Goal: Task Accomplishment & Management: Complete application form

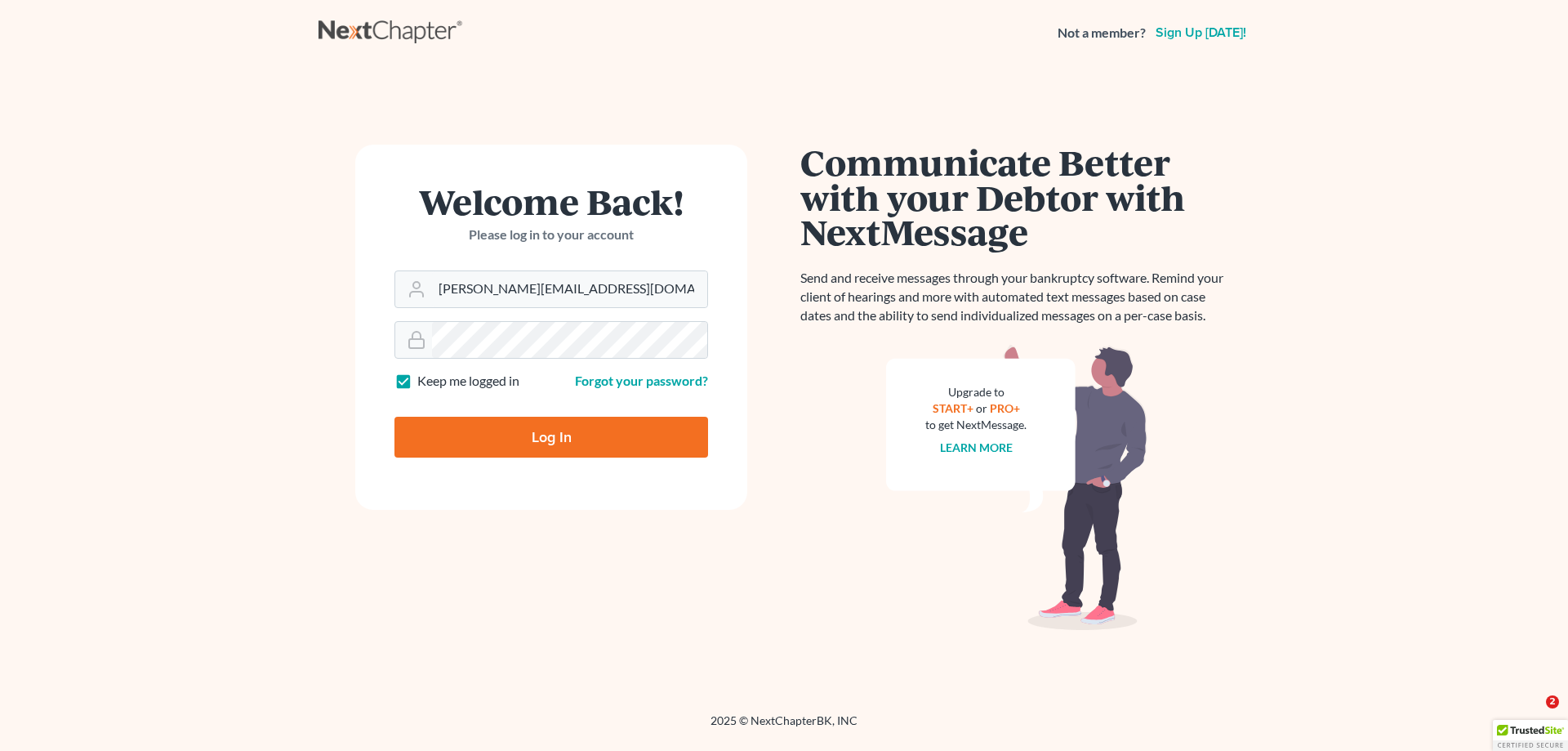
click at [564, 432] on input "Log In" at bounding box center [551, 437] width 314 height 41
type input "Thinking..."
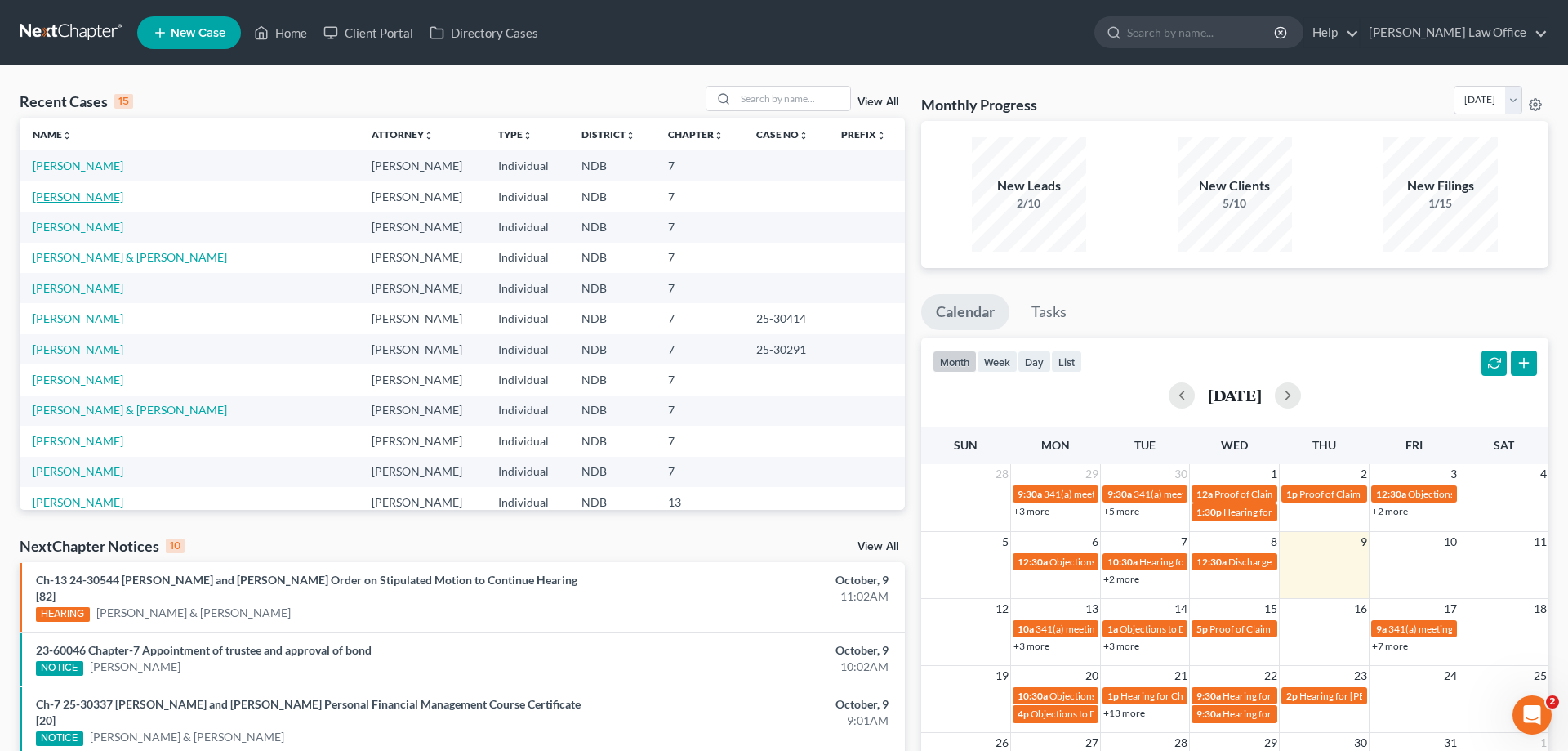
click at [85, 195] on link "[PERSON_NAME]" at bounding box center [78, 196] width 90 height 14
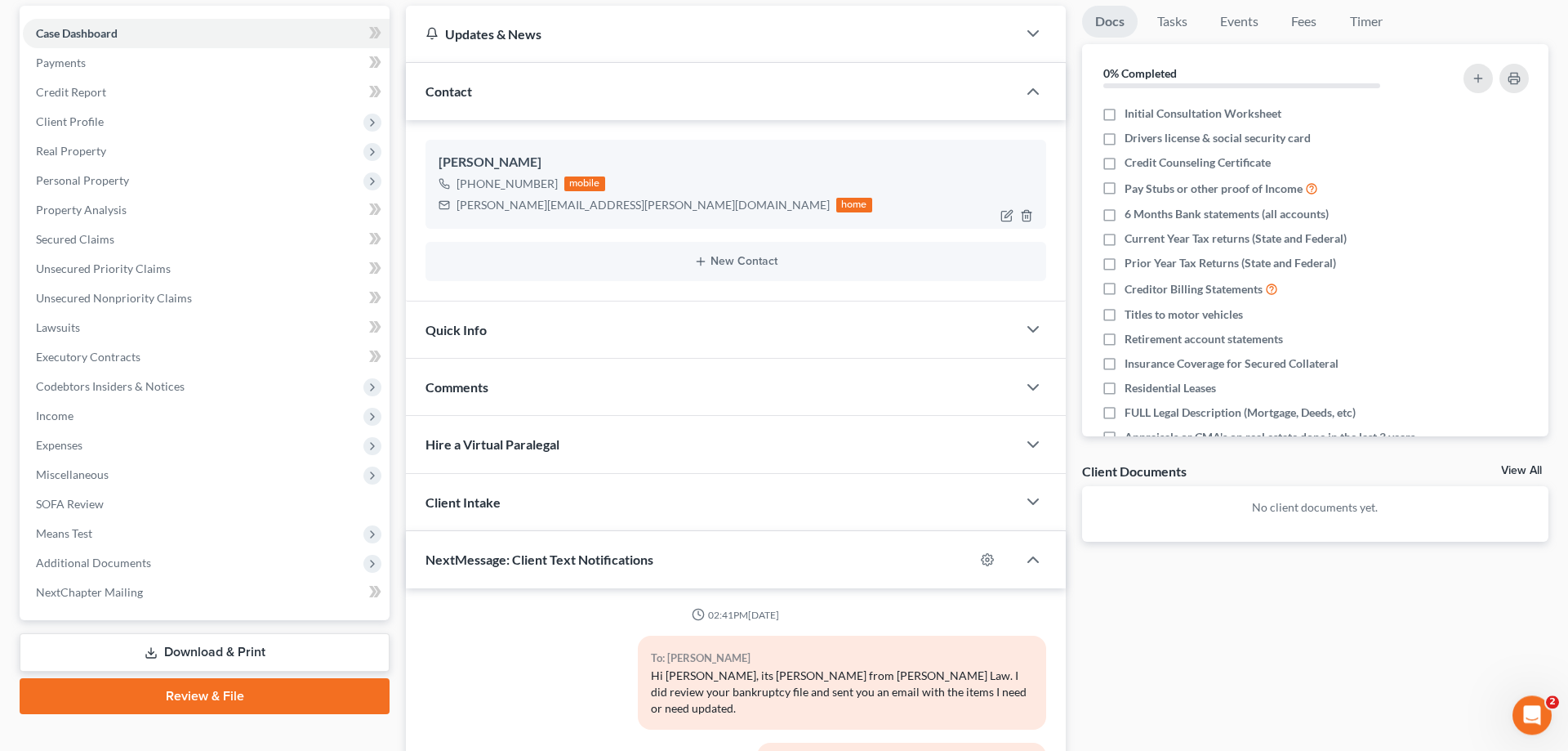
scroll to position [167, 0]
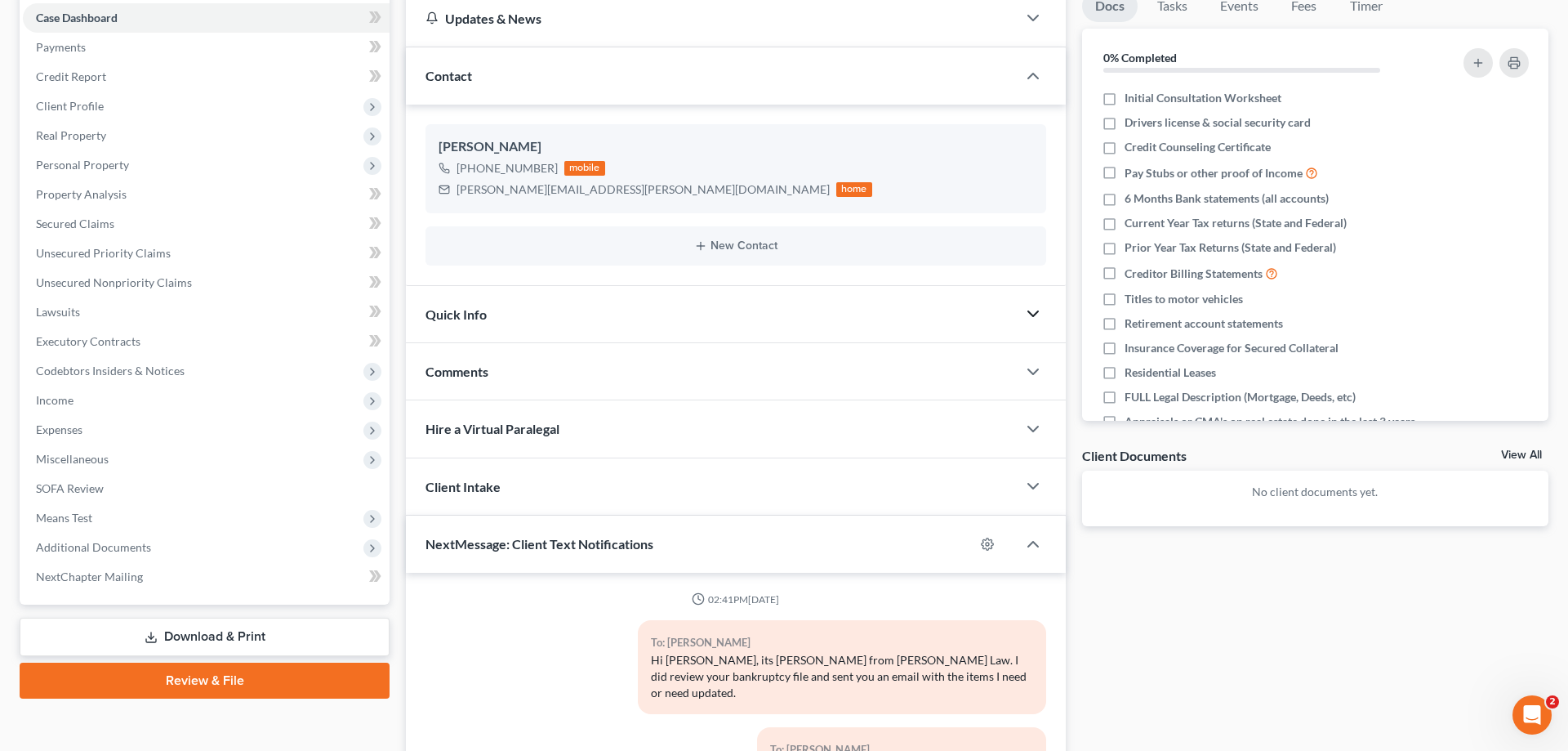
click at [1034, 310] on icon "button" at bounding box center [1033, 313] width 19 height 19
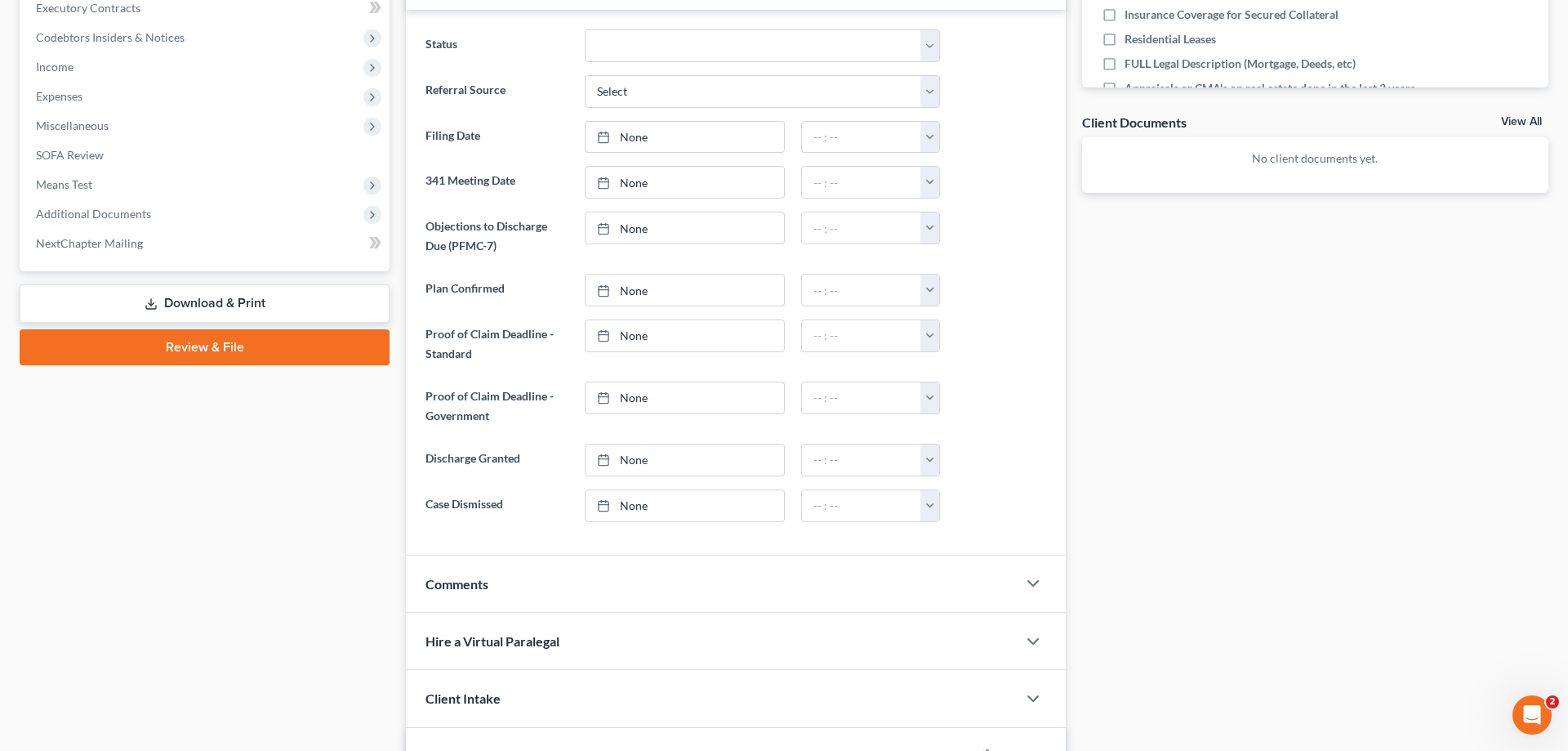
scroll to position [666, 0]
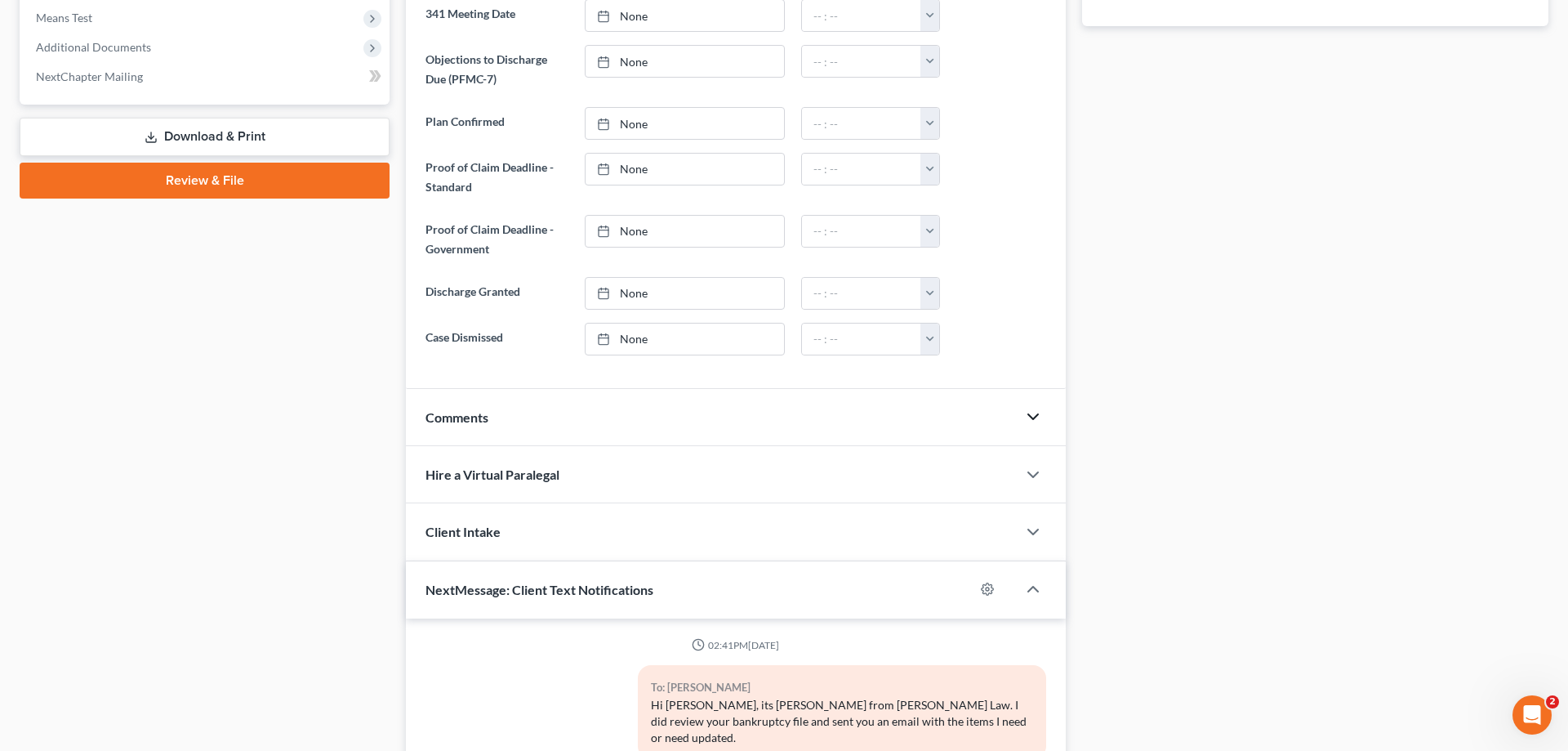
click at [1032, 410] on icon "button" at bounding box center [1033, 416] width 19 height 19
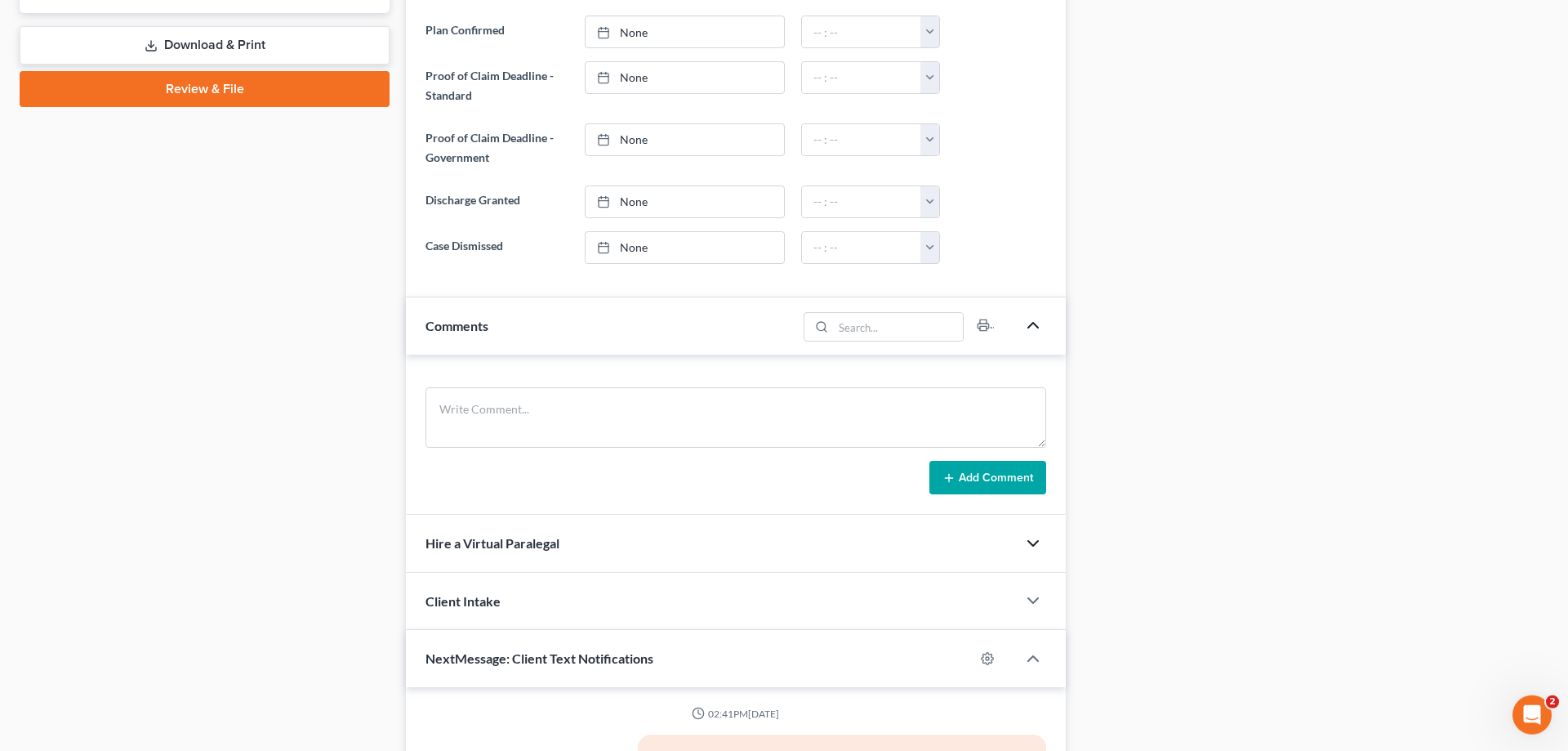
scroll to position [917, 0]
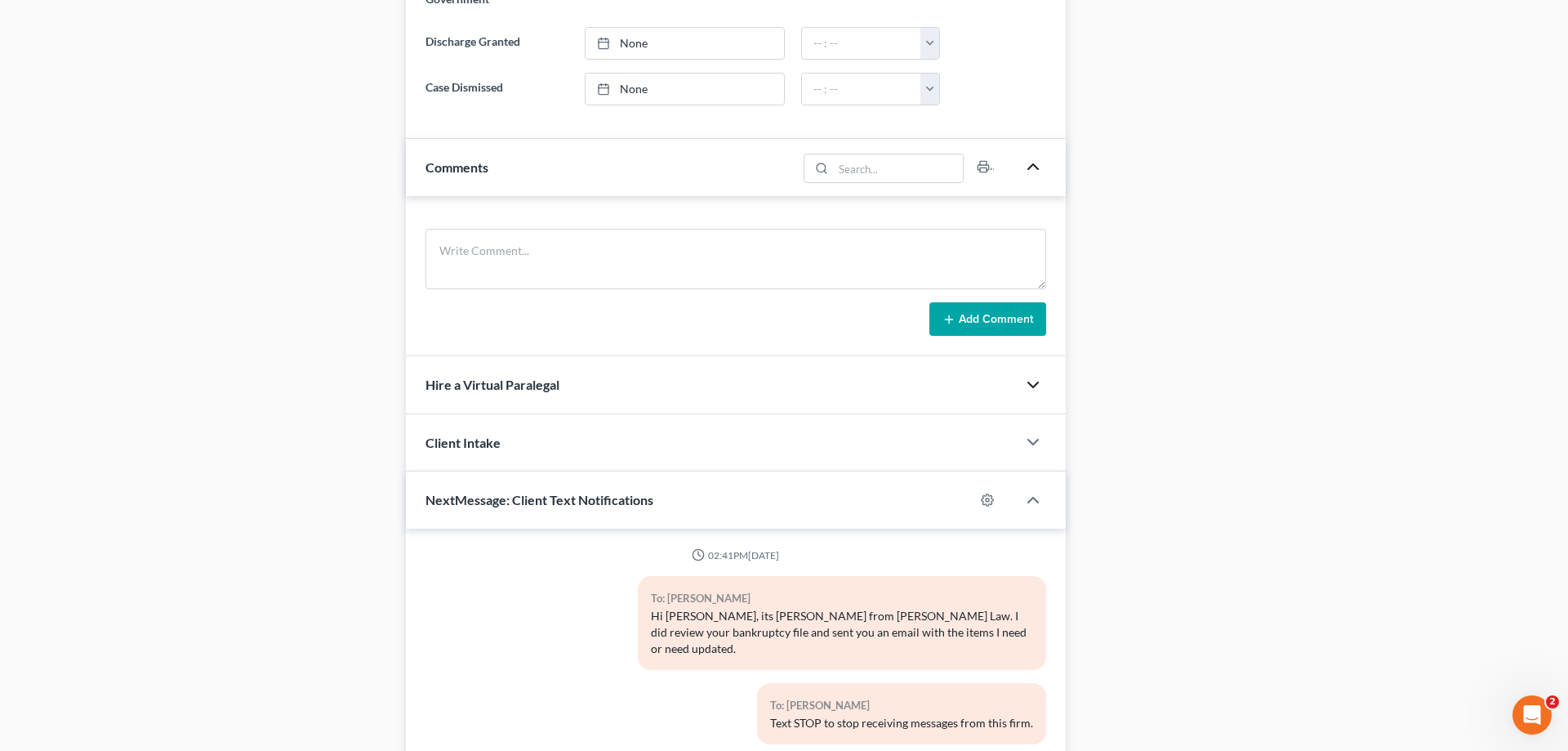
click at [1030, 380] on icon "button" at bounding box center [1033, 384] width 19 height 19
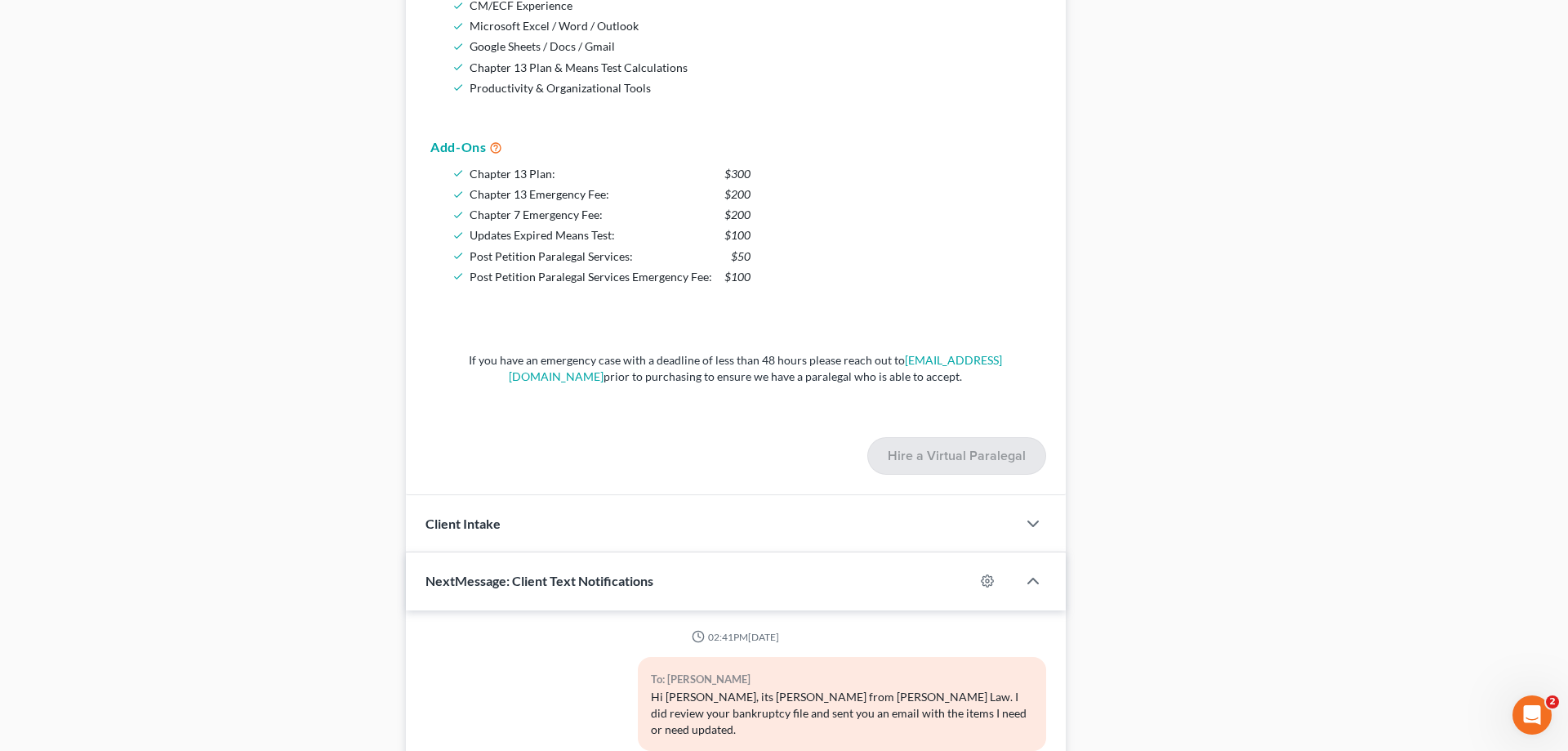
scroll to position [1667, 0]
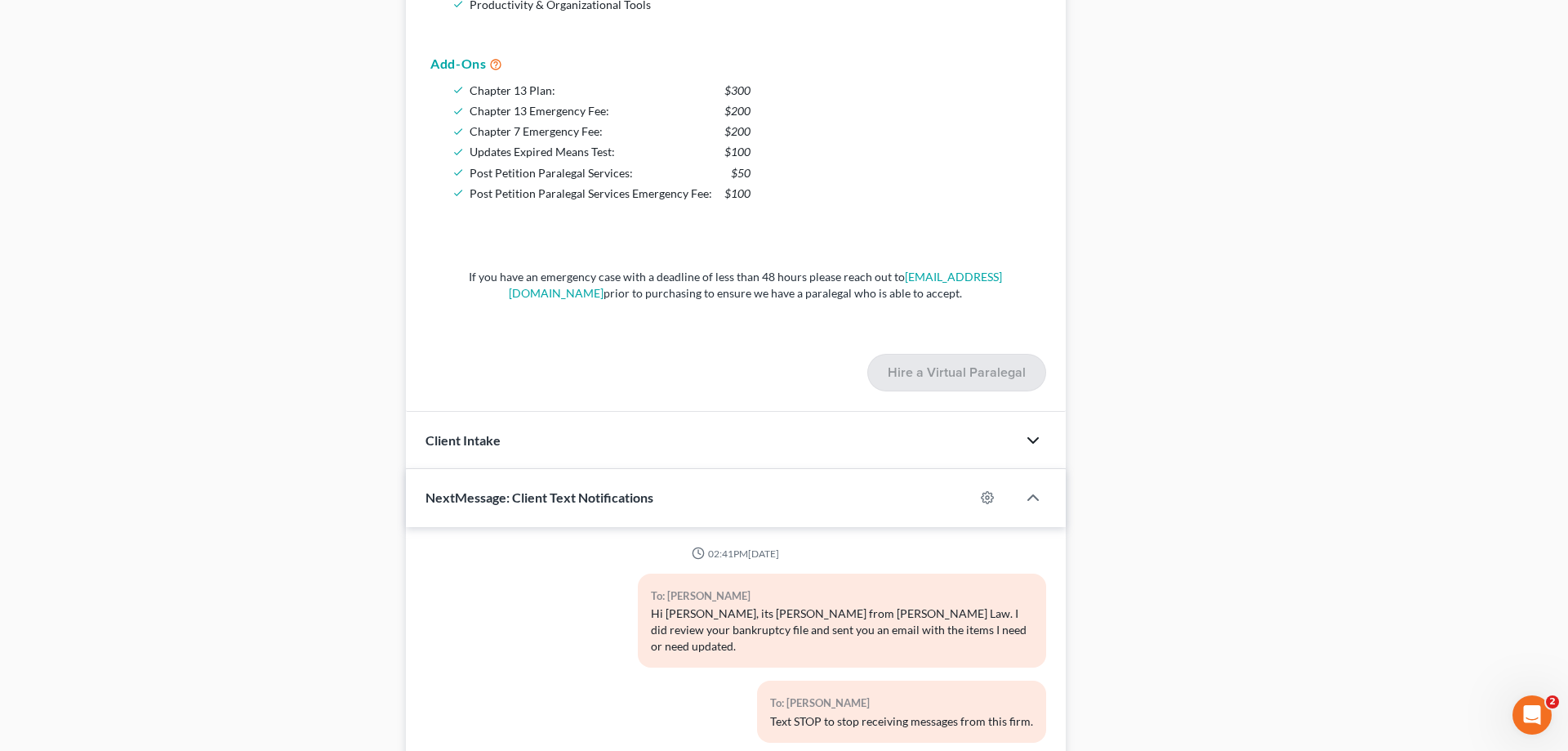
click at [1032, 437] on icon "button" at bounding box center [1033, 440] width 19 height 19
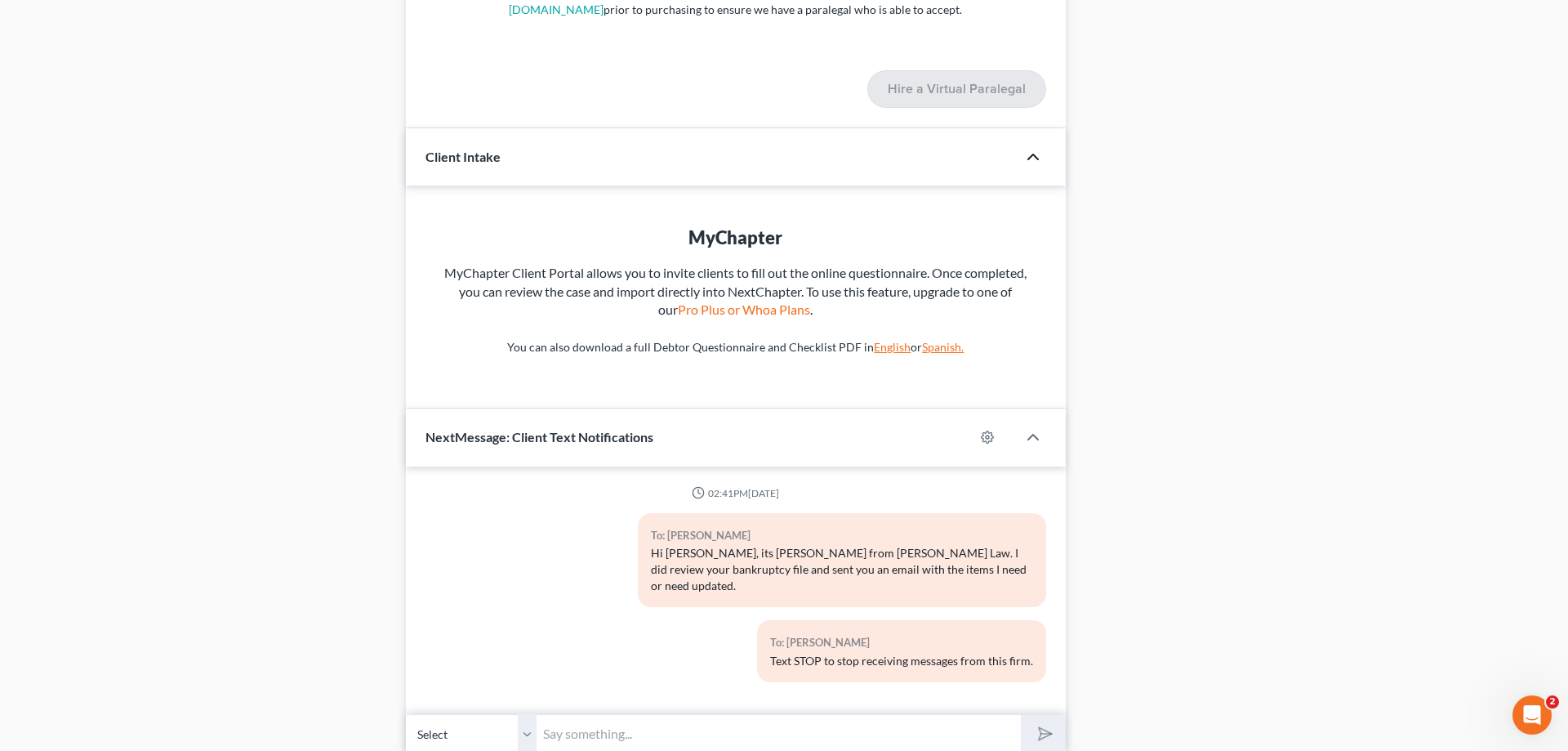
scroll to position [1998, 0]
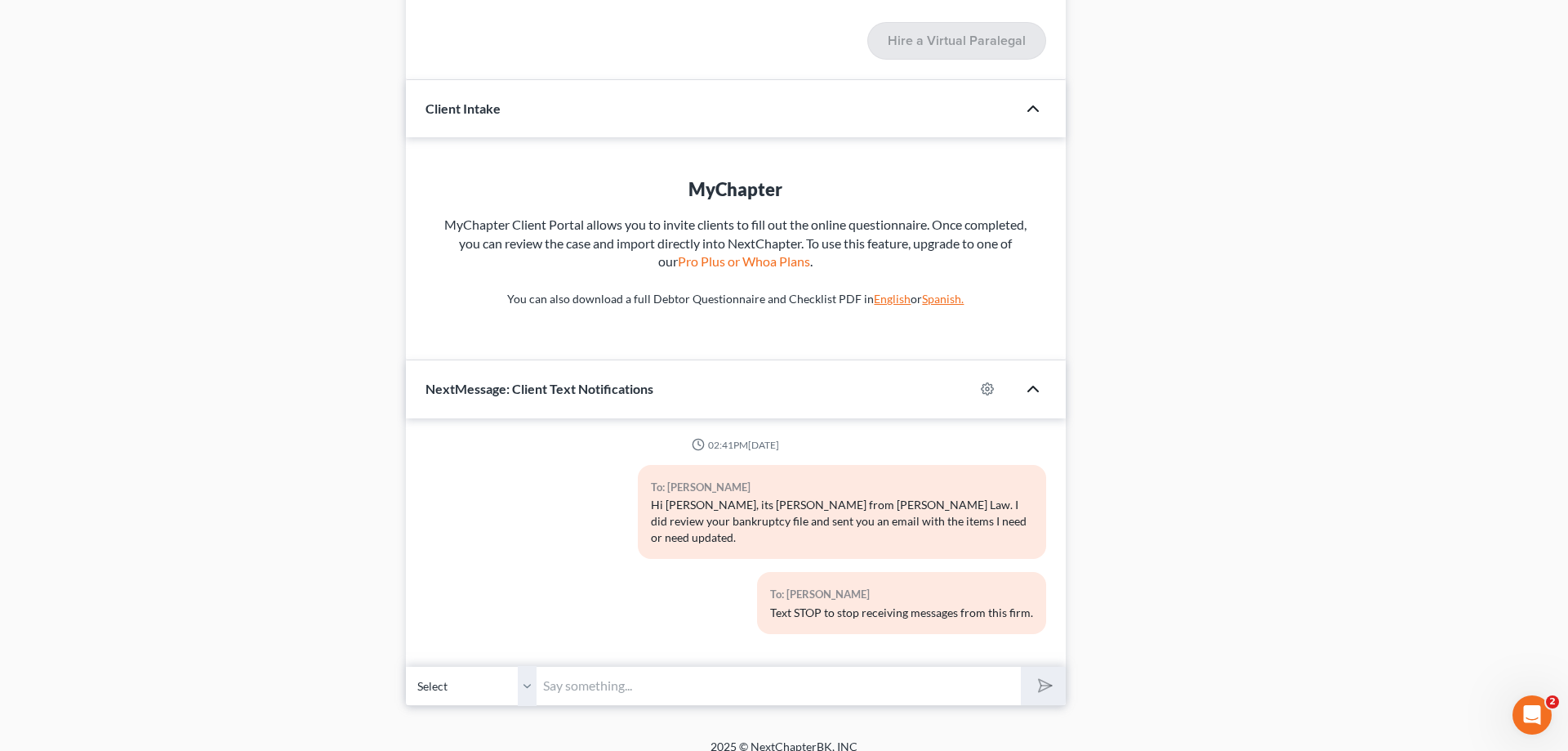
click at [1036, 384] on icon "button" at bounding box center [1033, 388] width 19 height 19
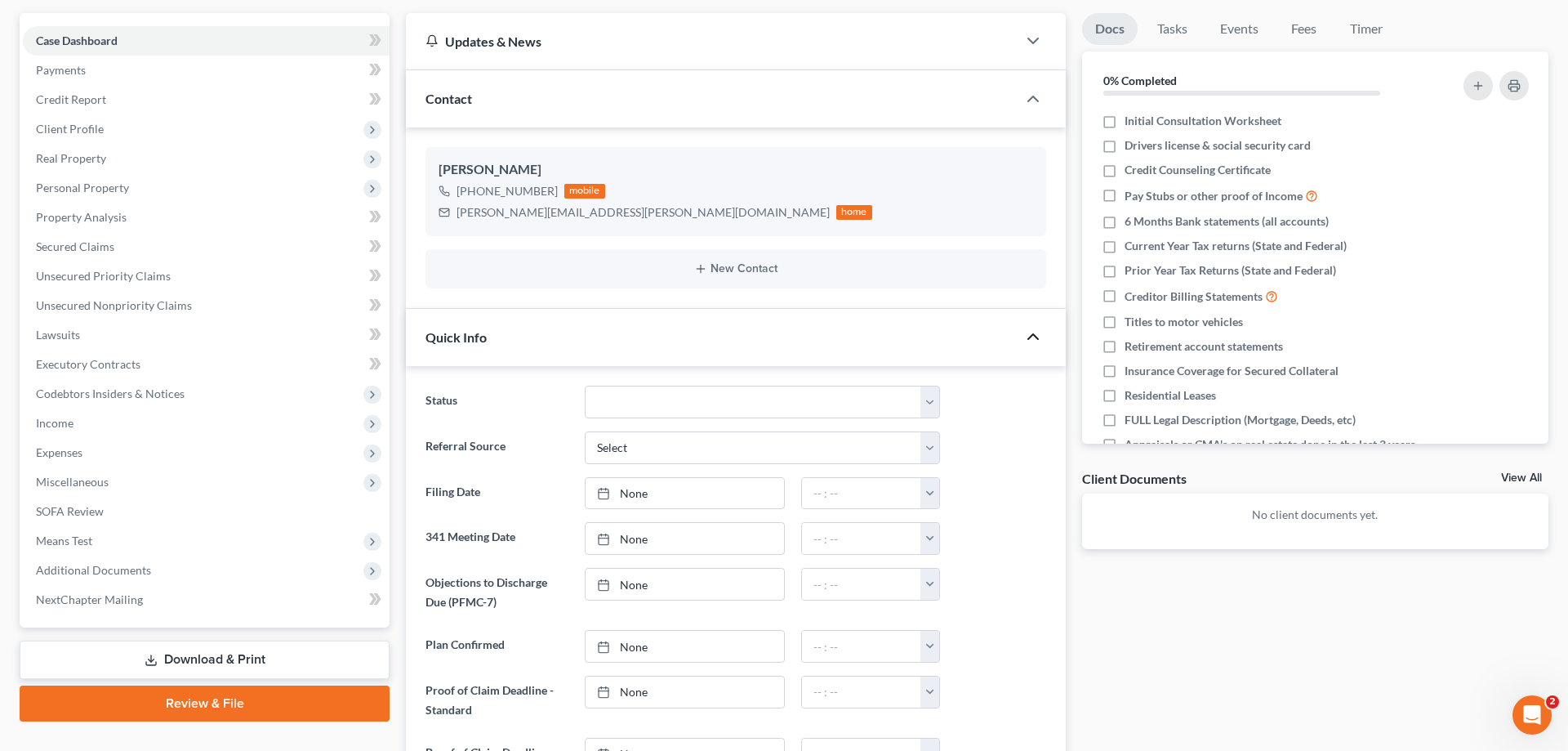
scroll to position [0, 0]
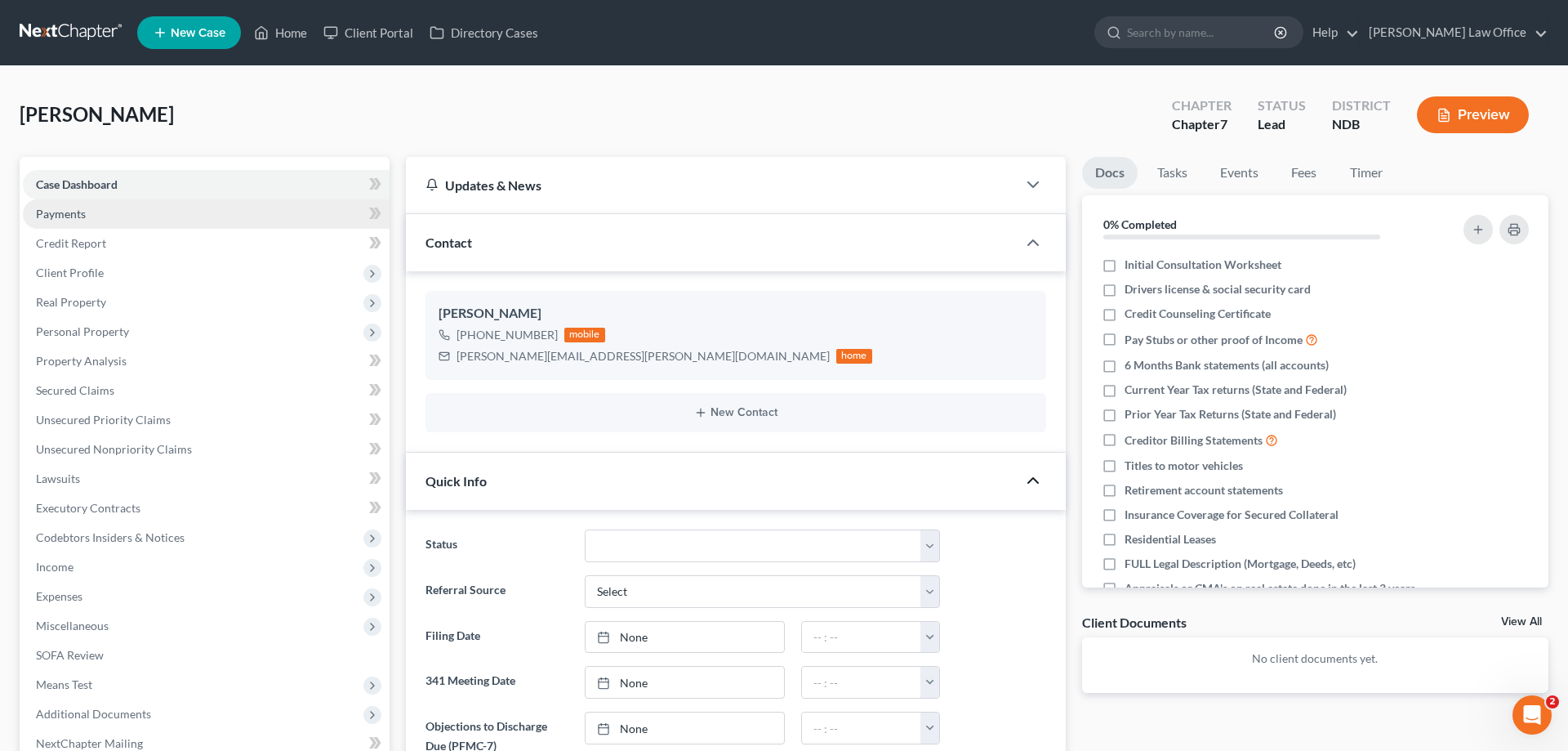
click at [74, 206] on span "Payments" at bounding box center [61, 213] width 50 height 14
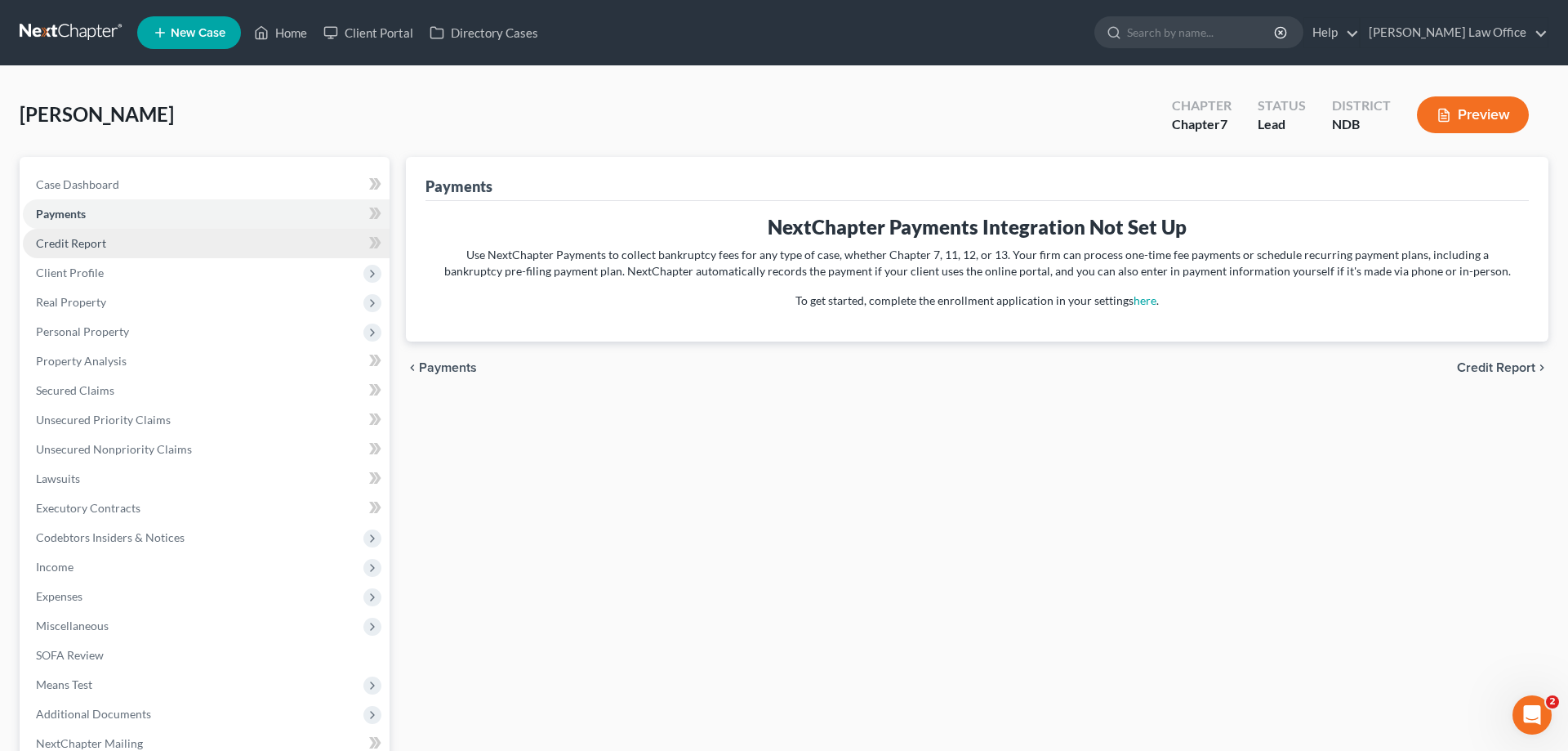
click at [85, 234] on link "Credit Report" at bounding box center [206, 244] width 367 height 30
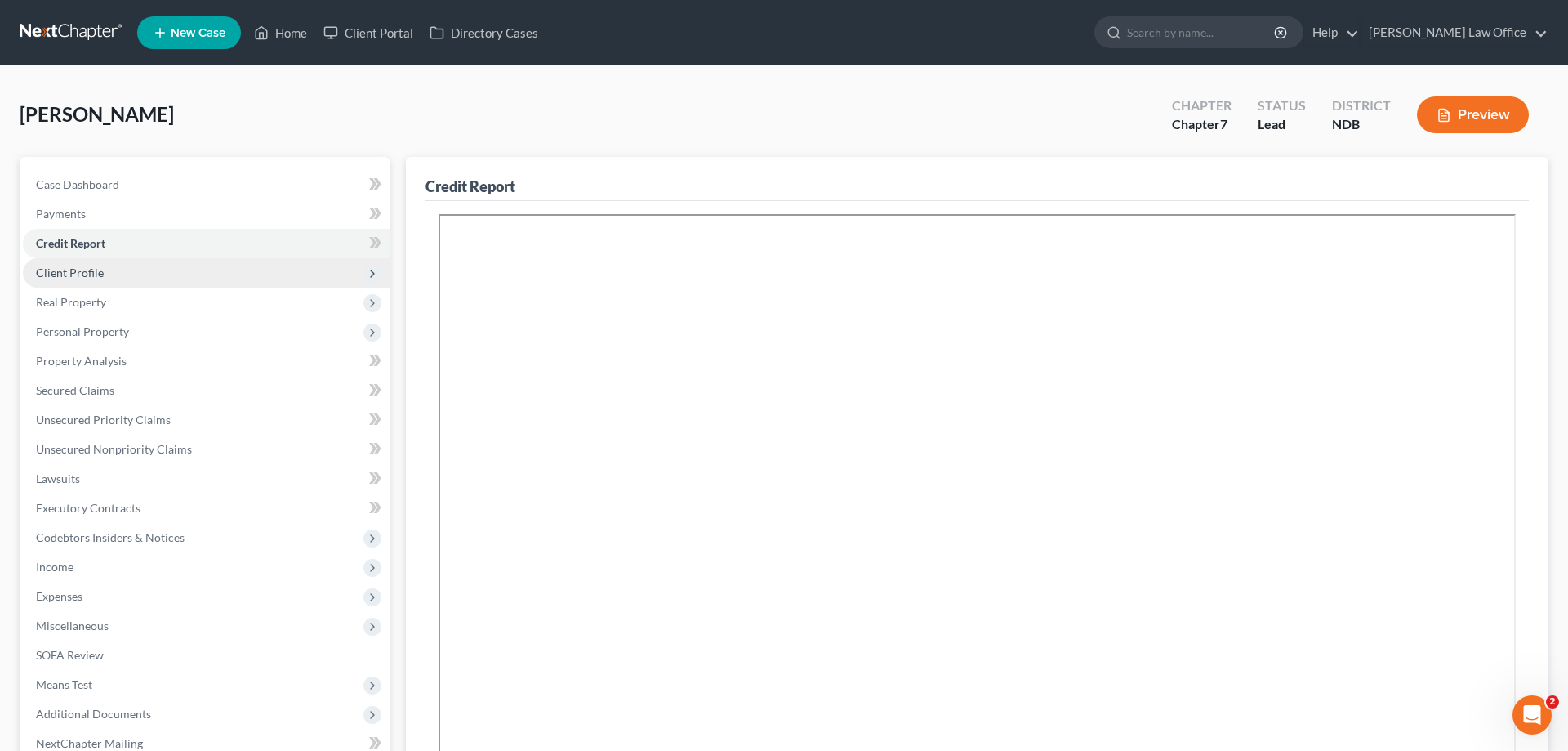
click at [85, 268] on span "Client Profile" at bounding box center [70, 272] width 68 height 14
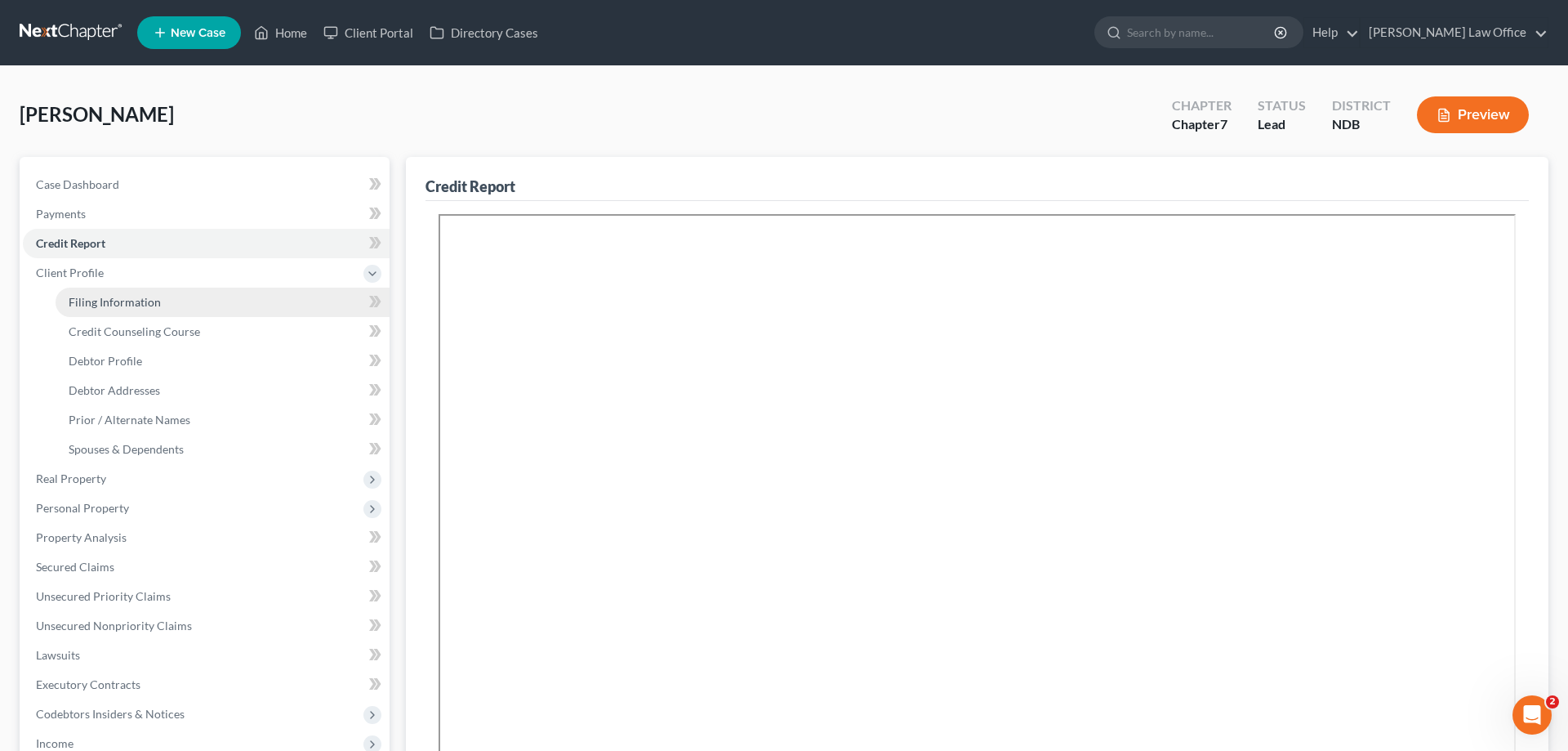
click at [151, 300] on span "Filing Information" at bounding box center [114, 302] width 92 height 14
select select "1"
select select "0"
select select "29"
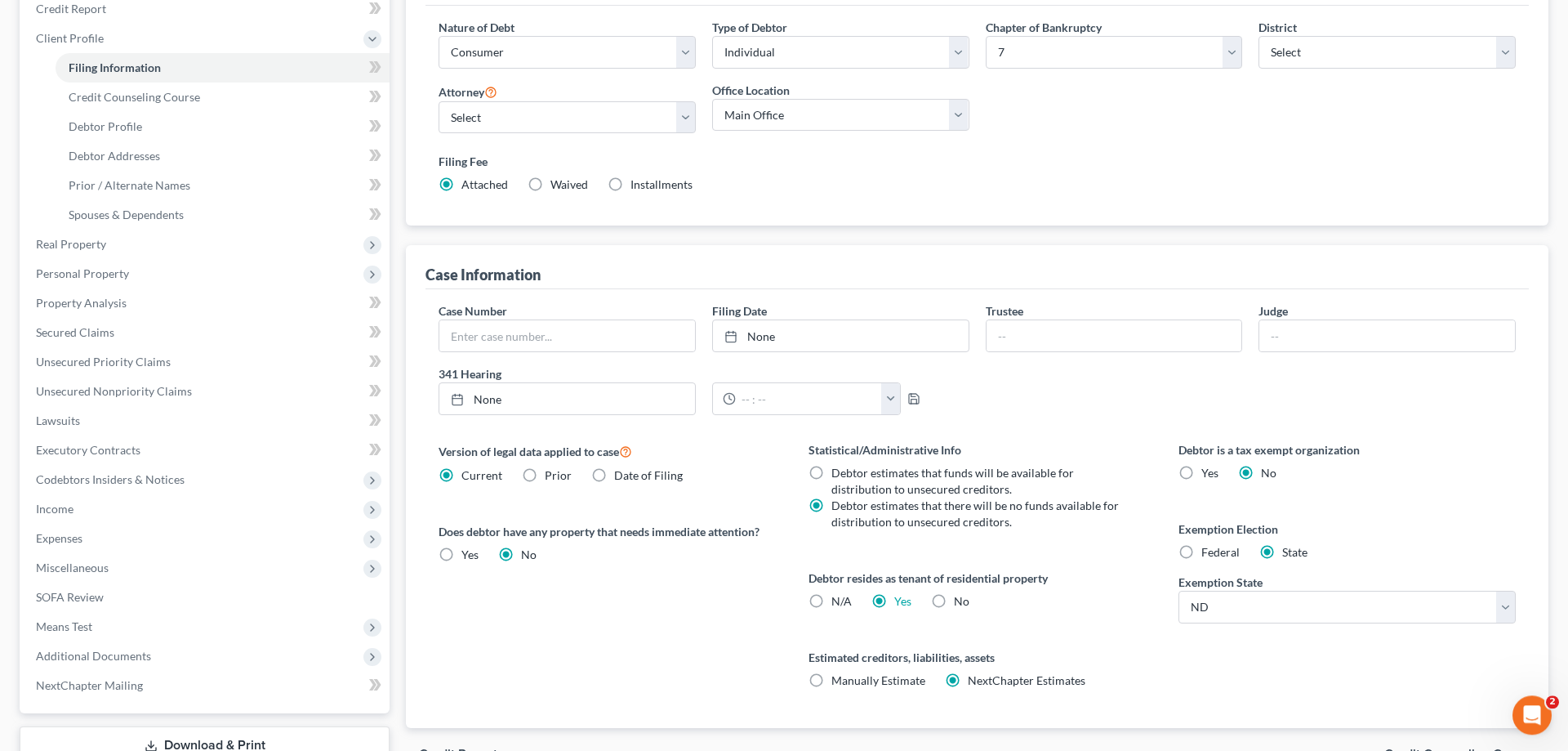
scroll to position [101, 0]
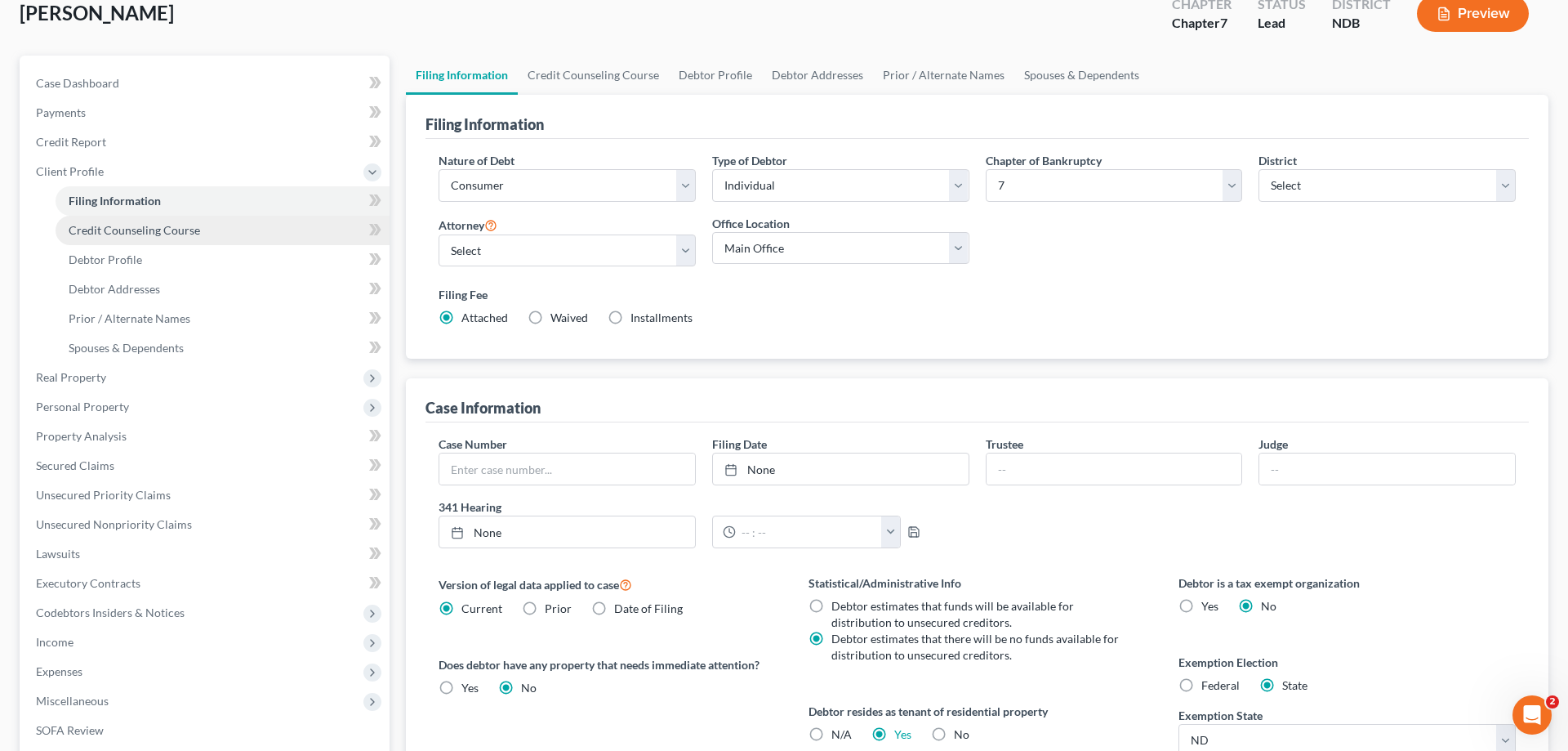
click at [143, 230] on span "Credit Counseling Course" at bounding box center [134, 230] width 132 height 14
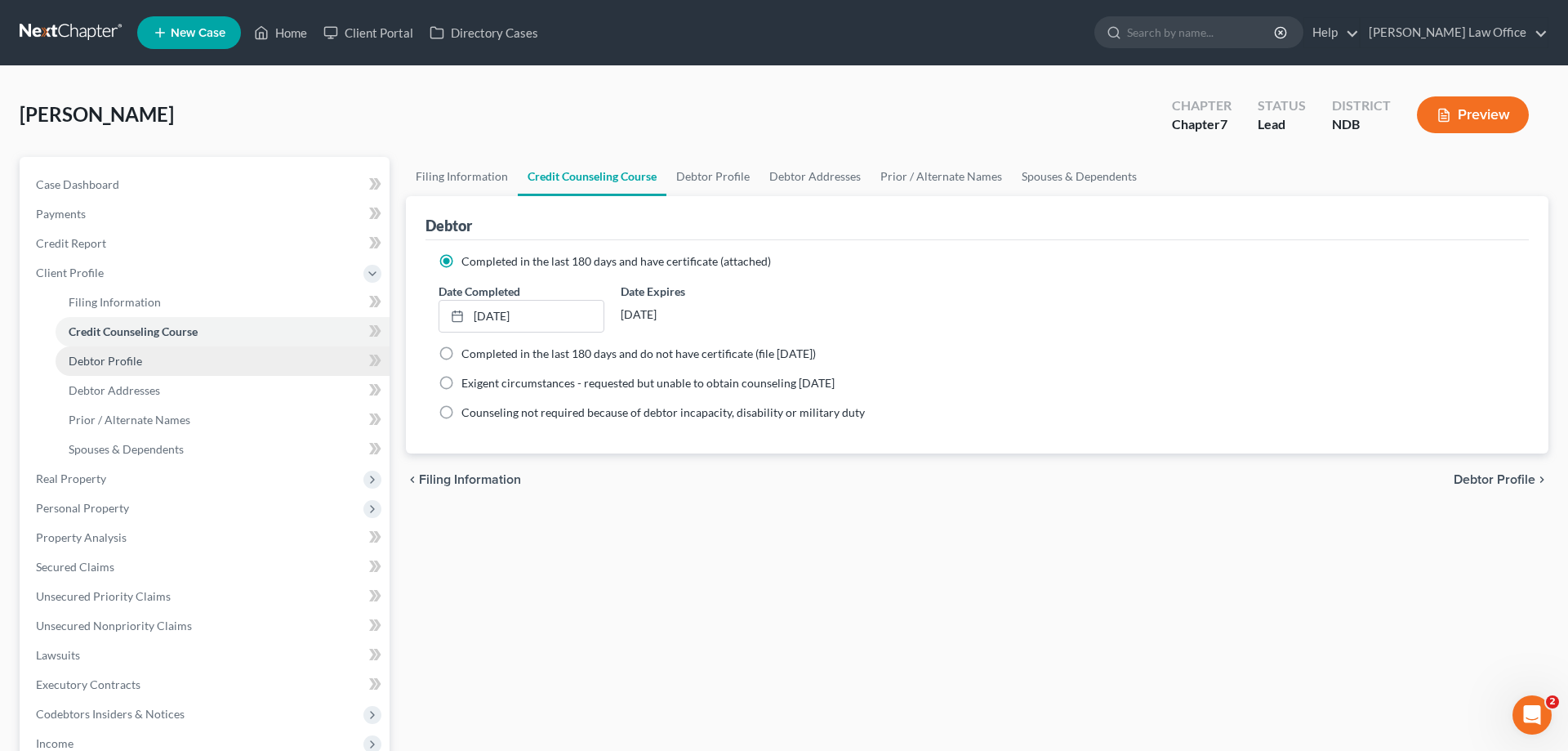
click at [117, 355] on span "Debtor Profile" at bounding box center [105, 360] width 74 height 14
select select "0"
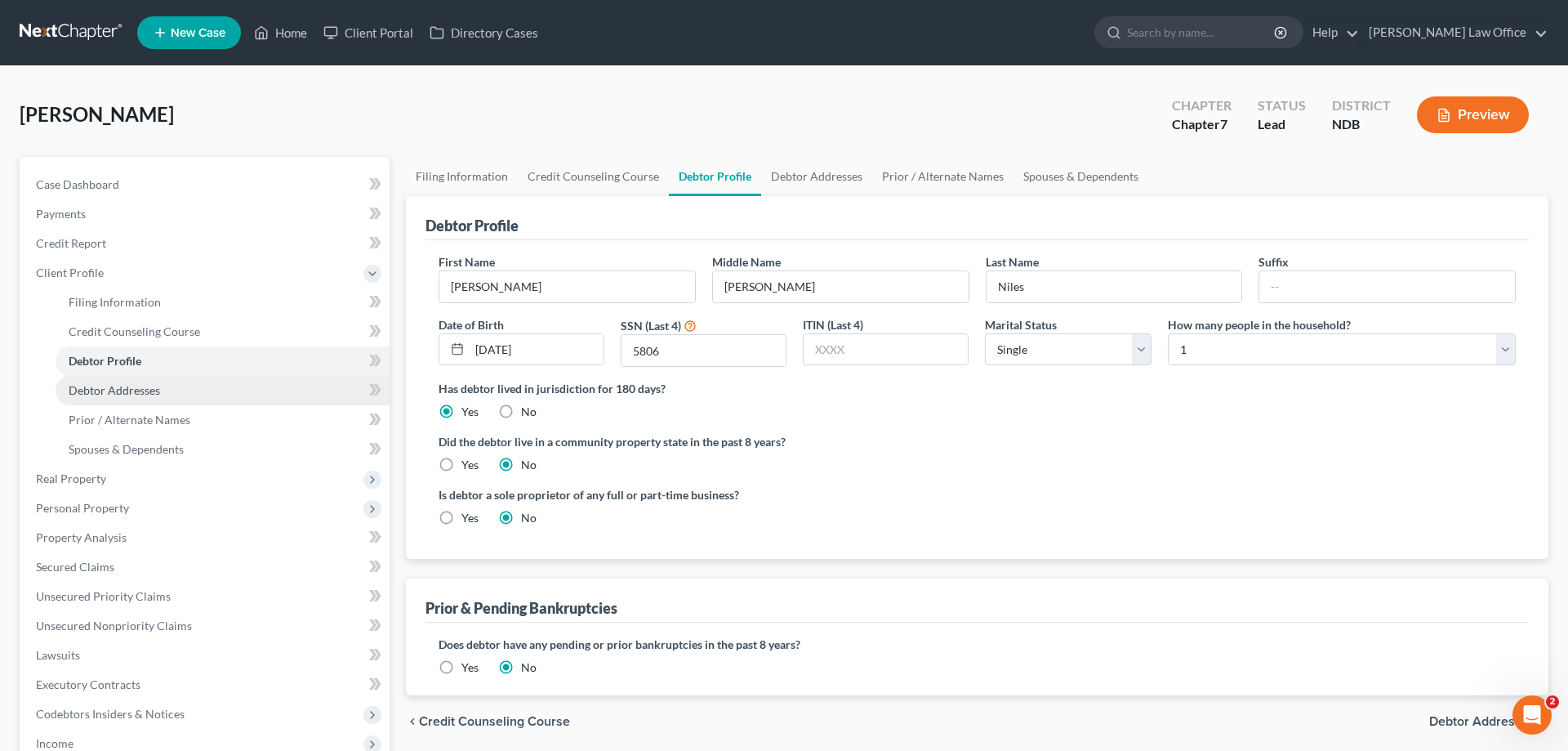
click at [128, 382] on link "Debtor Addresses" at bounding box center [222, 390] width 334 height 30
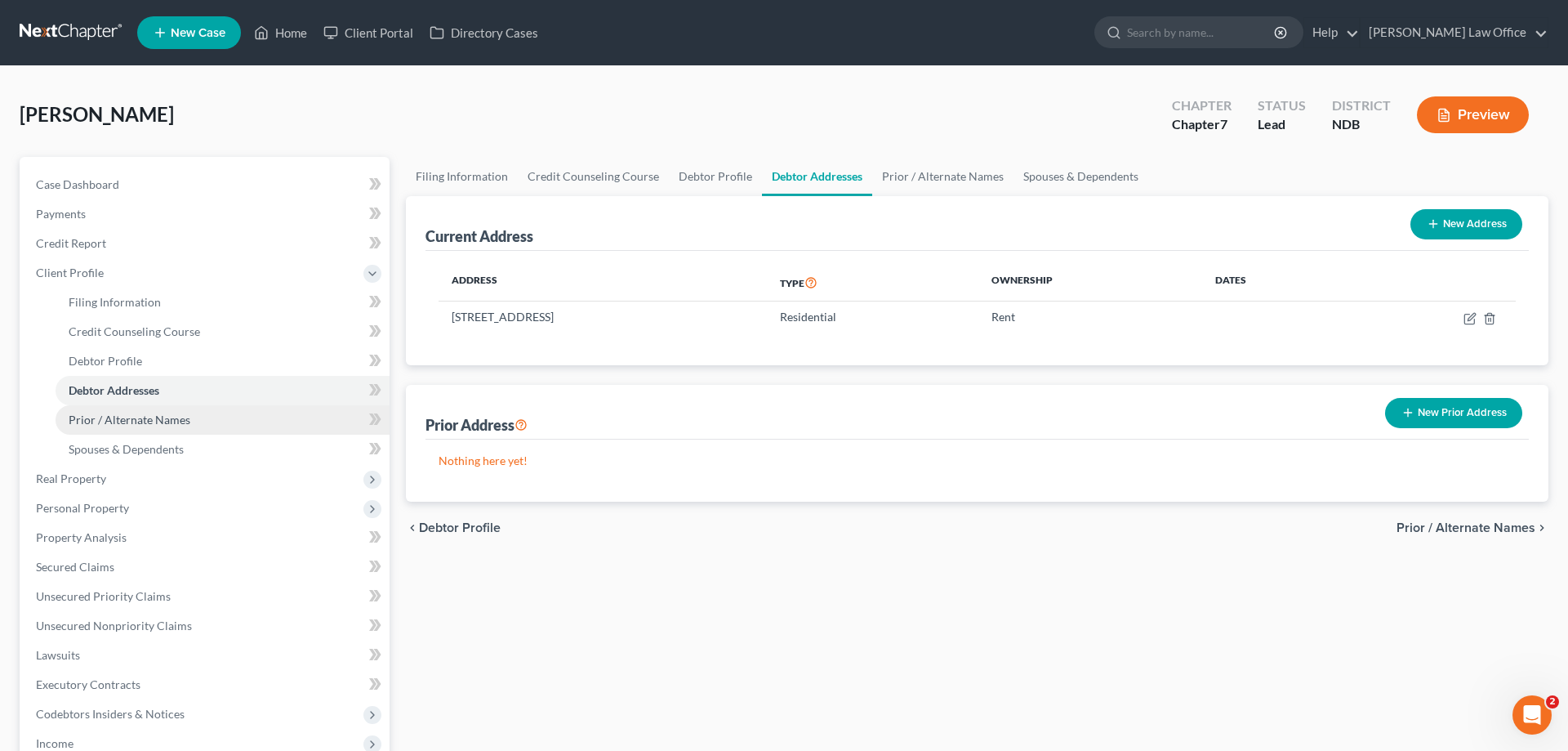
click at [140, 417] on span "Prior / Alternate Names" at bounding box center [129, 419] width 122 height 14
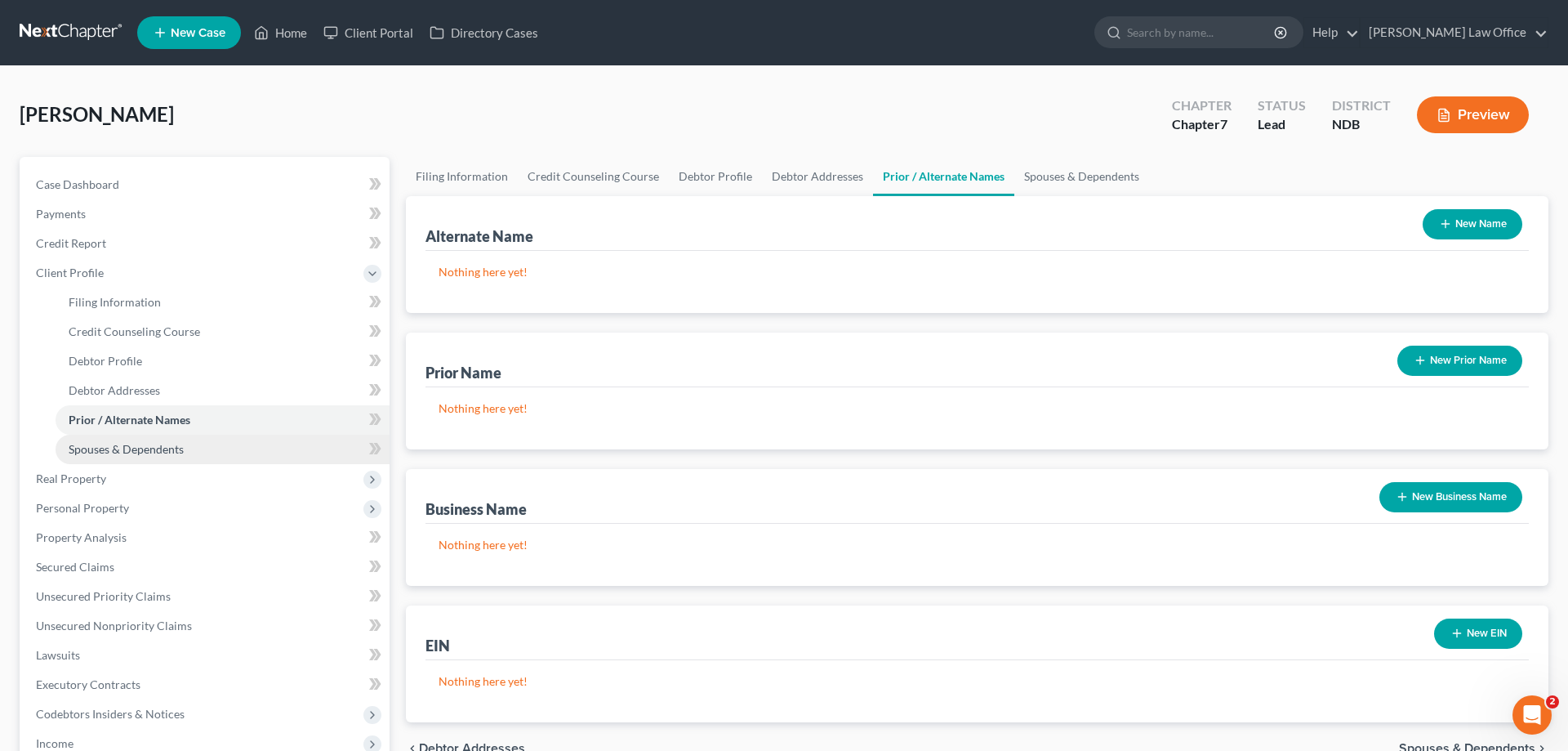
click at [143, 445] on span "Spouses & Dependents" at bounding box center [126, 449] width 115 height 14
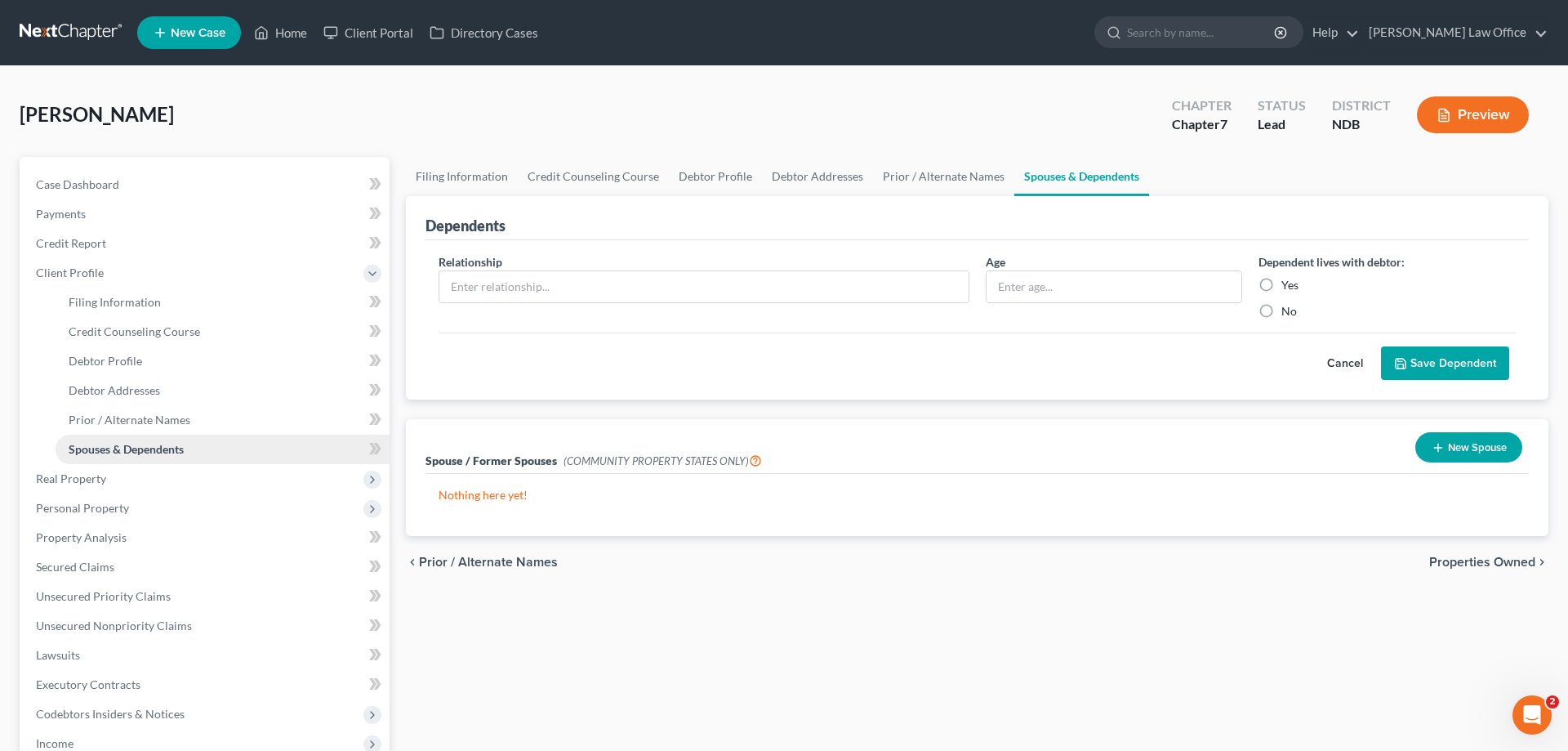
scroll to position [84, 0]
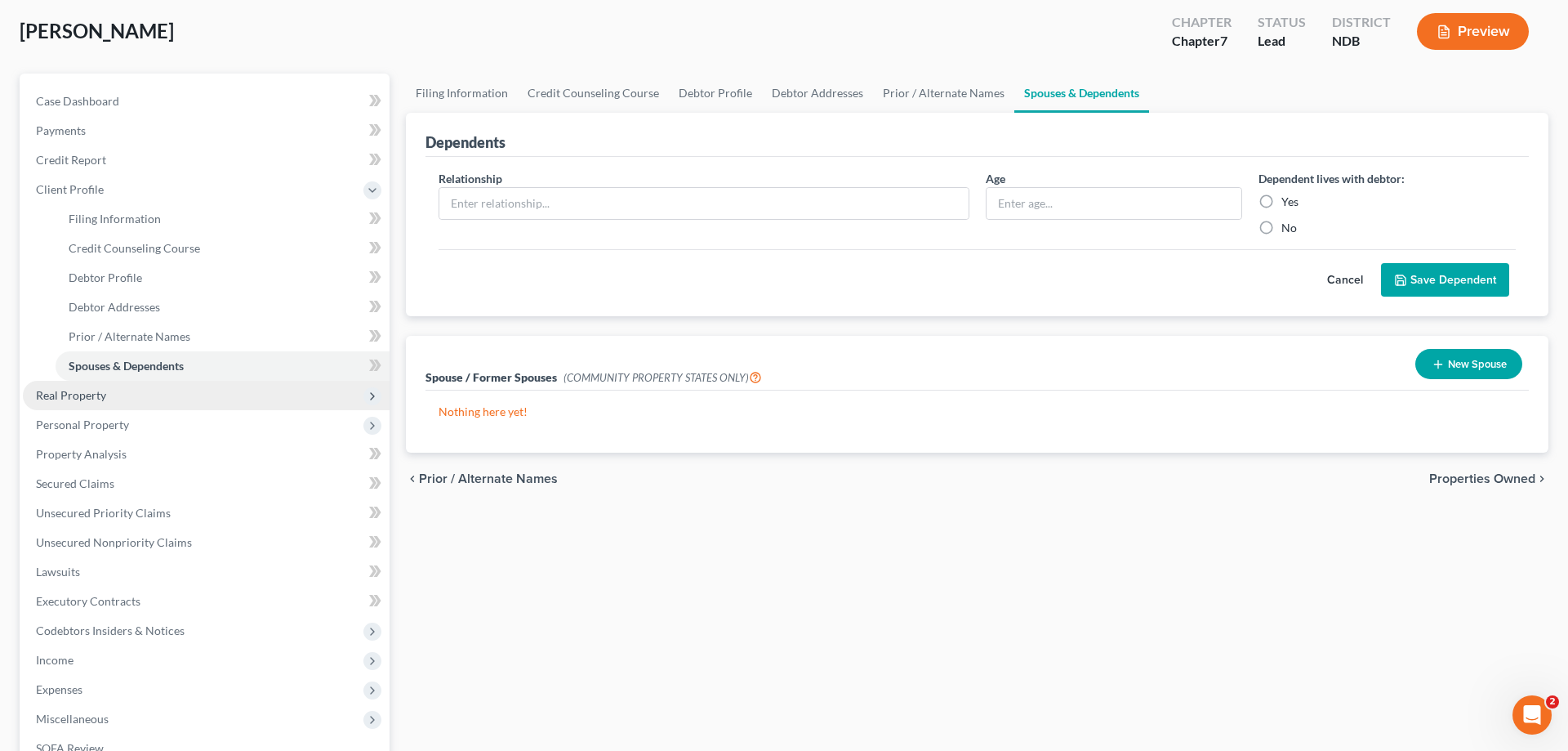
click at [87, 391] on span "Real Property" at bounding box center [71, 395] width 70 height 14
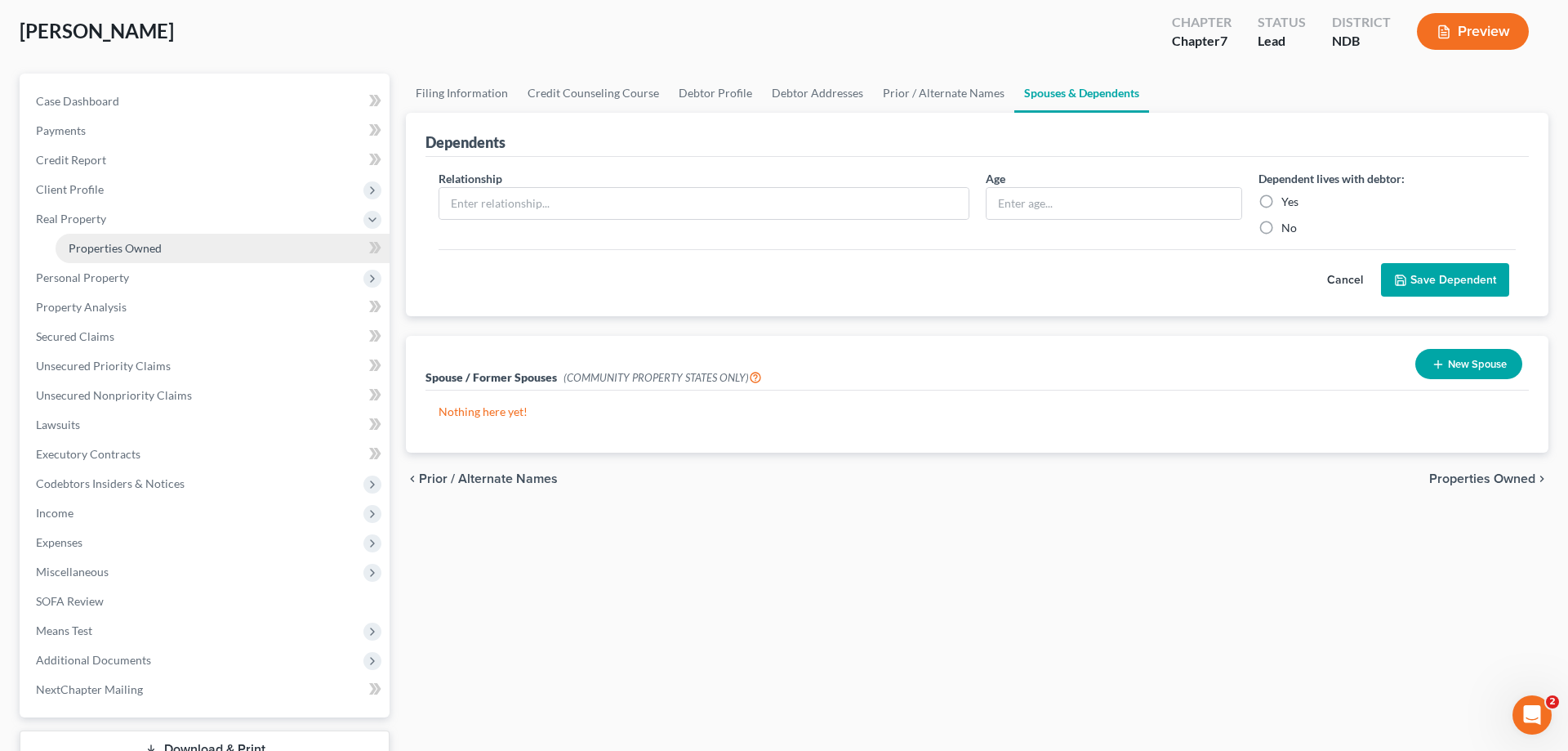
click at [140, 245] on span "Properties Owned" at bounding box center [115, 248] width 93 height 14
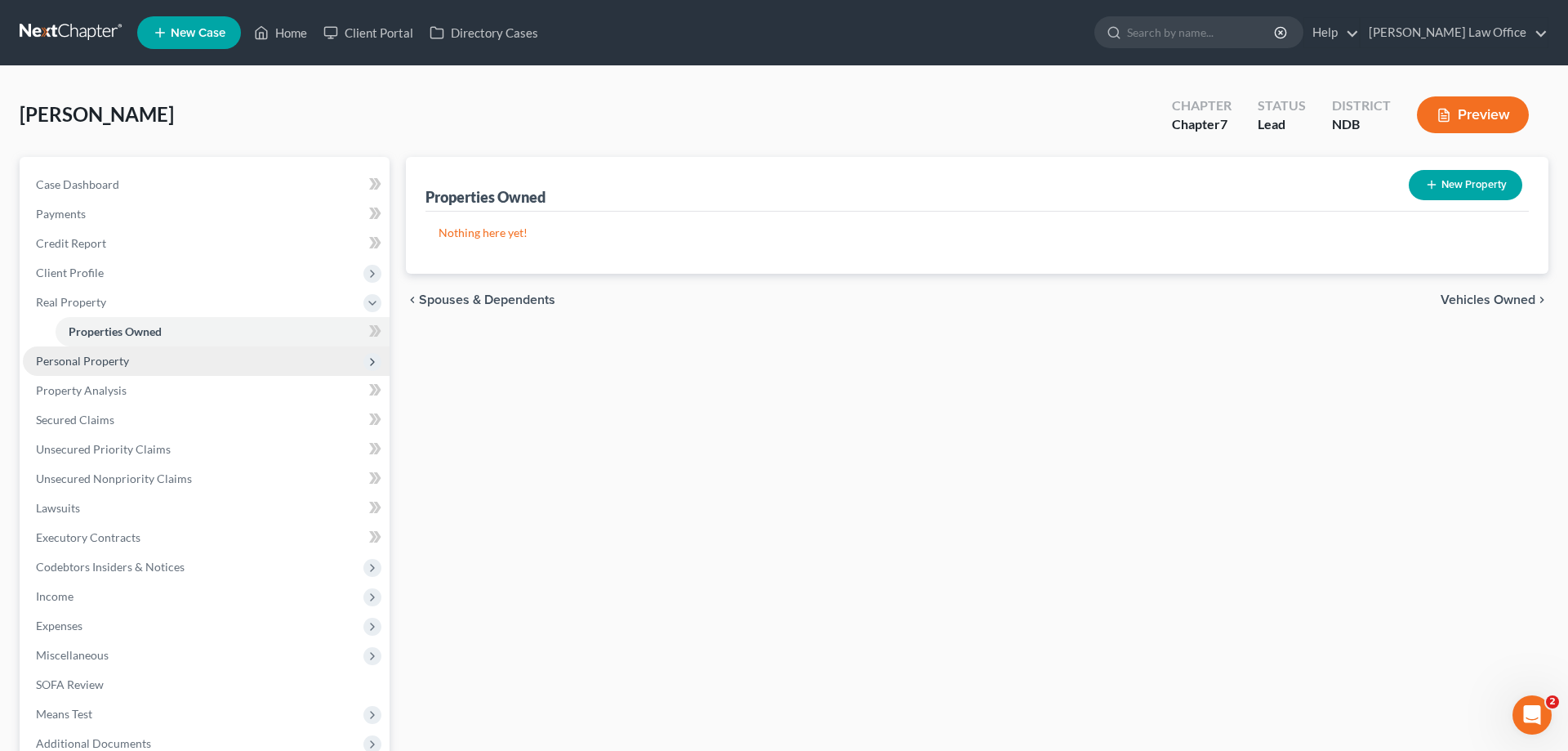
click at [106, 359] on span "Personal Property" at bounding box center [83, 360] width 93 height 14
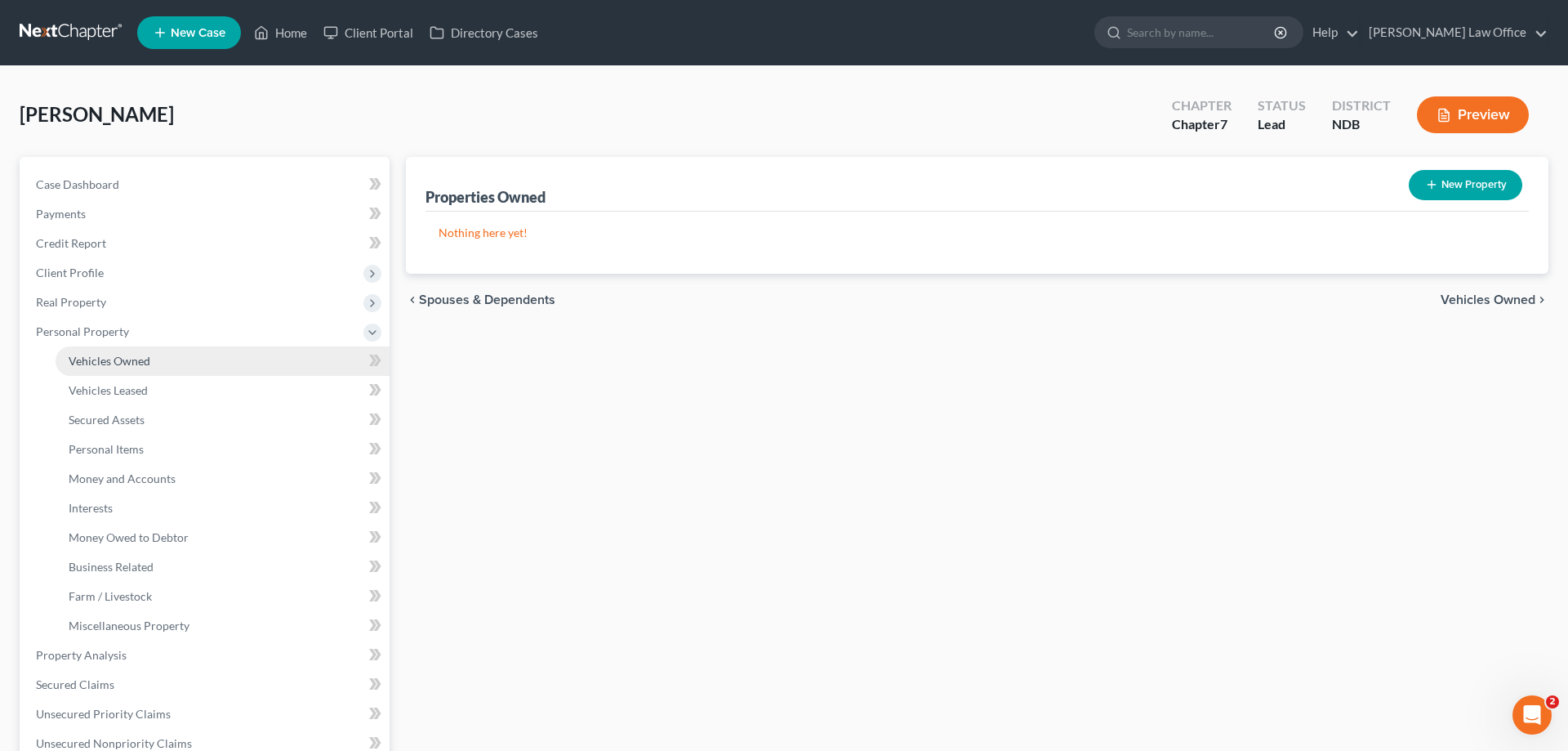
click at [123, 356] on span "Vehicles Owned" at bounding box center [109, 360] width 82 height 14
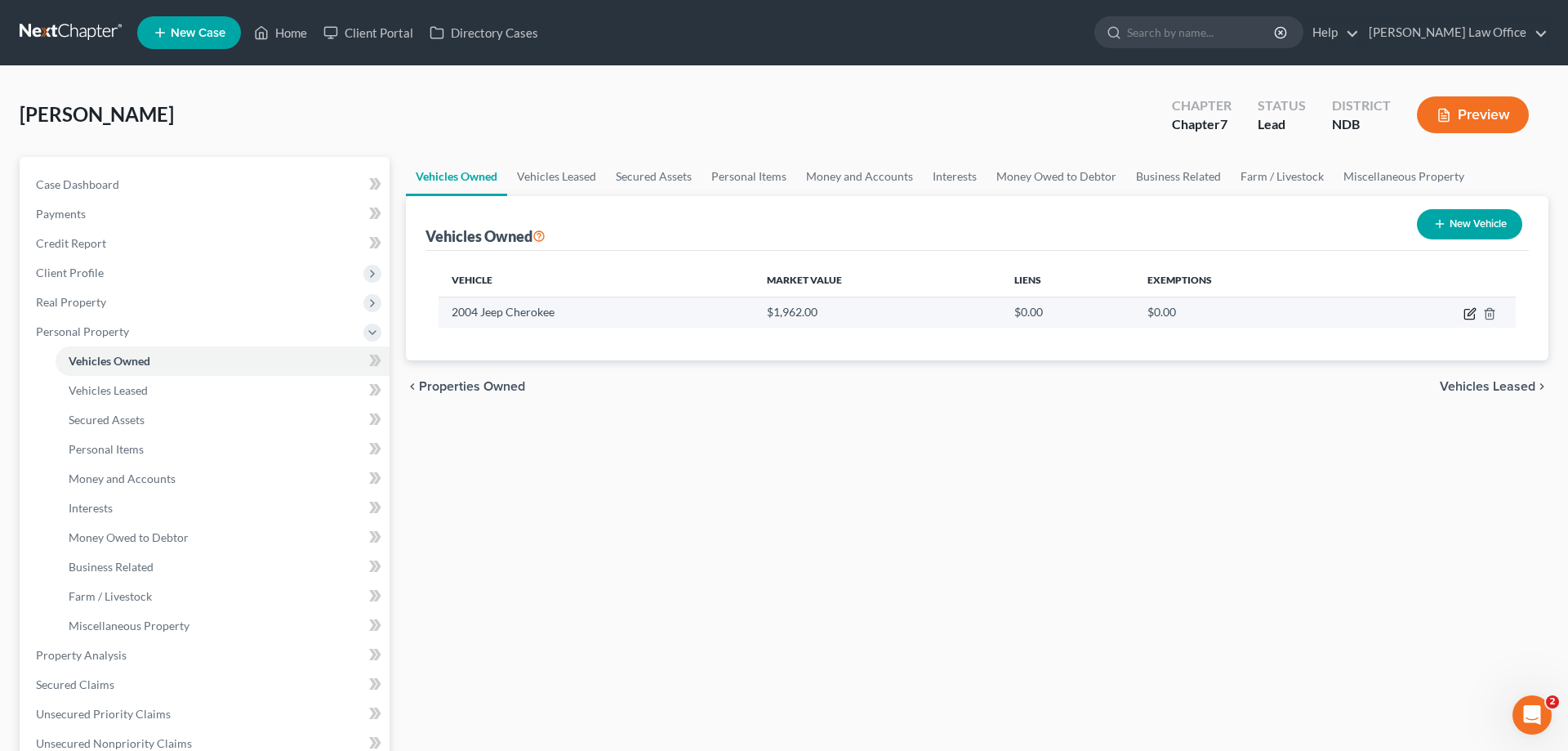
click at [1471, 307] on icon "button" at bounding box center [1469, 313] width 13 height 13
select select "0"
select select "22"
select select "4"
select select "0"
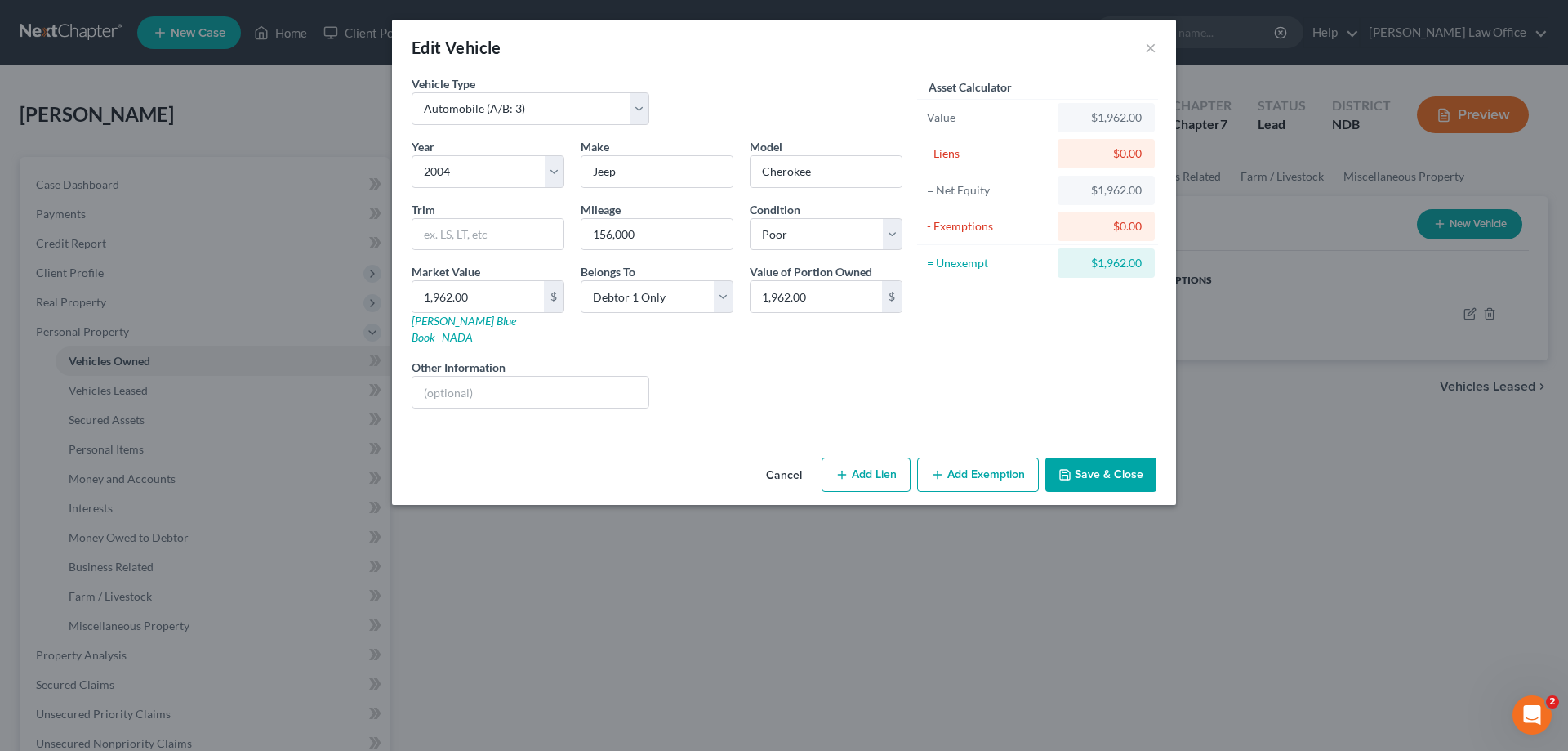
click at [1003, 458] on button "Add Exemption" at bounding box center [978, 474] width 122 height 35
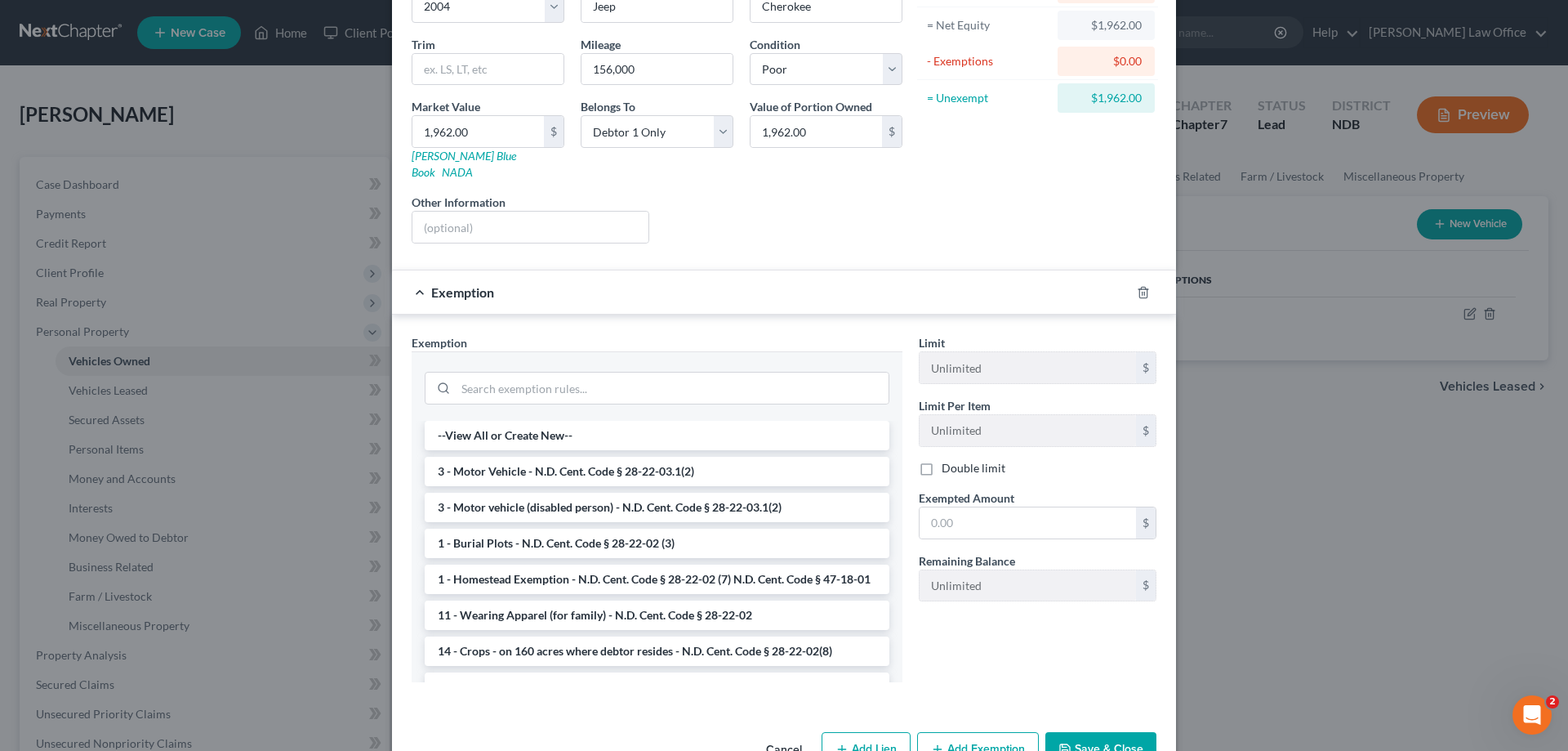
scroll to position [167, 0]
click at [597, 455] on li "3 - Motor Vehicle - N.D. Cent. Code § 28-22-03.1(2)" at bounding box center [657, 469] width 465 height 30
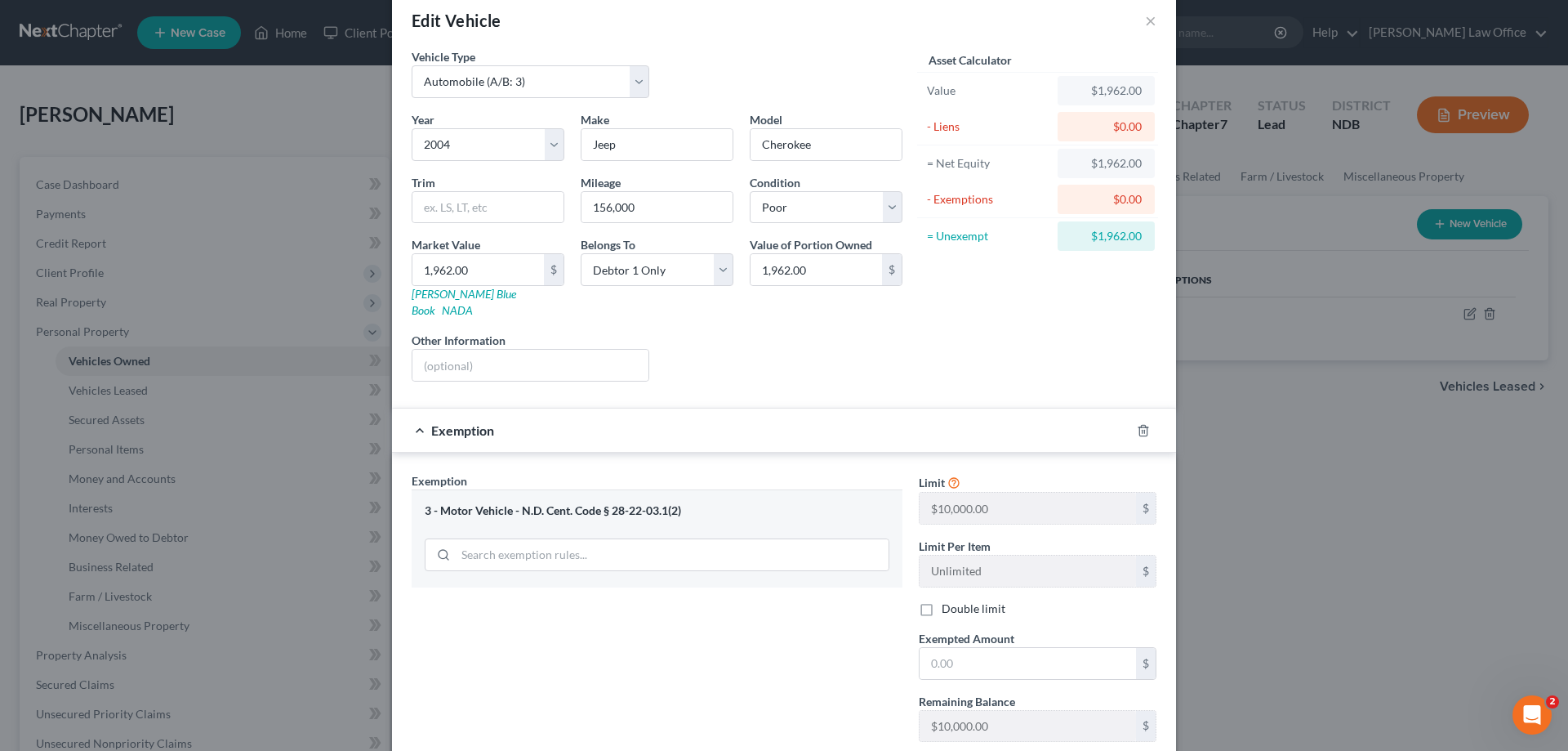
scroll to position [0, 0]
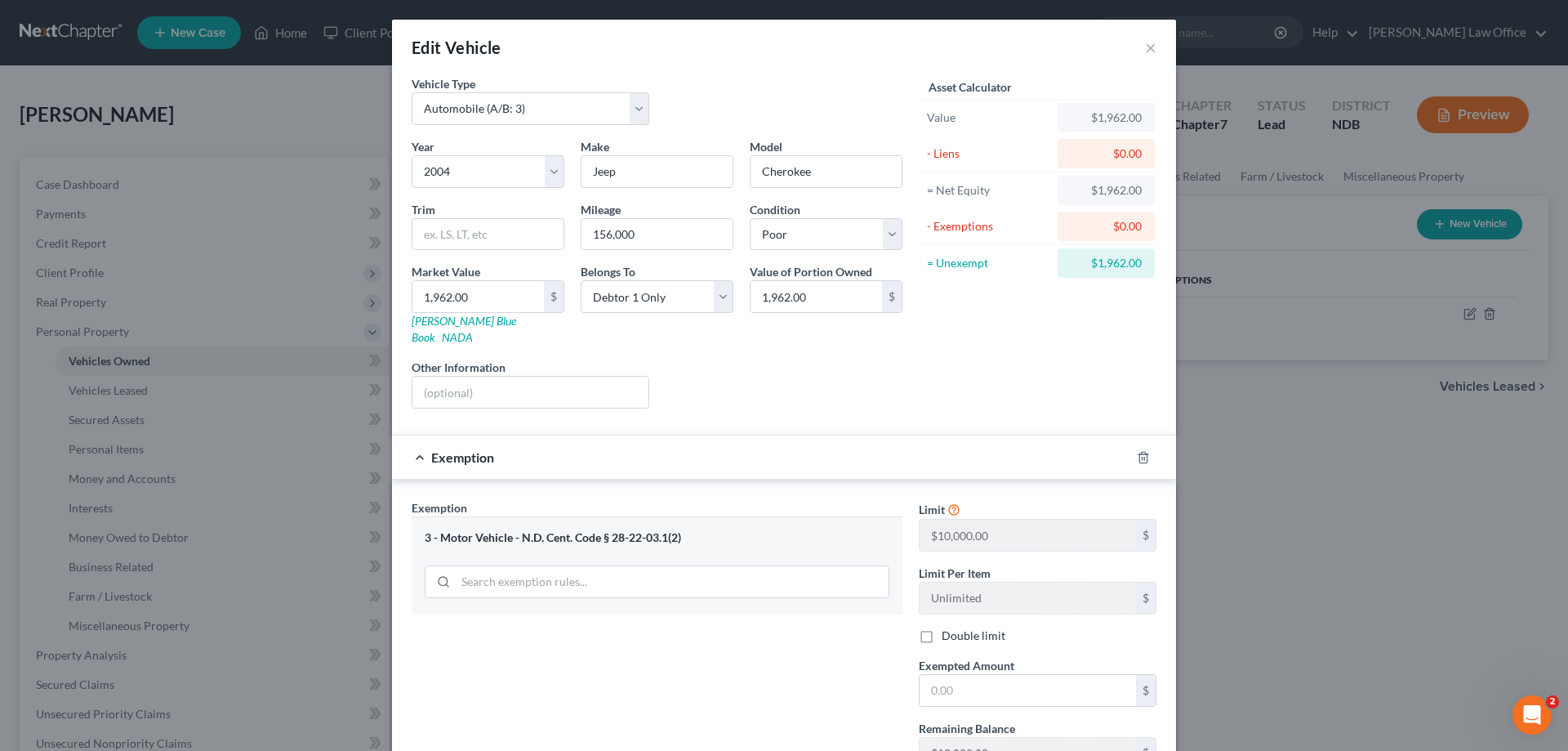
click at [1084, 223] on div "$0.00" at bounding box center [1106, 226] width 71 height 16
click at [1132, 227] on div "$0.00" at bounding box center [1106, 226] width 71 height 16
click at [1152, 228] on div "$0.00" at bounding box center [1106, 226] width 97 height 30
click at [999, 675] on input "text" at bounding box center [1028, 690] width 216 height 31
type input "1,962.00"
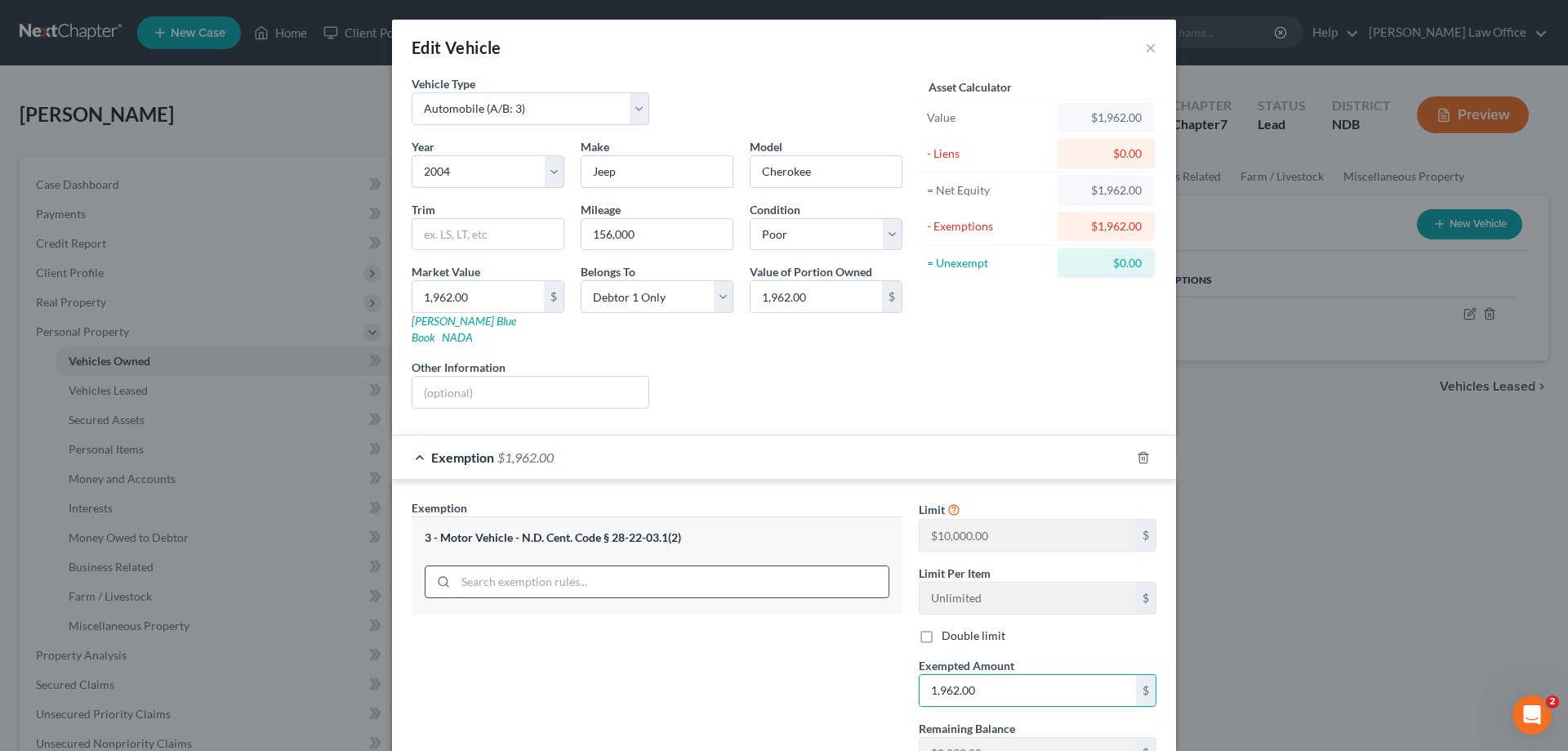
scroll to position [118, 0]
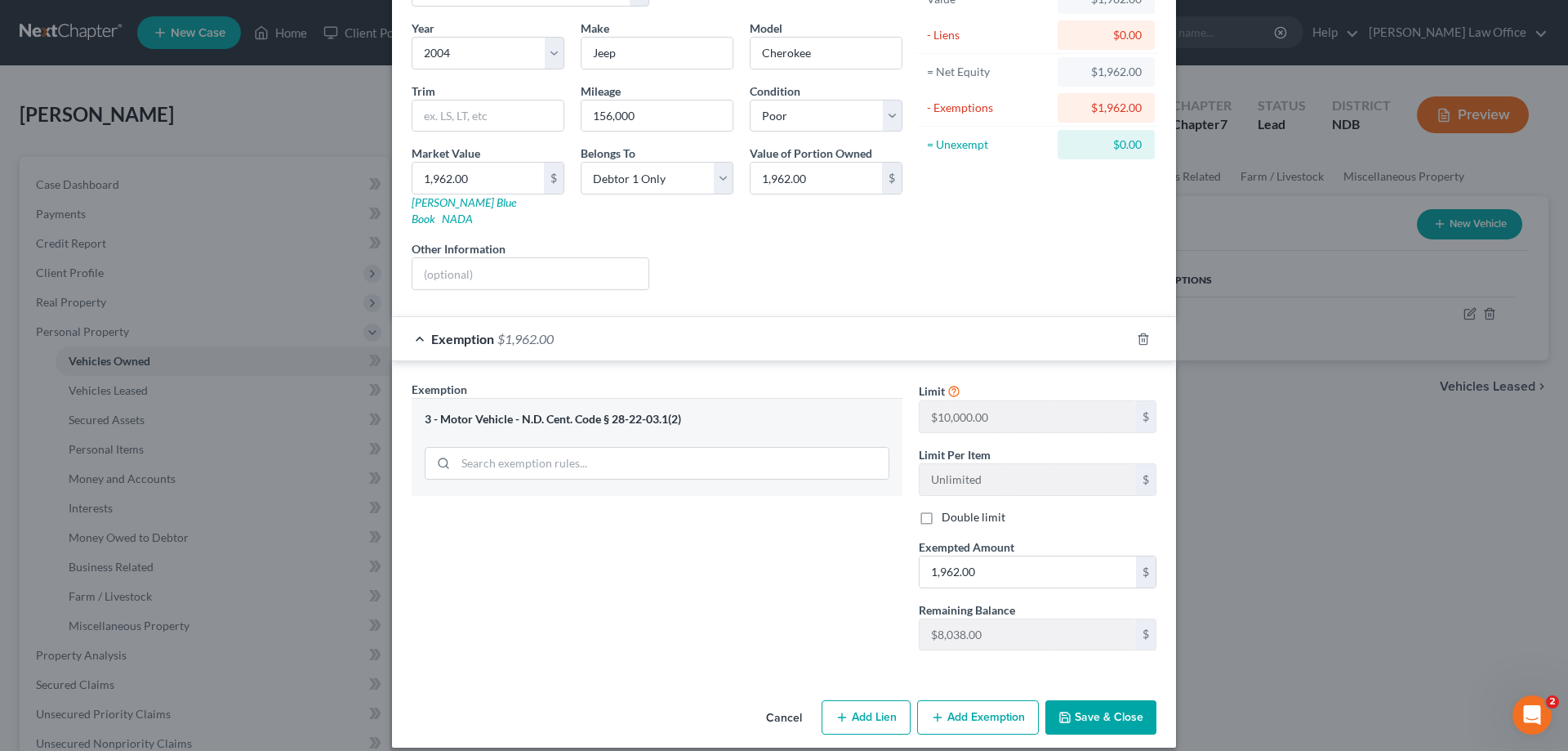
click at [1098, 700] on button "Save & Close" at bounding box center [1101, 717] width 111 height 35
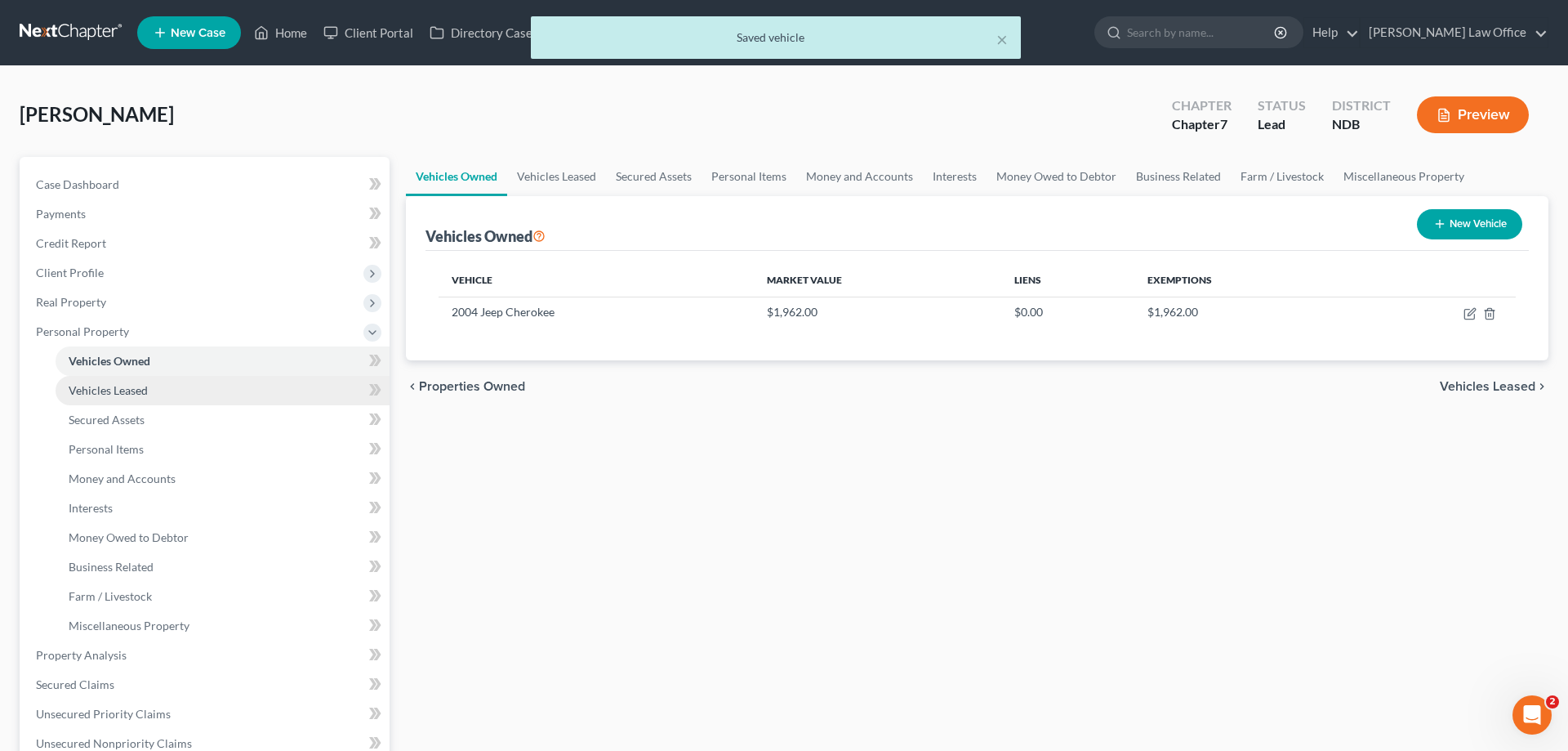
click at [134, 388] on span "Vehicles Leased" at bounding box center [108, 390] width 79 height 14
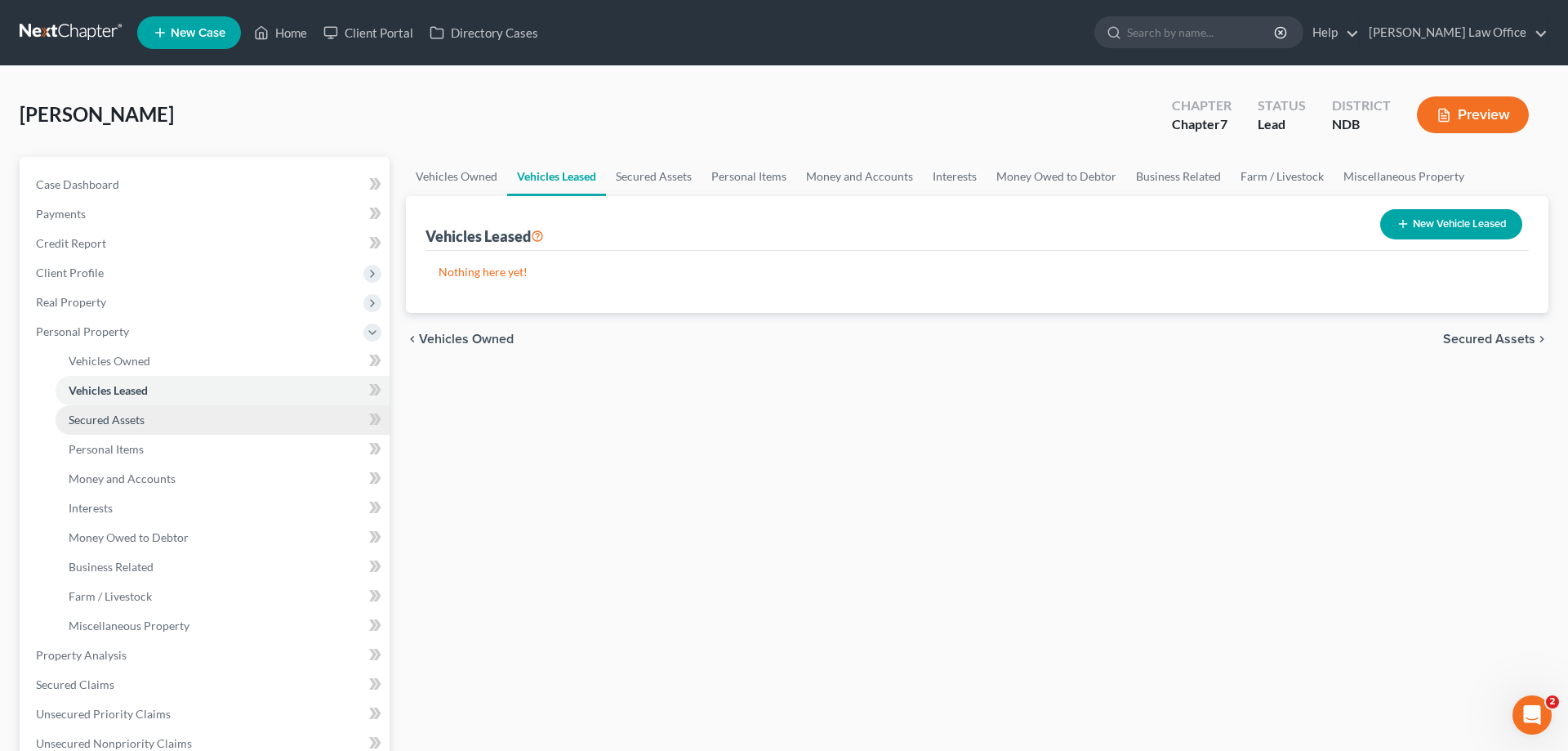
click at [128, 417] on span "Secured Assets" at bounding box center [107, 419] width 76 height 14
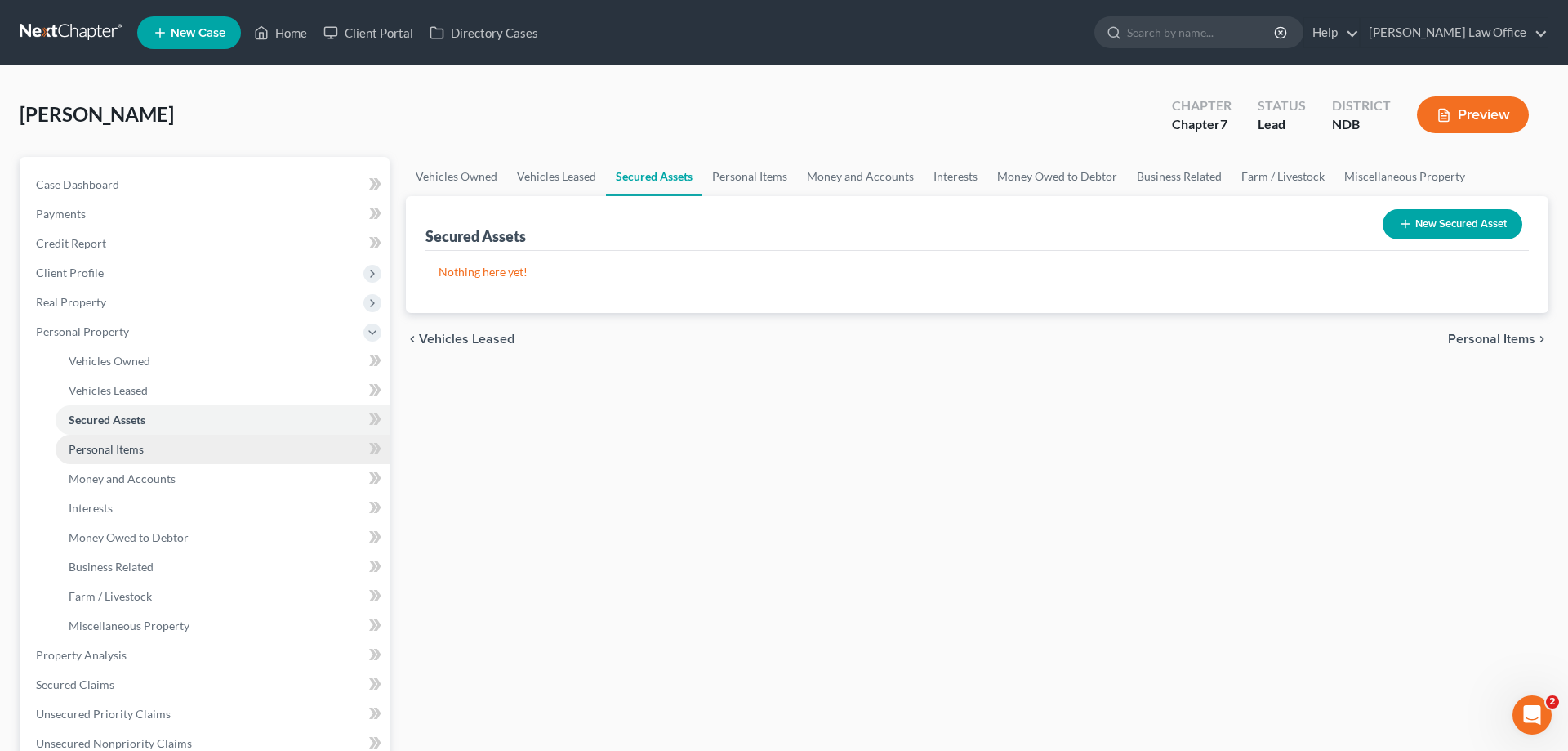
click at [123, 447] on span "Personal Items" at bounding box center [106, 449] width 75 height 14
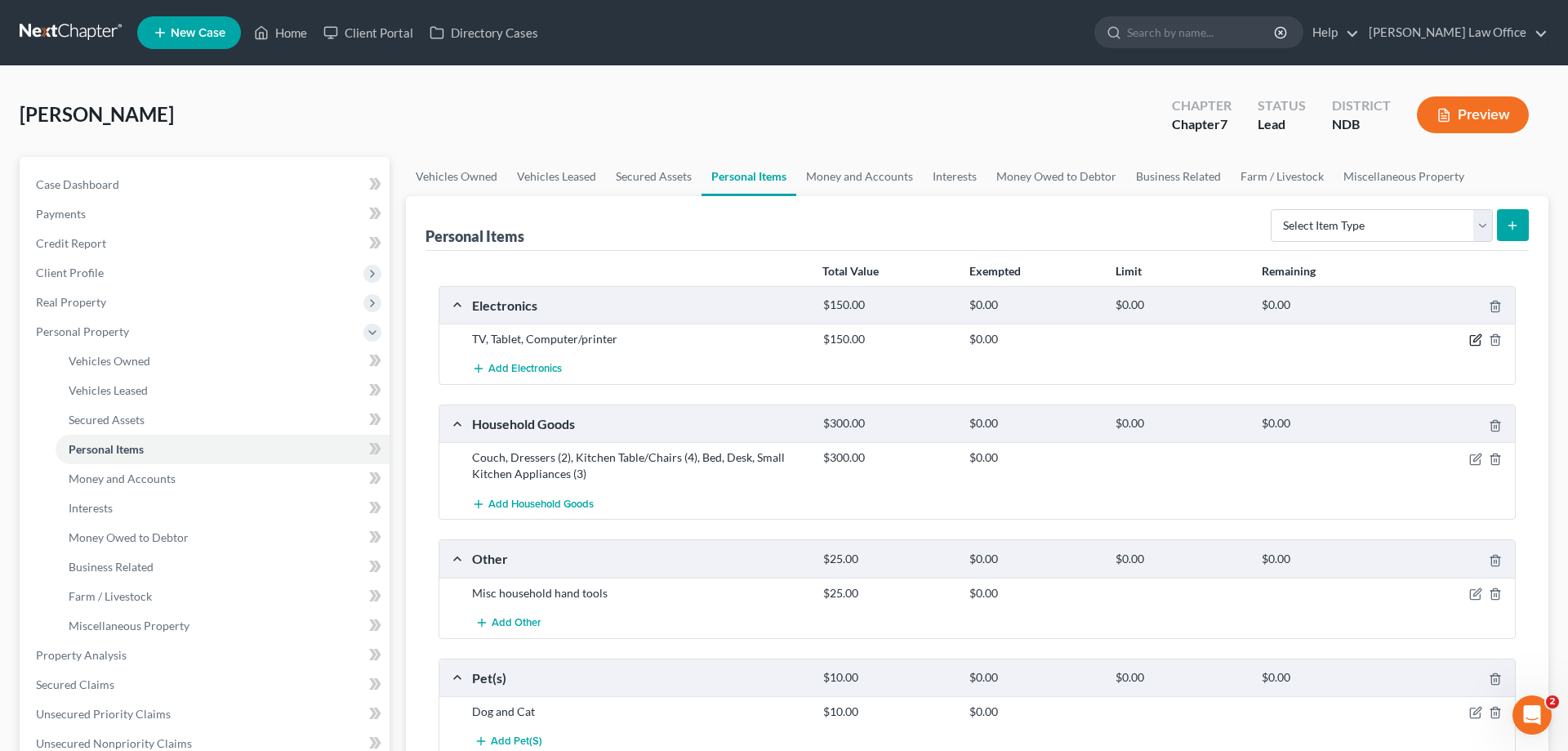
click at [1474, 334] on icon "button" at bounding box center [1475, 339] width 13 height 13
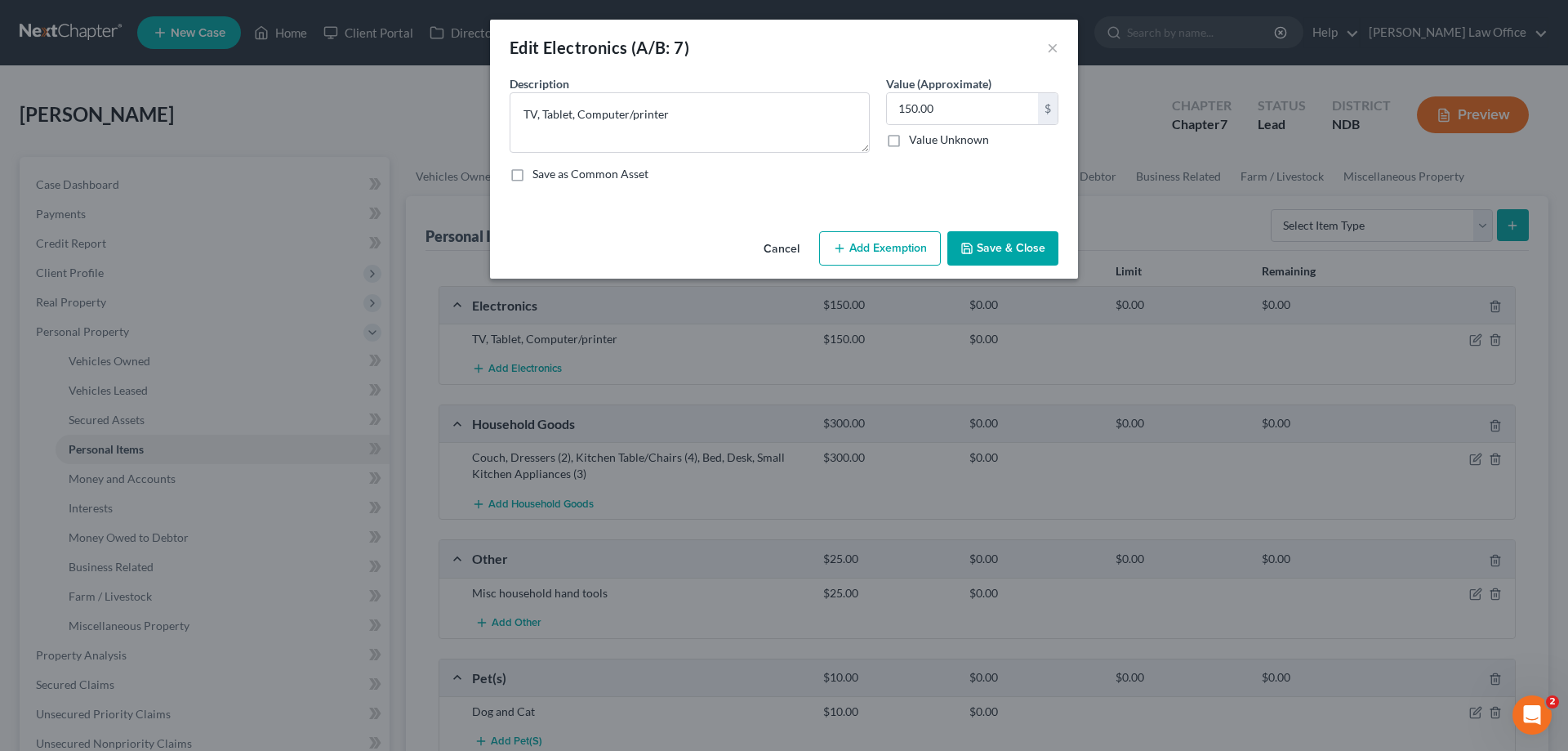
click at [893, 239] on button "Add Exemption" at bounding box center [880, 248] width 122 height 35
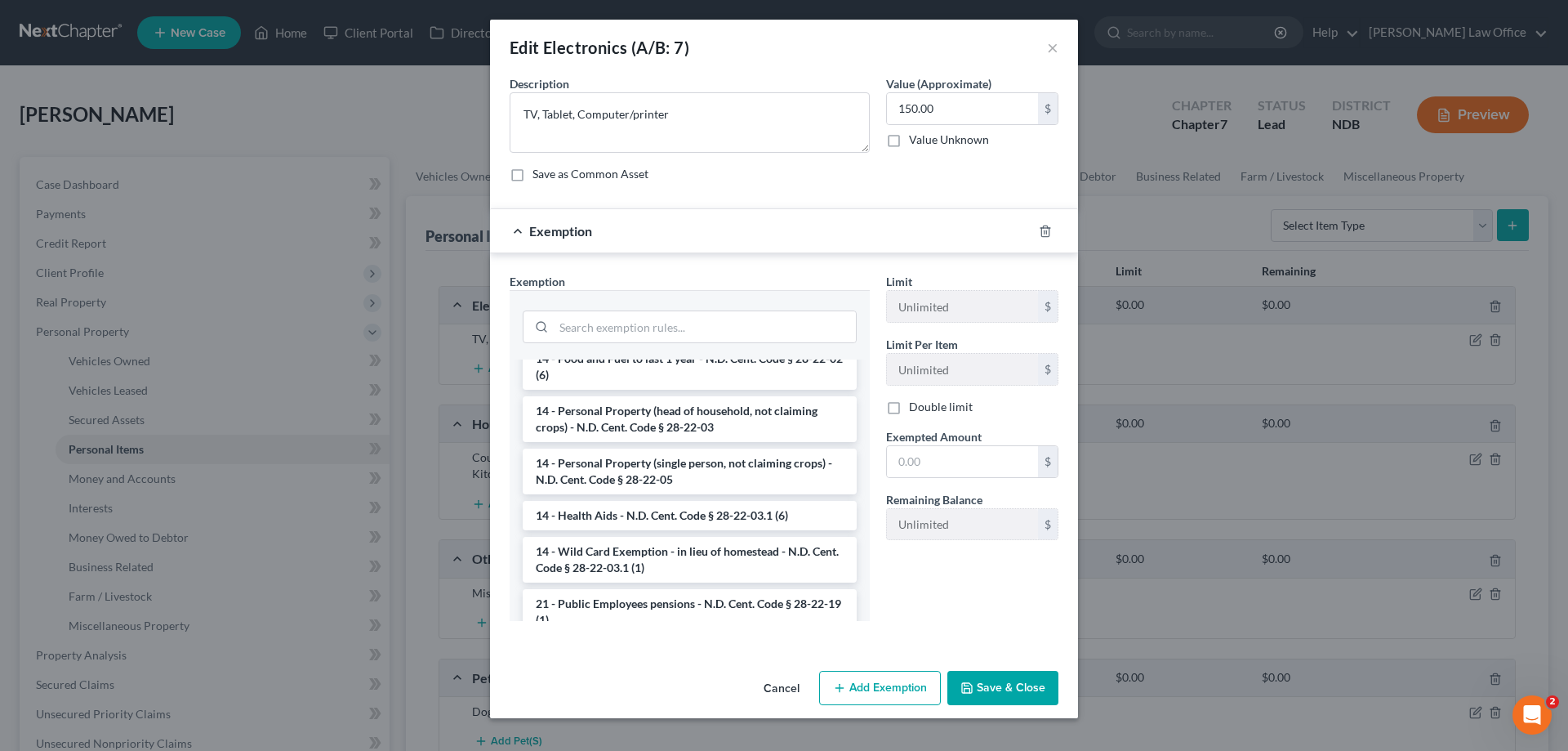
scroll to position [250, 0]
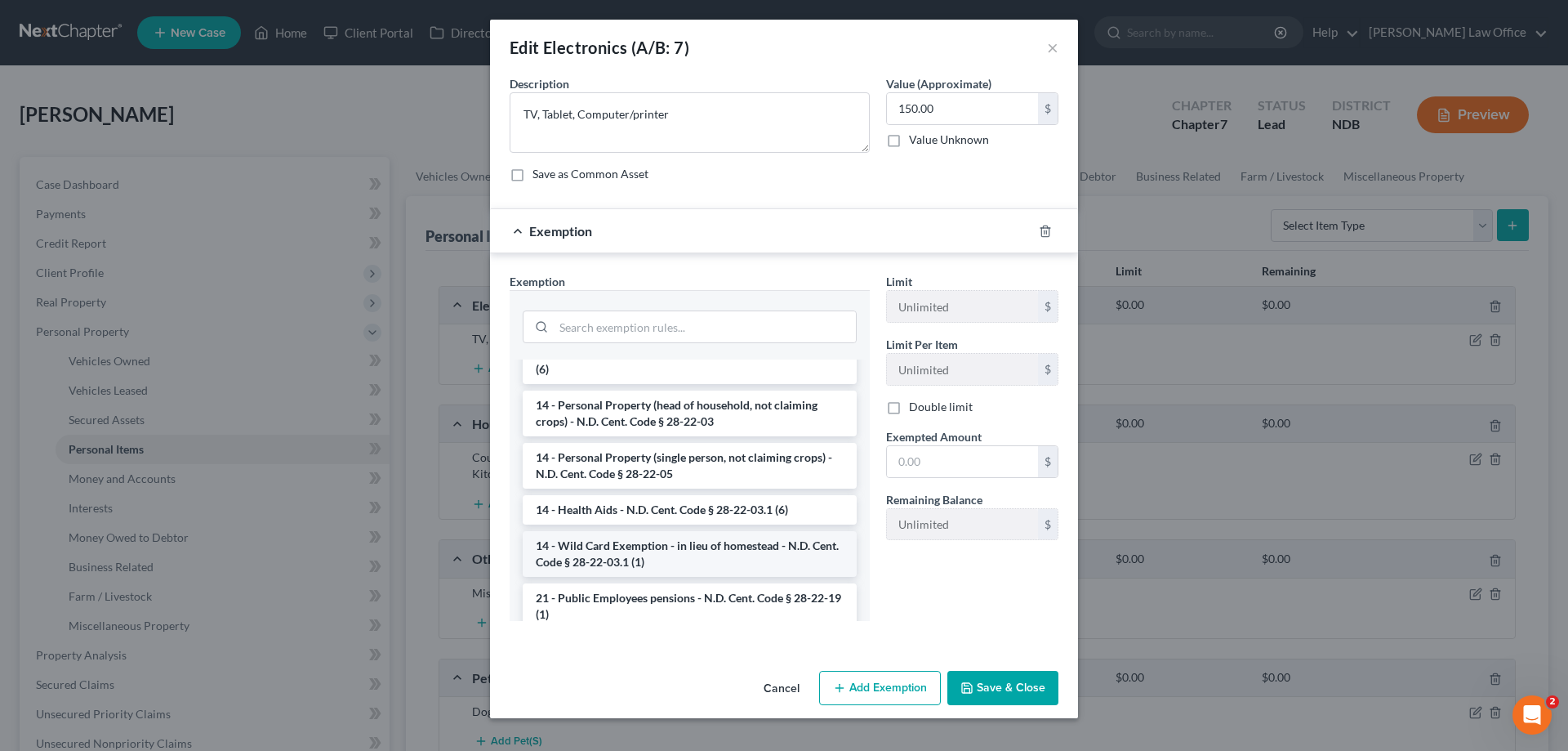
click at [680, 549] on li "14 - Wild Card Exemption - in lieu of homestead - N.D. Cent. Code § 28-22-03.1 …" at bounding box center [689, 554] width 334 height 46
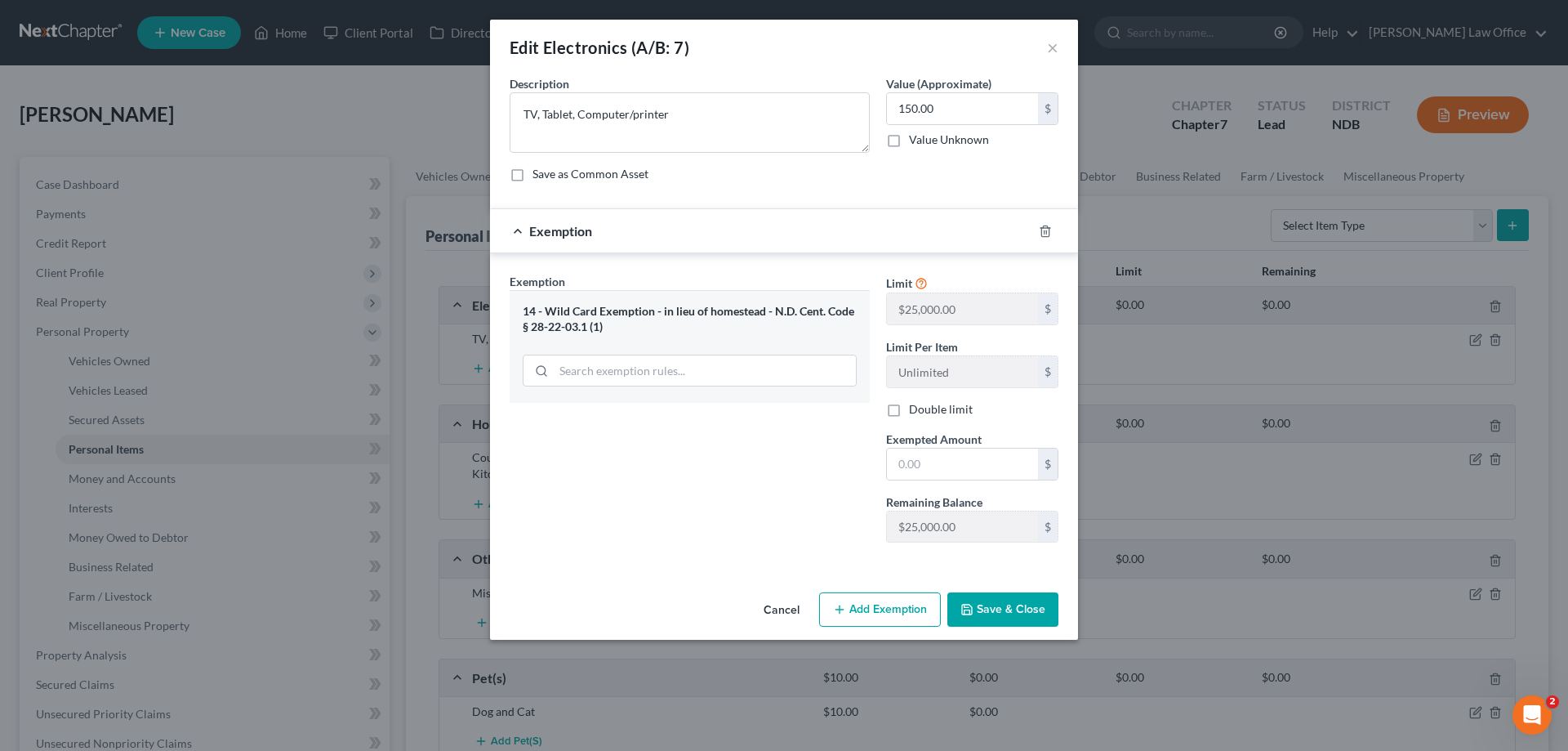
click at [918, 609] on button "Add Exemption" at bounding box center [880, 609] width 122 height 35
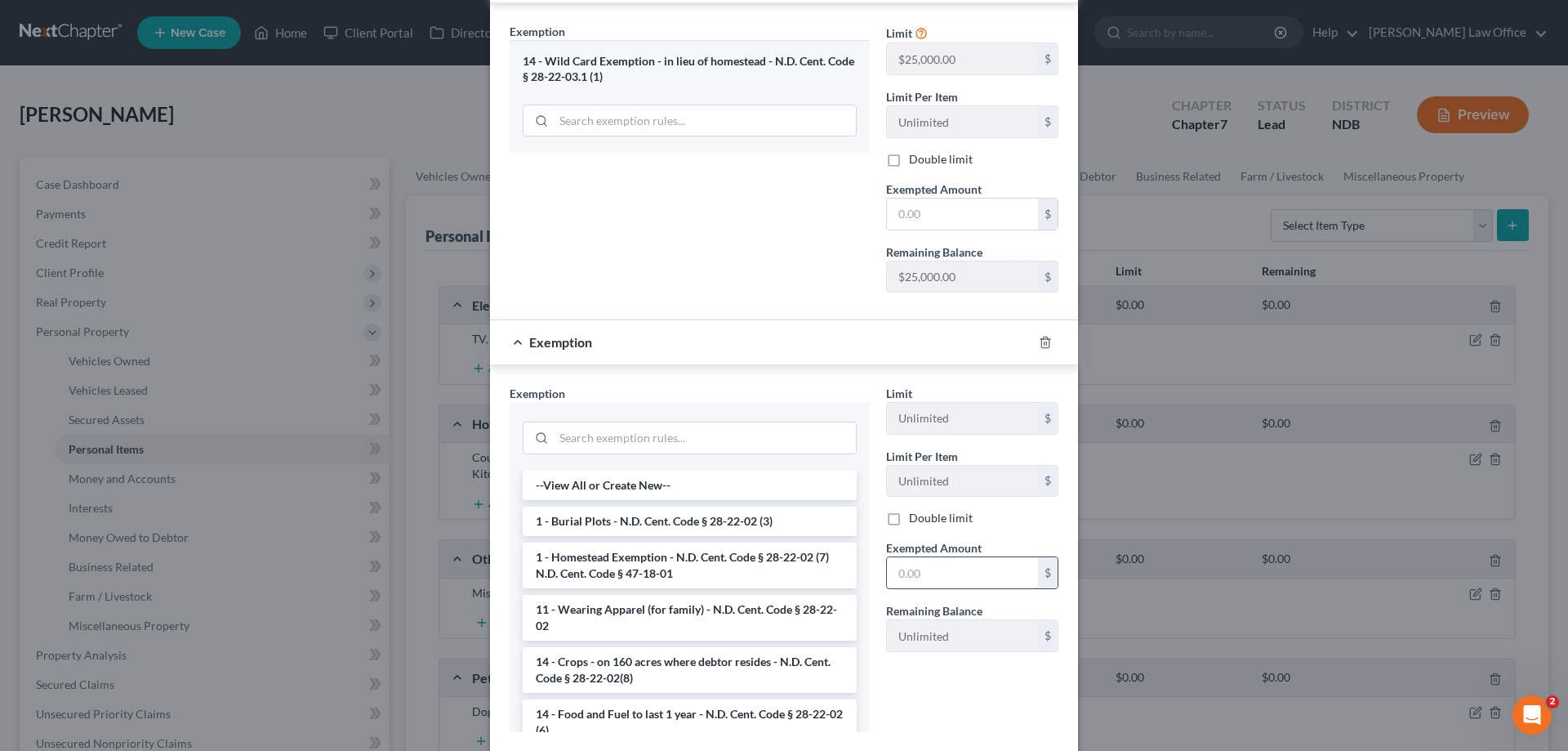
click at [969, 578] on input "text" at bounding box center [962, 573] width 151 height 31
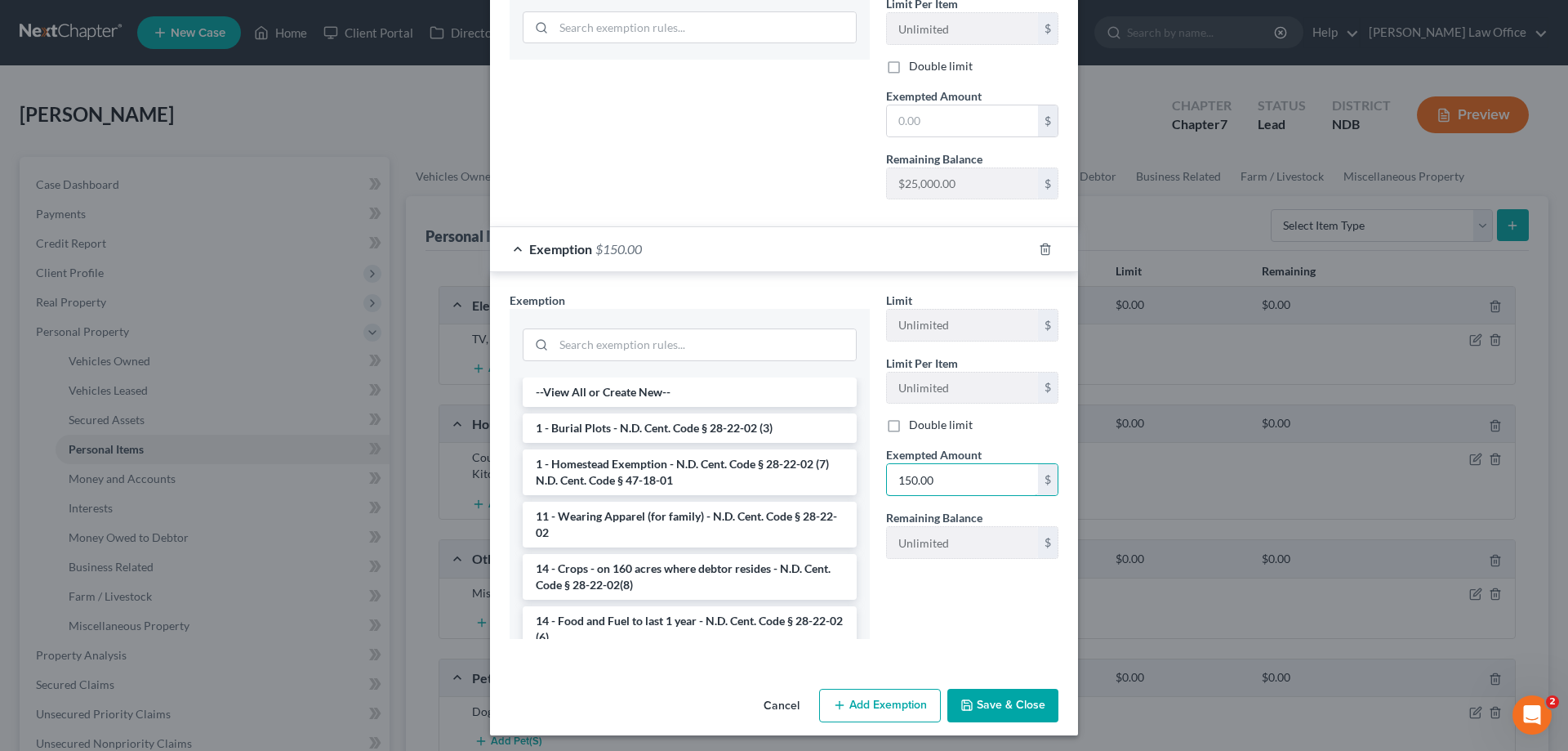
scroll to position [348, 0]
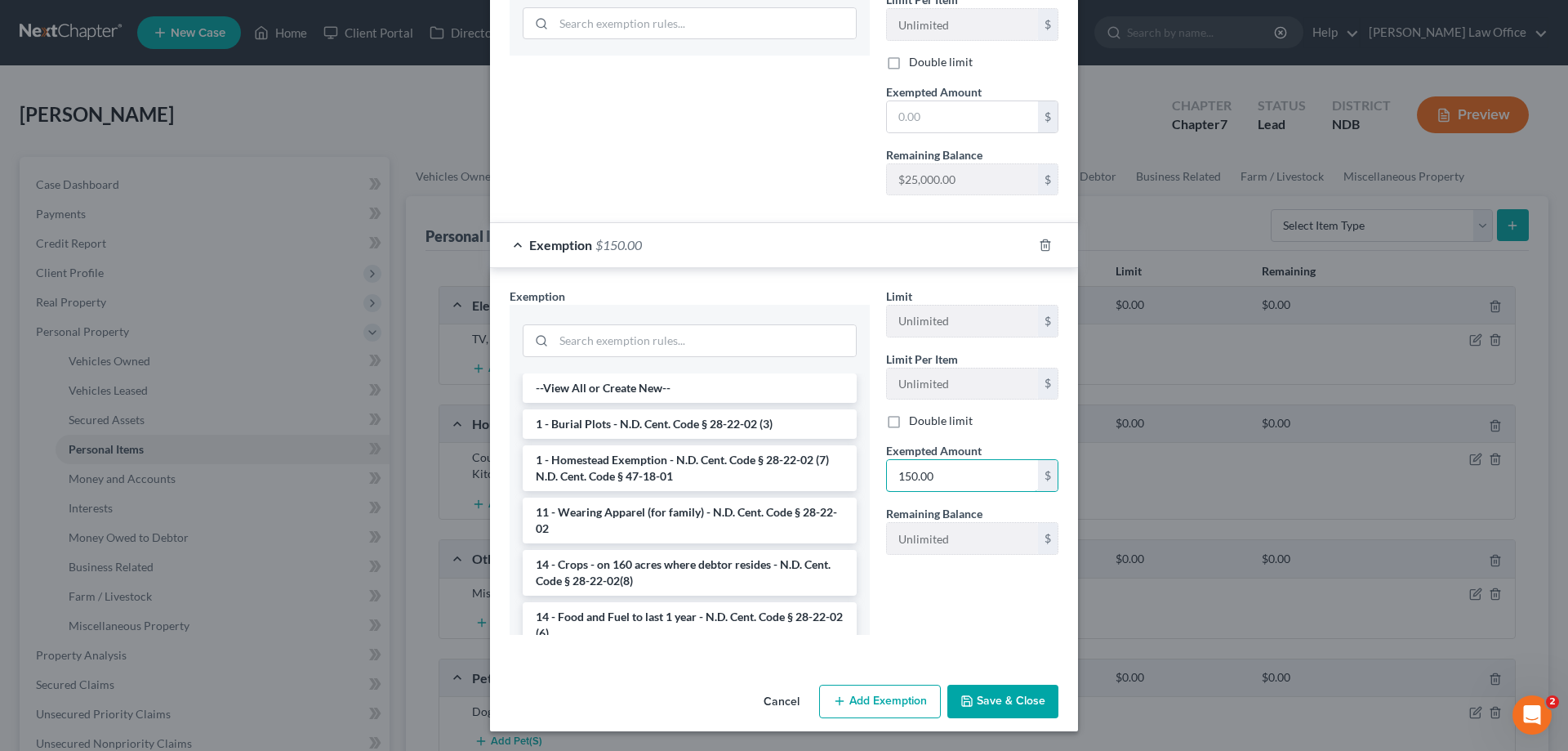
type input "150.00"
click at [986, 692] on button "Save & Close" at bounding box center [1003, 702] width 111 height 35
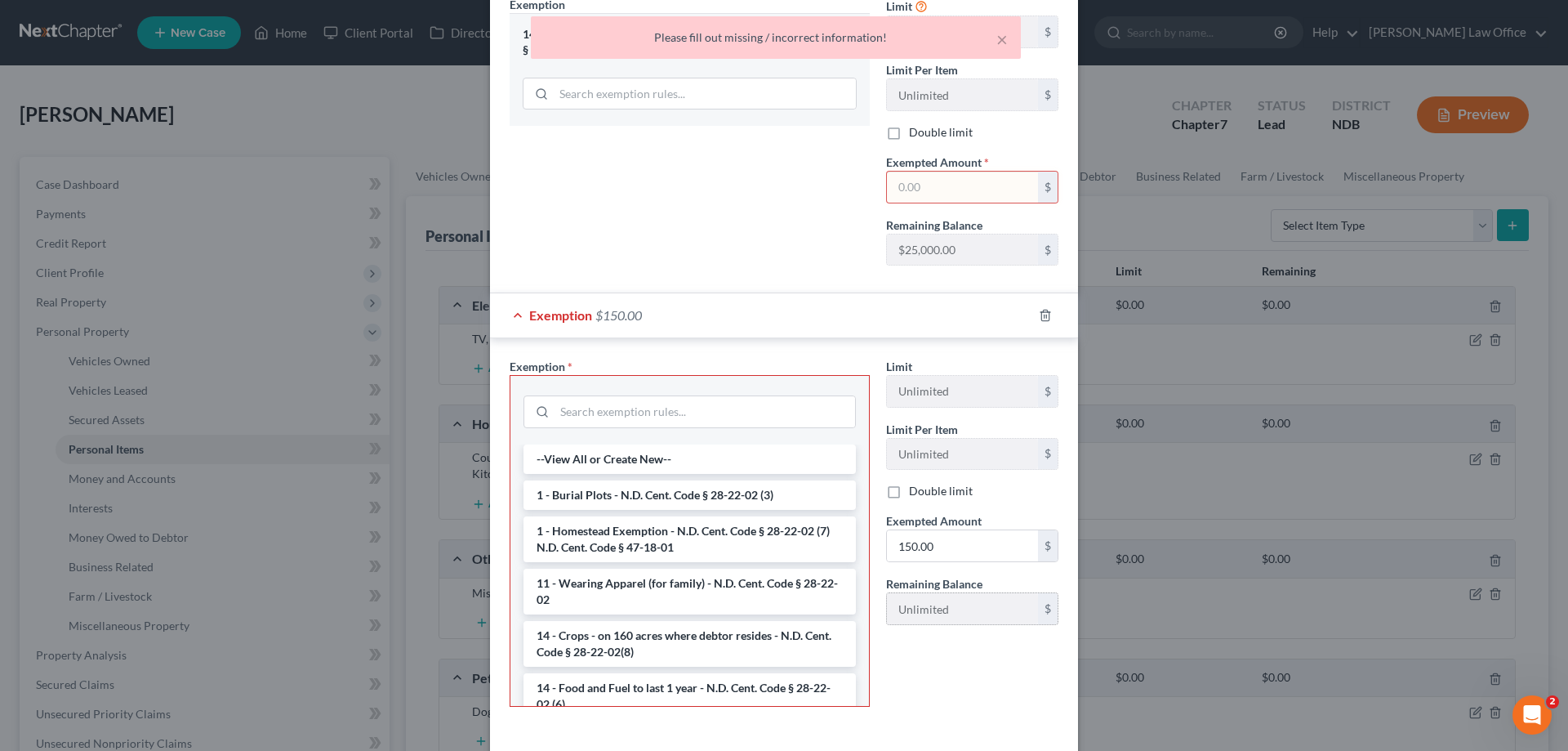
scroll to position [181, 0]
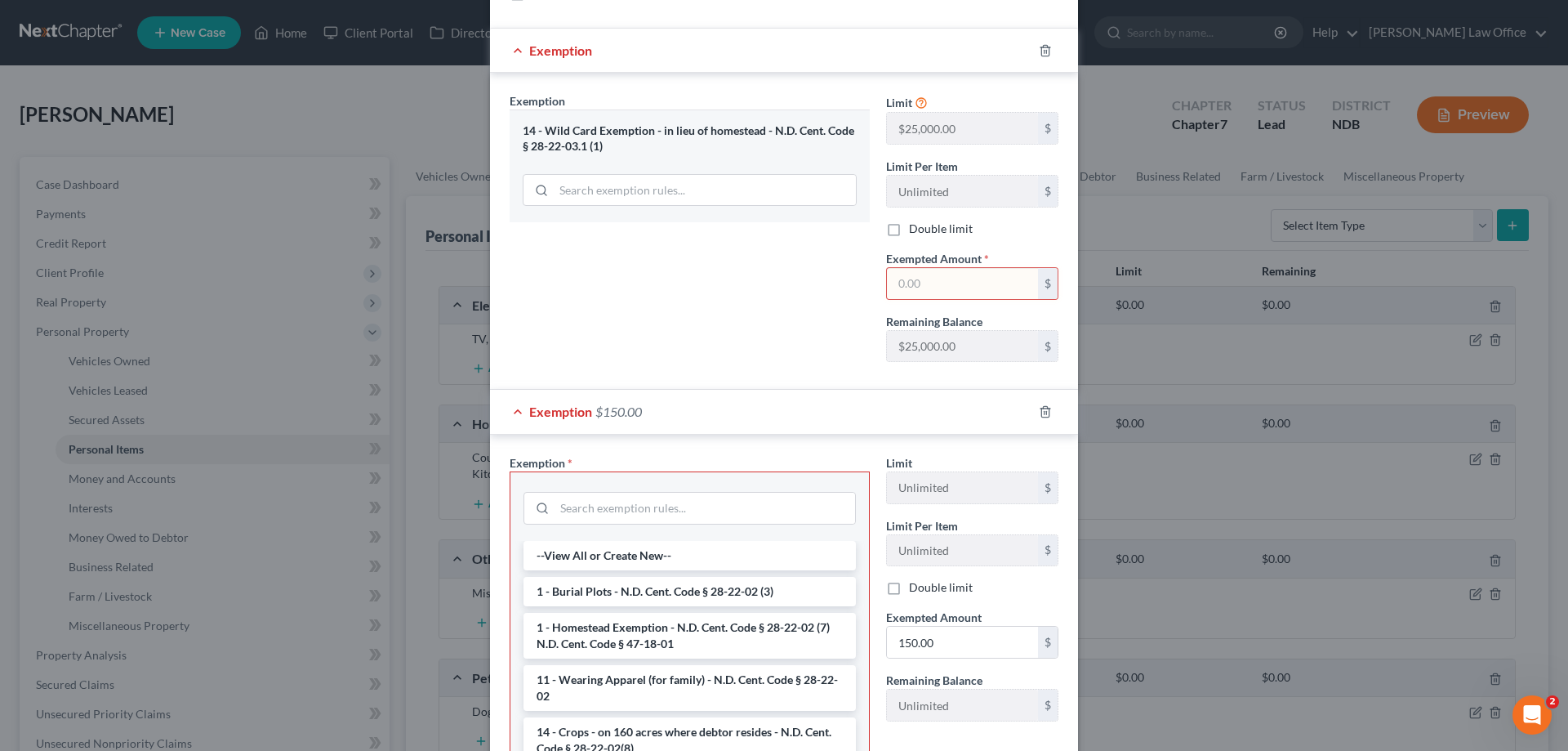
click at [932, 281] on input "text" at bounding box center [962, 283] width 151 height 31
type input "150.00"
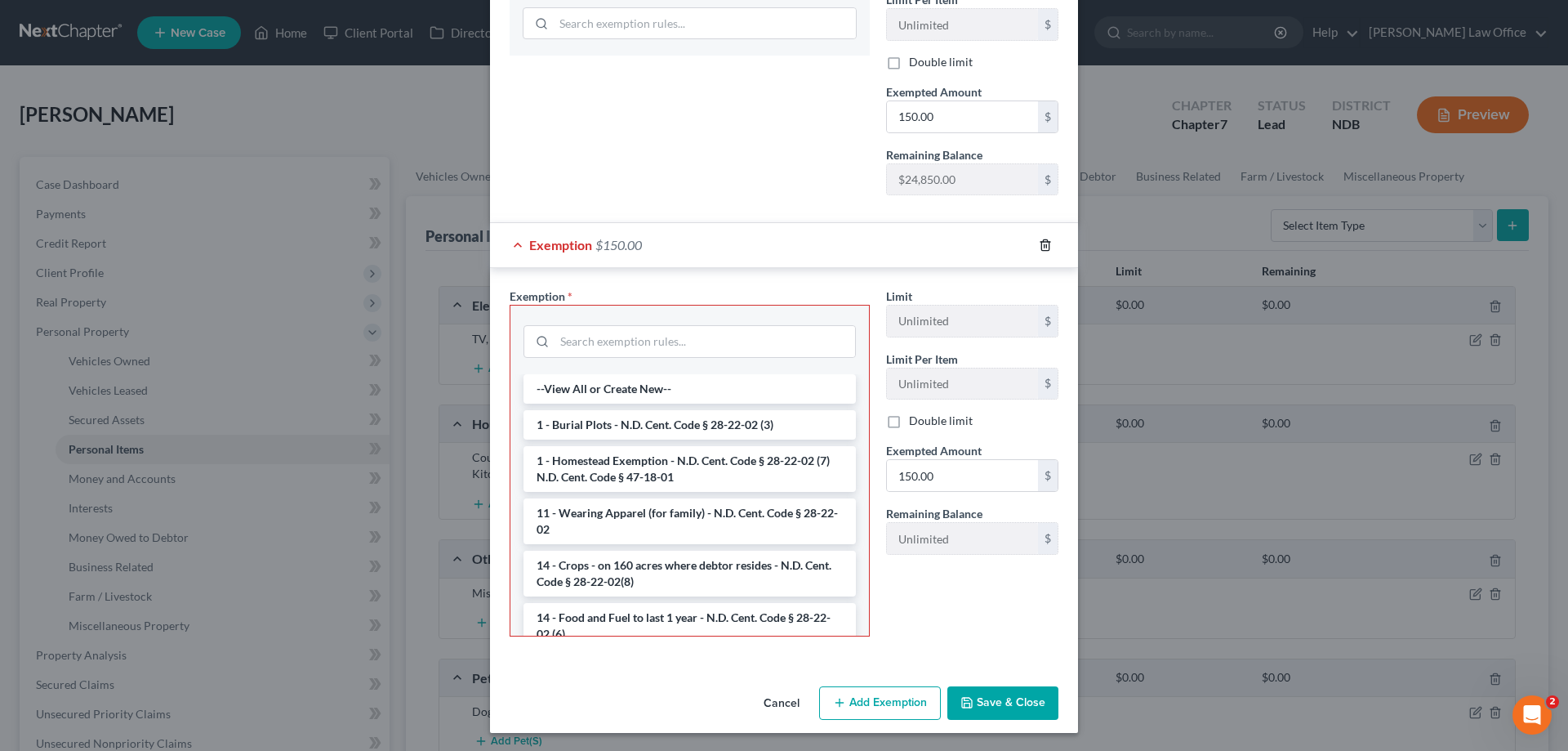
scroll to position [349, 0]
click at [998, 693] on button "Save & Close" at bounding box center [1003, 702] width 111 height 35
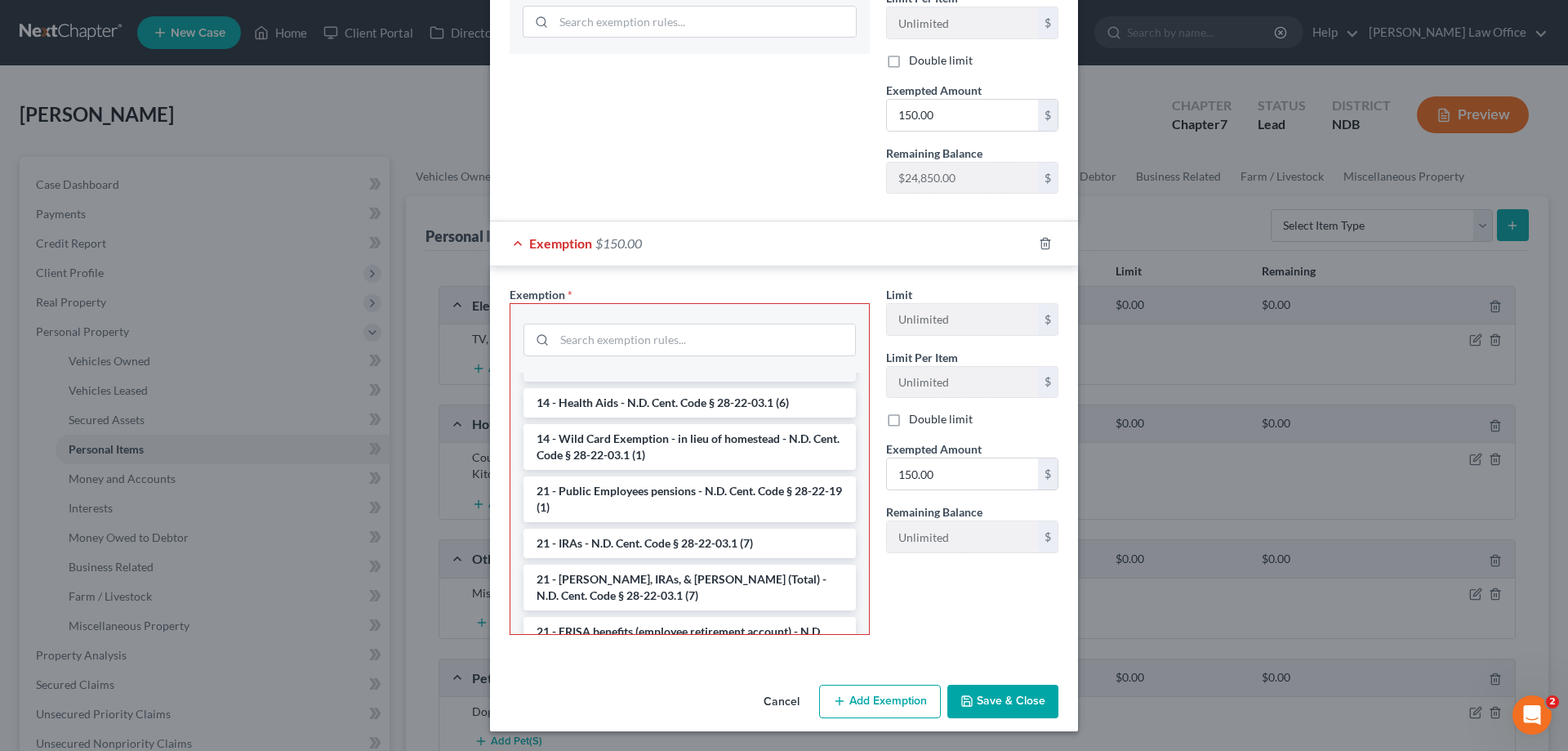
scroll to position [417, 0]
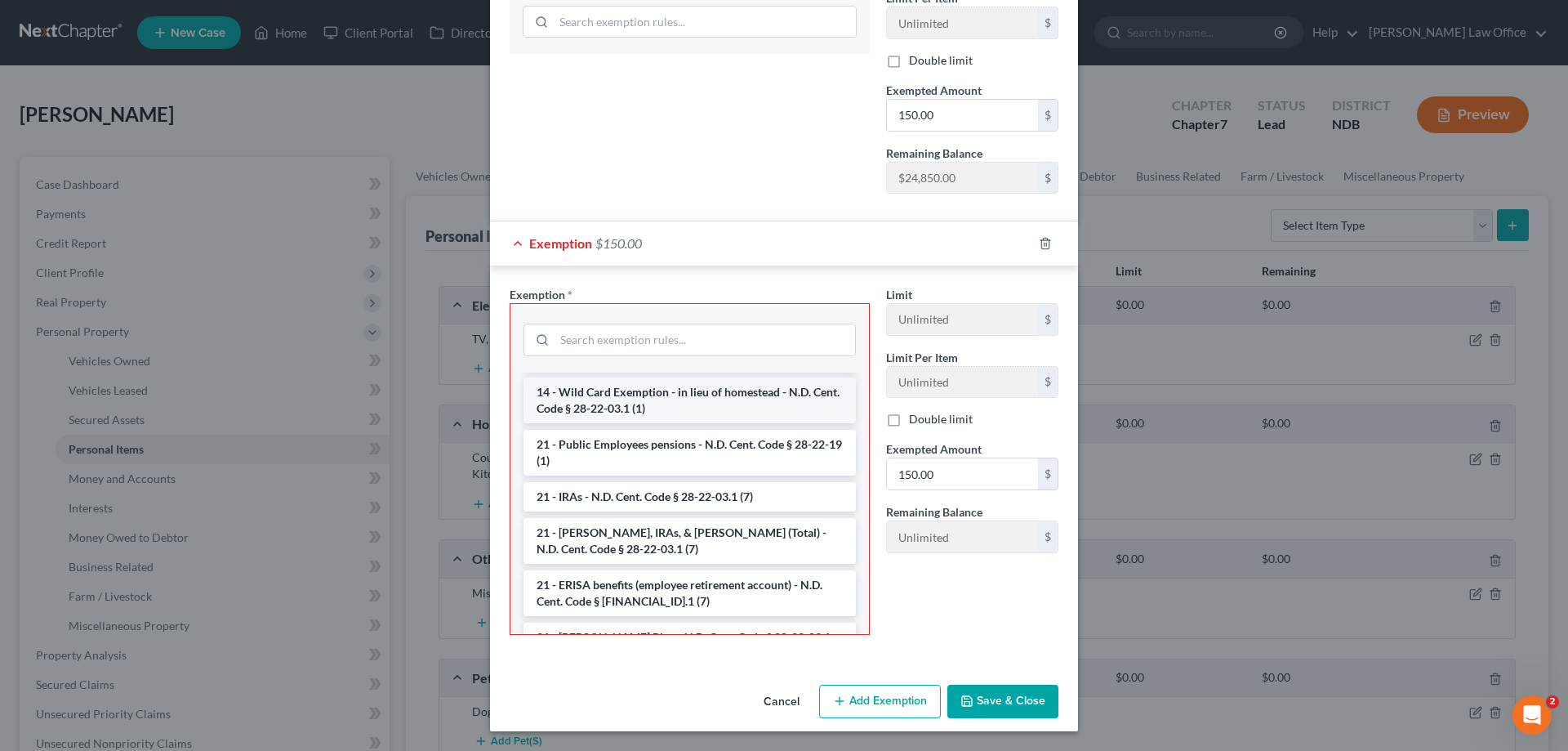
click at [676, 392] on li "14 - Wild Card Exemption - in lieu of homestead - N.D. Cent. Code § 28-22-03.1 …" at bounding box center [689, 400] width 332 height 46
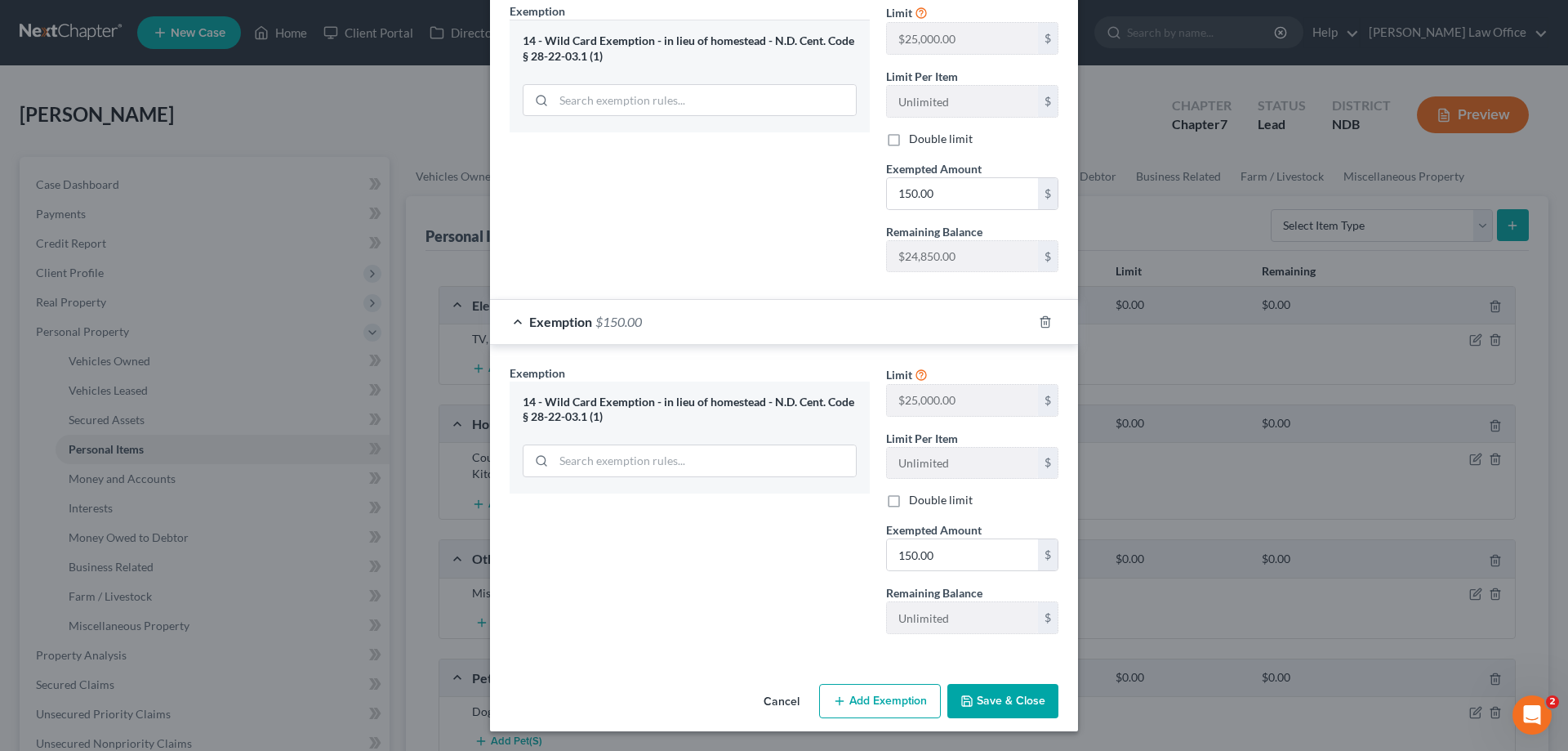
scroll to position [271, 0]
click at [1004, 696] on button "Save & Close" at bounding box center [1003, 701] width 111 height 35
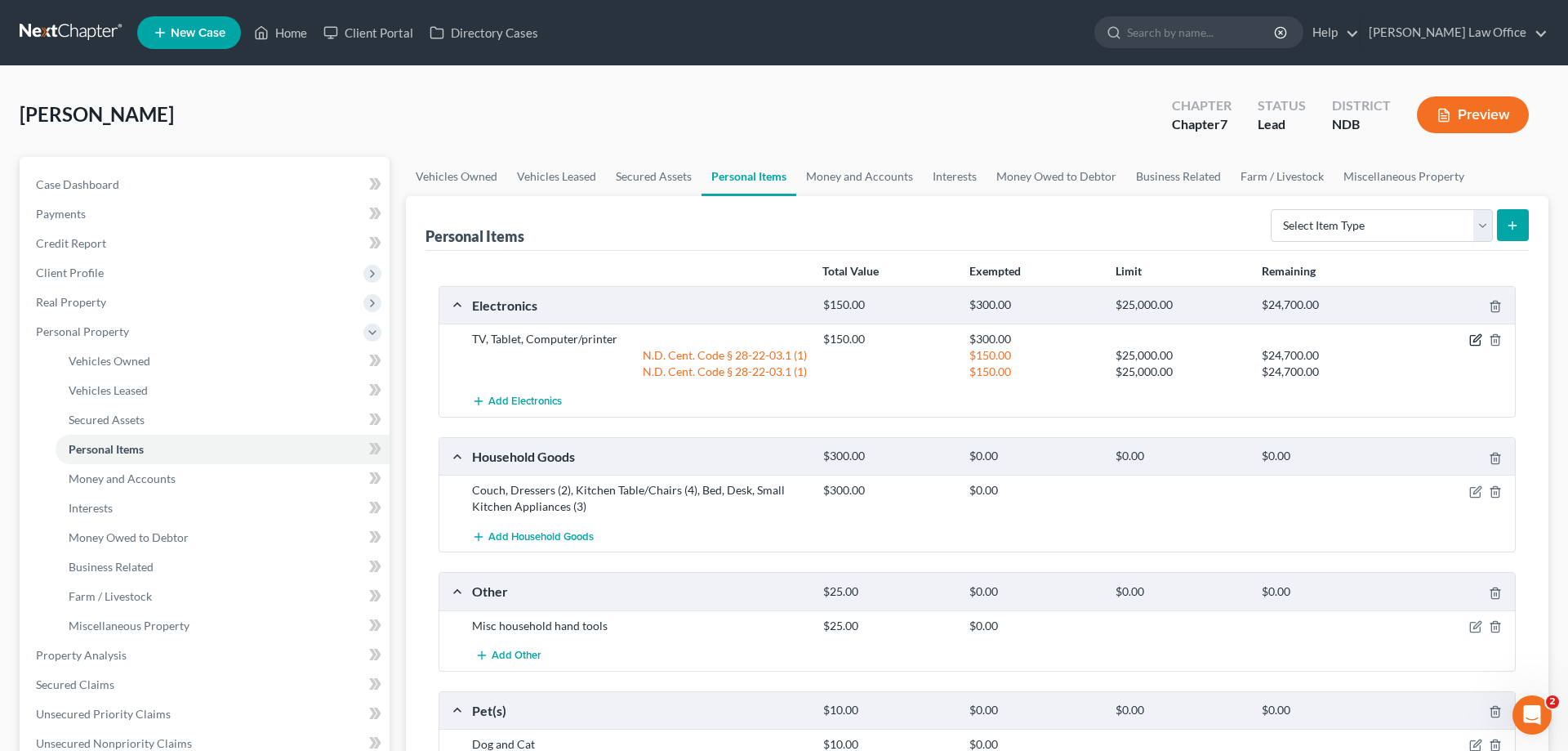
click at [1475, 334] on icon "button" at bounding box center [1475, 339] width 13 height 13
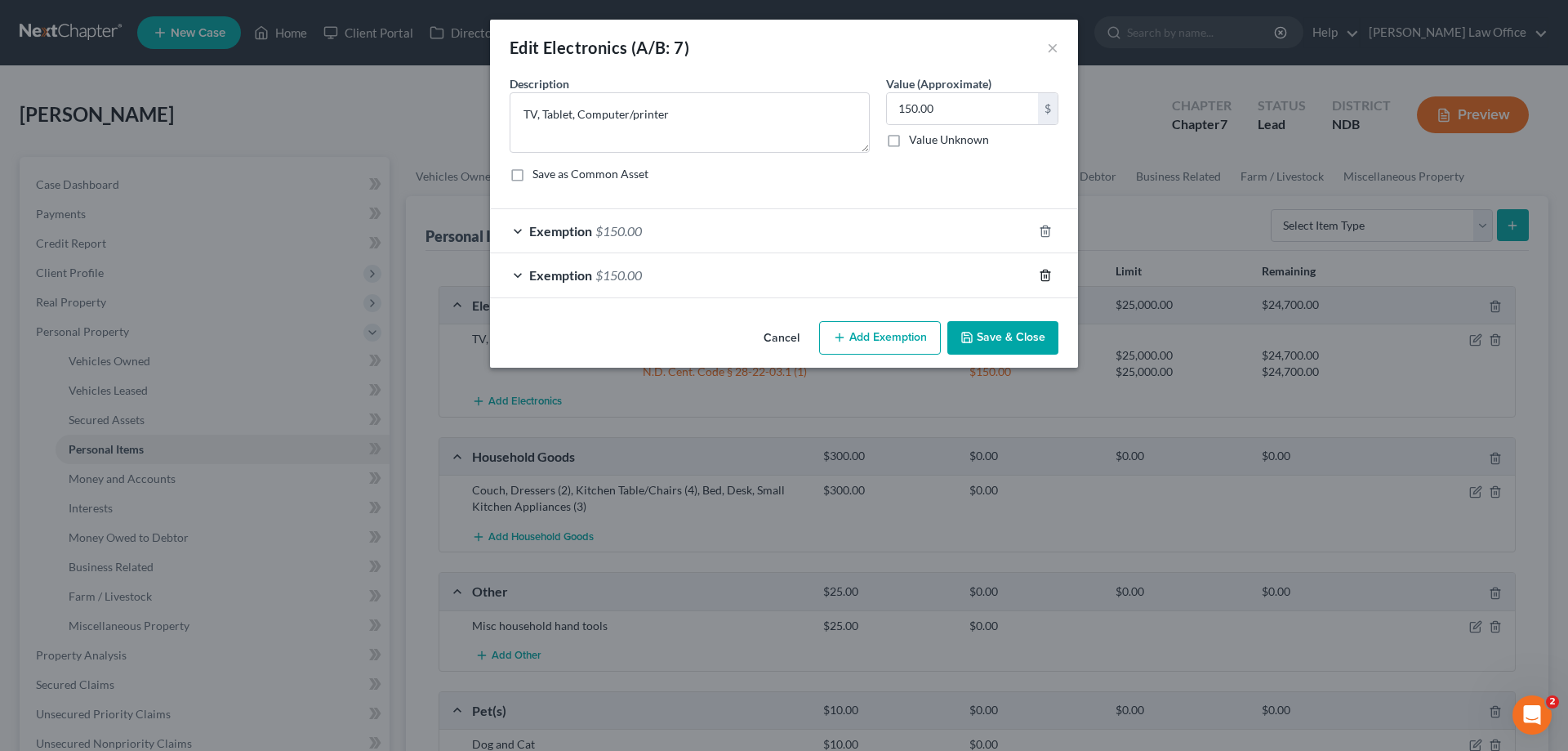
click at [1042, 271] on icon "button" at bounding box center [1045, 275] width 13 height 13
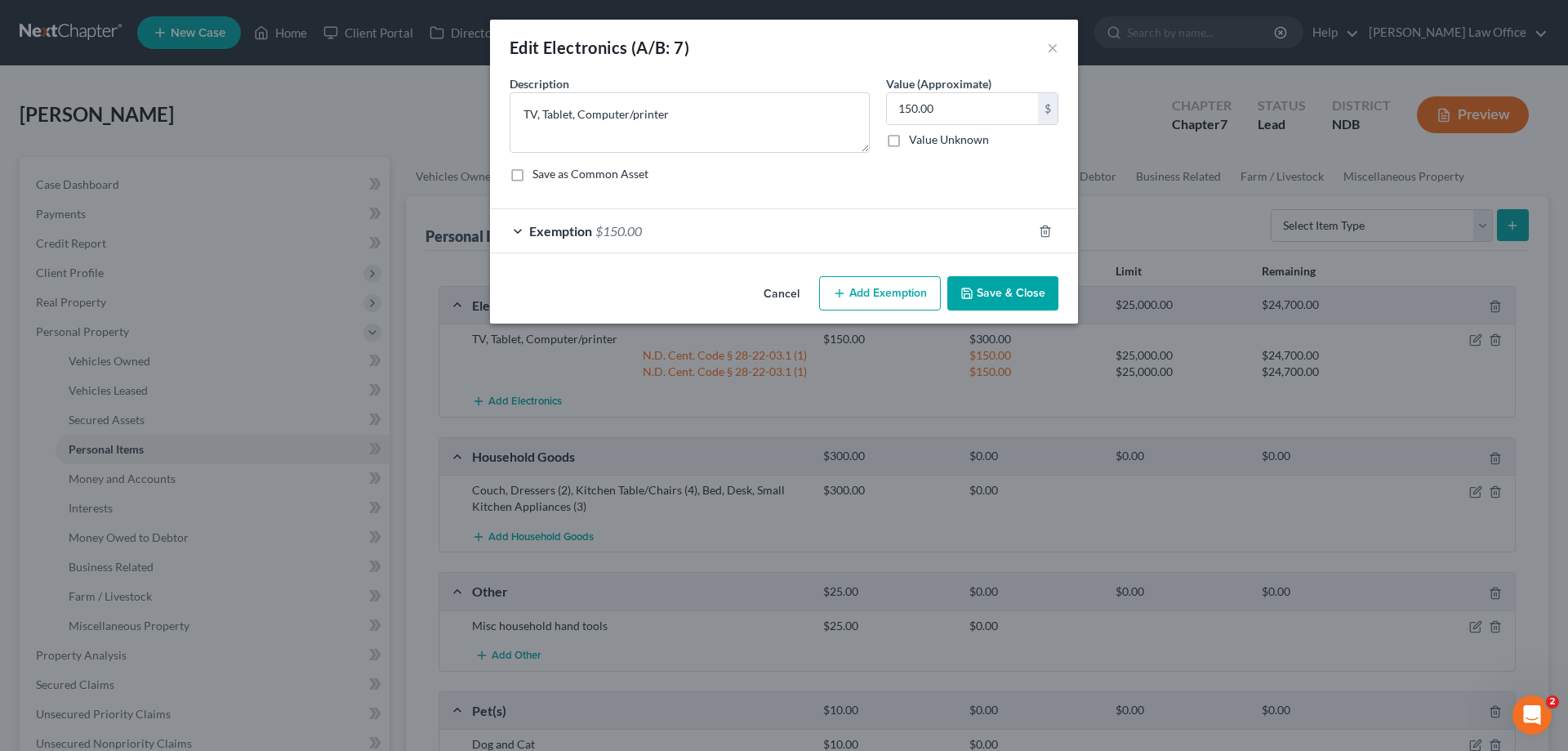
click at [1030, 291] on button "Save & Close" at bounding box center [1003, 293] width 111 height 35
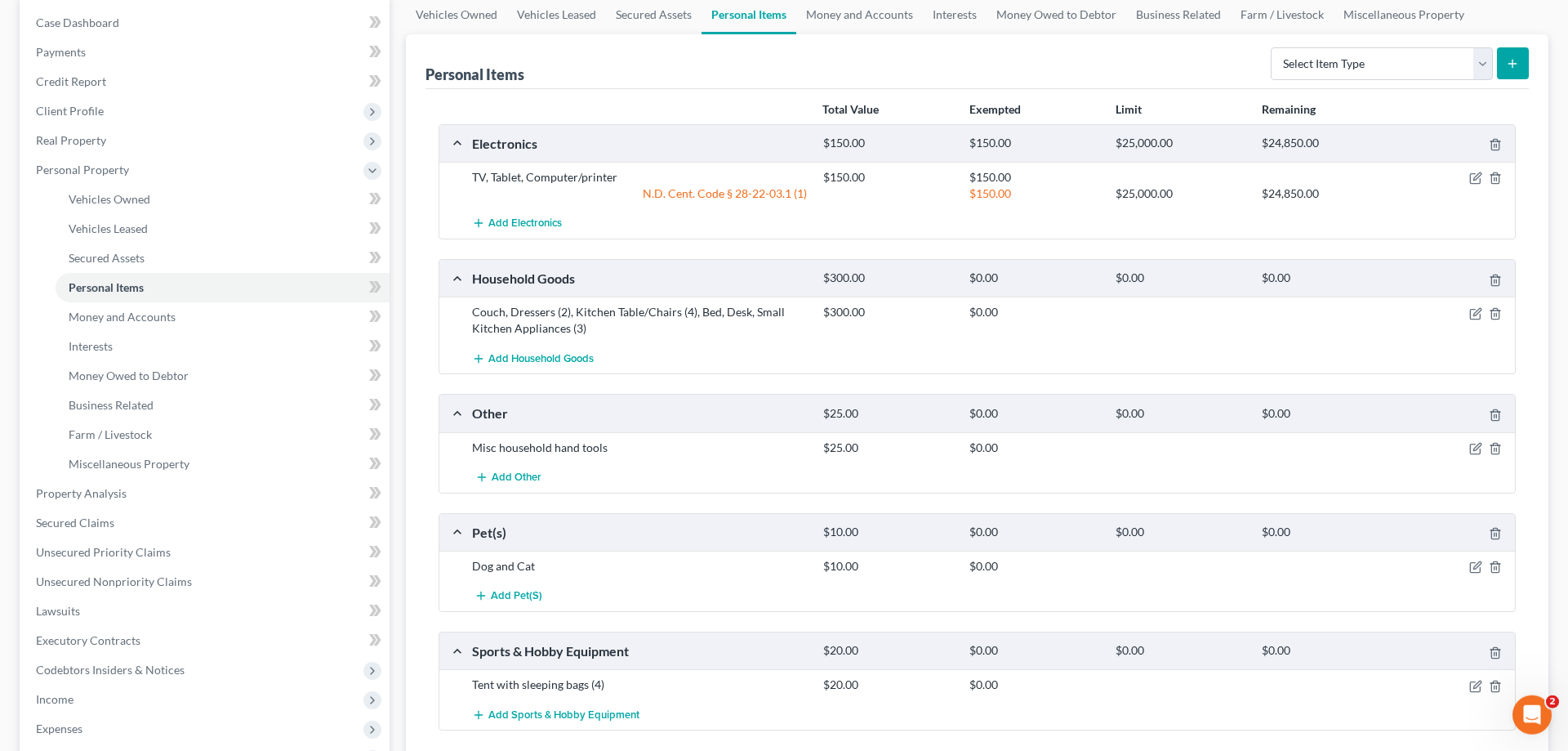
scroll to position [167, 0]
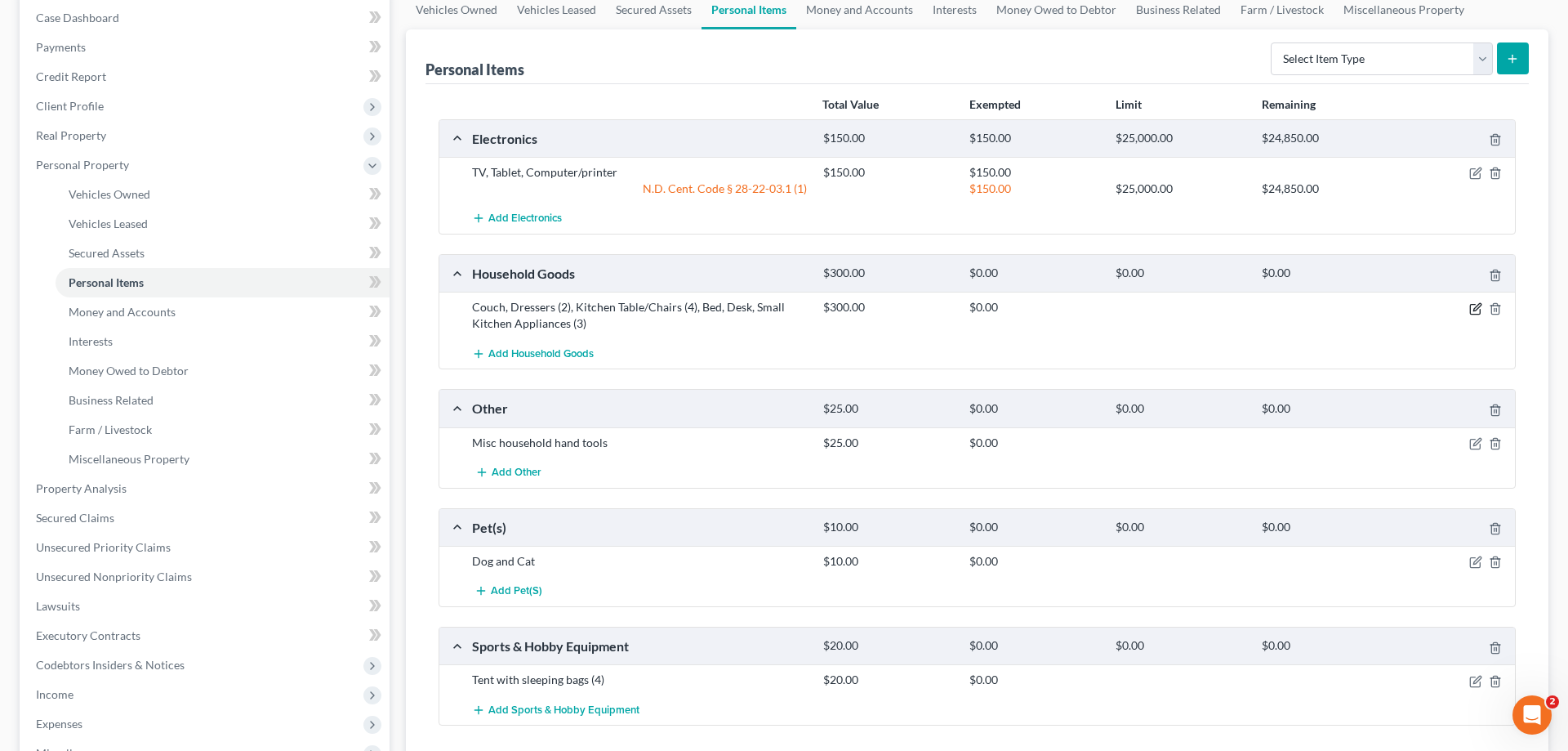
click at [1474, 304] on icon "button" at bounding box center [1475, 309] width 10 height 10
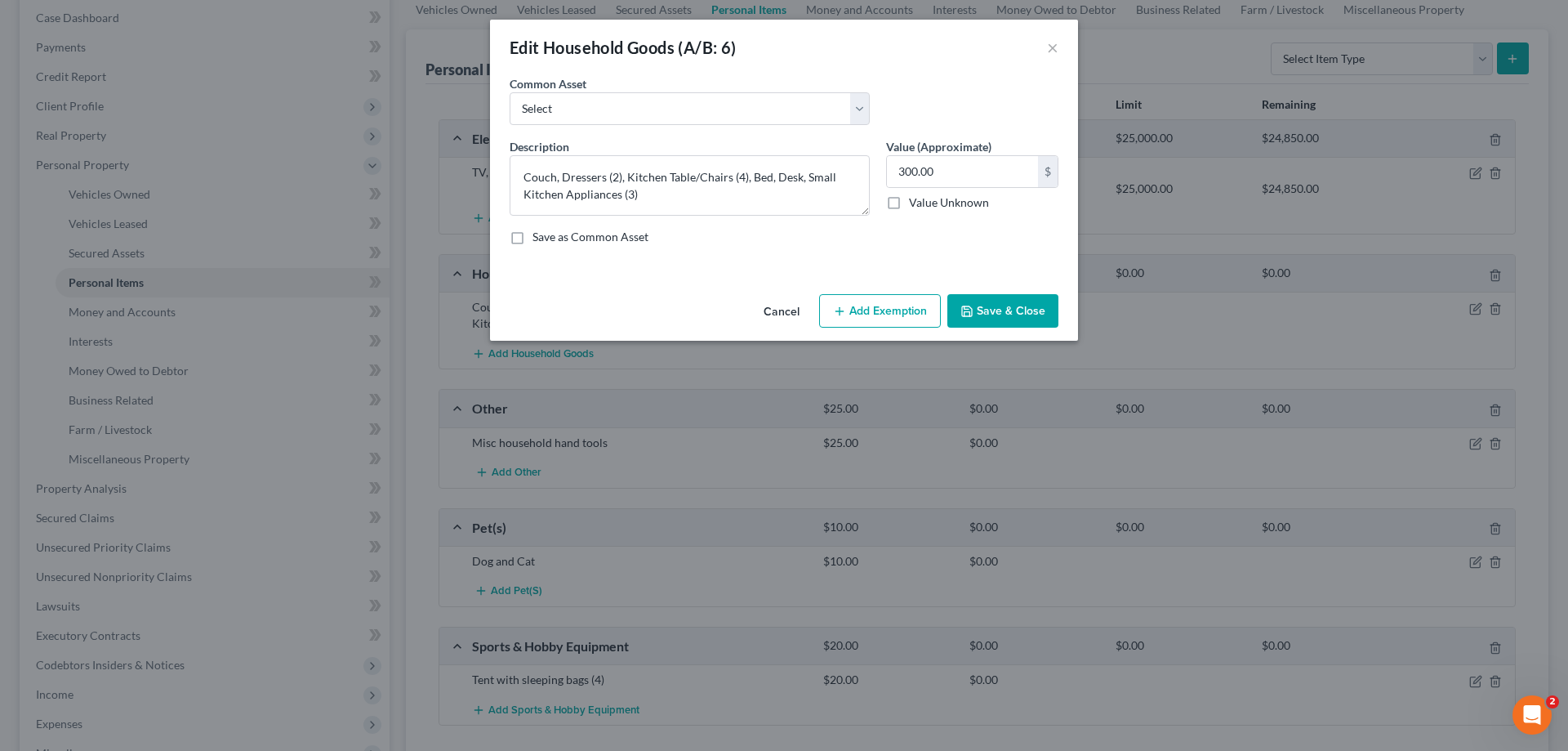
click at [910, 304] on button "Add Exemption" at bounding box center [880, 311] width 122 height 35
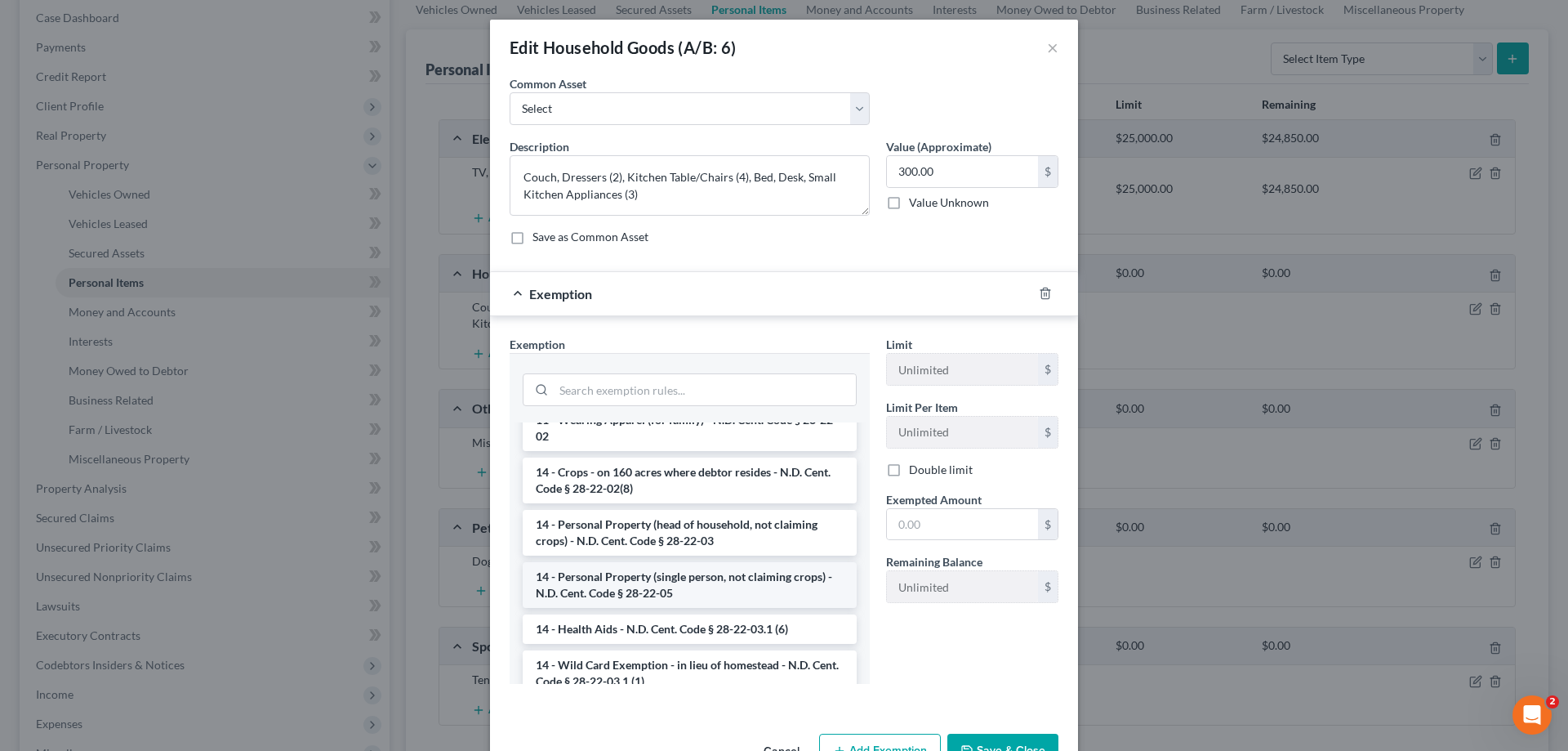
scroll to position [333, 0]
click at [776, 657] on li "14 - Wild Card Exemption - in lieu of homestead - N.D. Cent. Code § 28-22-03.1 …" at bounding box center [689, 674] width 334 height 46
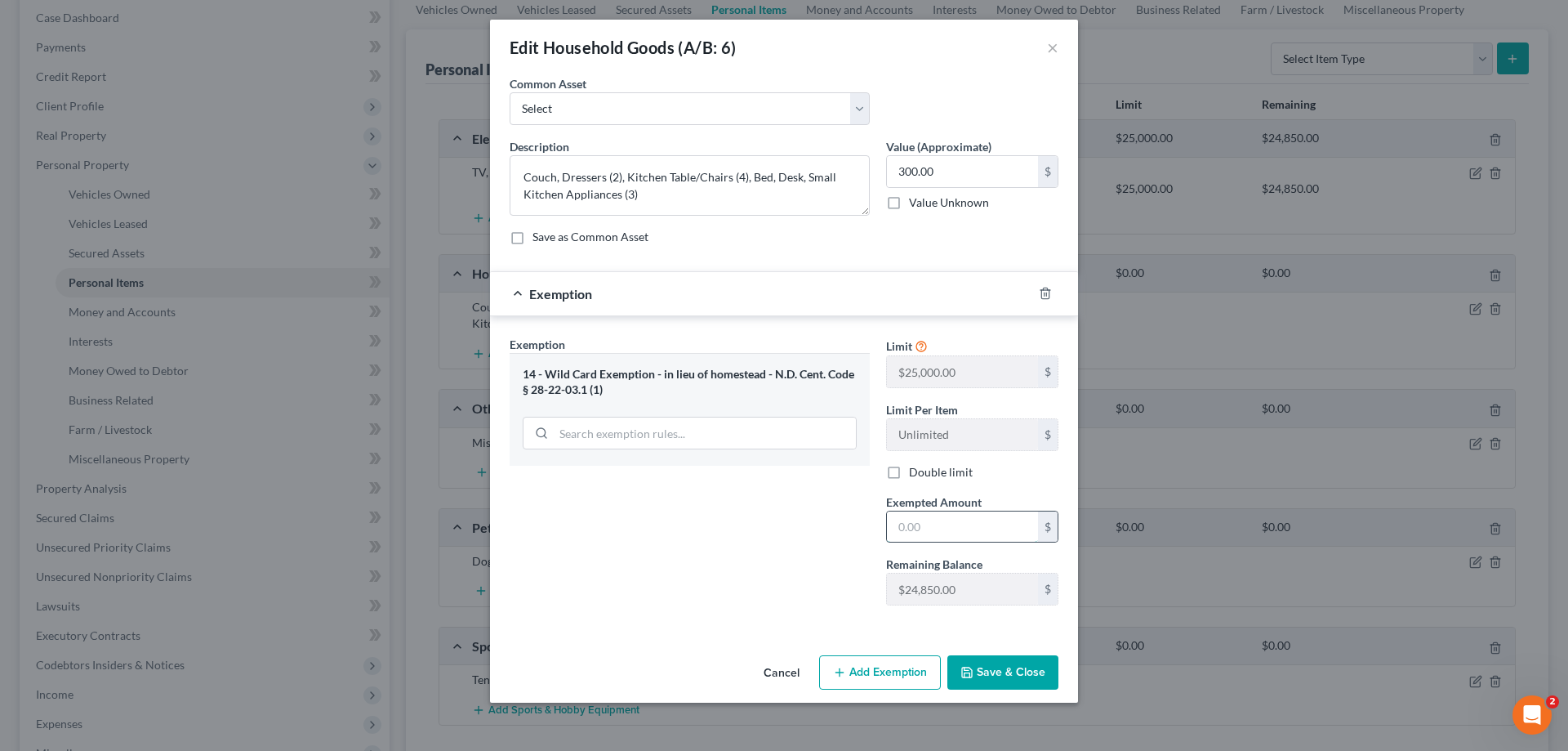
click at [965, 528] on input "text" at bounding box center [962, 527] width 151 height 31
type input "300.00"
click at [1008, 668] on button "Save & Close" at bounding box center [1003, 672] width 111 height 35
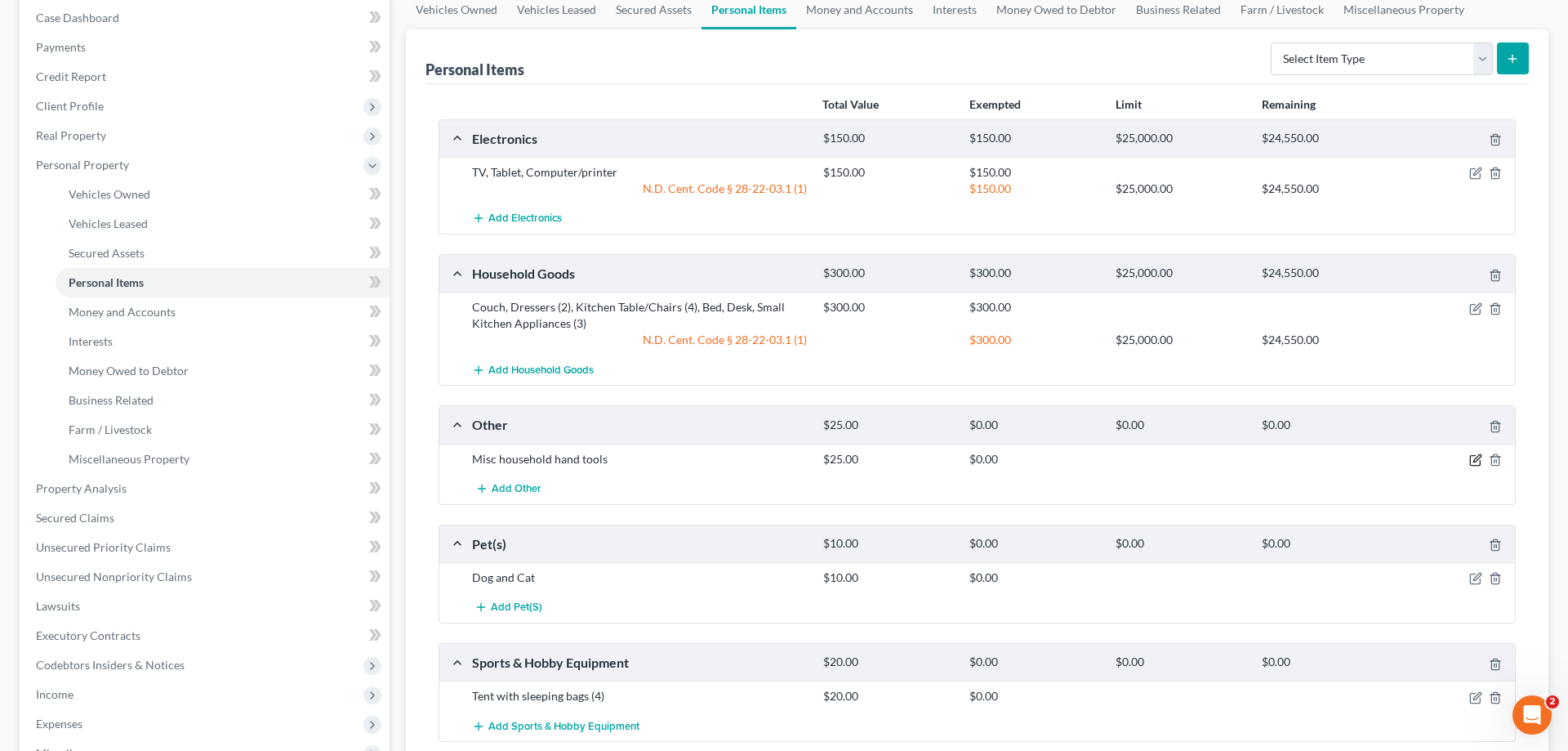
click at [1474, 456] on icon "button" at bounding box center [1475, 461] width 10 height 10
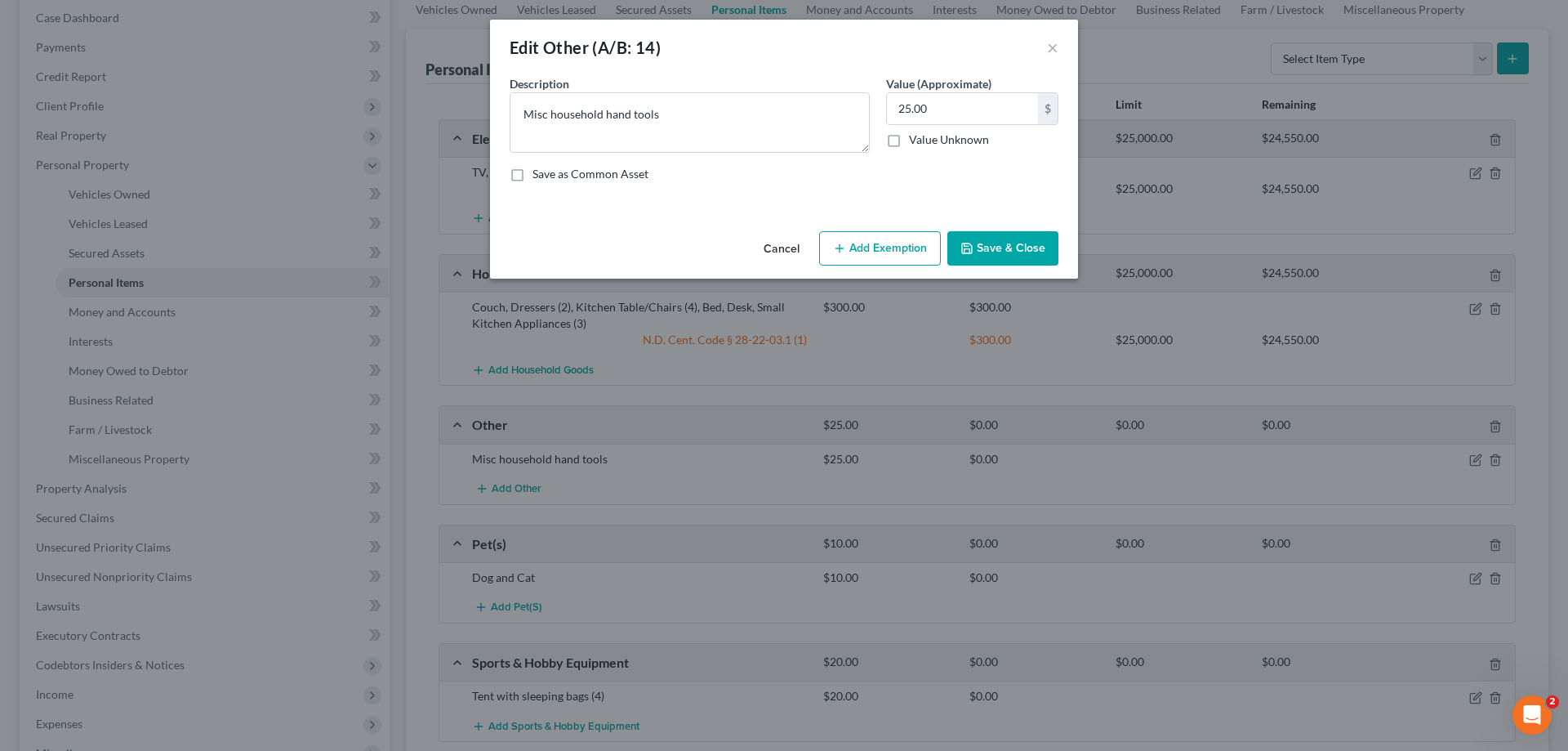
click at [914, 242] on button "Add Exemption" at bounding box center [880, 248] width 122 height 35
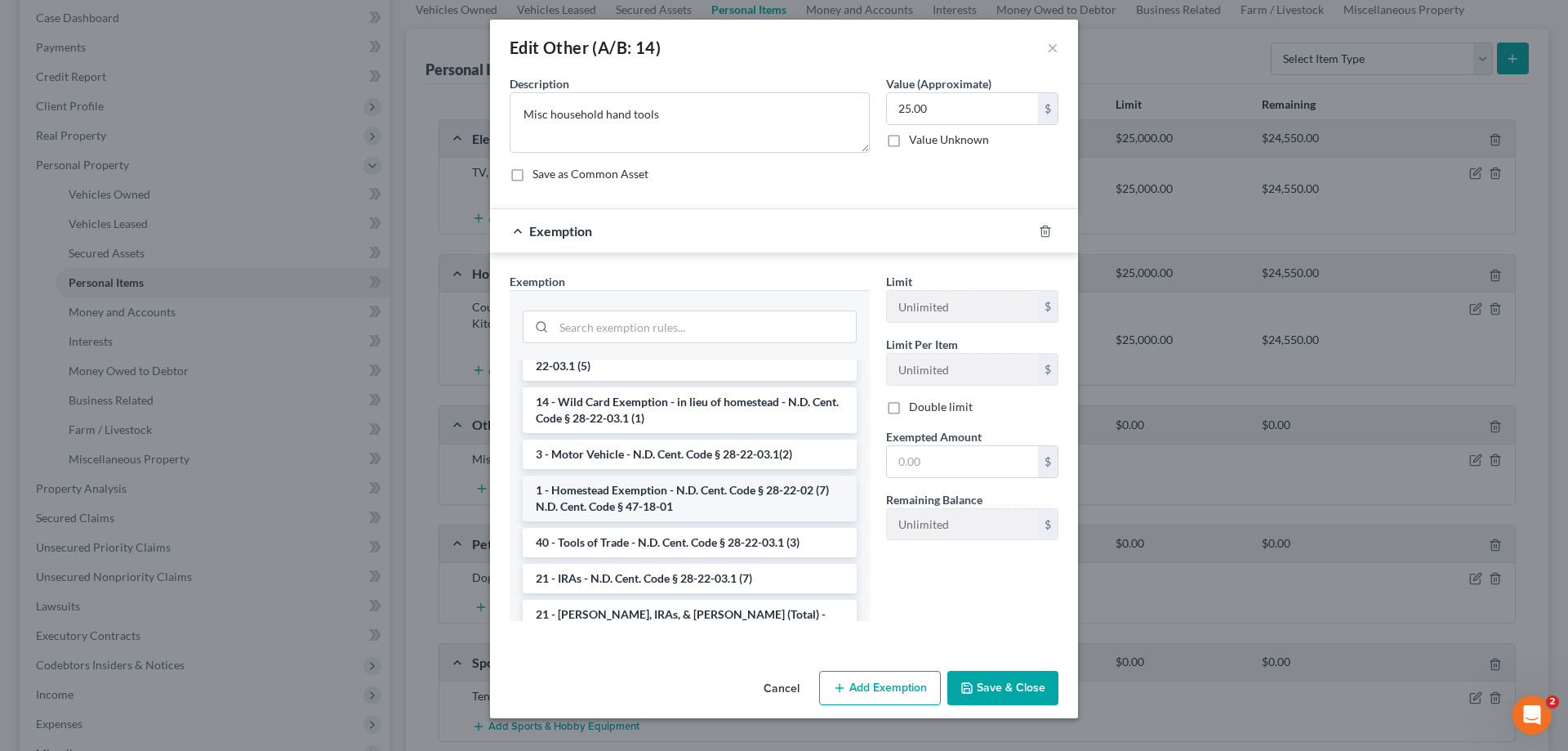
scroll to position [1713, 0]
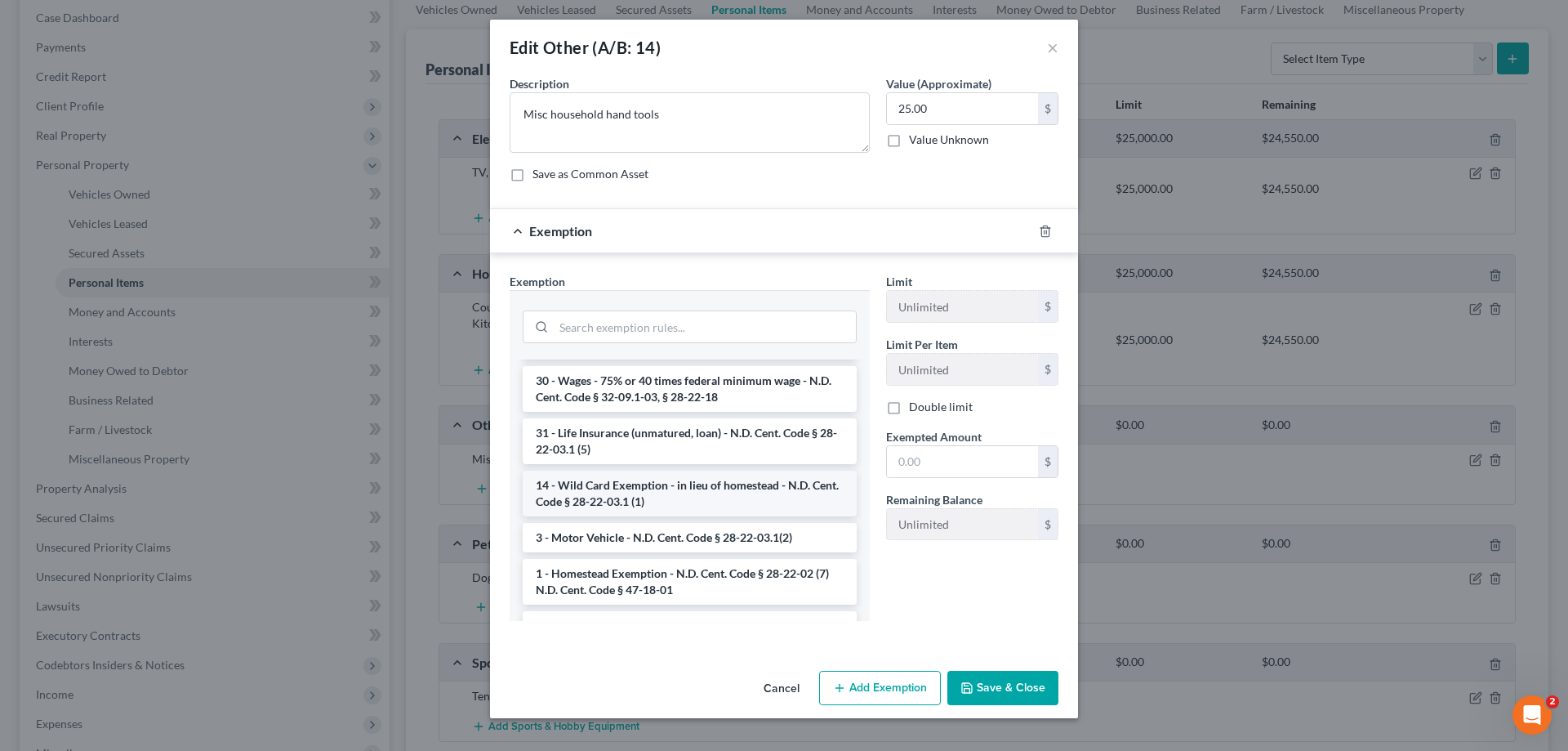
click at [691, 471] on li "14 - Wild Card Exemption - in lieu of homestead - N.D. Cent. Code § 28-22-03.1 …" at bounding box center [689, 494] width 334 height 46
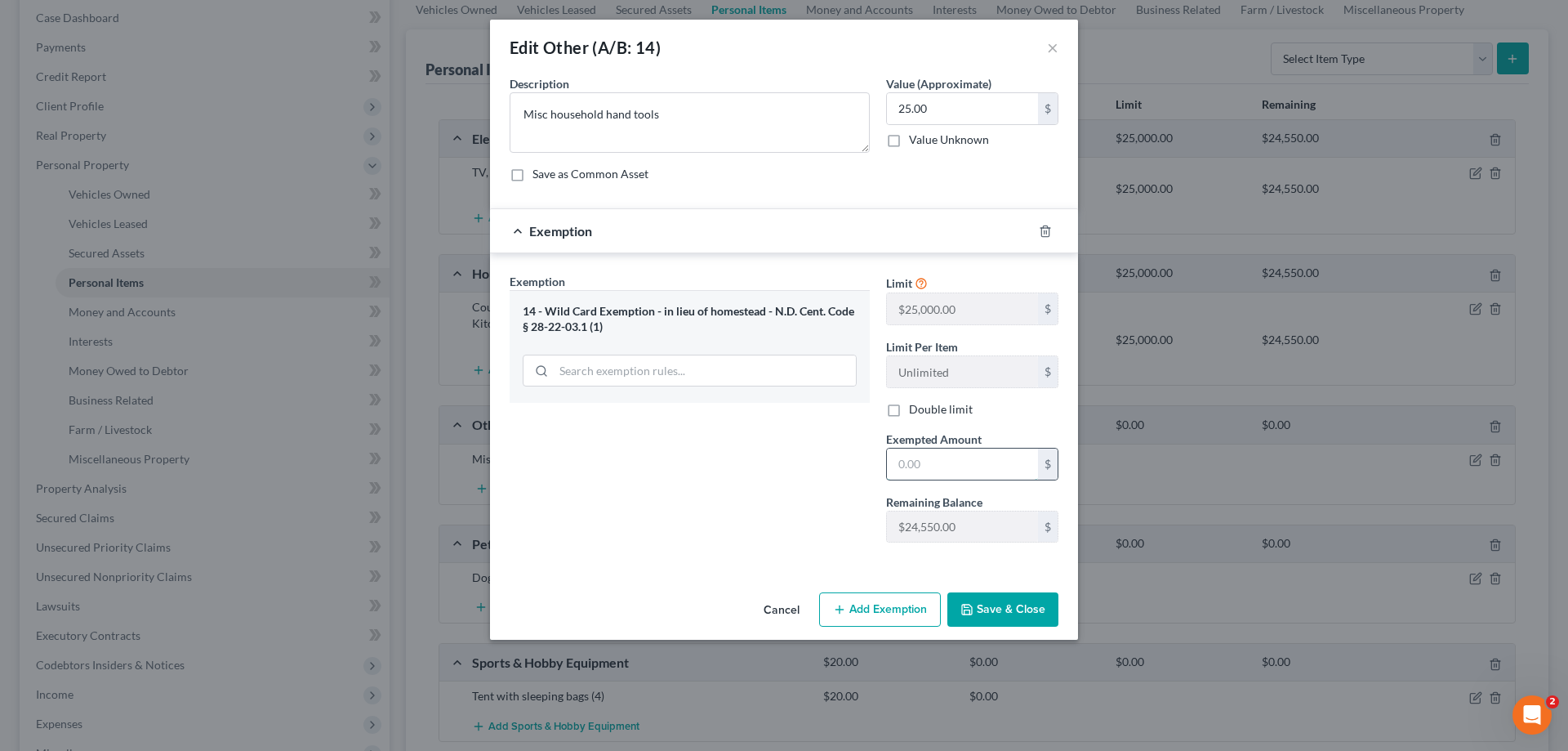
click at [950, 463] on input "text" at bounding box center [962, 463] width 151 height 31
type input "25.00"
click at [1000, 606] on button "Save & Close" at bounding box center [1003, 609] width 111 height 35
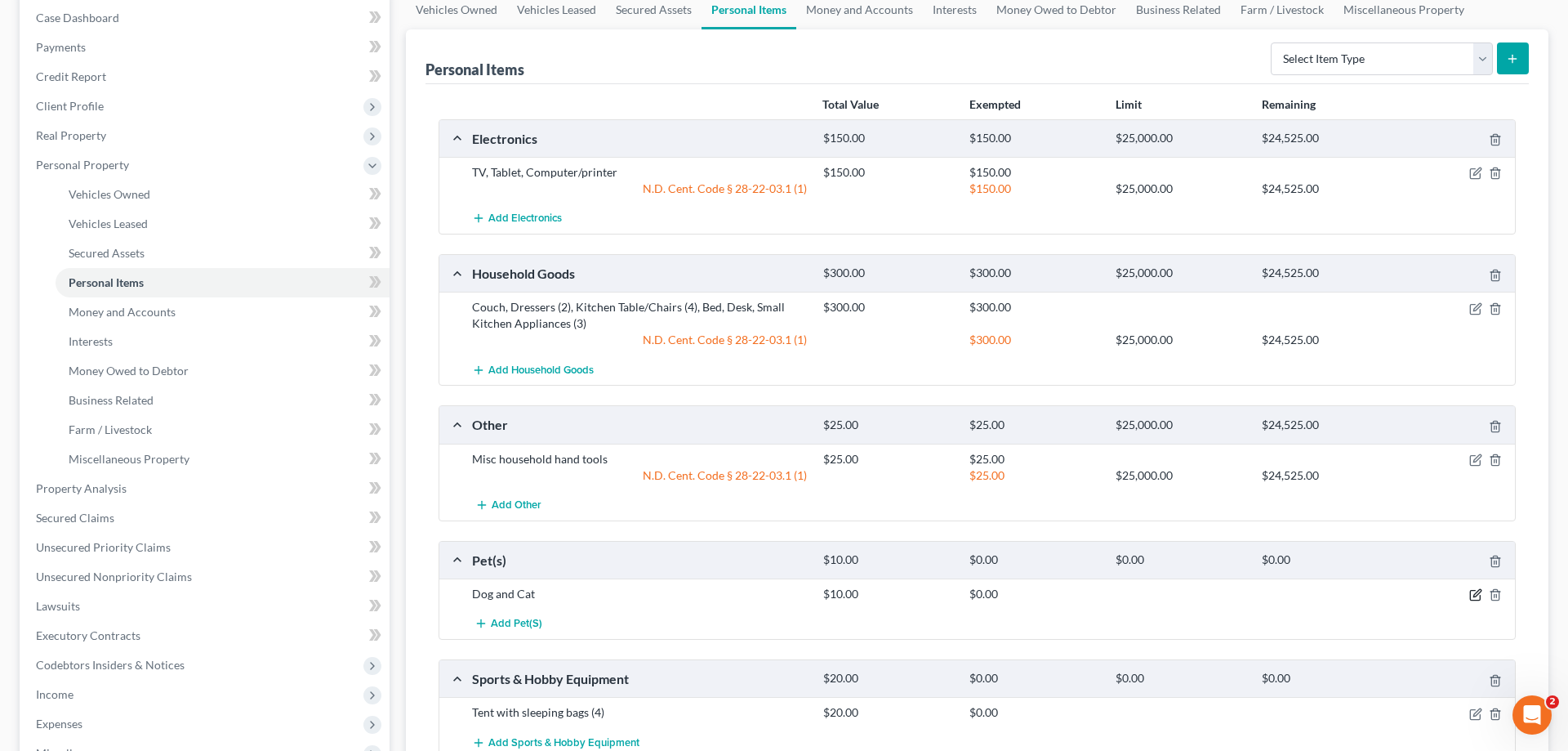
click at [1472, 589] on icon "button" at bounding box center [1475, 595] width 13 height 13
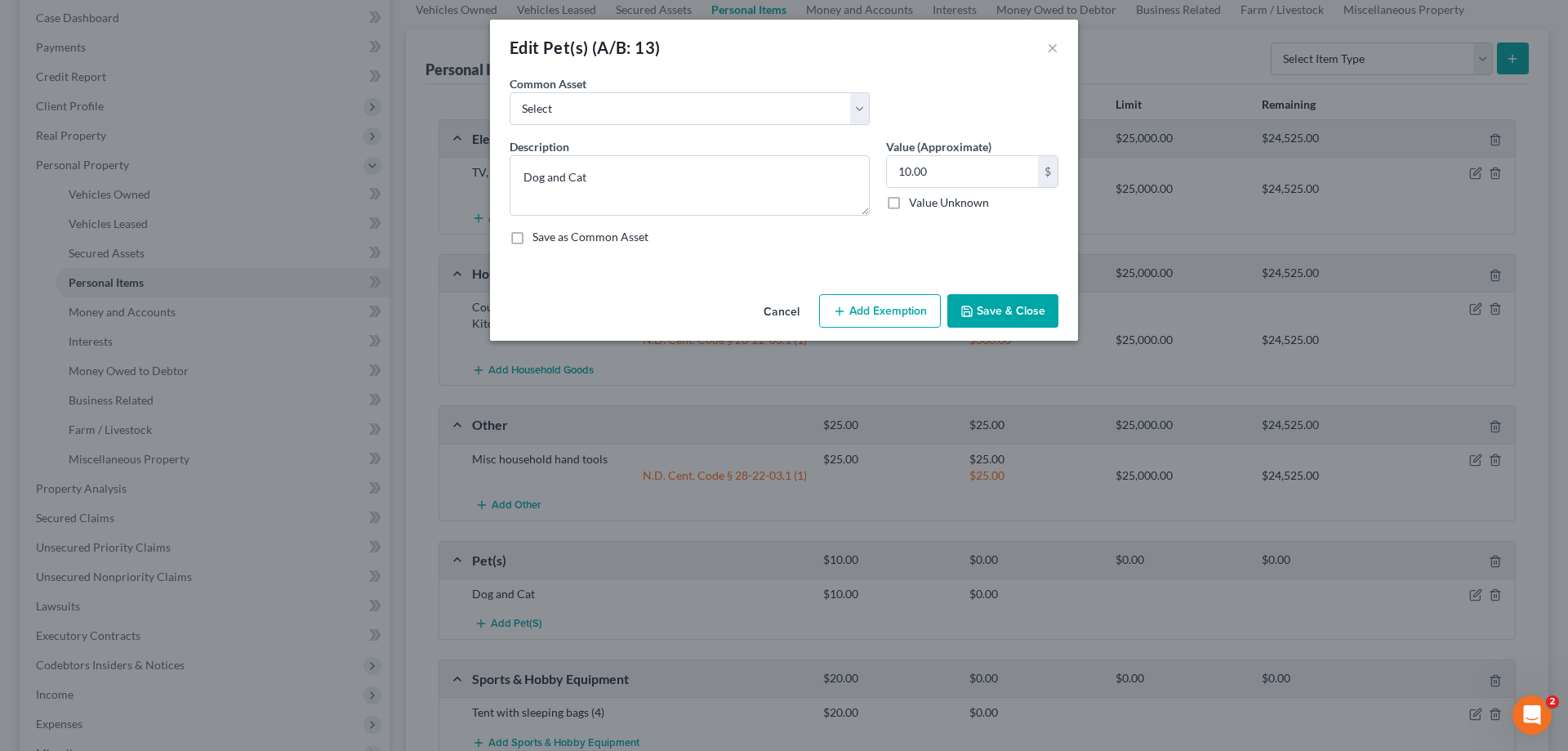
click at [896, 311] on button "Add Exemption" at bounding box center [880, 311] width 122 height 35
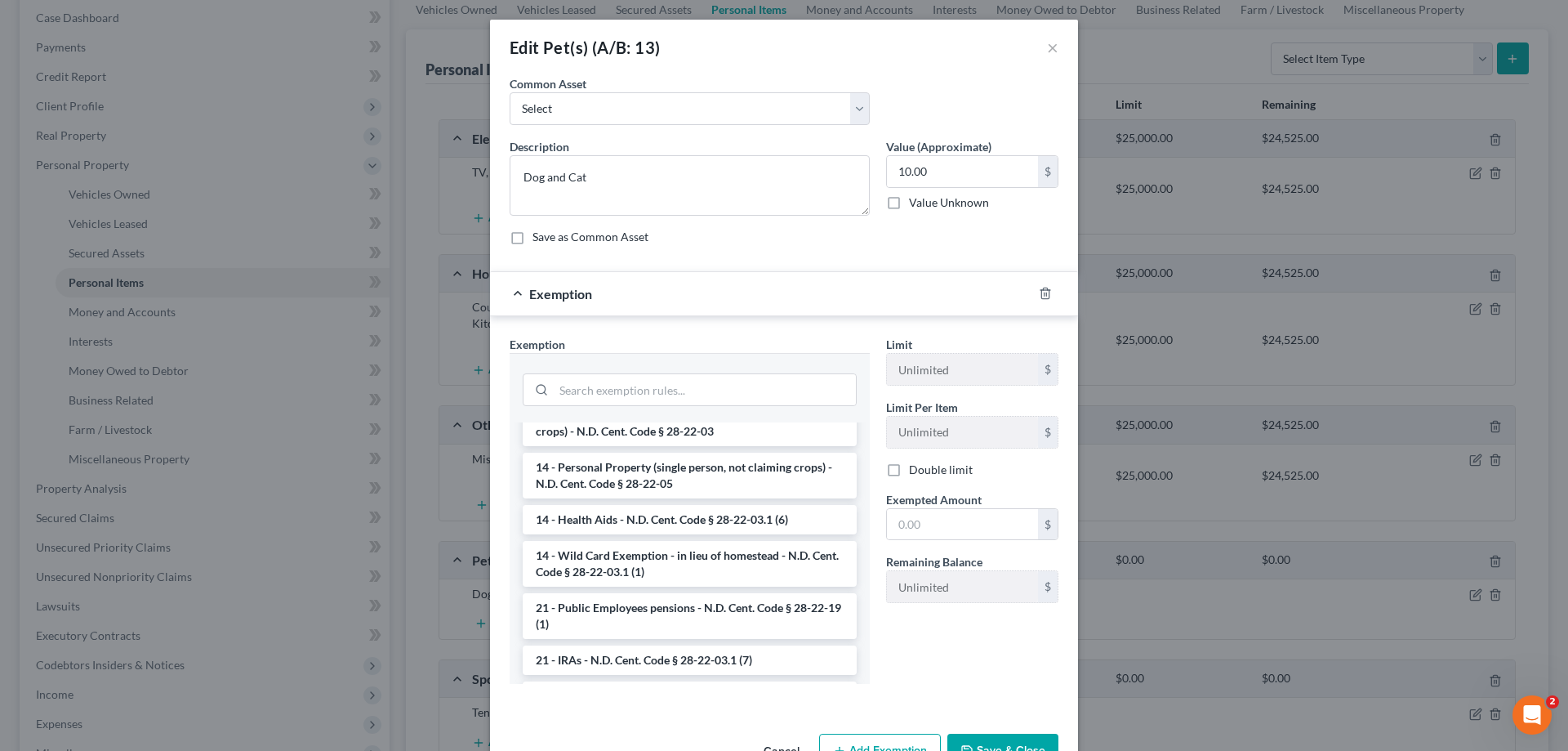
scroll to position [333, 0]
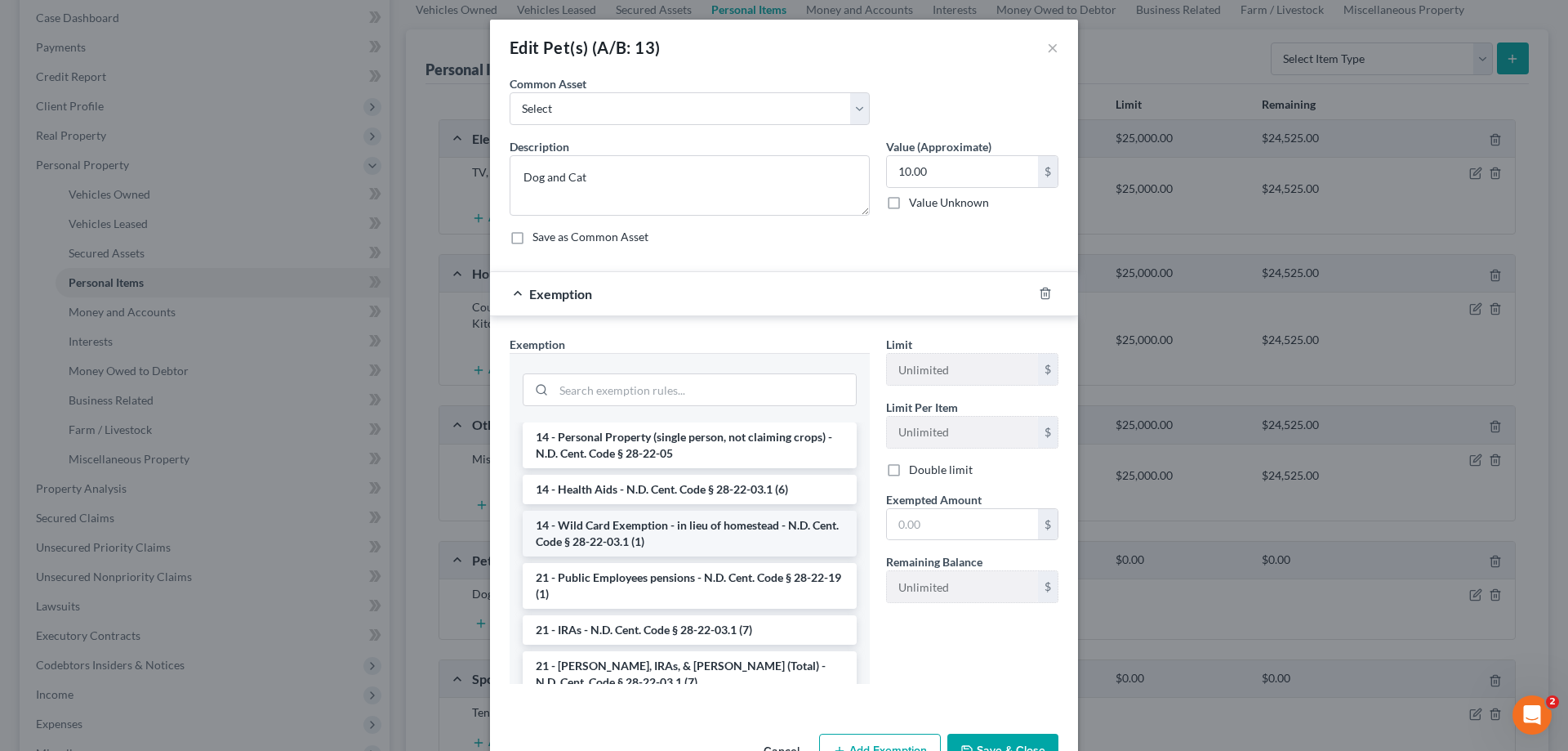
click at [695, 529] on li "14 - Wild Card Exemption - in lieu of homestead - N.D. Cent. Code § 28-22-03.1 …" at bounding box center [689, 534] width 334 height 46
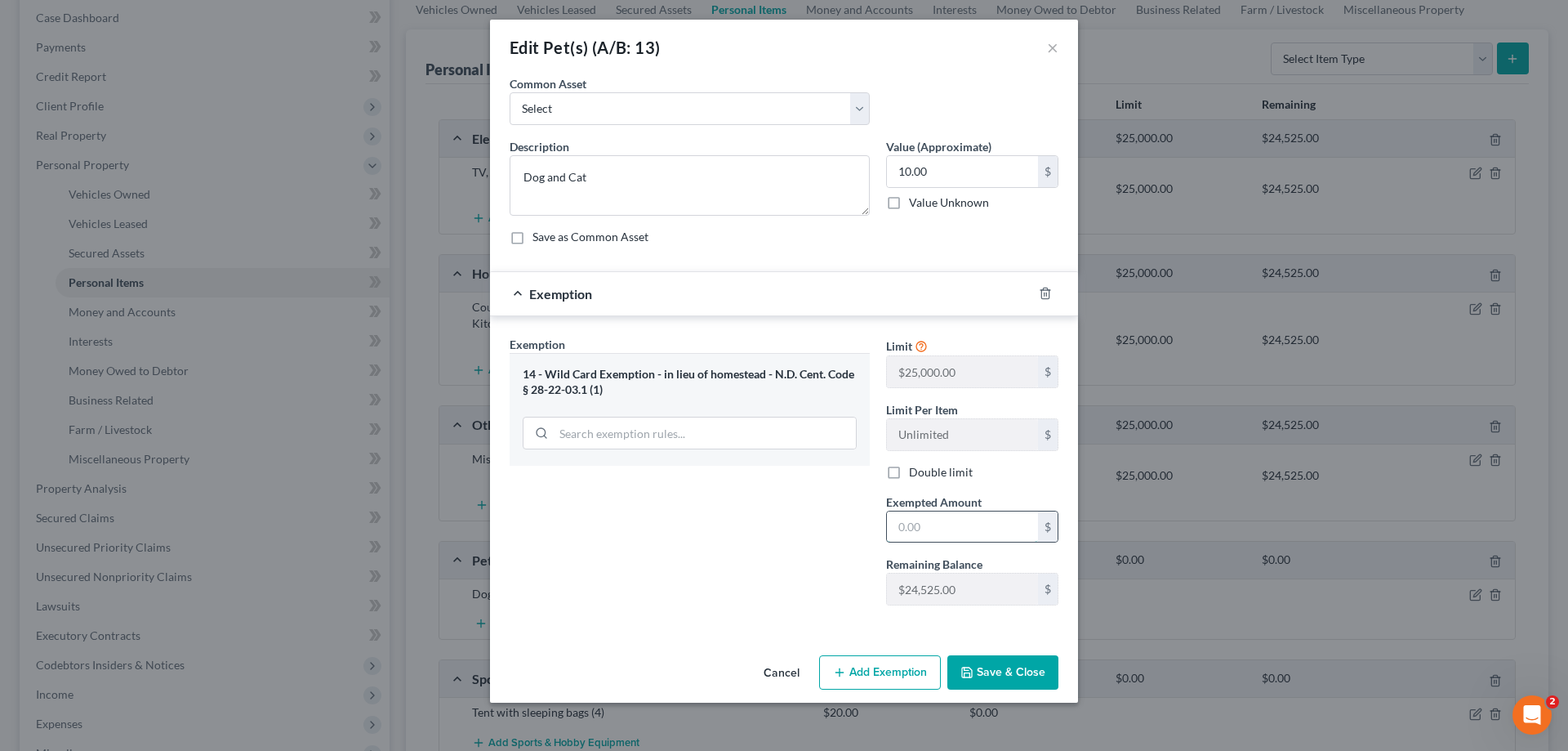
click at [932, 526] on input "text" at bounding box center [962, 527] width 151 height 31
type input "10.00"
click at [1001, 666] on button "Save & Close" at bounding box center [1003, 672] width 111 height 35
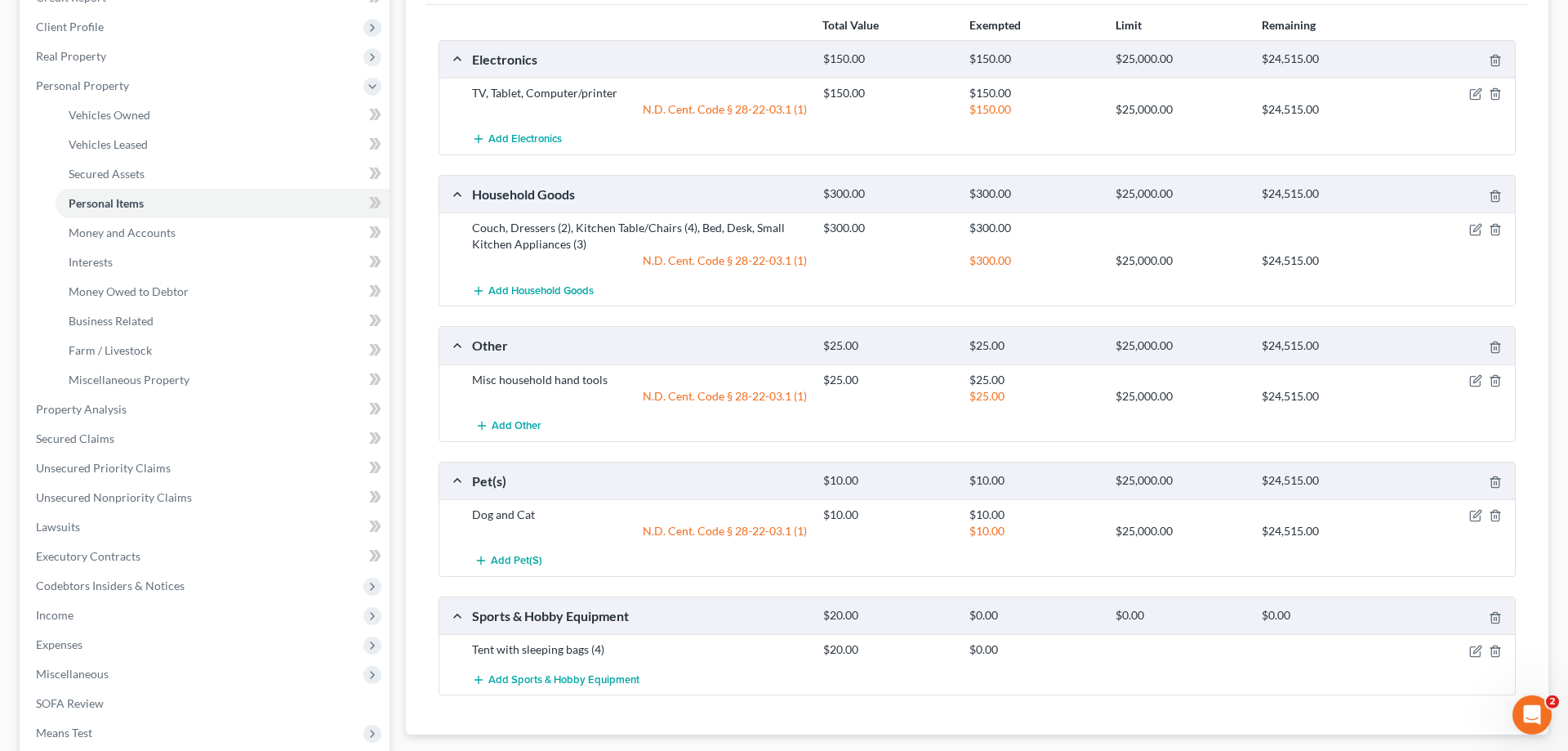
scroll to position [417, 0]
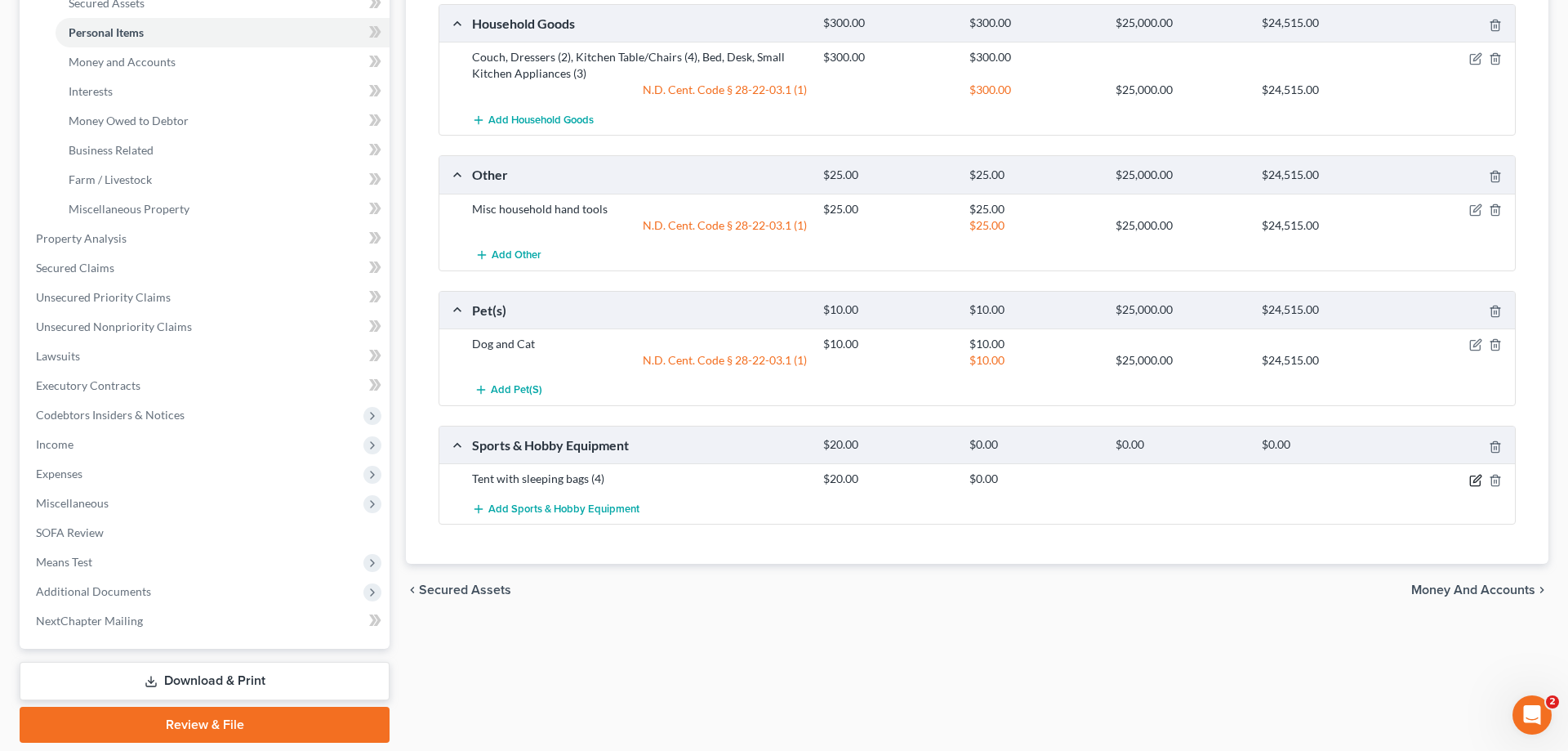
click at [1472, 477] on icon "button" at bounding box center [1475, 480] width 13 height 13
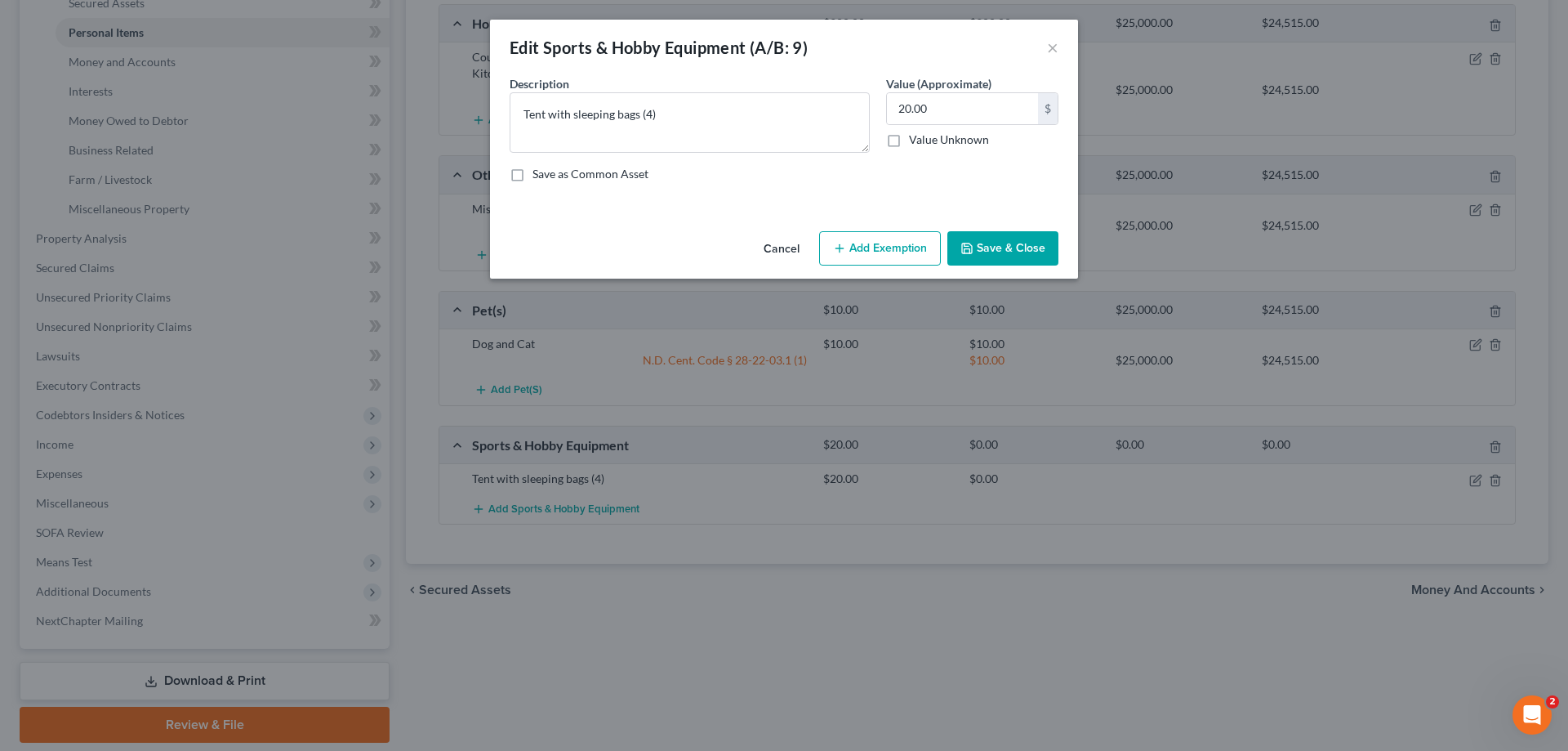
click at [899, 251] on button "Add Exemption" at bounding box center [880, 248] width 122 height 35
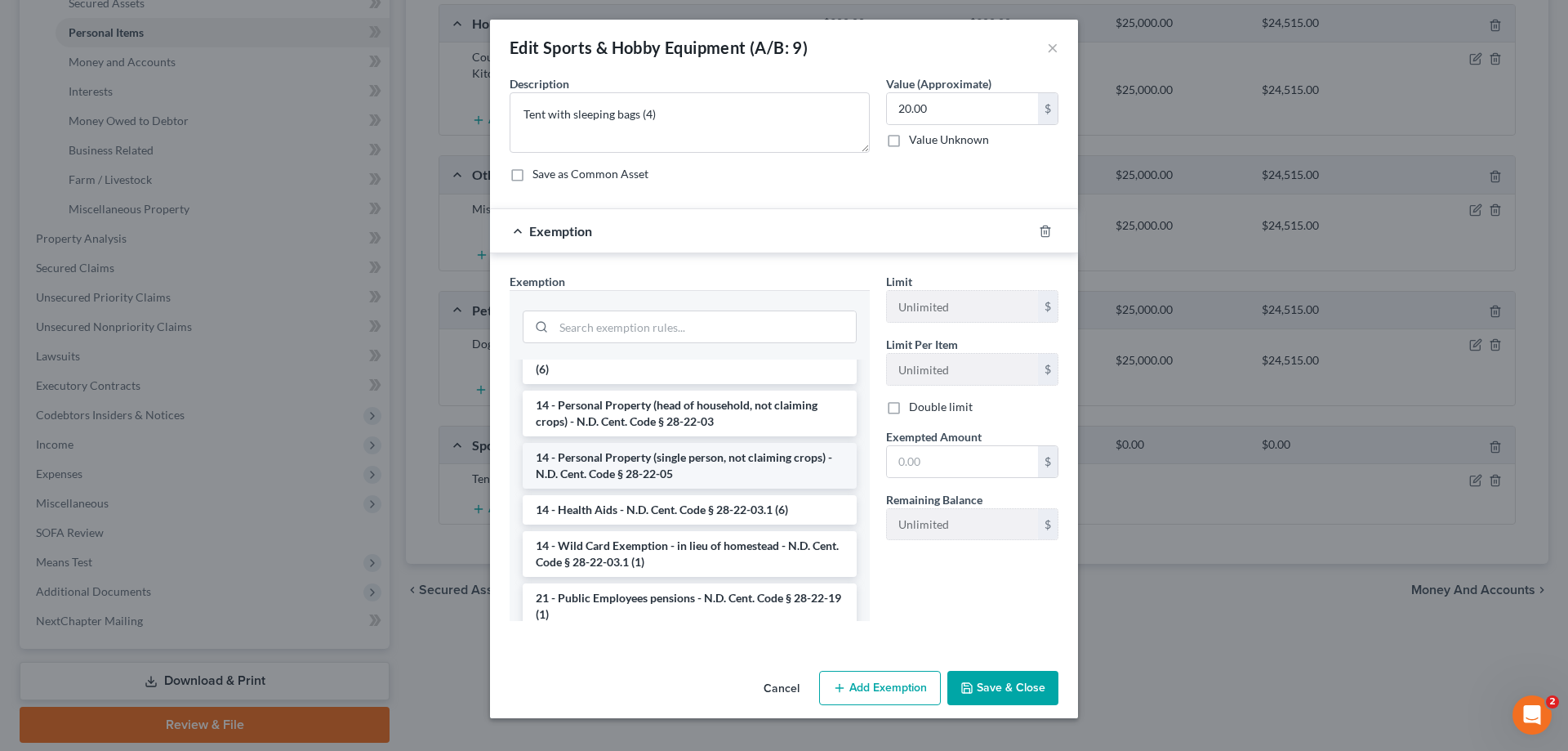
scroll to position [333, 0]
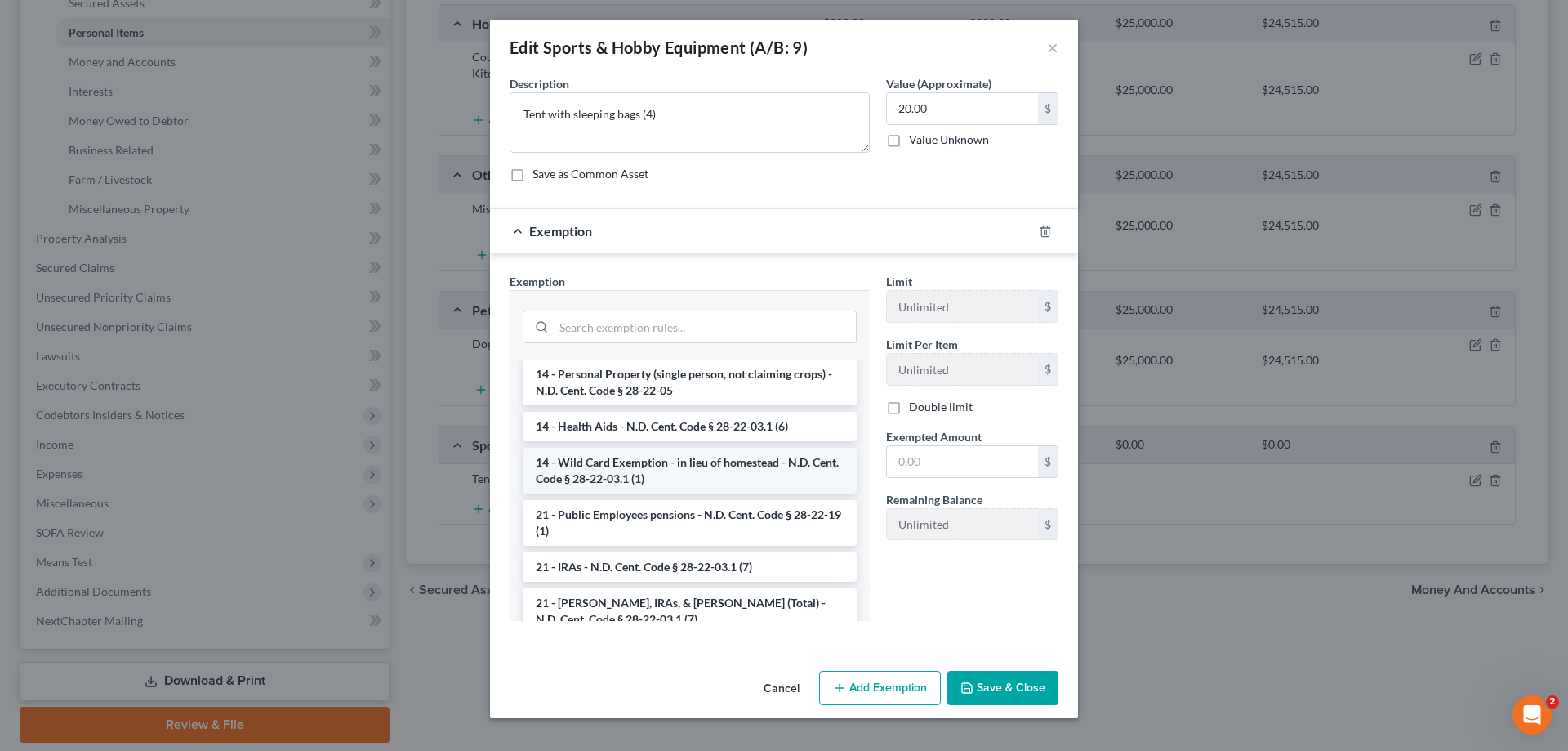
click at [708, 470] on li "14 - Wild Card Exemption - in lieu of homestead - N.D. Cent. Code § 28-22-03.1 …" at bounding box center [689, 470] width 334 height 46
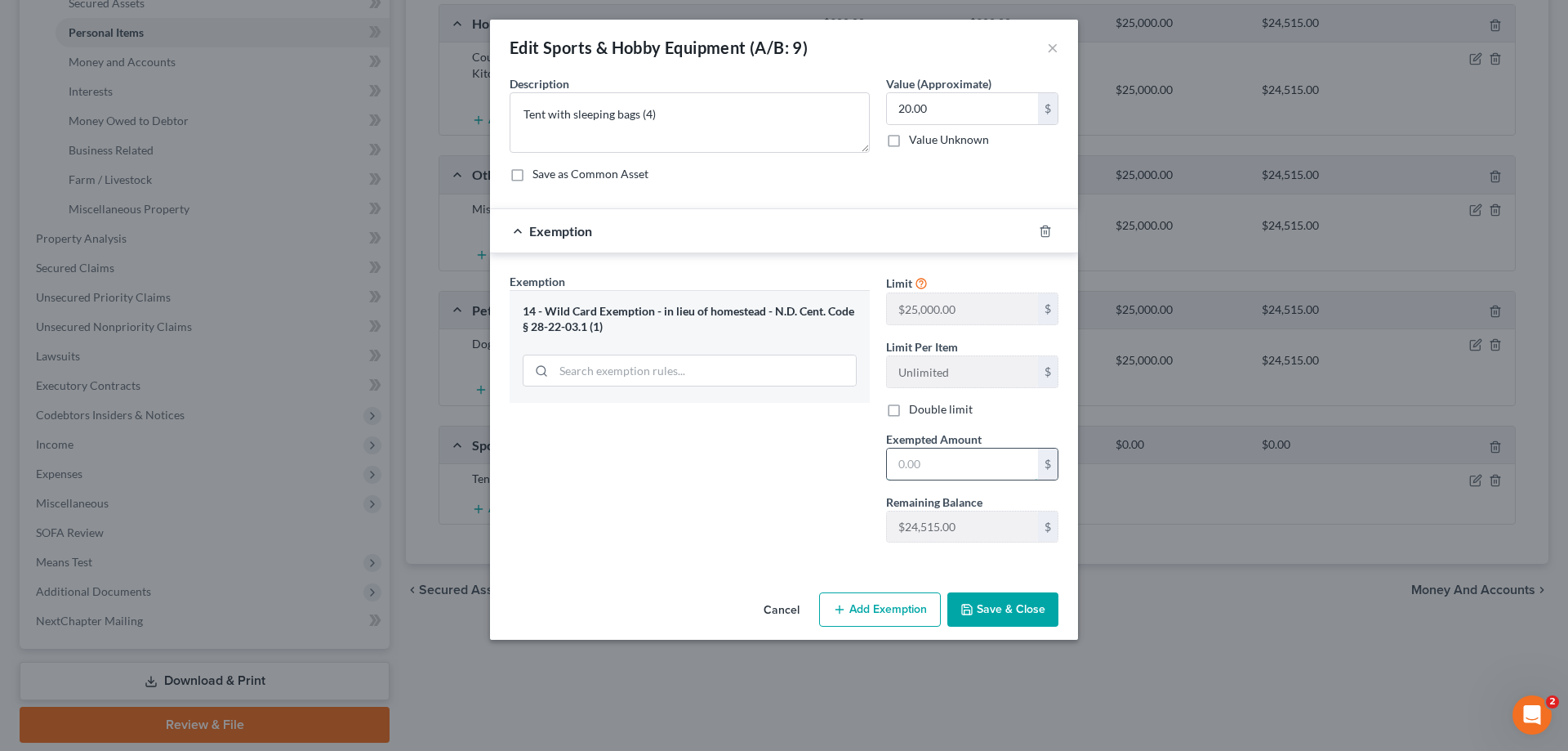
click at [939, 461] on input "text" at bounding box center [962, 463] width 151 height 31
type input "20.00"
click at [1002, 603] on button "Save & Close" at bounding box center [1003, 609] width 111 height 35
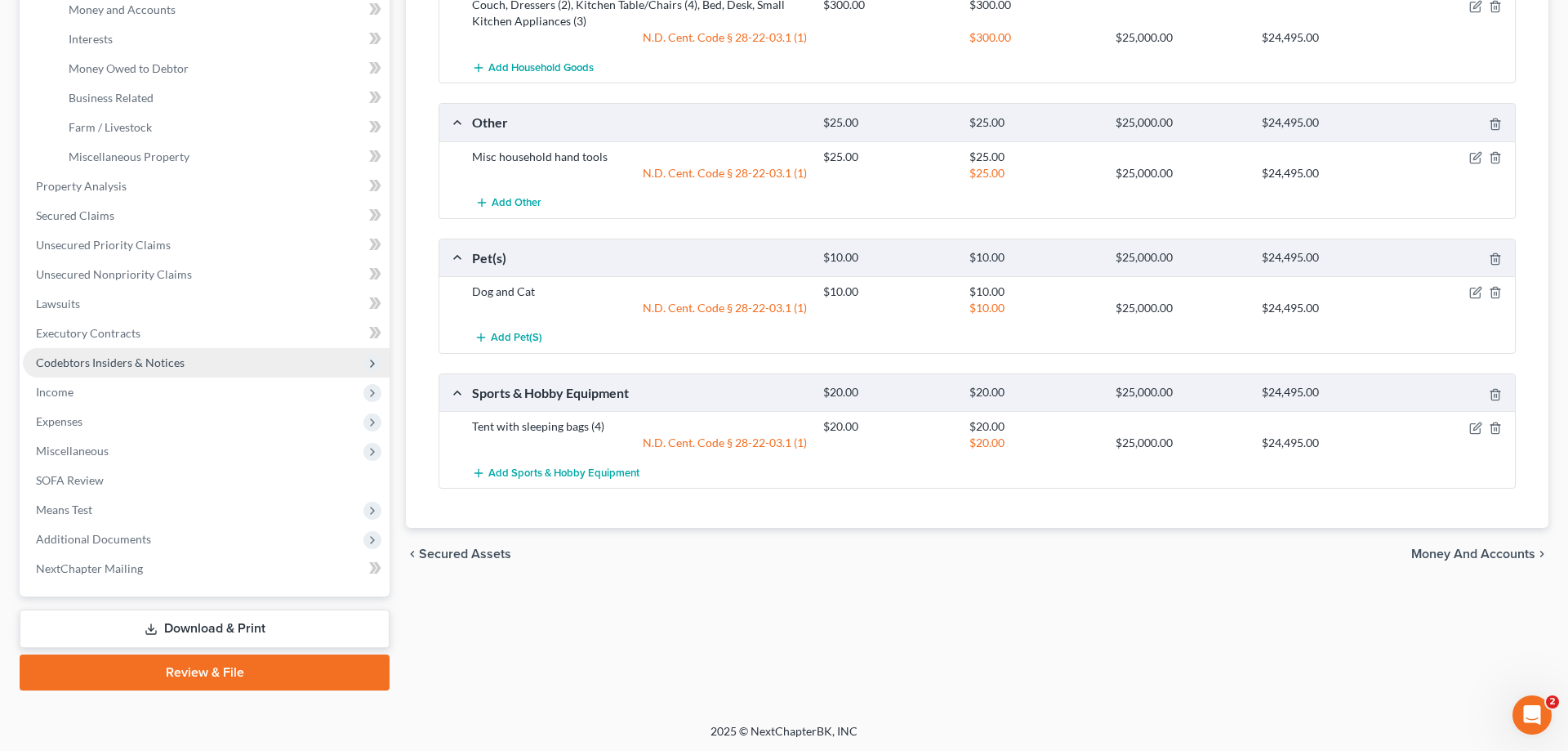
scroll to position [219, 0]
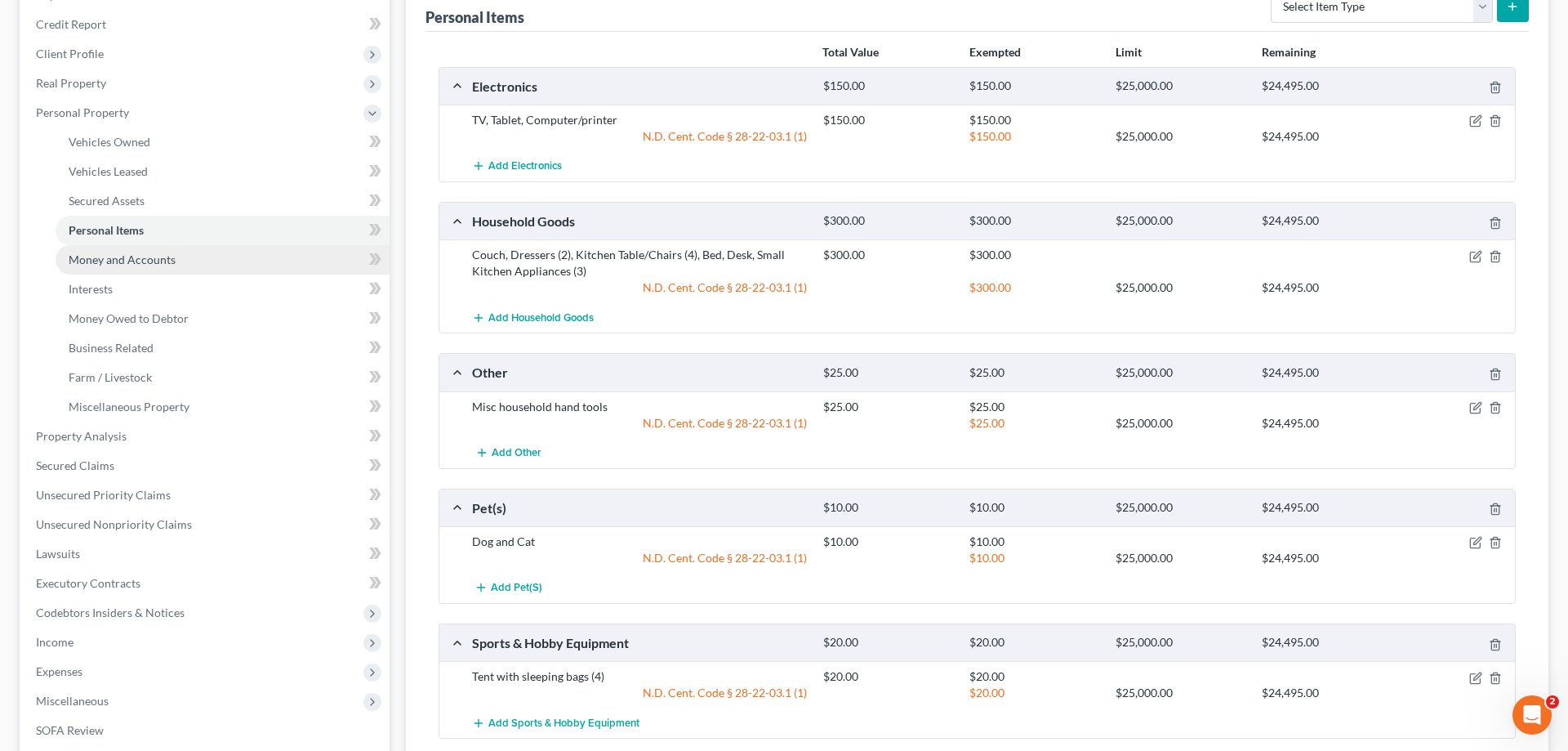
click at [151, 254] on span "Money and Accounts" at bounding box center [122, 260] width 107 height 14
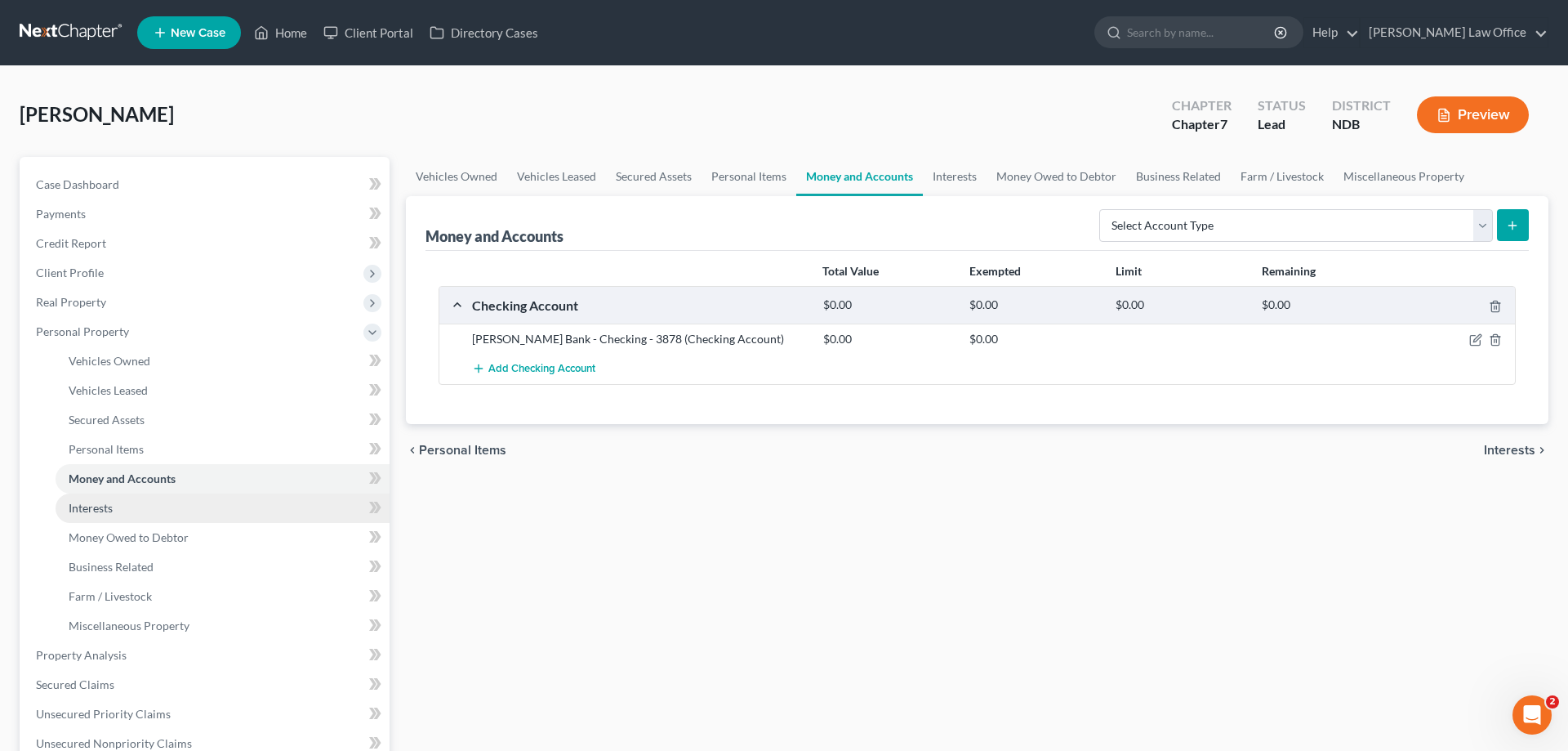
click at [96, 502] on span "Interests" at bounding box center [90, 507] width 44 height 14
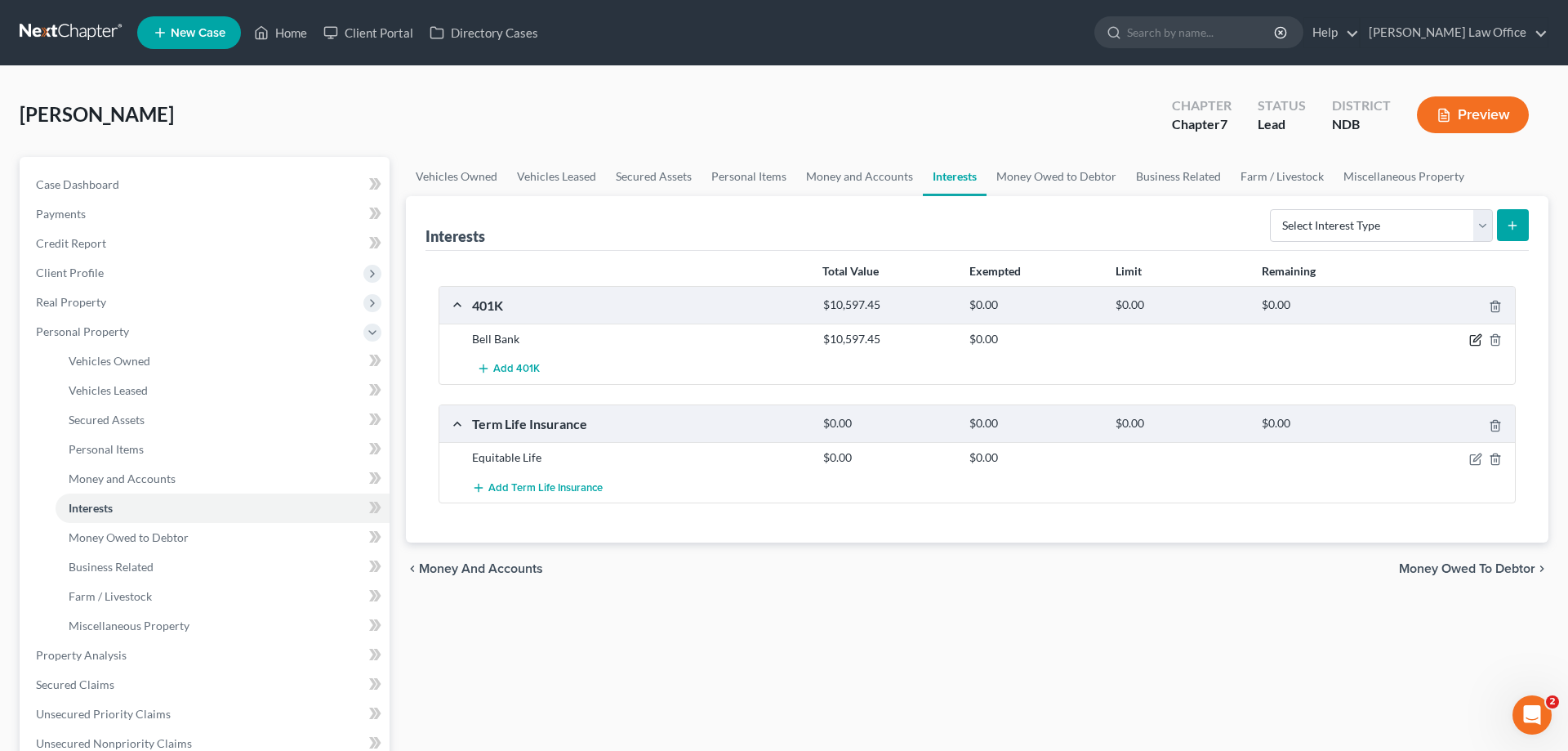
click at [1473, 336] on icon "button" at bounding box center [1475, 341] width 10 height 10
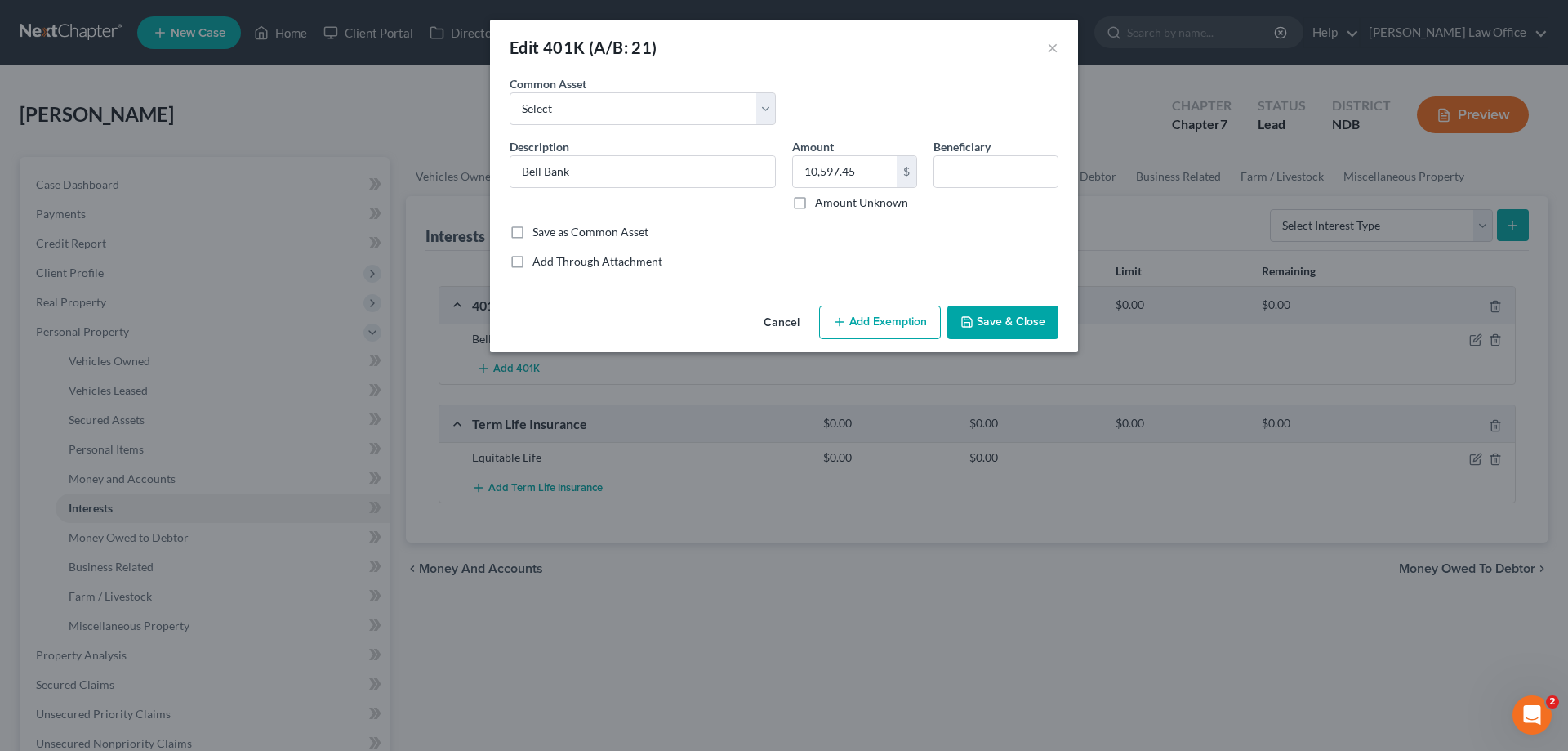
click at [878, 313] on button "Add Exemption" at bounding box center [880, 322] width 122 height 35
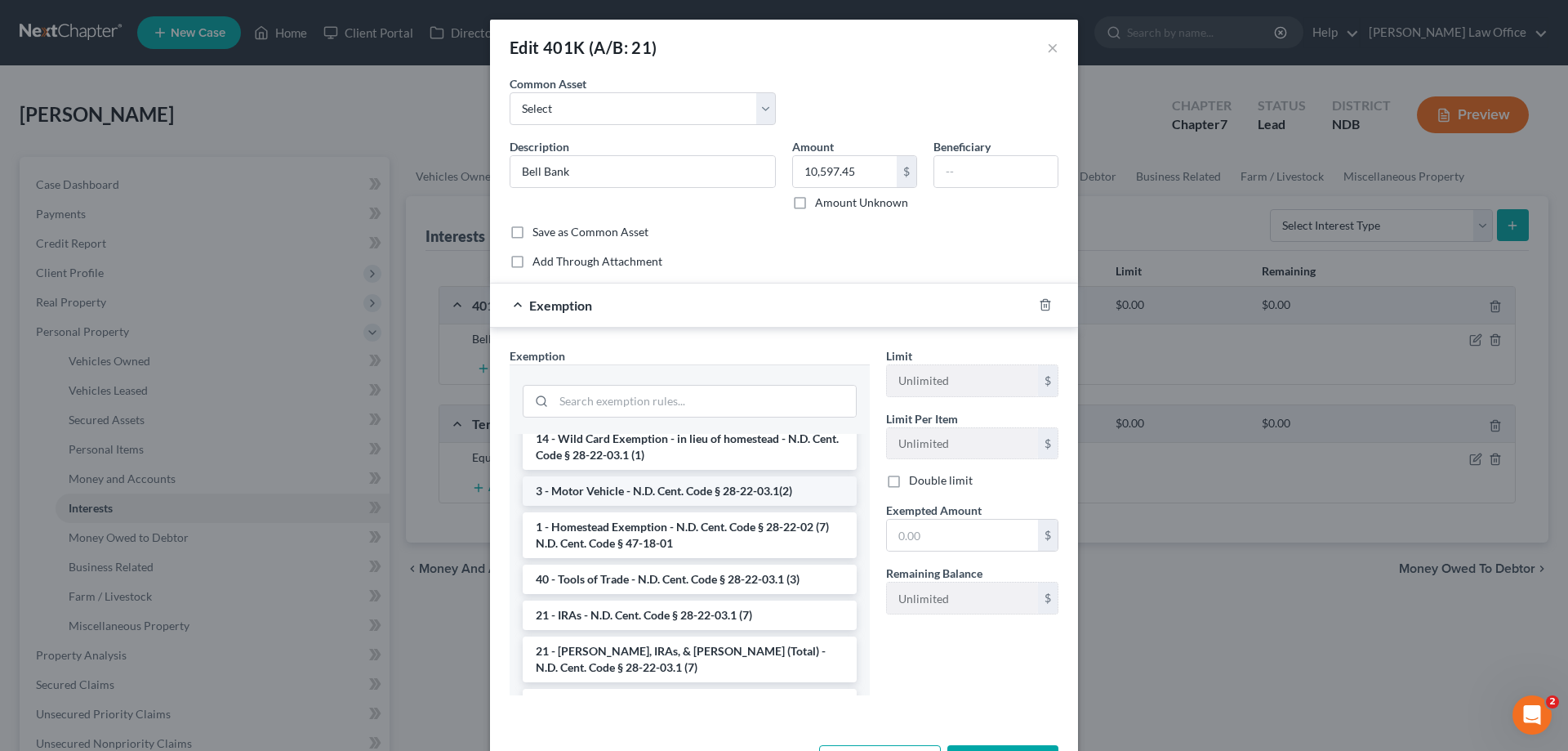
scroll to position [1917, 0]
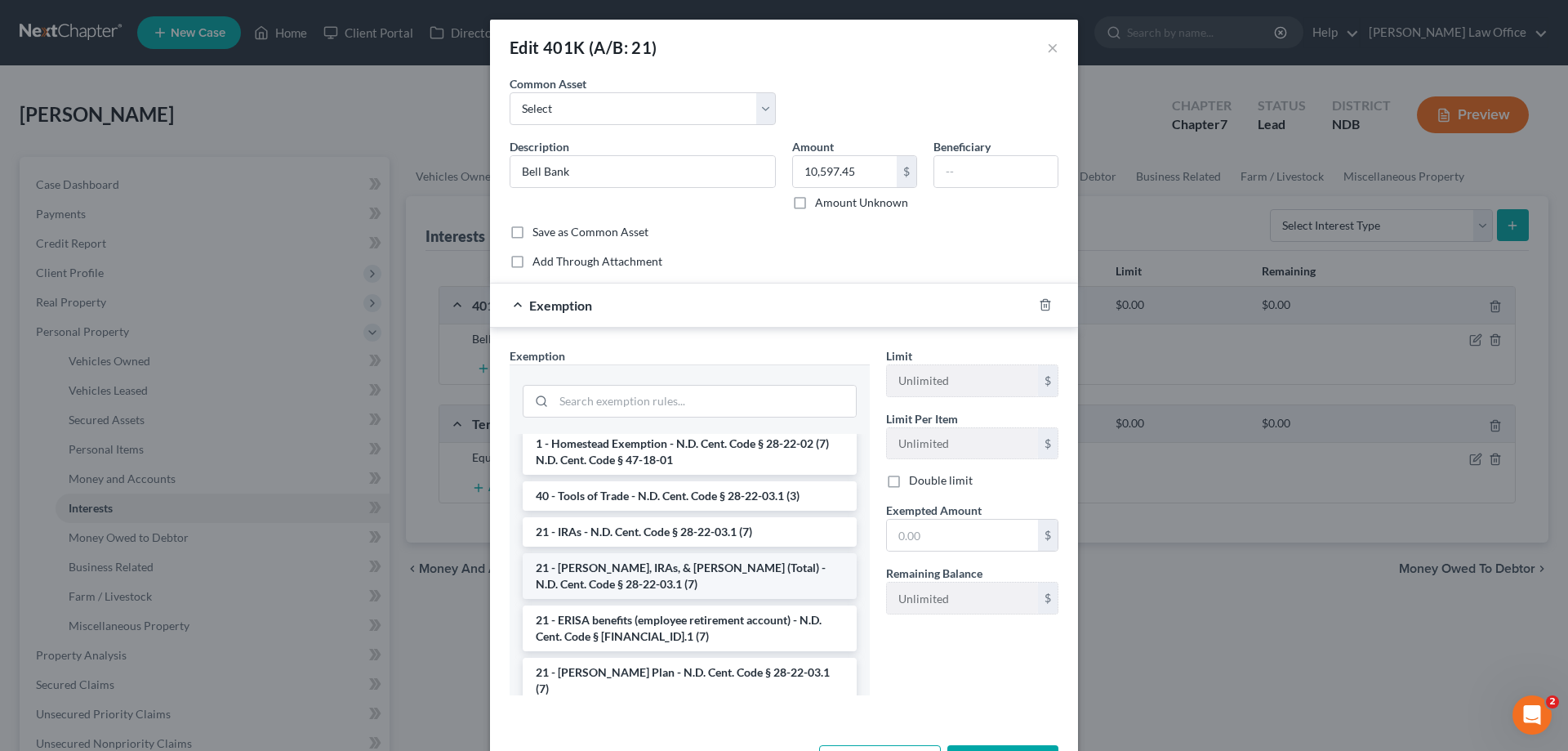
click at [702, 553] on li "21 - [PERSON_NAME], IRAs, & [PERSON_NAME] (Total) - N.D. Cent. Code § 28-22-03.…" at bounding box center [689, 576] width 334 height 46
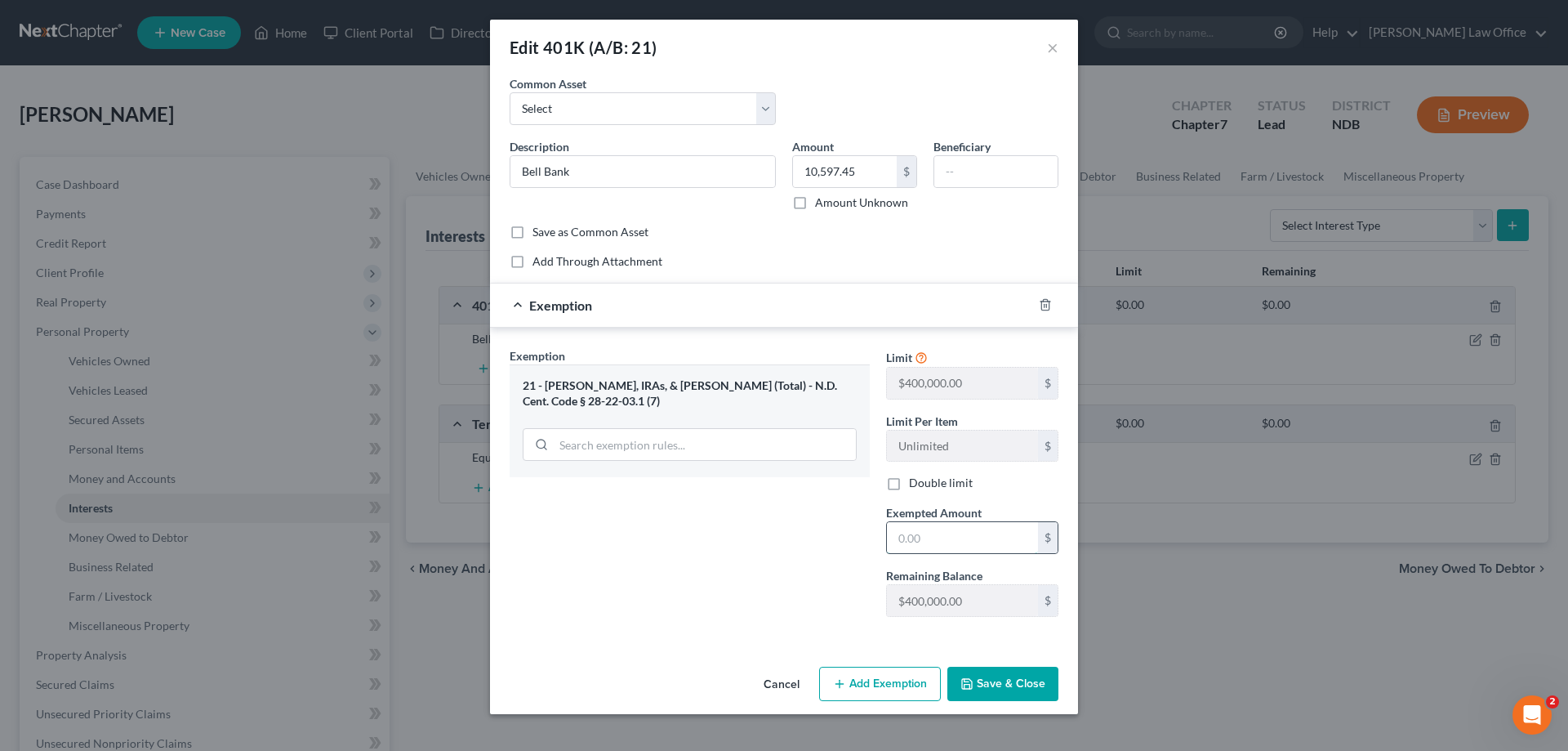
click at [944, 543] on input "text" at bounding box center [962, 537] width 151 height 31
type input "10,597.45"
click at [991, 675] on button "Save & Close" at bounding box center [1003, 683] width 111 height 35
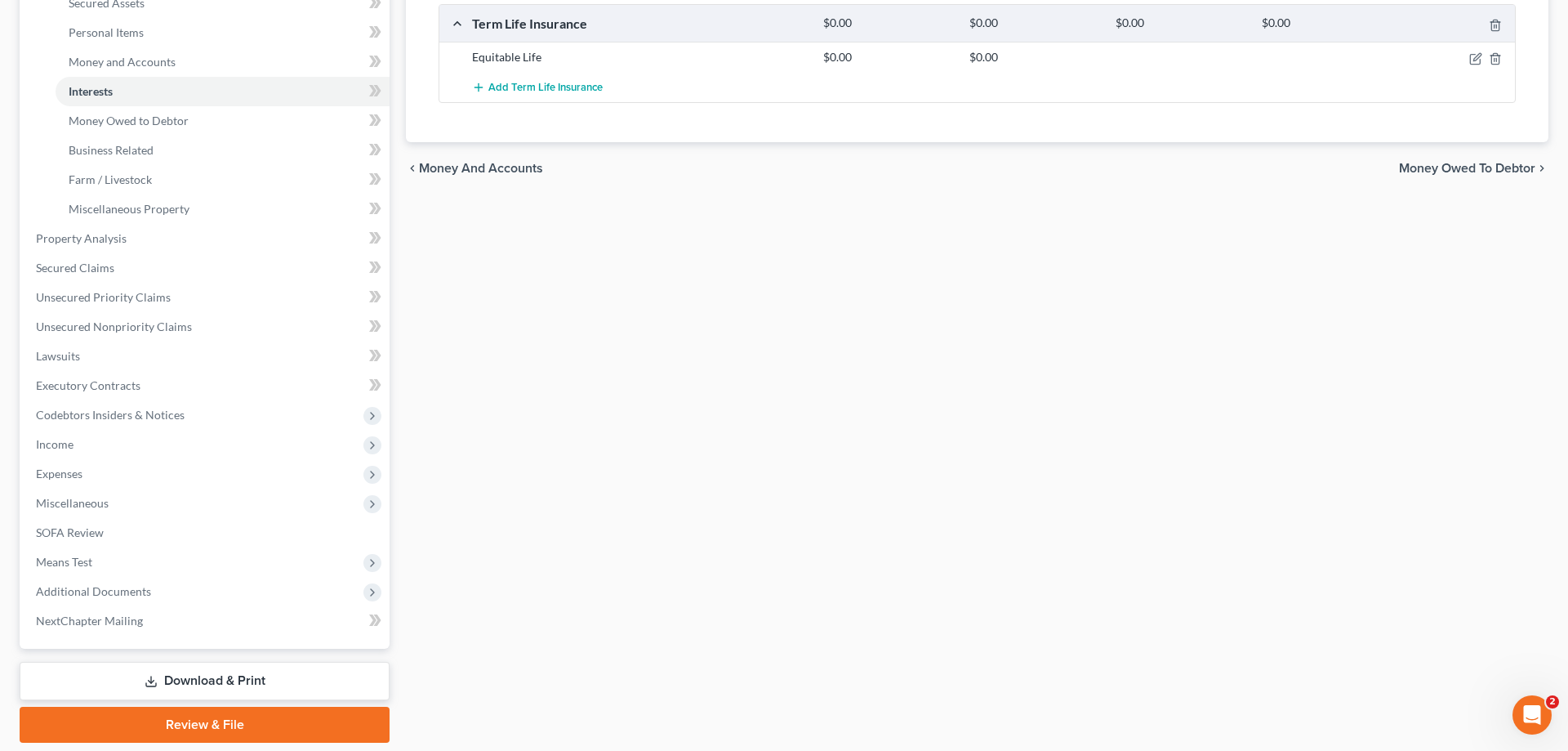
scroll to position [167, 0]
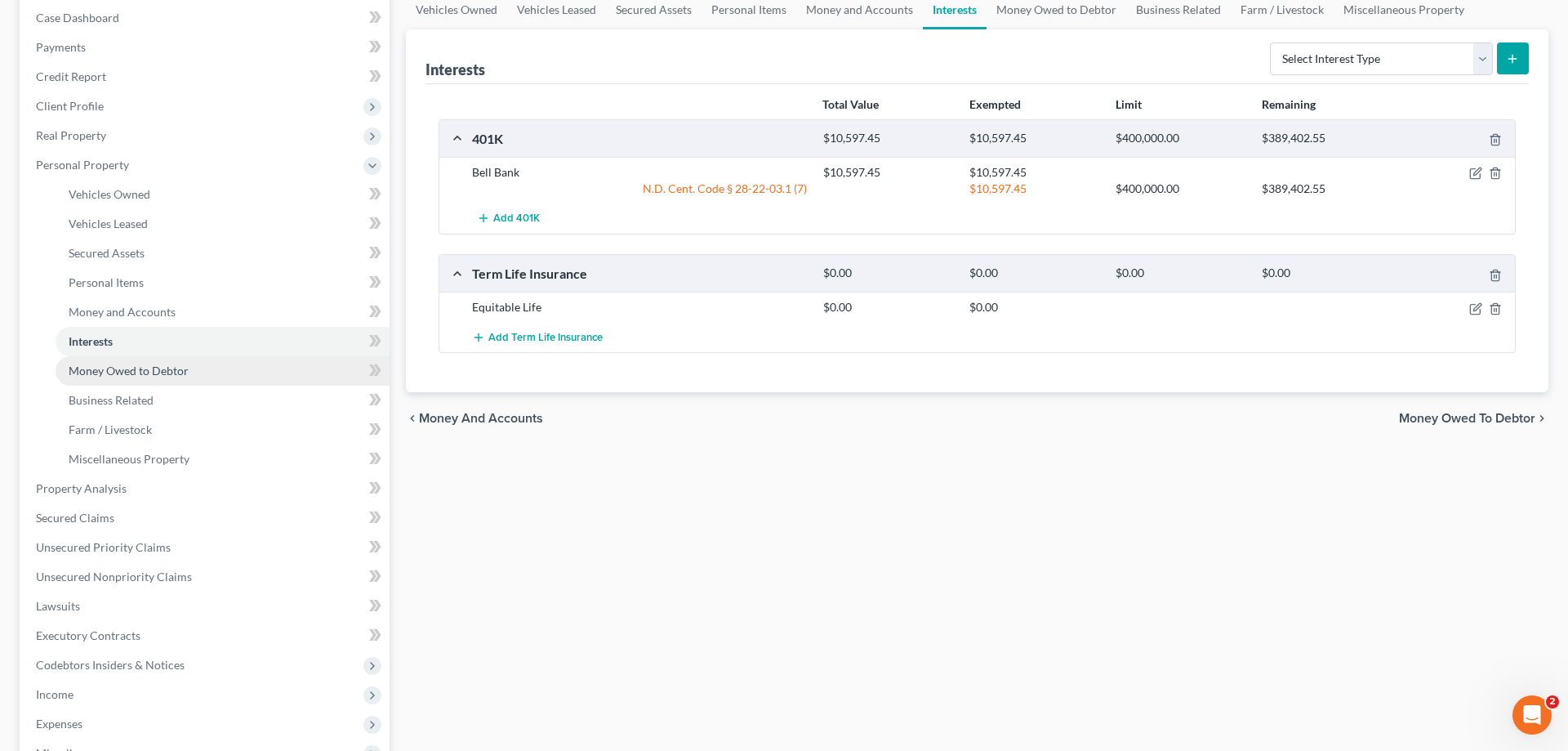
click at [147, 365] on span "Money Owed to Debtor" at bounding box center [128, 370] width 120 height 14
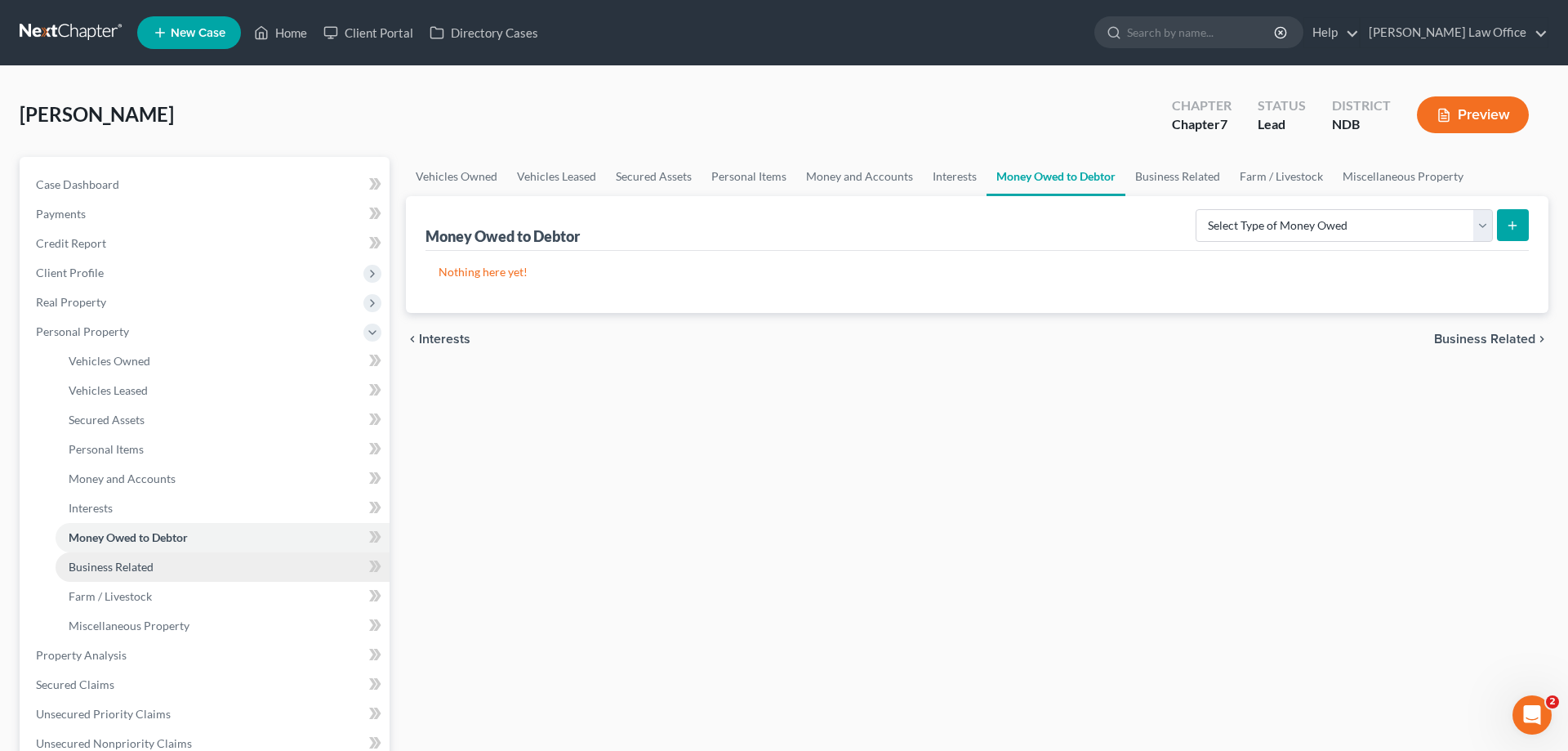
click at [133, 564] on span "Business Related" at bounding box center [111, 567] width 85 height 14
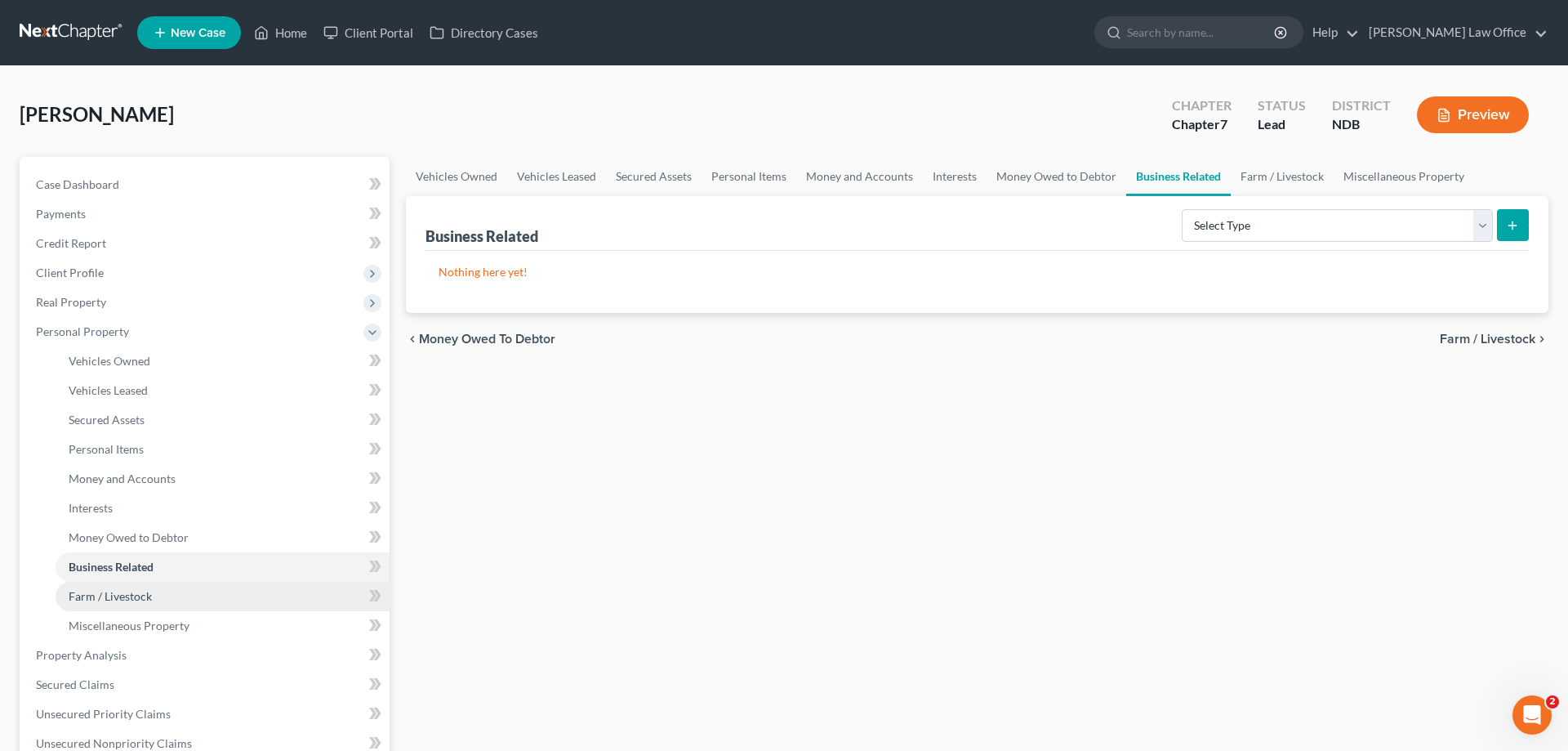
click at [131, 592] on span "Farm / Livestock" at bounding box center [110, 596] width 84 height 14
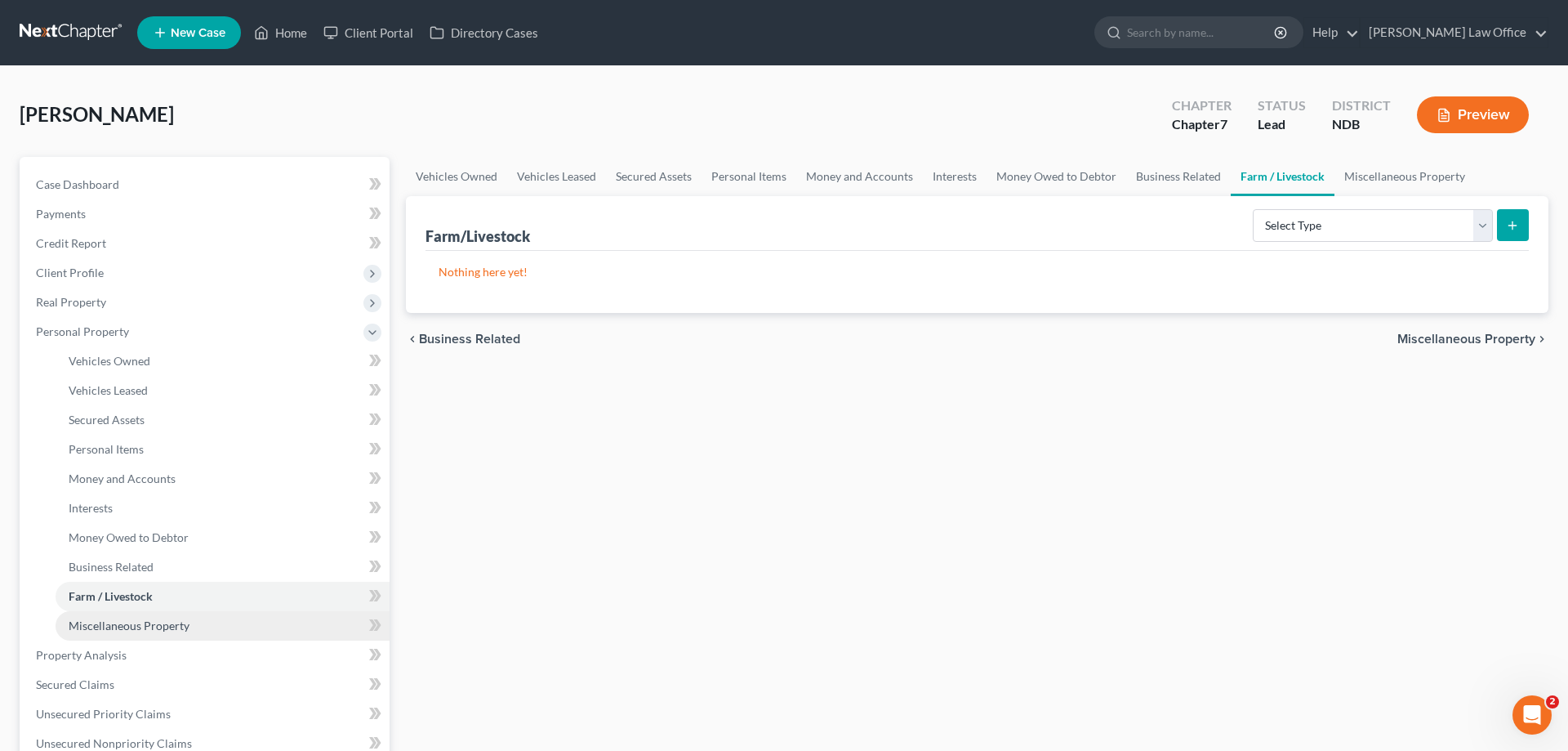
click at [129, 622] on span "Miscellaneous Property" at bounding box center [128, 625] width 121 height 14
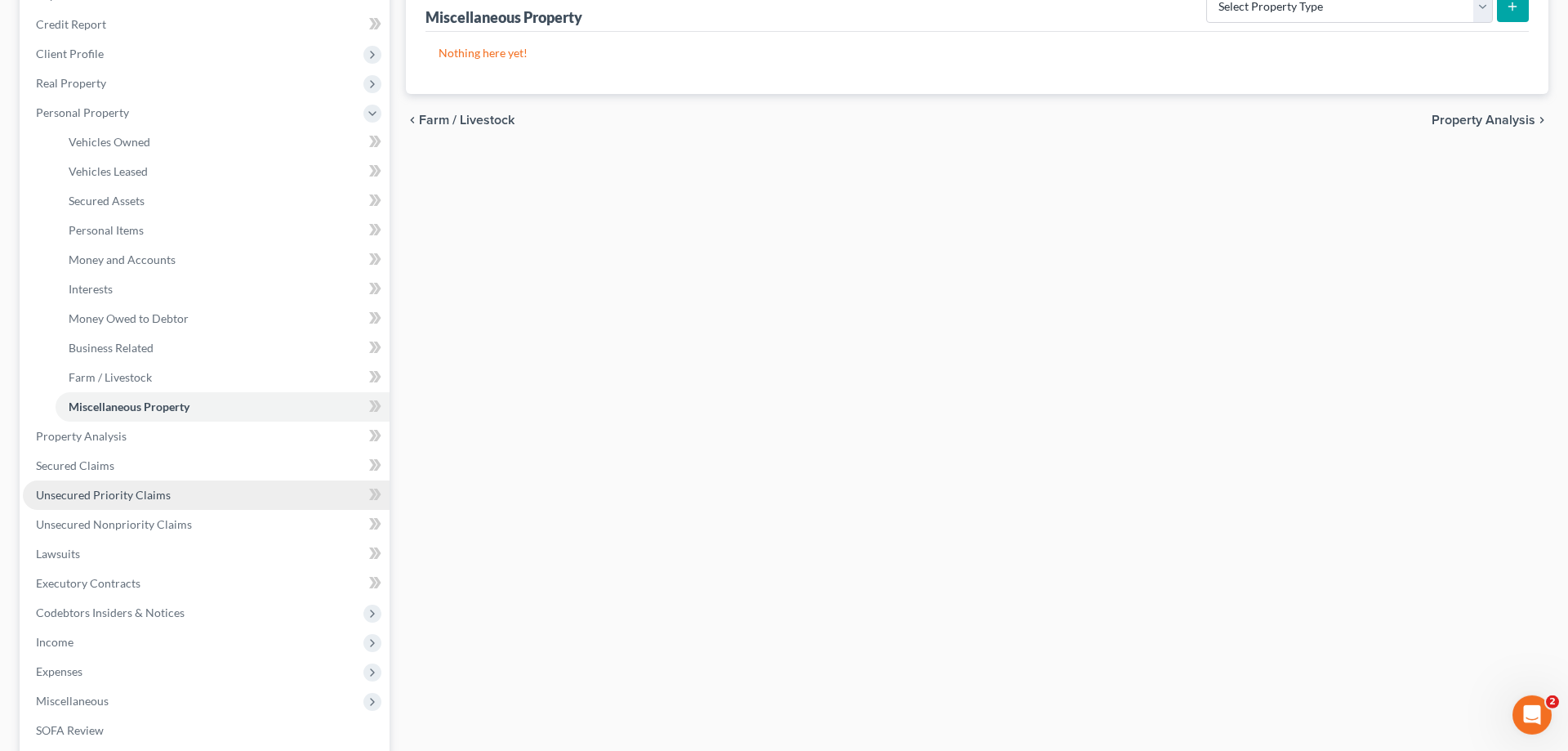
scroll to position [250, 0]
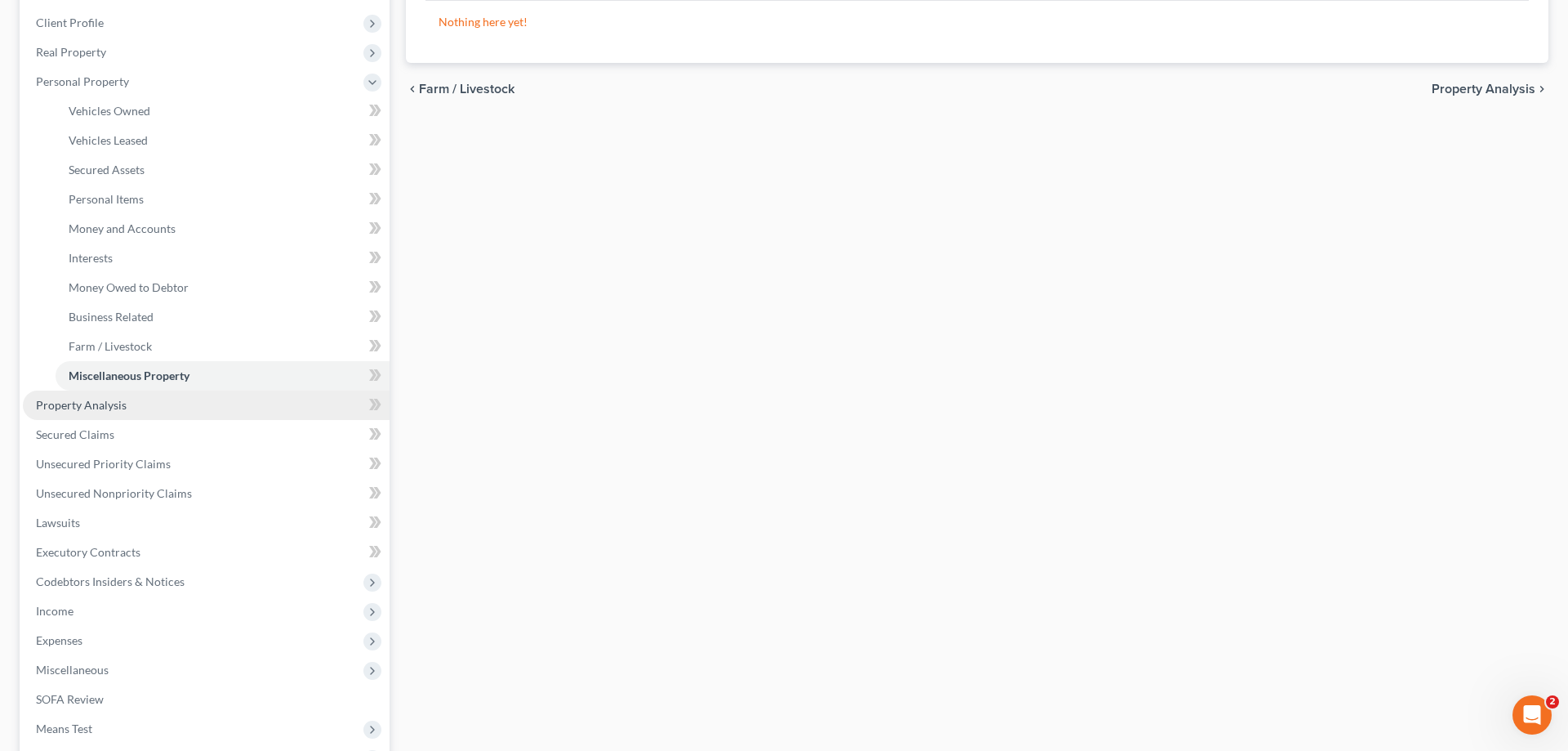
click at [105, 398] on span "Property Analysis" at bounding box center [81, 405] width 90 height 14
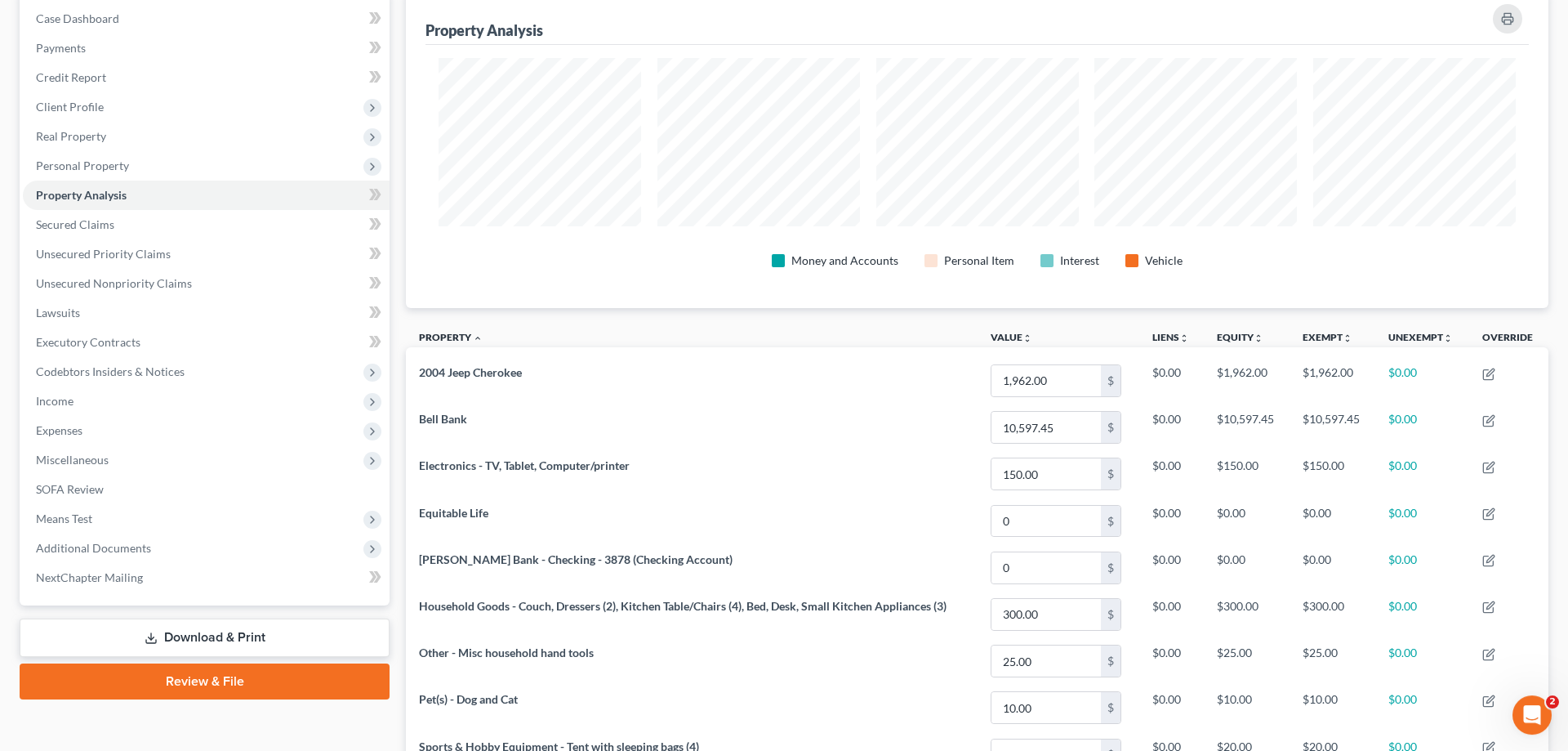
scroll to position [167, 0]
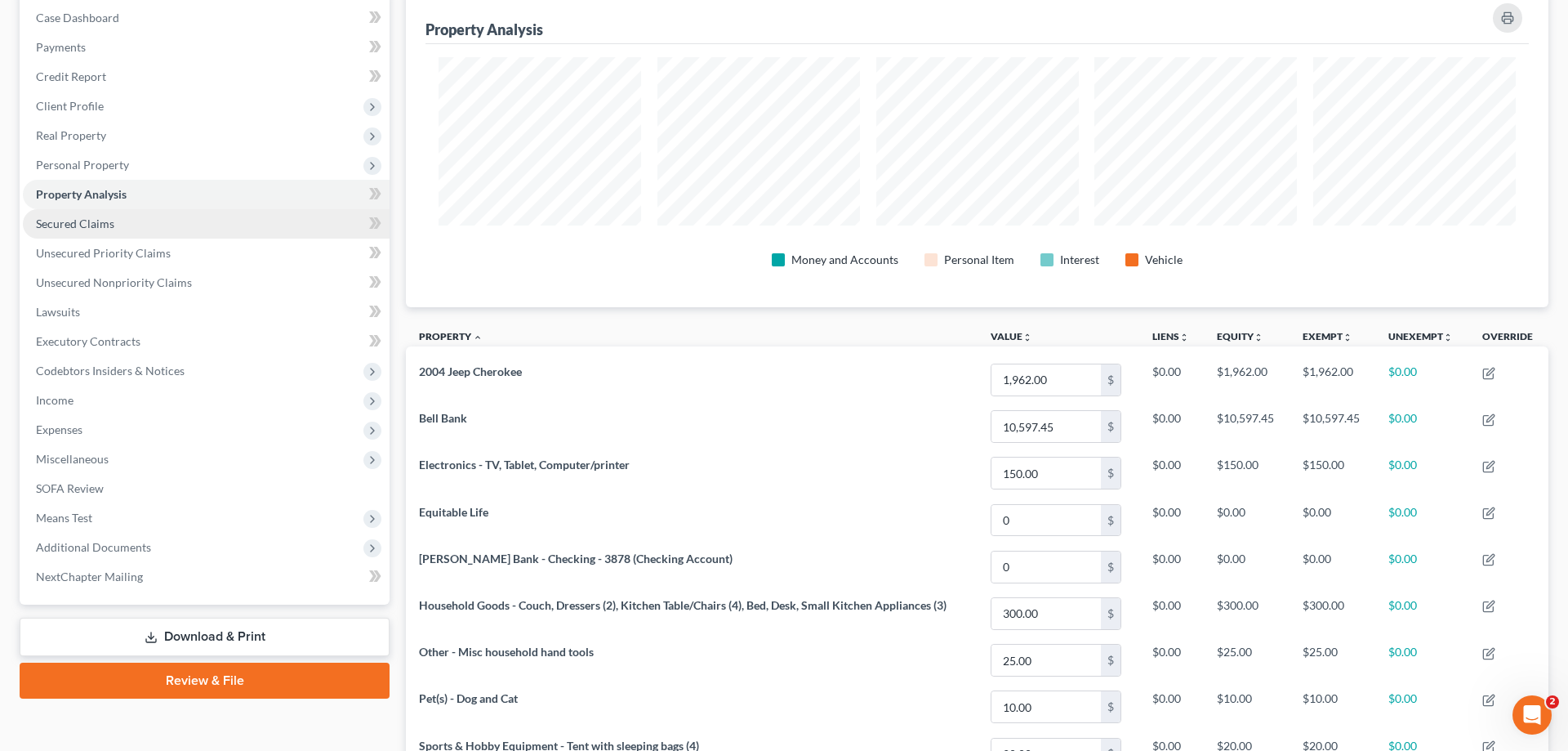
click at [95, 220] on span "Secured Claims" at bounding box center [75, 223] width 79 height 14
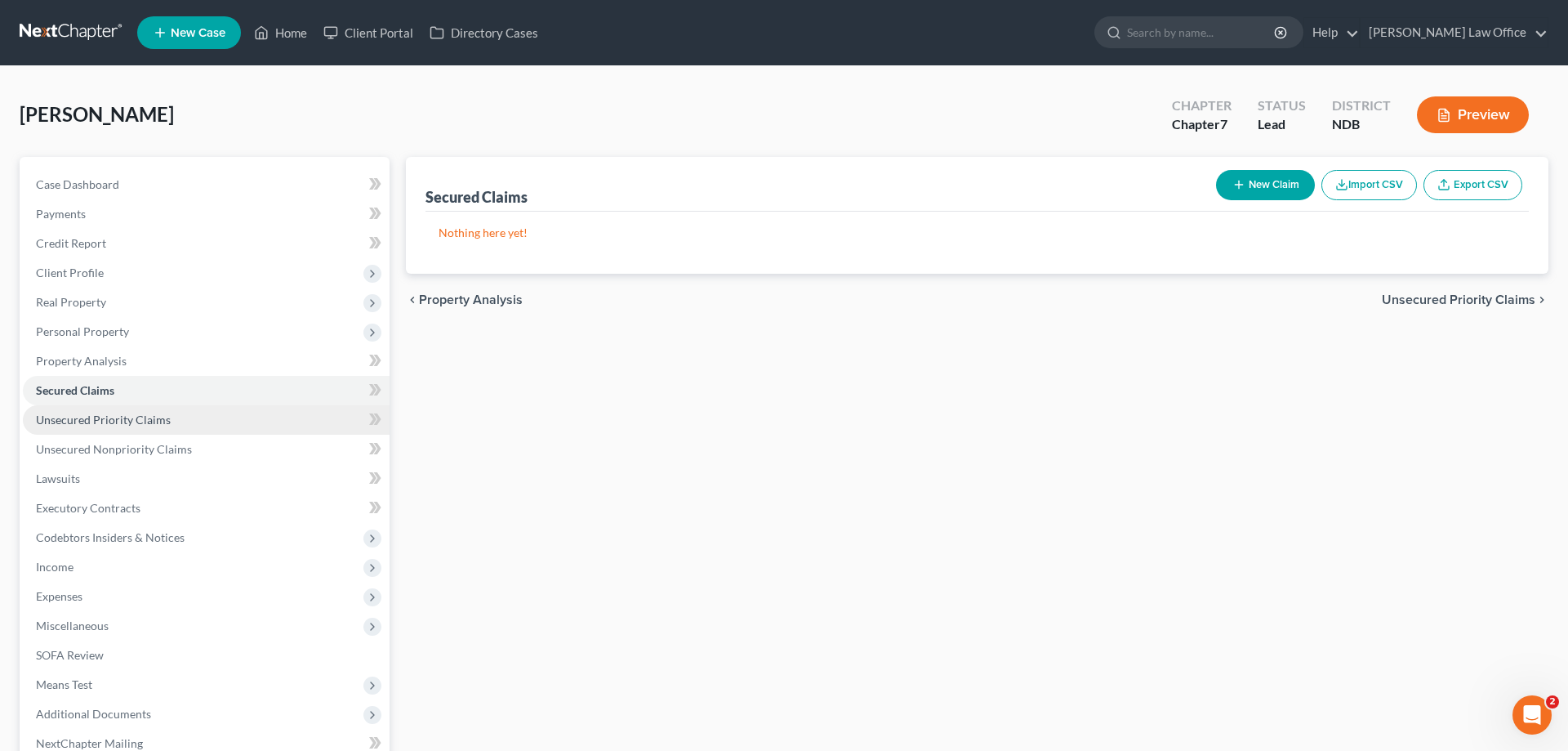
click at [98, 419] on span "Unsecured Priority Claims" at bounding box center [103, 419] width 134 height 14
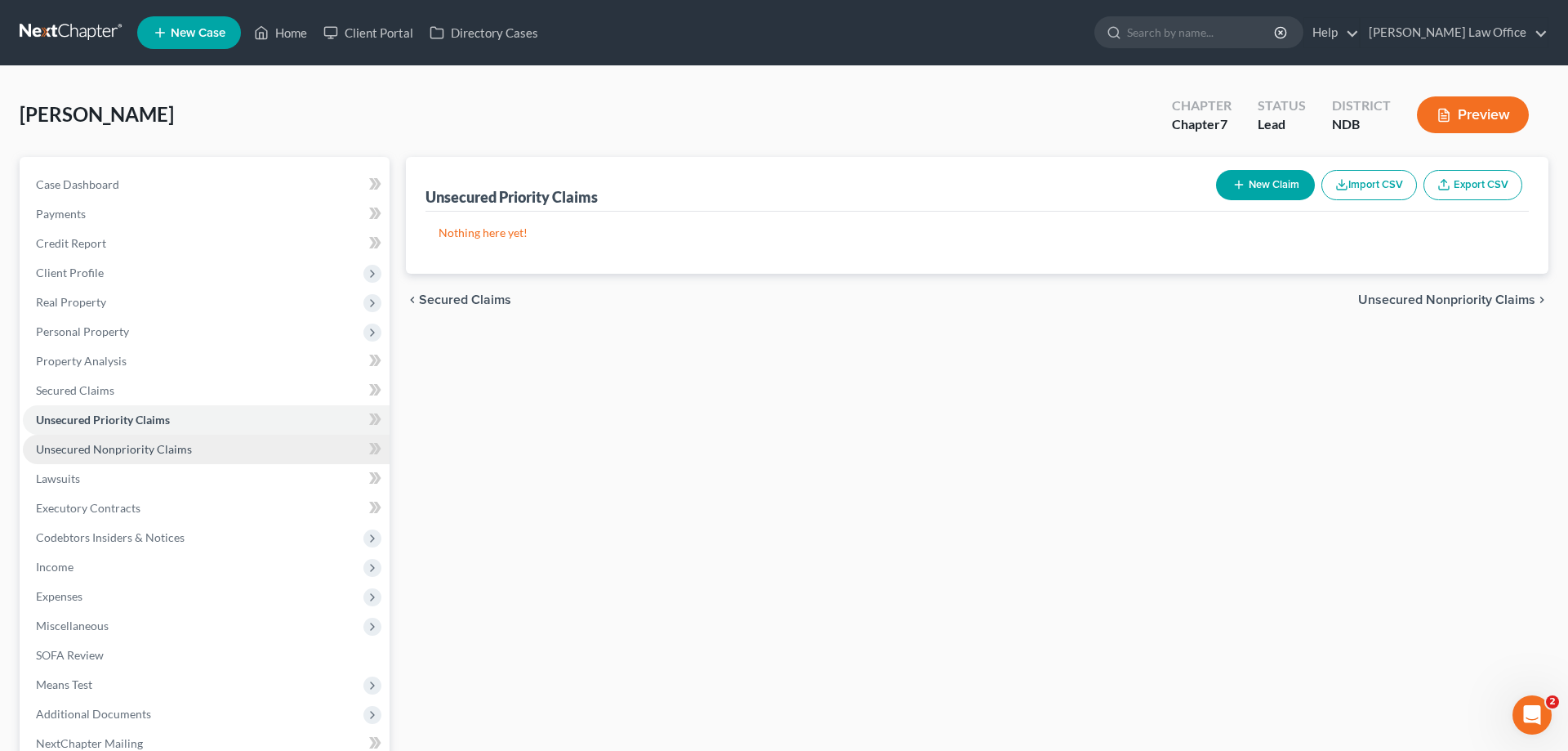
click at [104, 449] on span "Unsecured Nonpriority Claims" at bounding box center [114, 449] width 156 height 14
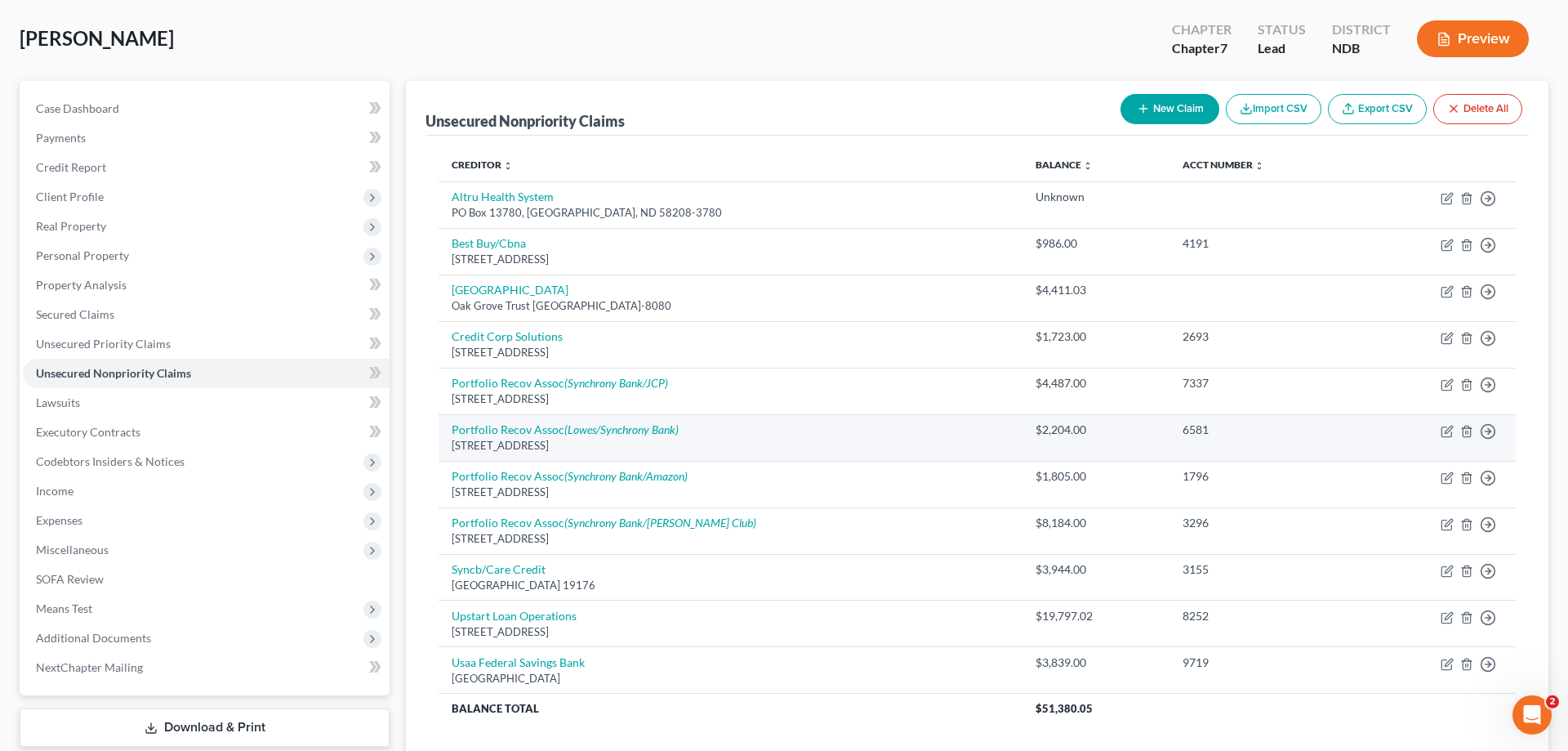
scroll to position [167, 0]
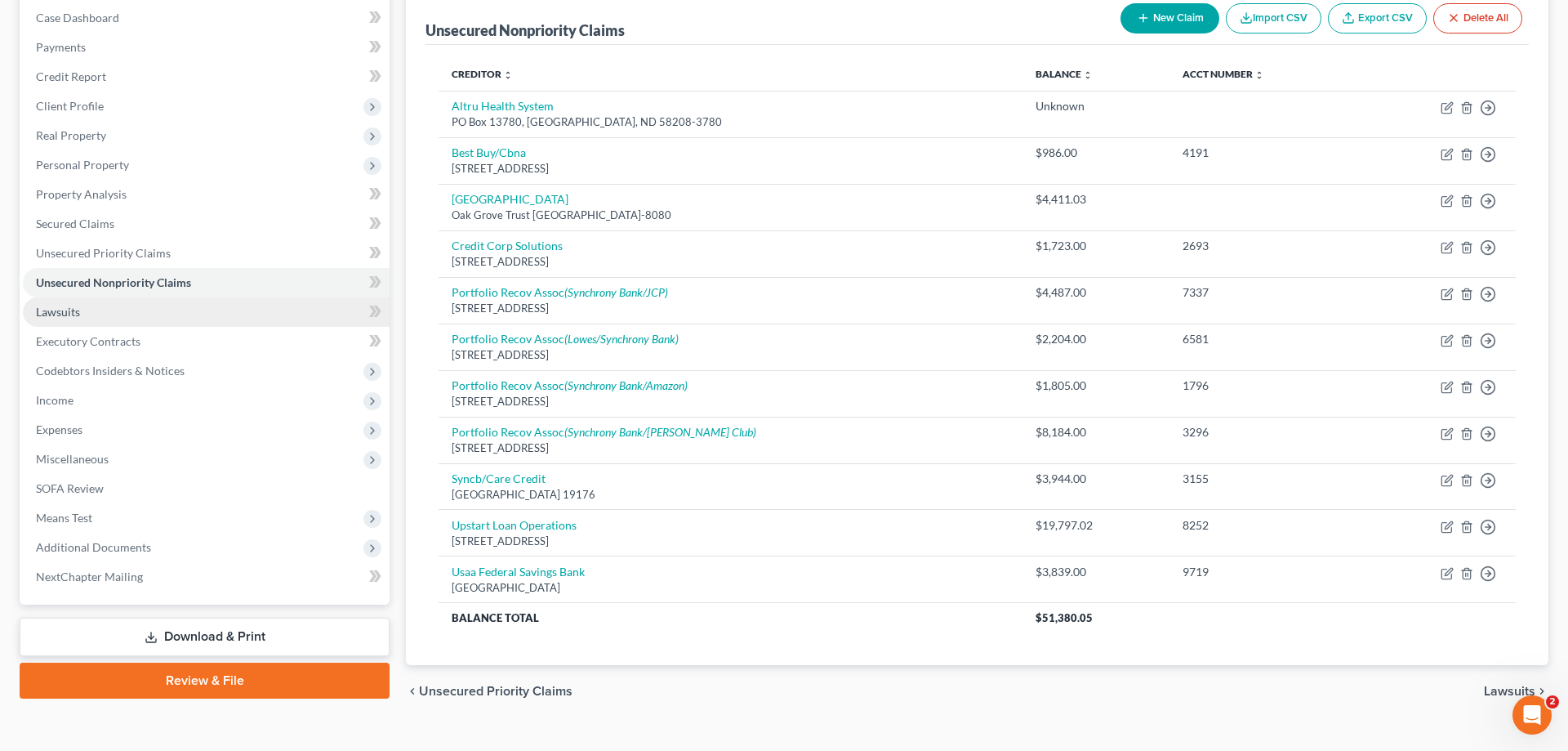
click at [79, 306] on span "Lawsuits" at bounding box center [58, 311] width 44 height 14
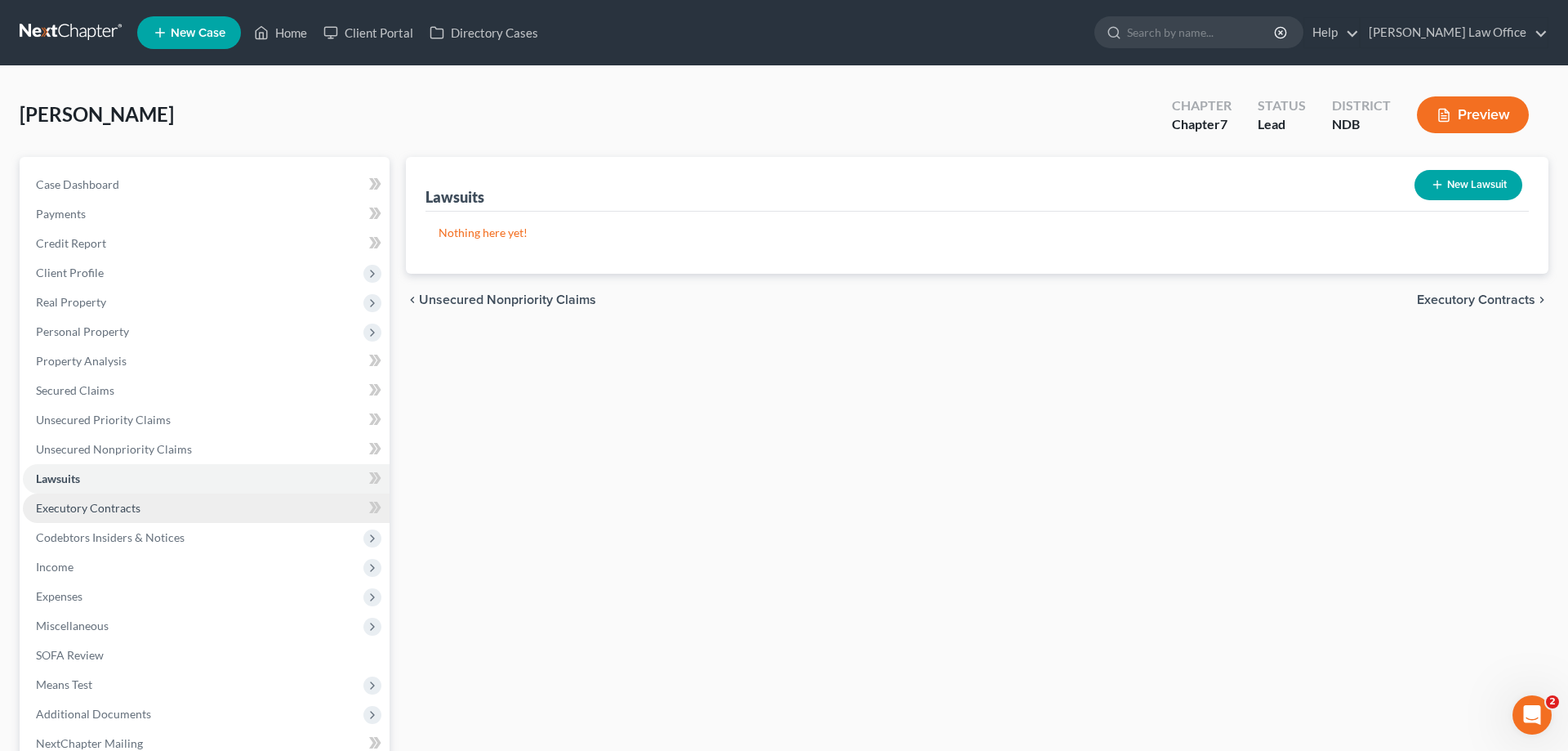
click at [120, 502] on span "Executory Contracts" at bounding box center [89, 507] width 105 height 14
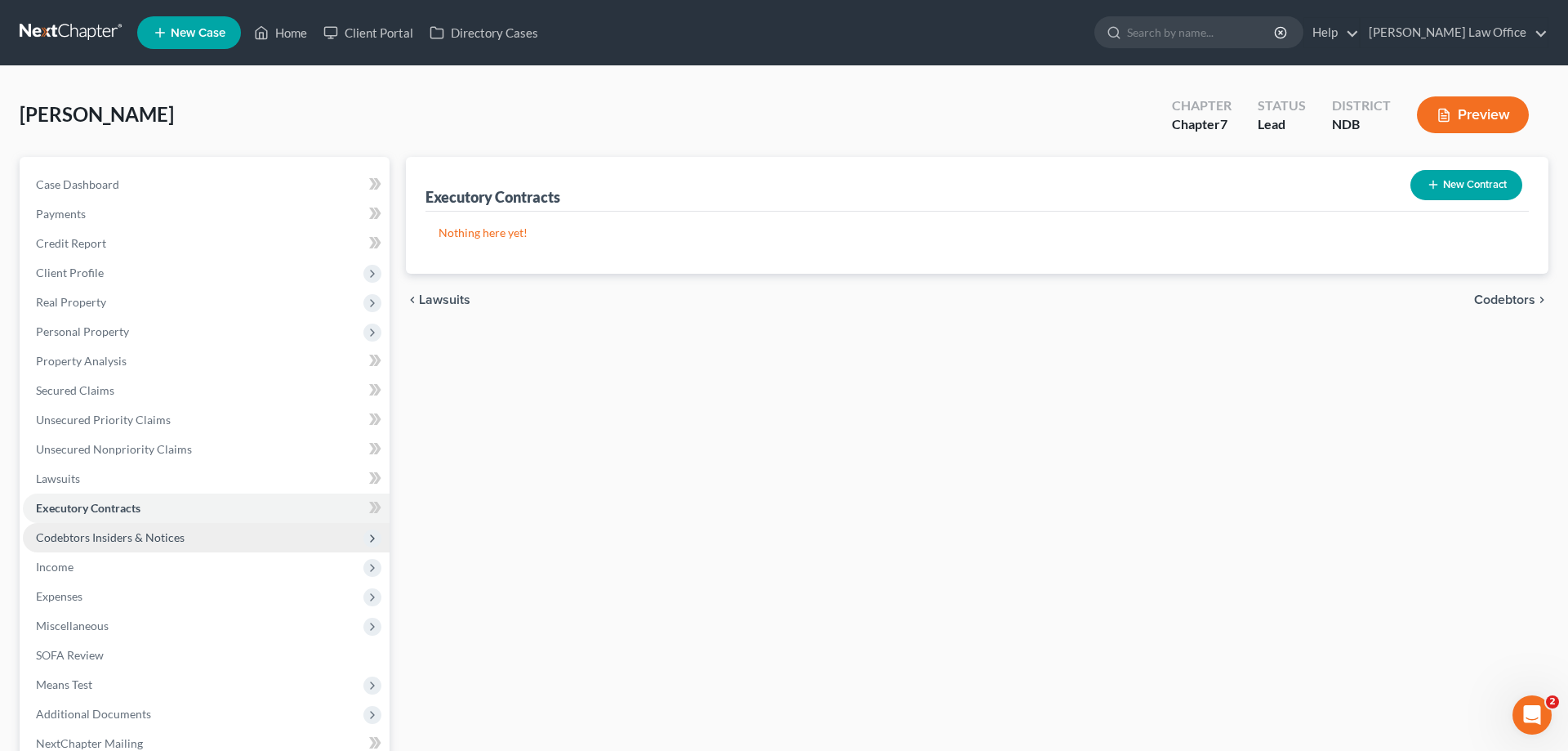
click at [115, 534] on span "Codebtors Insiders & Notices" at bounding box center [111, 537] width 149 height 14
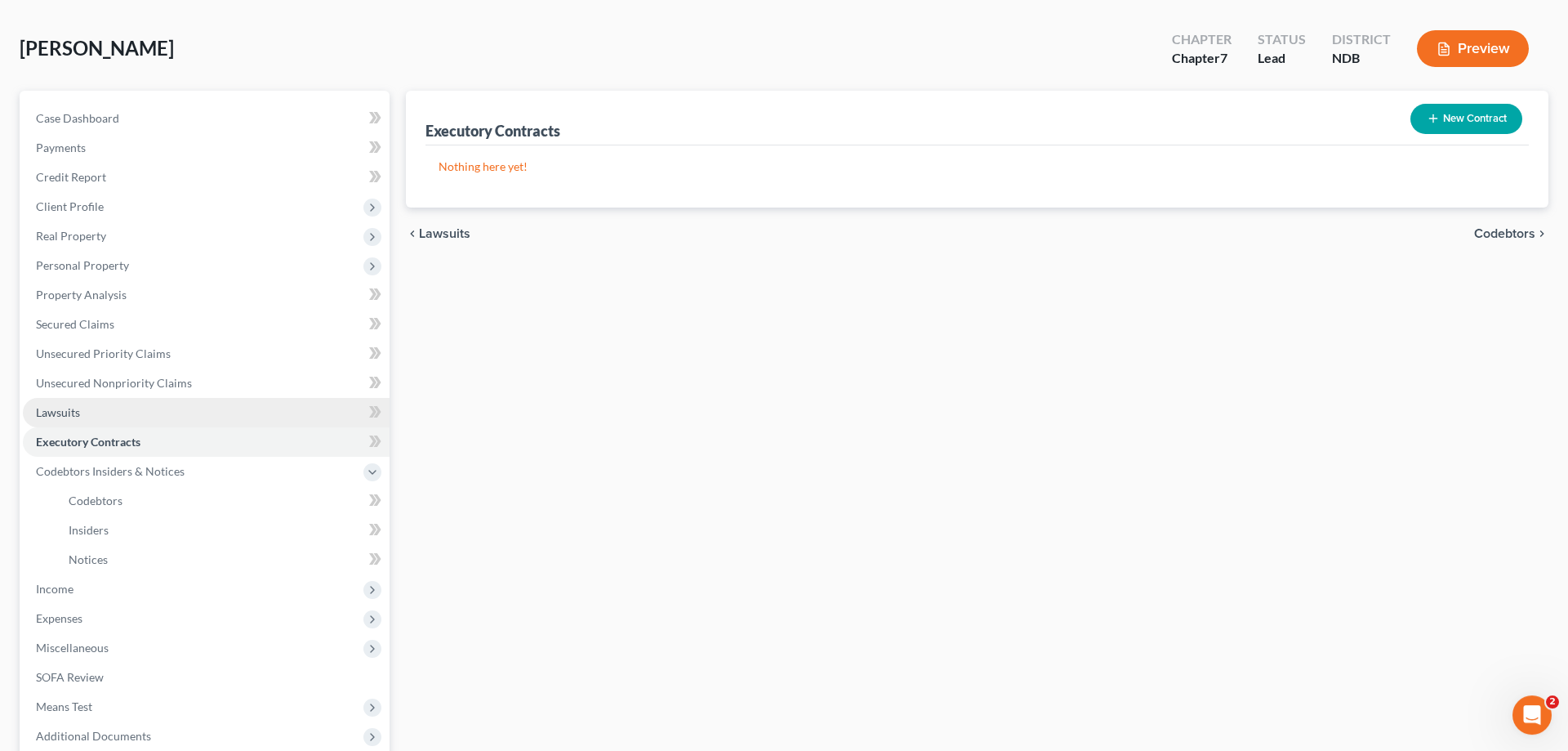
scroll to position [84, 0]
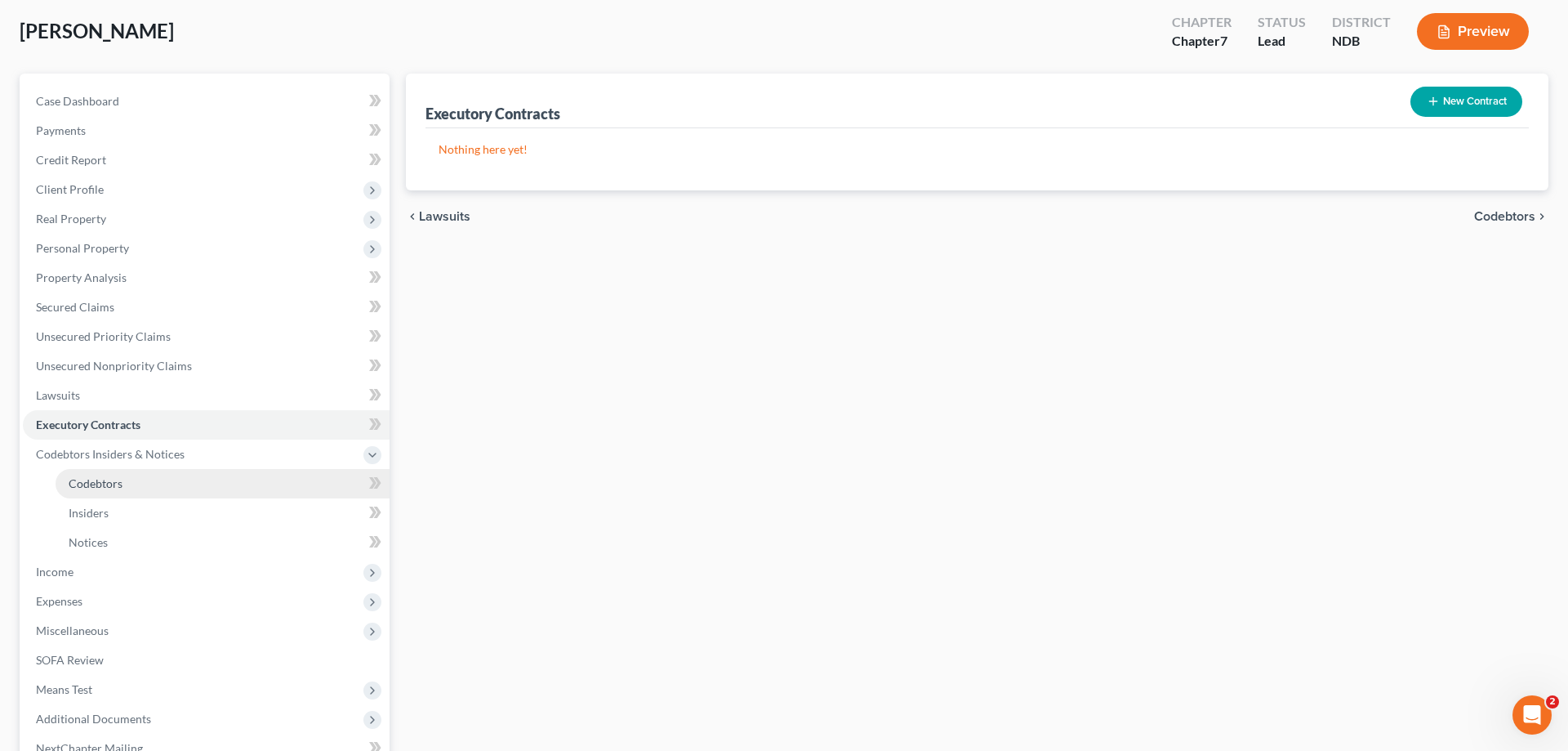
click at [93, 478] on span "Codebtors" at bounding box center [96, 483] width 54 height 14
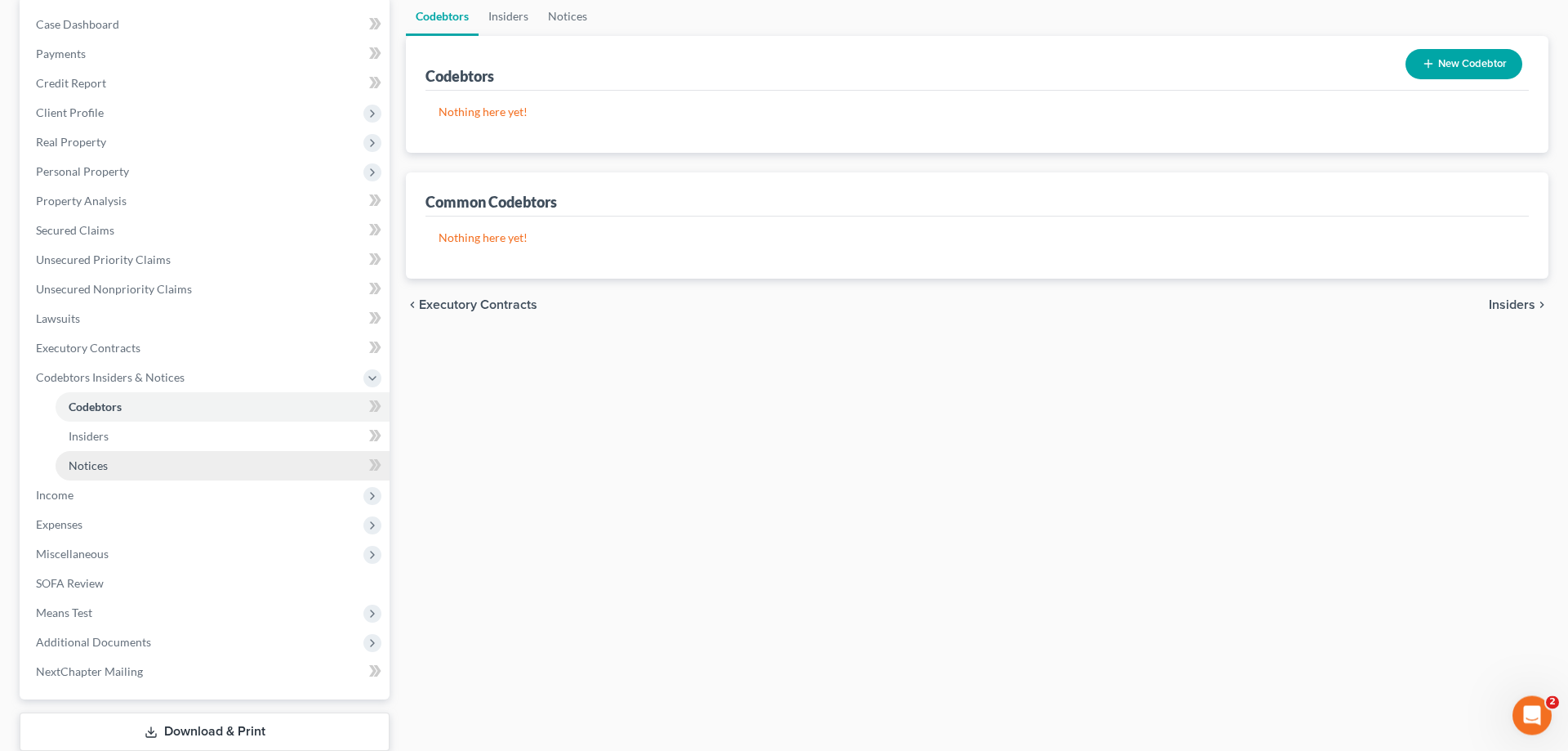
scroll to position [167, 0]
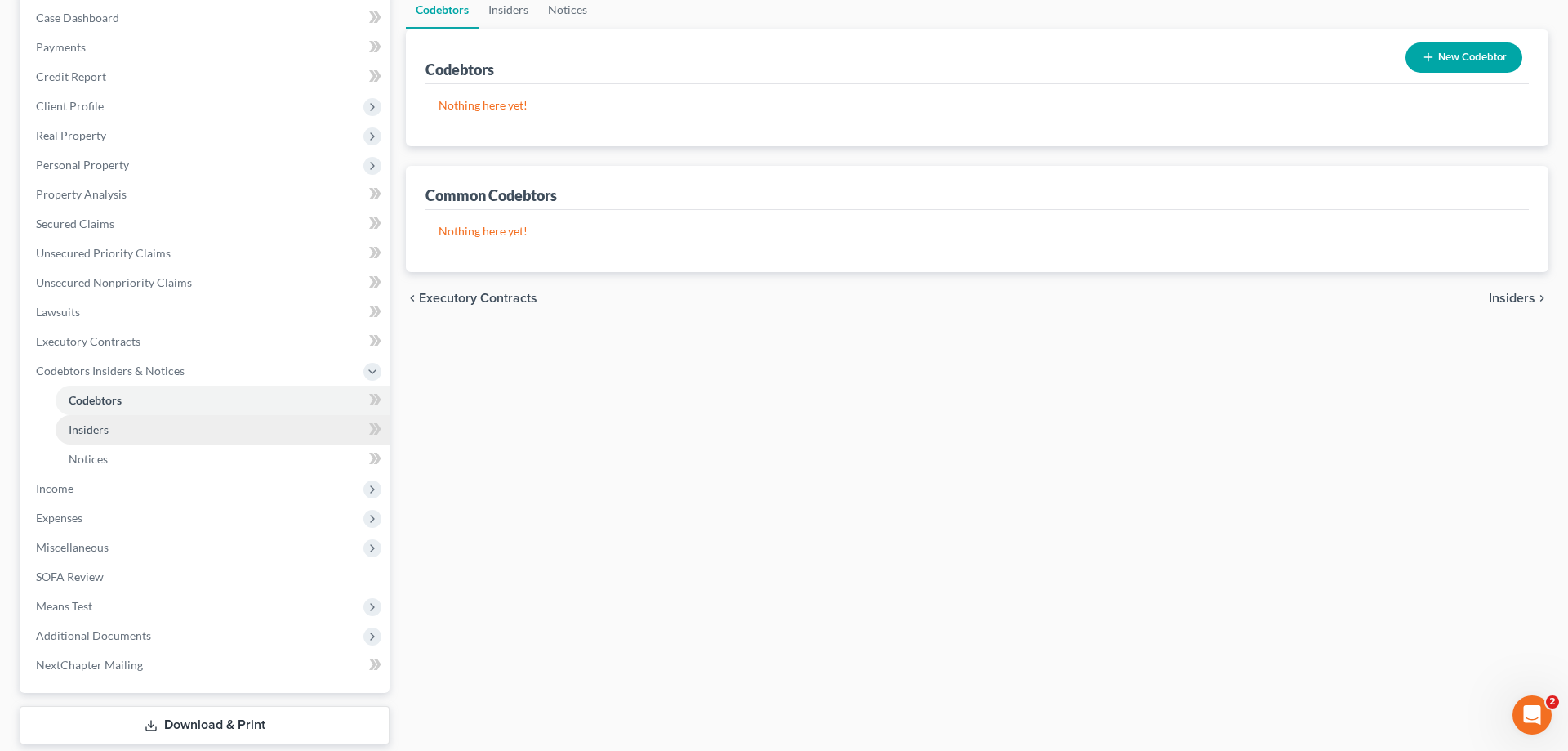
click at [96, 425] on span "Insiders" at bounding box center [88, 430] width 40 height 14
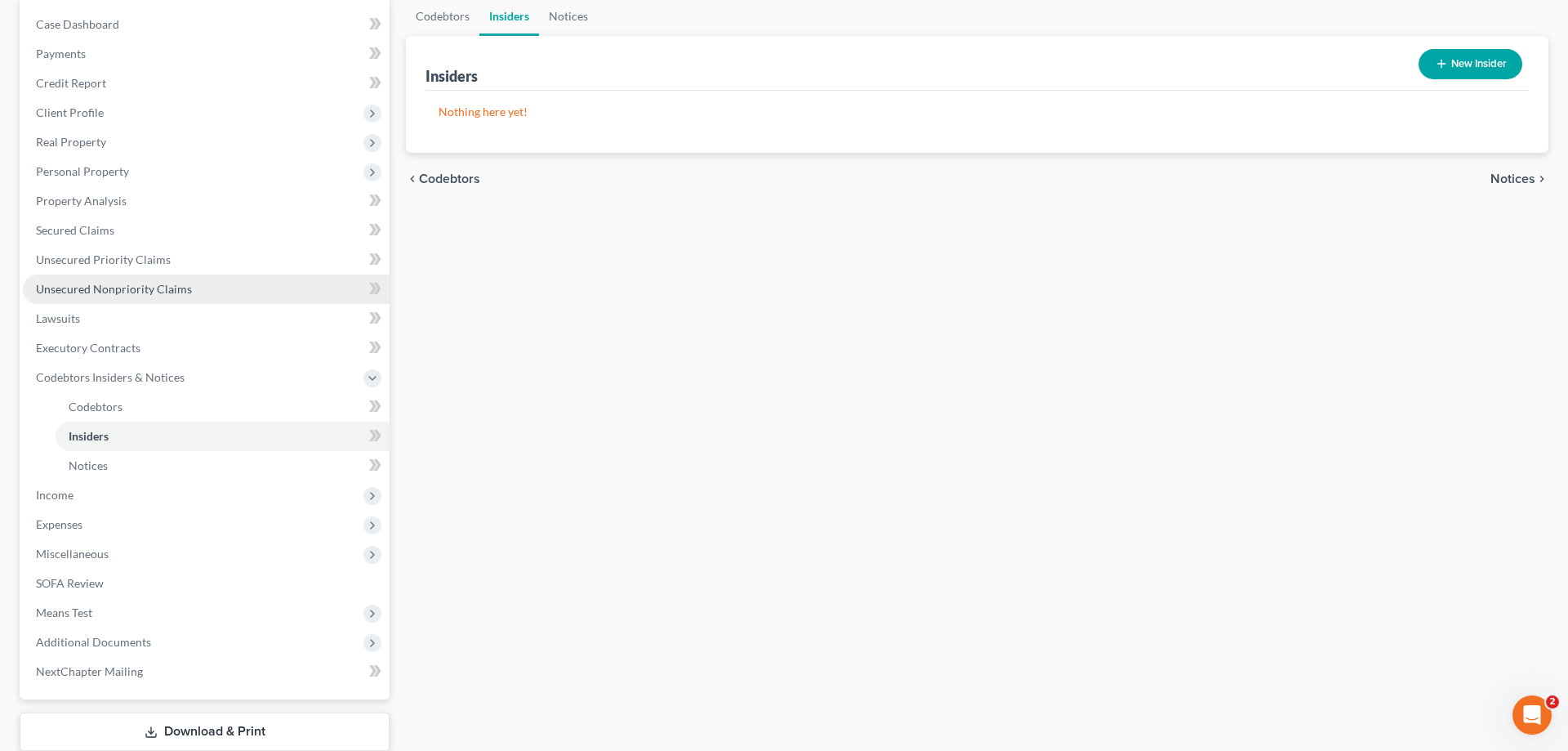
scroll to position [167, 0]
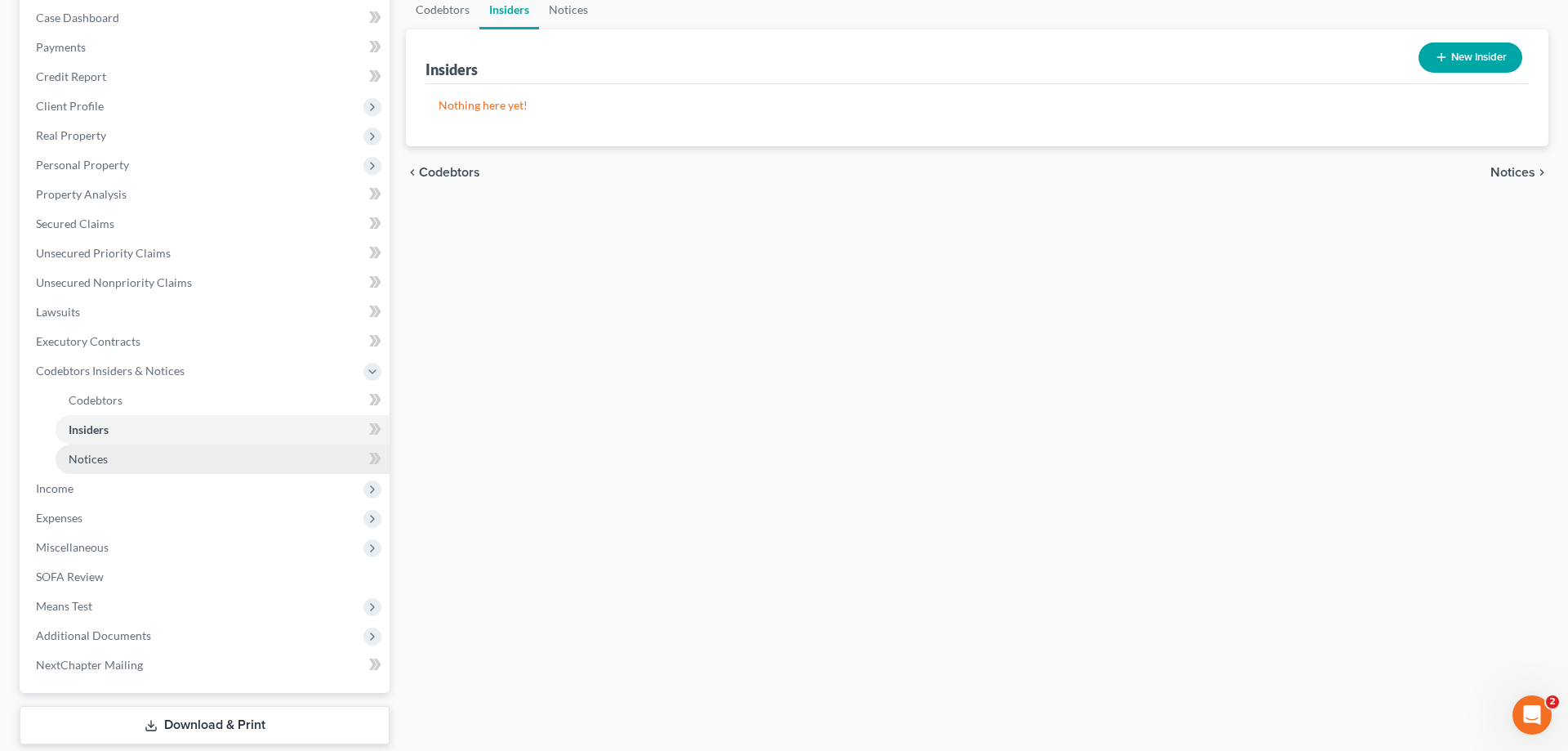
click at [93, 453] on span "Notices" at bounding box center [88, 458] width 39 height 14
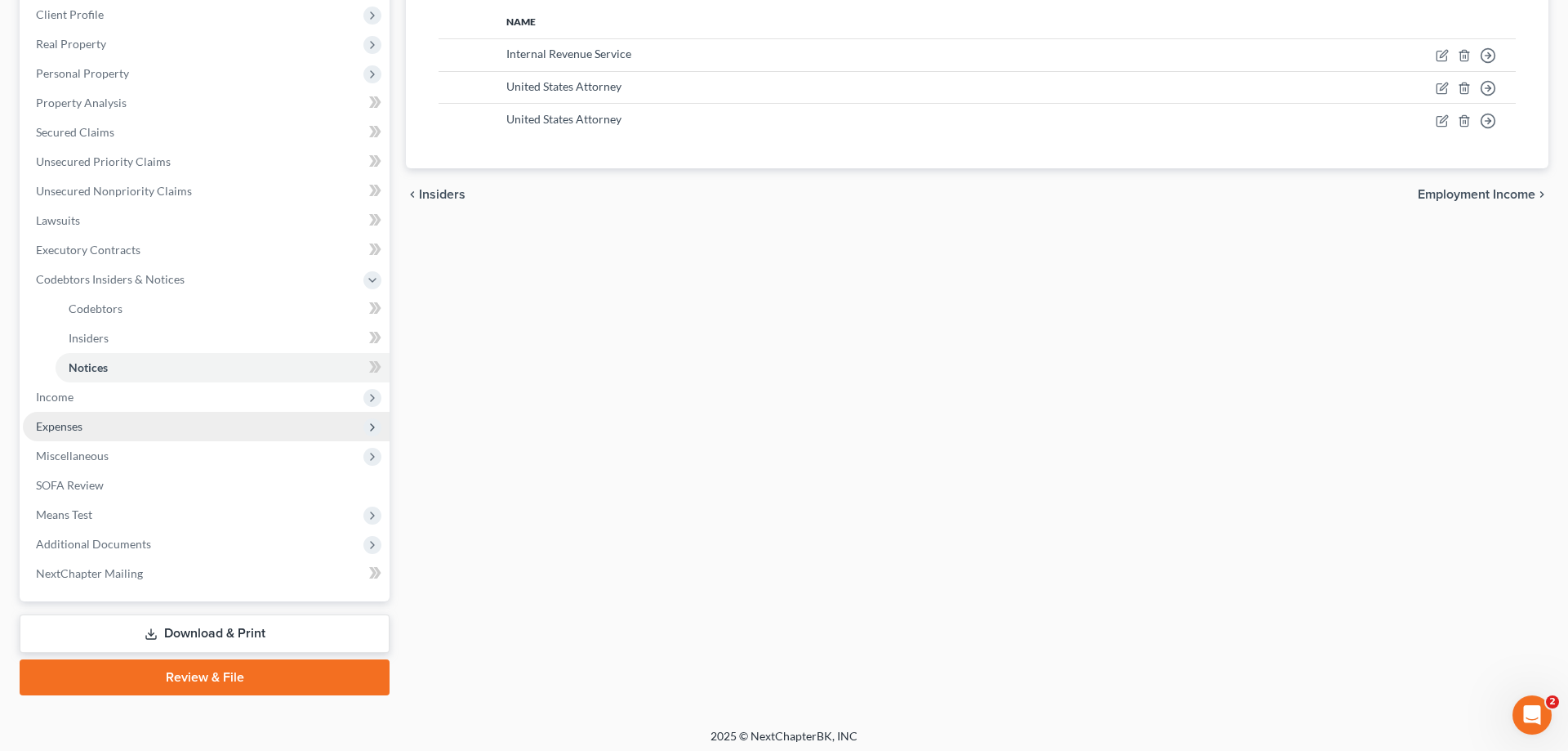
scroll to position [263, 0]
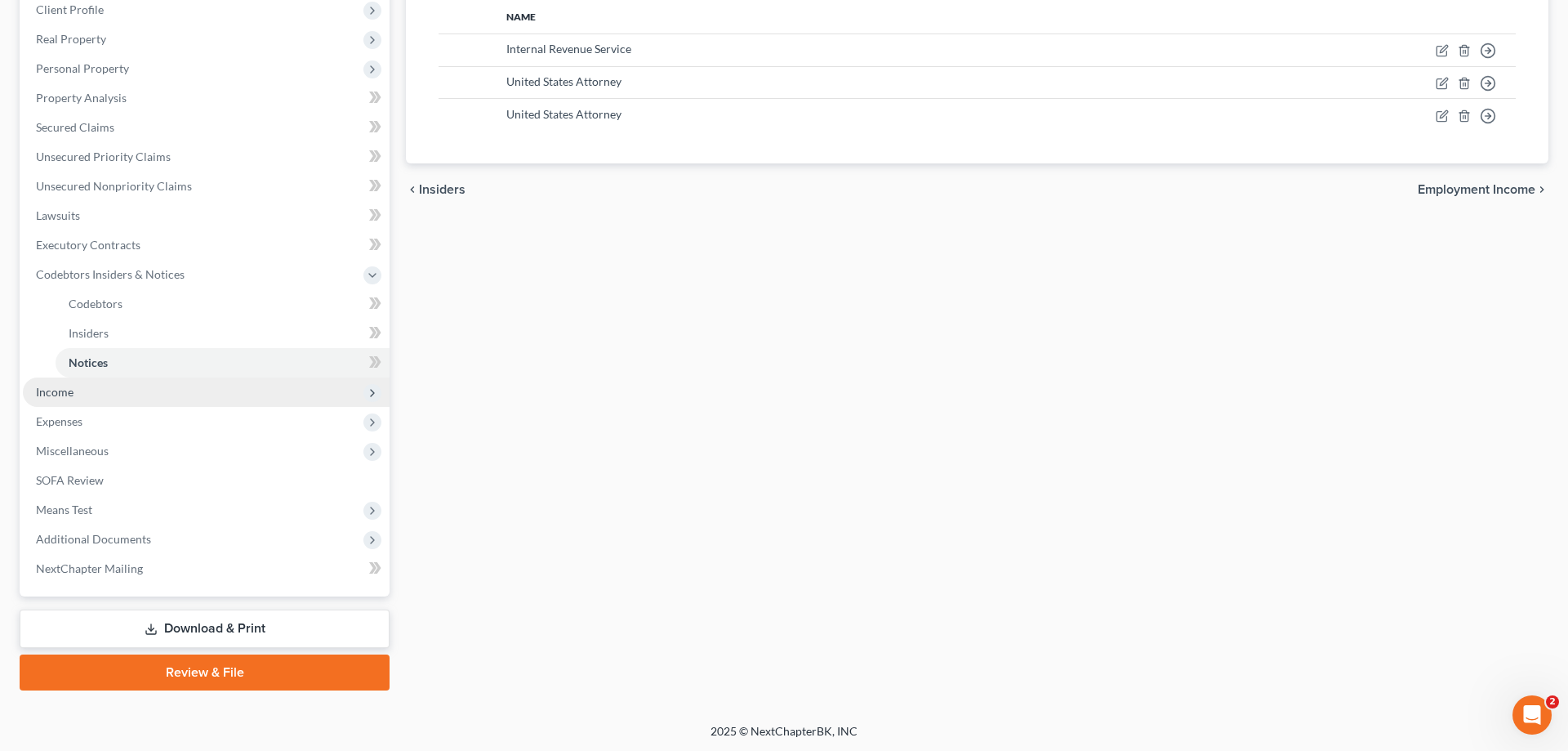
click at [127, 392] on span "Income" at bounding box center [206, 392] width 367 height 30
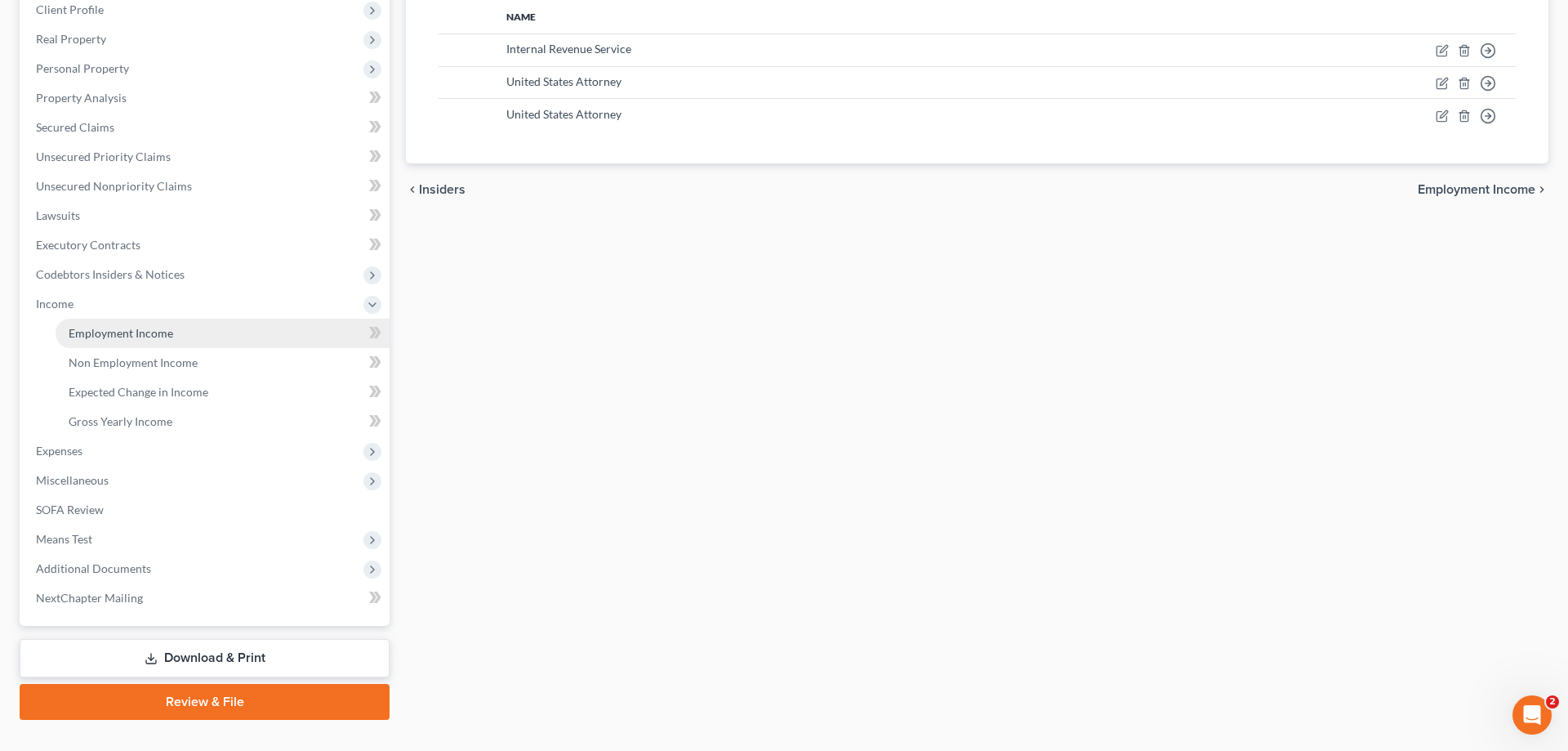
click at [158, 331] on span "Employment Income" at bounding box center [121, 332] width 105 height 14
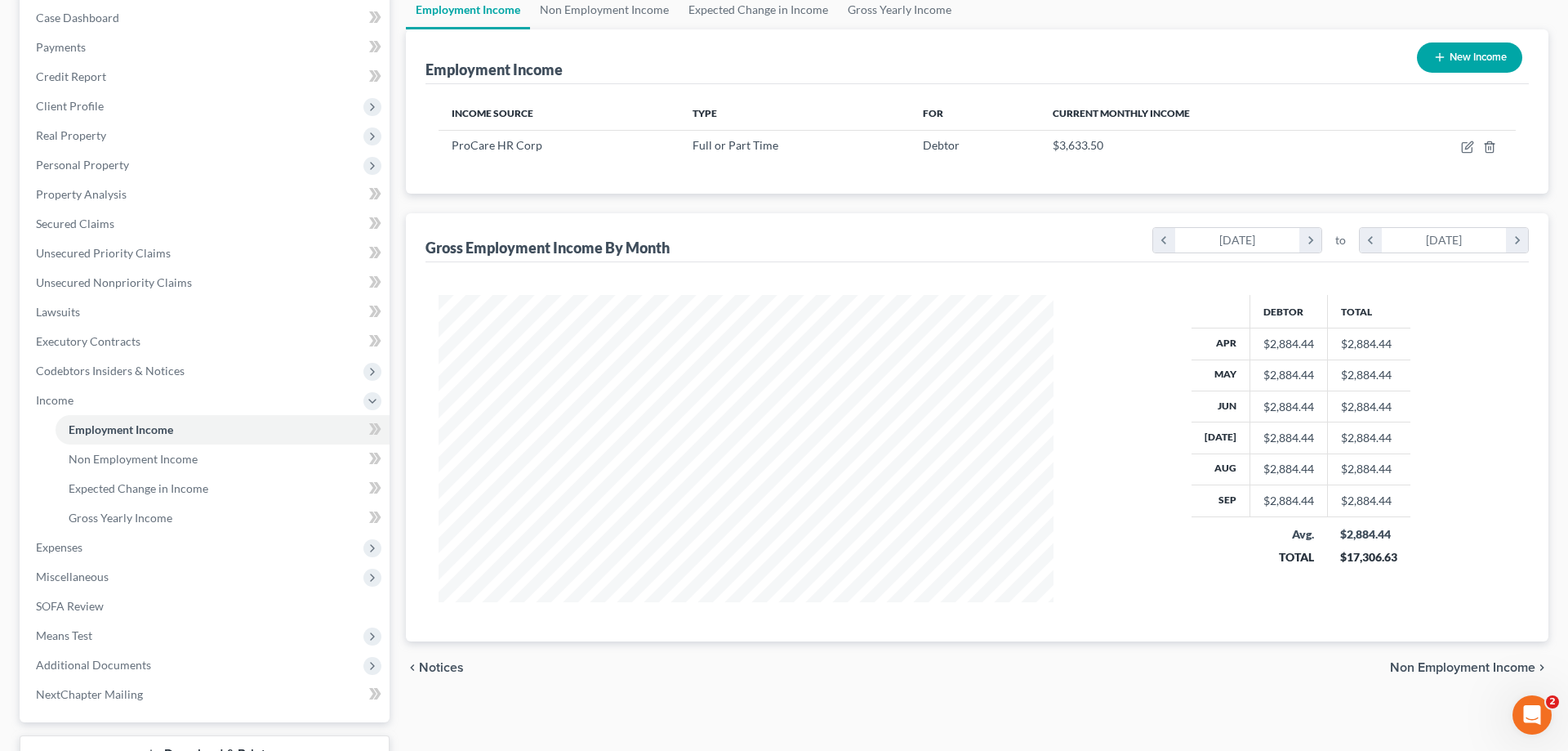
scroll to position [84, 0]
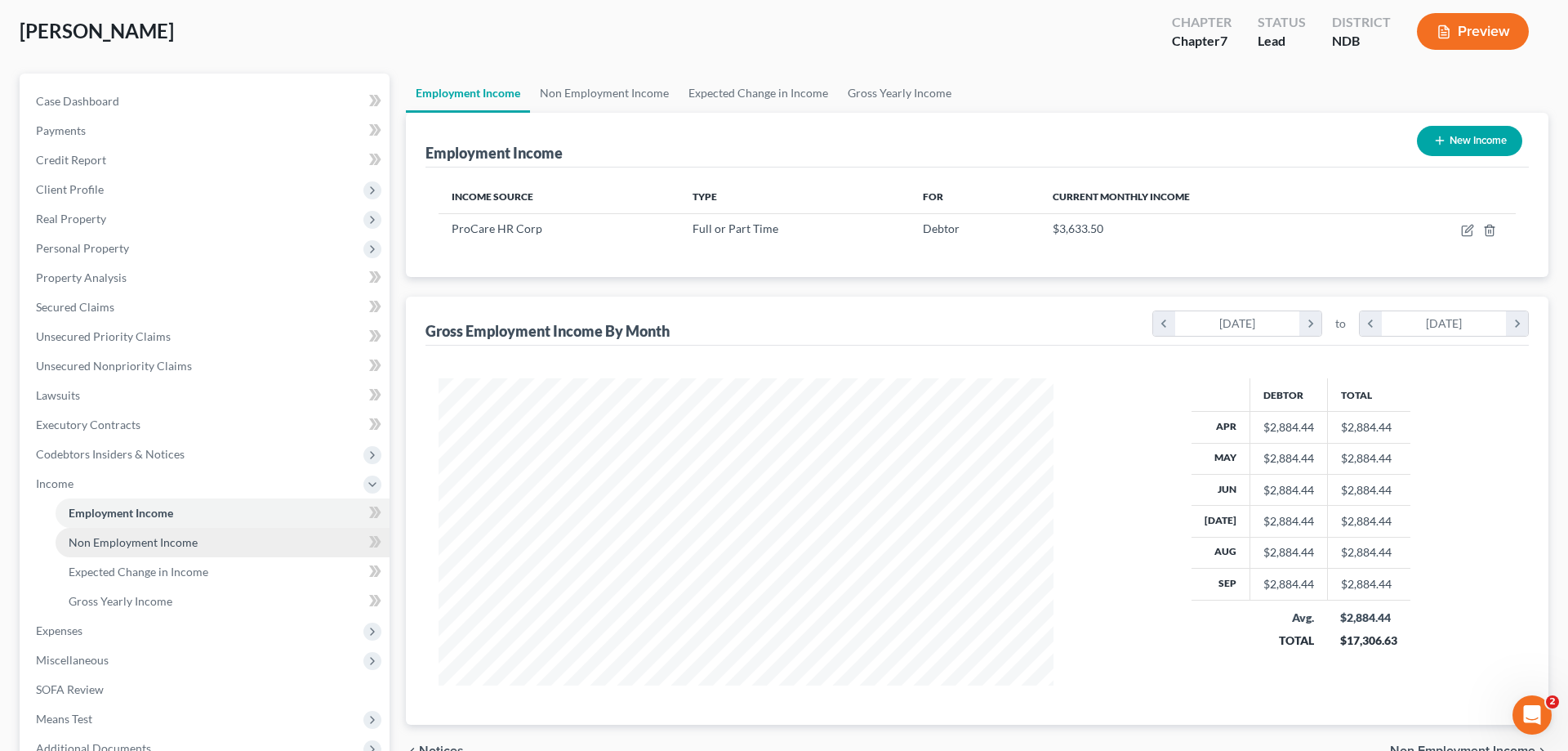
click at [166, 541] on span "Non Employment Income" at bounding box center [133, 542] width 129 height 14
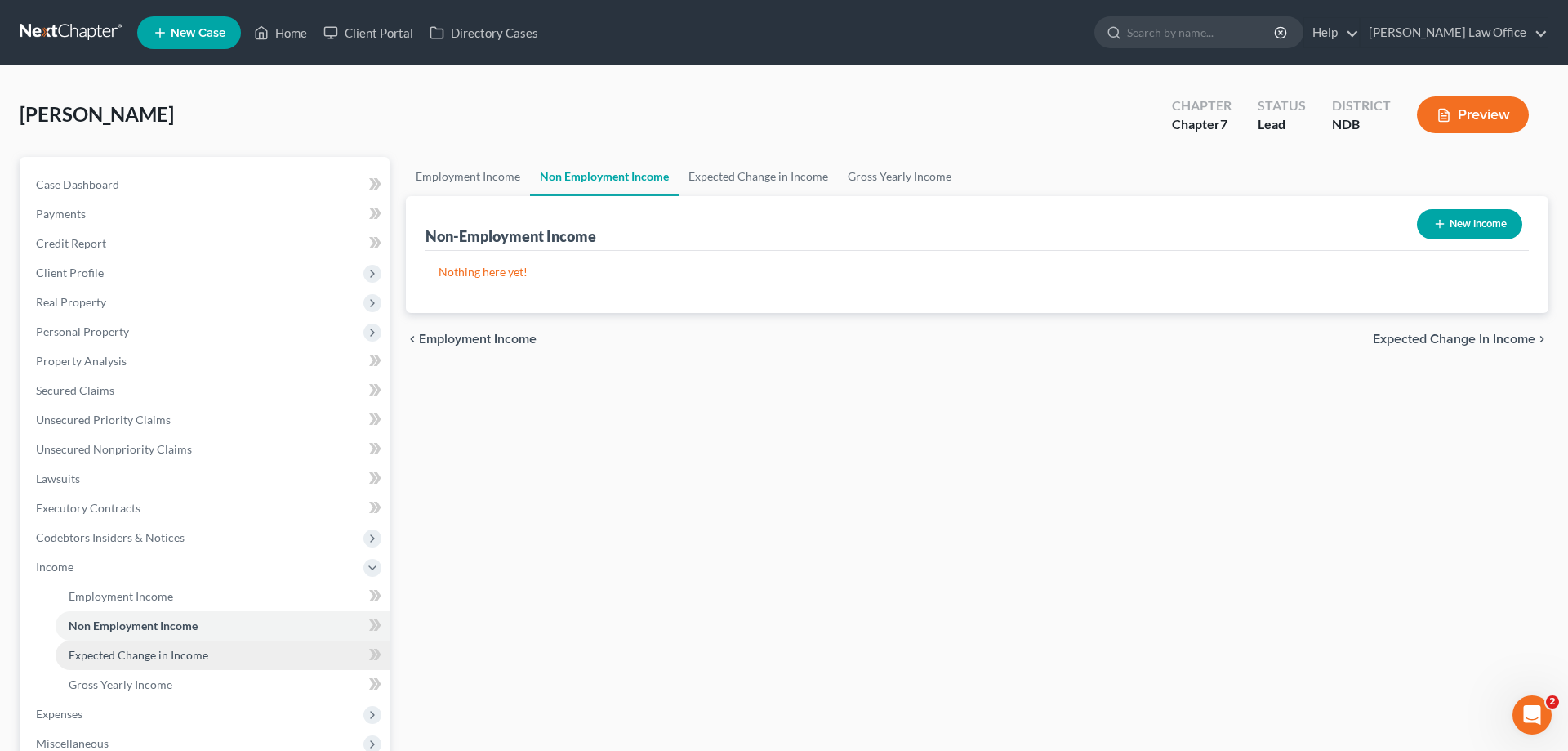
click at [161, 651] on span "Expected Change in Income" at bounding box center [138, 655] width 139 height 14
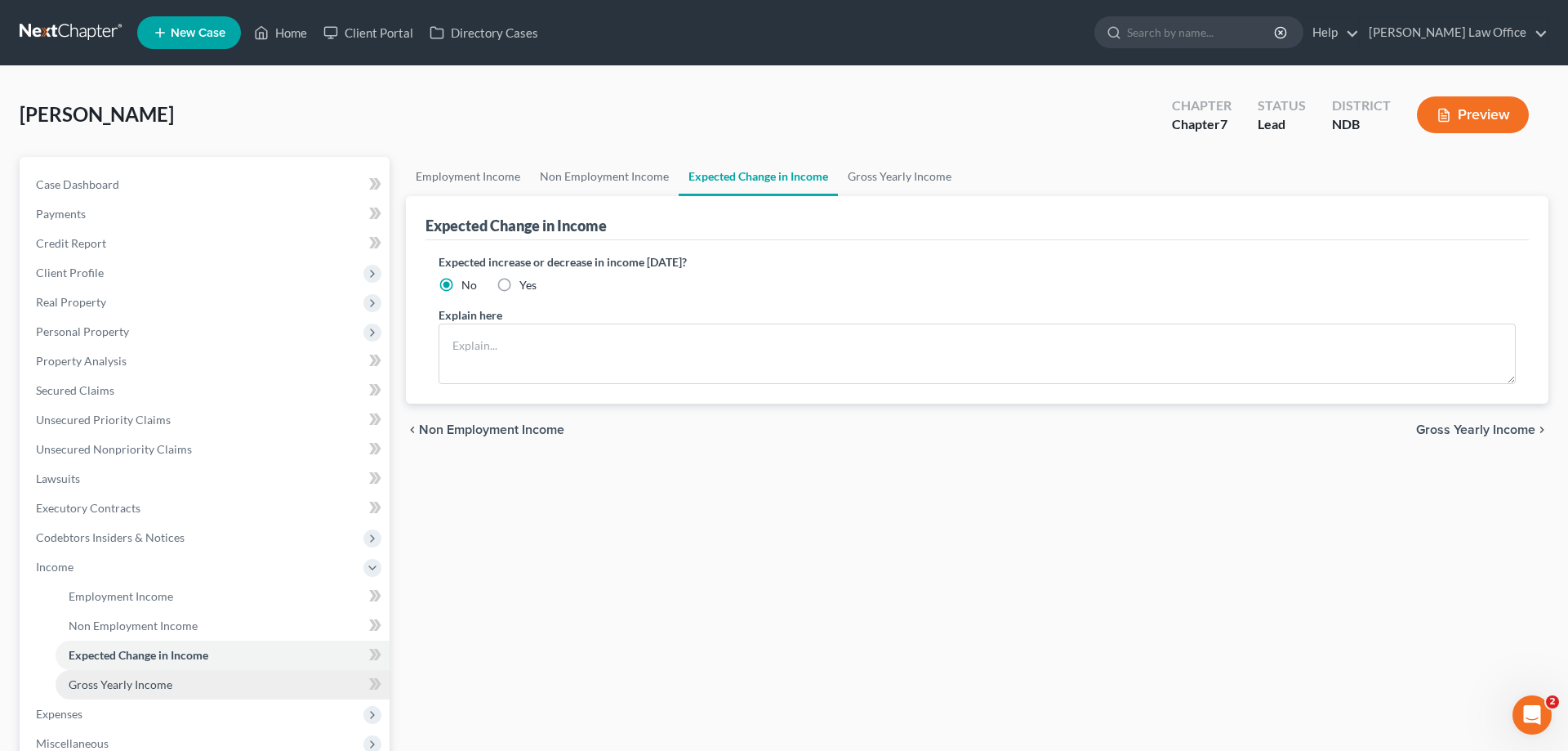
click at [143, 677] on span "Gross Yearly Income" at bounding box center [120, 684] width 104 height 14
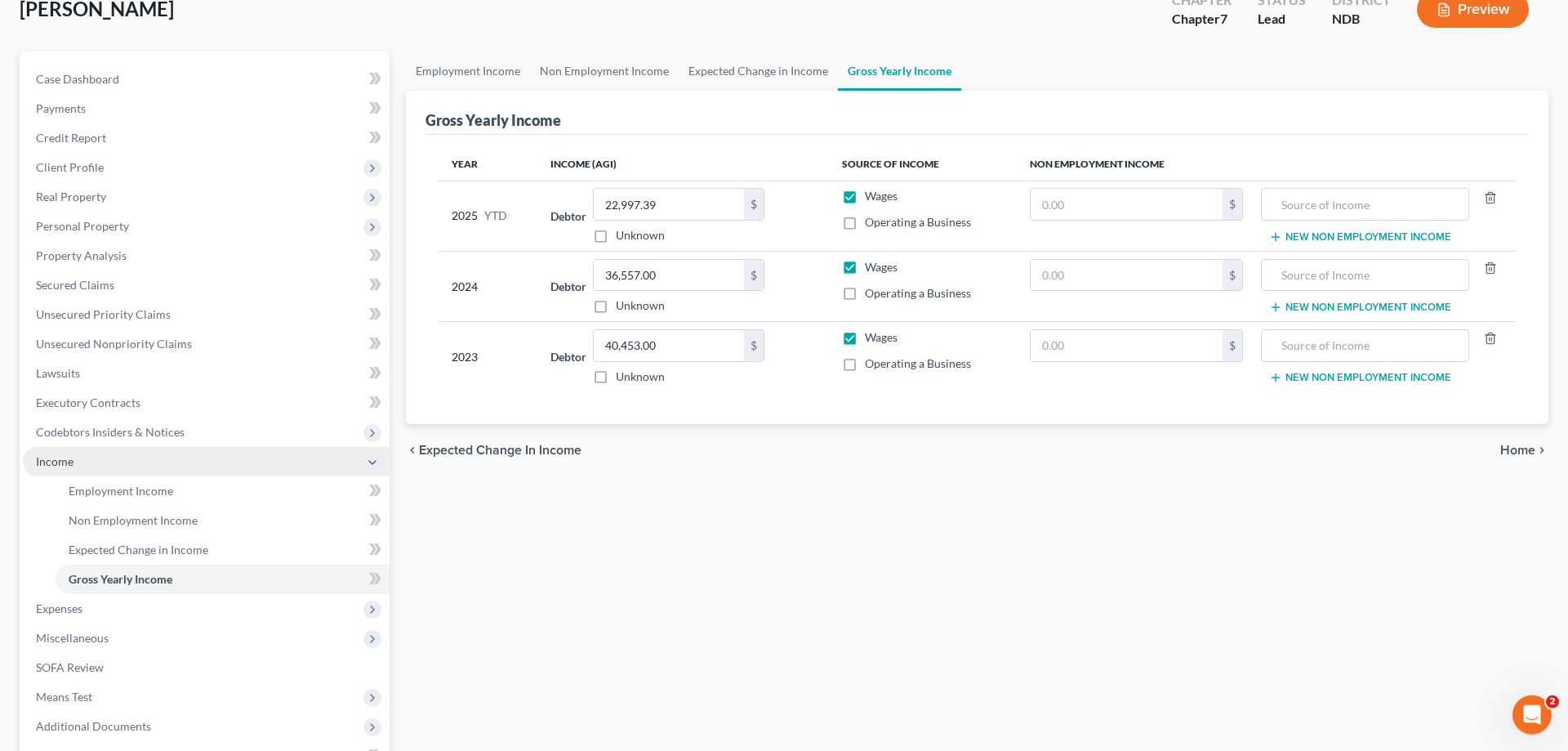
scroll to position [250, 0]
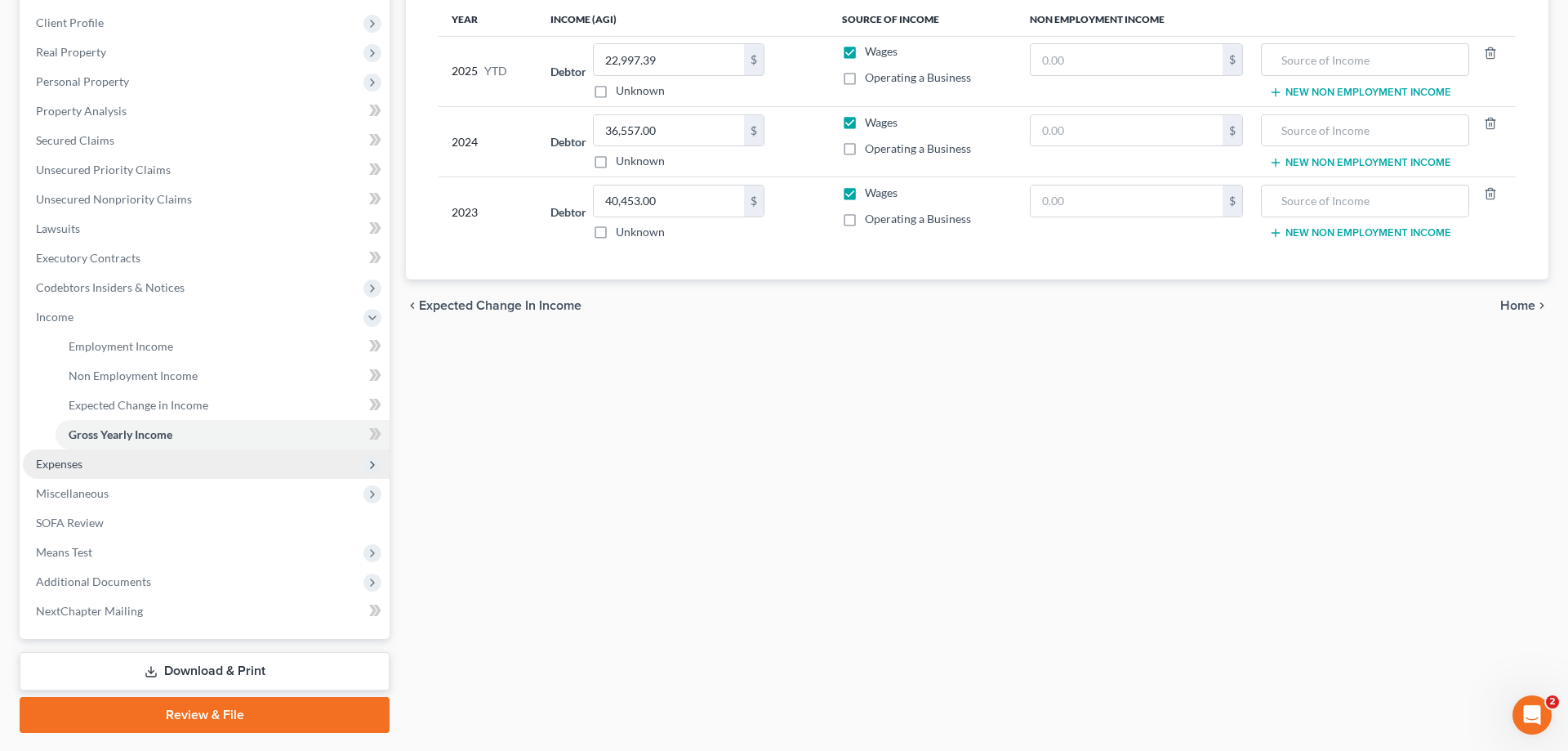
click at [77, 461] on span "Expenses" at bounding box center [59, 463] width 46 height 14
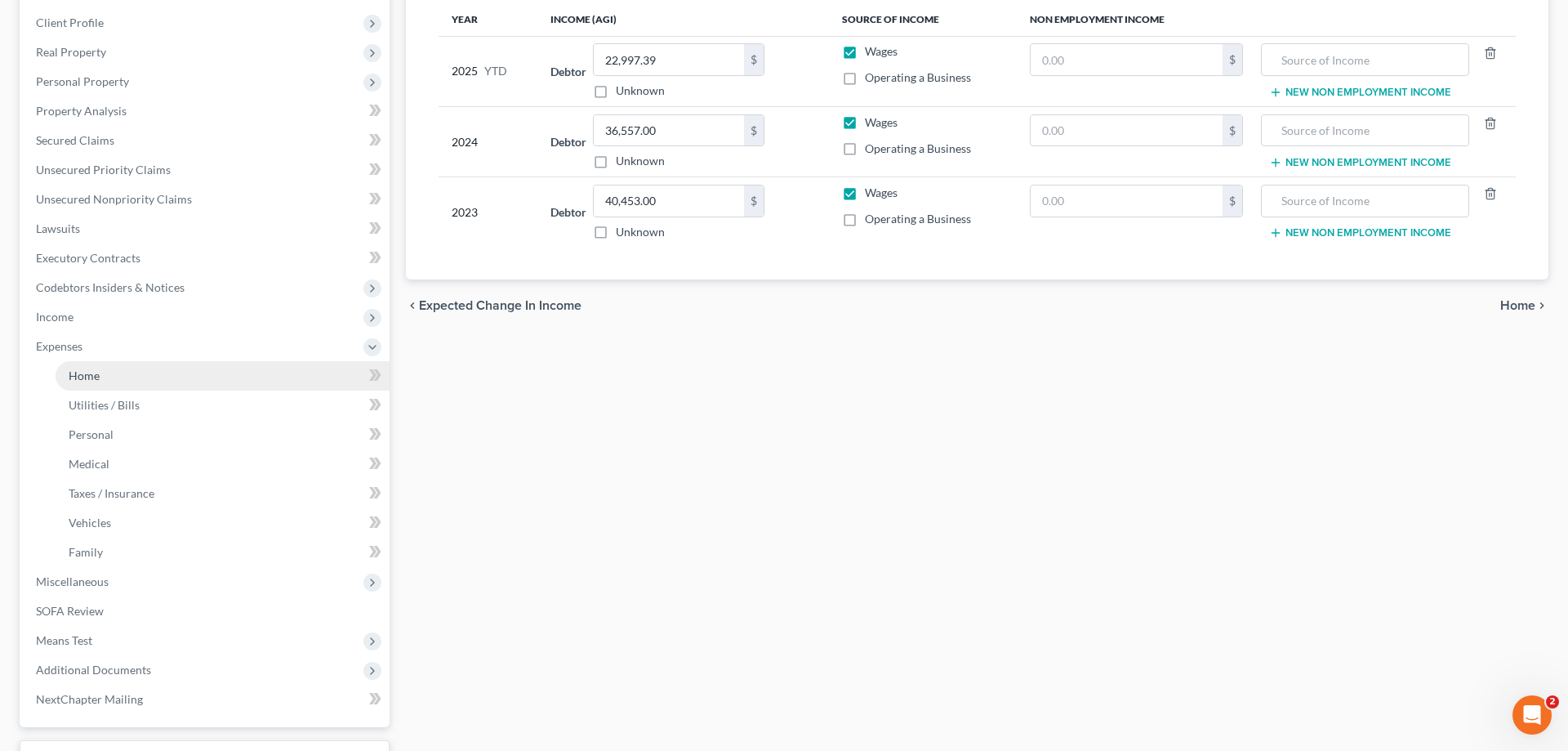
click at [85, 370] on span "Home" at bounding box center [84, 376] width 31 height 14
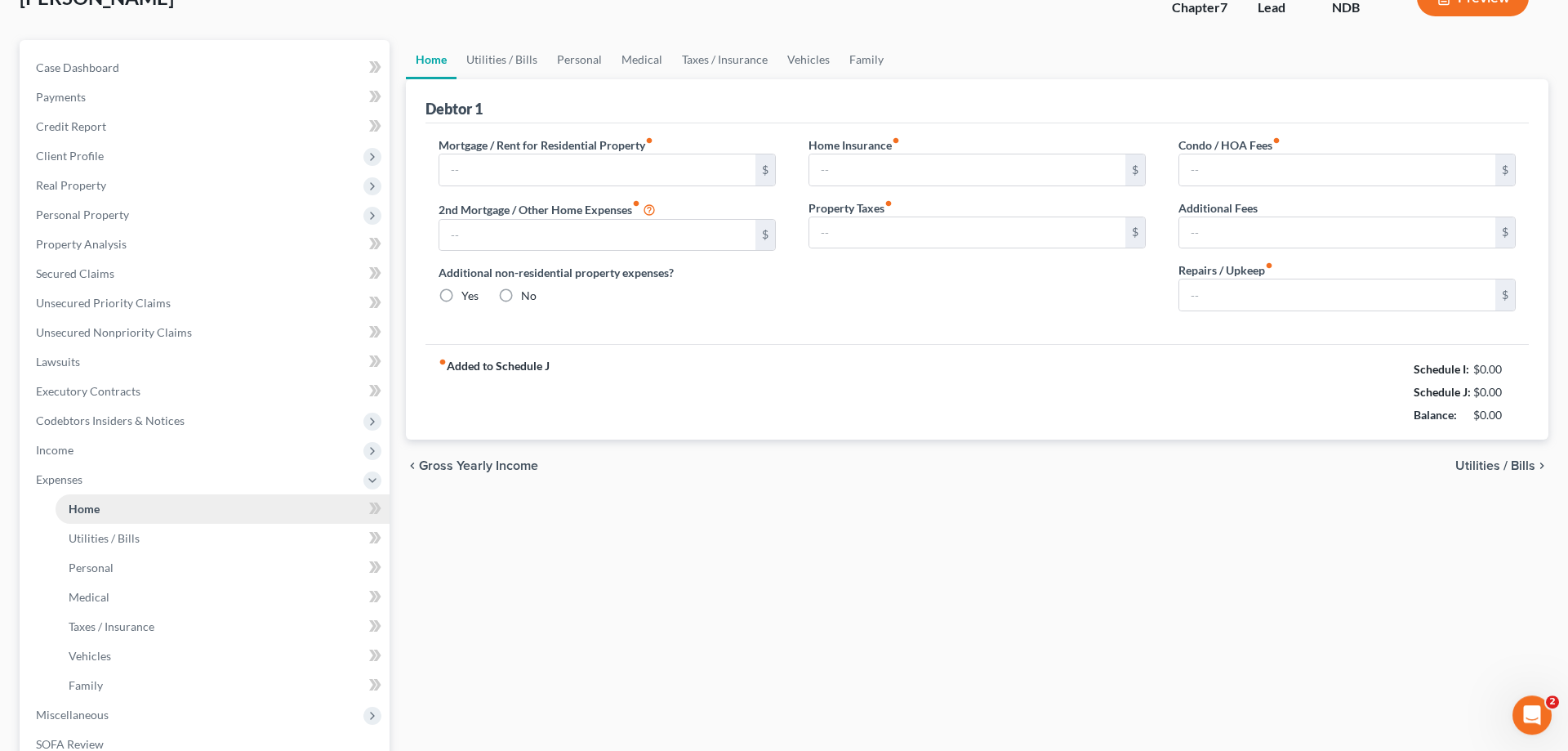
type input "1,310.00"
type input "0.00"
radio input "true"
type input "5.50"
type input "0.00"
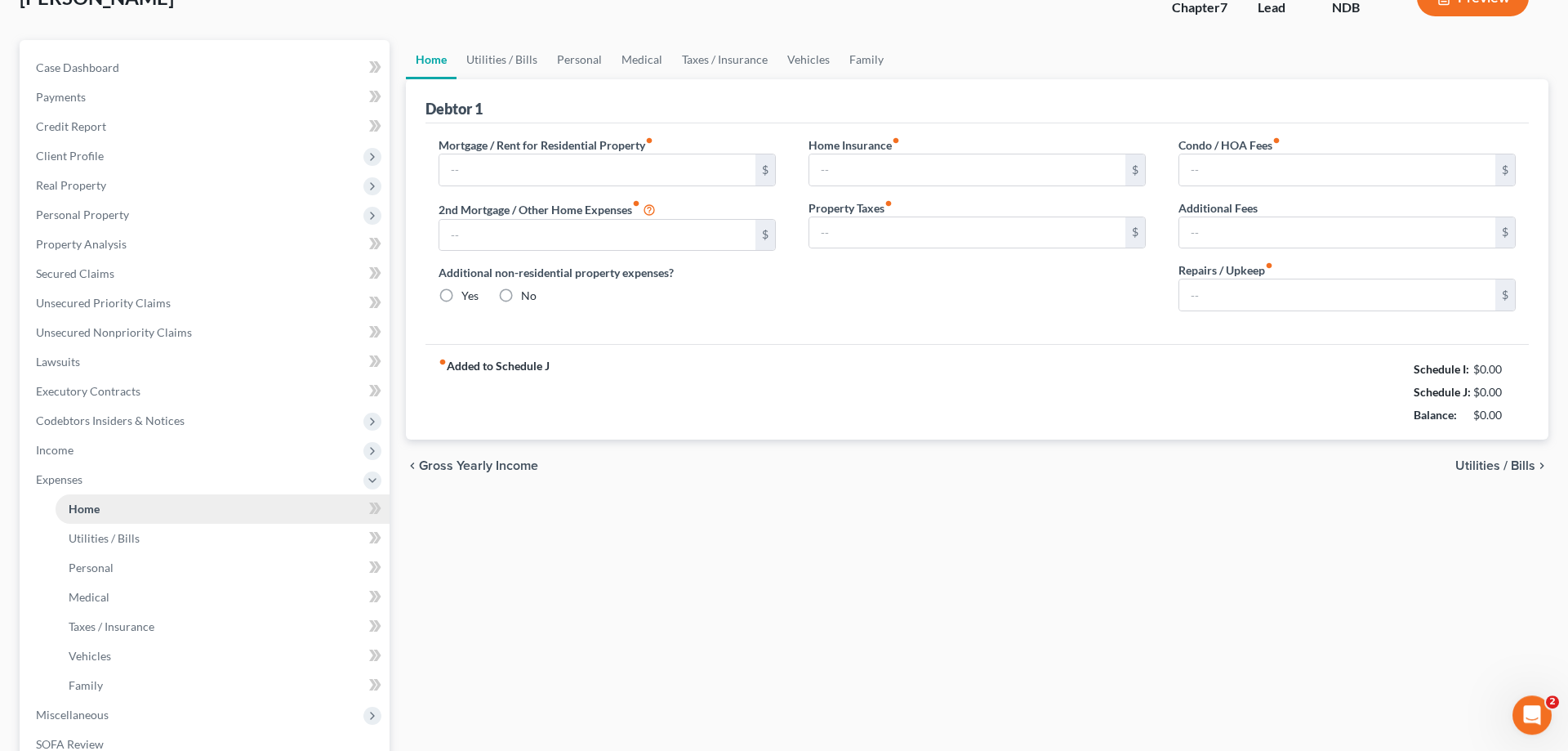
type input "0.00"
type input "20.00"
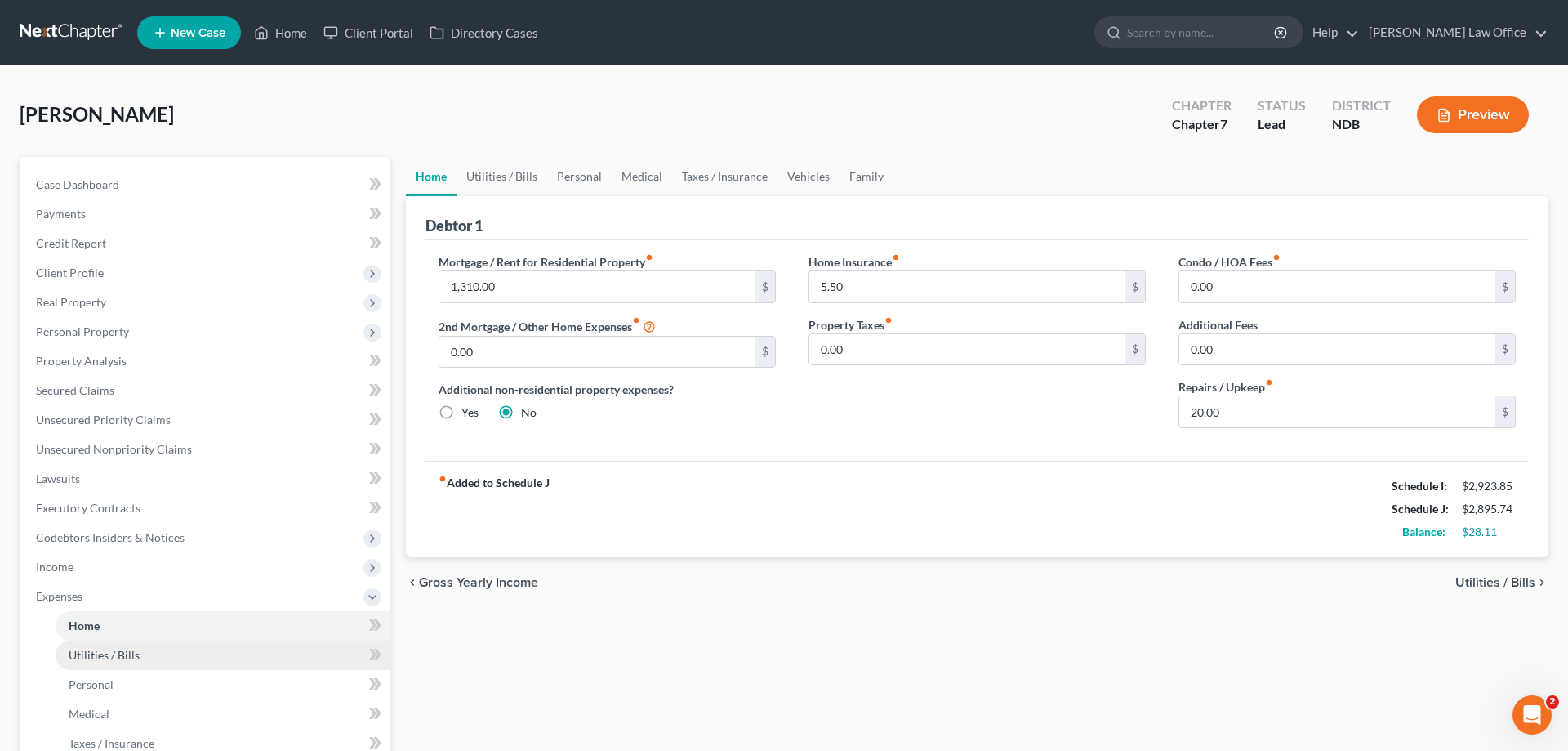
click at [93, 650] on span "Utilities / Bills" at bounding box center [104, 655] width 71 height 14
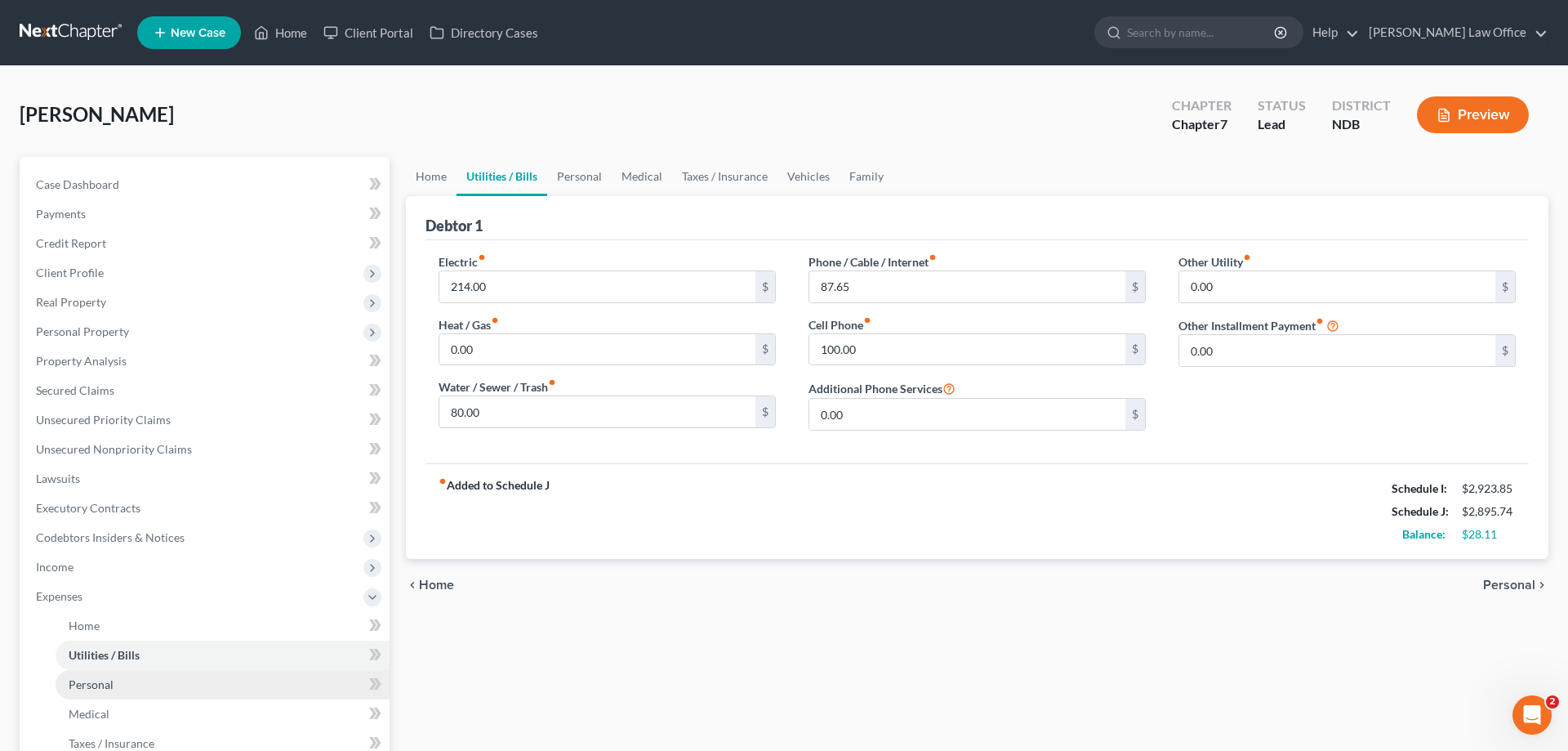
click at [84, 682] on span "Personal" at bounding box center [90, 684] width 45 height 14
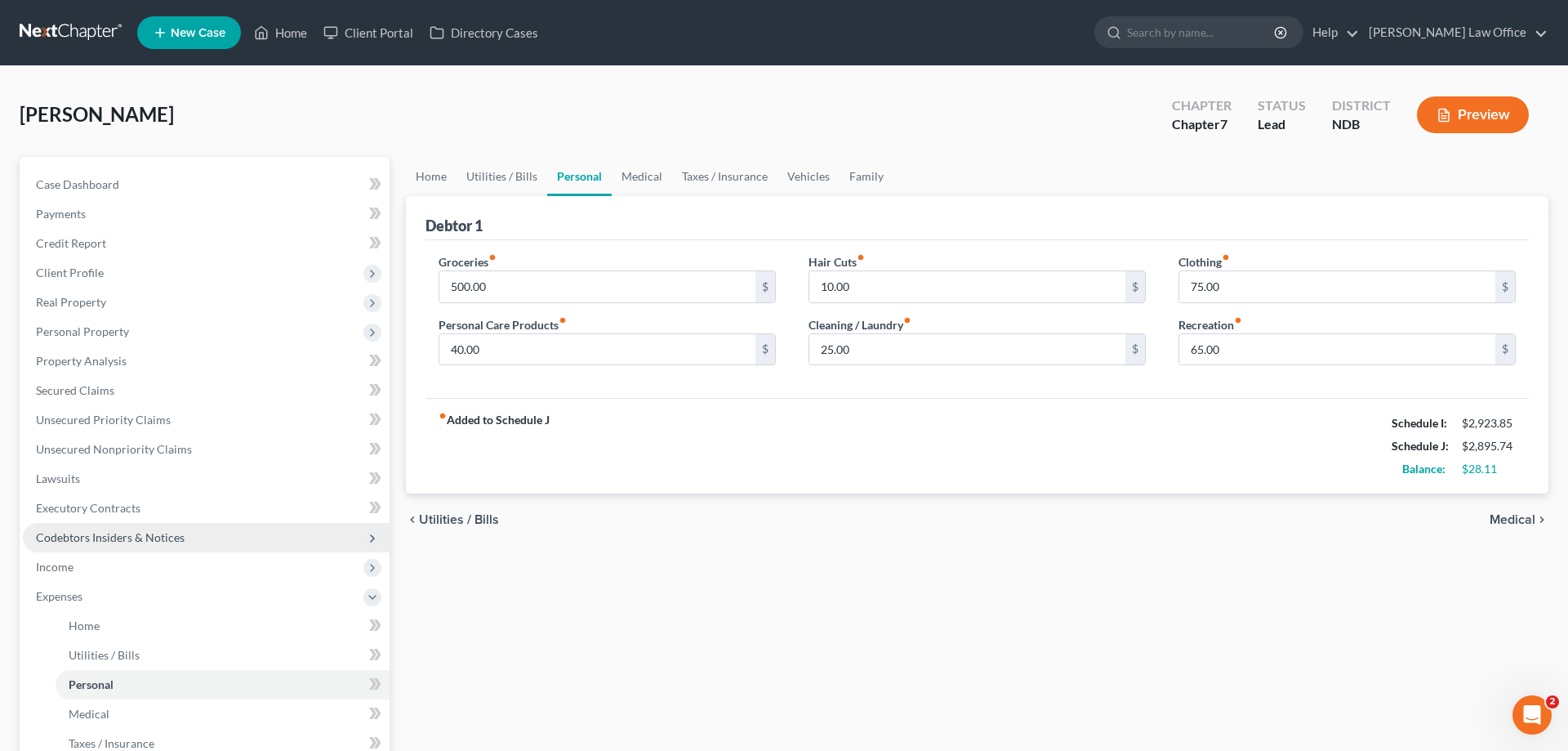
scroll to position [167, 0]
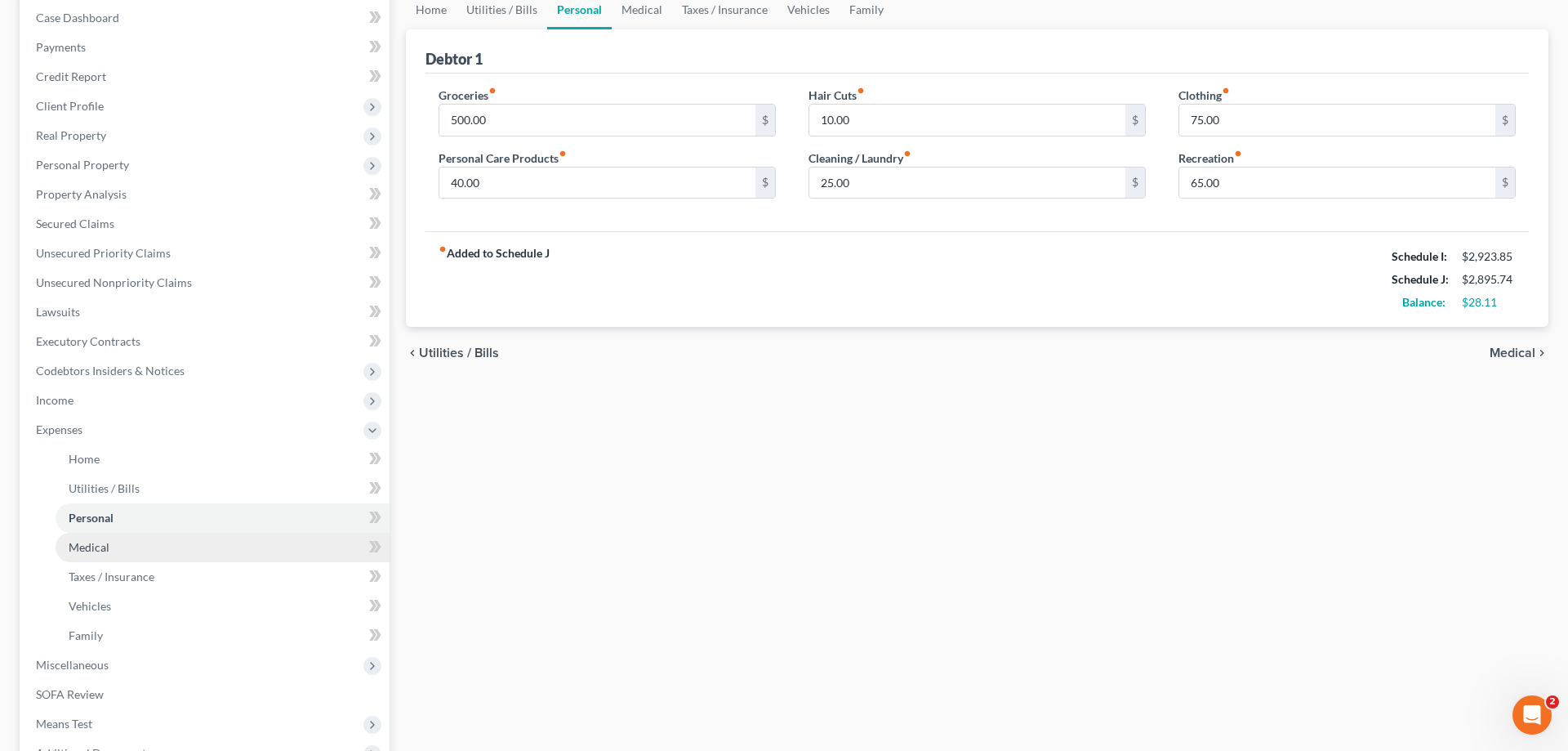
click at [94, 542] on span "Medical" at bounding box center [89, 547] width 41 height 14
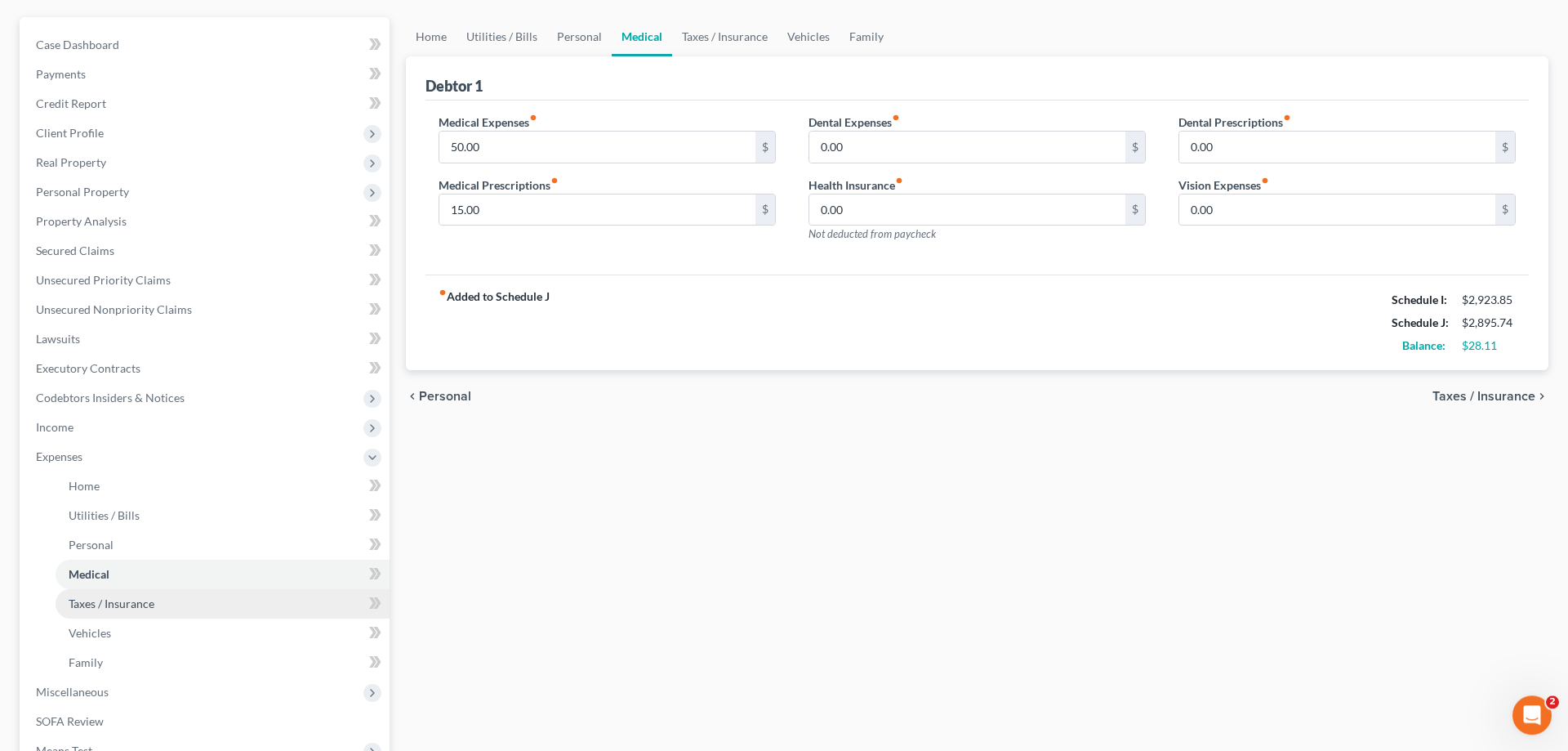
scroll to position [167, 0]
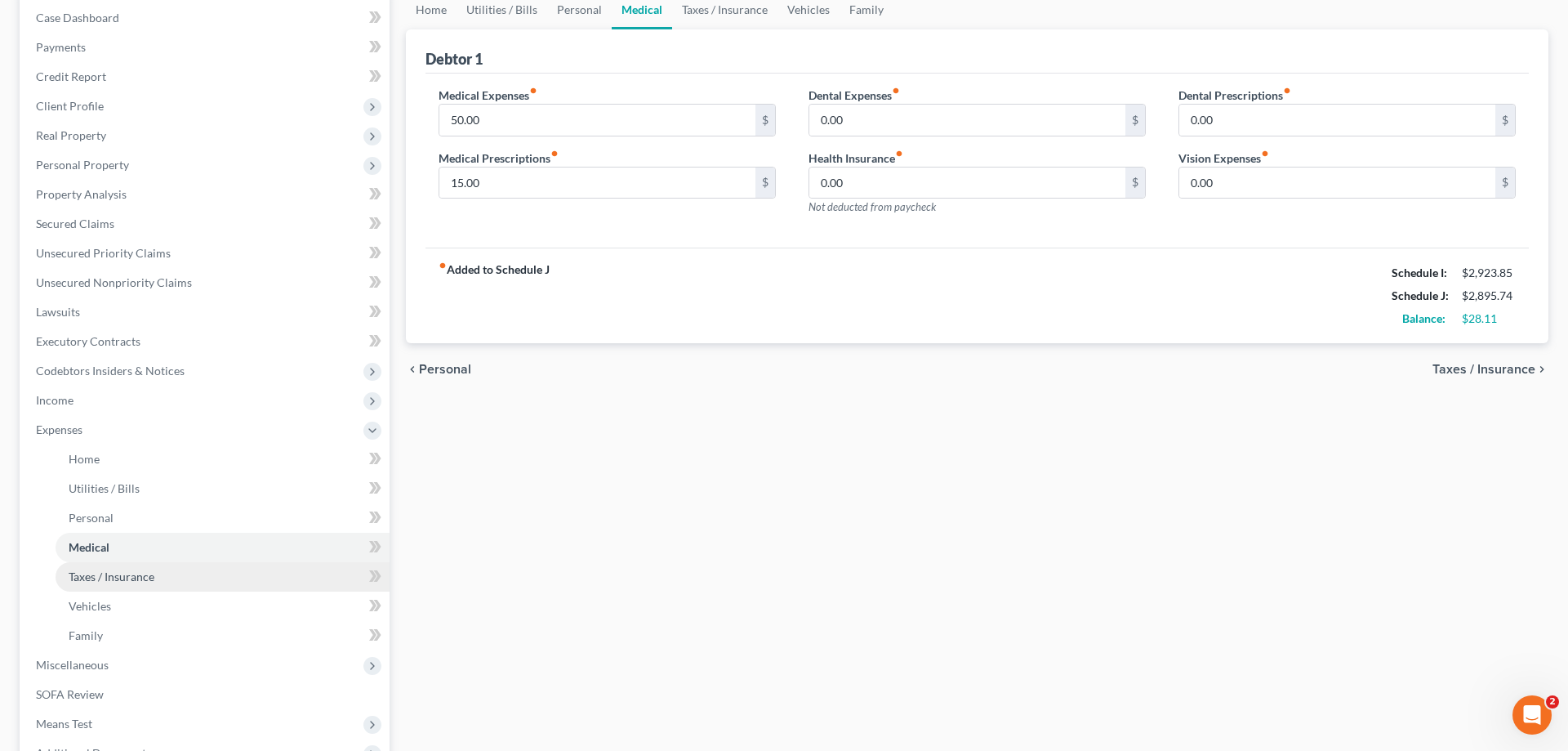
click at [116, 573] on span "Taxes / Insurance" at bounding box center [111, 576] width 85 height 14
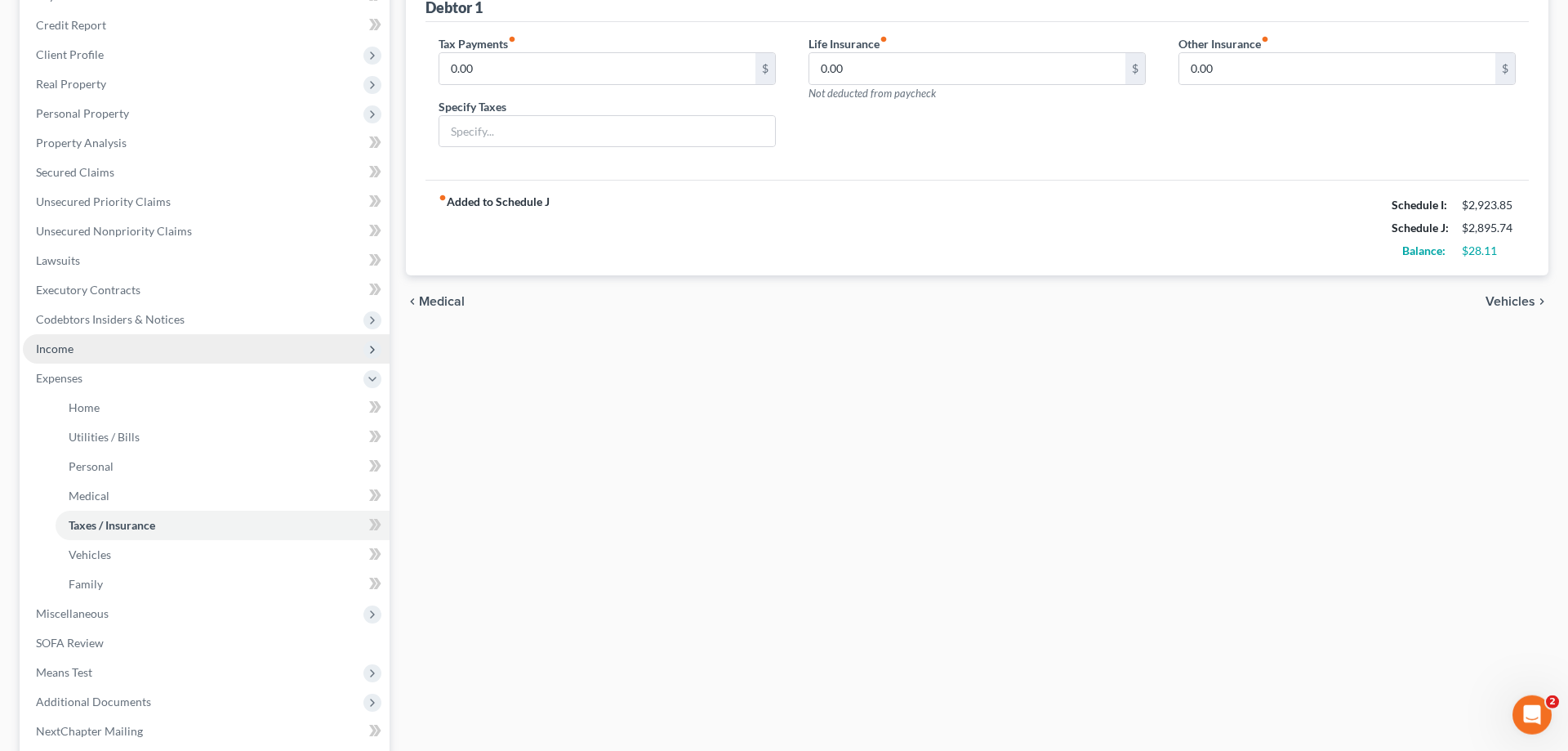
scroll to position [250, 0]
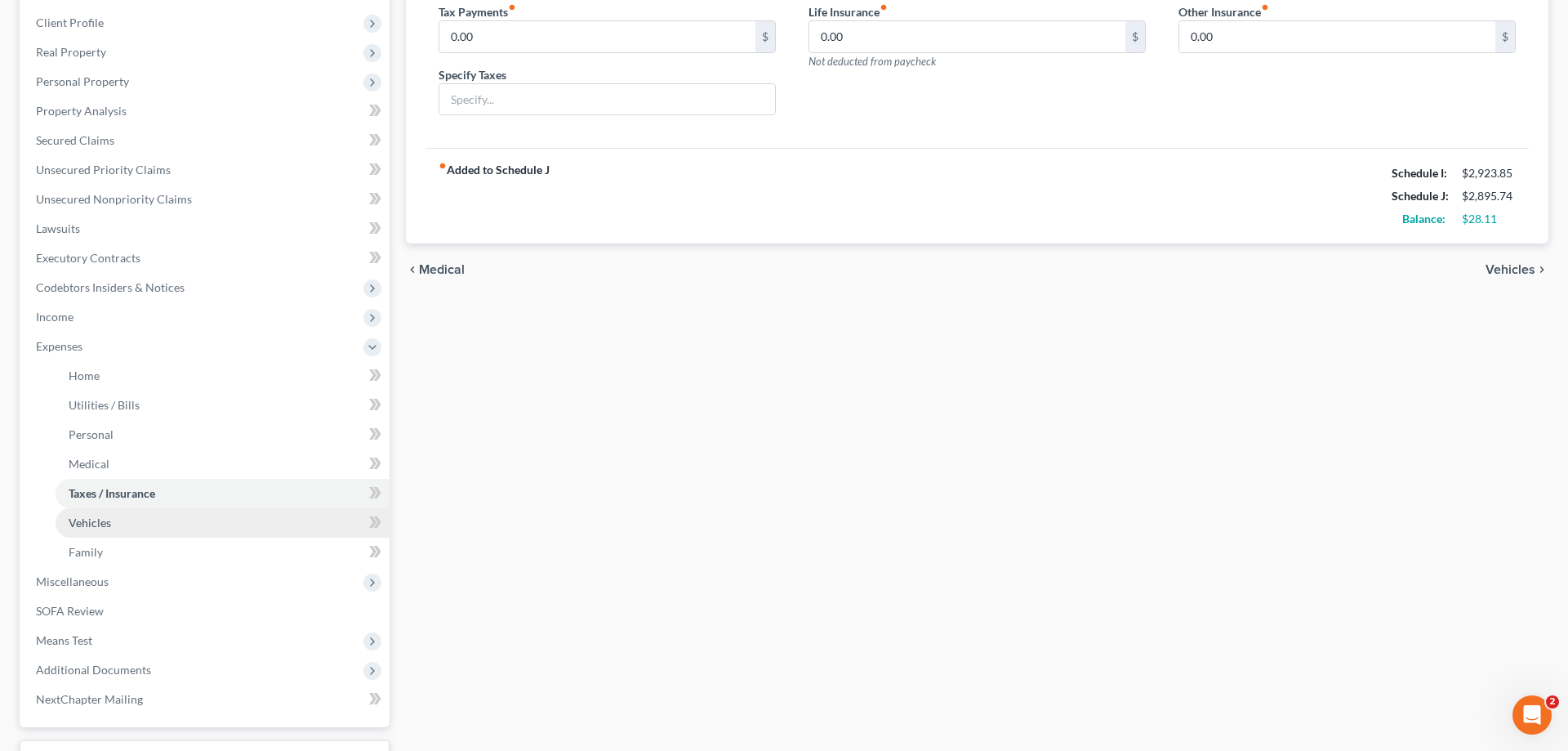
click at [140, 520] on link "Vehicles" at bounding box center [222, 523] width 334 height 30
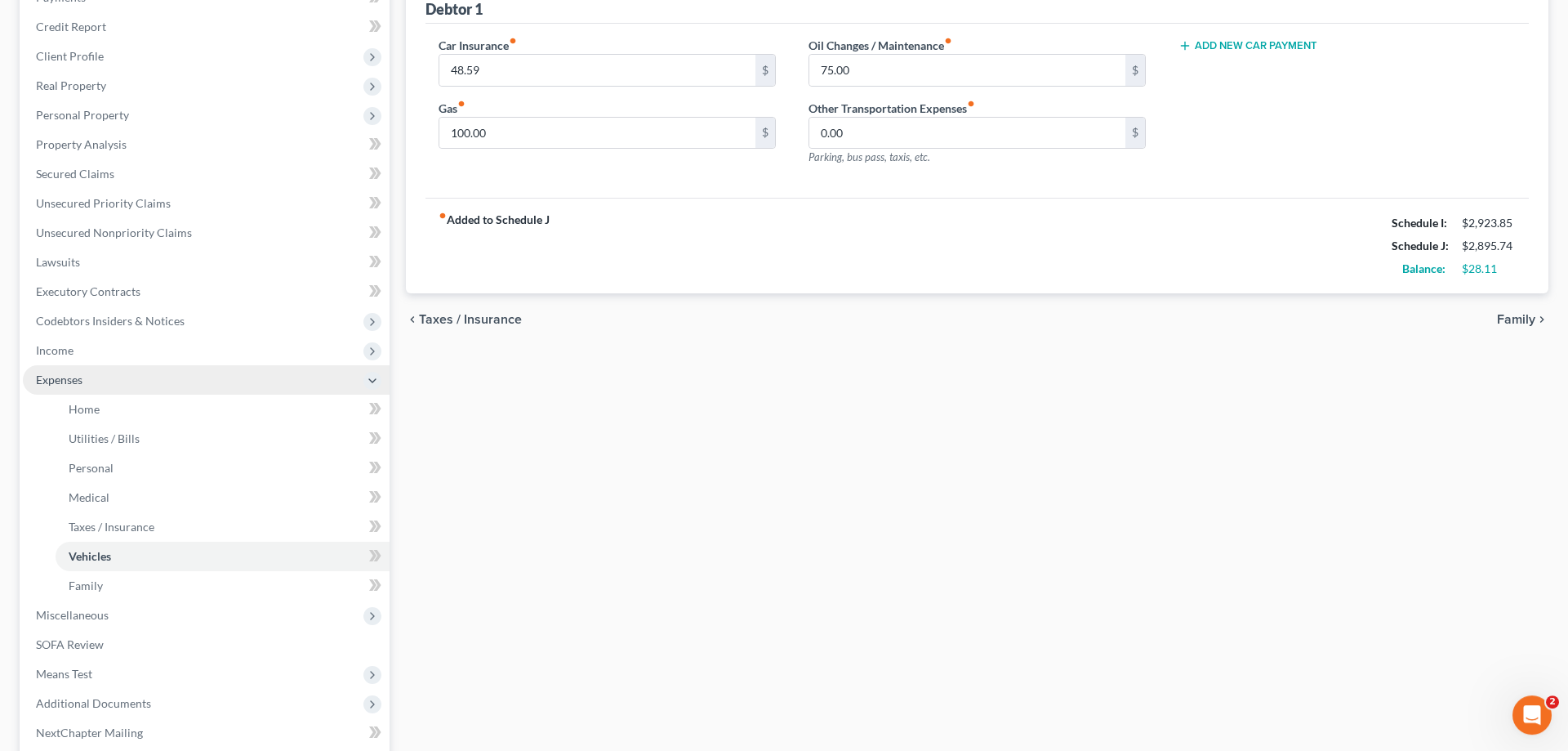
scroll to position [250, 0]
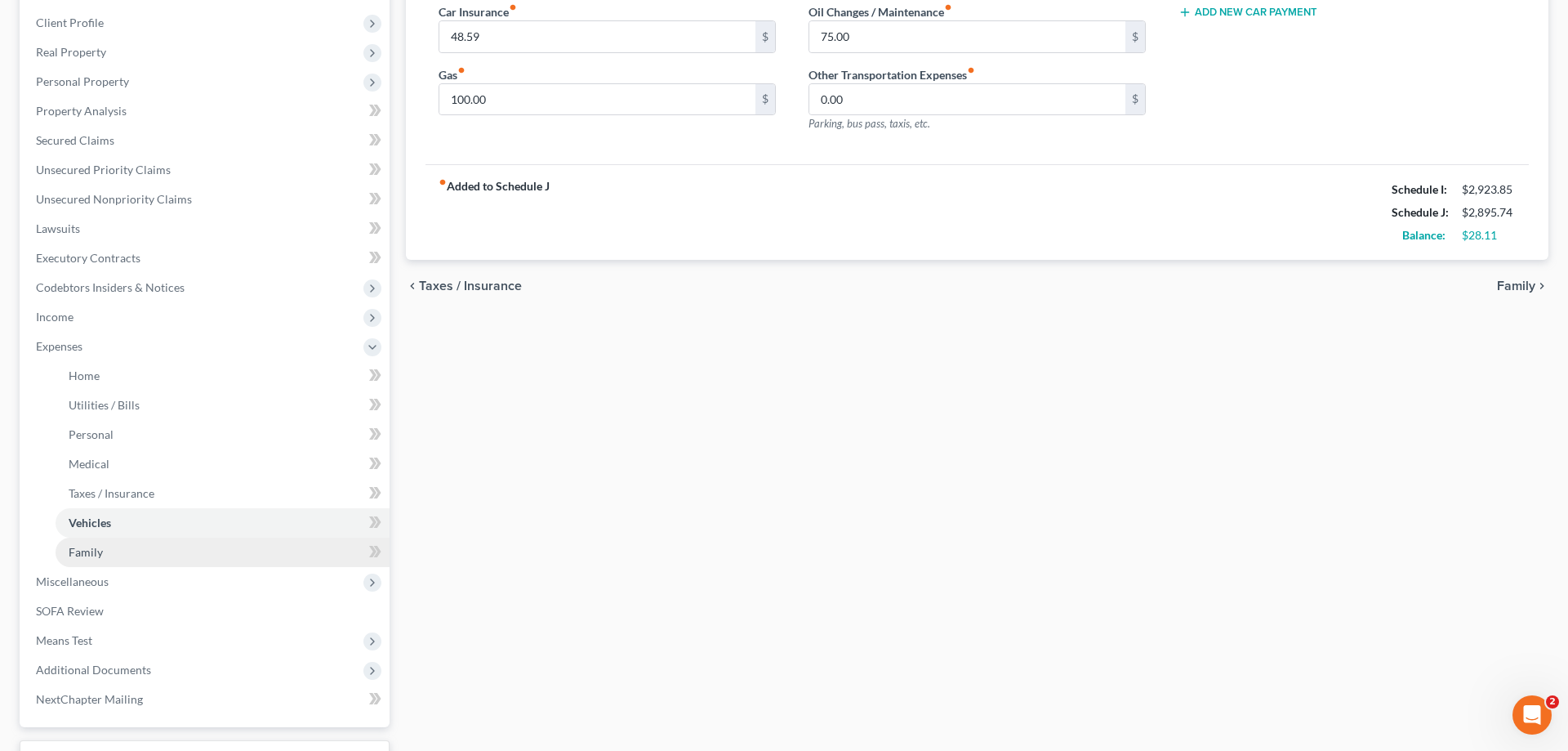
click at [155, 550] on link "Family" at bounding box center [222, 552] width 334 height 30
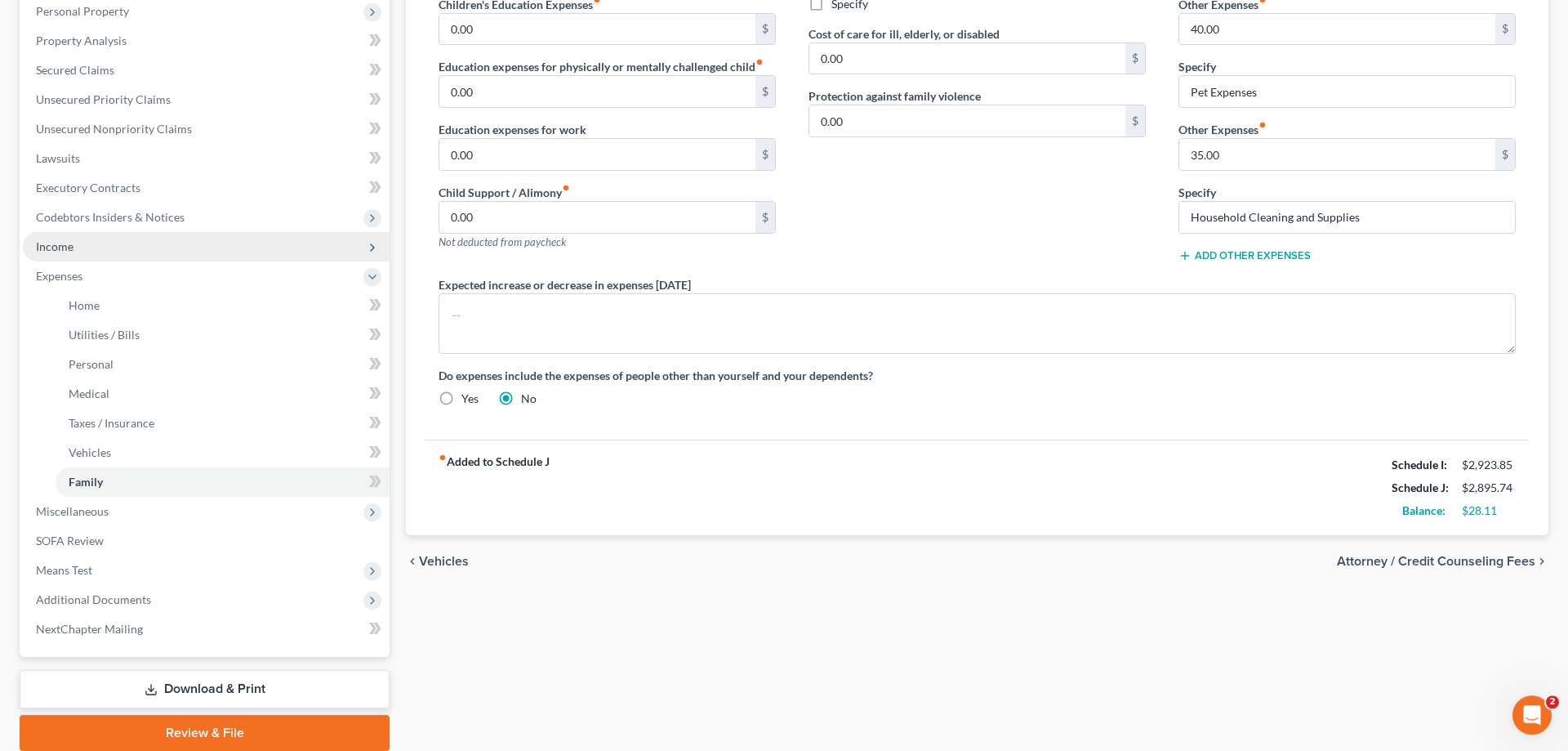
scroll to position [381, 0]
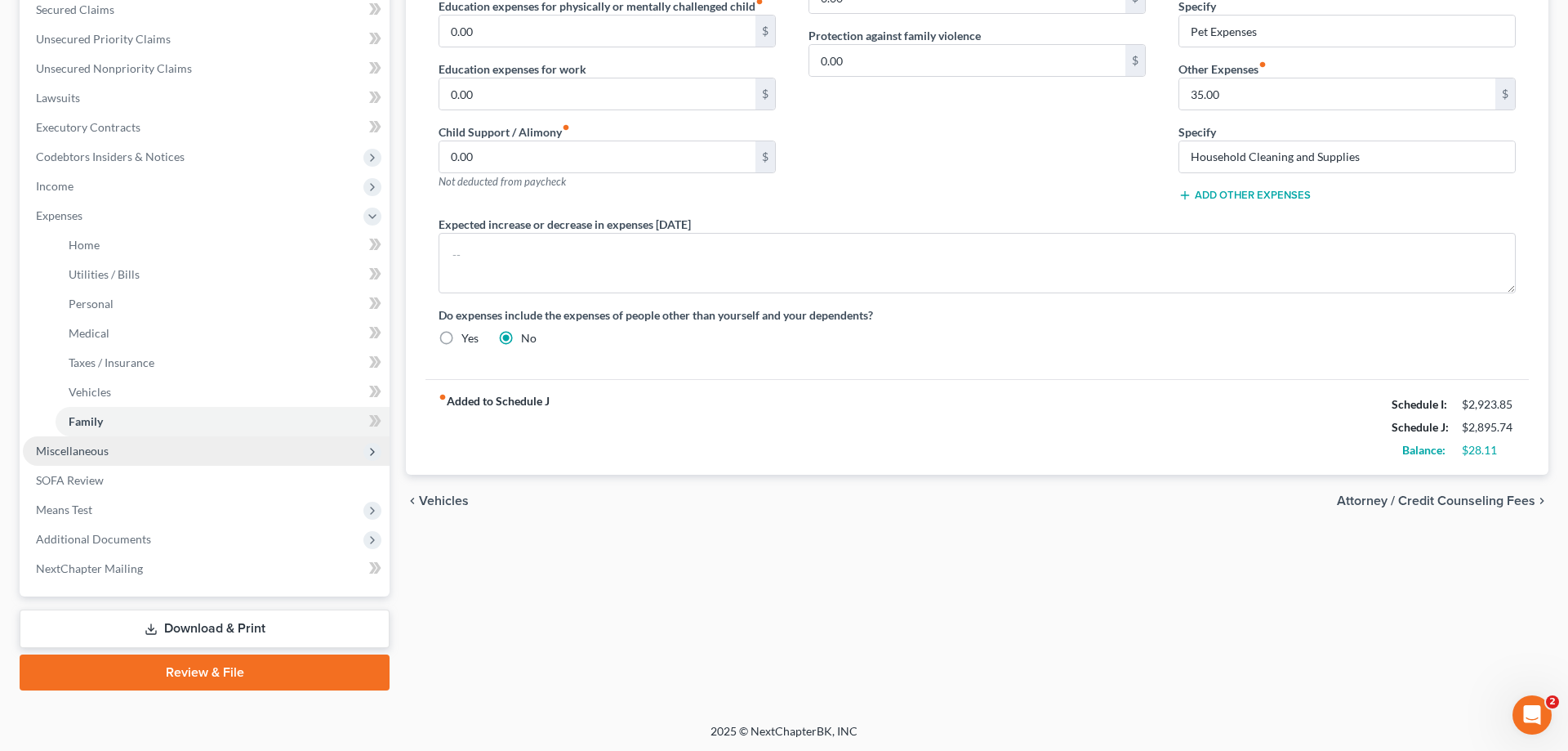
click at [96, 447] on span "Miscellaneous" at bounding box center [73, 451] width 73 height 14
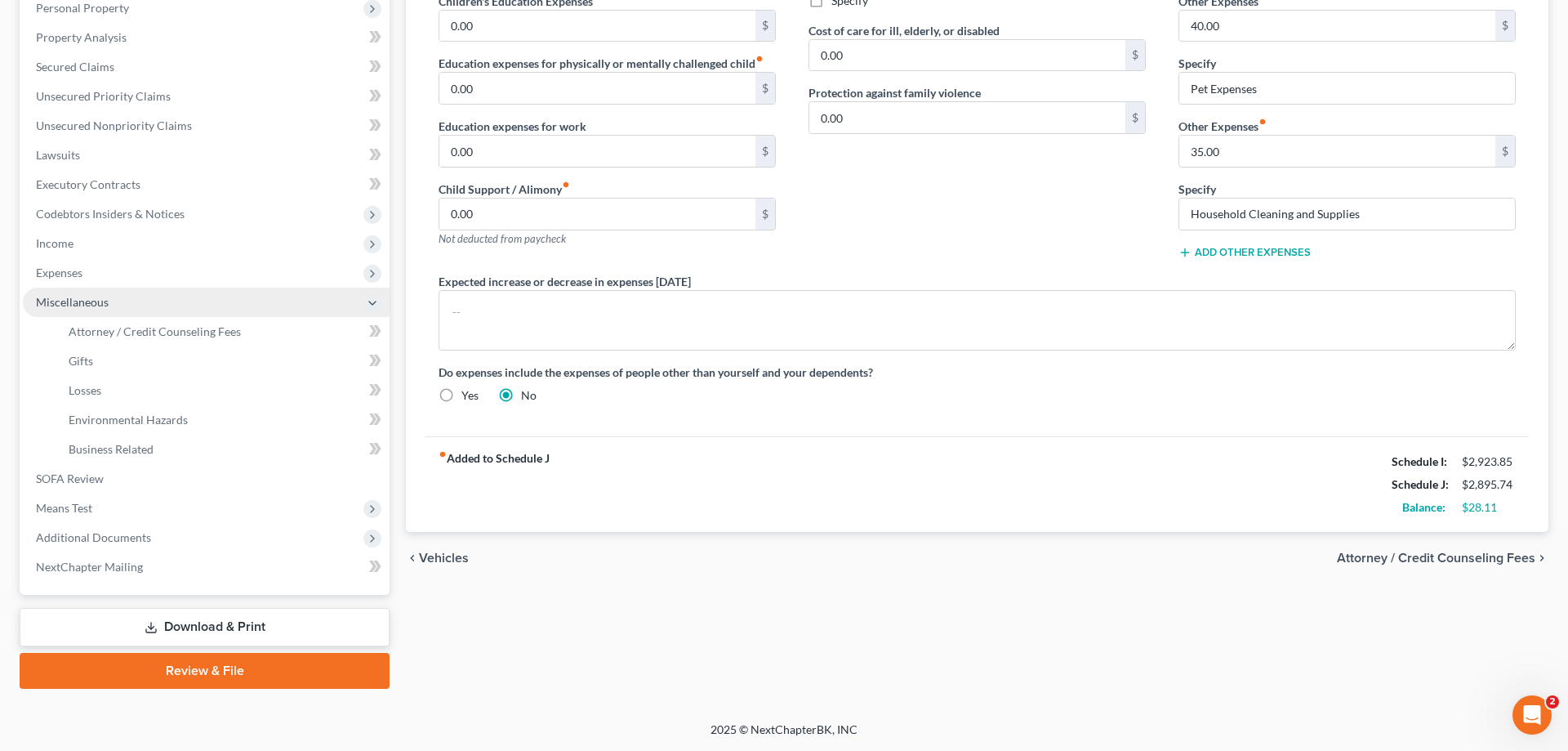
scroll to position [322, 0]
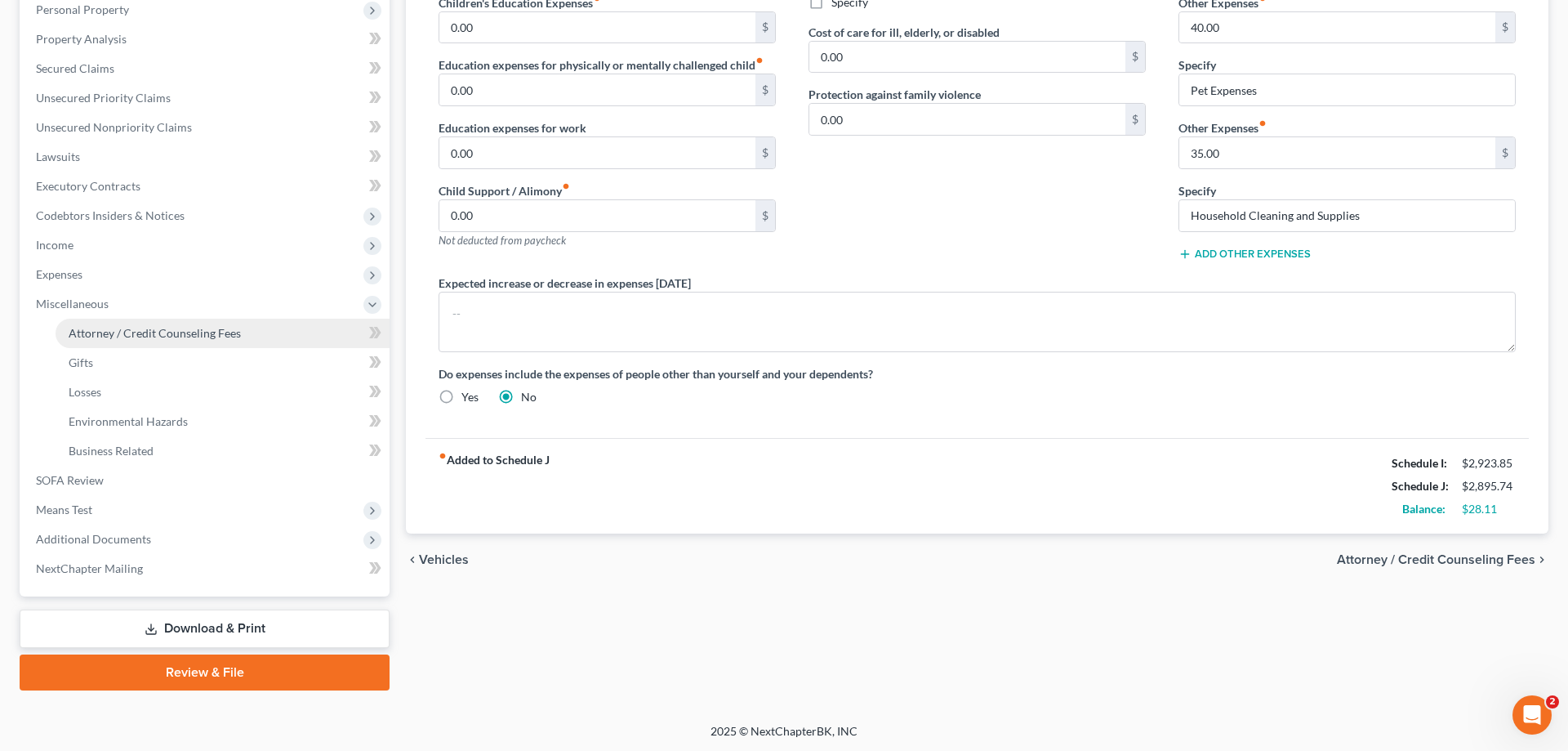
click at [212, 330] on span "Attorney / Credit Counseling Fees" at bounding box center [155, 332] width 172 height 14
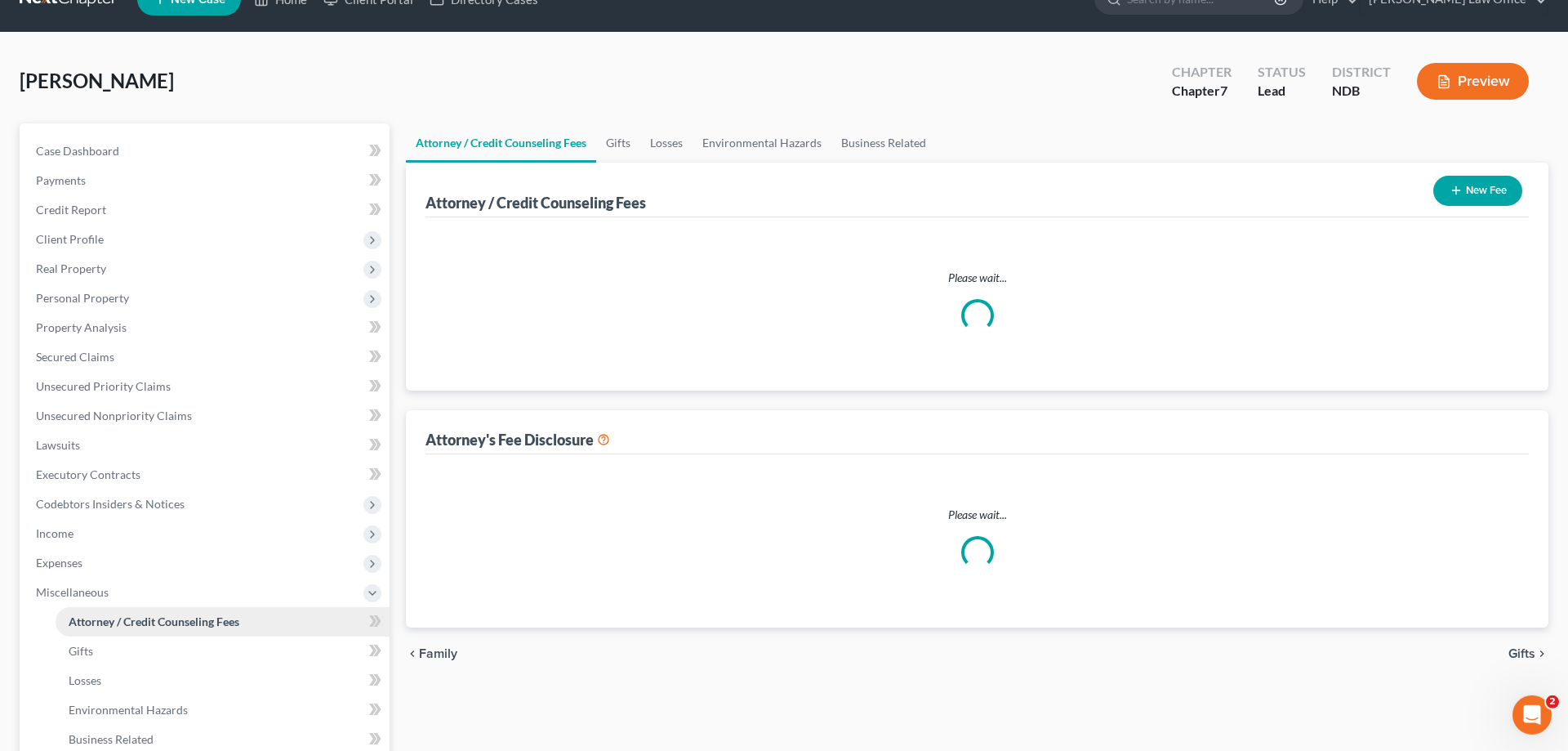
select select "5"
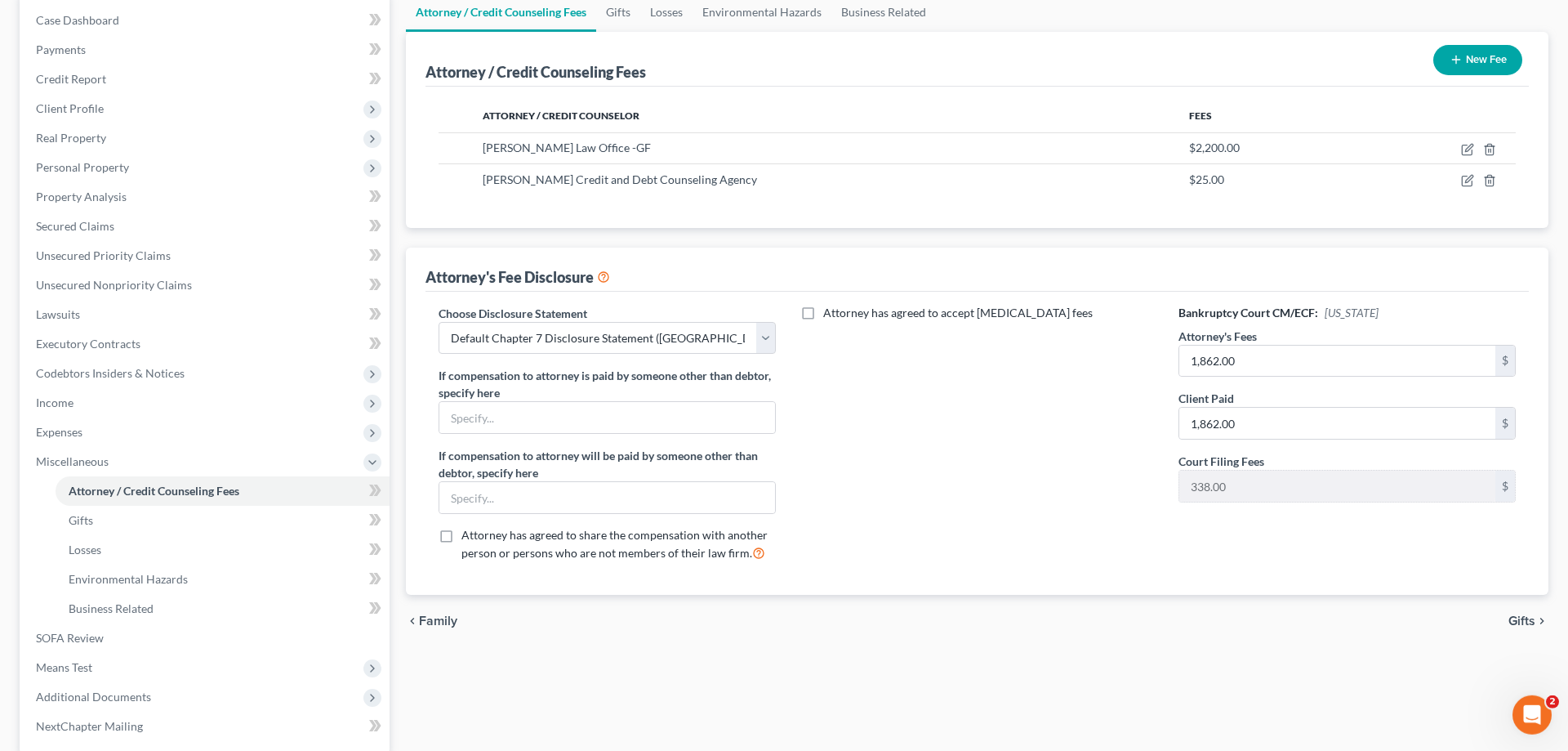
scroll to position [167, 0]
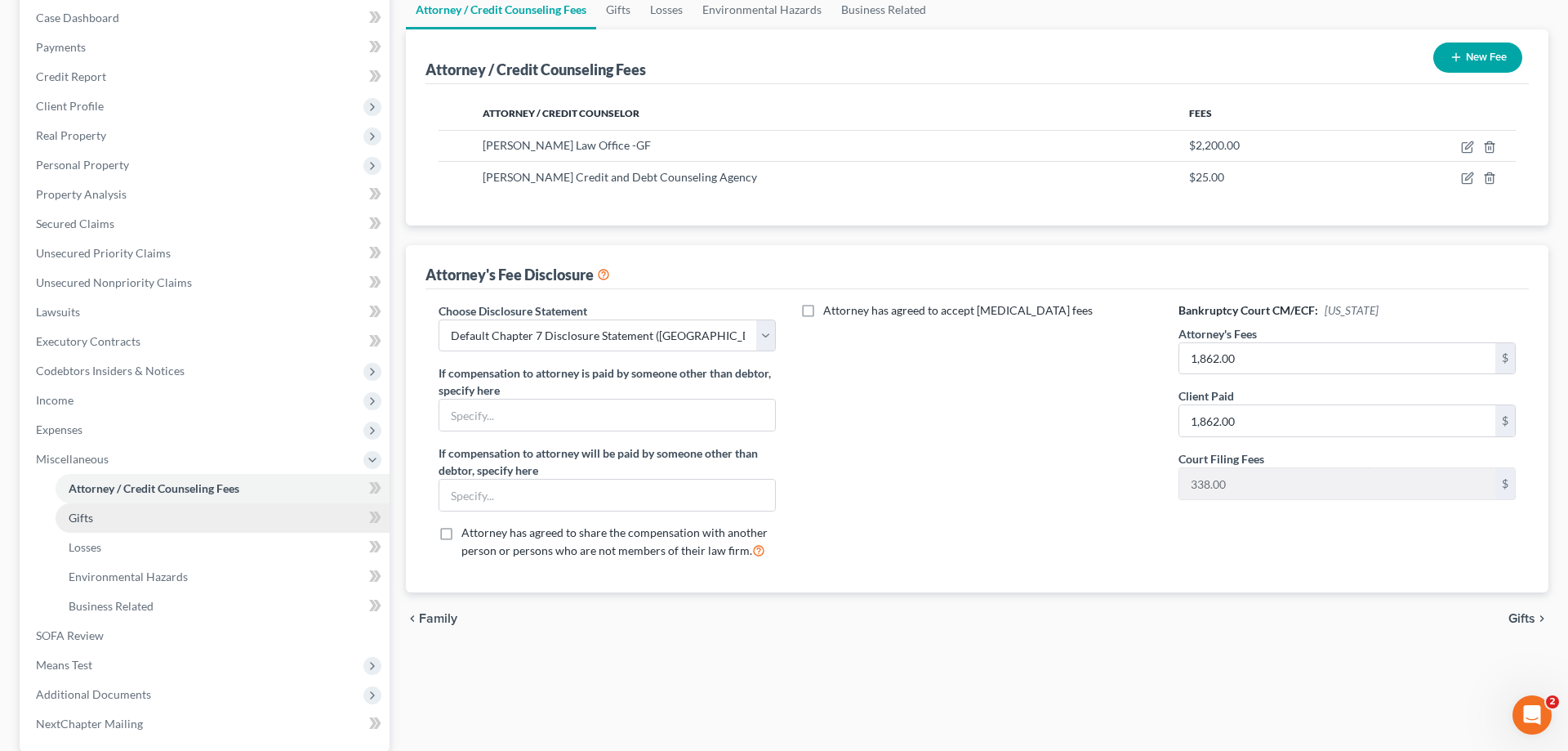
click at [96, 516] on link "Gifts" at bounding box center [222, 518] width 334 height 30
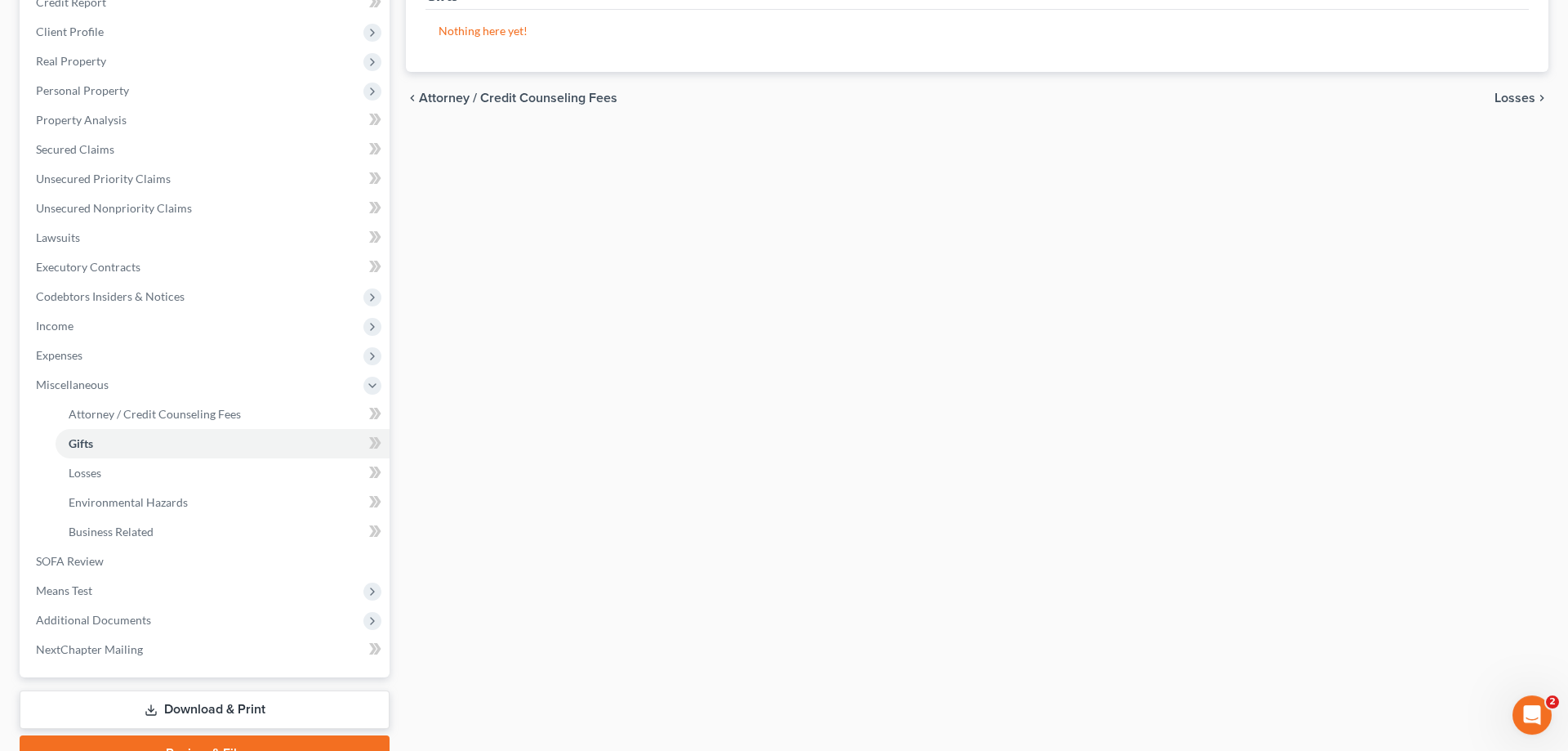
scroll to position [250, 0]
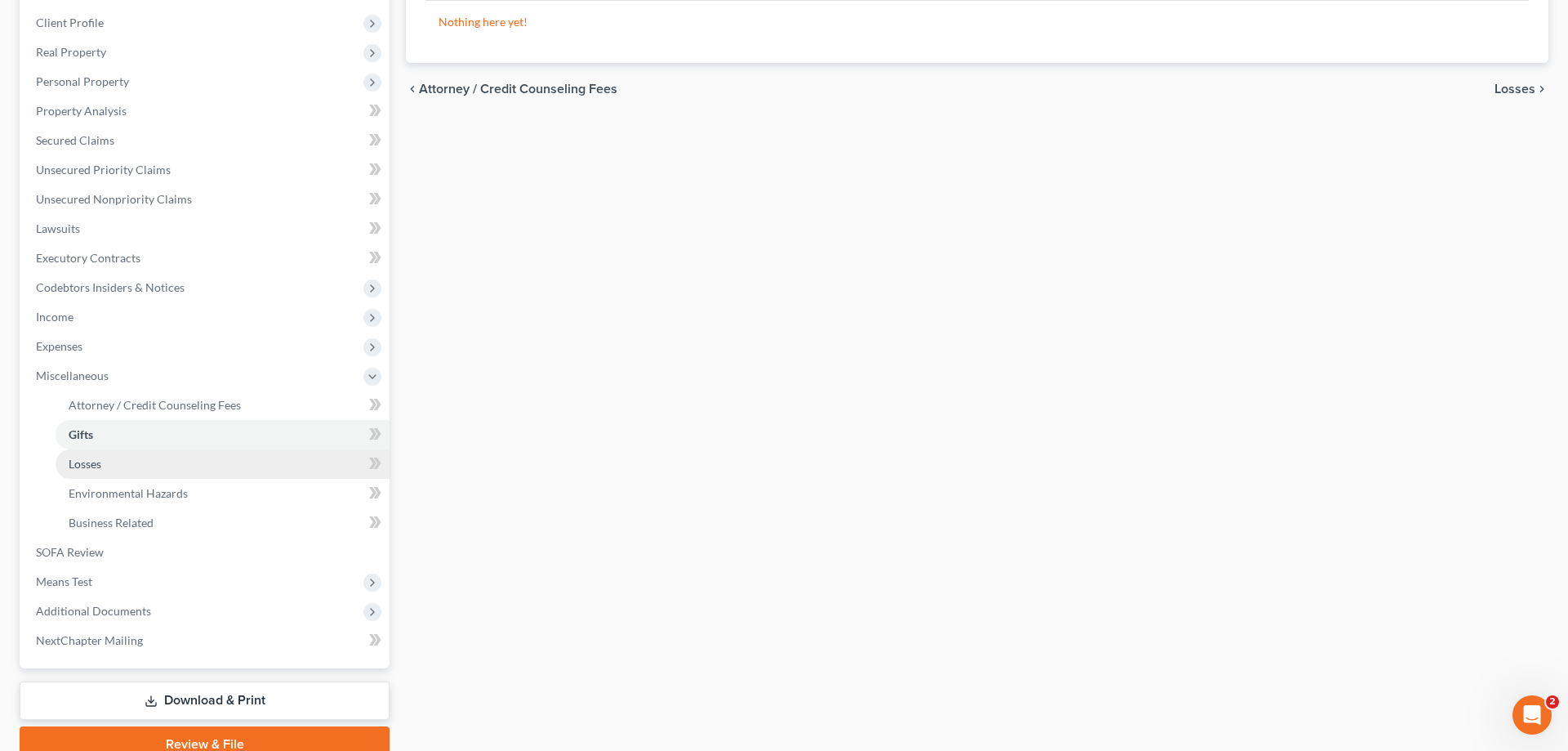
click at [91, 458] on span "Losses" at bounding box center [85, 463] width 33 height 14
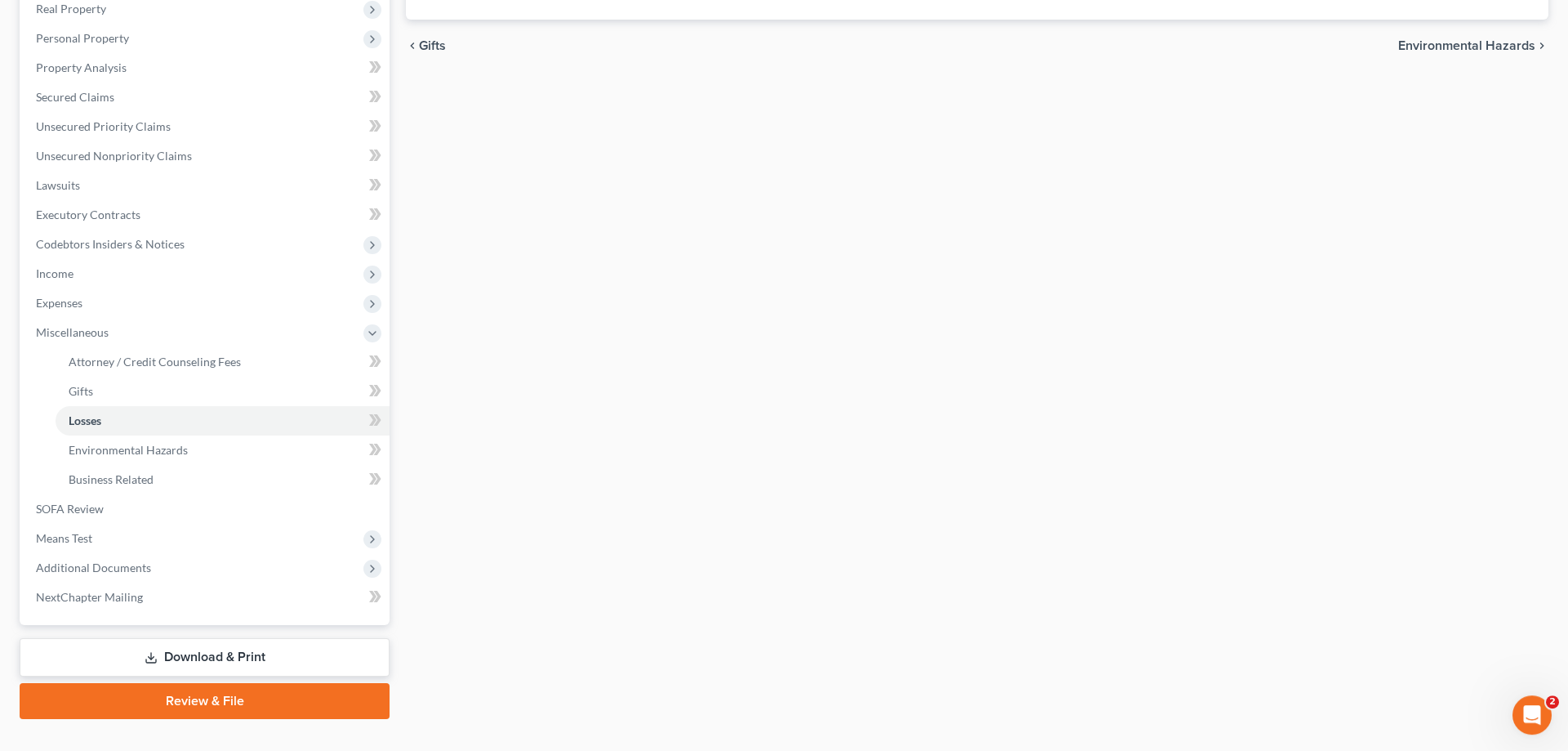
scroll to position [322, 0]
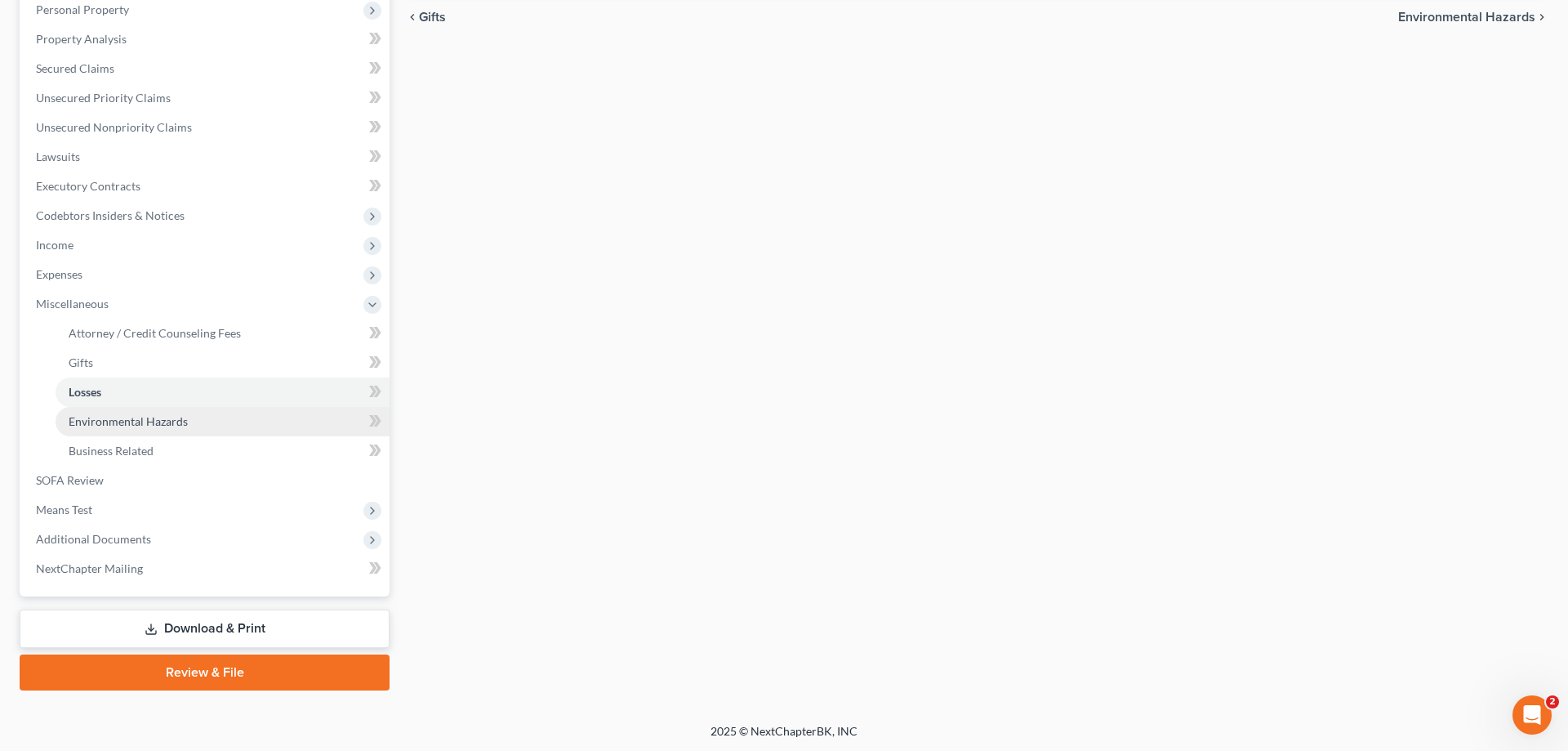
click at [128, 419] on span "Environmental Hazards" at bounding box center [128, 421] width 119 height 14
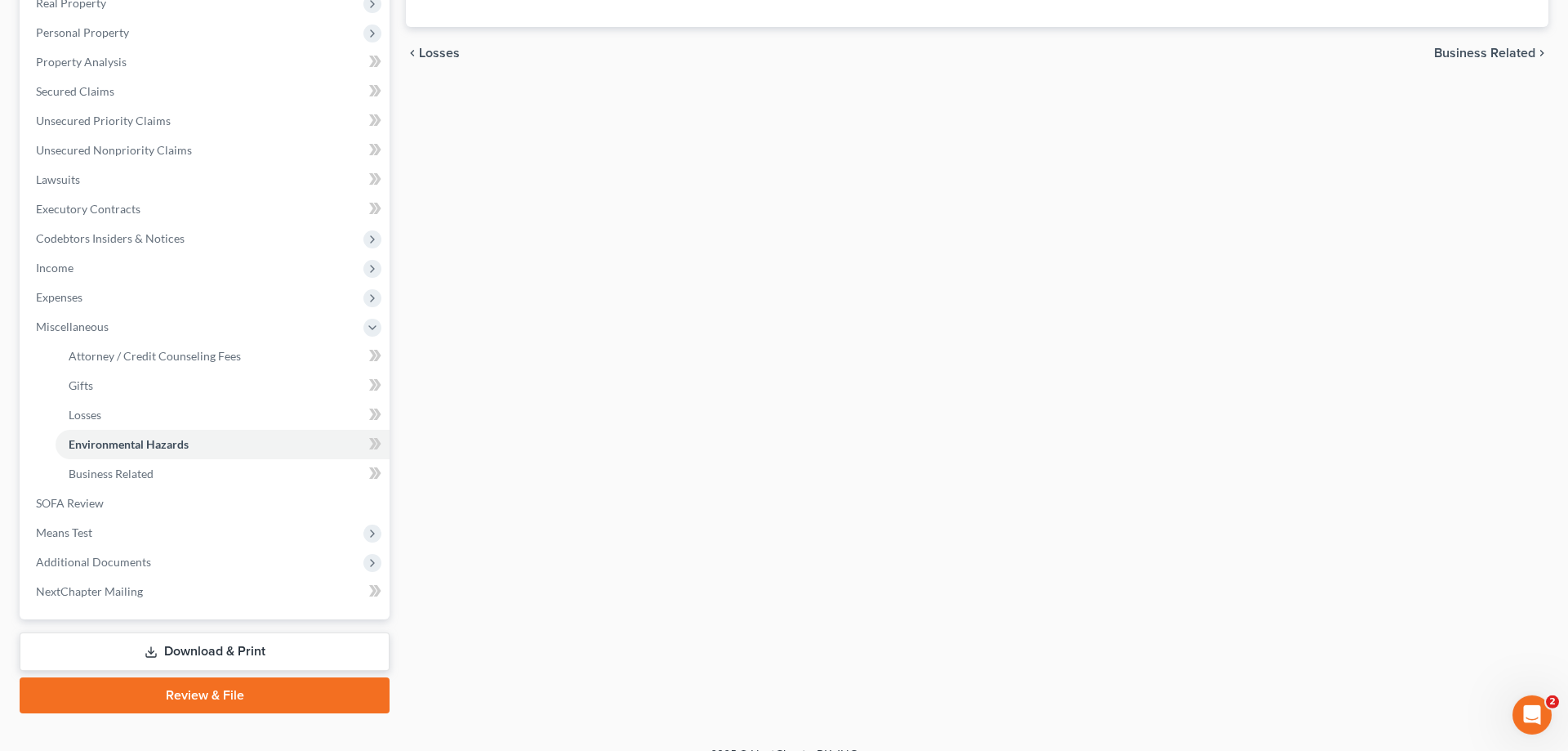
scroll to position [322, 0]
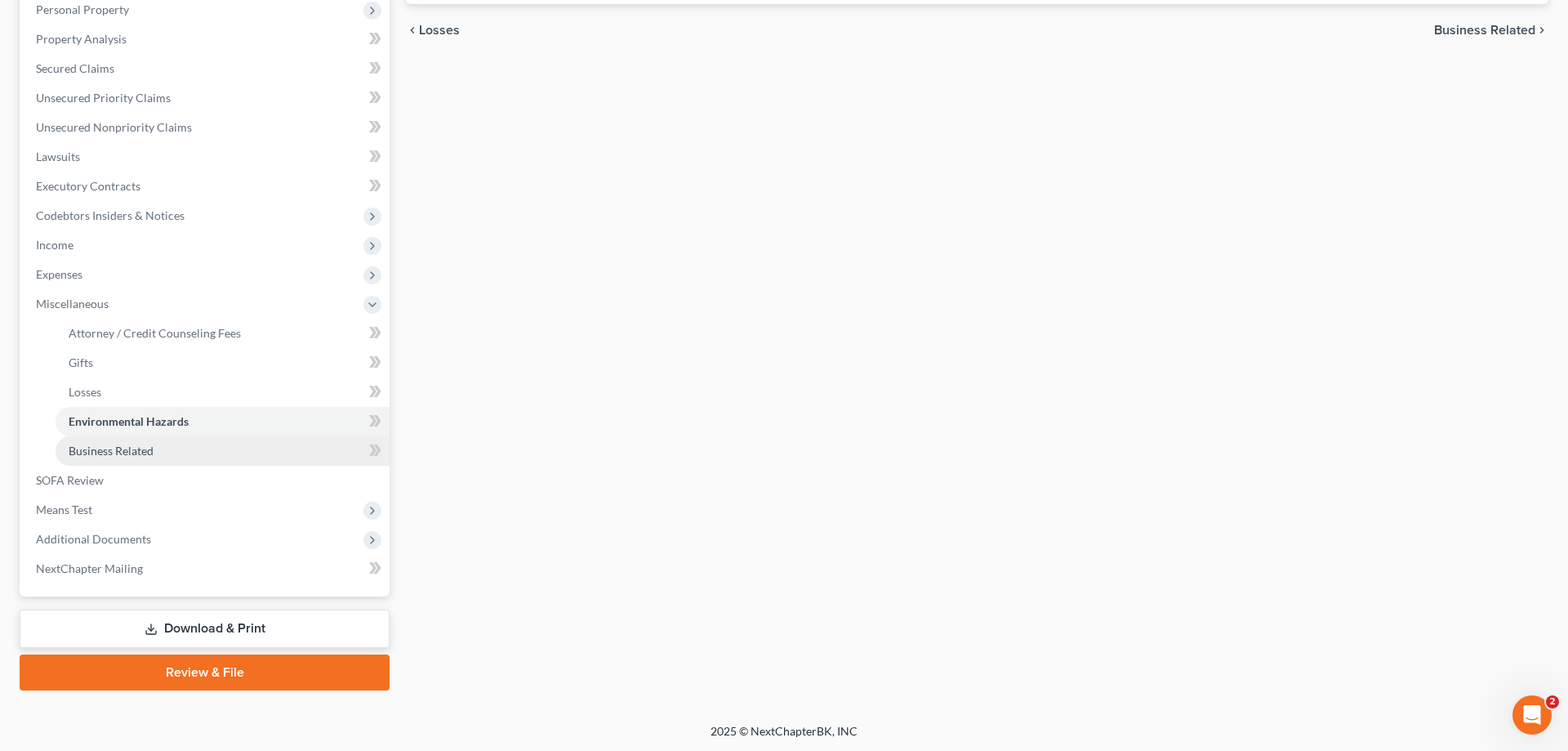
click at [138, 448] on span "Business Related" at bounding box center [111, 451] width 85 height 14
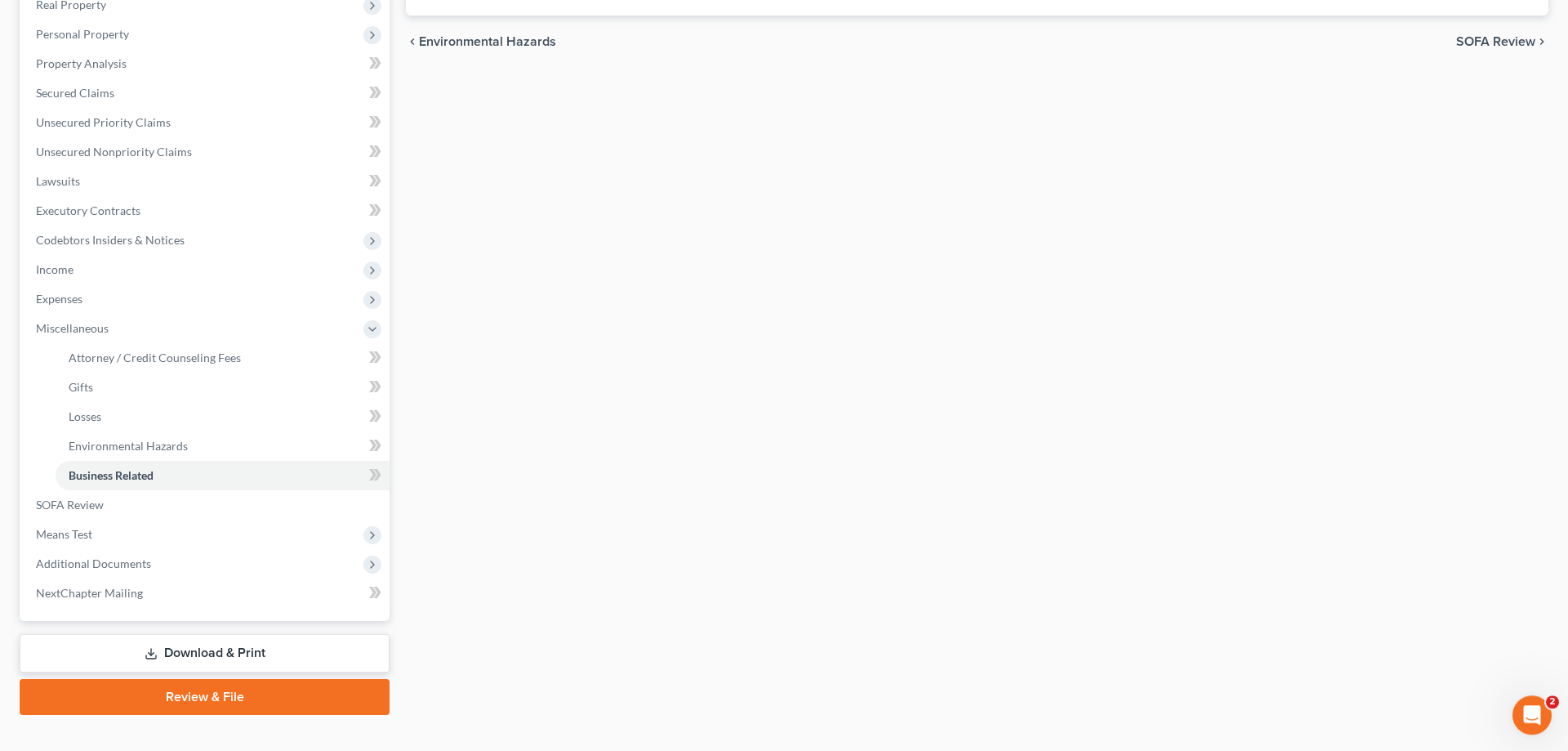
scroll to position [322, 0]
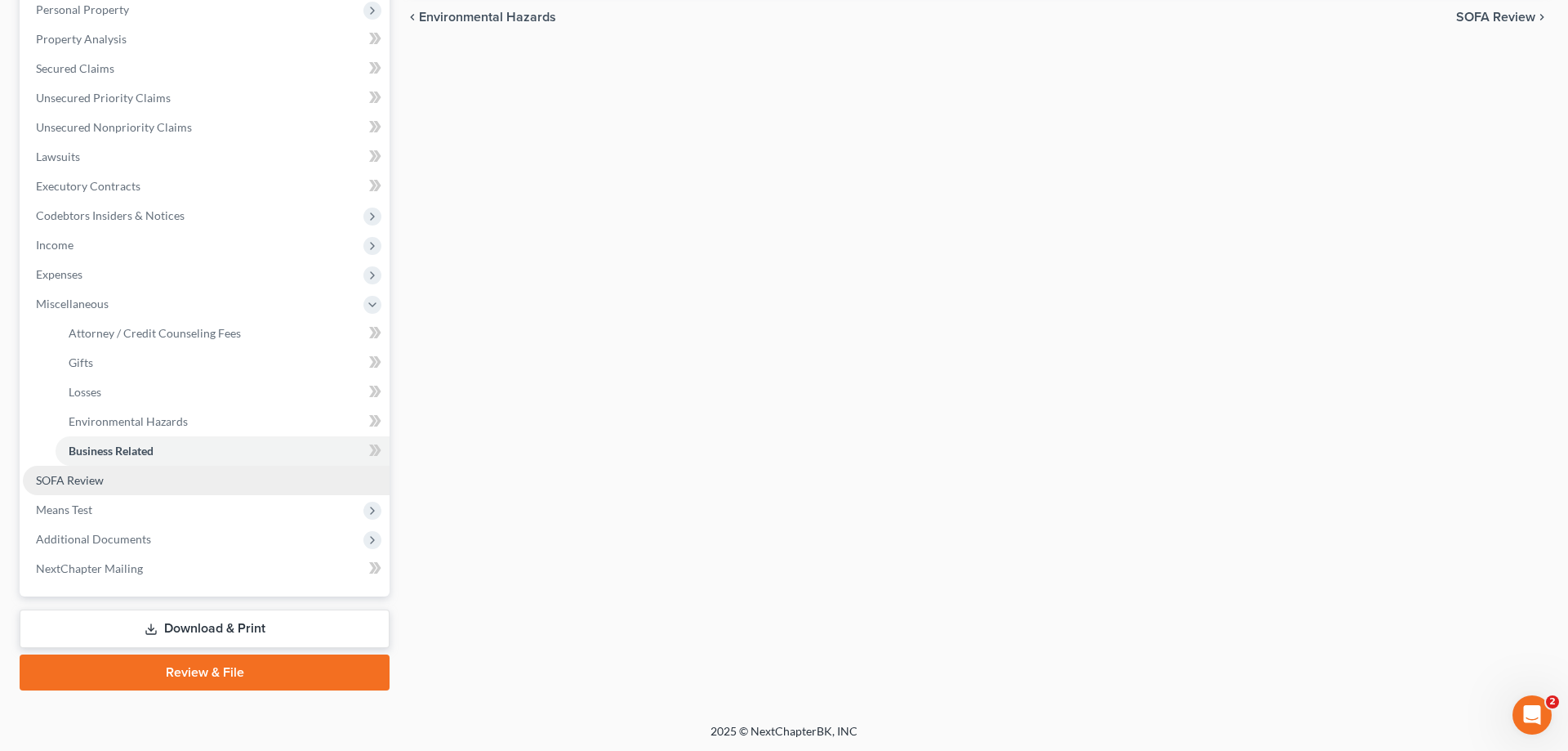
click at [90, 474] on span "SOFA Review" at bounding box center [70, 480] width 68 height 14
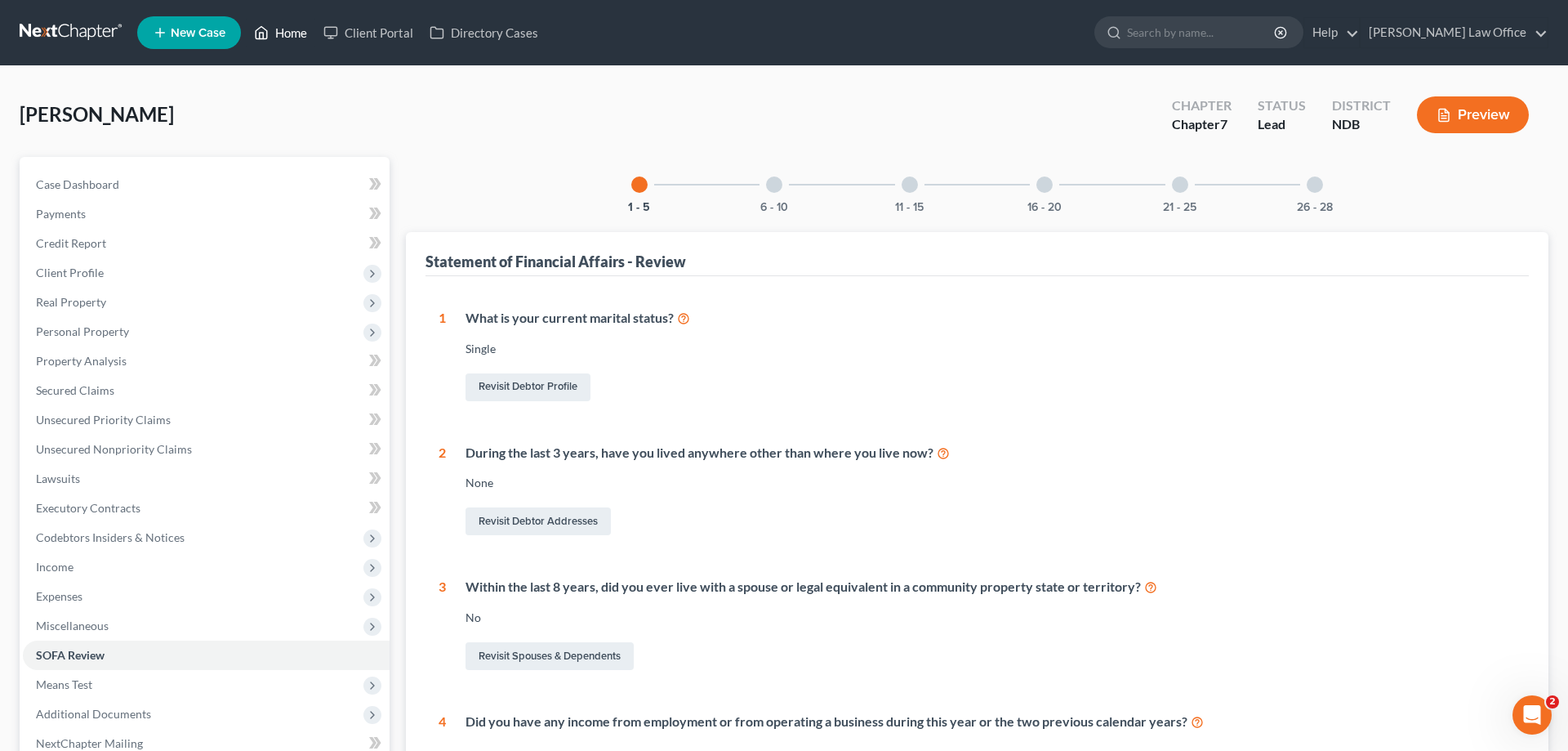
click at [286, 25] on link "Home" at bounding box center [281, 32] width 69 height 30
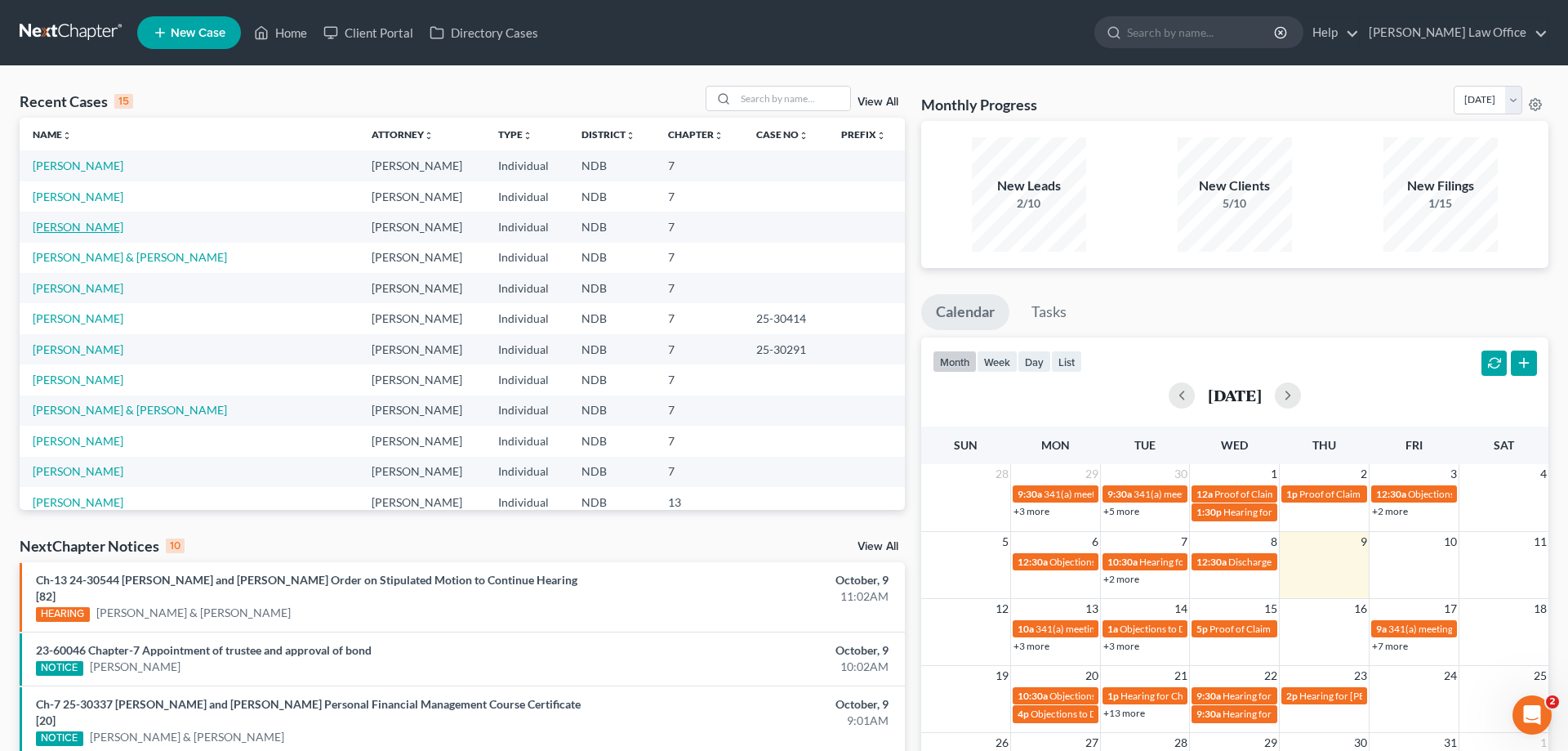
click at [88, 224] on link "[PERSON_NAME]" at bounding box center [78, 227] width 90 height 14
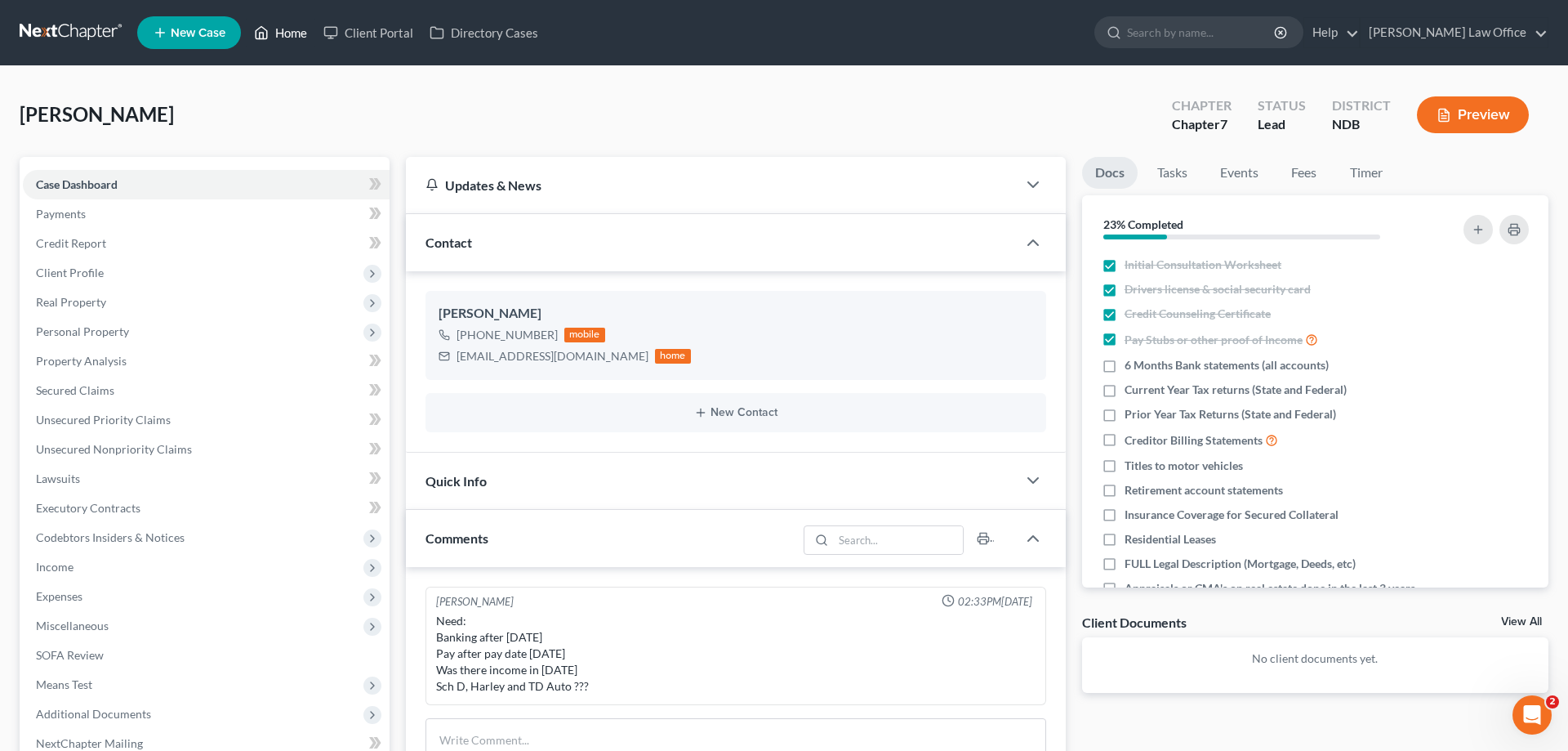
click at [286, 30] on link "Home" at bounding box center [281, 32] width 69 height 30
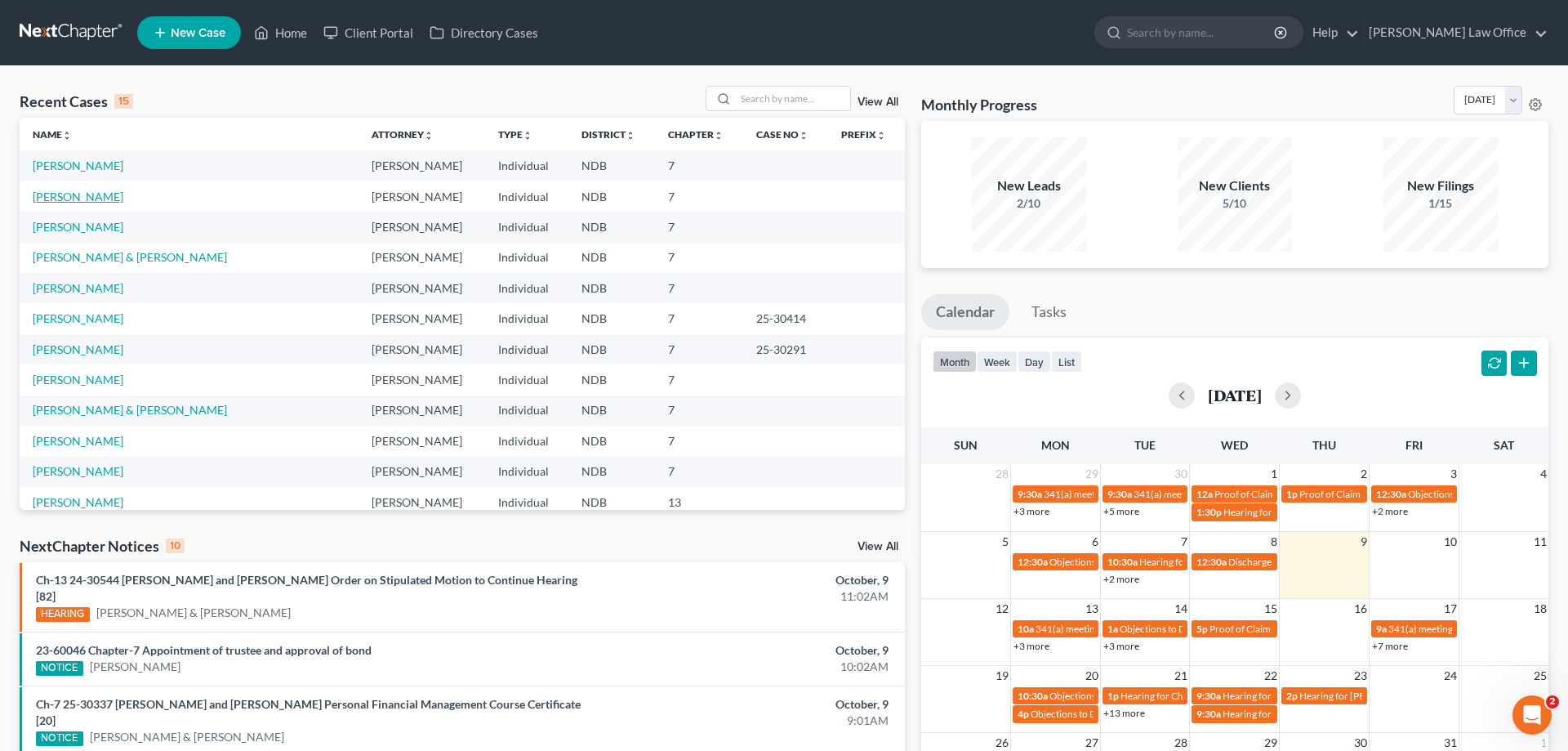
click at [85, 197] on link "[PERSON_NAME]" at bounding box center [78, 196] width 90 height 14
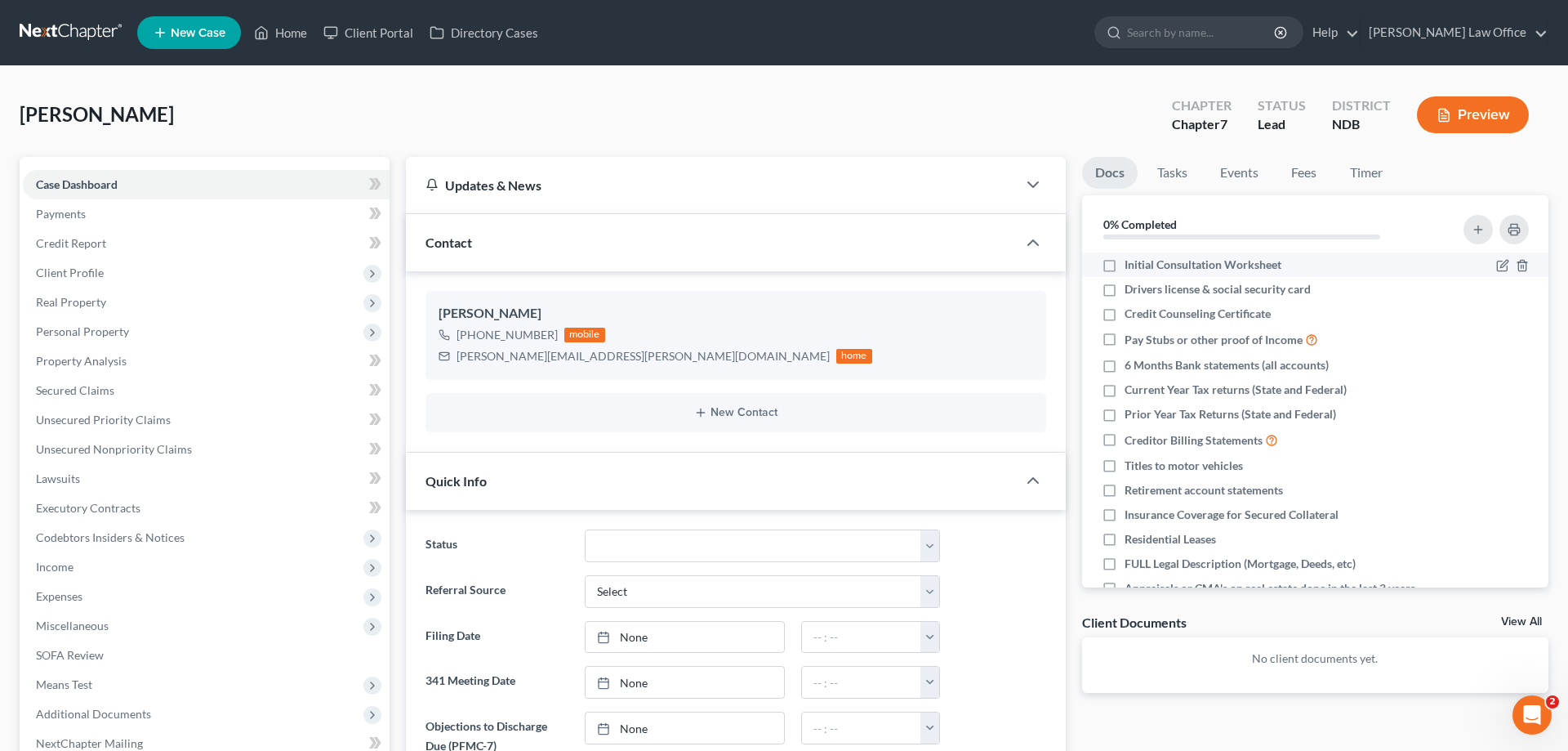
click at [1124, 257] on label "Initial Consultation Worksheet" at bounding box center [1203, 264] width 157 height 16
click at [1131, 257] on input "Initial Consultation Worksheet" at bounding box center [1136, 261] width 11 height 11
checkbox input "true"
click at [1124, 366] on label "6 Months Bank statements (all accounts)" at bounding box center [1227, 365] width 205 height 16
click at [1131, 366] on input "6 Months Bank statements (all accounts)" at bounding box center [1136, 362] width 11 height 11
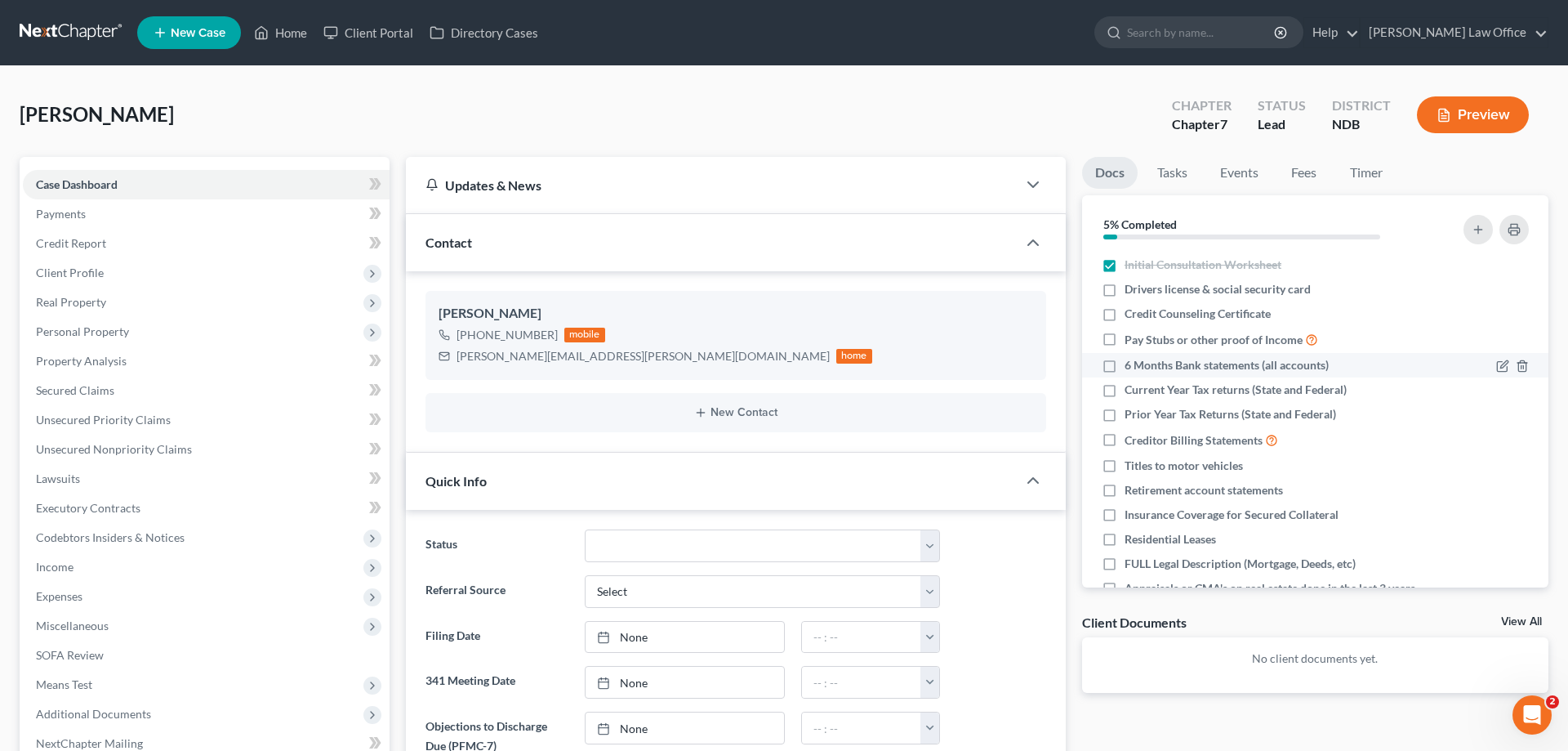
checkbox input "true"
click at [292, 30] on link "Home" at bounding box center [281, 32] width 69 height 30
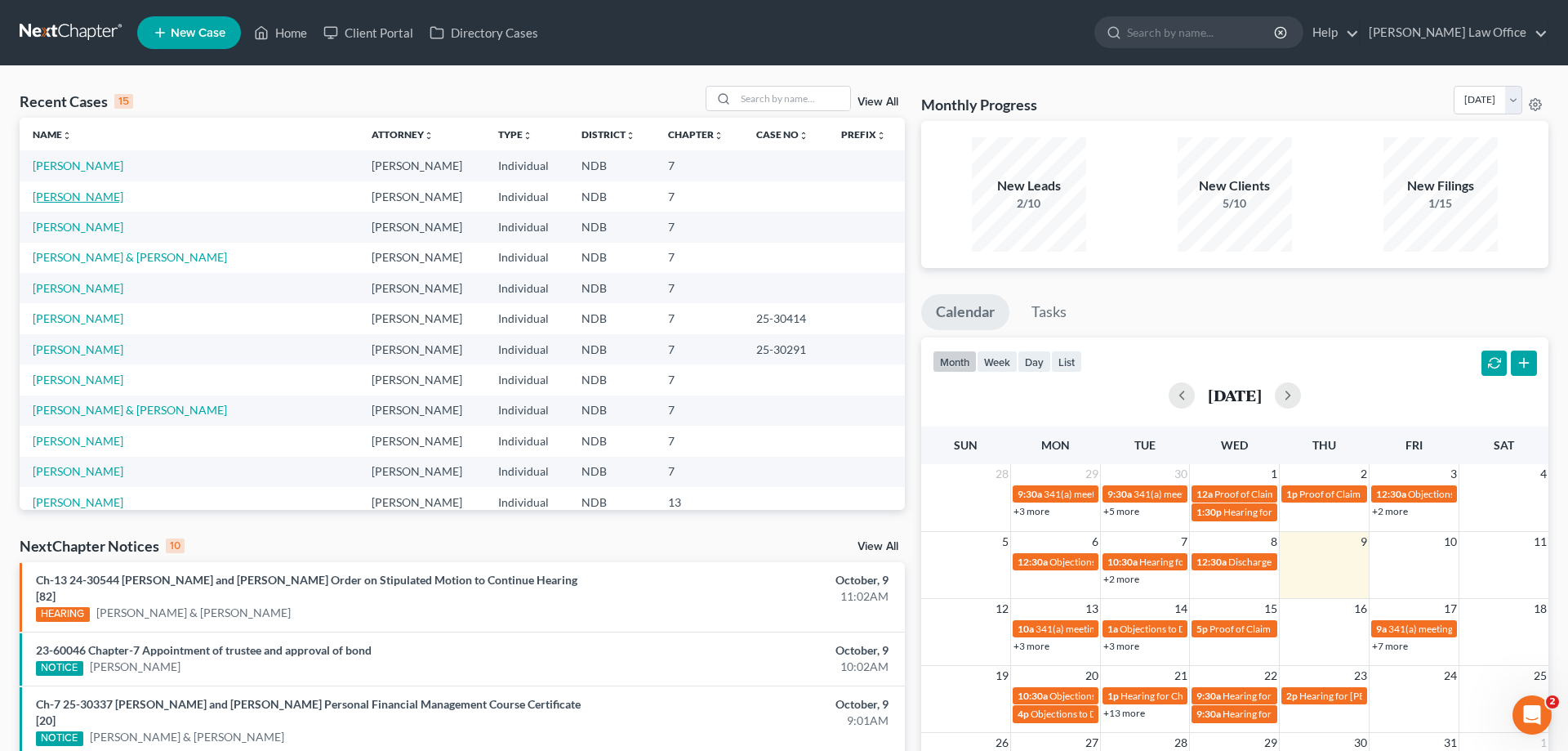
click at [97, 195] on link "[PERSON_NAME]" at bounding box center [78, 196] width 90 height 14
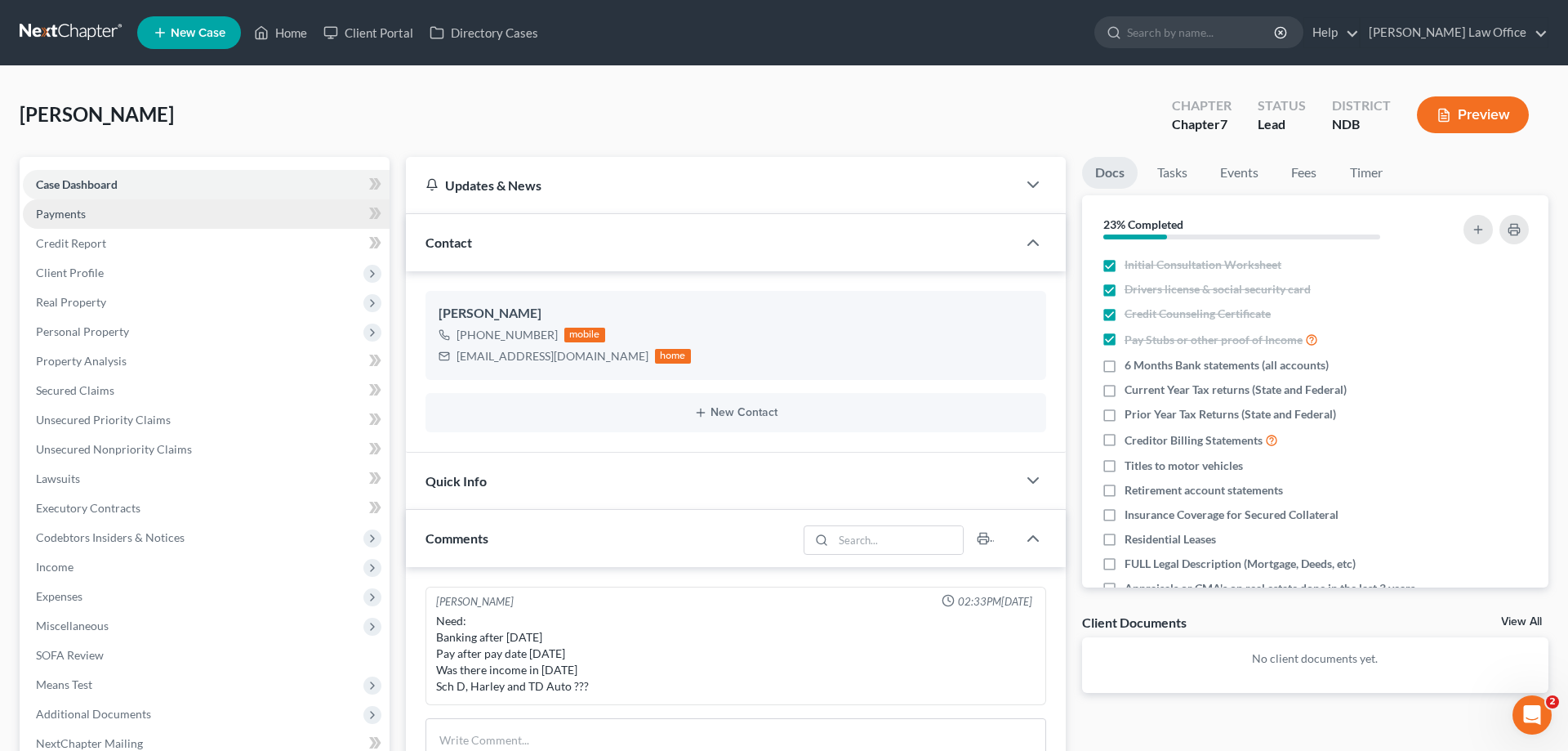
click at [80, 210] on span "Payments" at bounding box center [61, 213] width 50 height 14
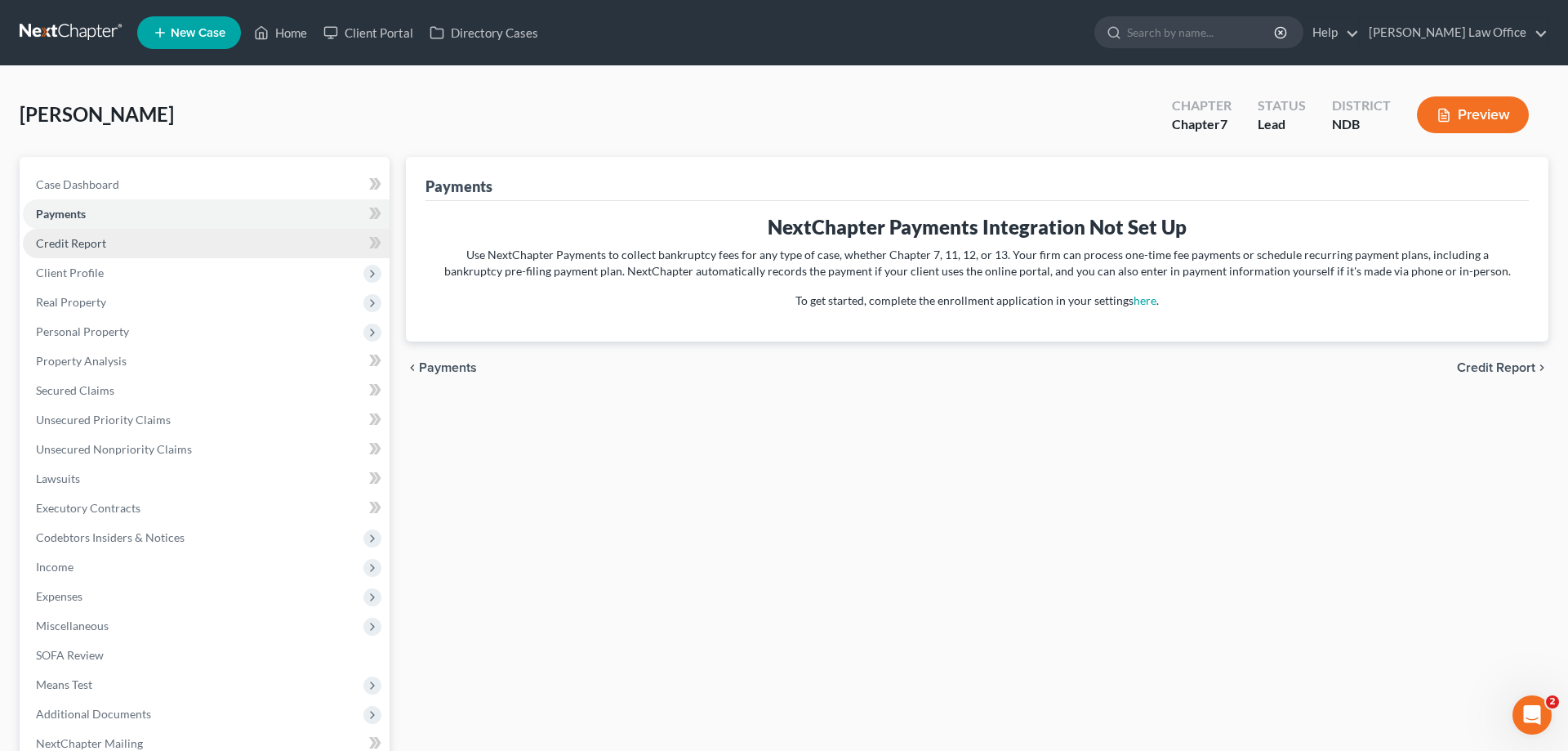
click at [96, 237] on span "Credit Report" at bounding box center [71, 243] width 70 height 14
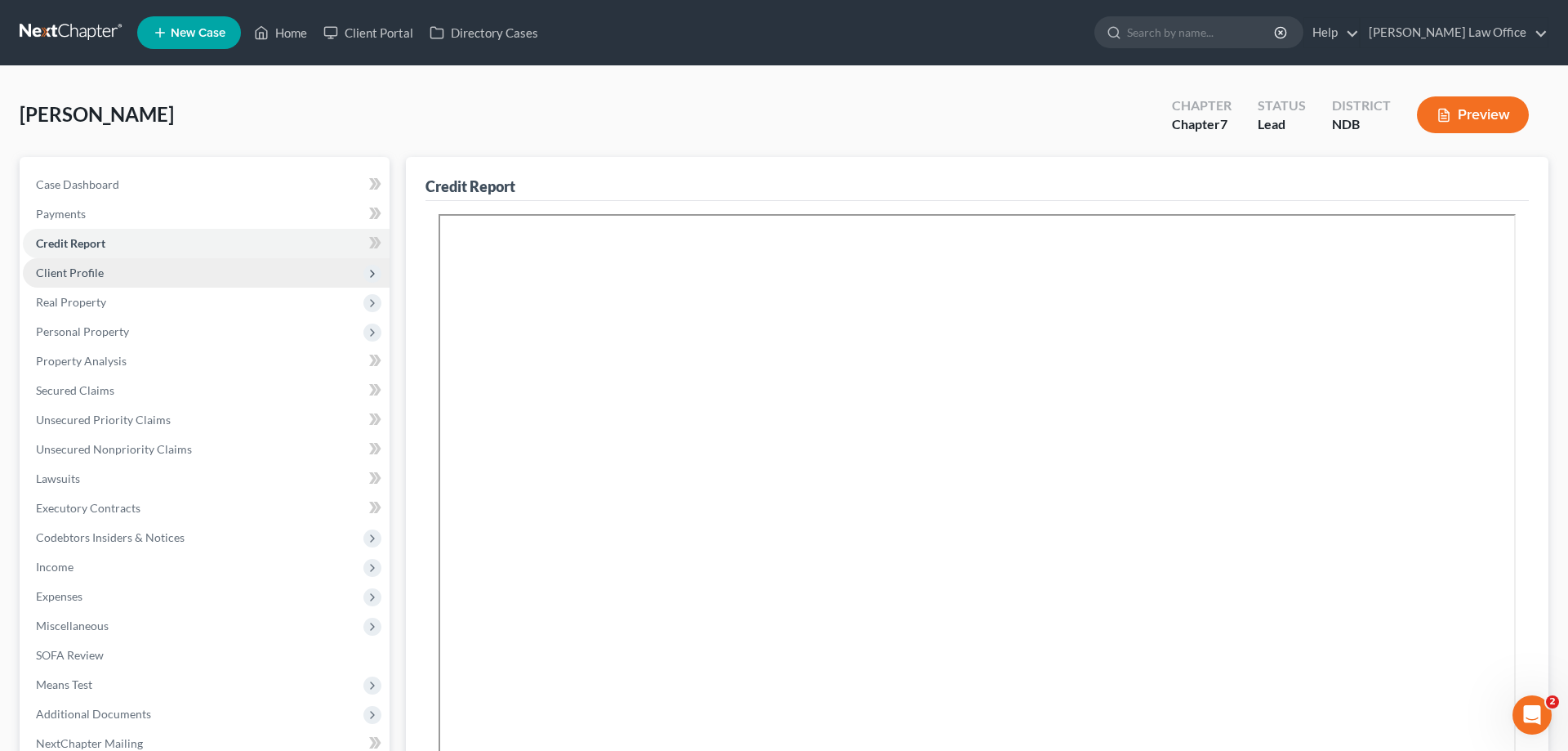
click at [93, 266] on span "Client Profile" at bounding box center [70, 272] width 68 height 14
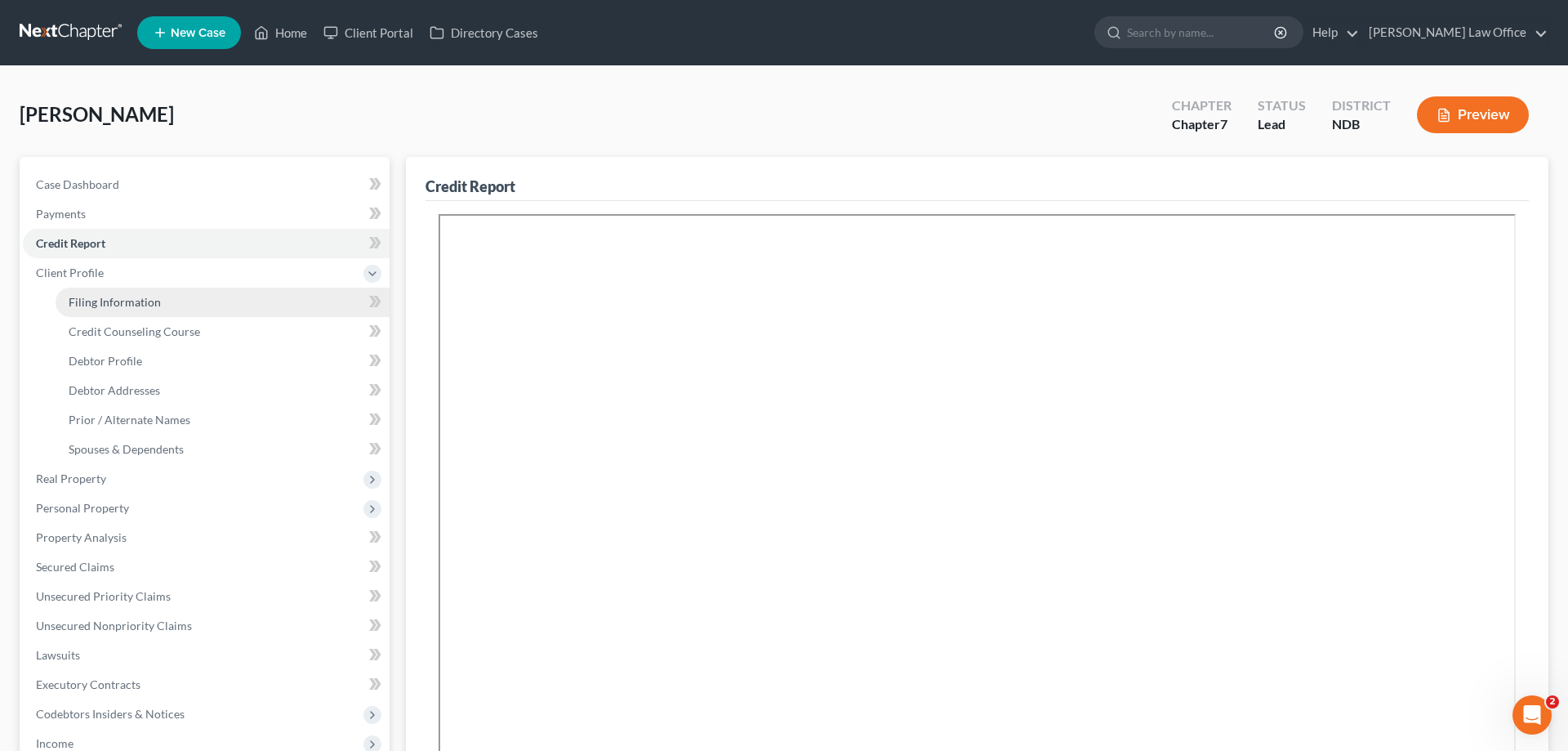
click at [118, 295] on span "Filing Information" at bounding box center [114, 302] width 92 height 14
select select "1"
select select "0"
select select "60"
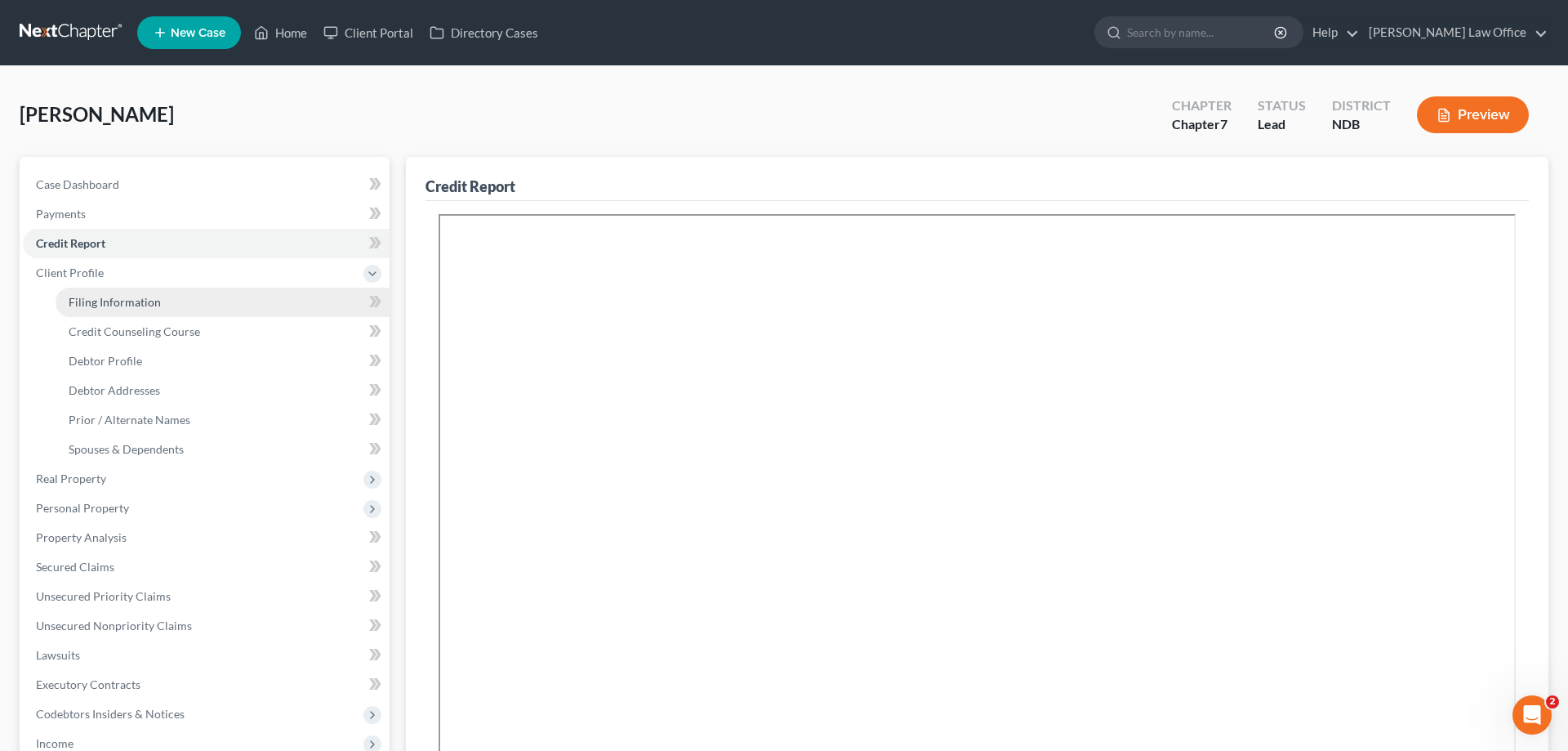
select select "4"
select select "29"
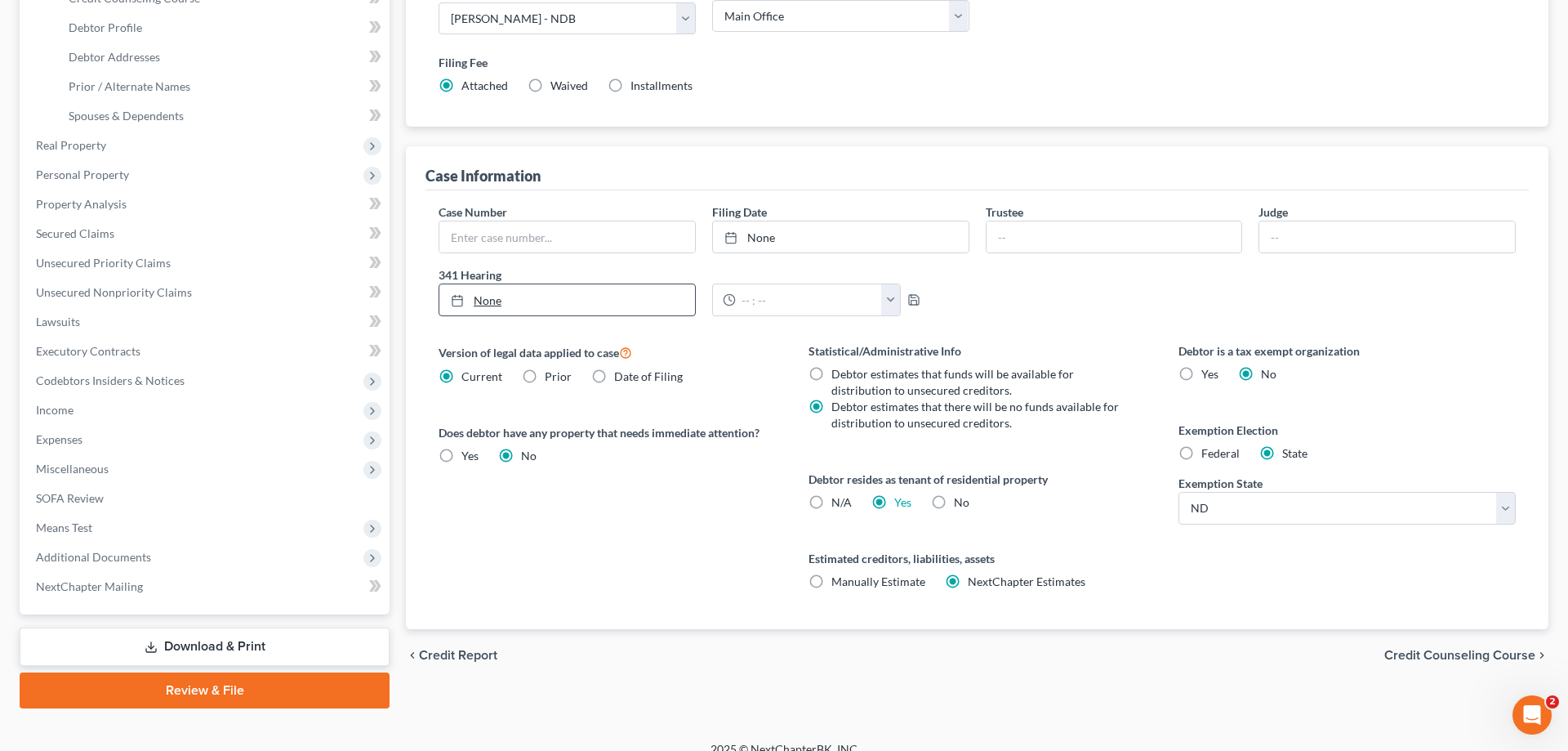
scroll to position [167, 0]
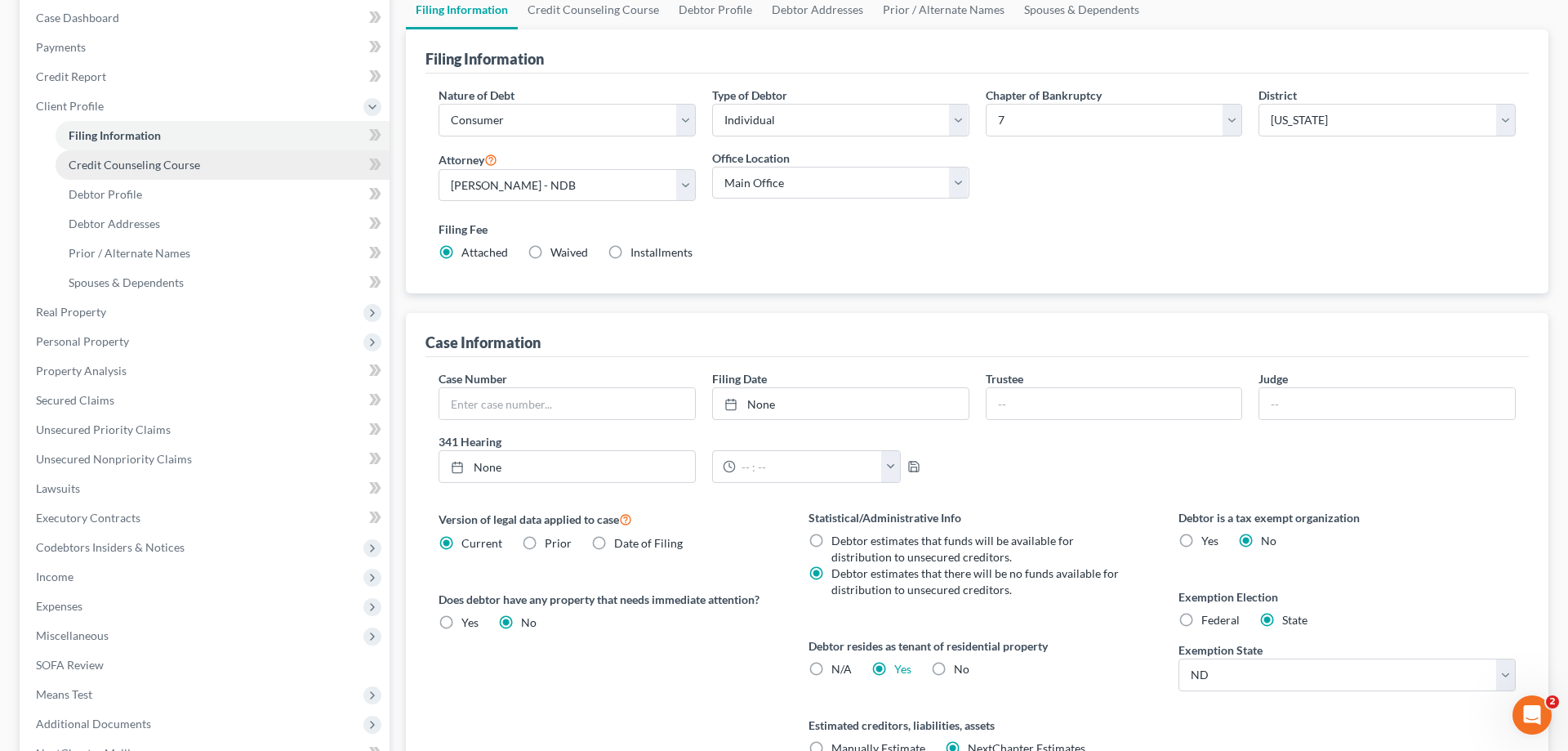
click at [141, 160] on span "Credit Counseling Course" at bounding box center [134, 164] width 132 height 14
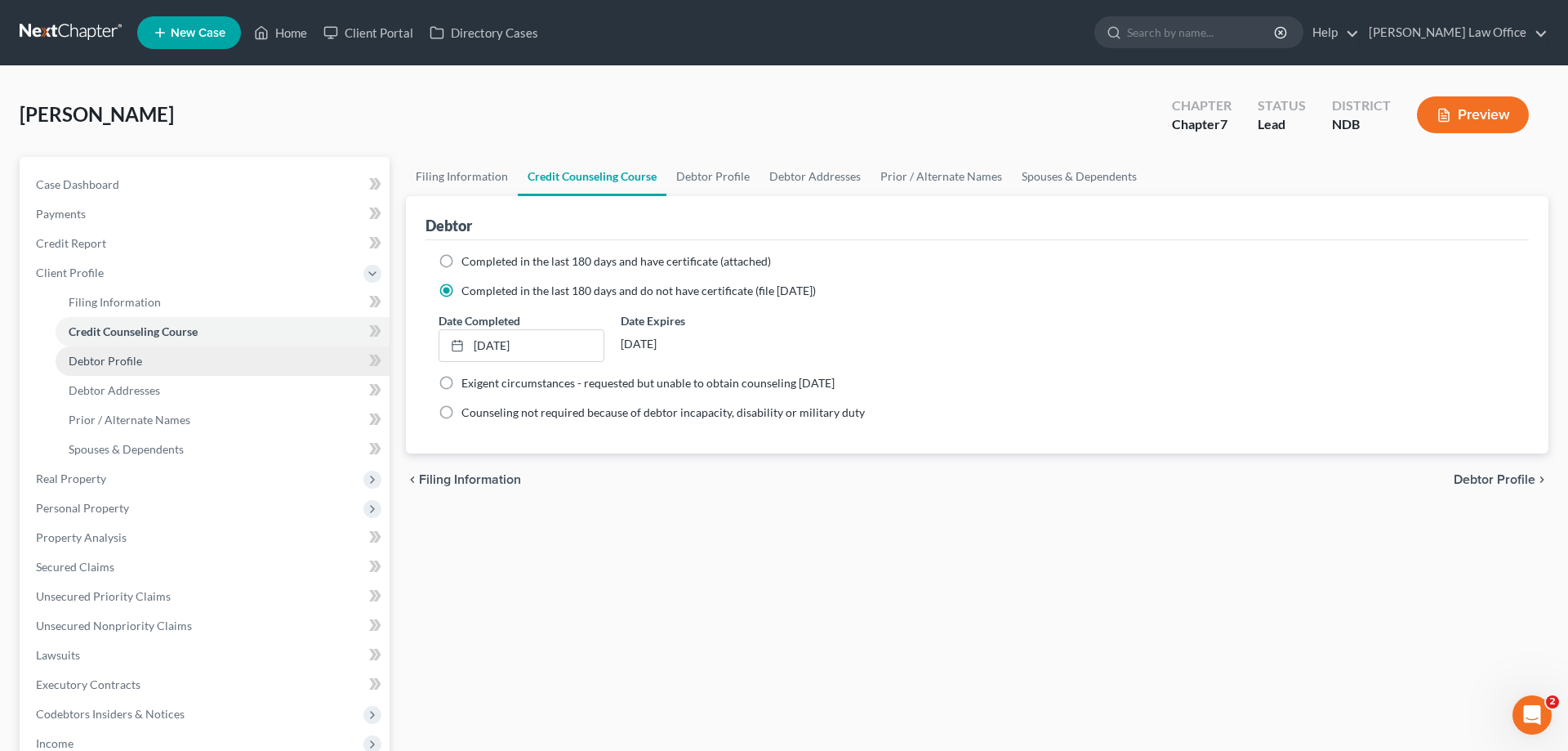
click at [119, 352] on link "Debtor Profile" at bounding box center [222, 361] width 334 height 30
select select "0"
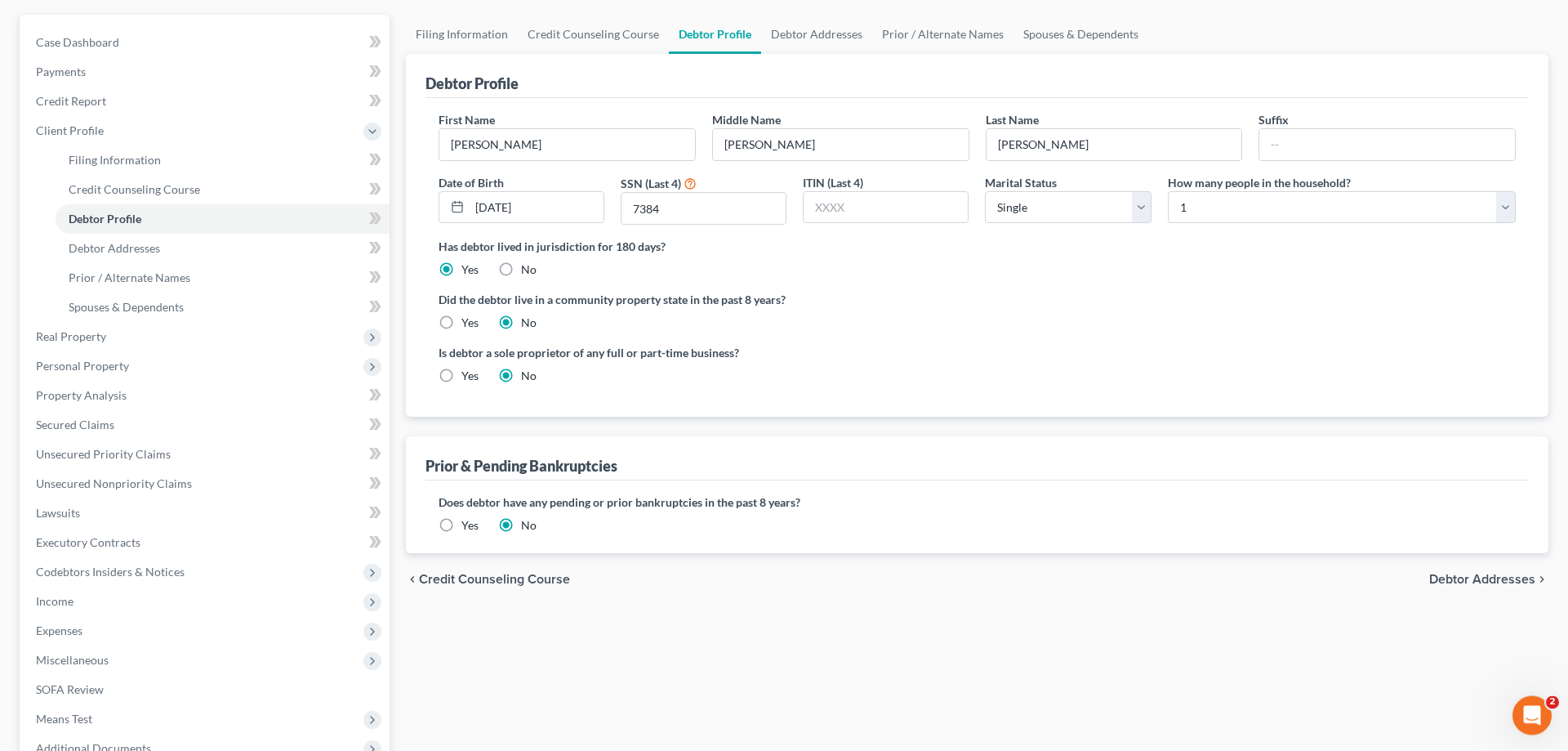
scroll to position [167, 0]
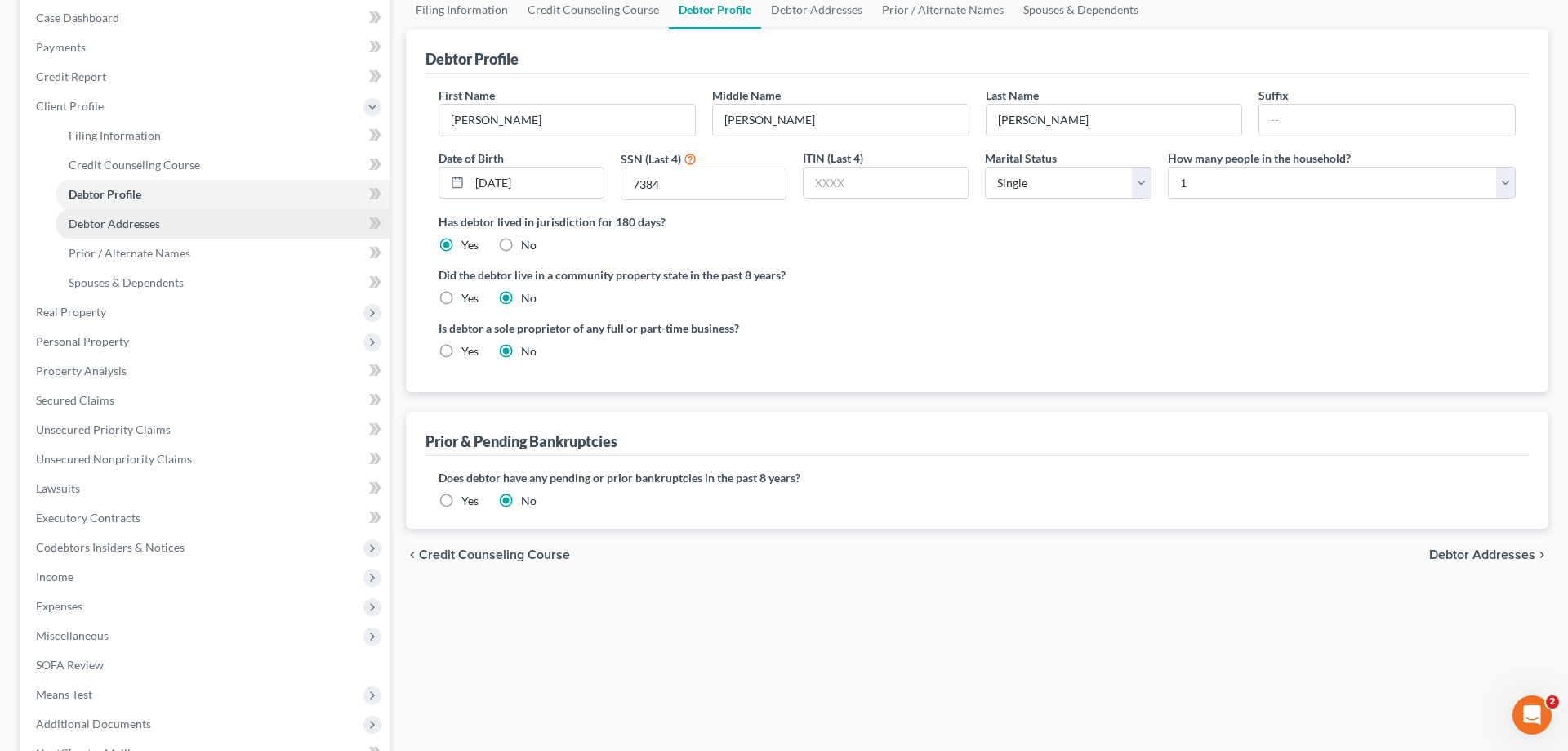
click at [140, 218] on span "Debtor Addresses" at bounding box center [114, 223] width 91 height 14
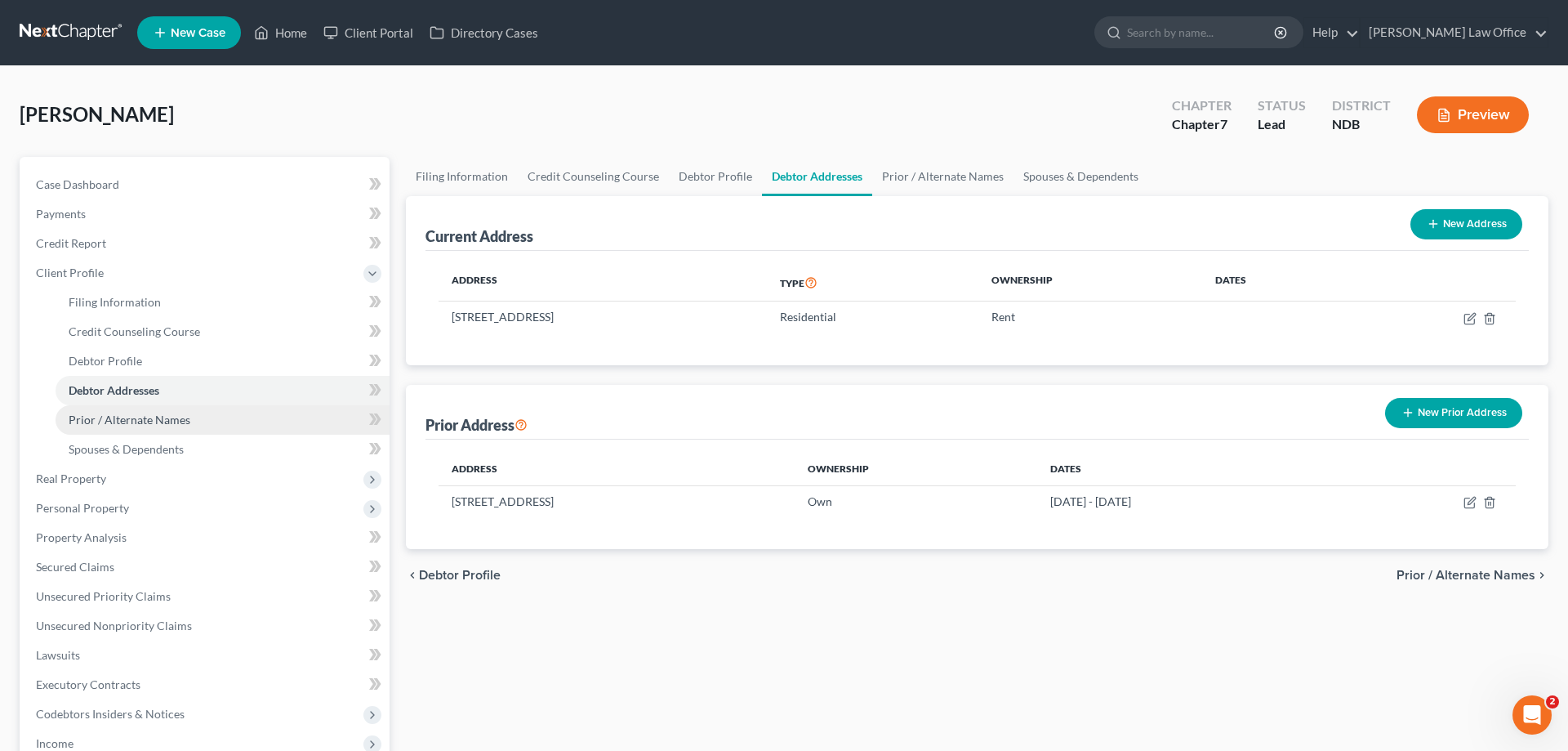
click at [138, 411] on link "Prior / Alternate Names" at bounding box center [222, 419] width 334 height 30
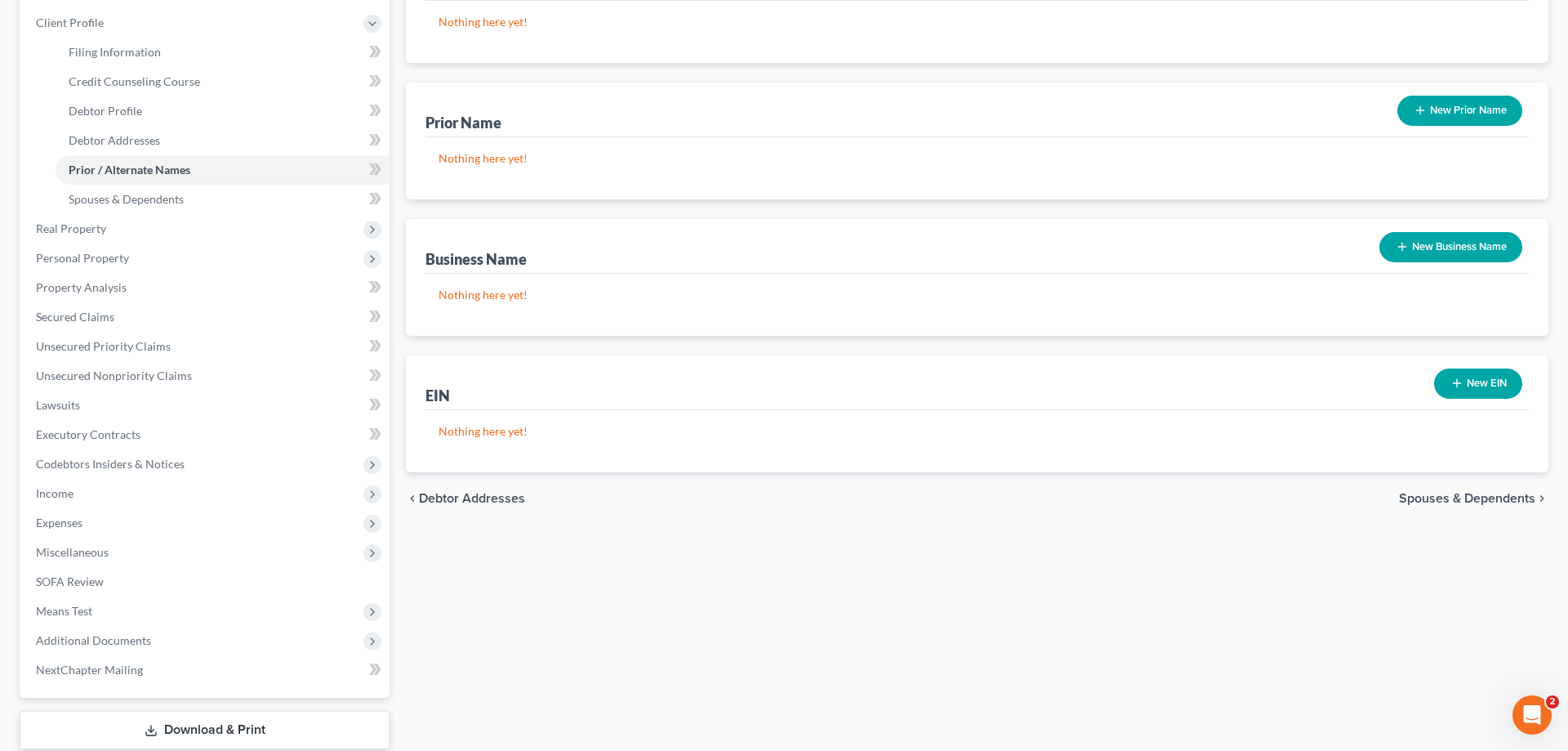
scroll to position [167, 0]
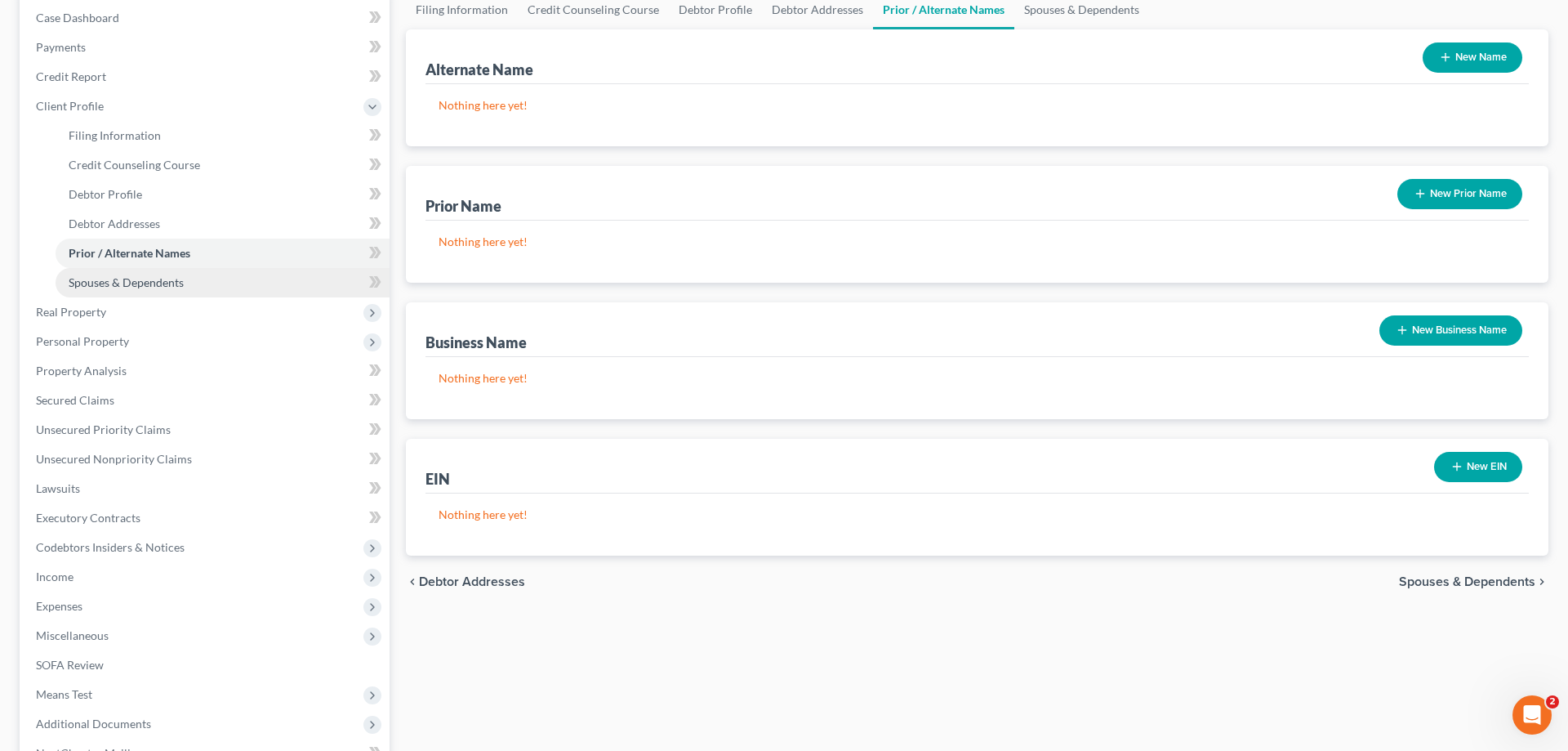
click at [154, 277] on span "Spouses & Dependents" at bounding box center [126, 282] width 115 height 14
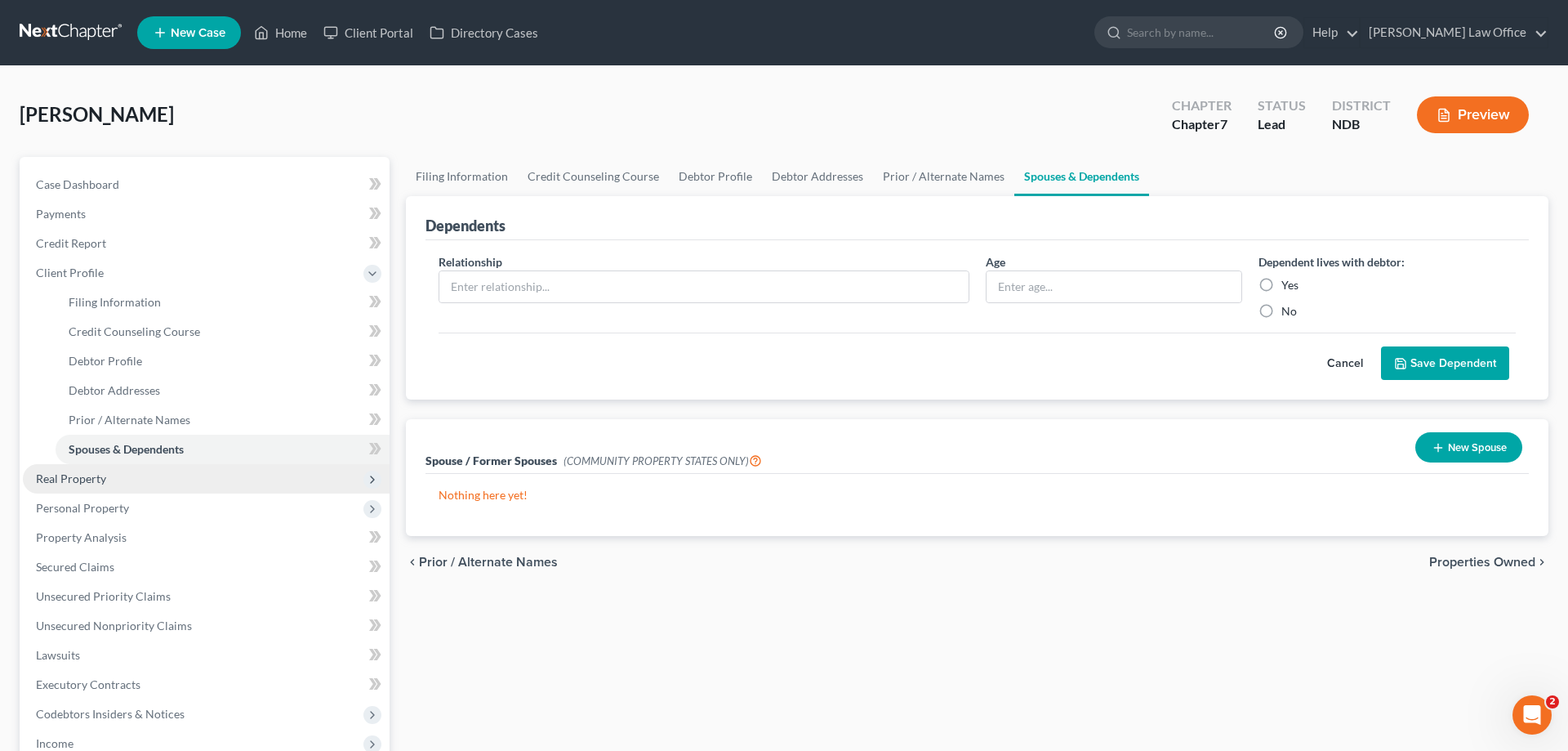
click at [93, 477] on span "Real Property" at bounding box center [71, 478] width 70 height 14
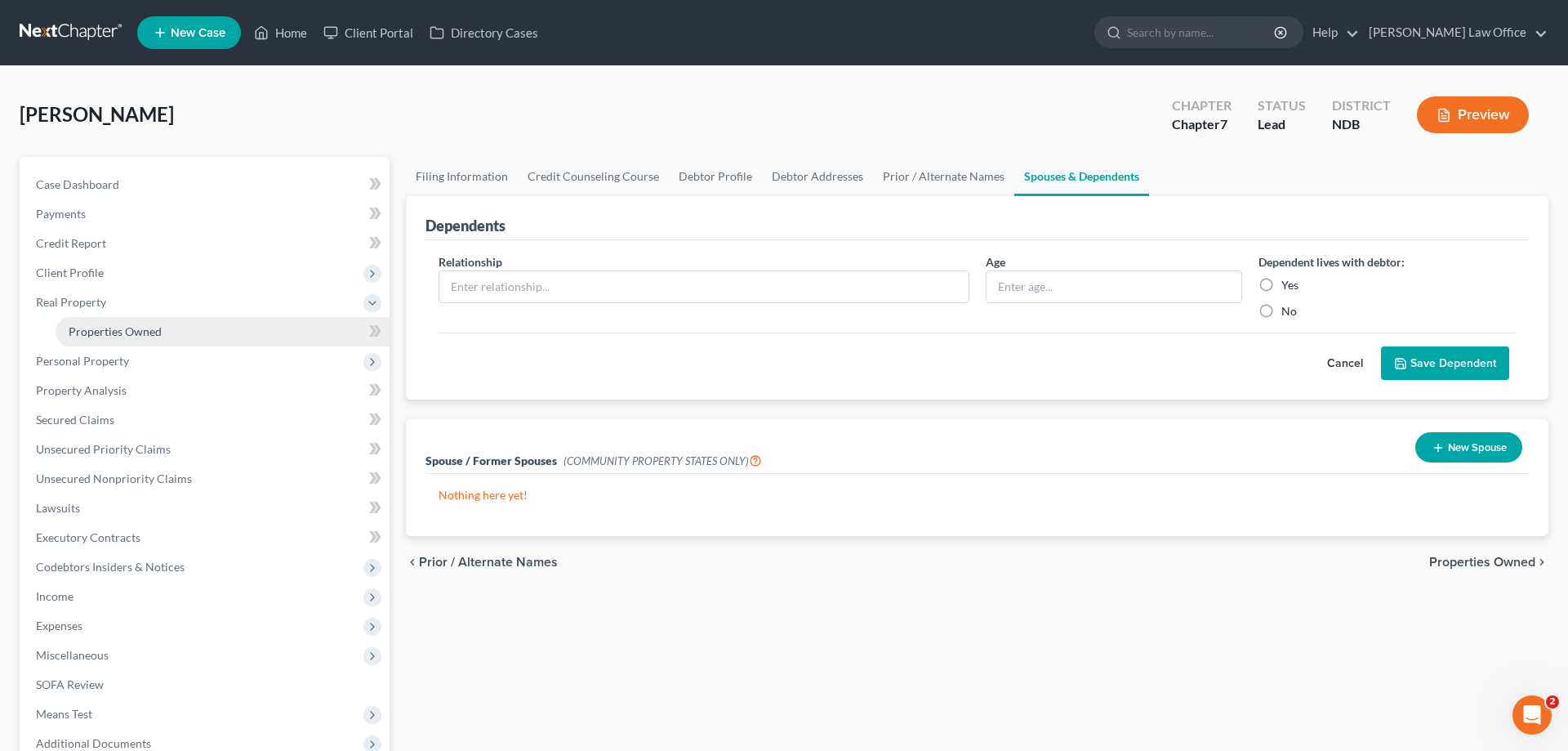
click at [150, 327] on span "Properties Owned" at bounding box center [115, 332] width 93 height 14
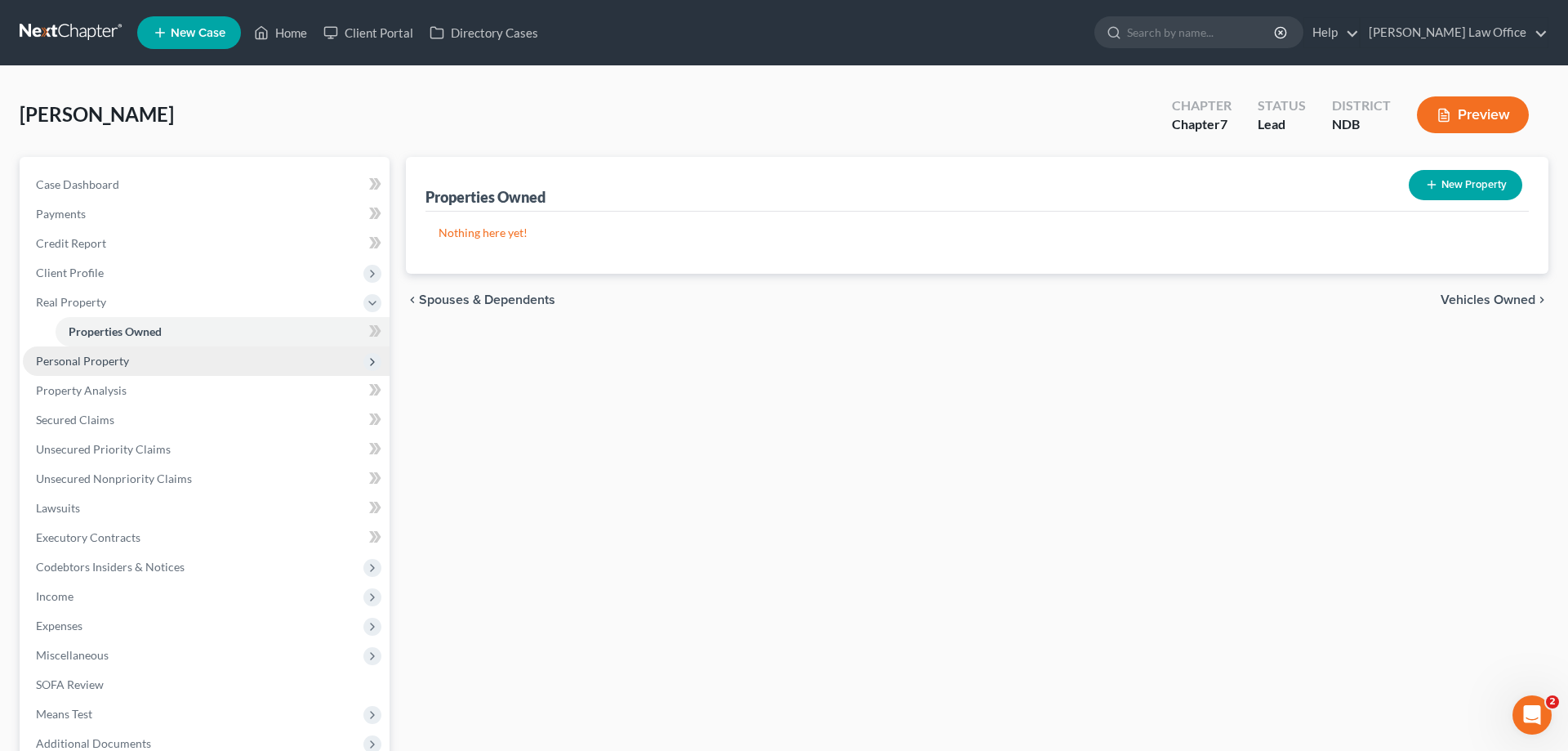
click at [107, 357] on span "Personal Property" at bounding box center [83, 360] width 93 height 14
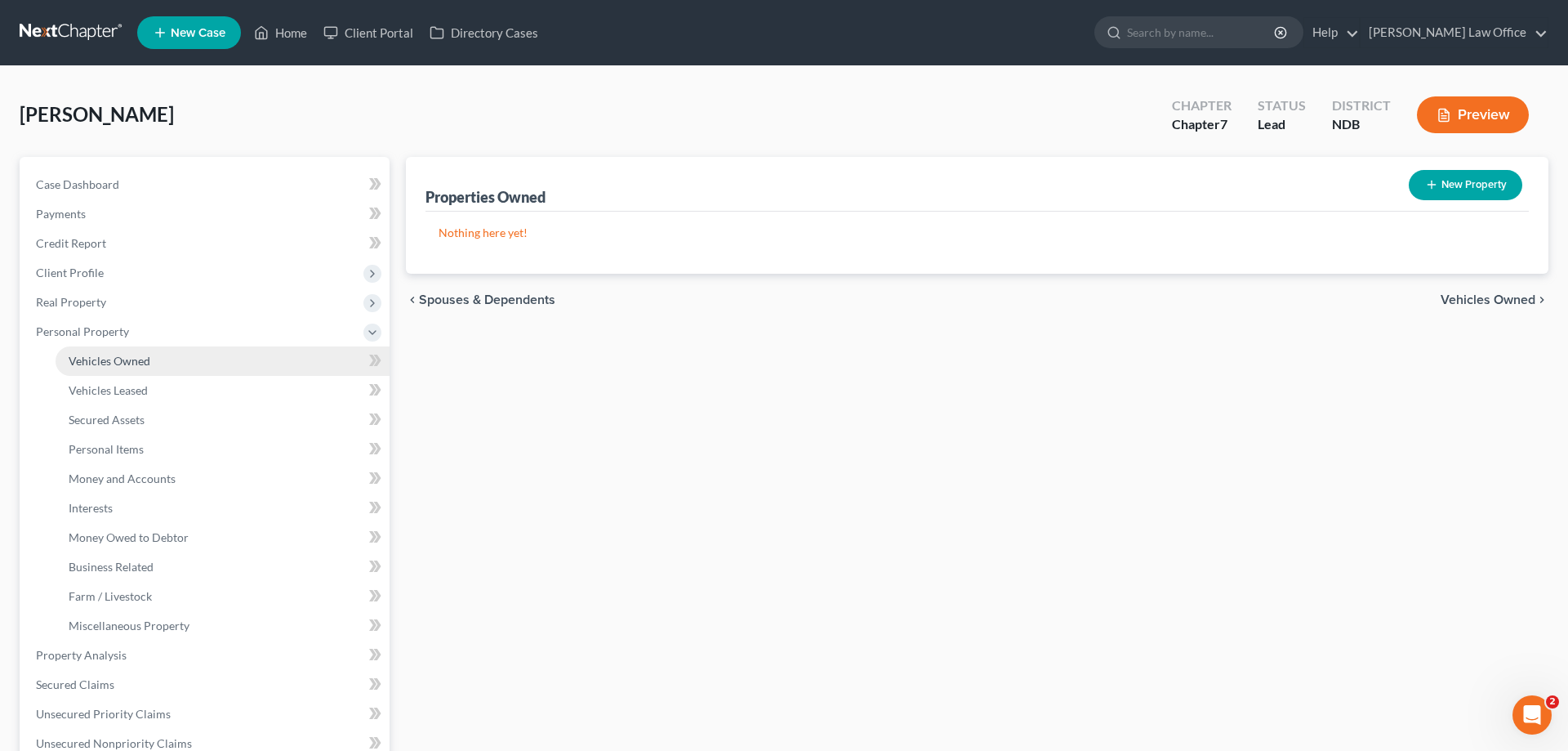
click at [134, 357] on span "Vehicles Owned" at bounding box center [109, 360] width 82 height 14
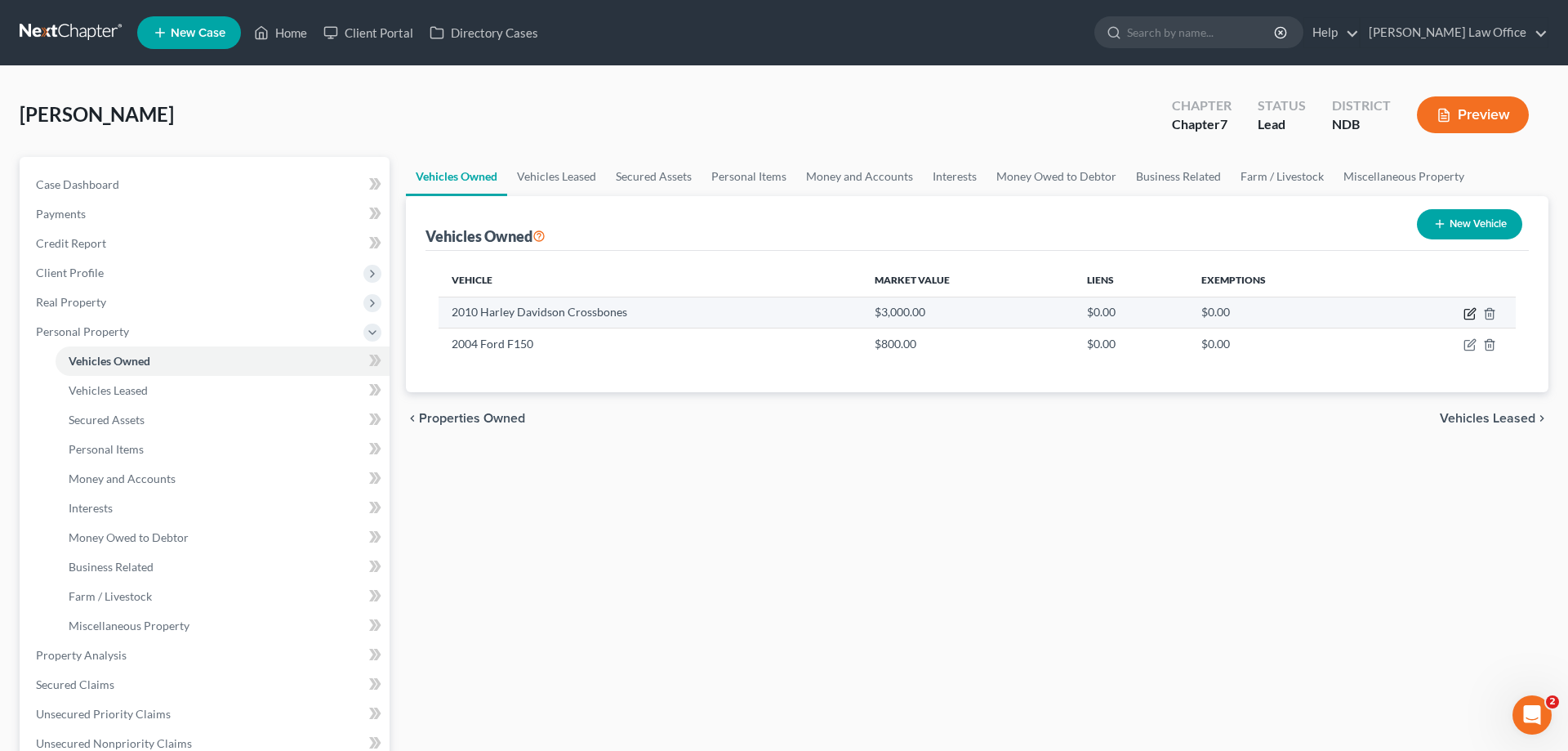
click at [1468, 308] on icon "button" at bounding box center [1469, 313] width 13 height 13
select select "7"
select select "16"
select select "3"
select select "0"
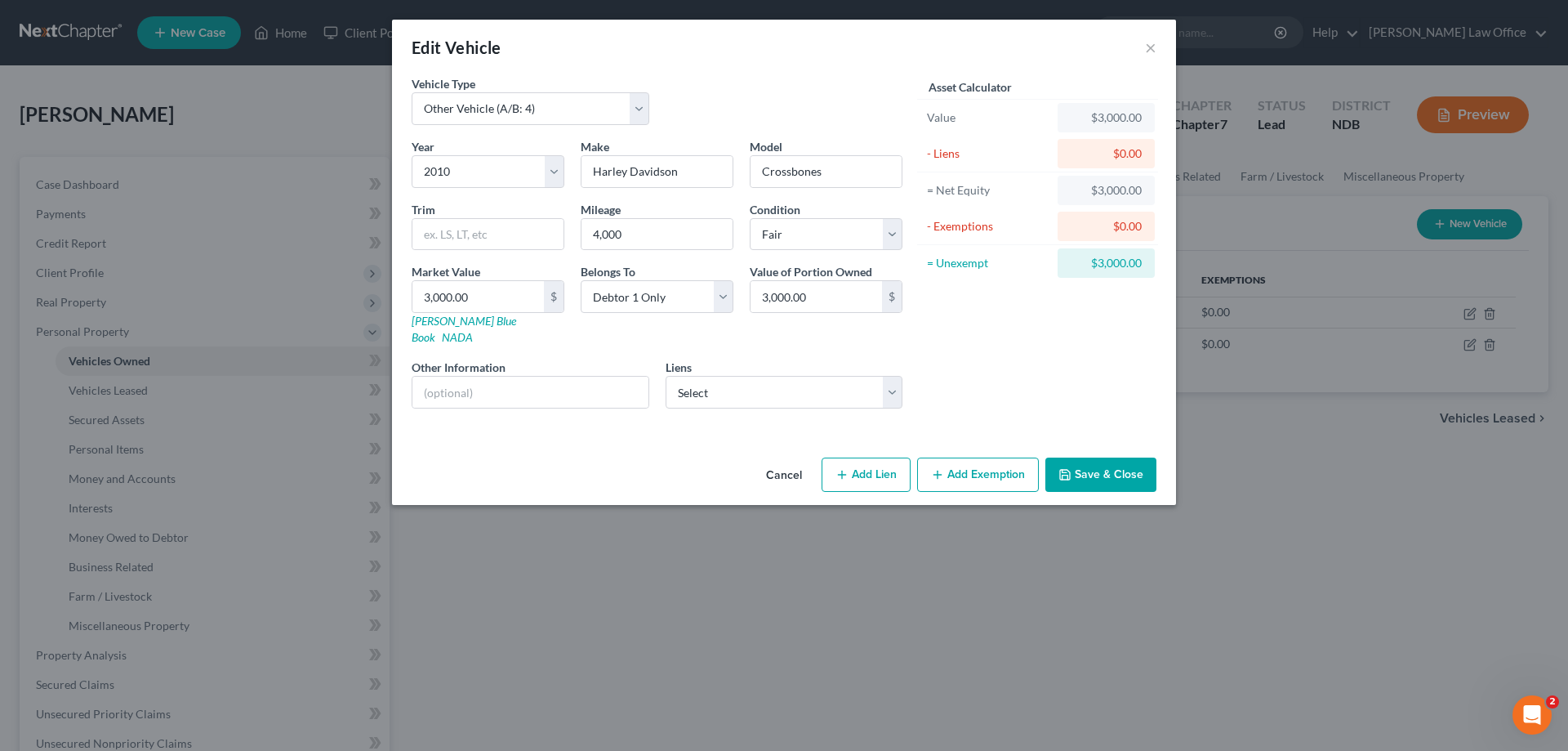
click at [975, 458] on button "Add Exemption" at bounding box center [978, 474] width 122 height 35
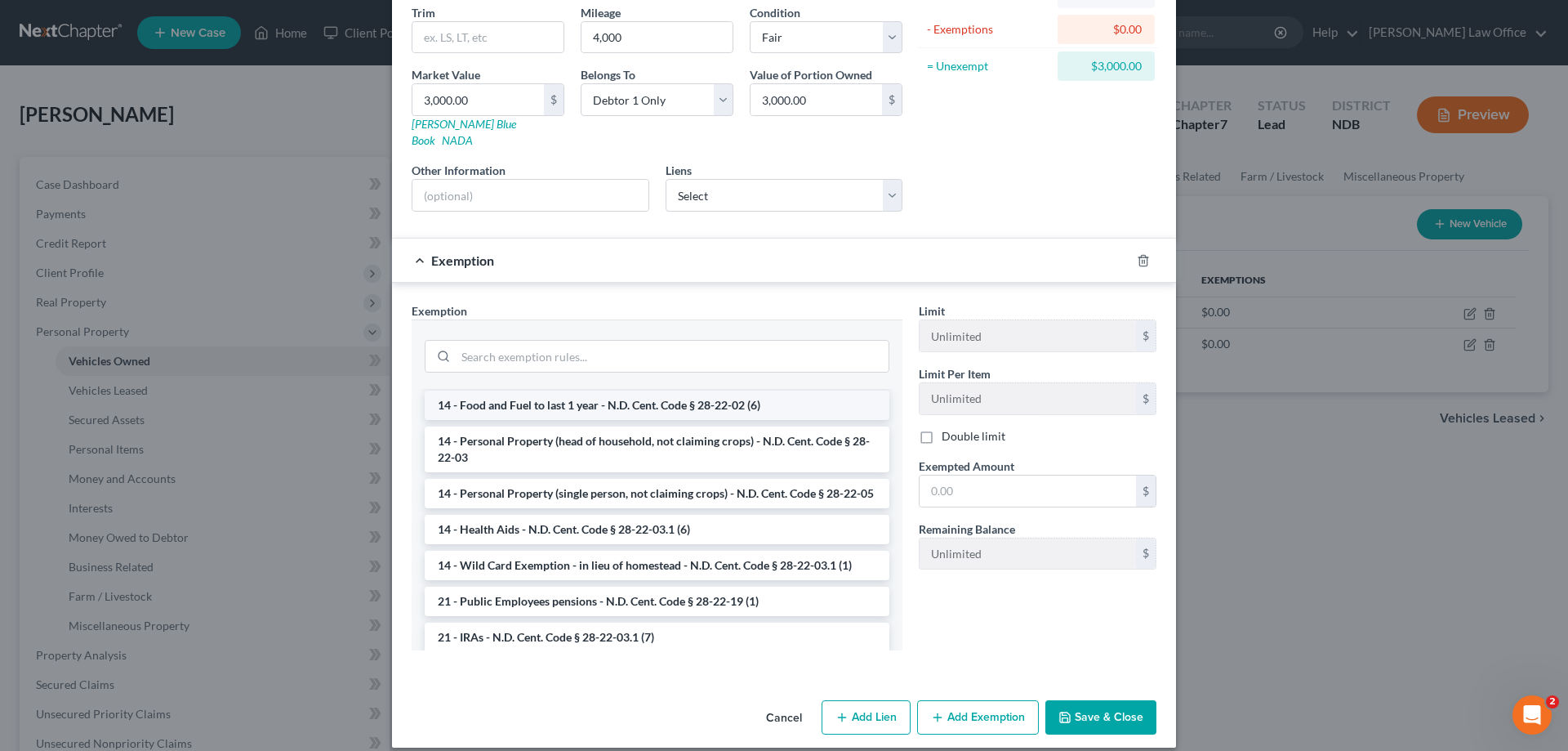
scroll to position [333, 0]
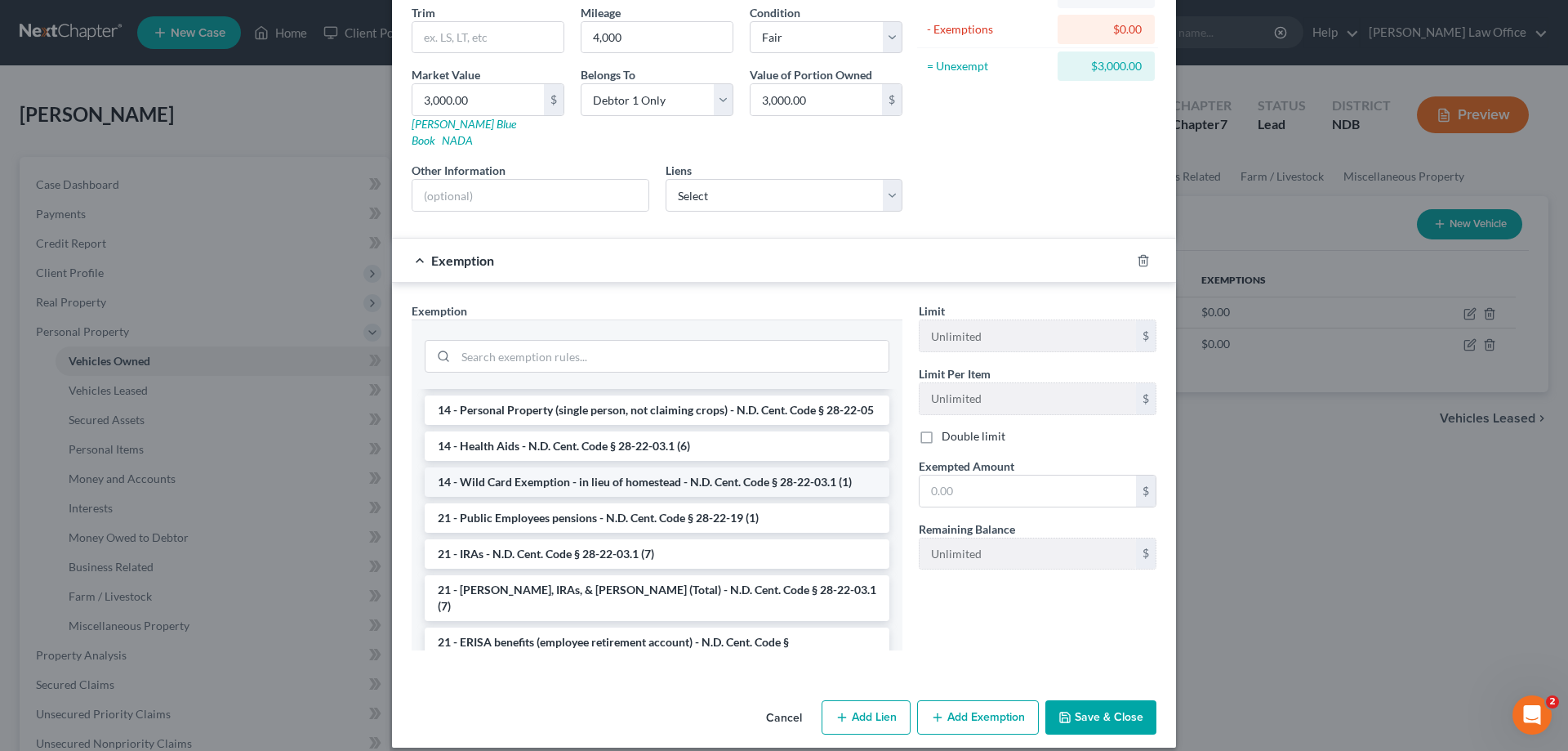
click at [773, 468] on li "14 - Wild Card Exemption - in lieu of homestead - N.D. Cent. Code § 28-22-03.1 …" at bounding box center [657, 482] width 465 height 30
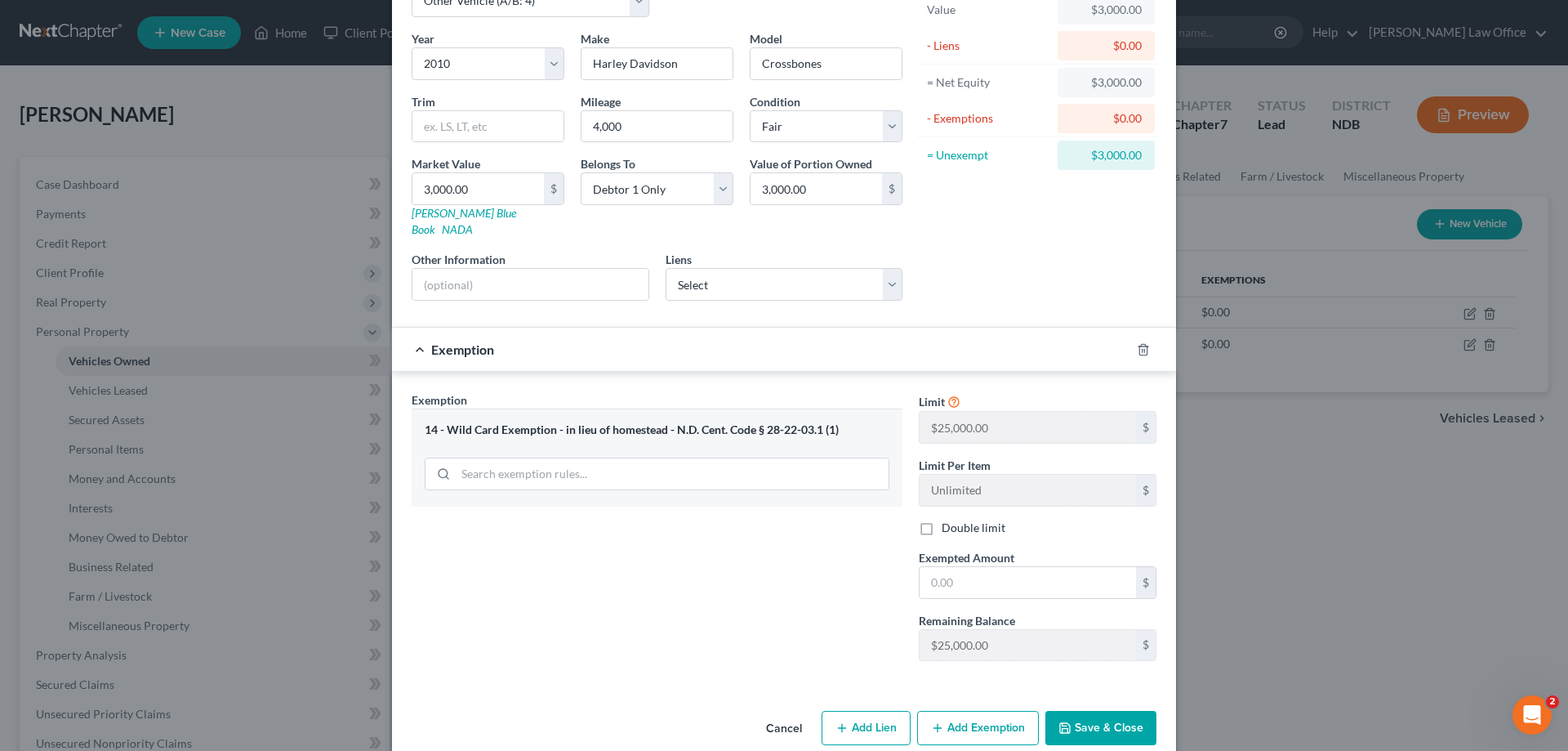
scroll to position [118, 0]
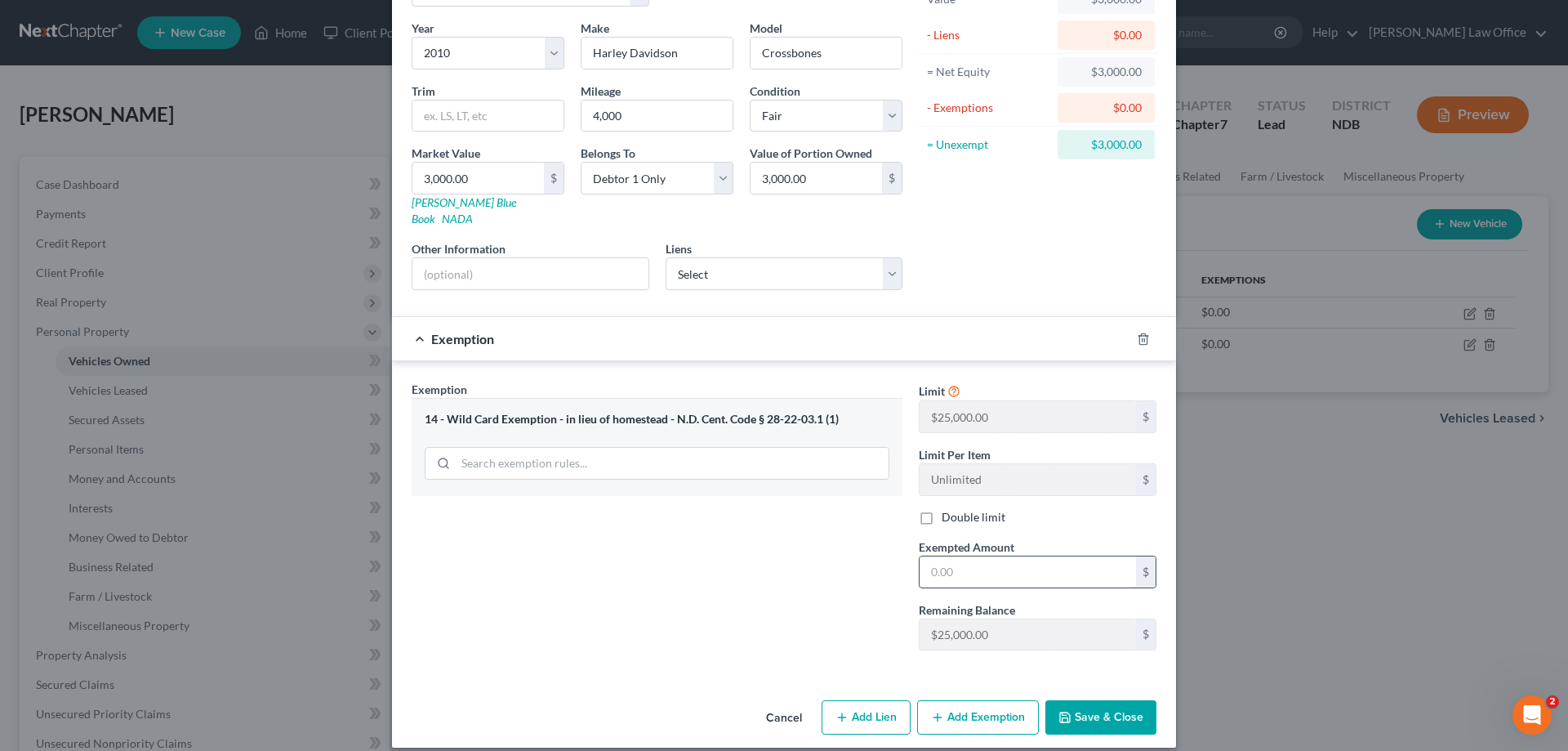
click at [965, 556] on input "text" at bounding box center [1028, 572] width 216 height 31
type input "3,000.00"
click at [1110, 700] on button "Save & Close" at bounding box center [1101, 717] width 111 height 35
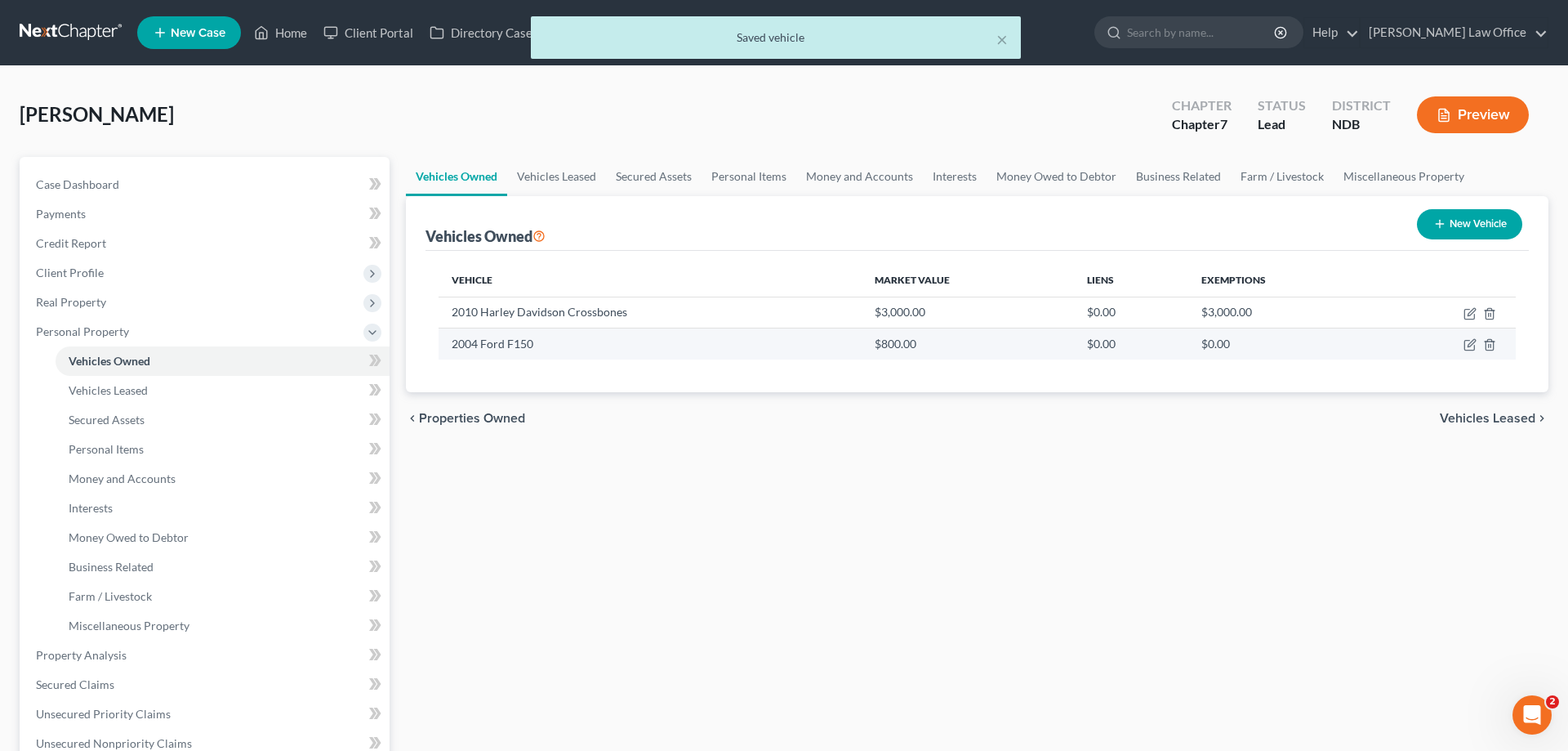
click at [1471, 337] on td at bounding box center [1447, 343] width 137 height 31
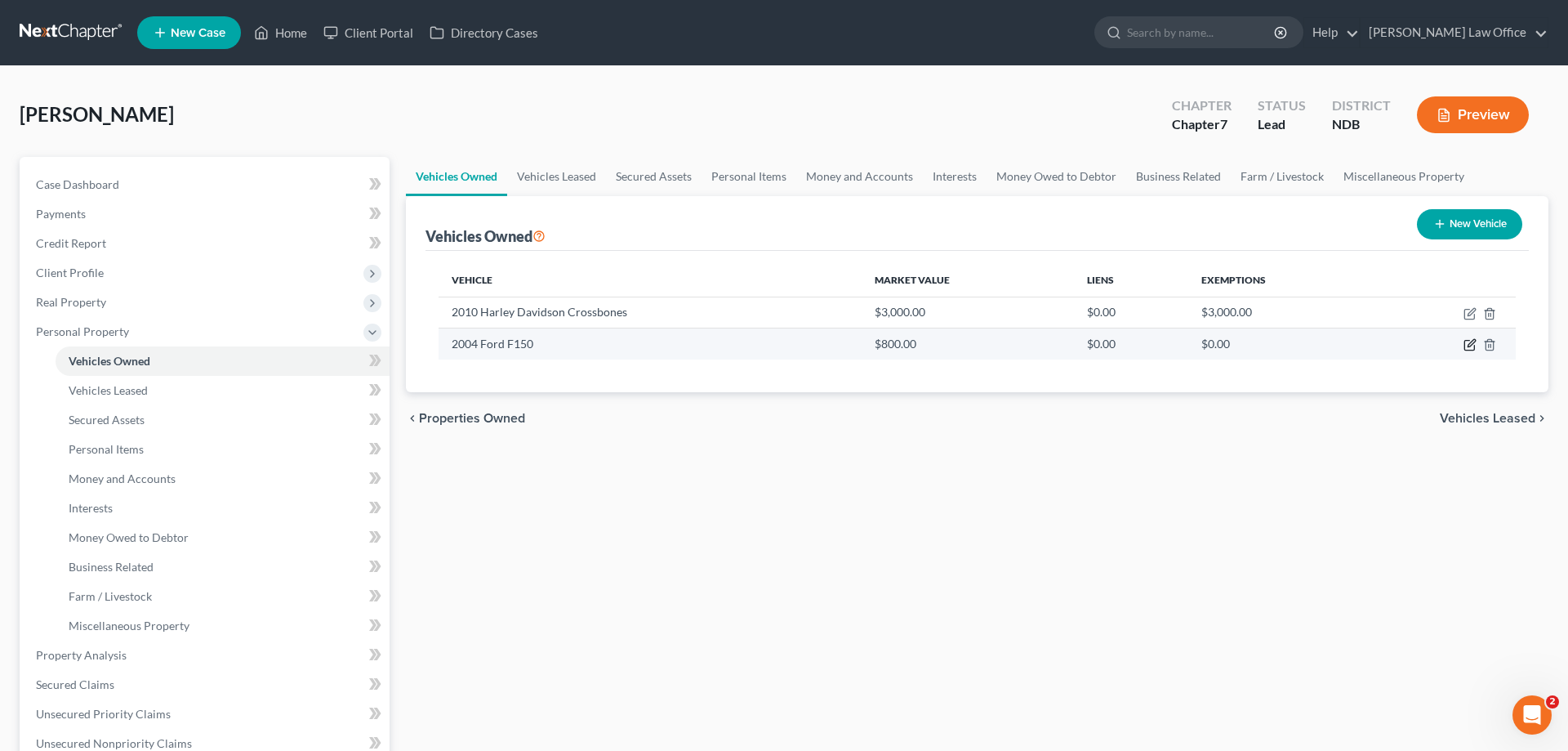
click at [1470, 343] on icon "button" at bounding box center [1469, 344] width 13 height 13
select select "0"
select select "22"
select select "4"
select select "0"
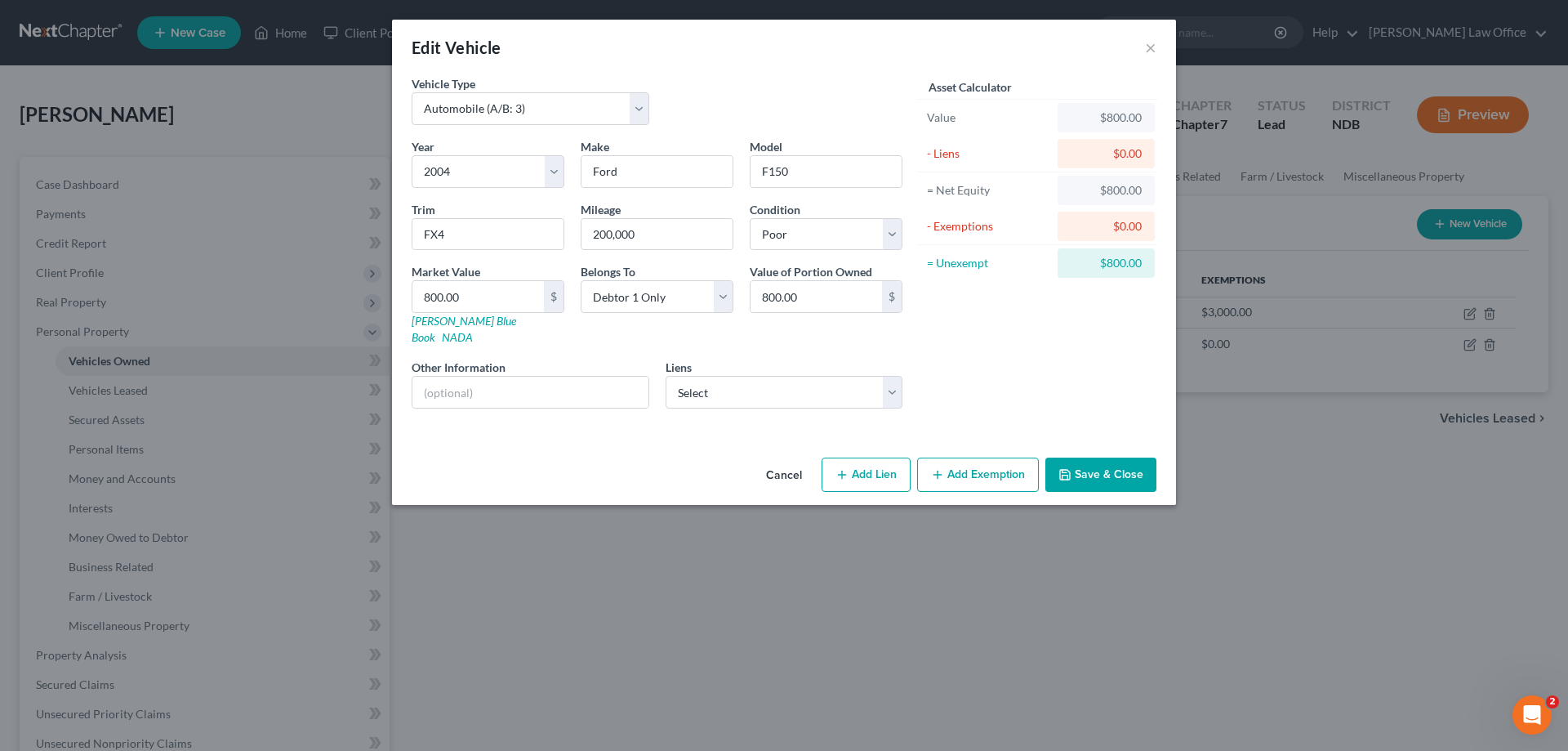
click at [971, 458] on button "Add Exemption" at bounding box center [978, 474] width 122 height 35
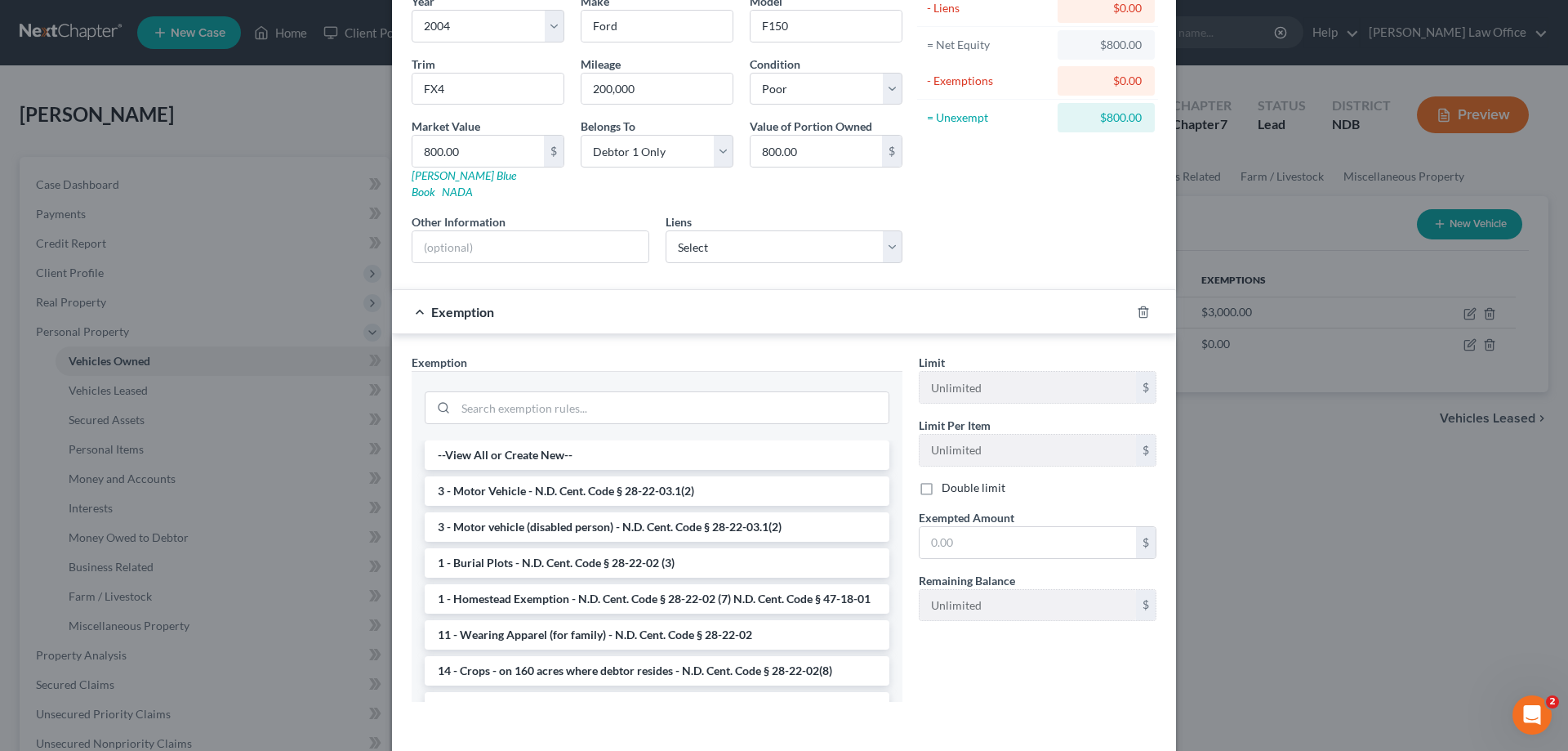
scroll to position [167, 0]
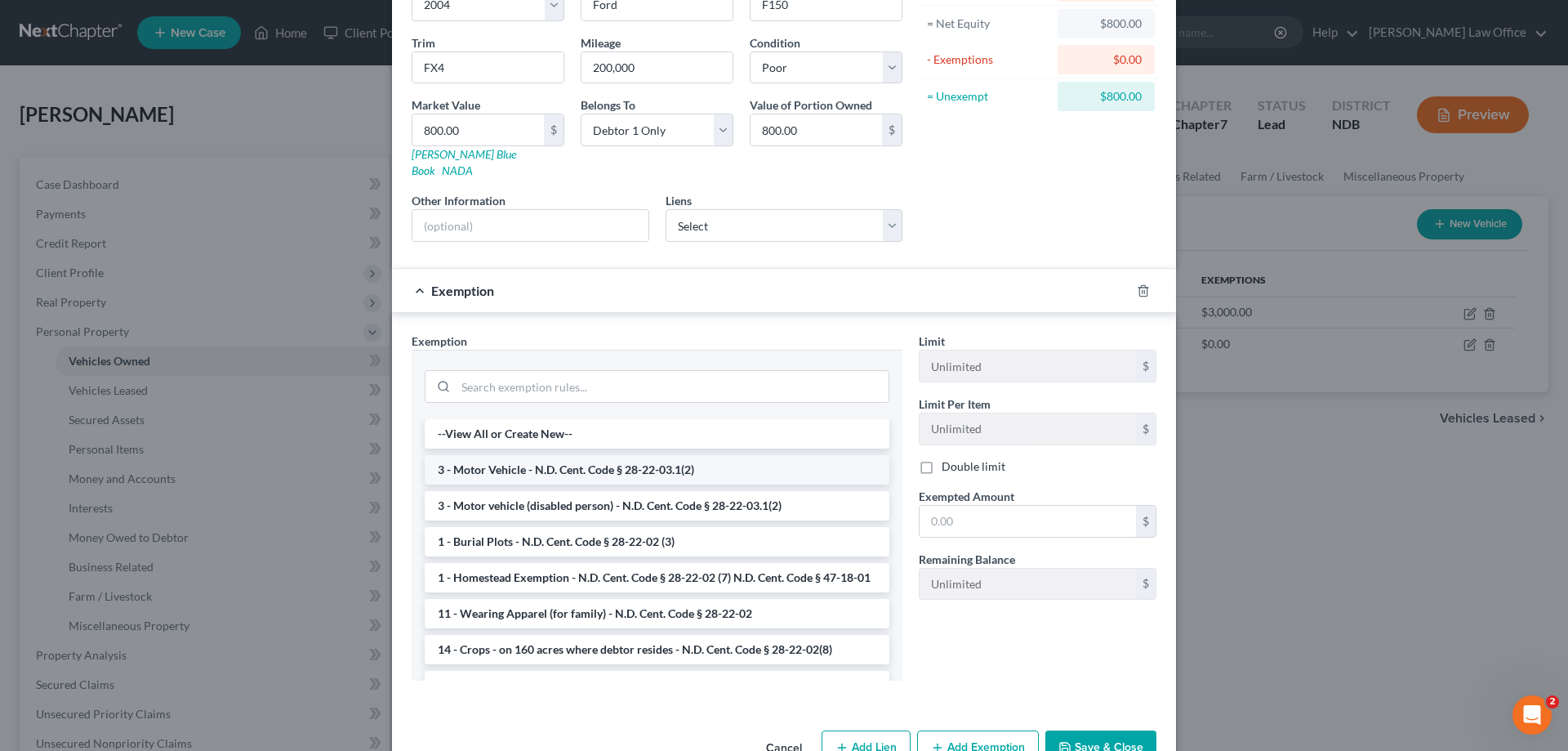
click at [712, 455] on li "3 - Motor Vehicle - N.D. Cent. Code § 28-22-03.1(2)" at bounding box center [657, 469] width 465 height 30
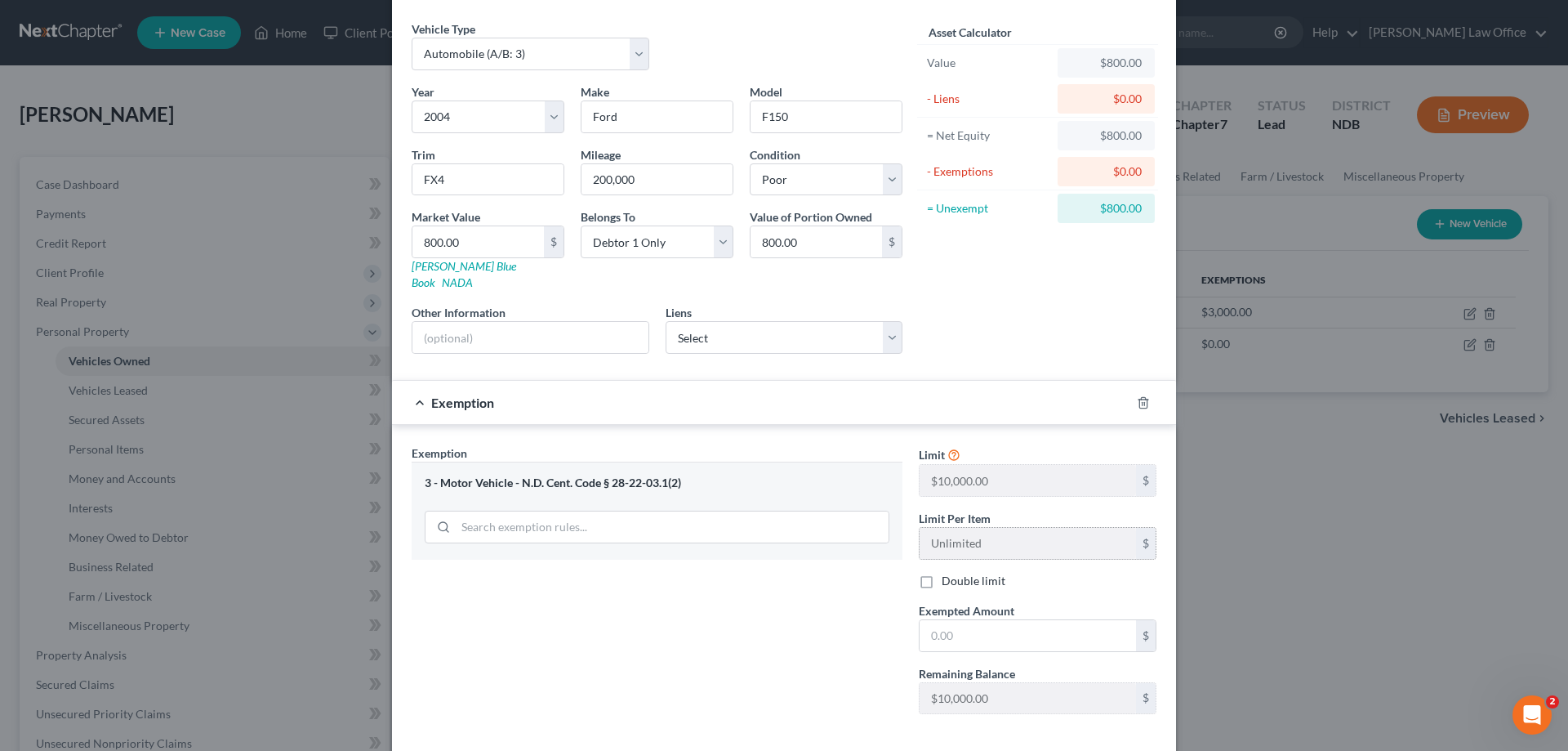
scroll to position [118, 0]
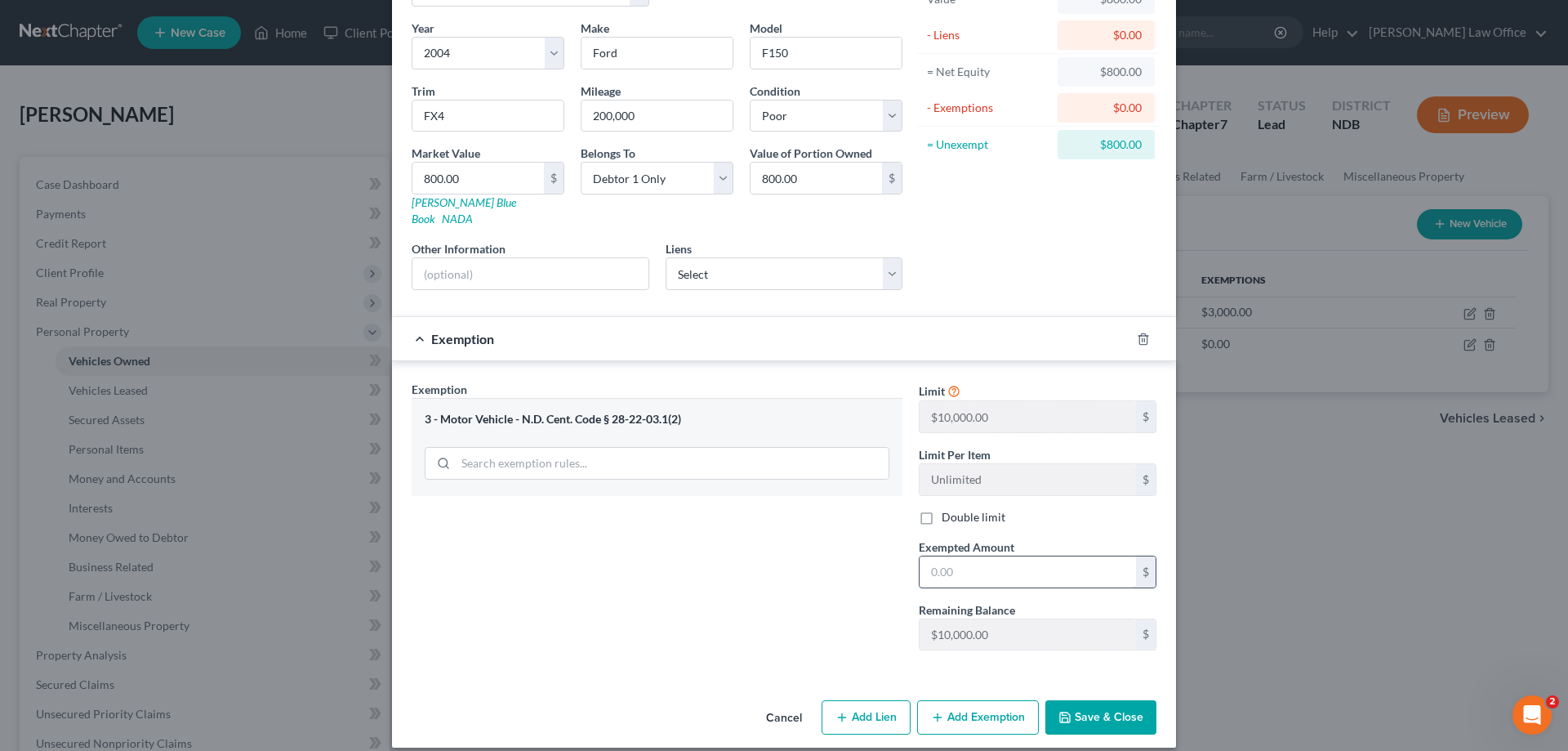
click at [1006, 556] on input "text" at bounding box center [1028, 572] width 216 height 31
type input "800.00"
click at [1107, 700] on button "Save & Close" at bounding box center [1101, 717] width 111 height 35
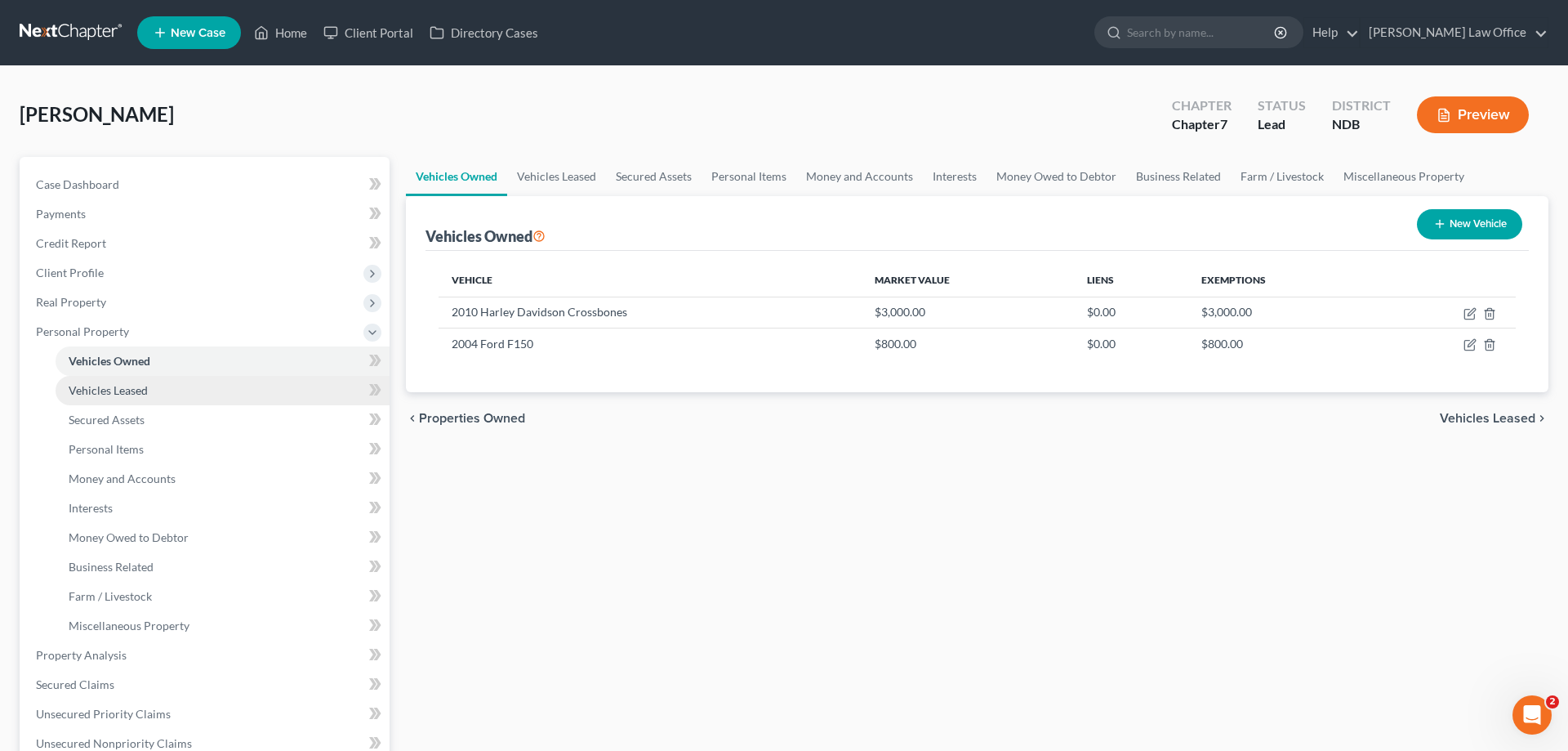
click at [133, 385] on span "Vehicles Leased" at bounding box center [108, 390] width 79 height 14
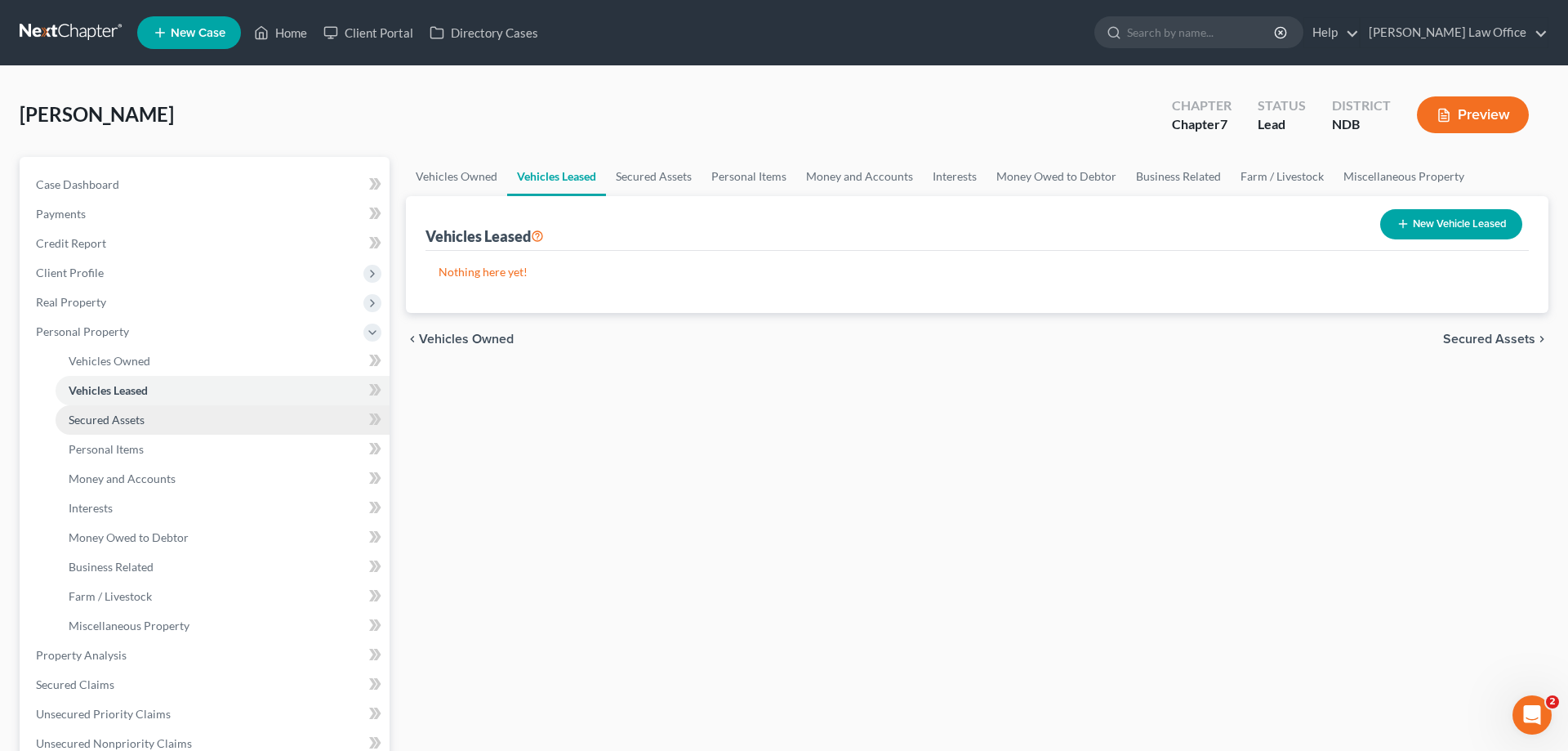
click at [131, 414] on span "Secured Assets" at bounding box center [107, 419] width 76 height 14
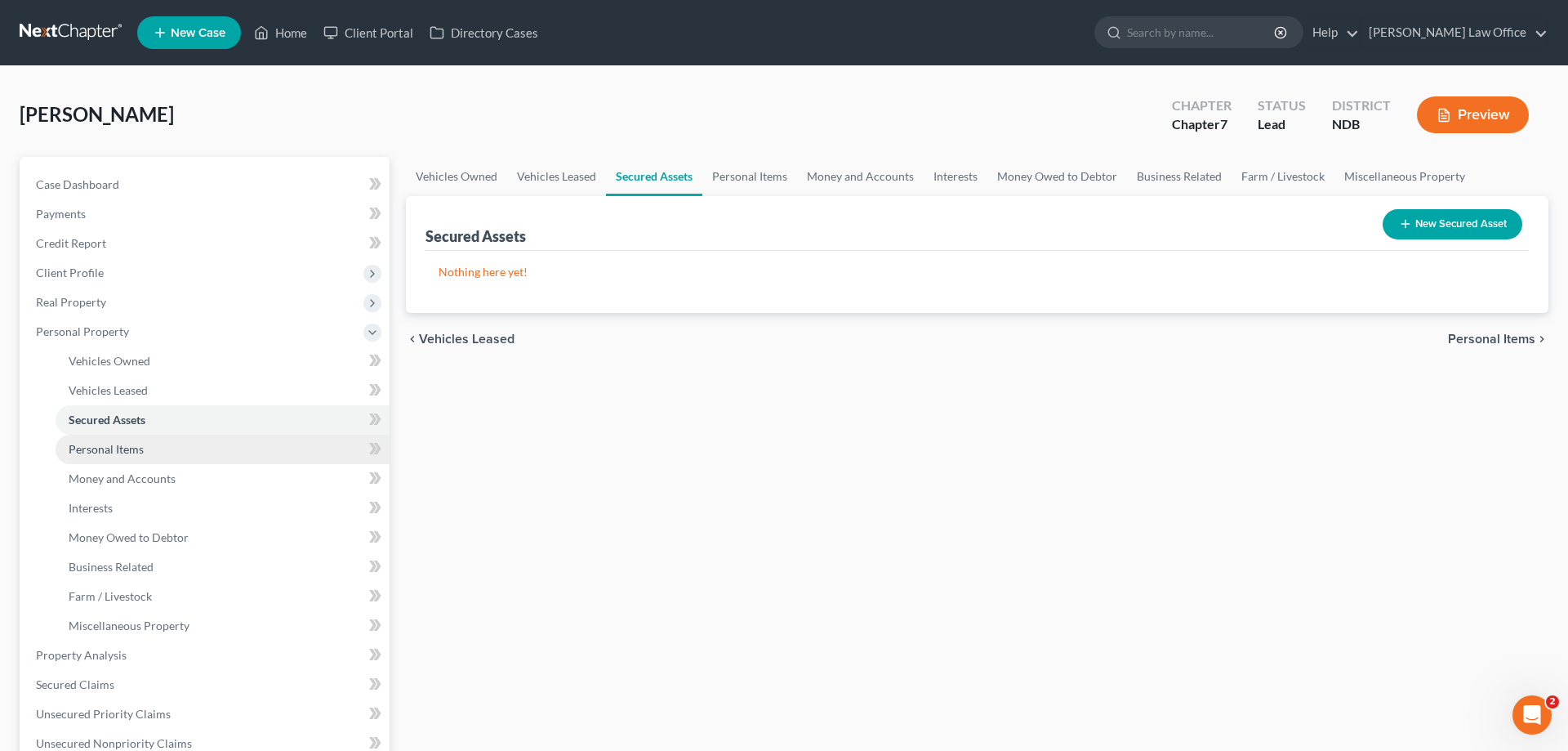
click at [124, 442] on span "Personal Items" at bounding box center [106, 449] width 75 height 14
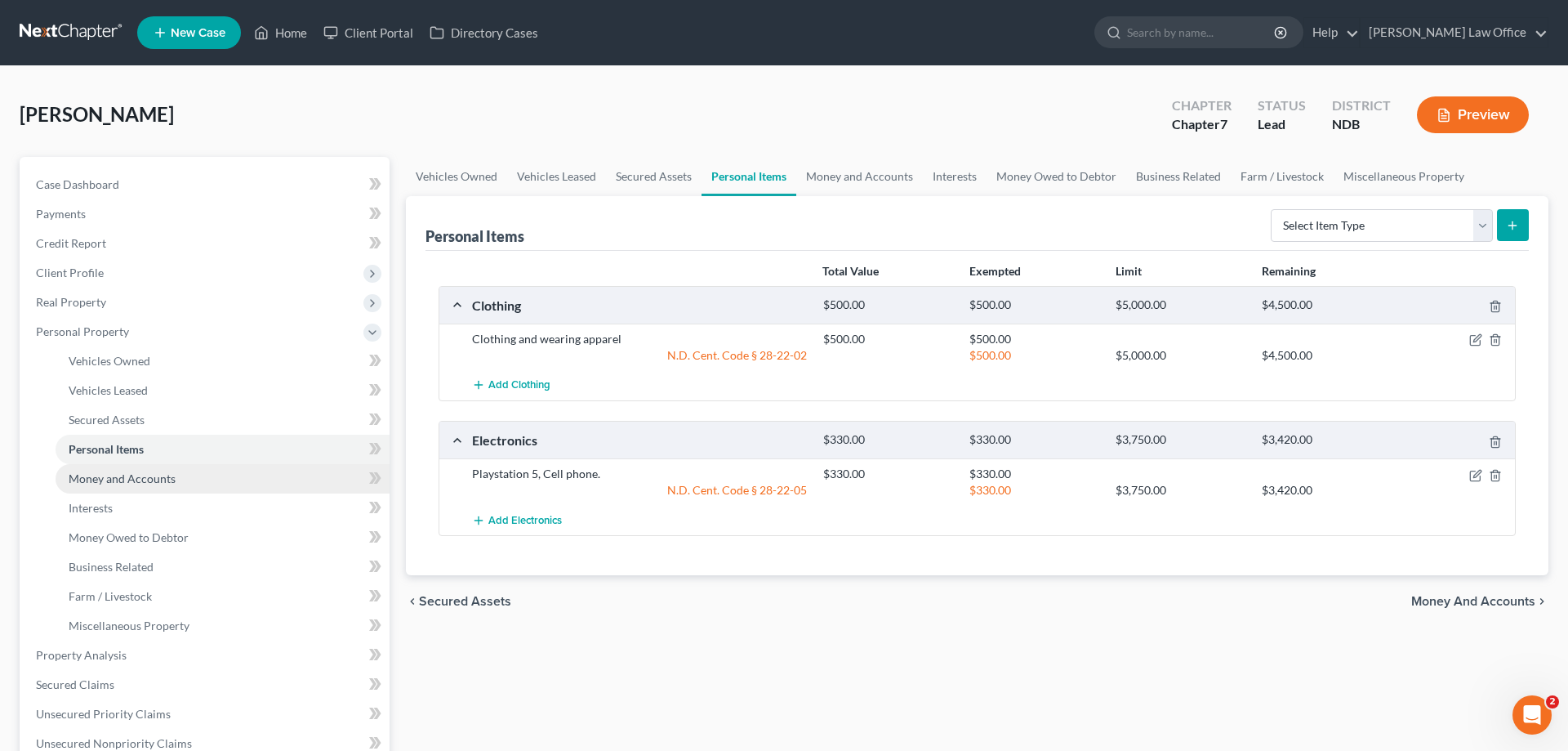
click at [140, 472] on span "Money and Accounts" at bounding box center [122, 478] width 107 height 14
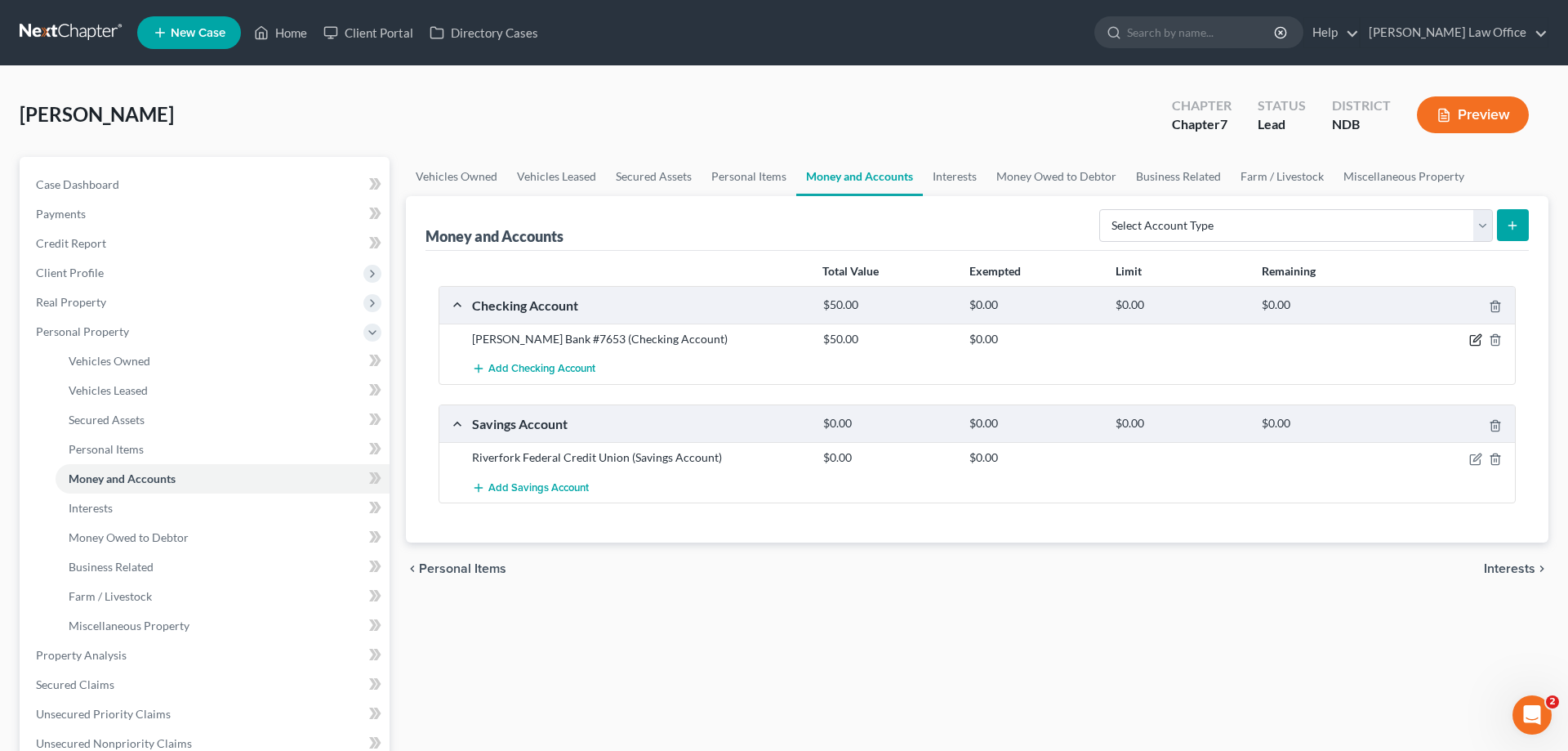
click at [1474, 333] on icon "button" at bounding box center [1475, 339] width 13 height 13
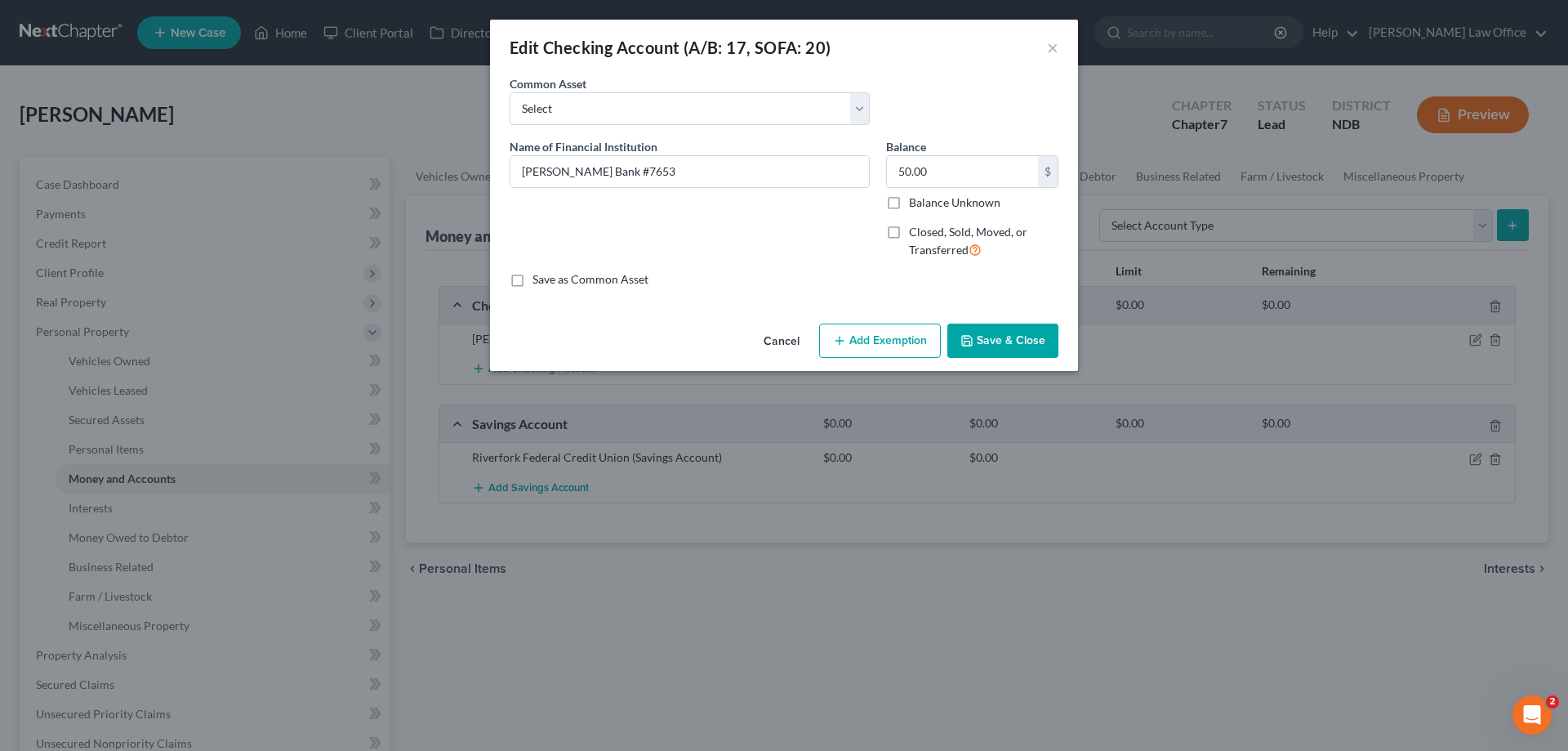
click at [902, 338] on button "Add Exemption" at bounding box center [880, 341] width 122 height 35
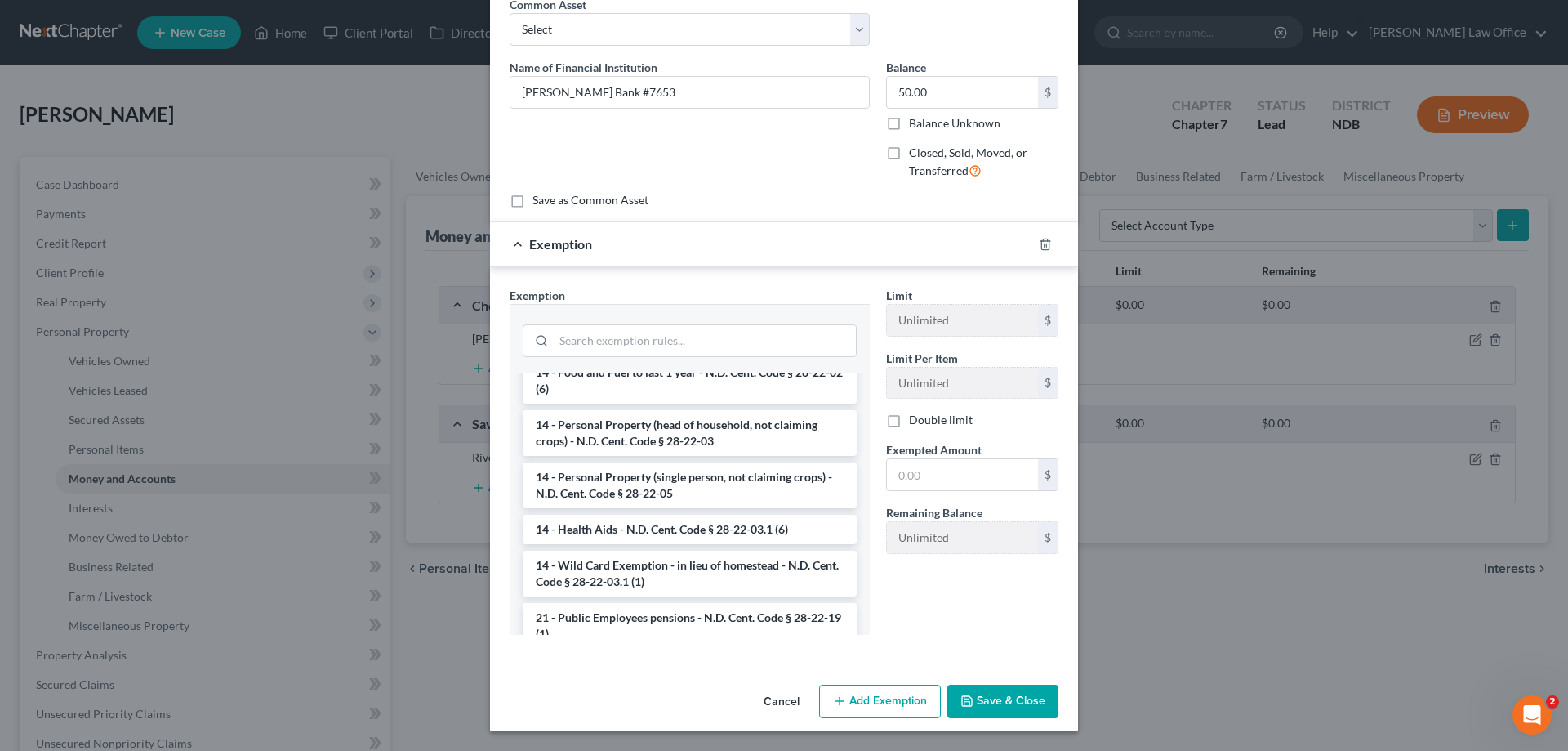
scroll to position [250, 0]
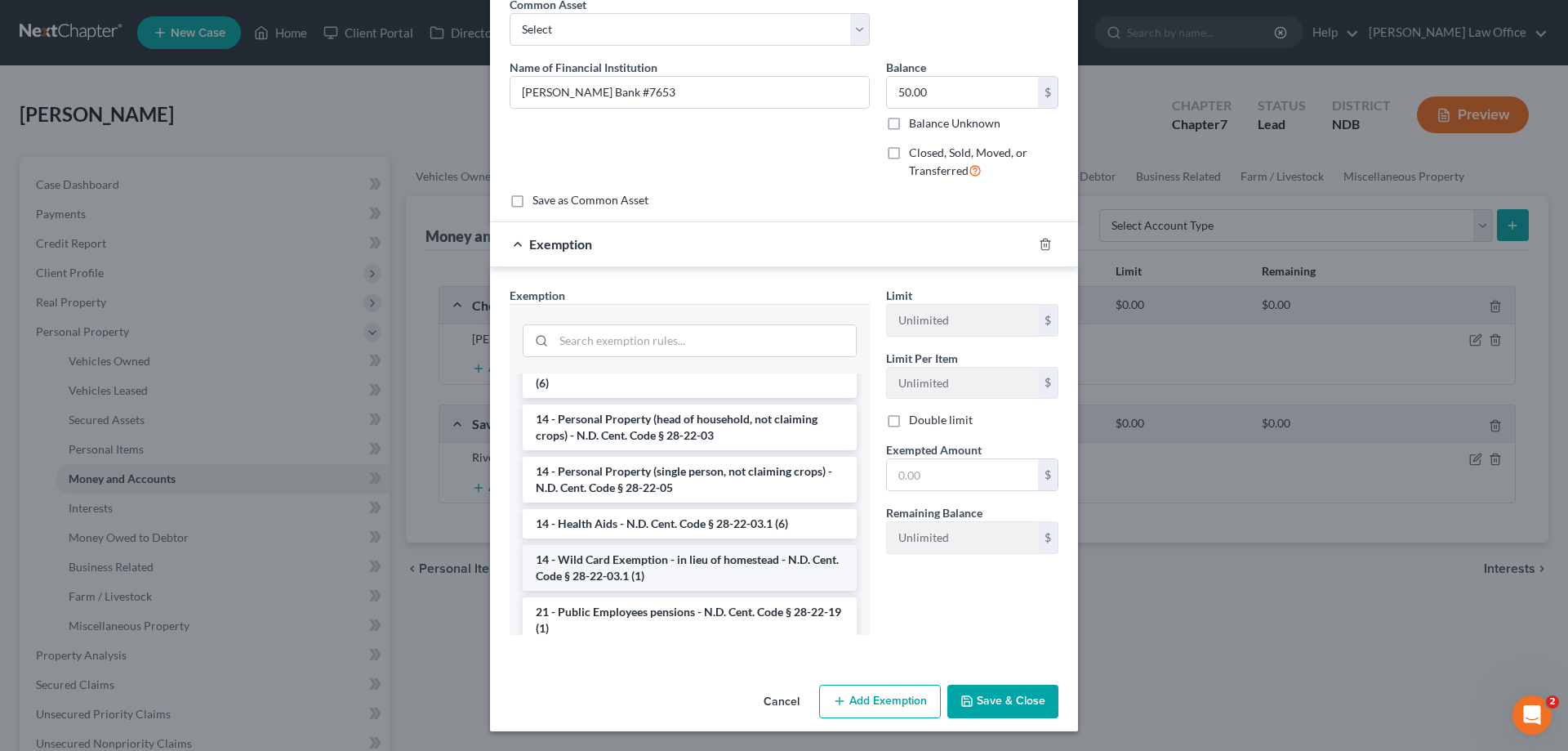
click at [730, 561] on li "14 - Wild Card Exemption - in lieu of homestead - N.D. Cent. Code § 28-22-03.1 …" at bounding box center [689, 567] width 334 height 46
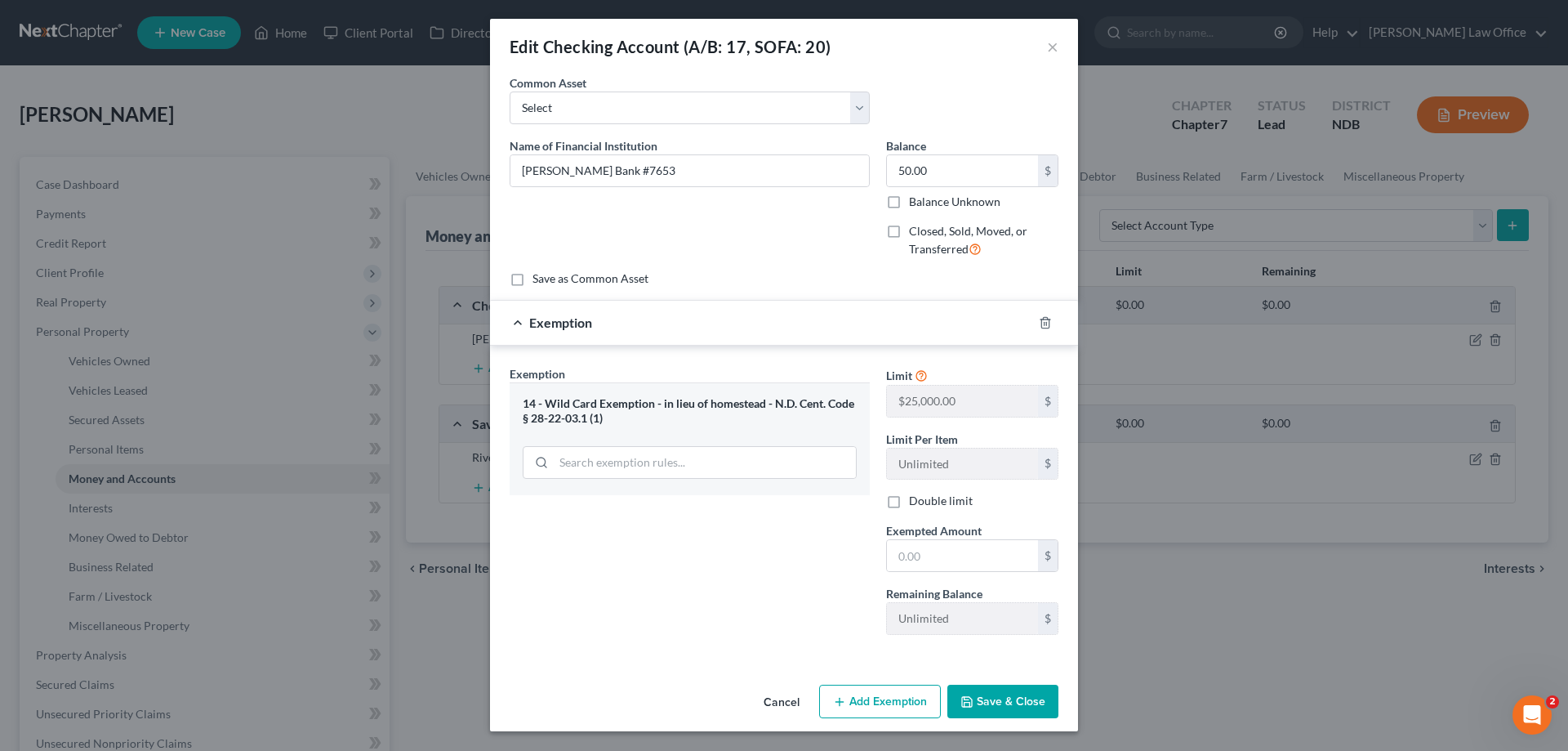
scroll to position [2, 0]
click at [942, 566] on input "text" at bounding box center [962, 556] width 151 height 31
type input "50.00"
click at [993, 696] on button "Save & Close" at bounding box center [1003, 702] width 111 height 35
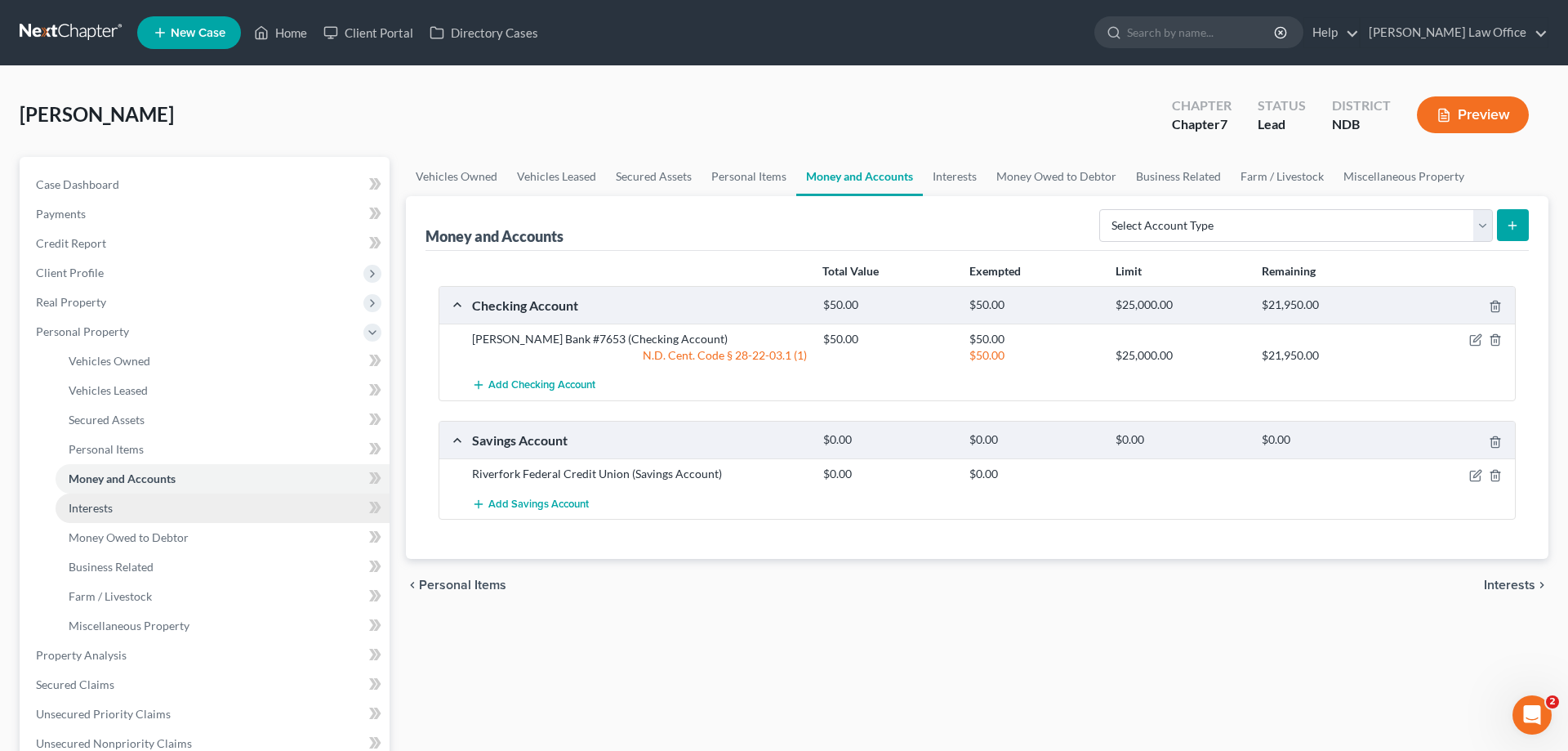
click at [91, 503] on span "Interests" at bounding box center [90, 507] width 44 height 14
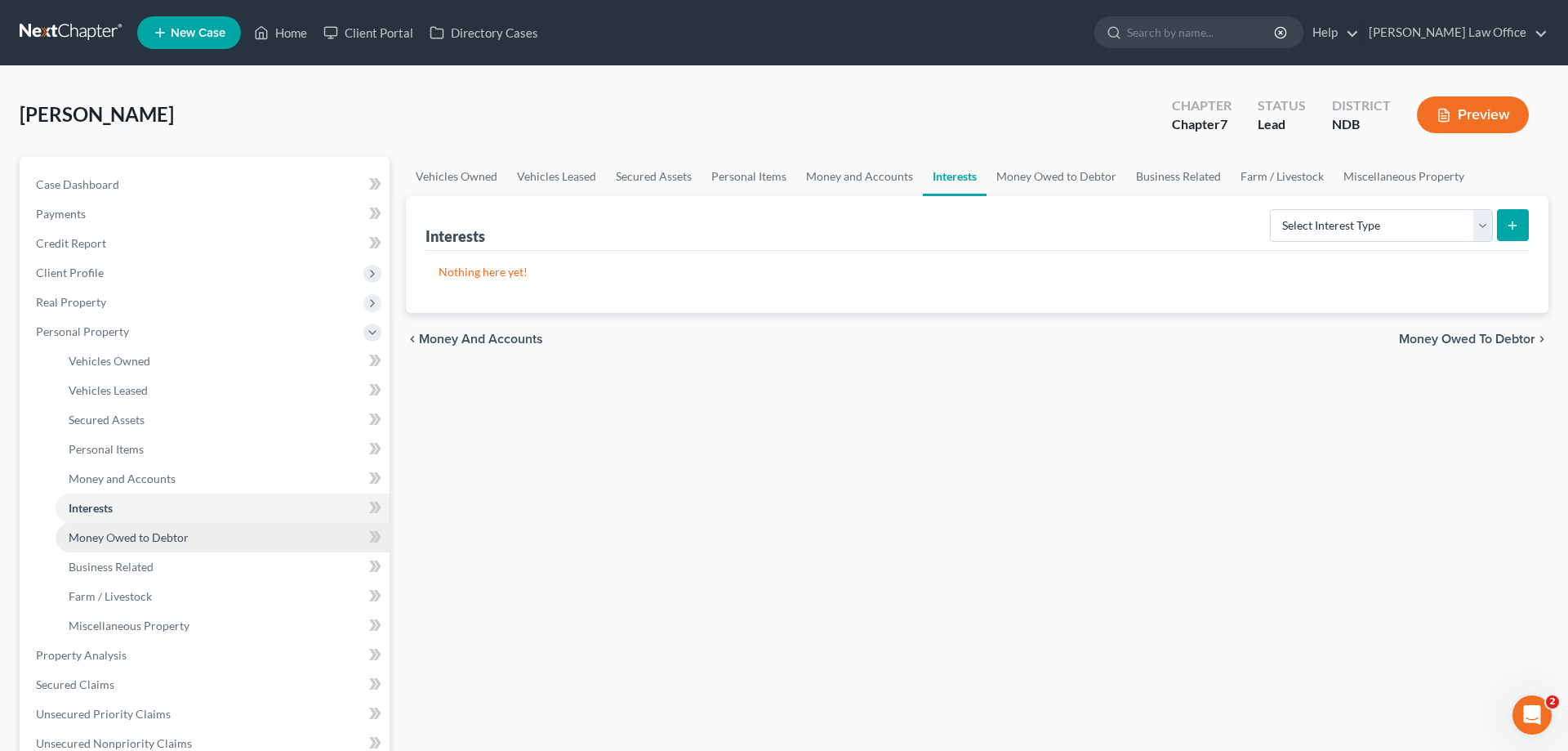
click at [159, 532] on span "Money Owed to Debtor" at bounding box center [128, 537] width 120 height 14
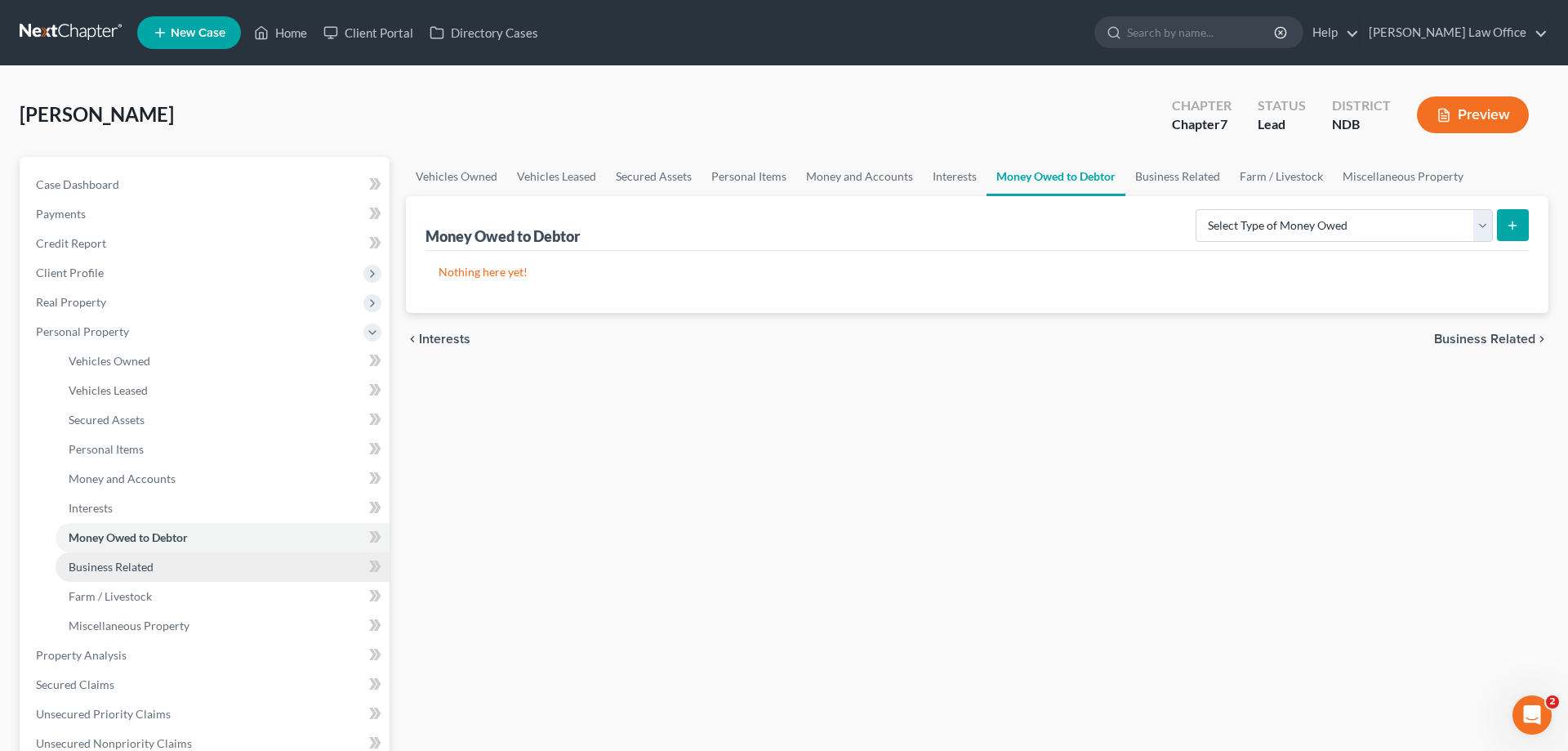
click at [137, 563] on span "Business Related" at bounding box center [111, 567] width 85 height 14
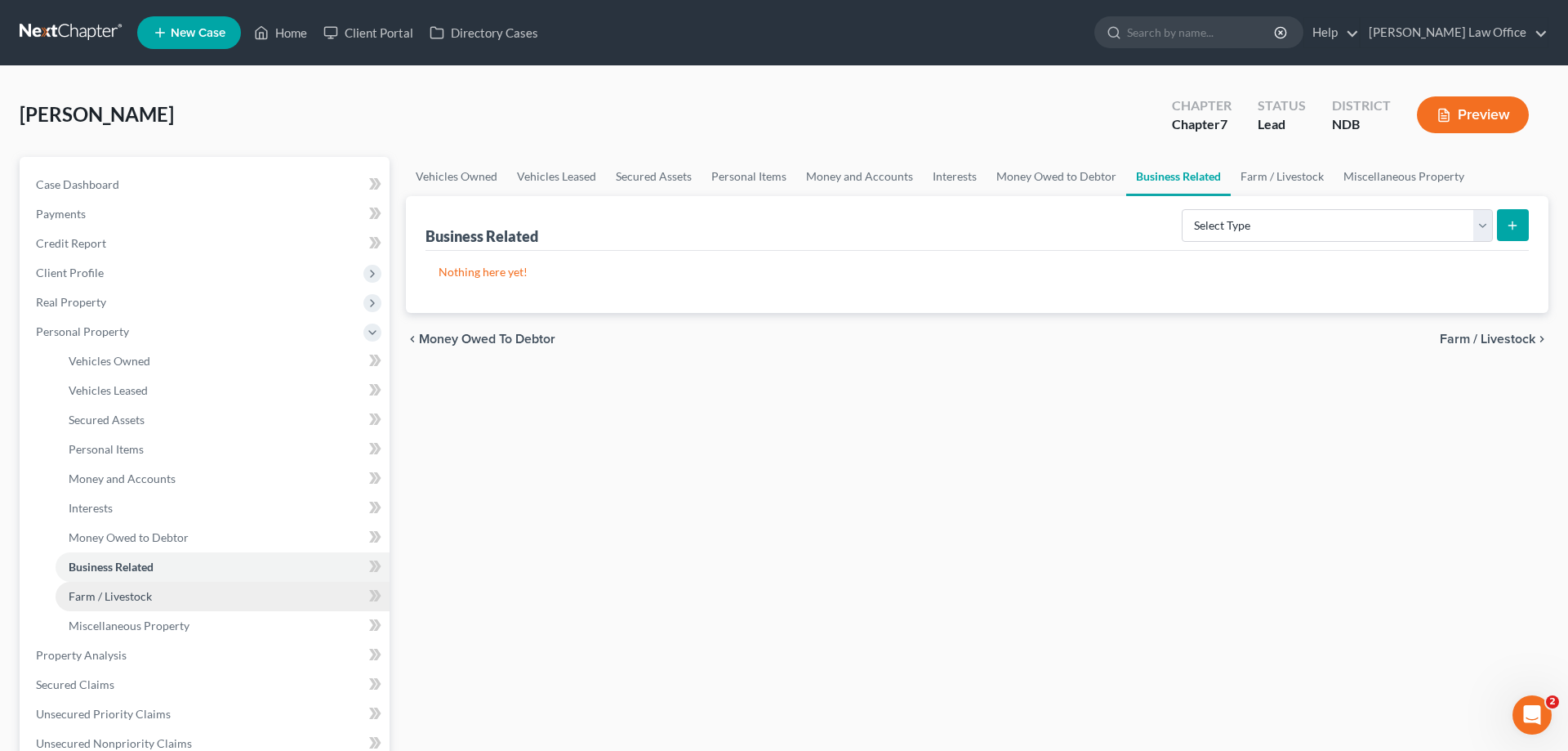
click at [131, 589] on span "Farm / Livestock" at bounding box center [110, 596] width 84 height 14
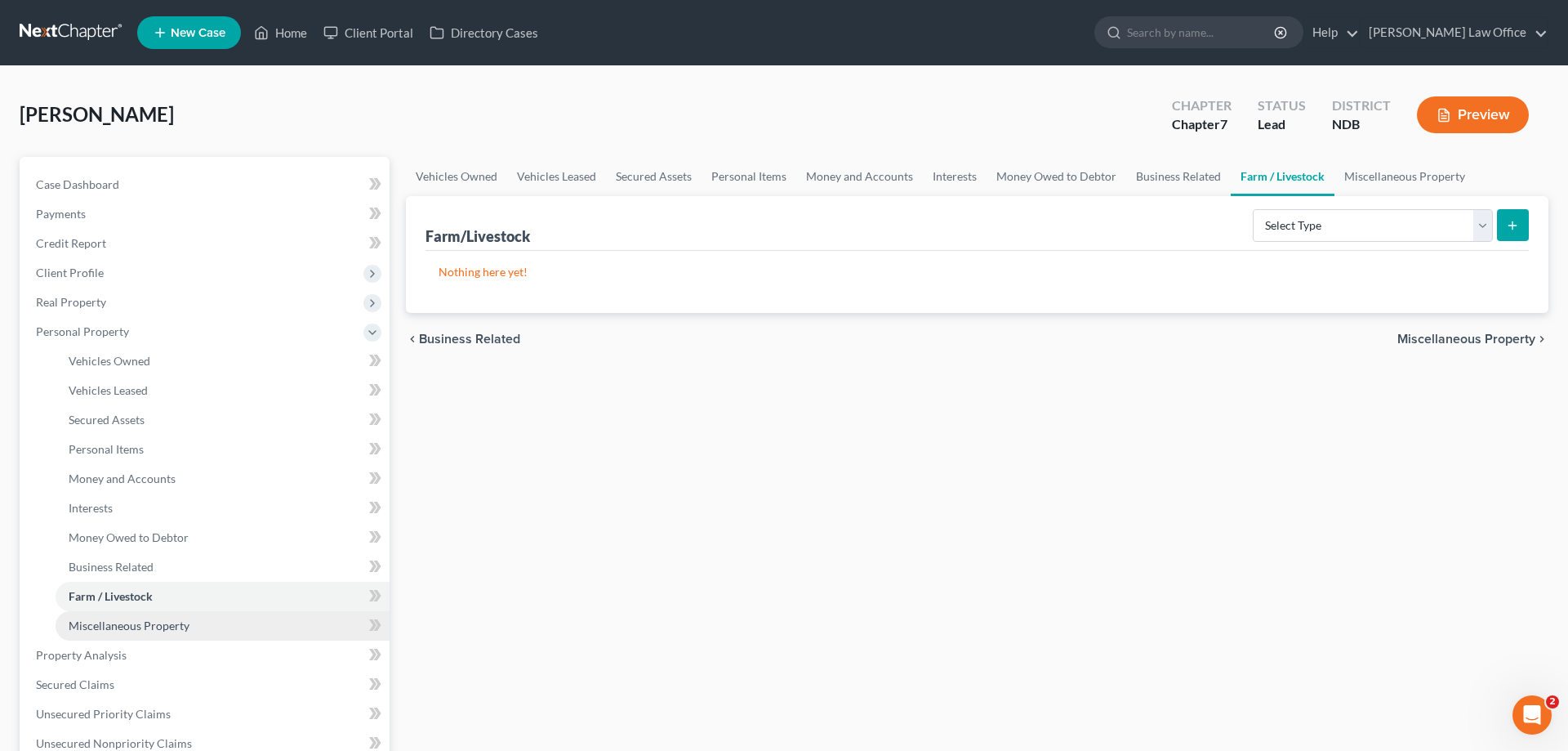
click at [144, 623] on span "Miscellaneous Property" at bounding box center [128, 625] width 121 height 14
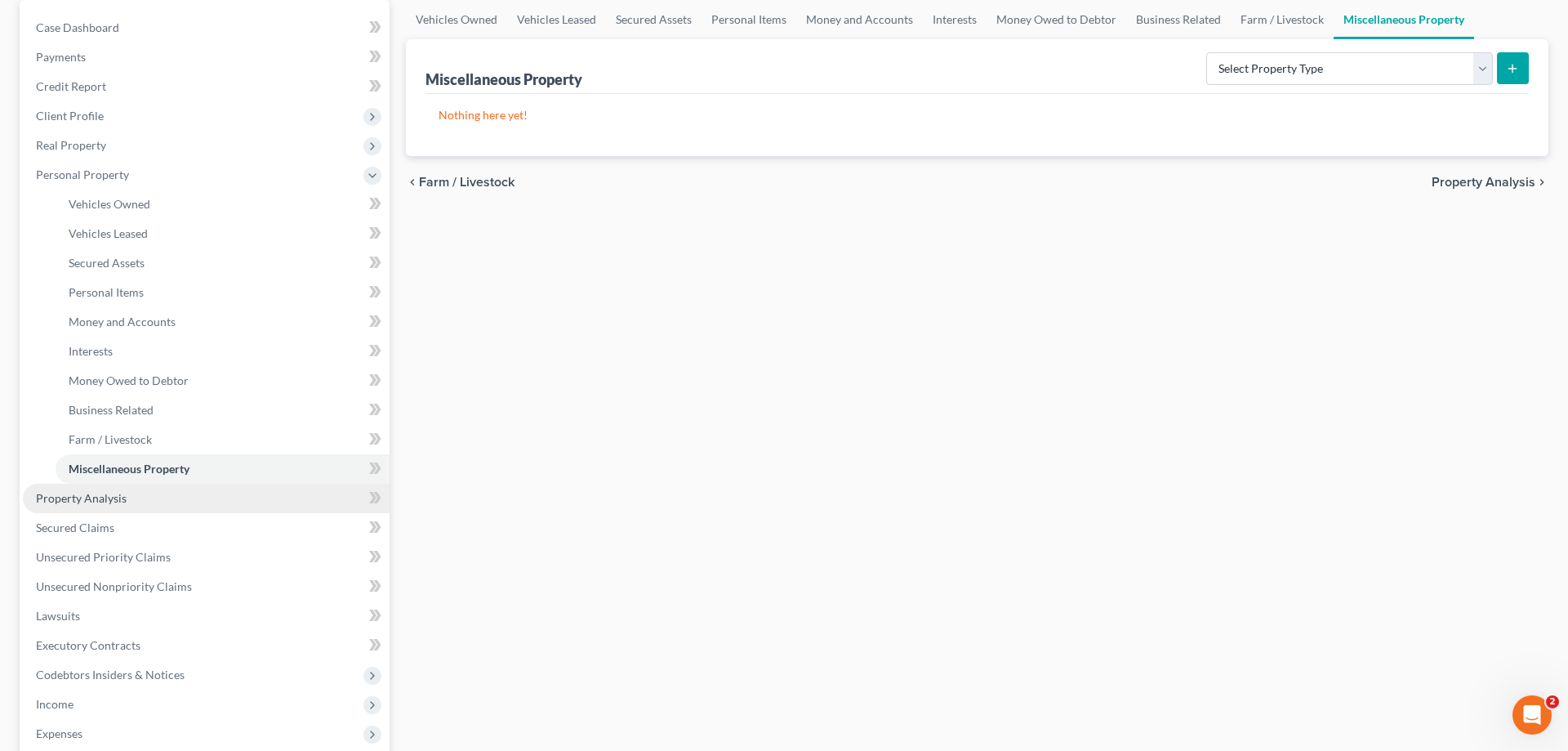
scroll to position [167, 0]
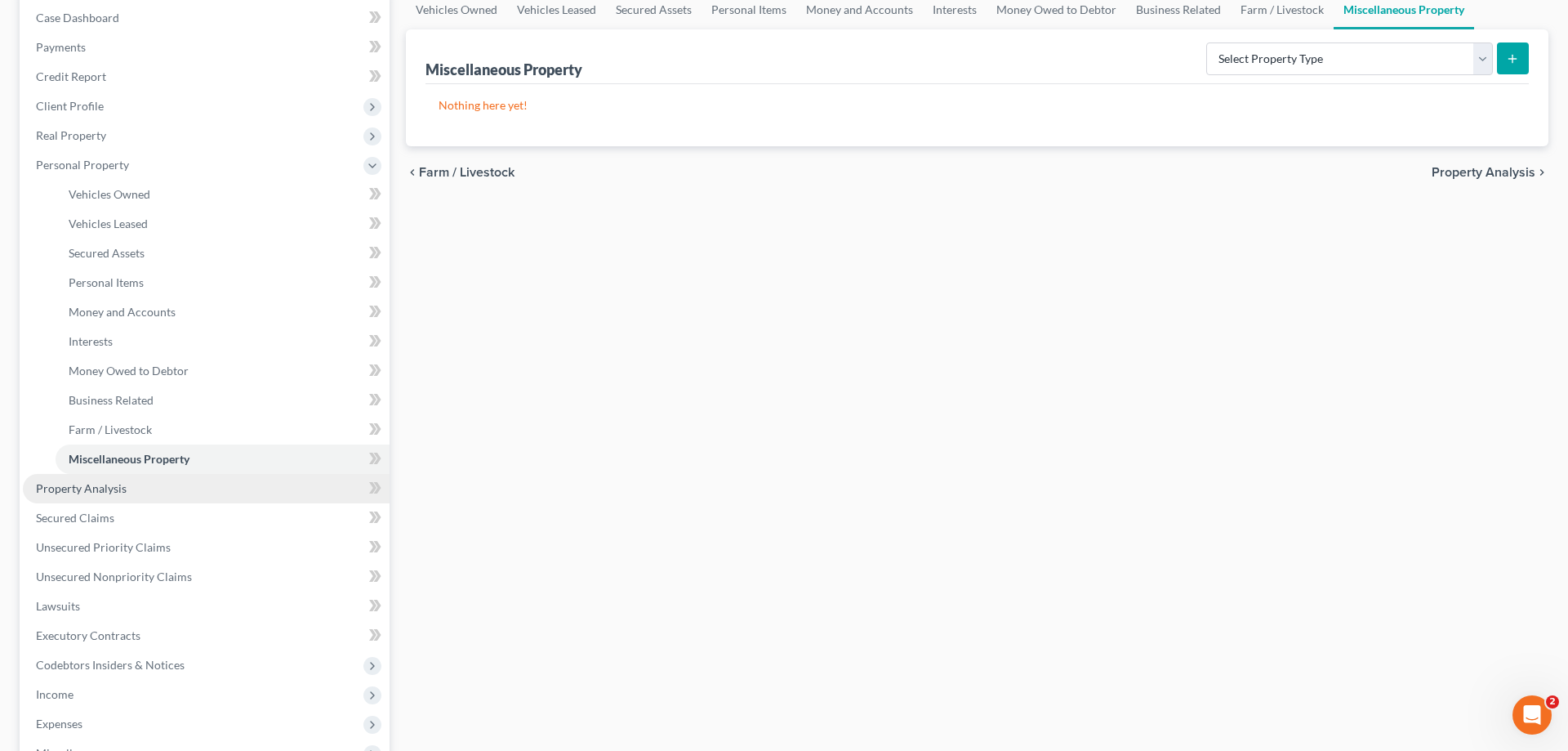
click at [101, 483] on span "Property Analysis" at bounding box center [81, 488] width 90 height 14
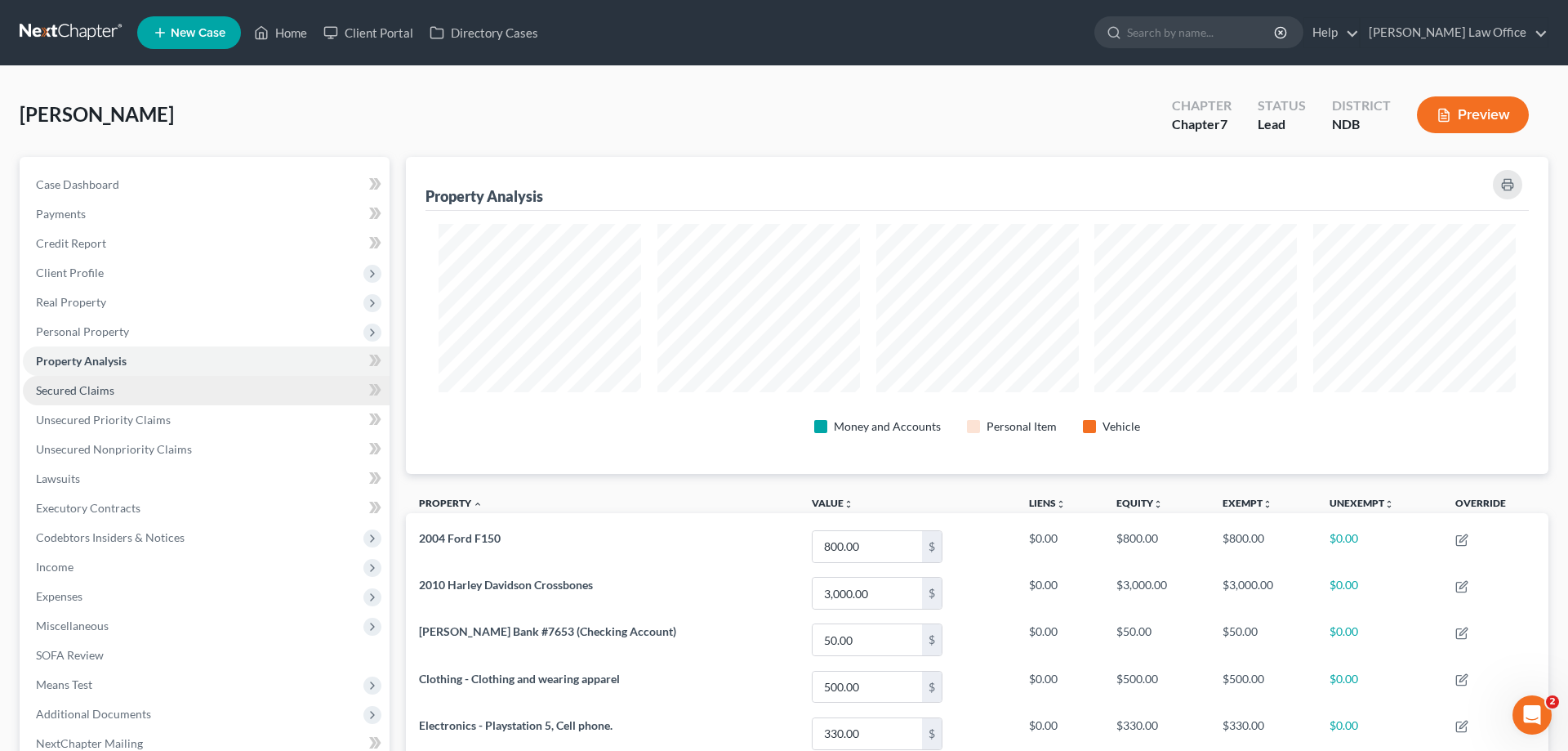
click at [67, 387] on span "Secured Claims" at bounding box center [75, 390] width 79 height 14
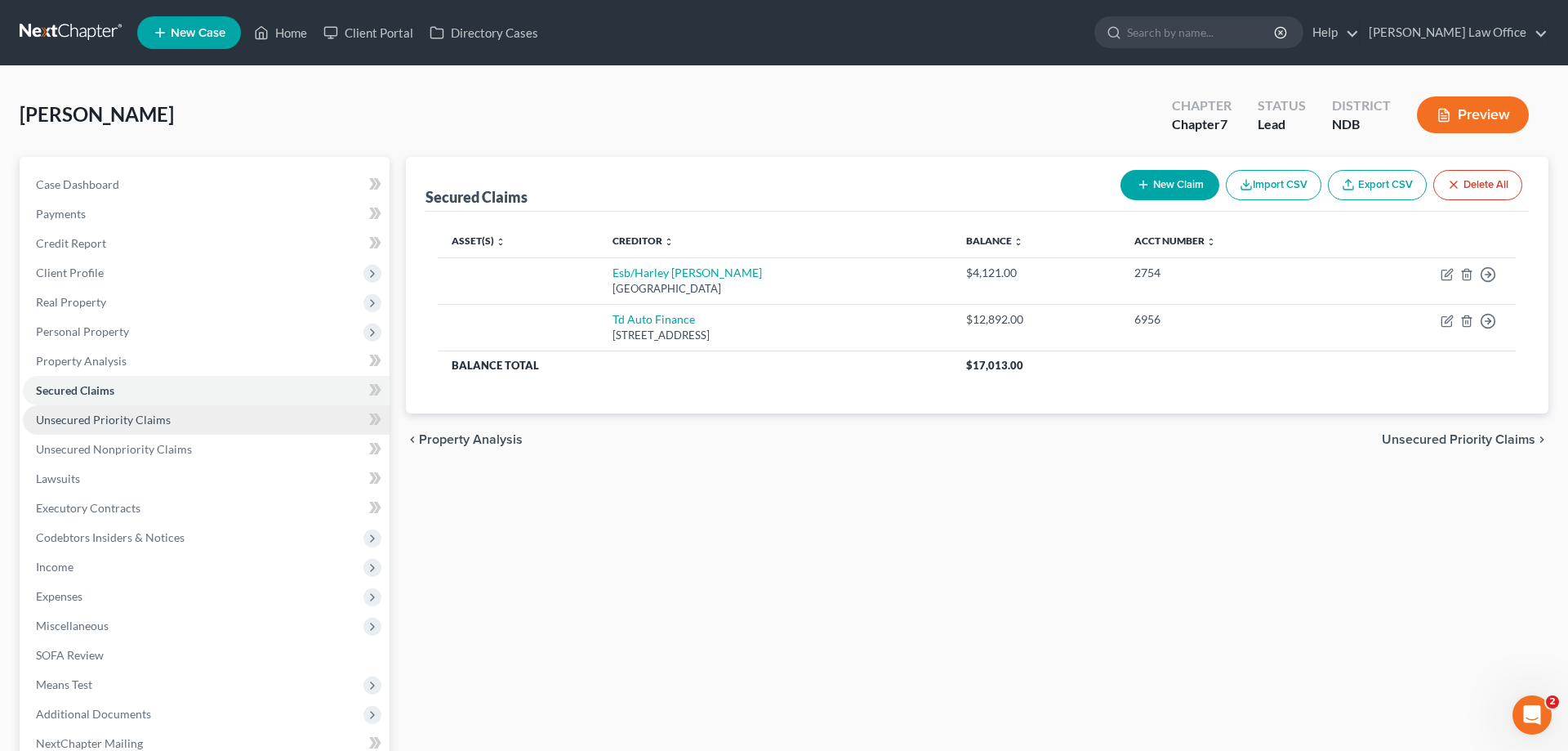
click at [137, 416] on span "Unsecured Priority Claims" at bounding box center [103, 419] width 134 height 14
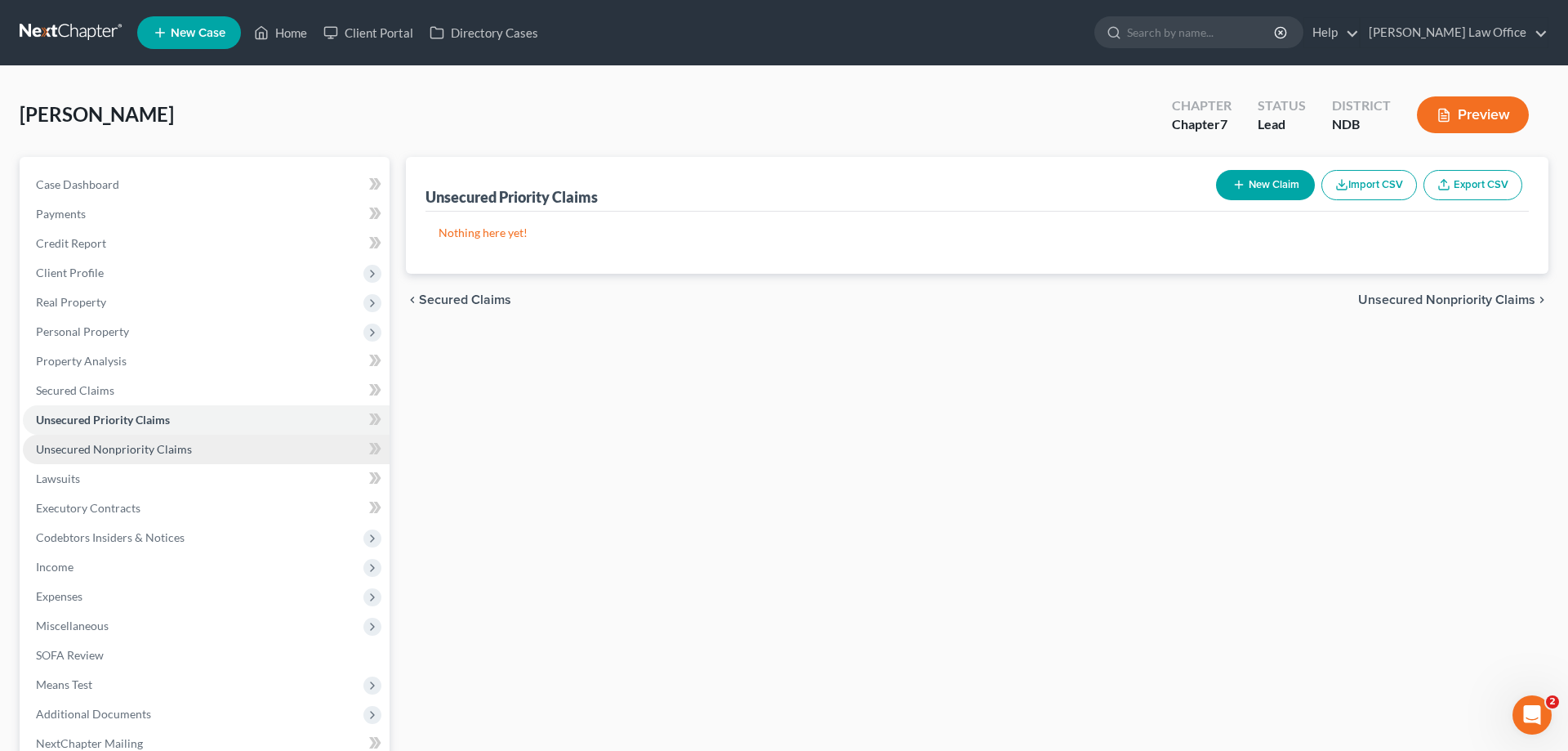
click at [138, 447] on span "Unsecured Nonpriority Claims" at bounding box center [114, 449] width 156 height 14
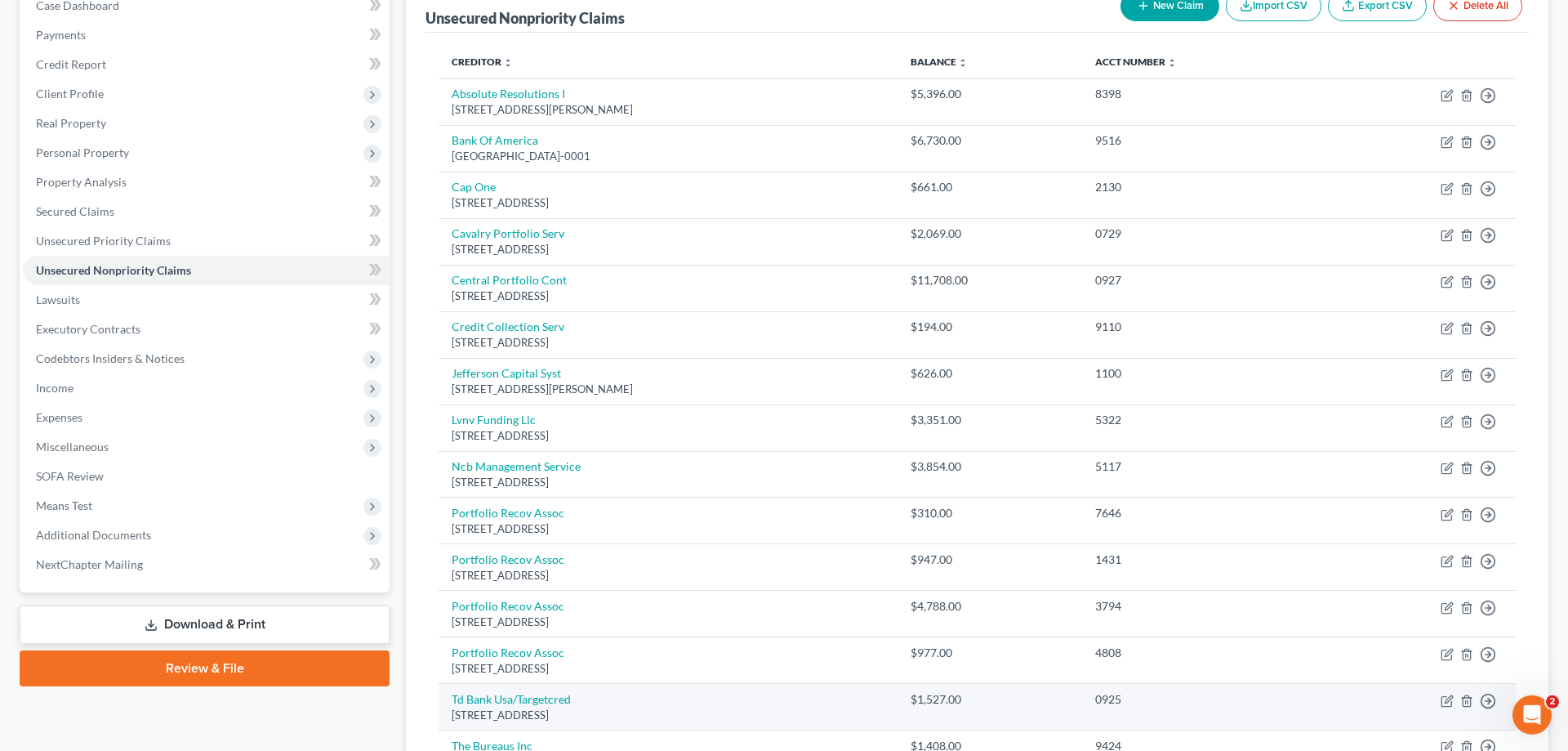
scroll to position [178, 0]
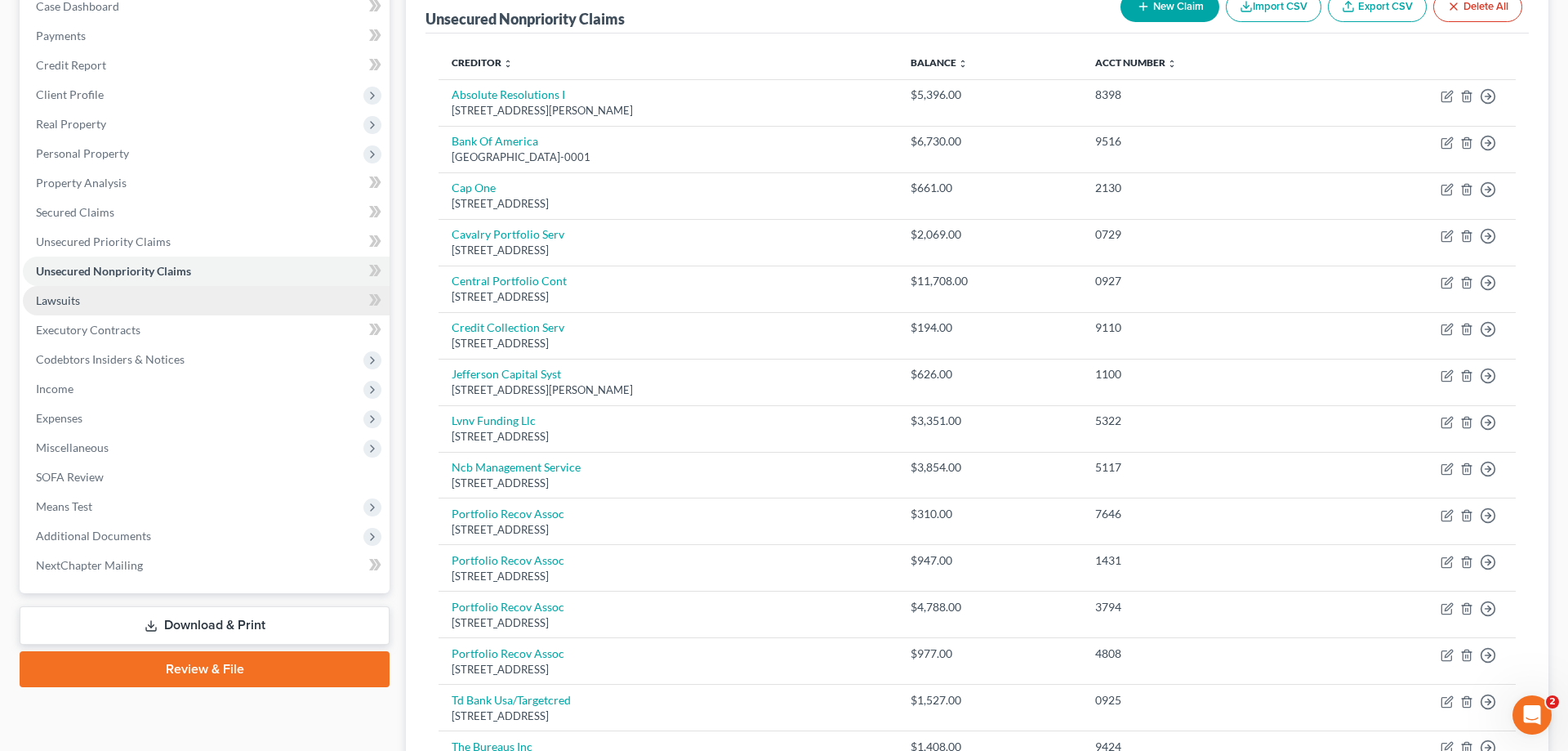
click at [63, 299] on span "Lawsuits" at bounding box center [58, 300] width 44 height 14
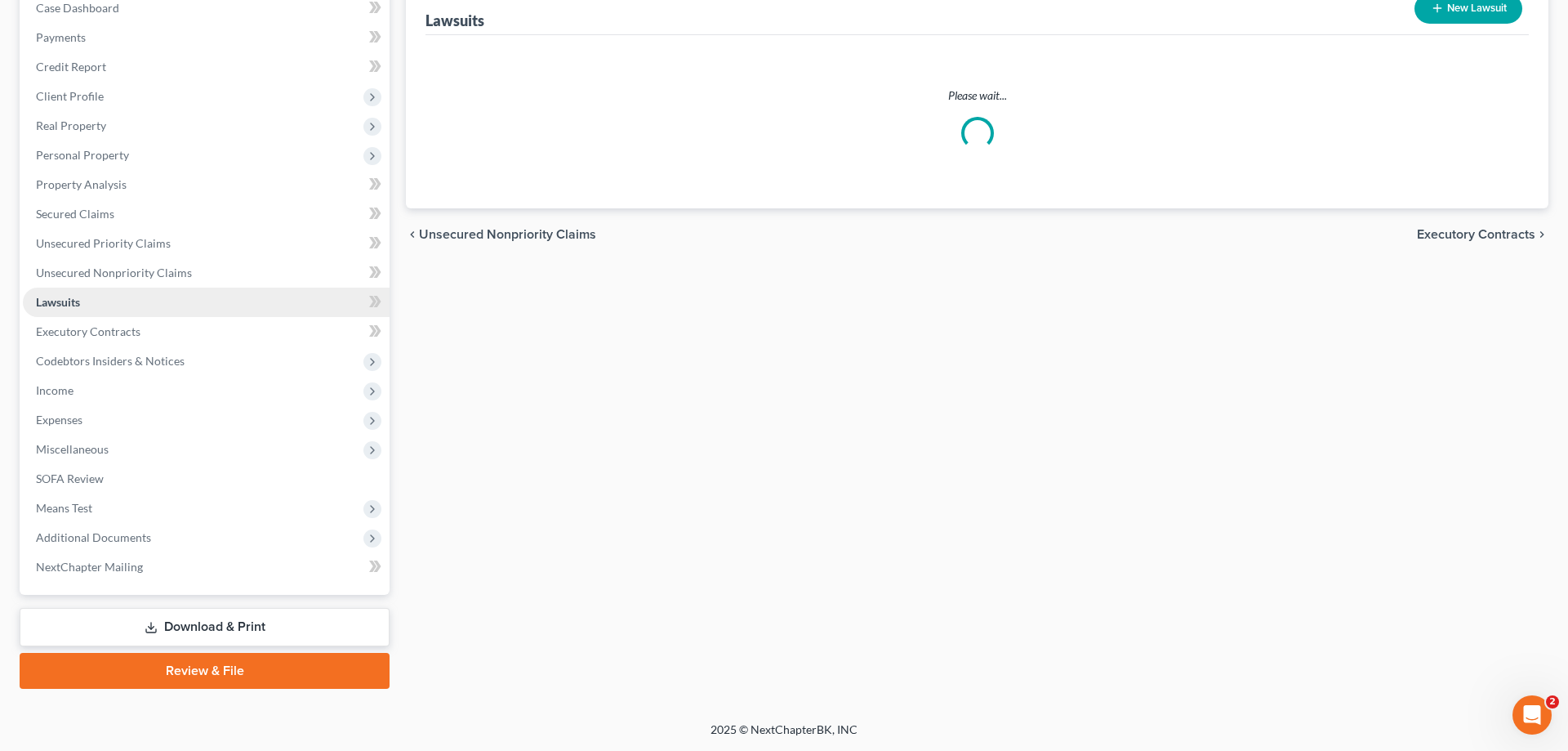
scroll to position [175, 0]
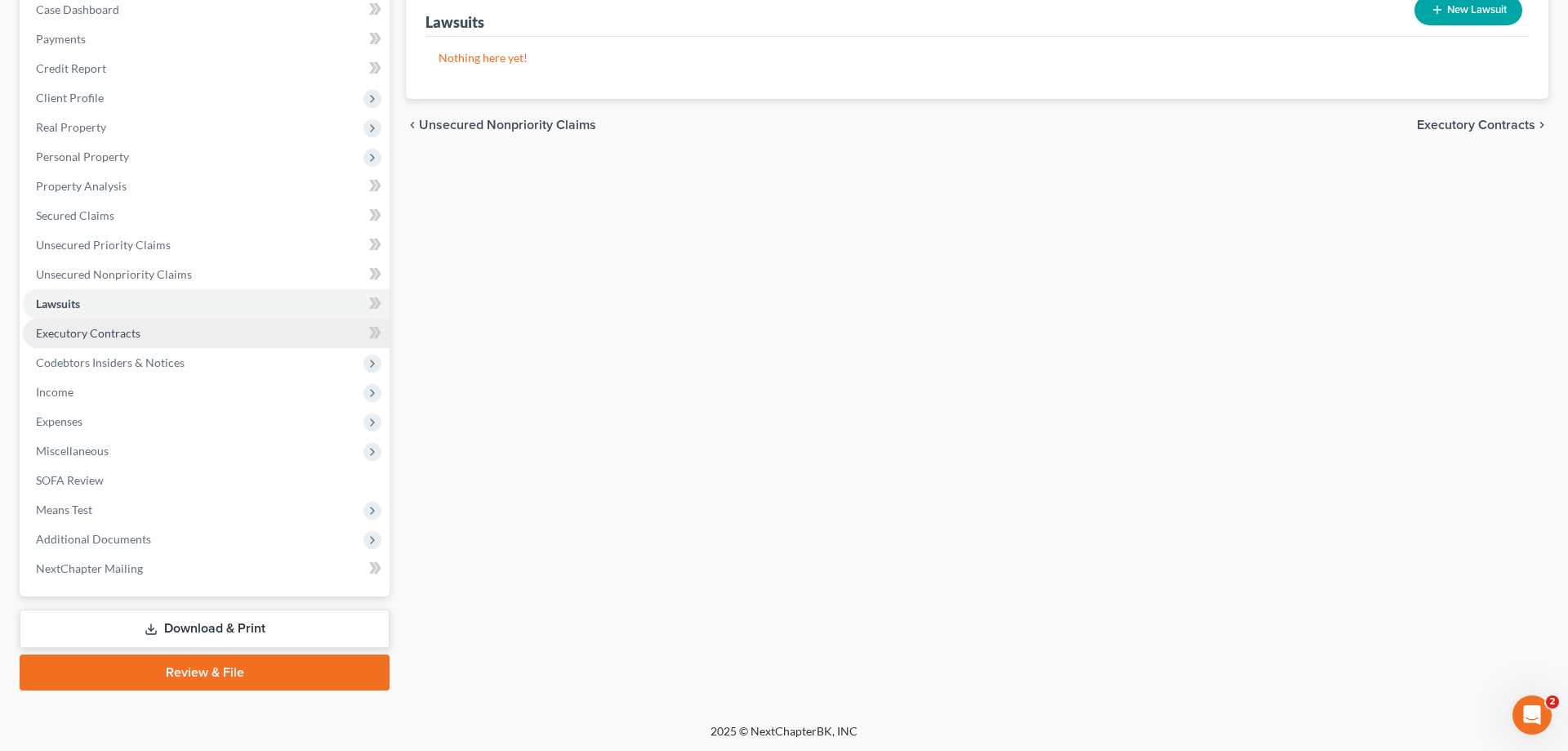
click at [81, 330] on span "Executory Contracts" at bounding box center [89, 332] width 105 height 14
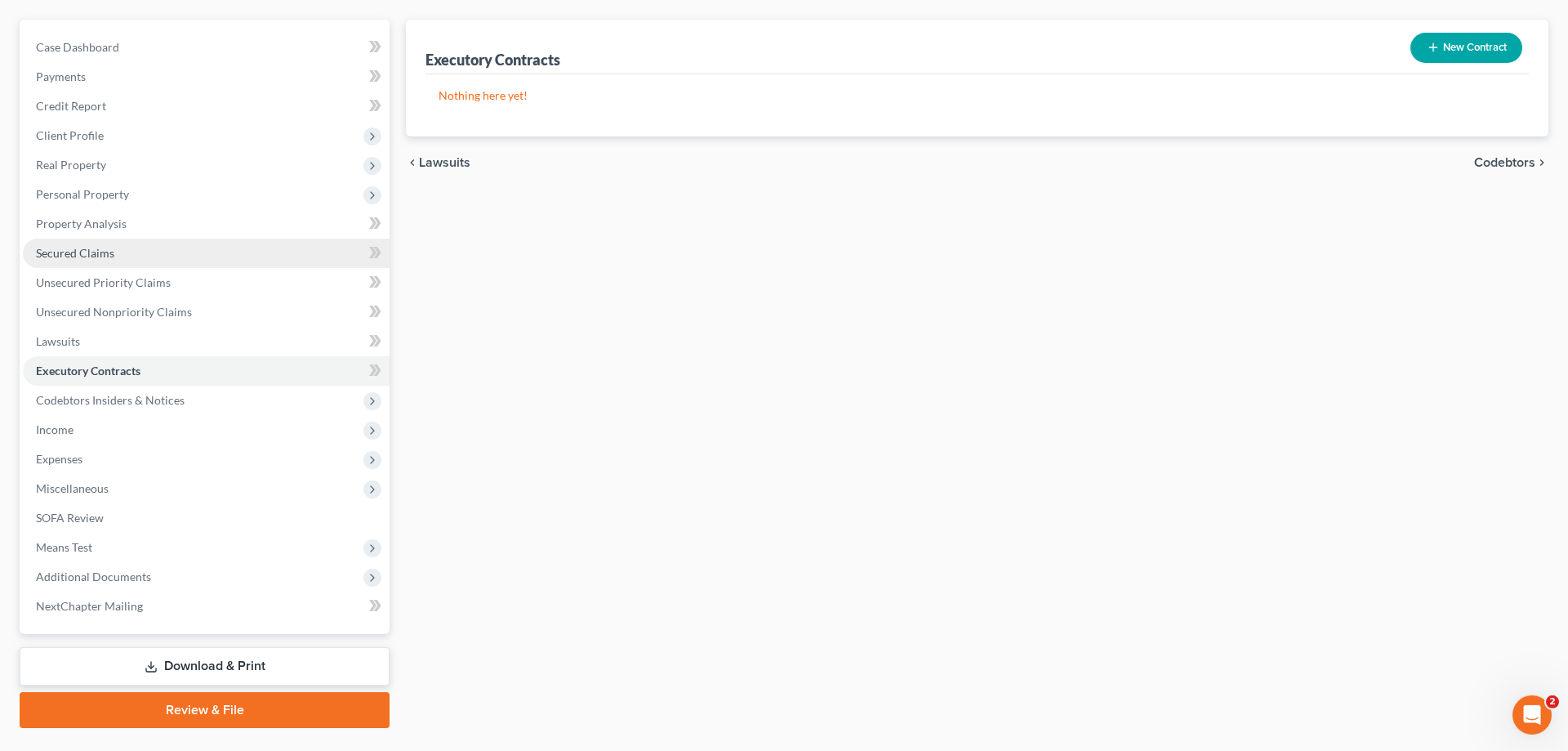
scroll to position [167, 0]
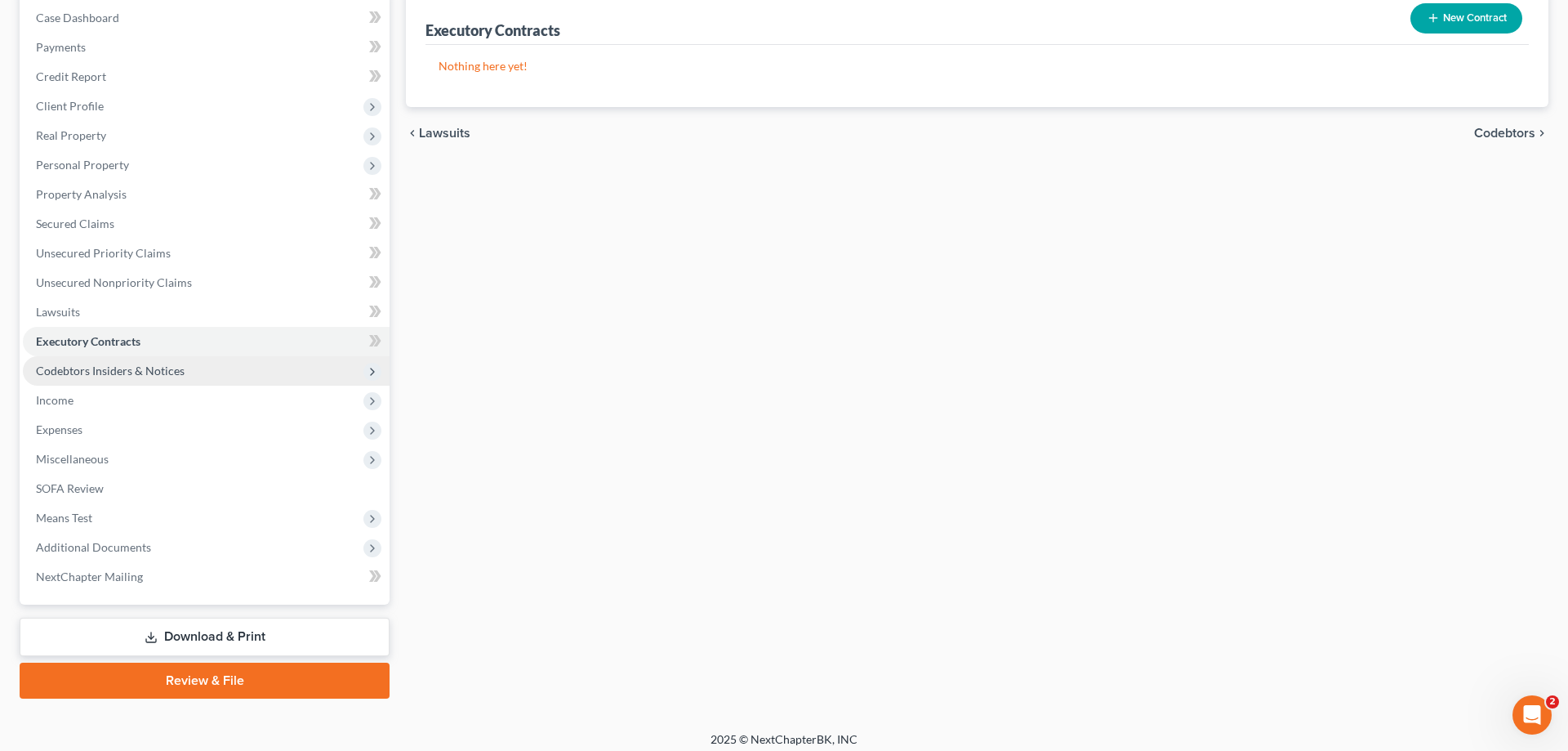
click at [109, 366] on span "Codebtors Insiders & Notices" at bounding box center [111, 370] width 149 height 14
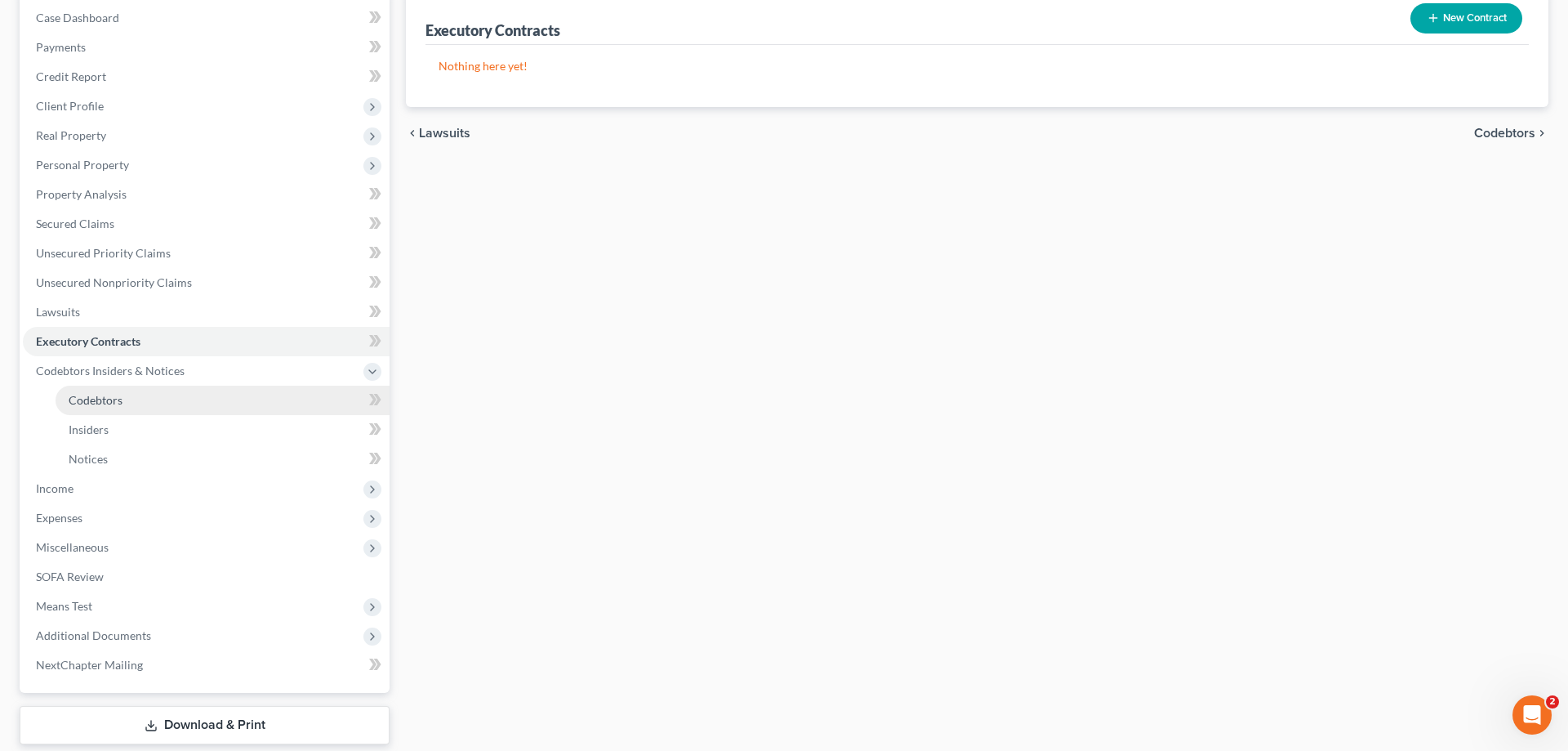
click at [102, 395] on span "Codebtors" at bounding box center [96, 400] width 54 height 14
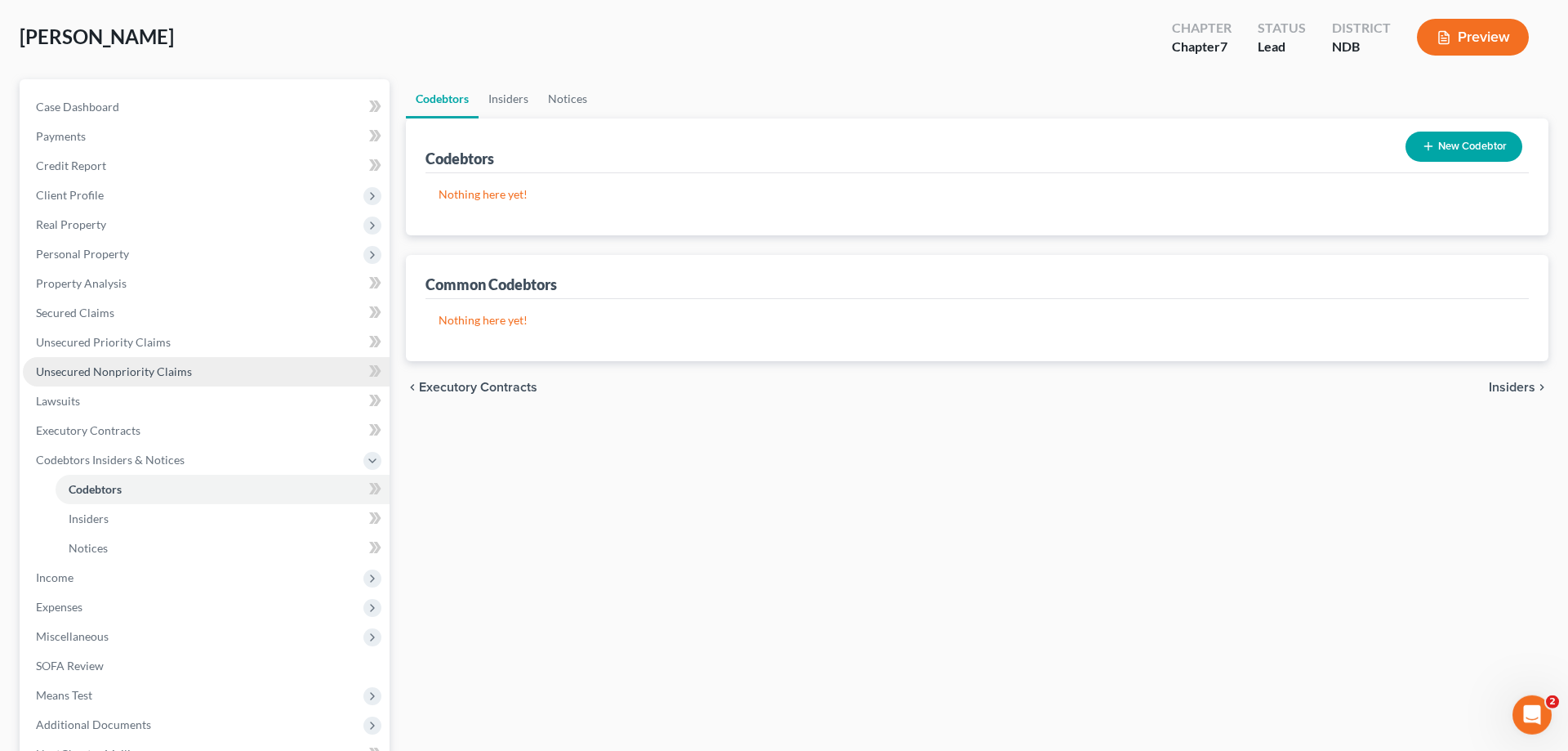
scroll to position [167, 0]
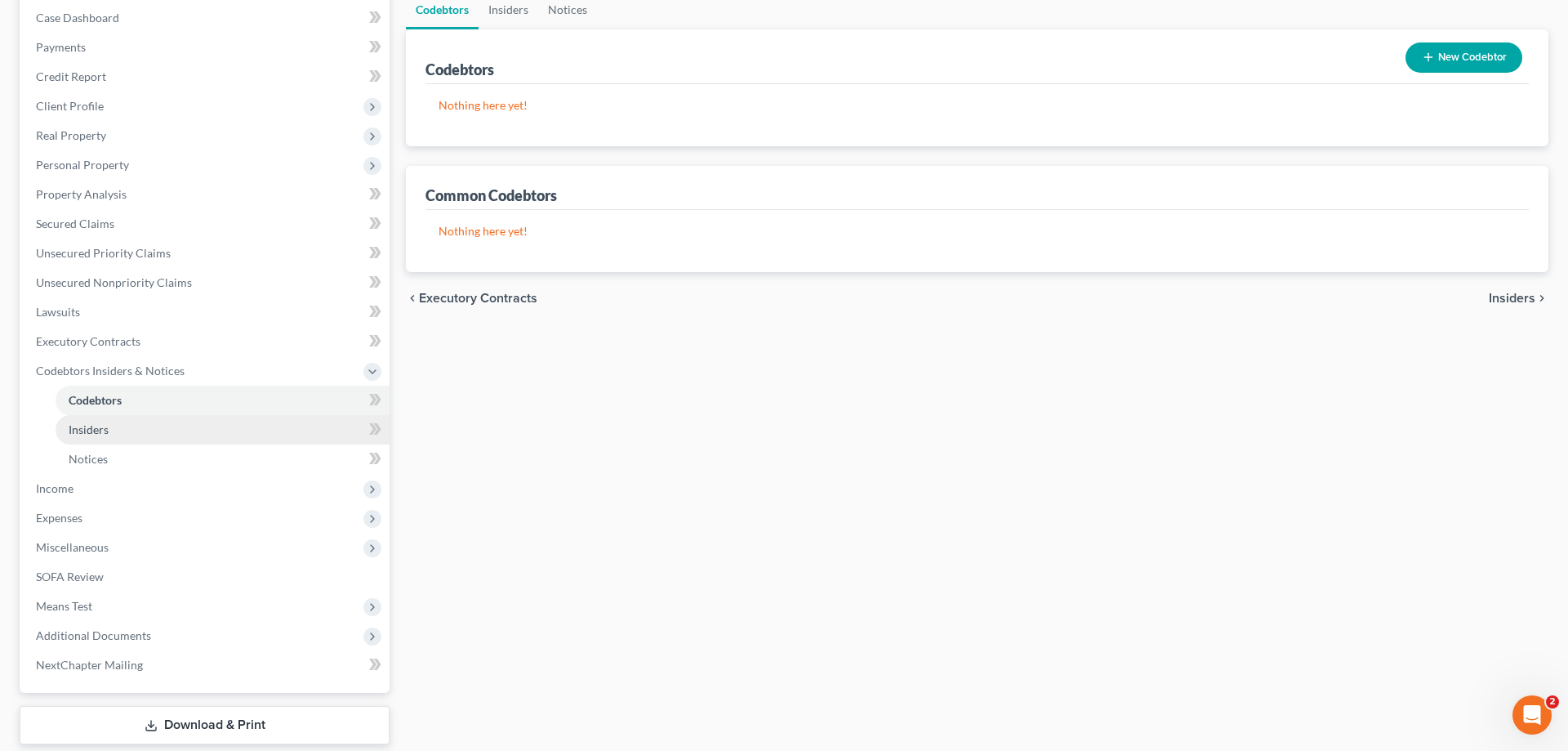
click at [98, 424] on span "Insiders" at bounding box center [88, 430] width 40 height 14
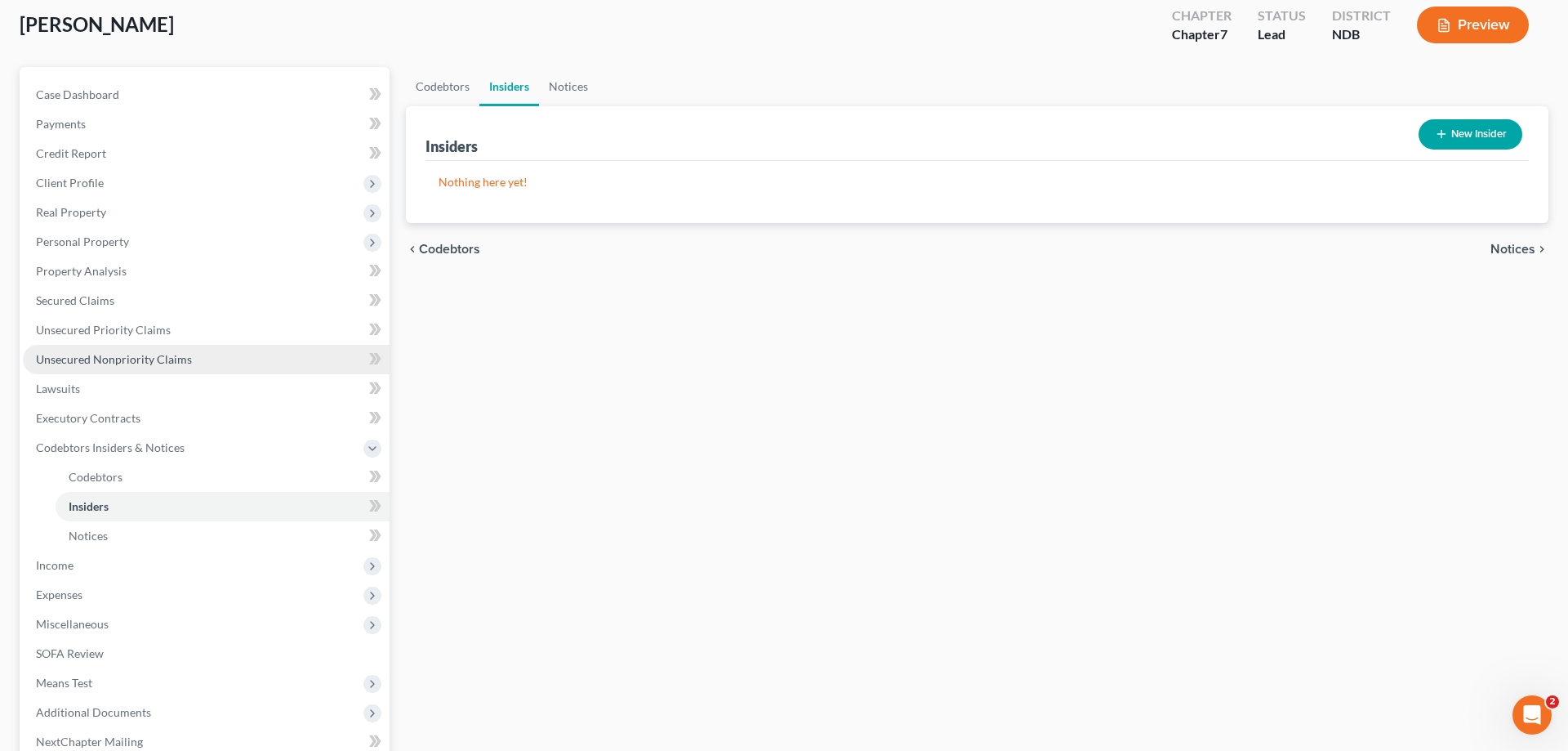
scroll to position [167, 0]
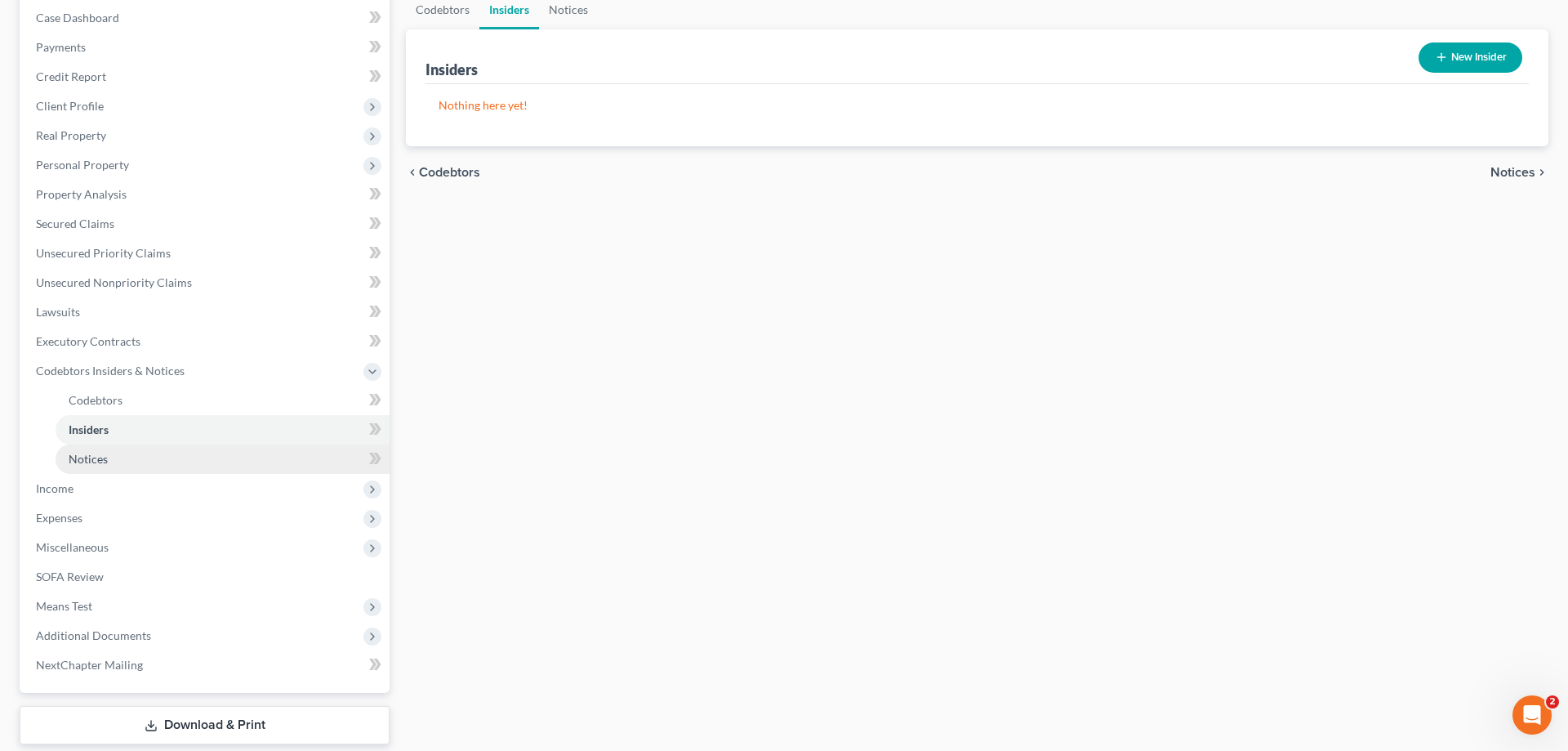
click at [90, 452] on span "Notices" at bounding box center [88, 458] width 39 height 14
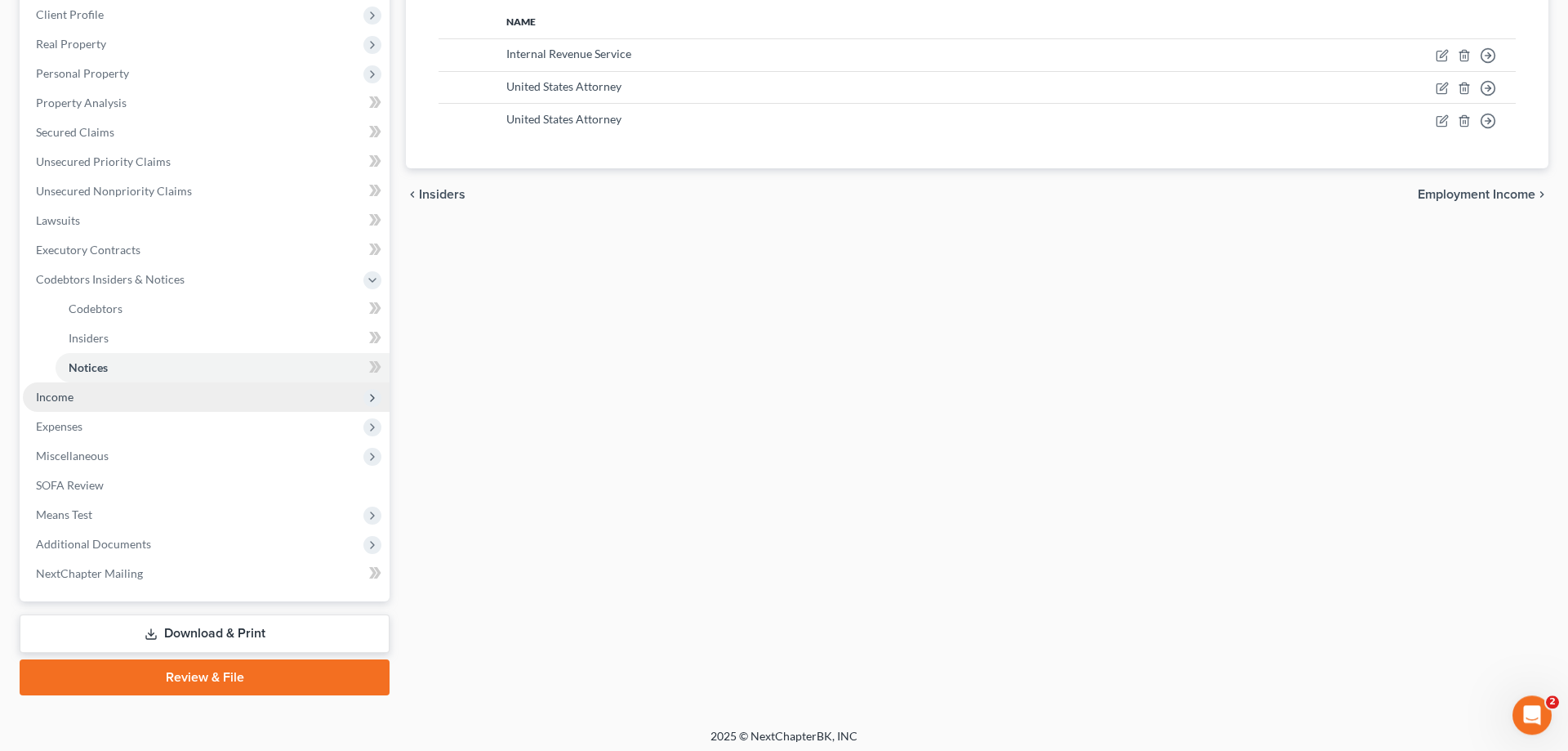
scroll to position [263, 0]
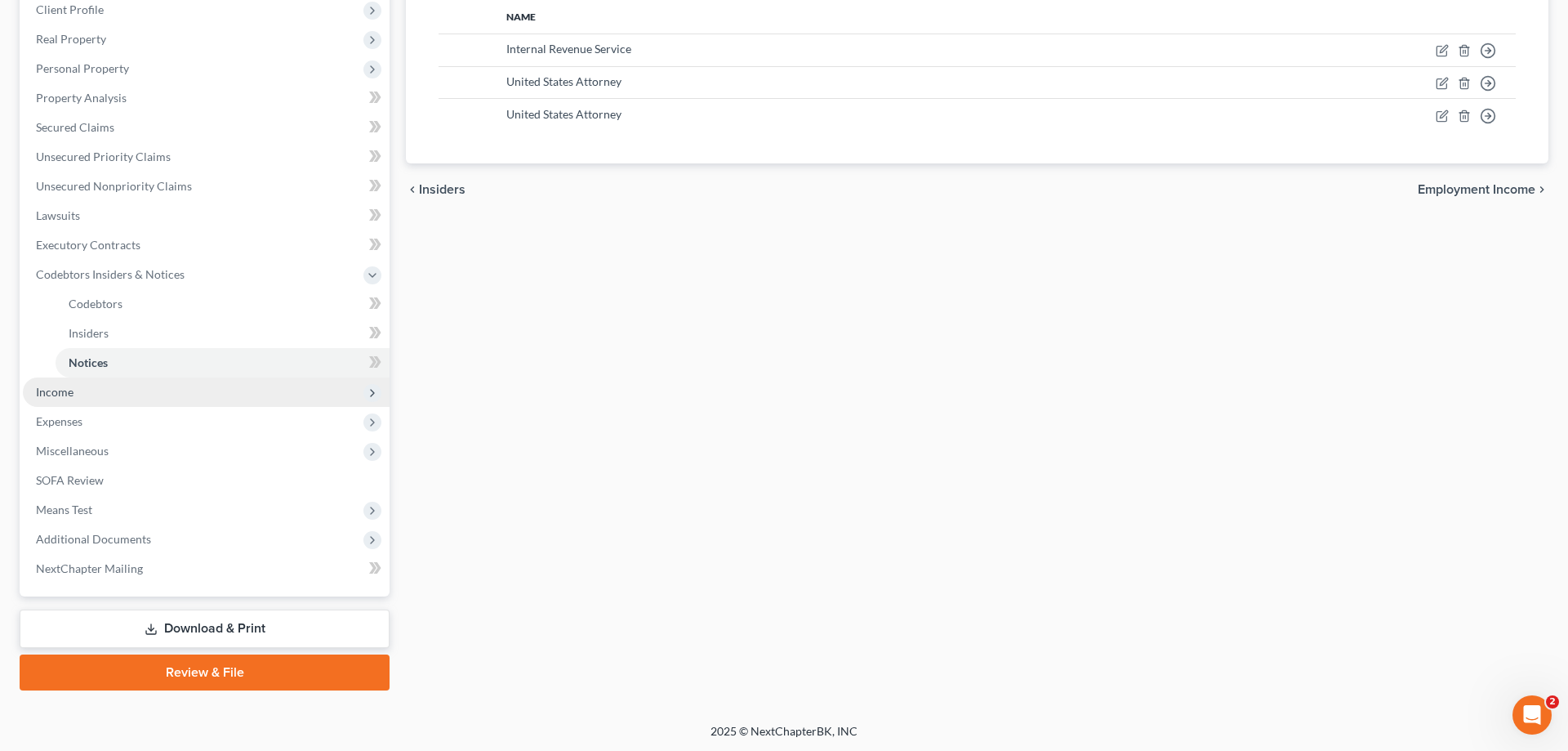
click at [118, 389] on span "Income" at bounding box center [206, 392] width 367 height 30
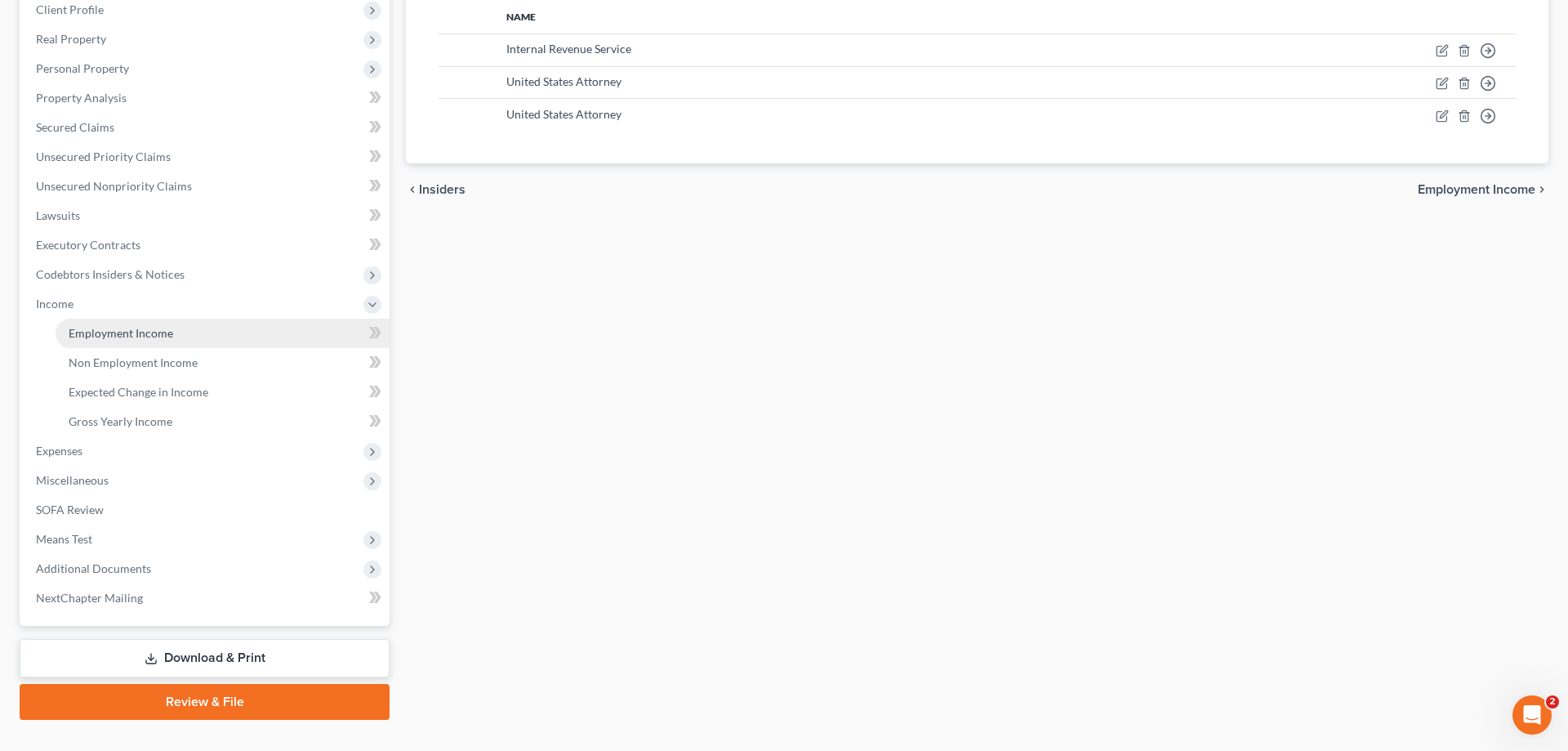
click at [150, 326] on span "Employment Income" at bounding box center [121, 332] width 105 height 14
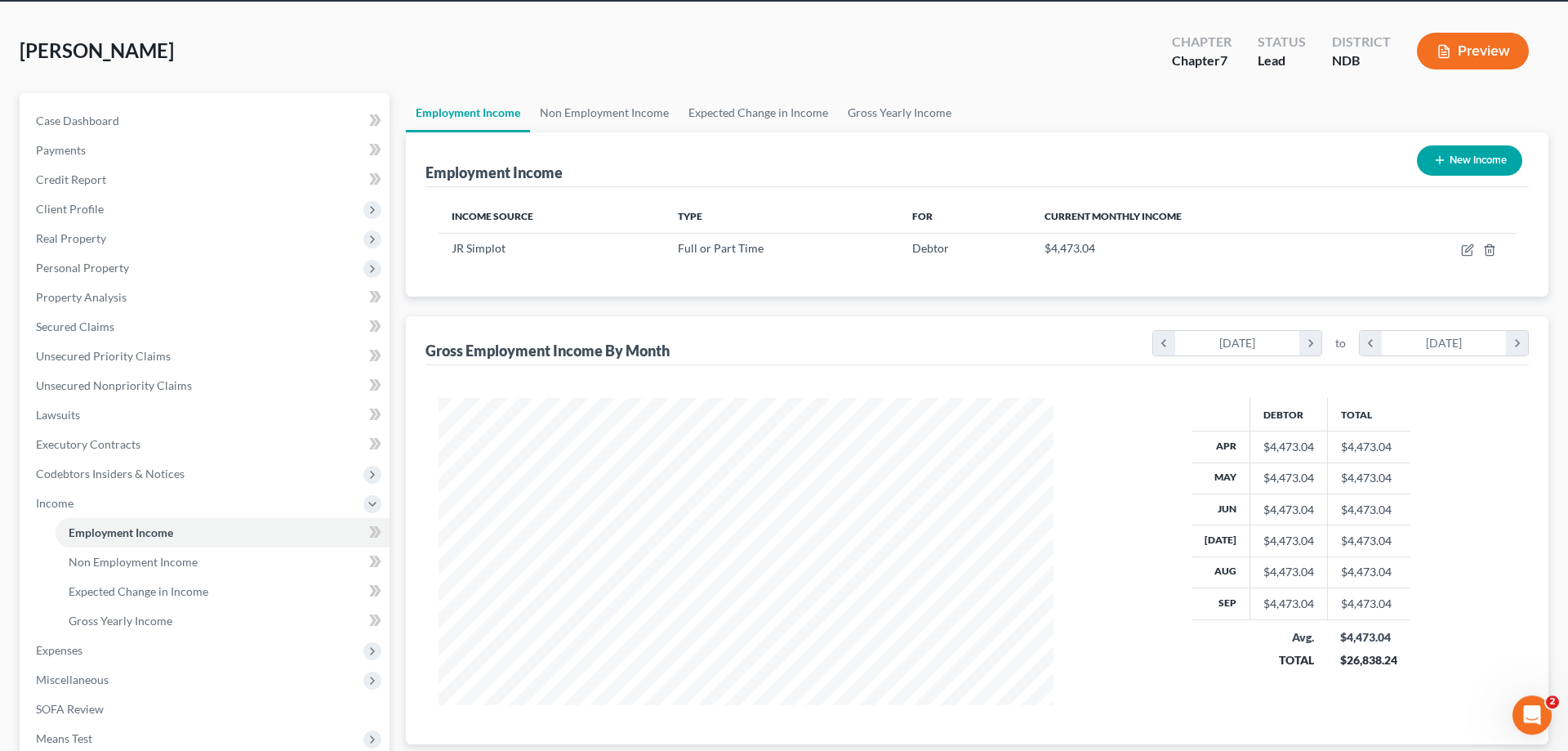
scroll to position [167, 0]
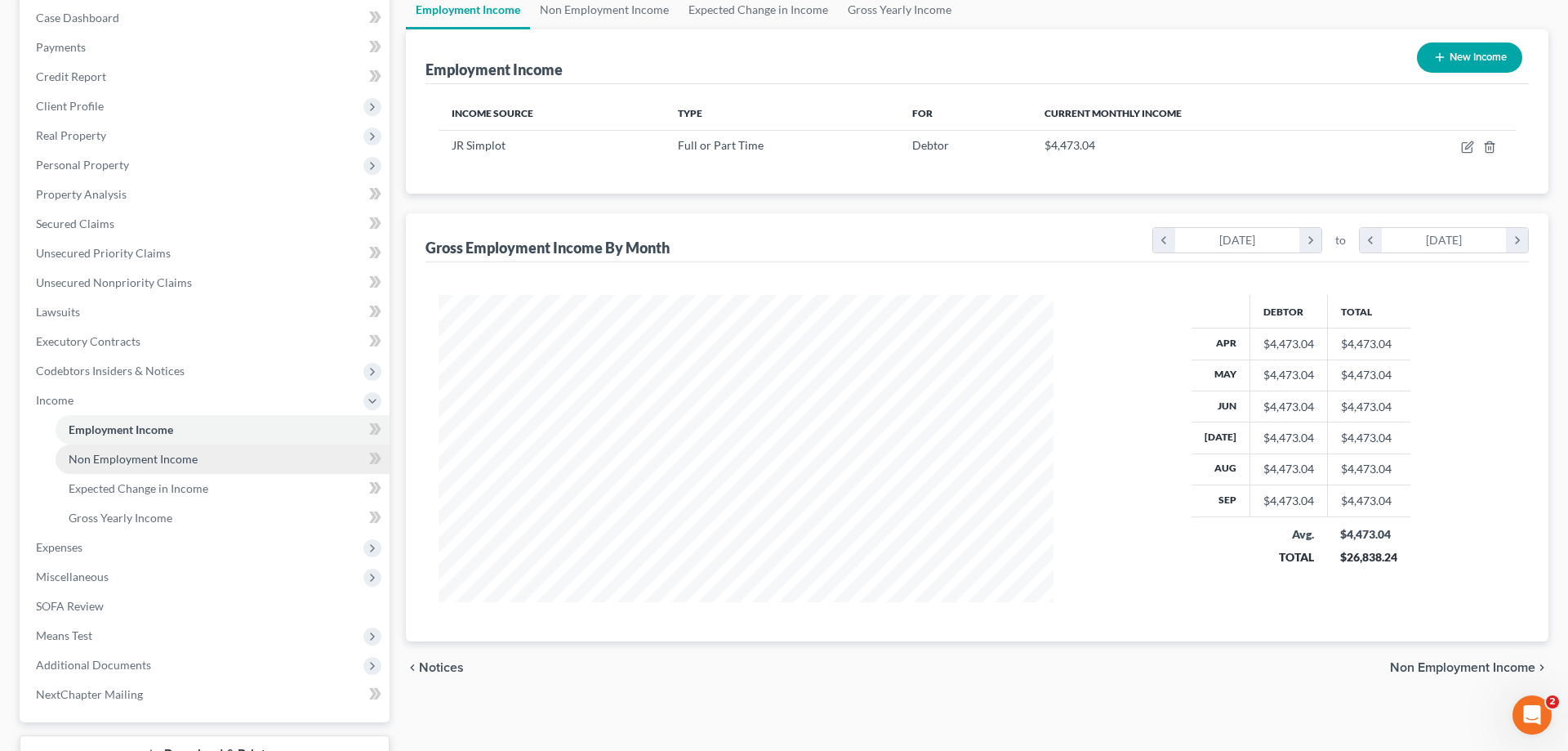
click at [178, 454] on span "Non Employment Income" at bounding box center [133, 458] width 129 height 14
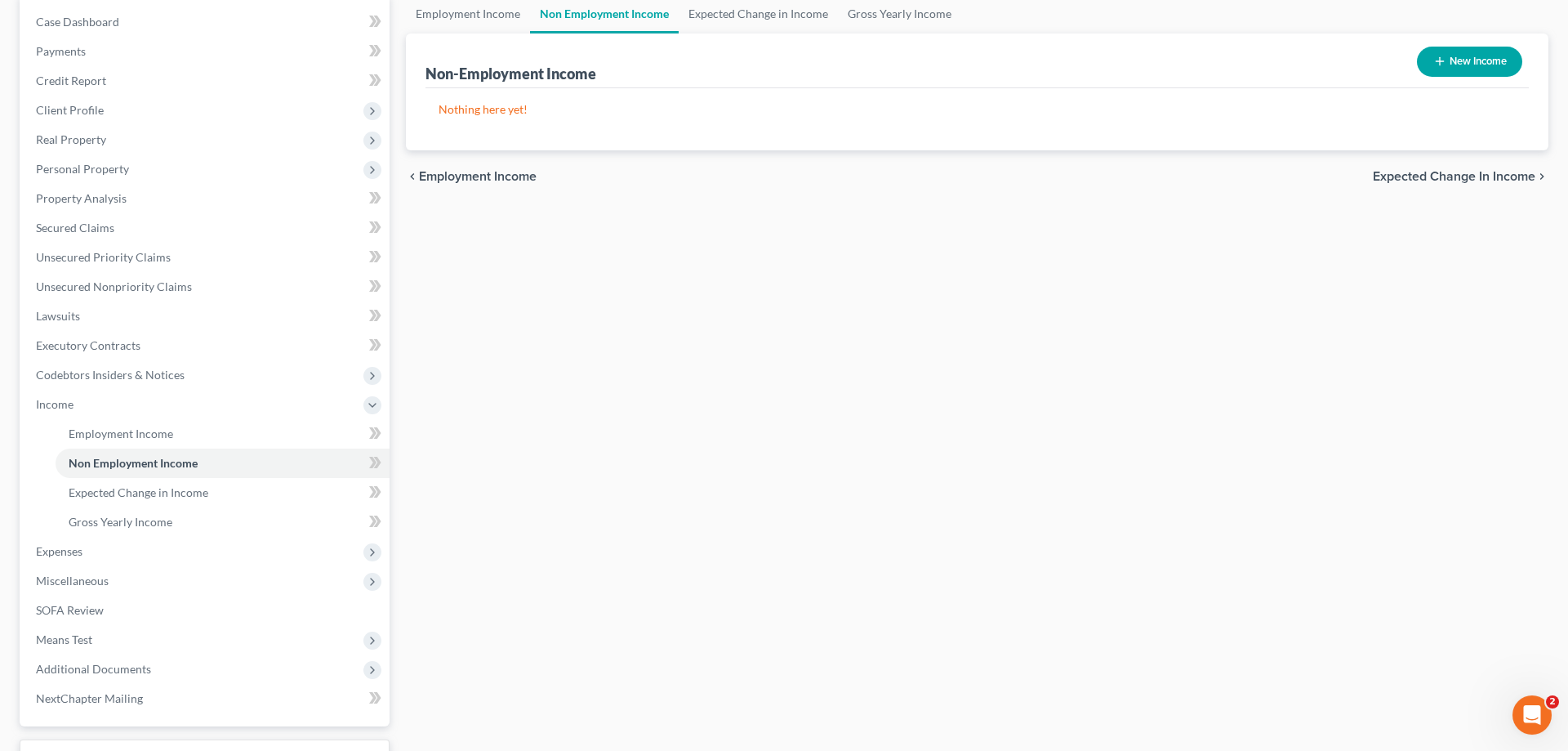
scroll to position [167, 0]
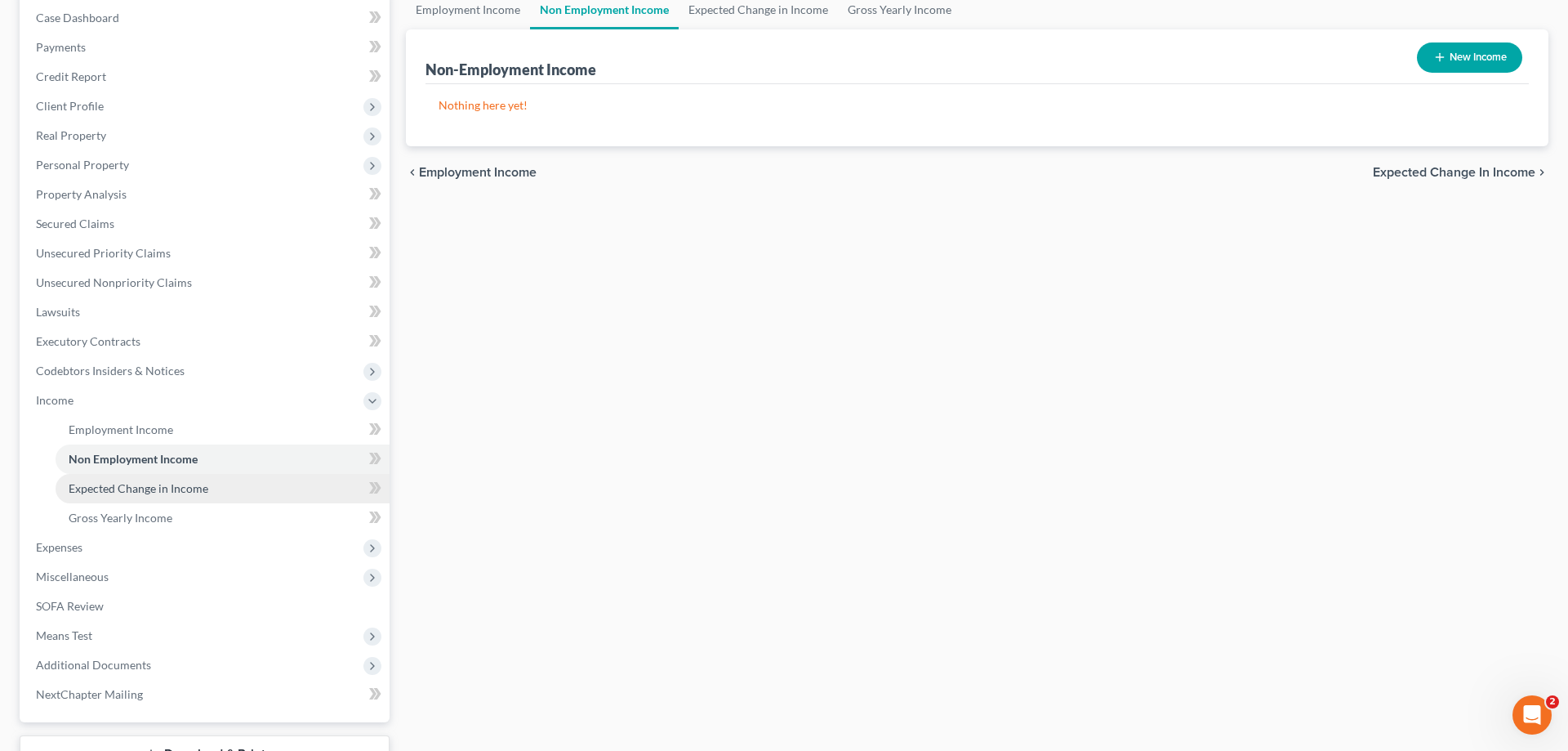
click at [161, 483] on span "Expected Change in Income" at bounding box center [138, 488] width 139 height 14
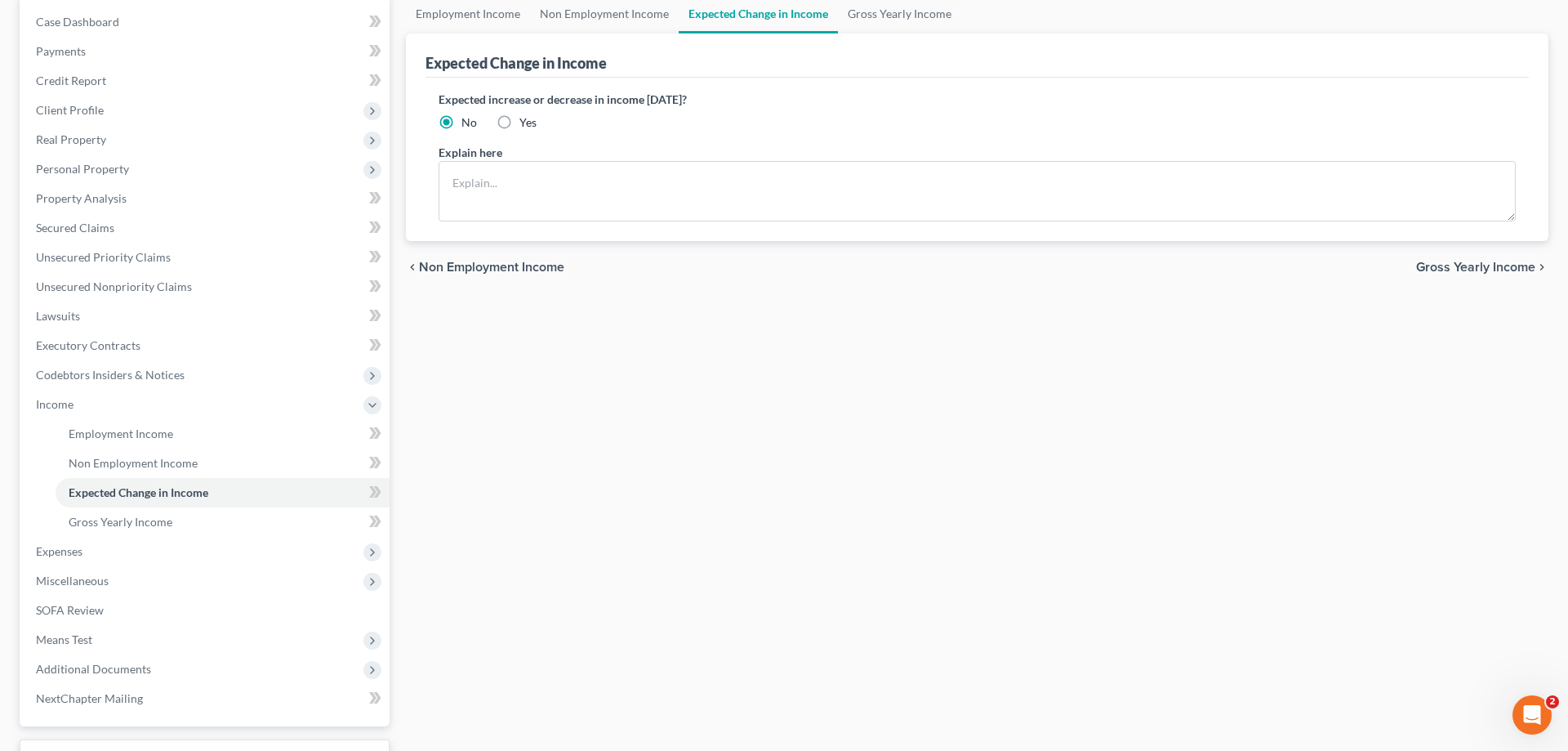
scroll to position [167, 0]
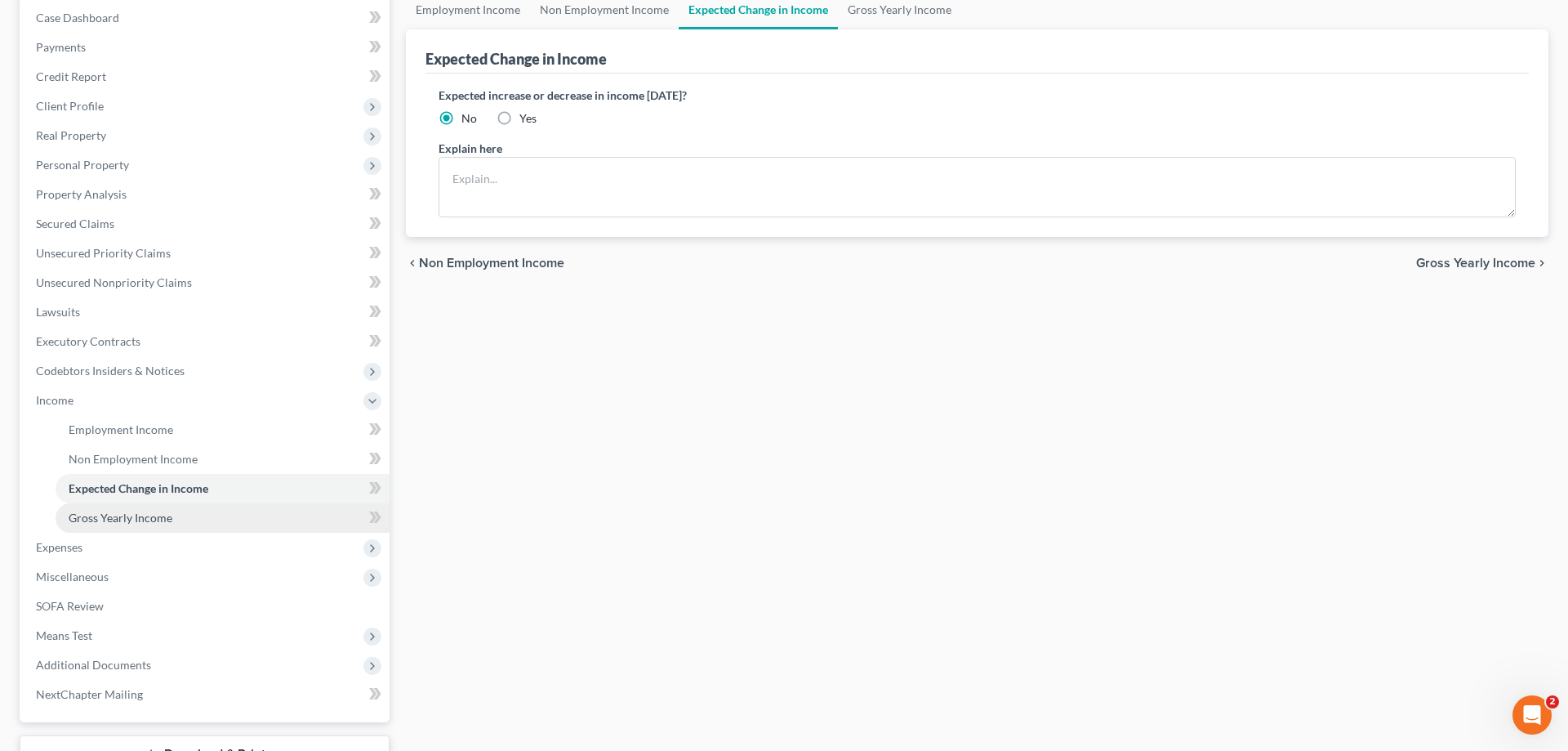
click at [152, 515] on span "Gross Yearly Income" at bounding box center [120, 518] width 104 height 14
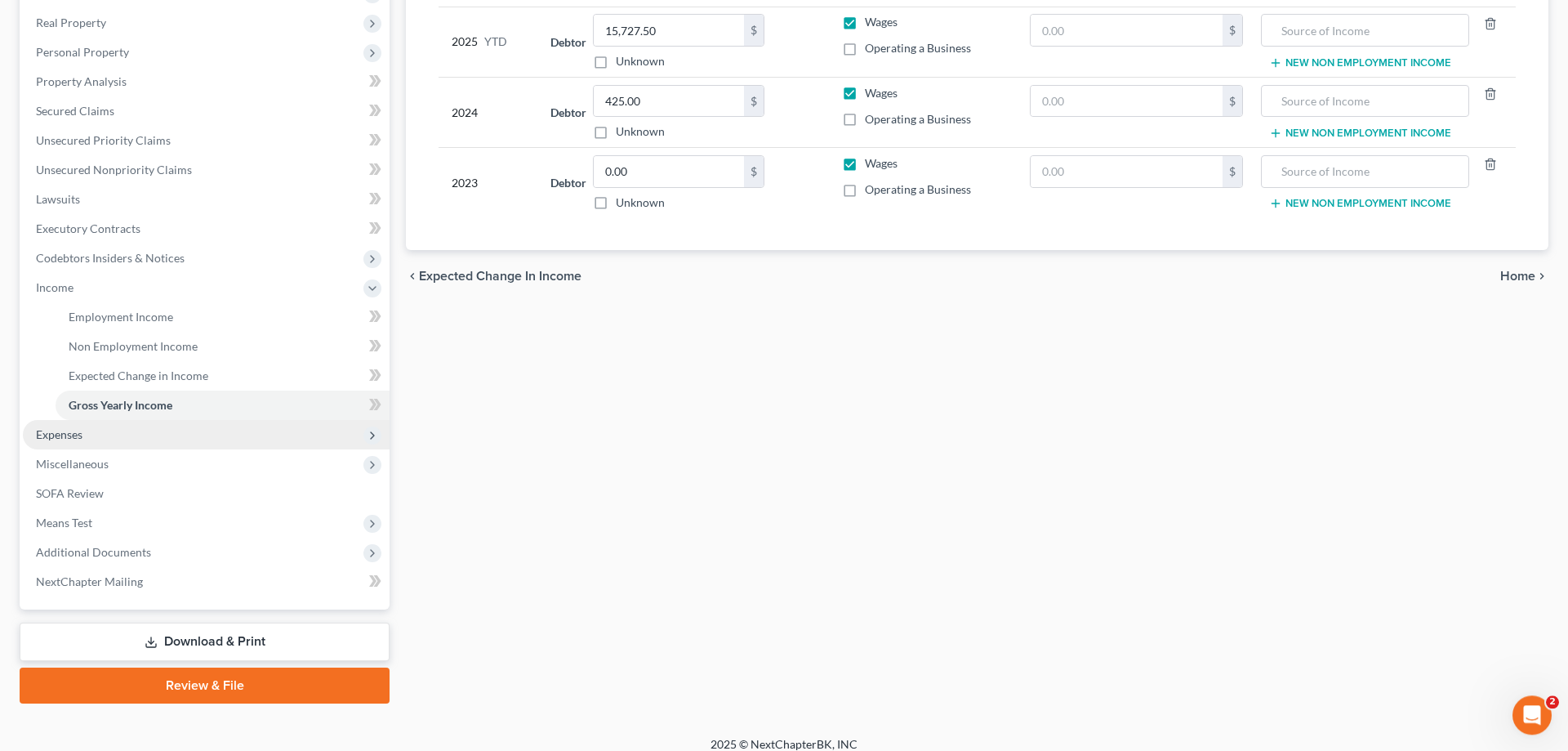
scroll to position [293, 0]
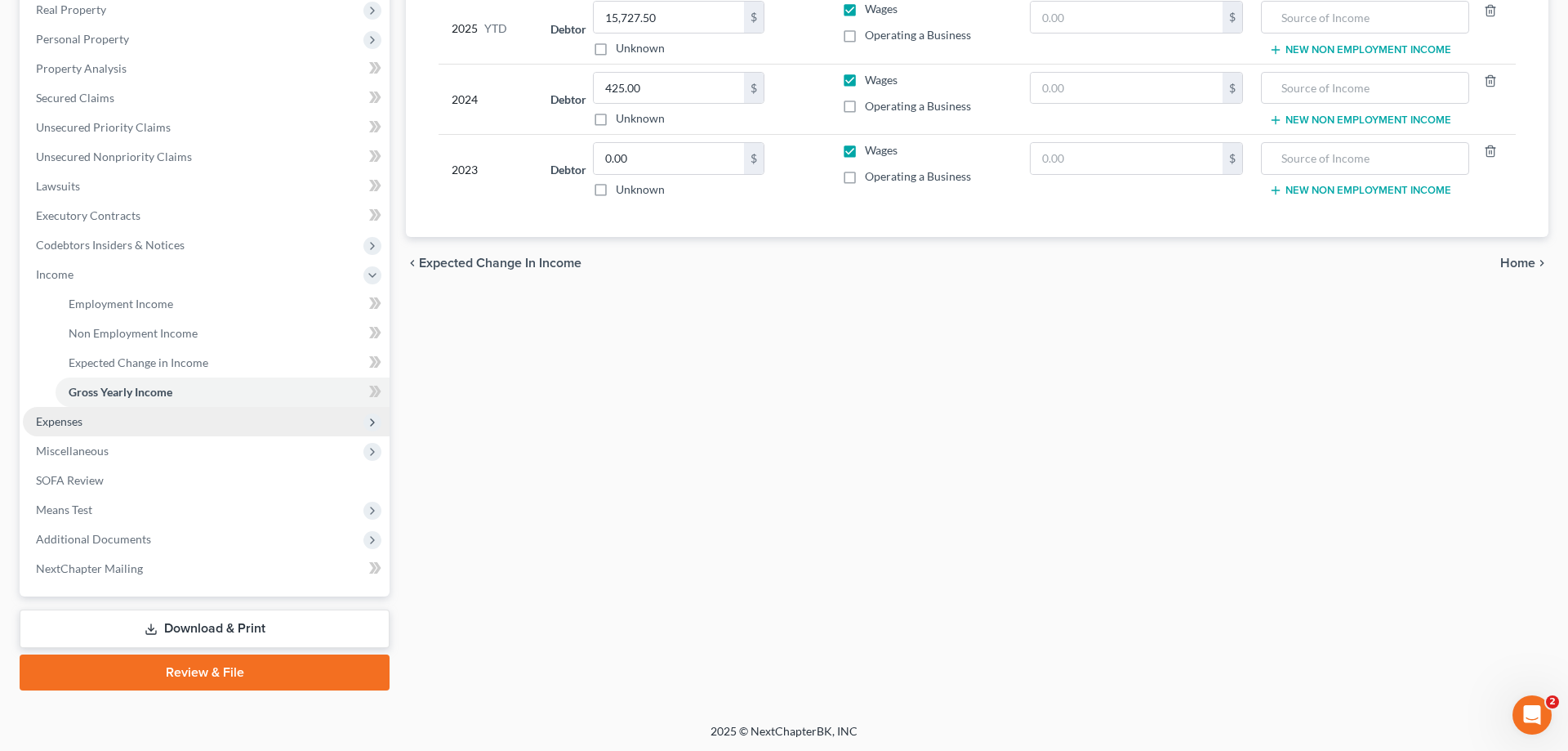
click at [63, 415] on span "Expenses" at bounding box center [59, 421] width 46 height 14
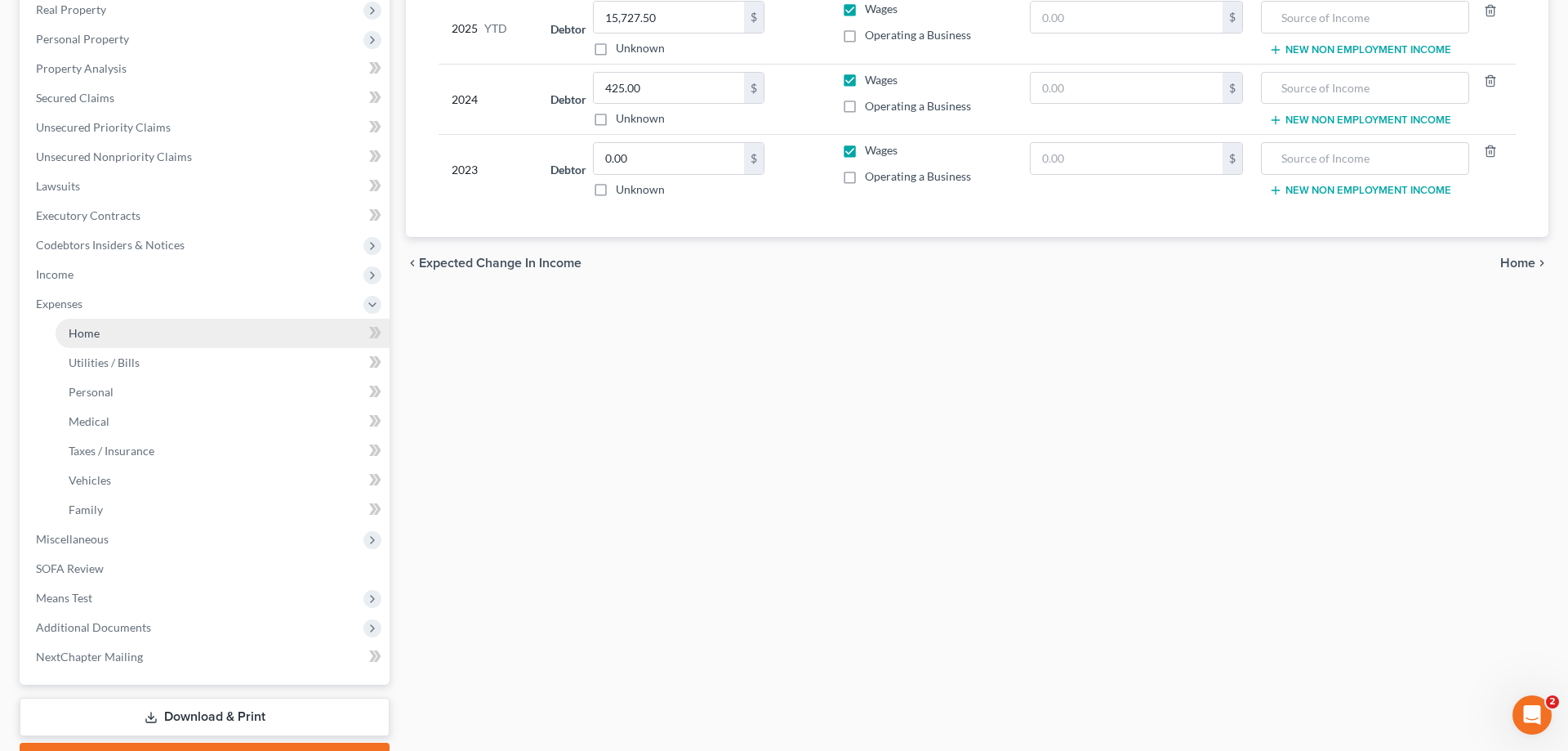
click at [90, 327] on span "Home" at bounding box center [84, 332] width 31 height 14
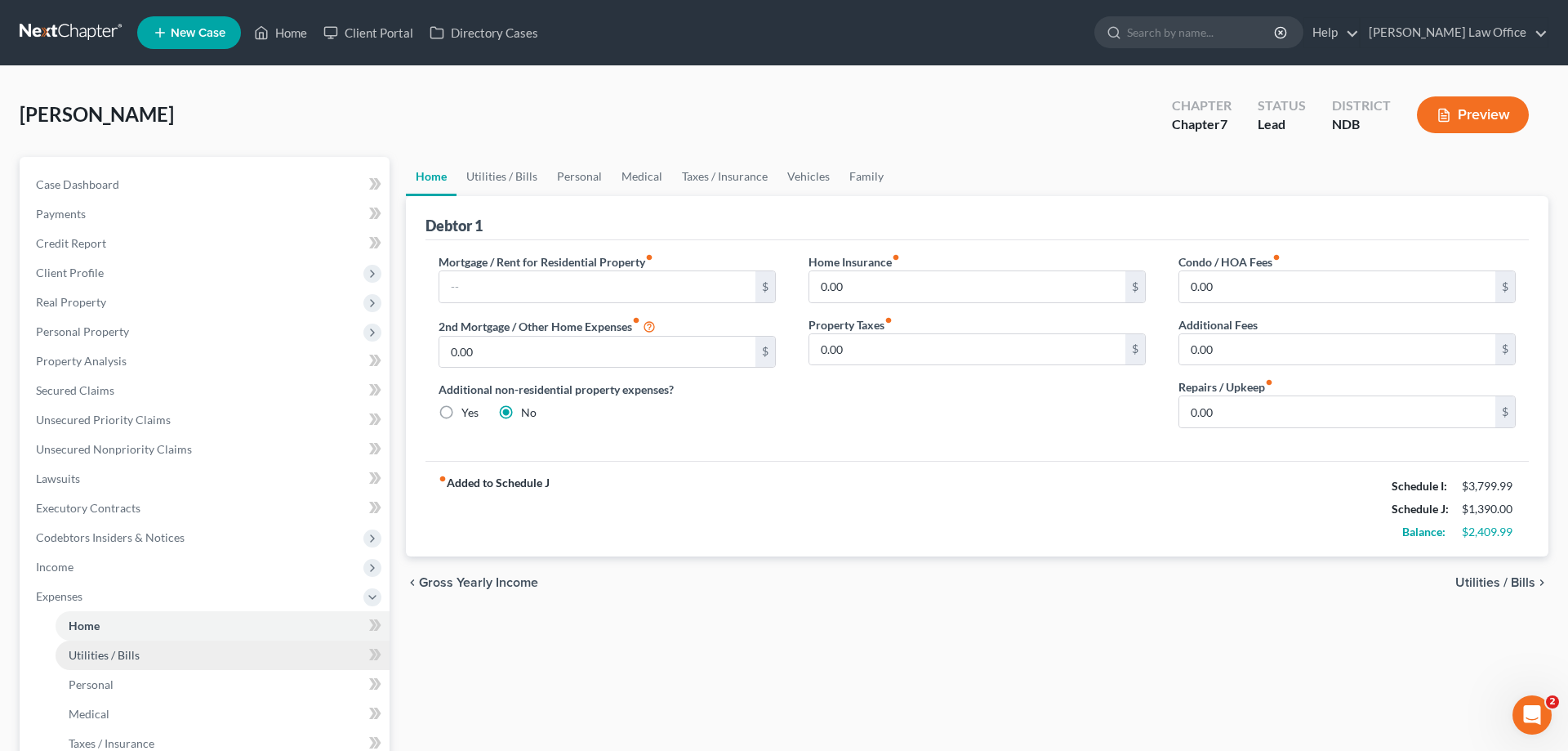
click at [86, 648] on span "Utilities / Bills" at bounding box center [104, 655] width 71 height 14
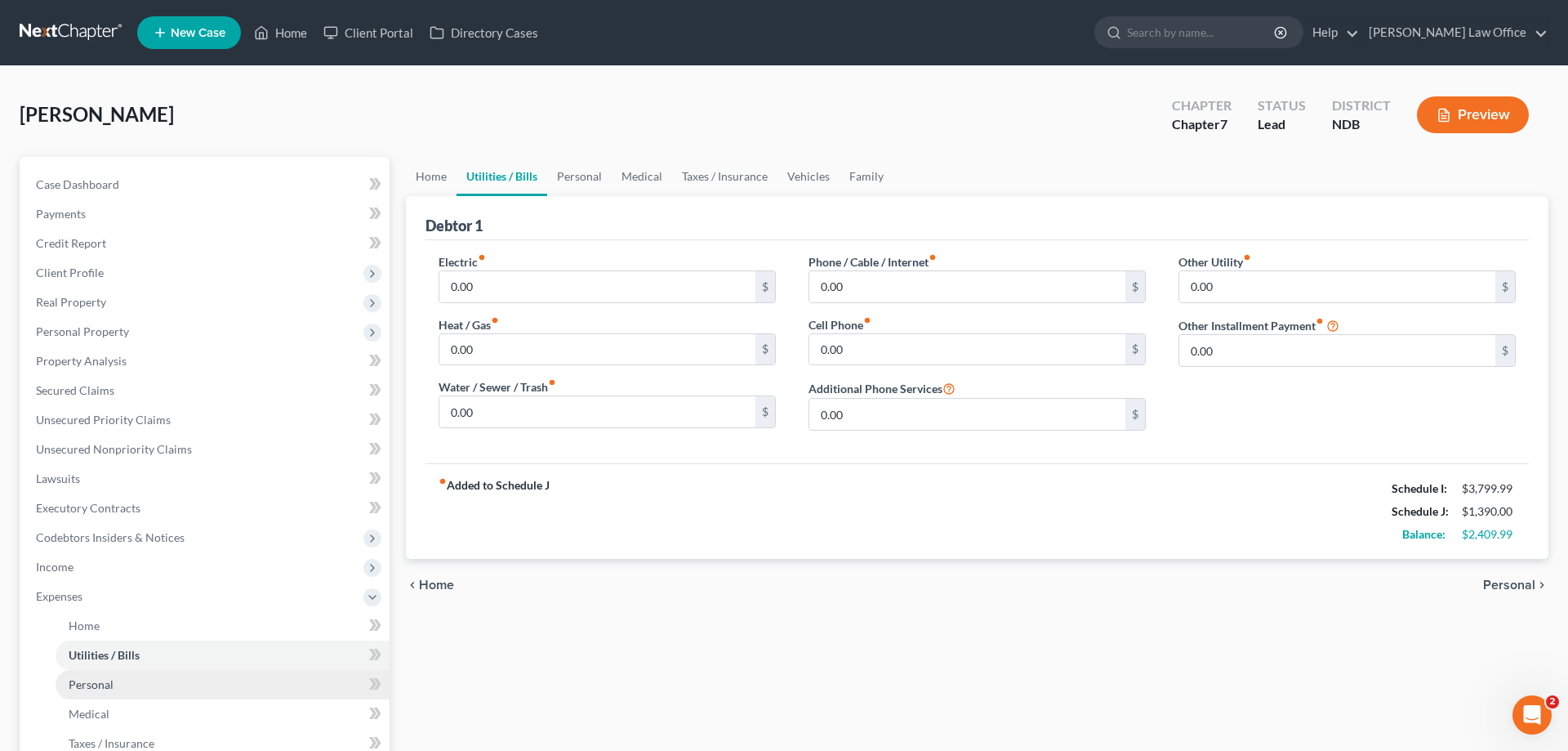
click at [85, 677] on link "Personal" at bounding box center [222, 684] width 334 height 30
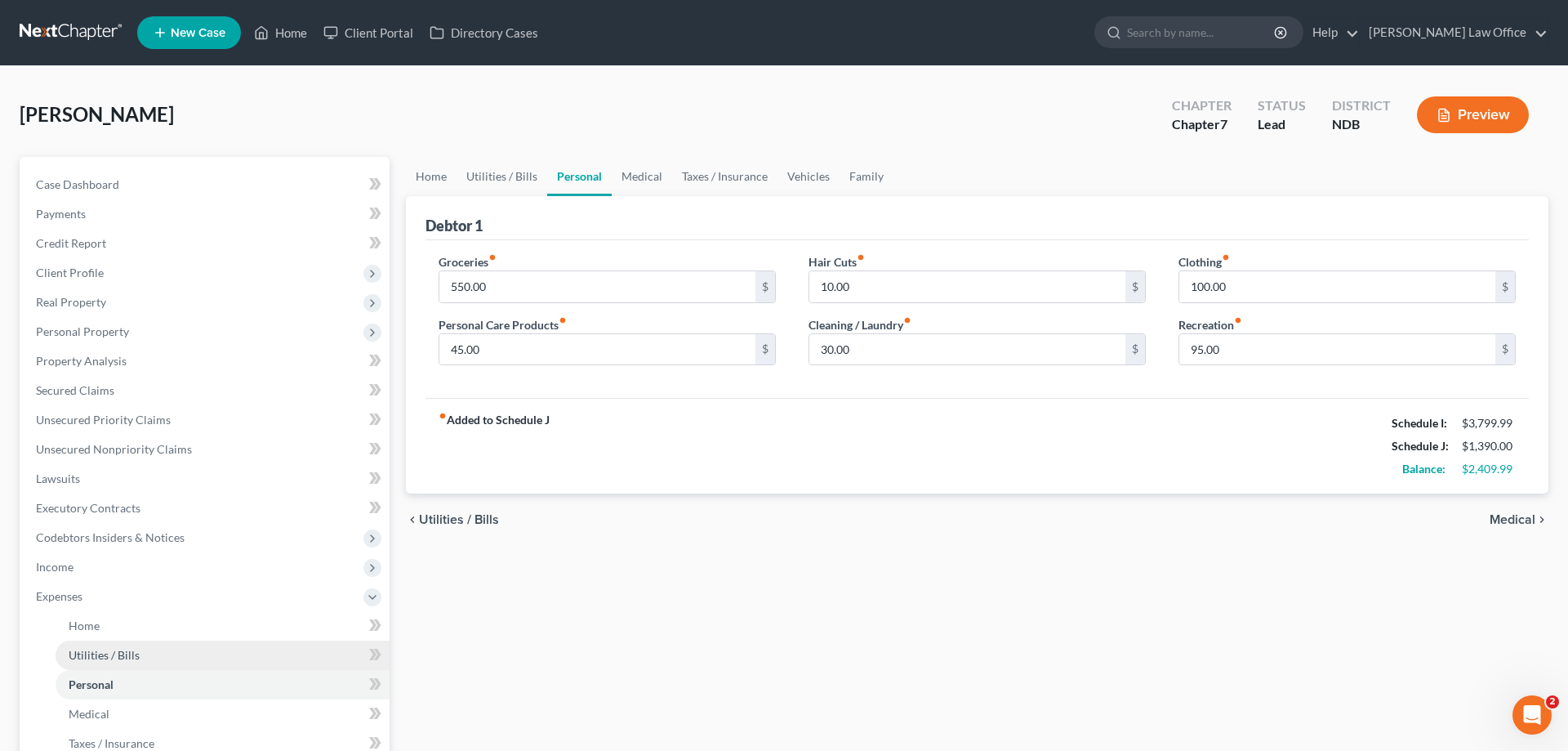
scroll to position [84, 0]
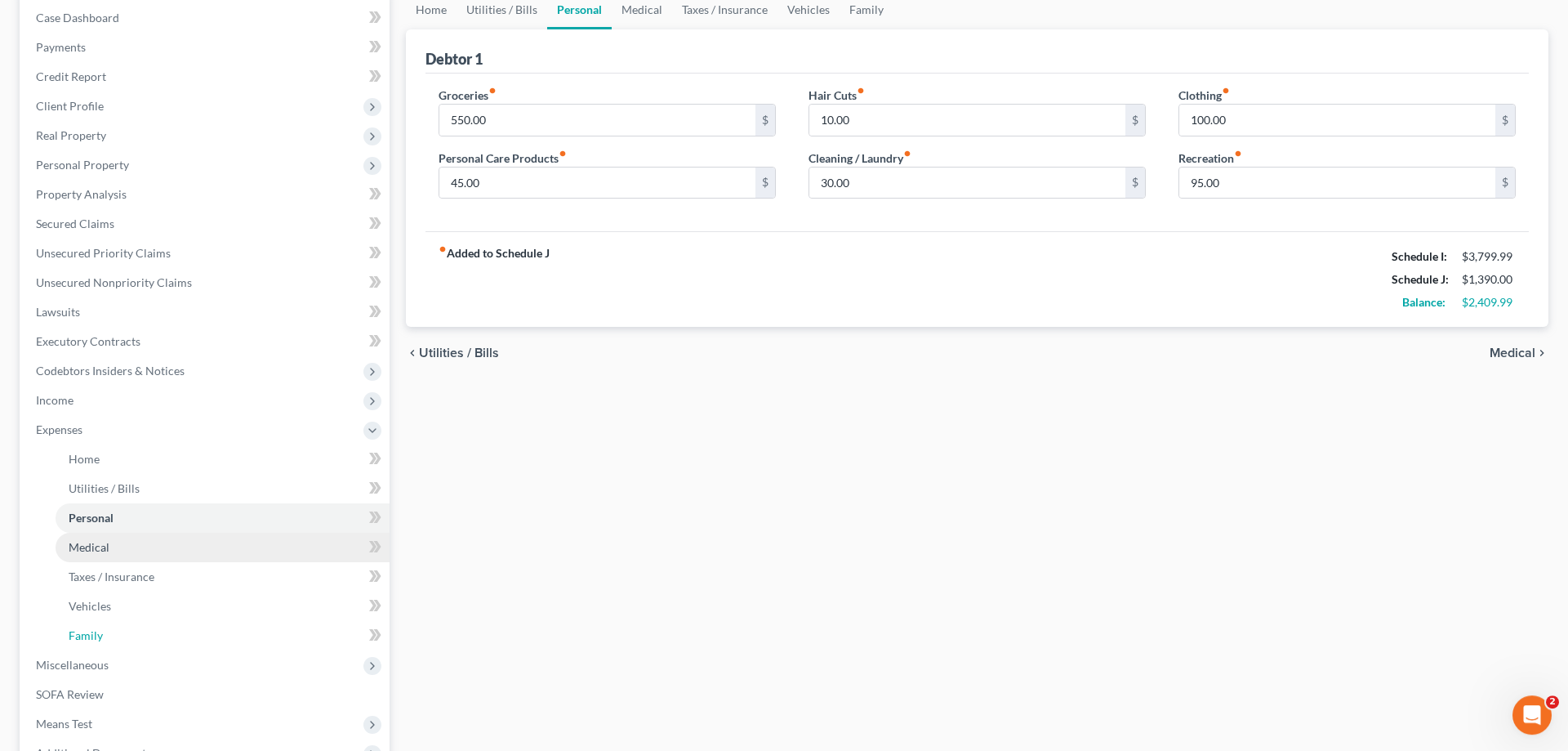
click at [84, 624] on link "Family" at bounding box center [222, 635] width 334 height 30
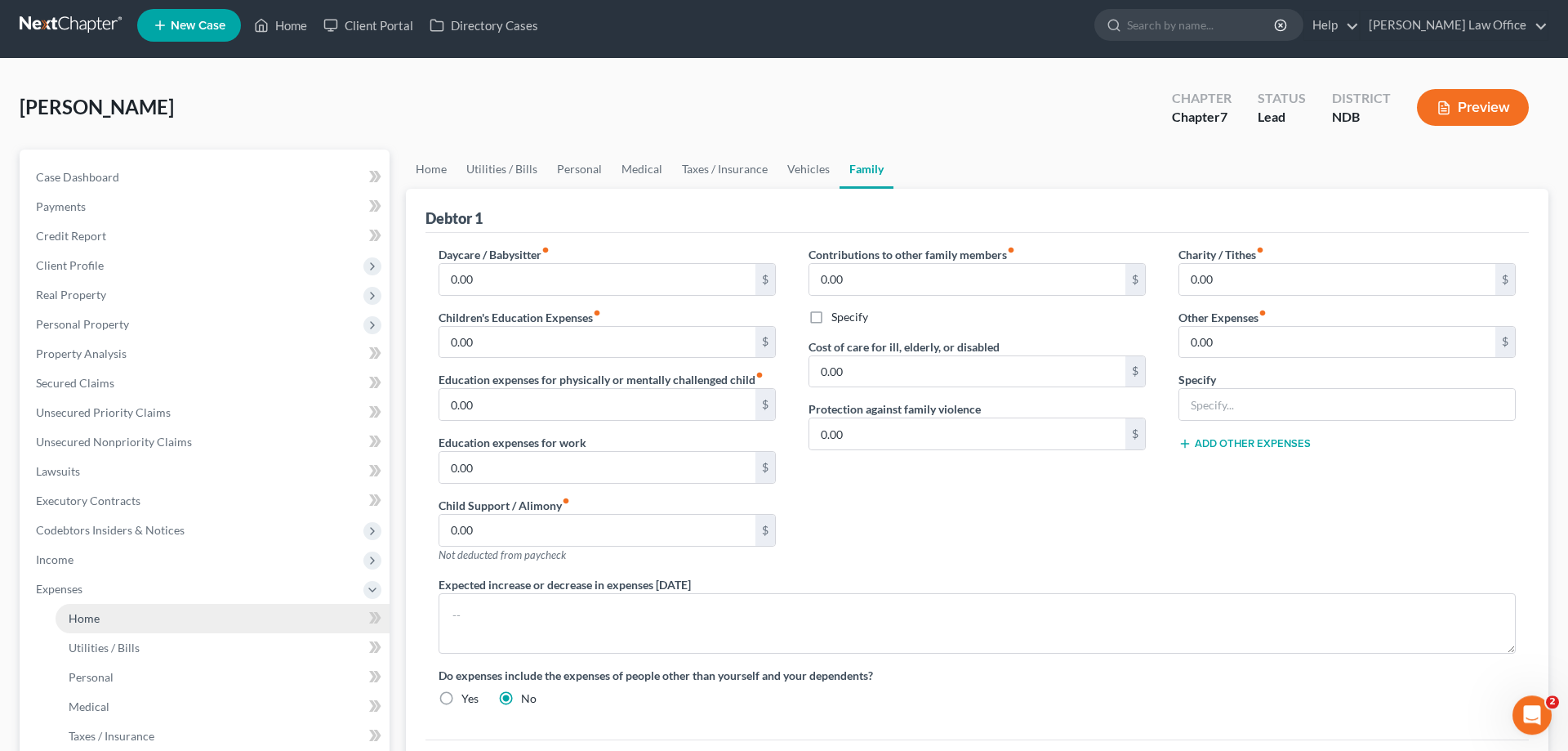
scroll to position [84, 0]
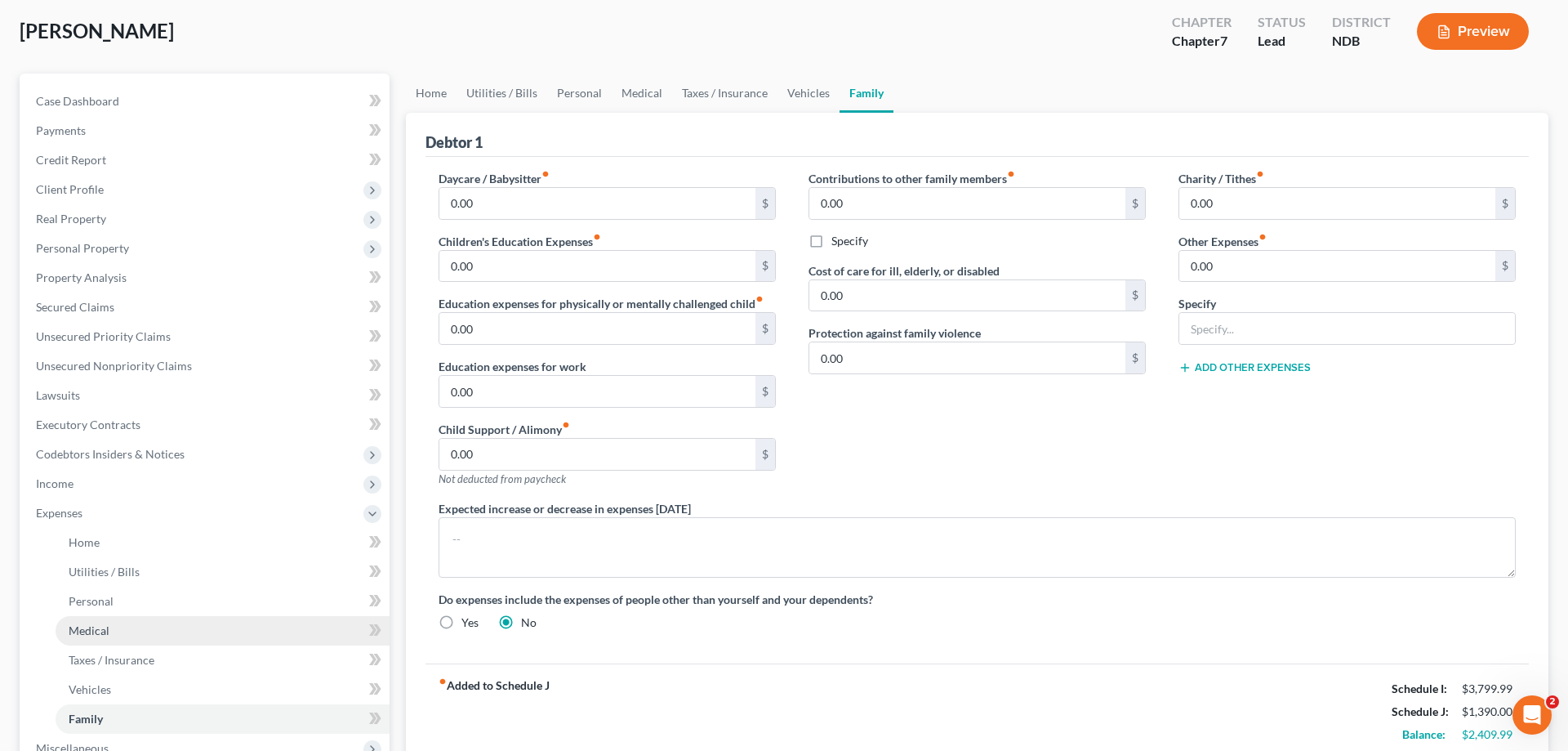
click at [84, 621] on link "Medical" at bounding box center [222, 630] width 334 height 30
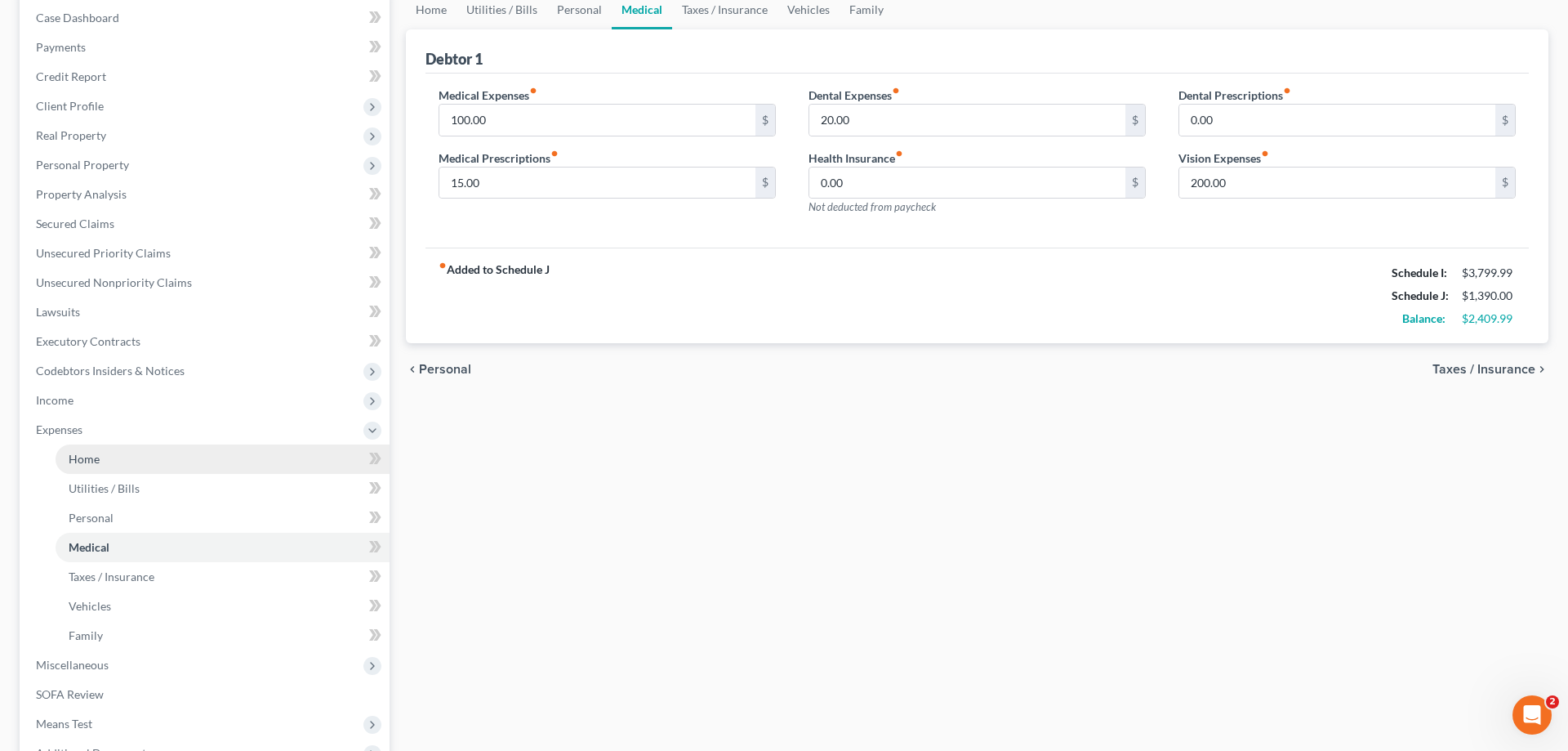
scroll to position [250, 0]
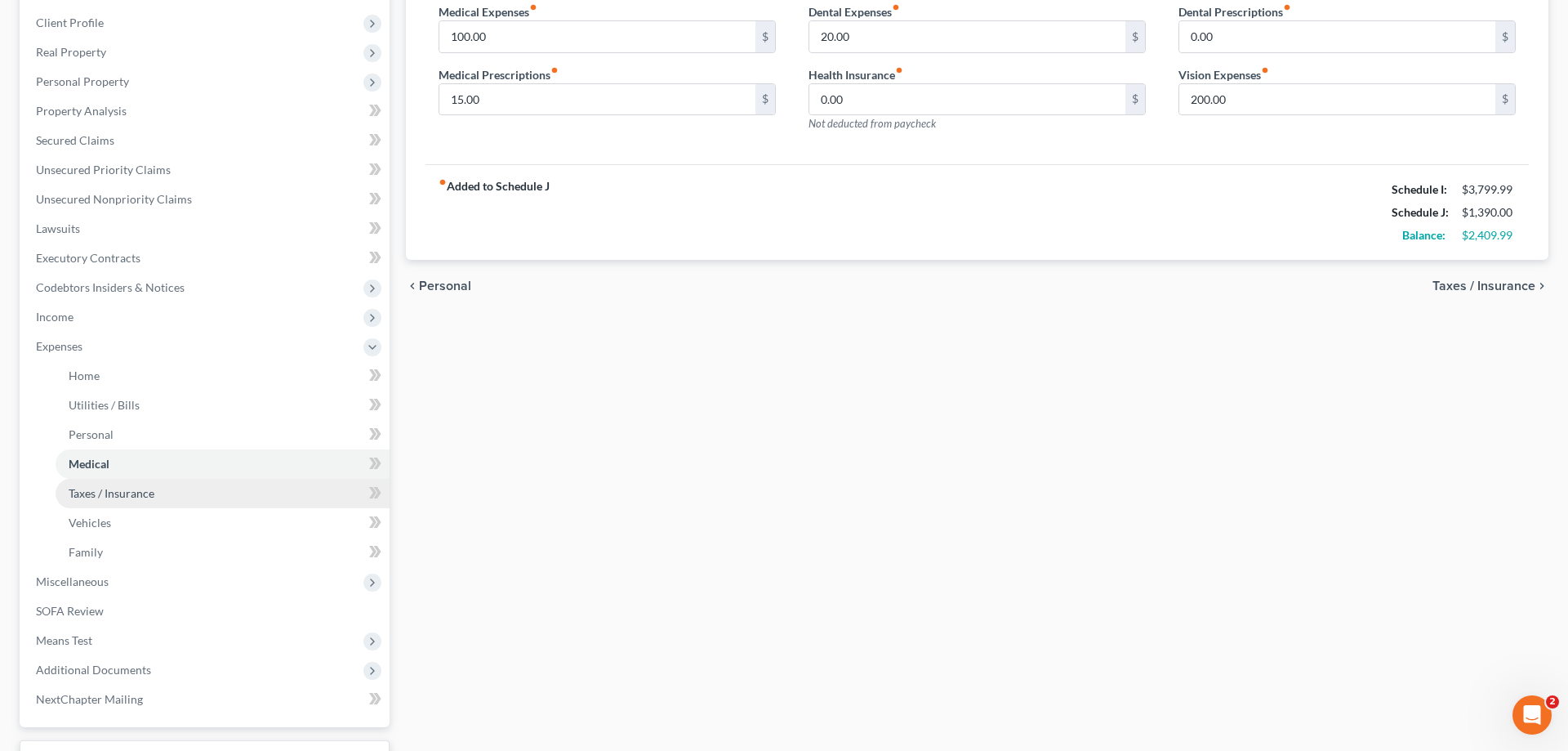
click at [135, 491] on span "Taxes / Insurance" at bounding box center [111, 493] width 85 height 14
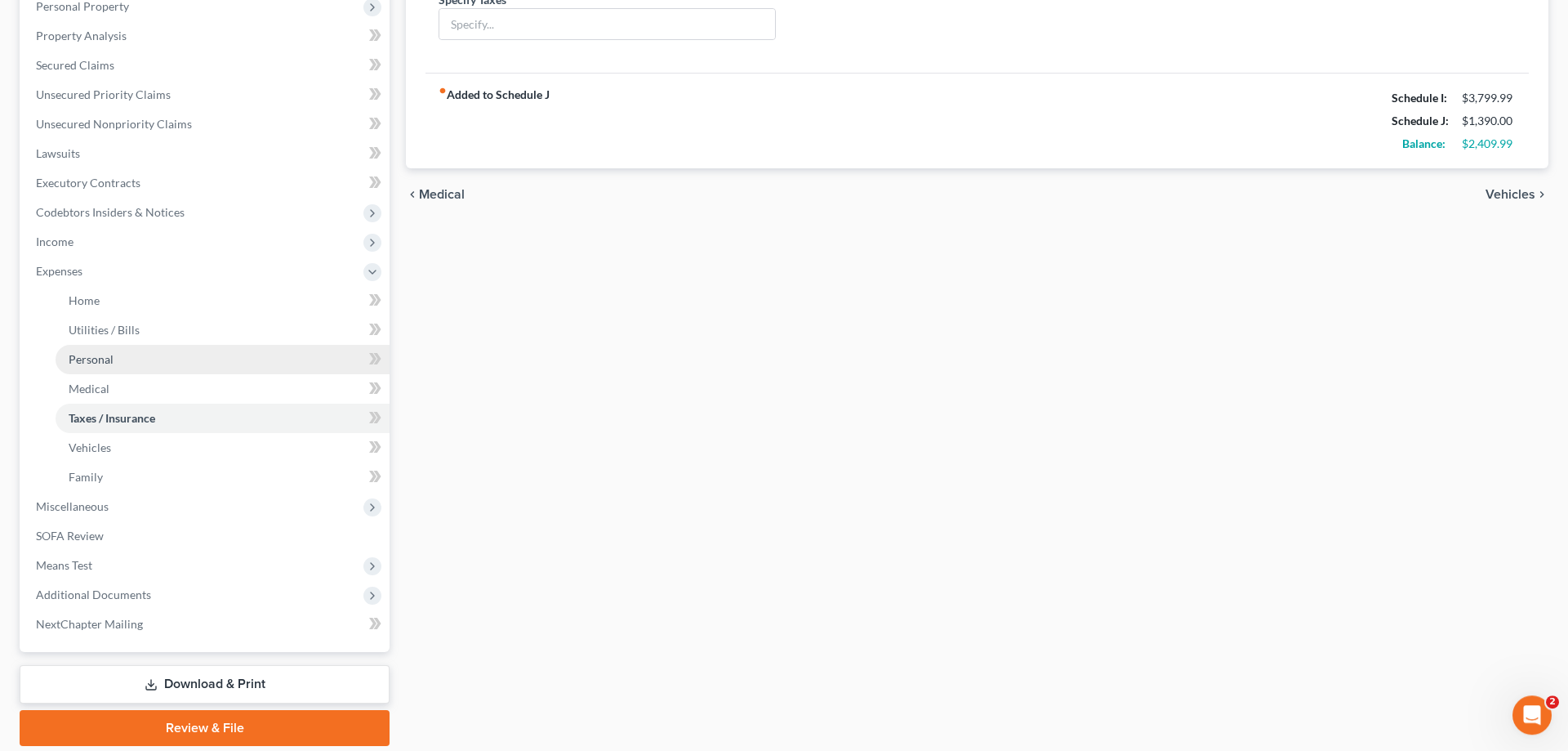
scroll to position [333, 0]
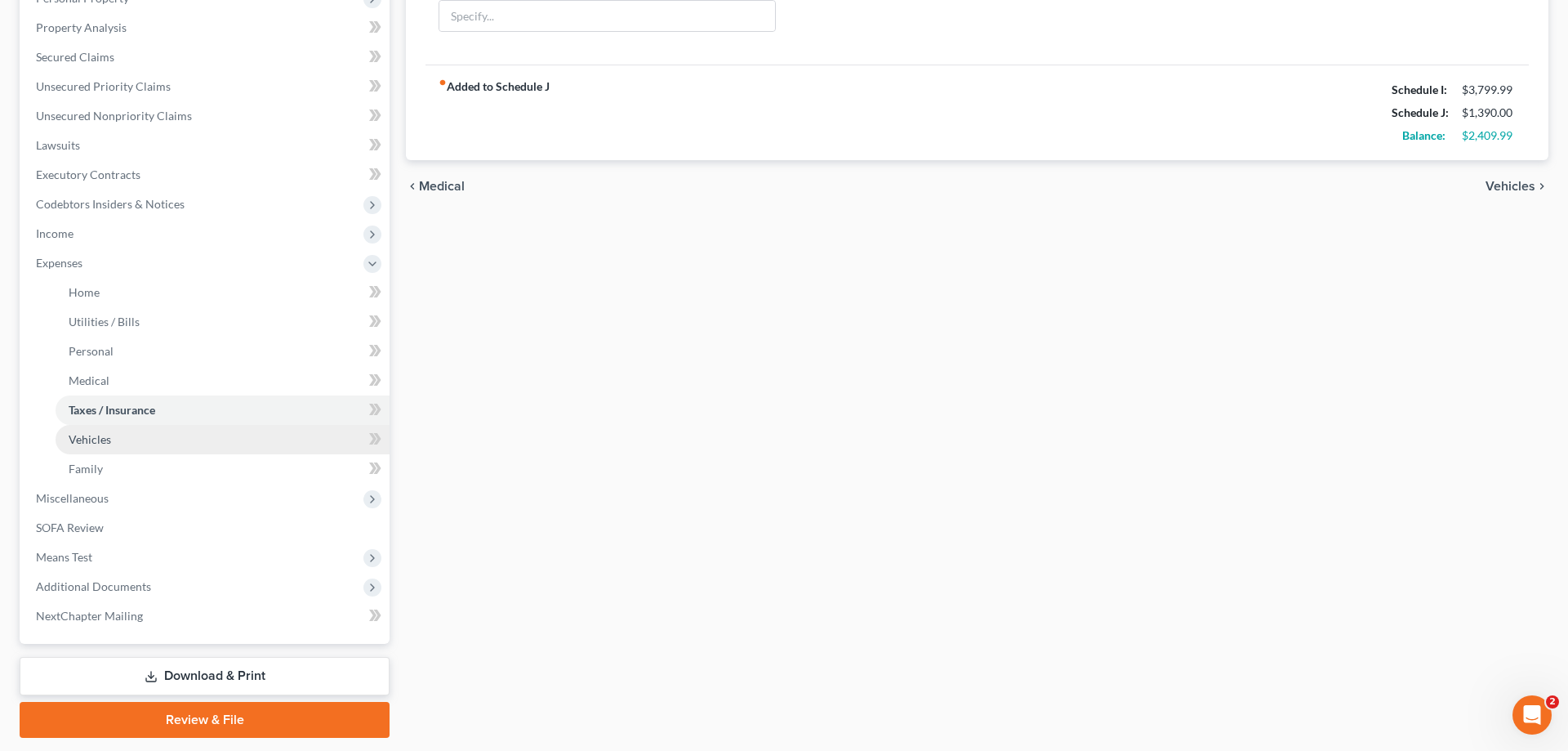
click at [100, 436] on span "Vehicles" at bounding box center [90, 439] width 42 height 14
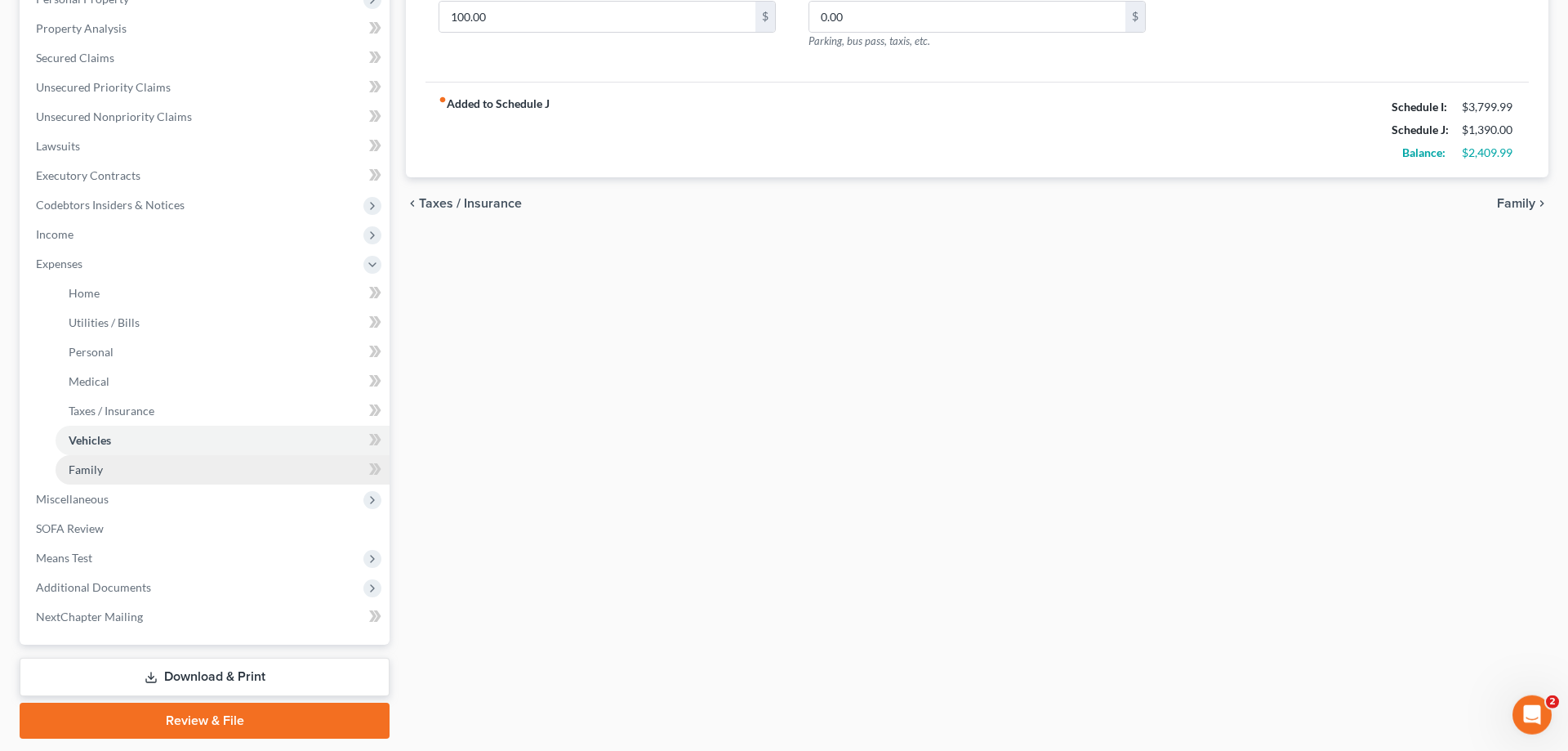
scroll to position [333, 0]
click at [88, 461] on link "Family" at bounding box center [222, 469] width 334 height 30
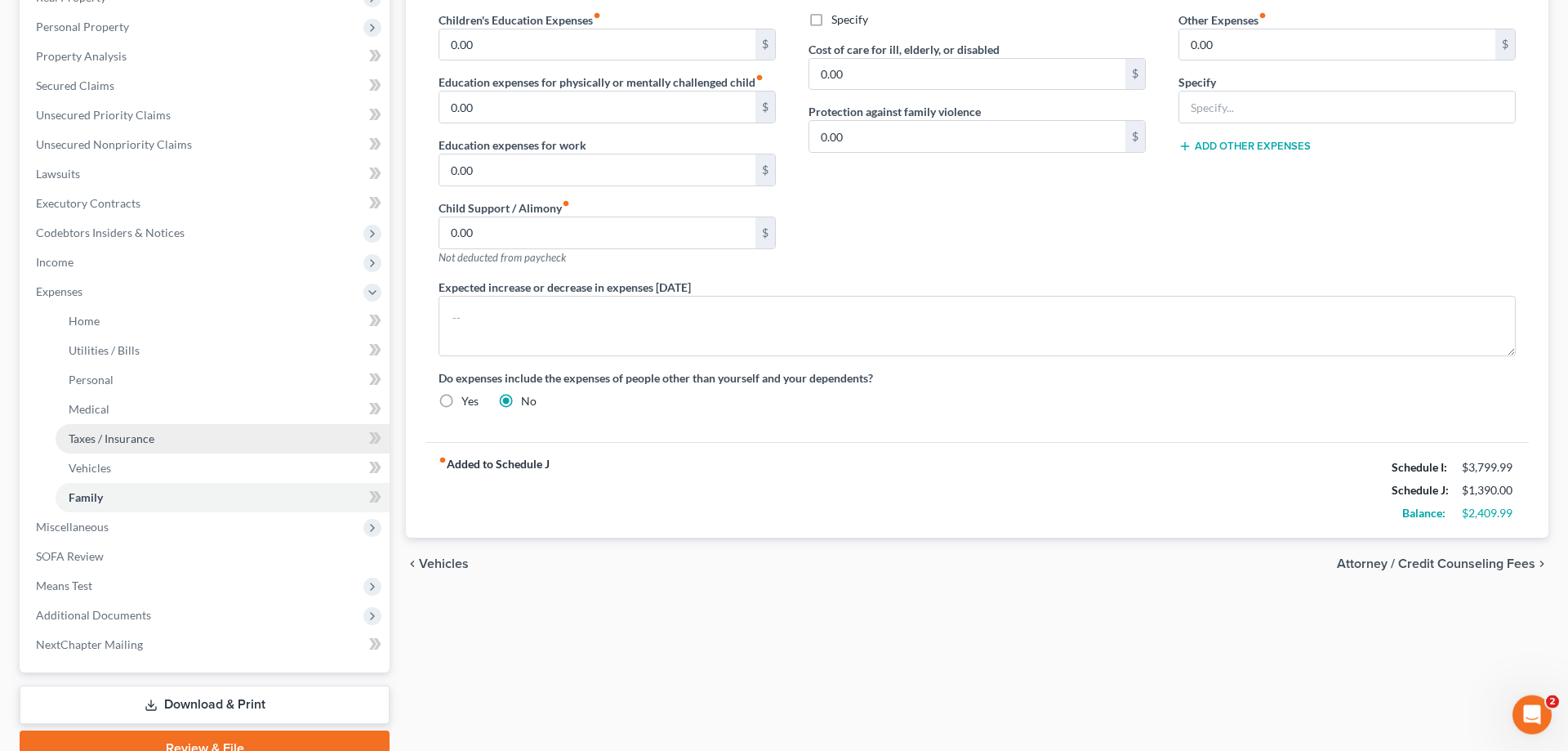
scroll to position [381, 0]
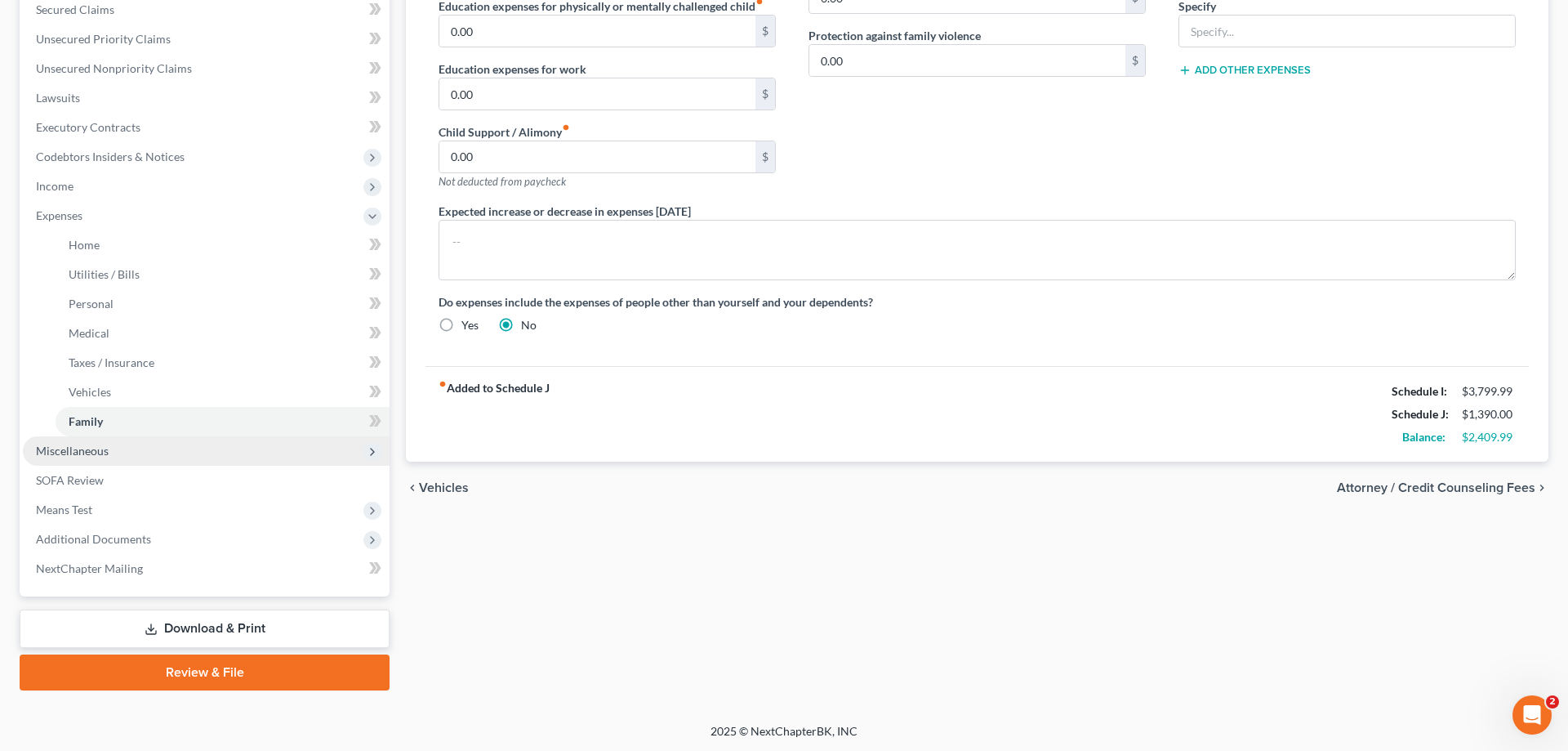
click at [90, 447] on span "Miscellaneous" at bounding box center [73, 451] width 73 height 14
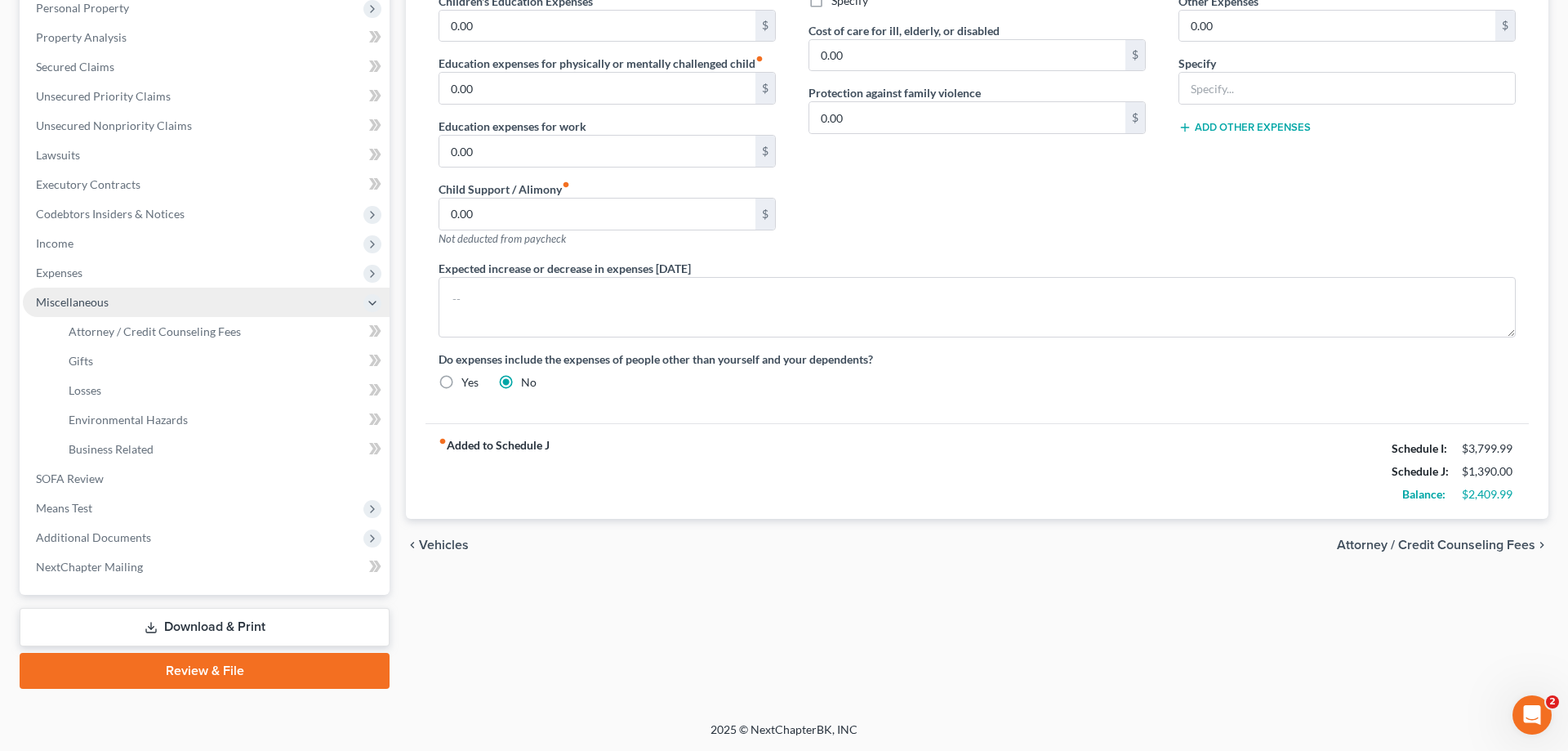
scroll to position [322, 0]
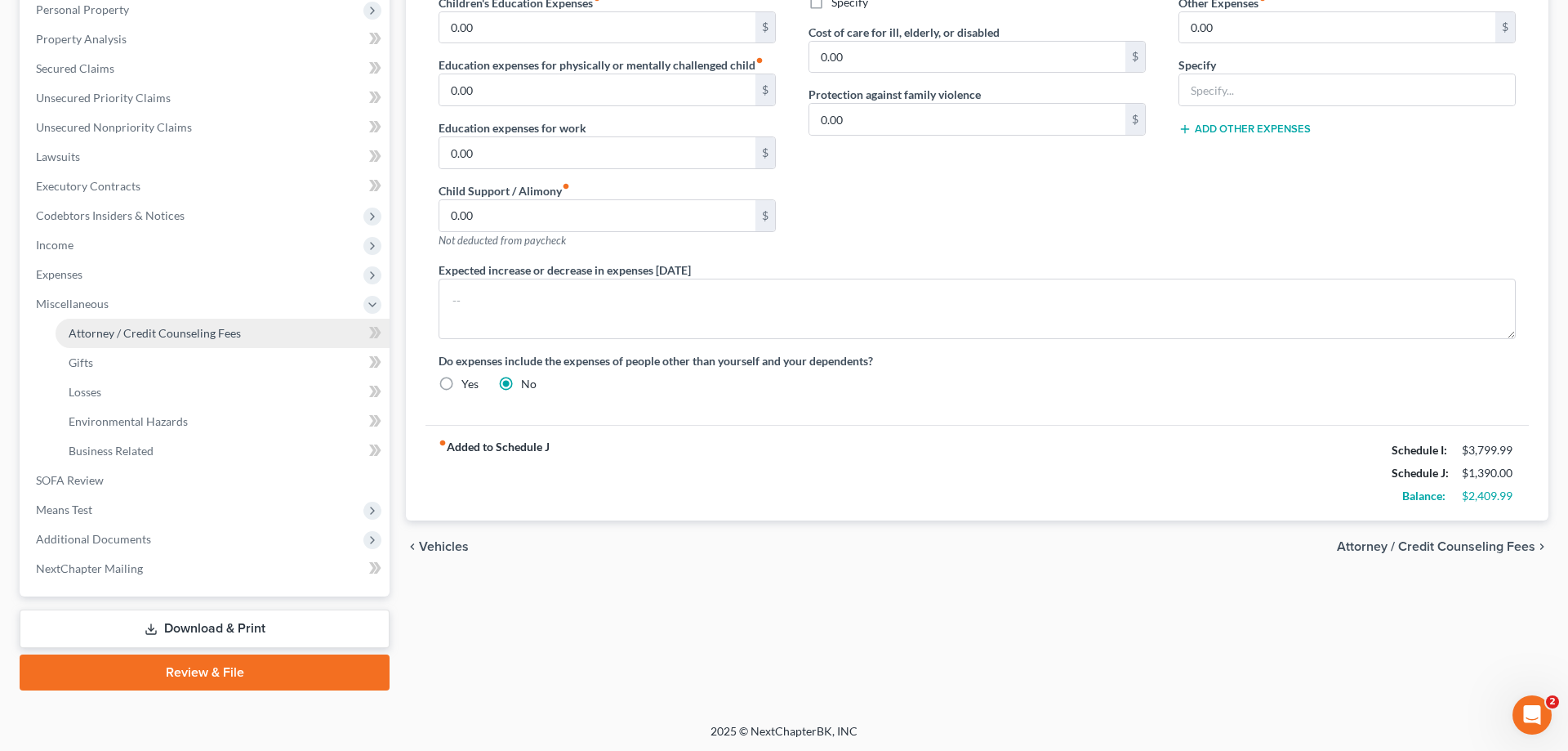
click at [175, 327] on span "Attorney / Credit Counseling Fees" at bounding box center [155, 332] width 172 height 14
select select "5"
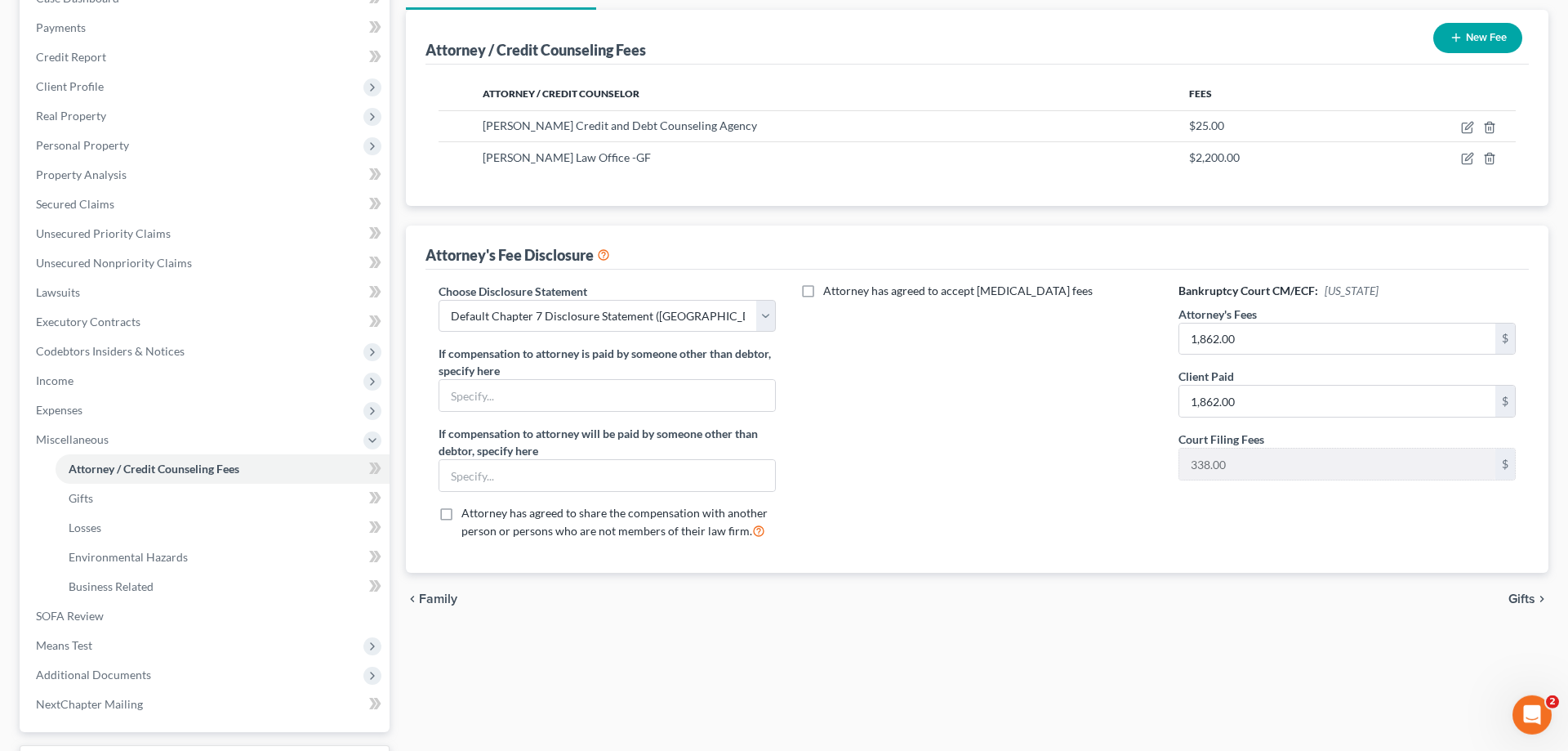
scroll to position [250, 0]
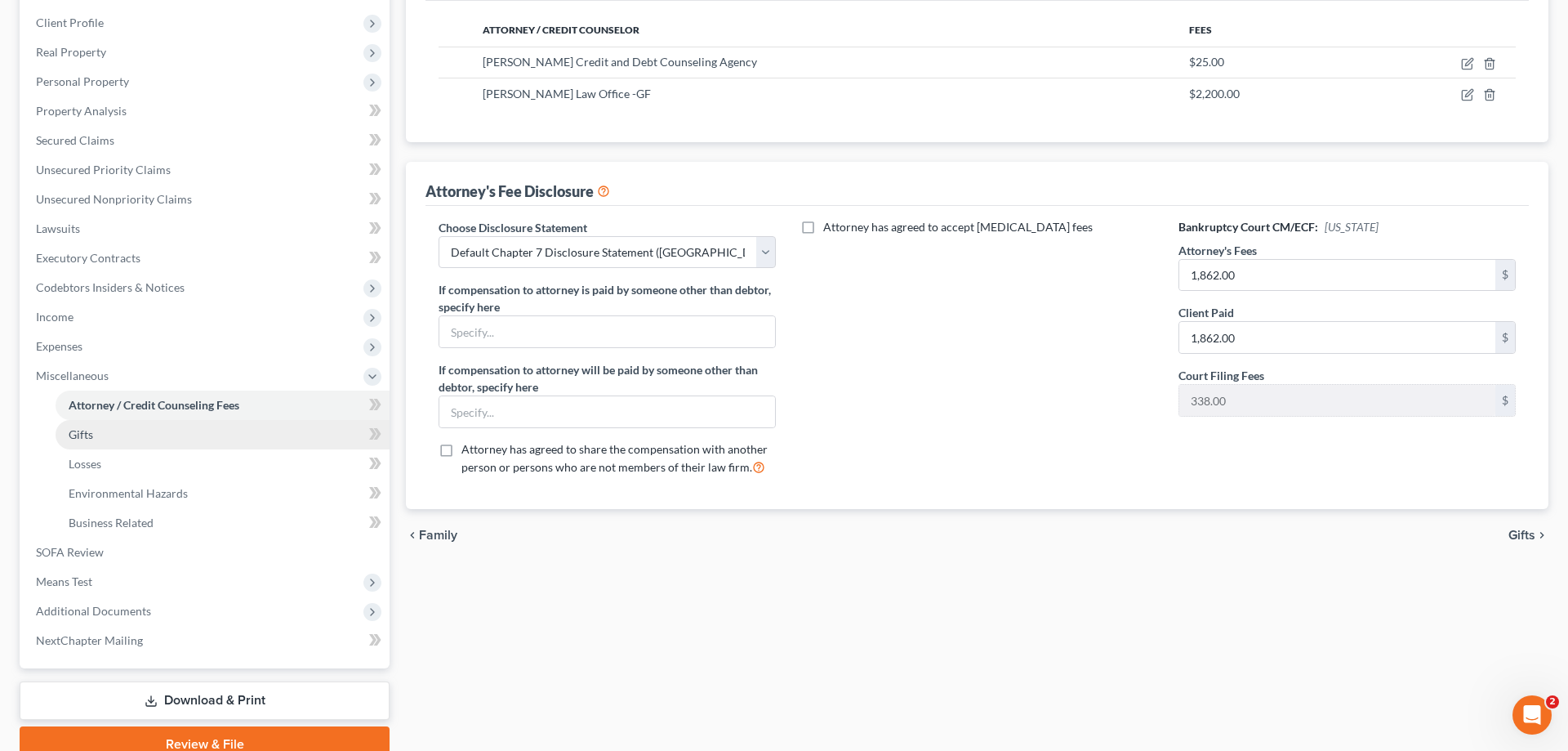
click at [85, 430] on span "Gifts" at bounding box center [80, 434] width 25 height 14
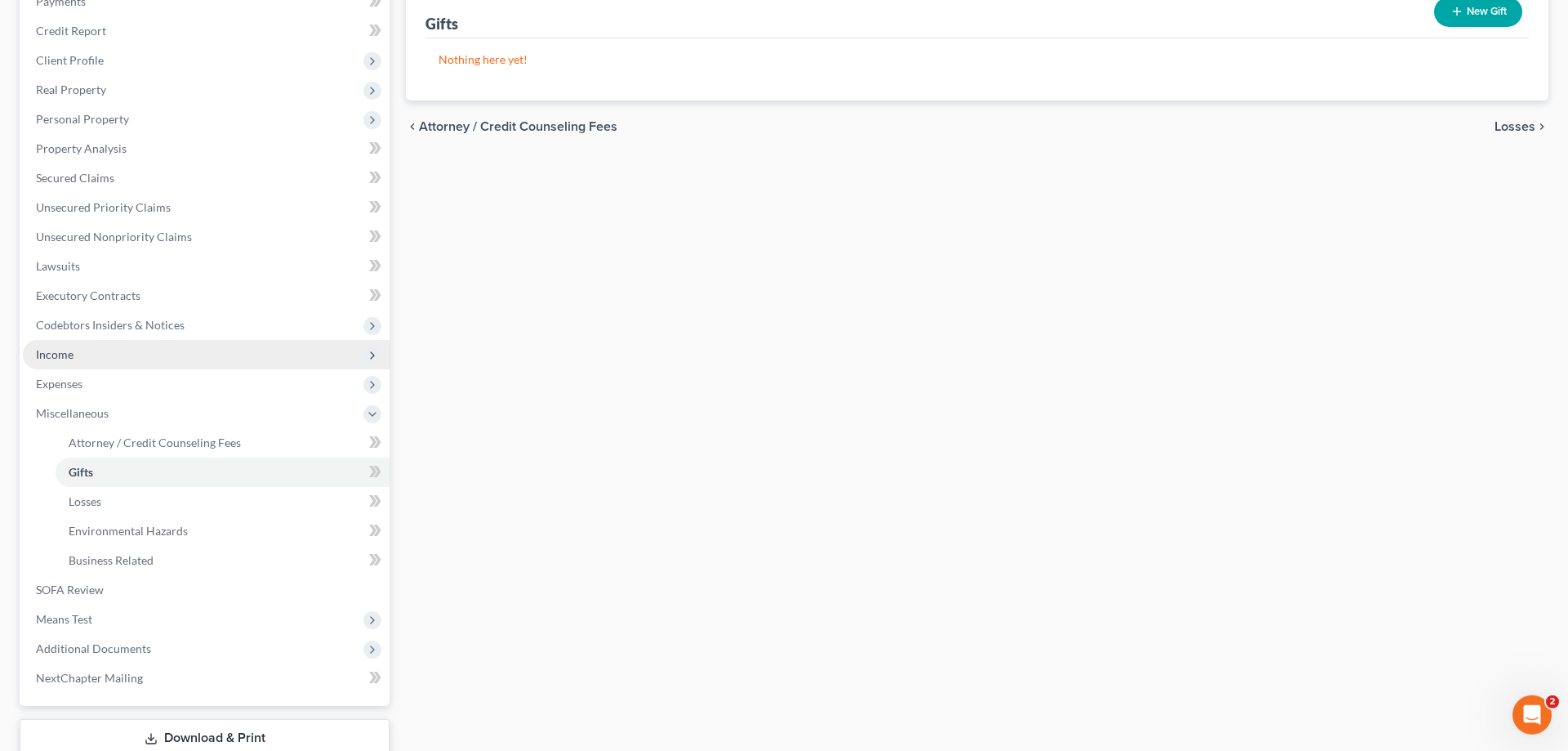
scroll to position [250, 0]
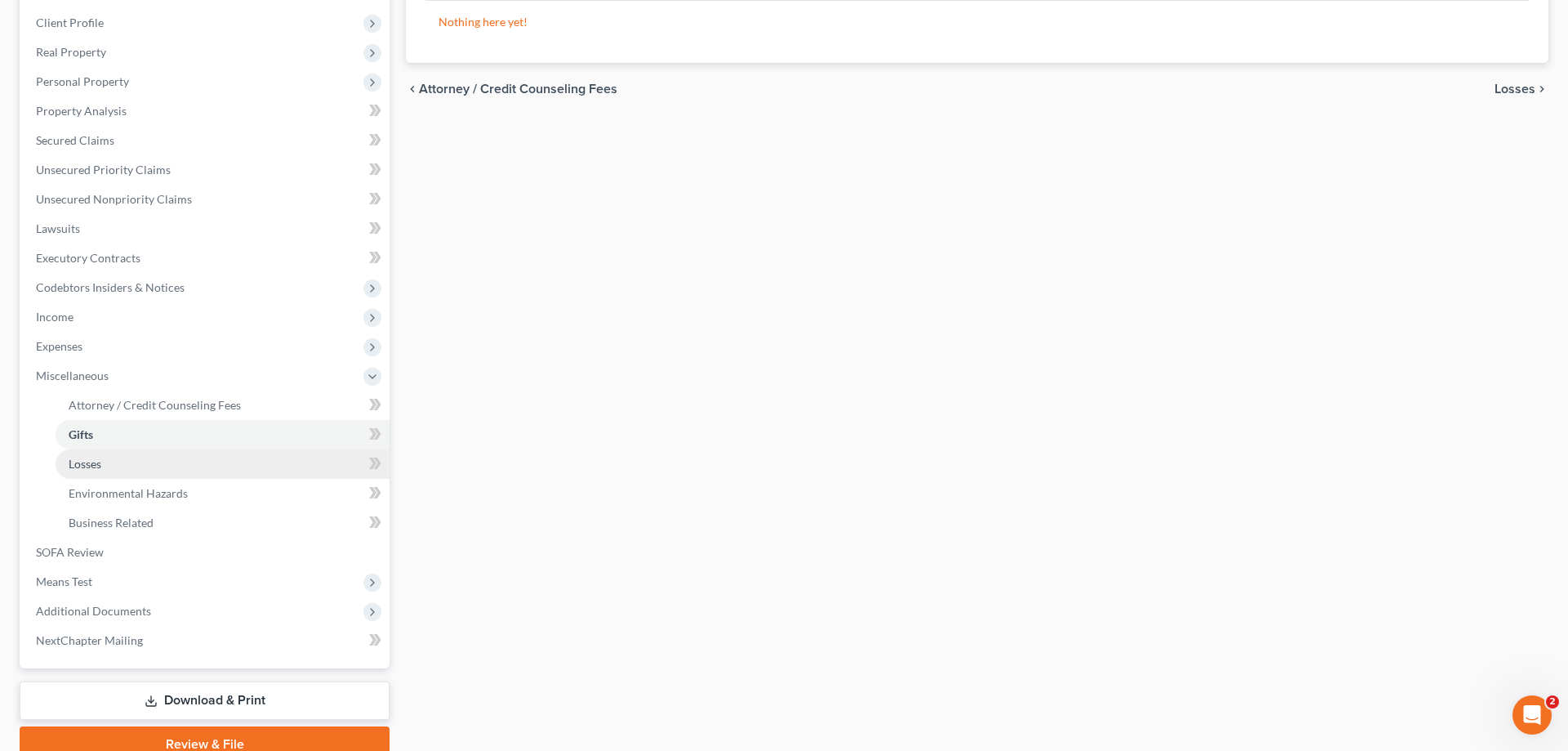
click at [86, 459] on span "Losses" at bounding box center [85, 463] width 33 height 14
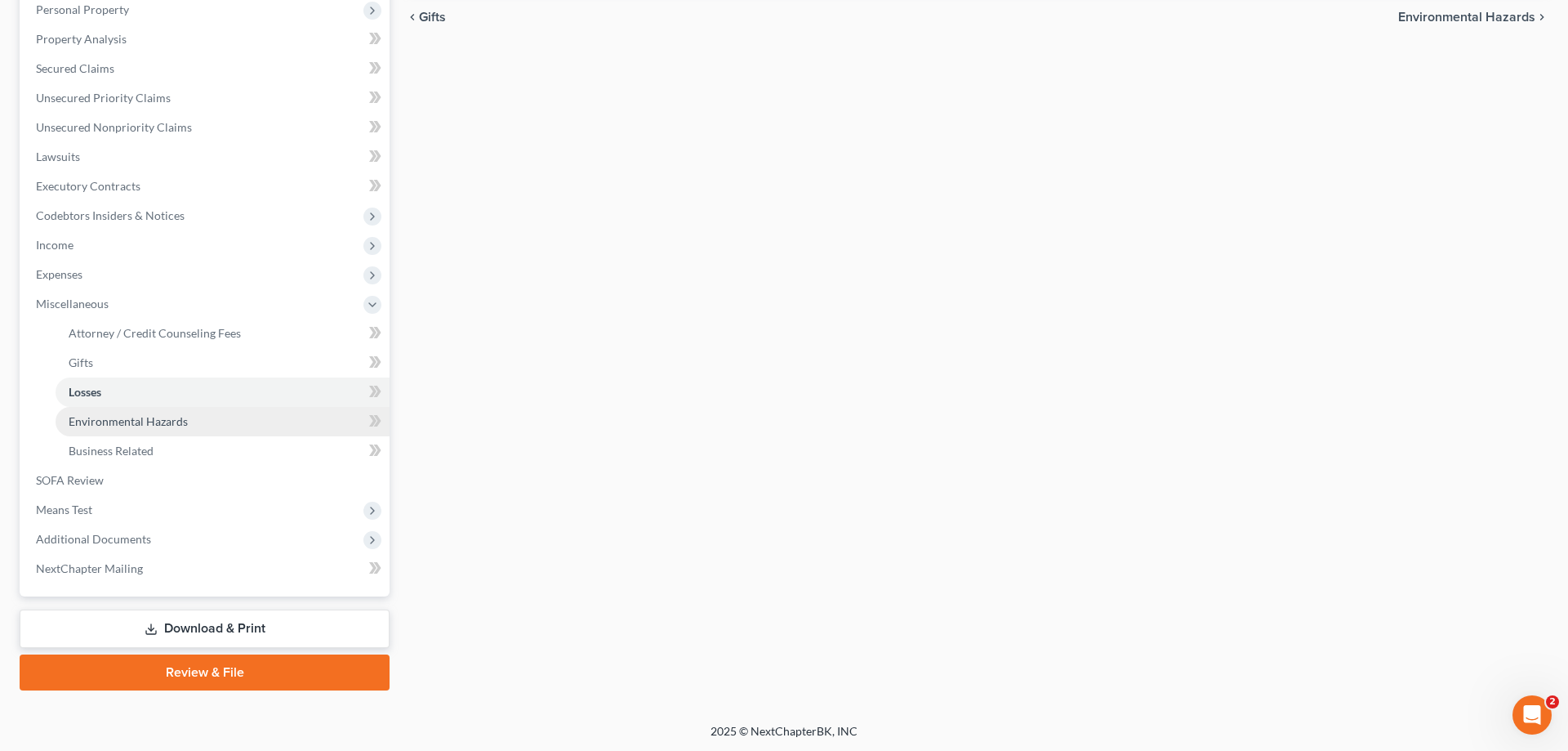
click at [134, 419] on span "Environmental Hazards" at bounding box center [128, 421] width 119 height 14
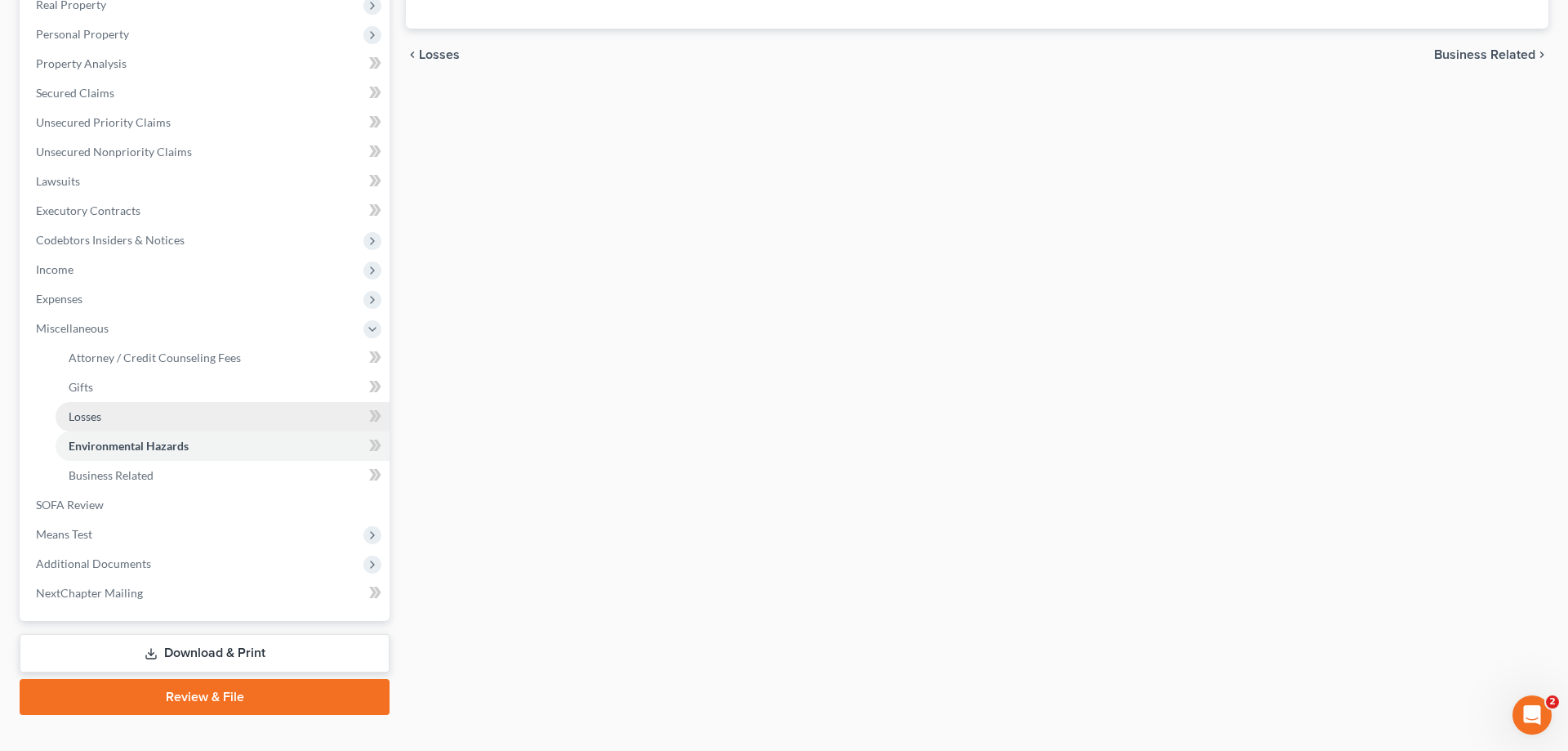
scroll to position [322, 0]
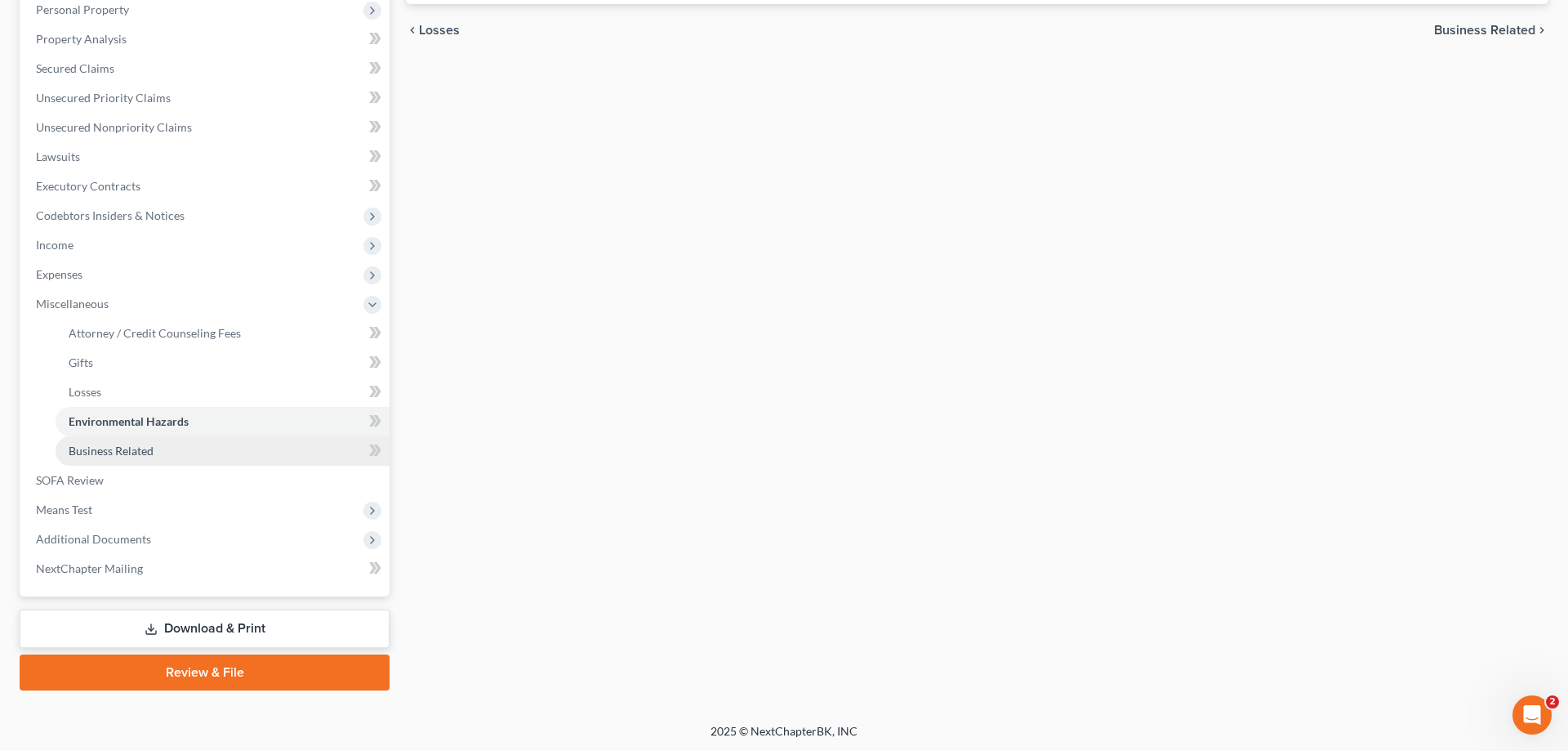
click at [139, 447] on span "Business Related" at bounding box center [111, 451] width 85 height 14
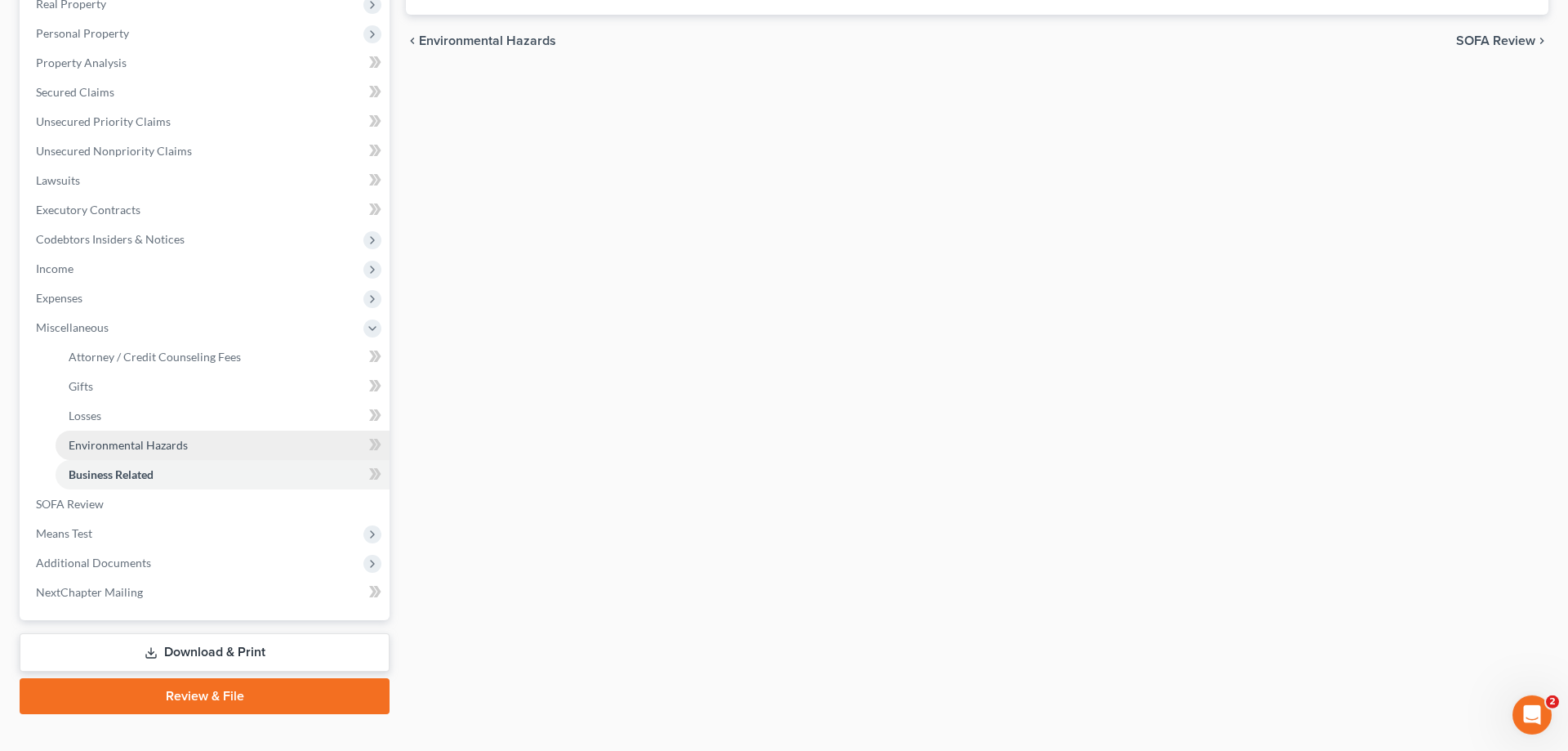
scroll to position [322, 0]
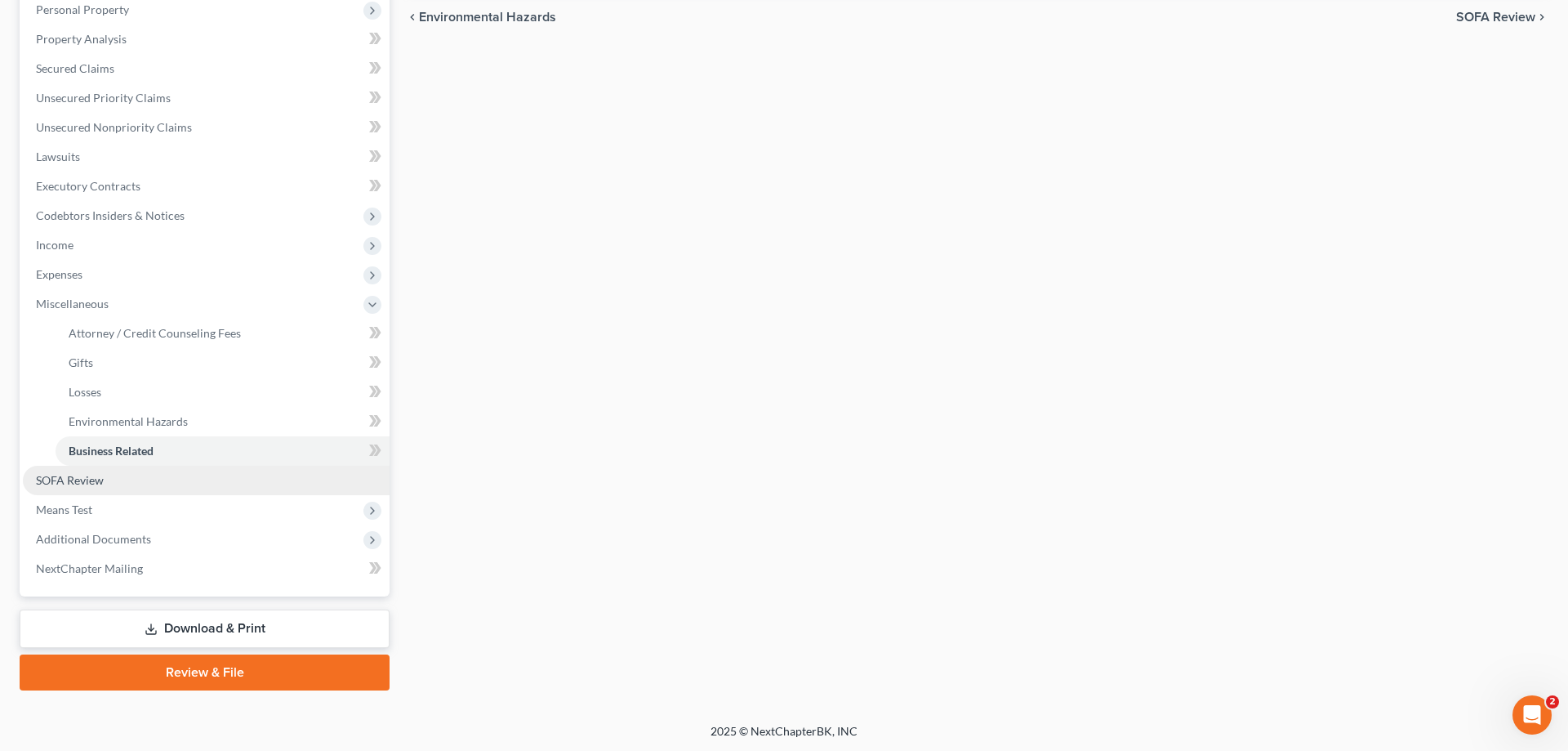
click at [86, 473] on span "SOFA Review" at bounding box center [70, 480] width 68 height 14
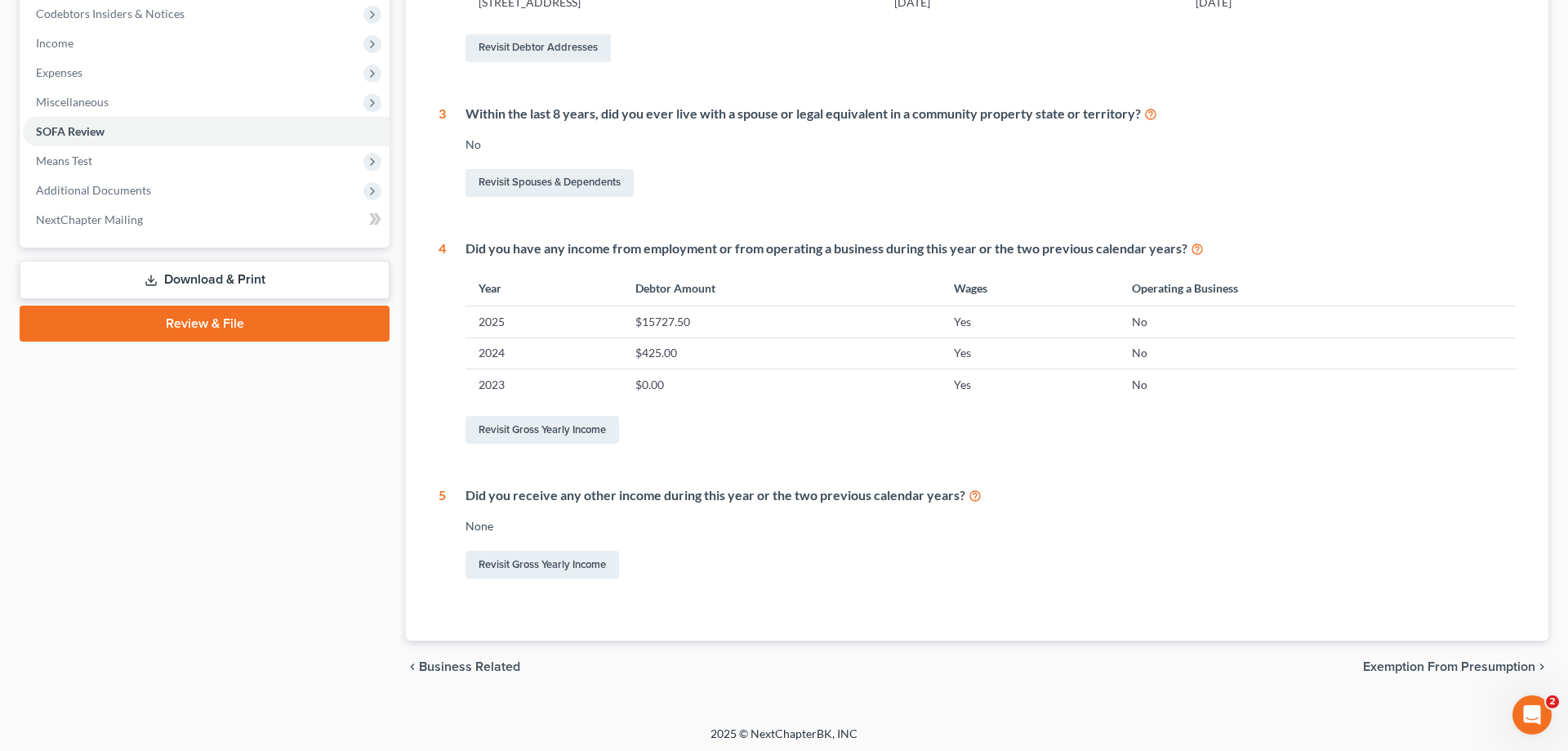
scroll to position [528, 0]
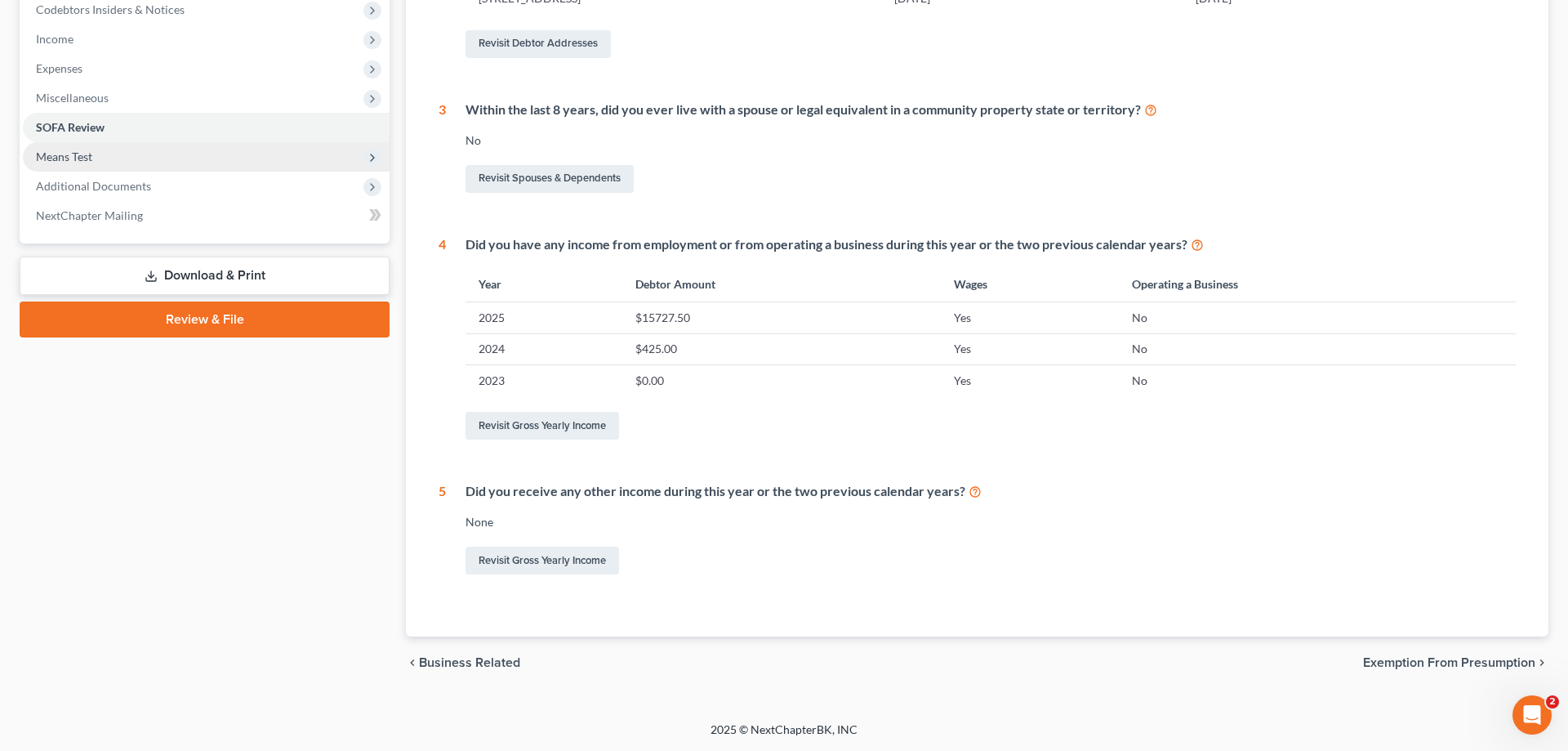
click at [84, 153] on span "Means Test" at bounding box center [64, 156] width 57 height 14
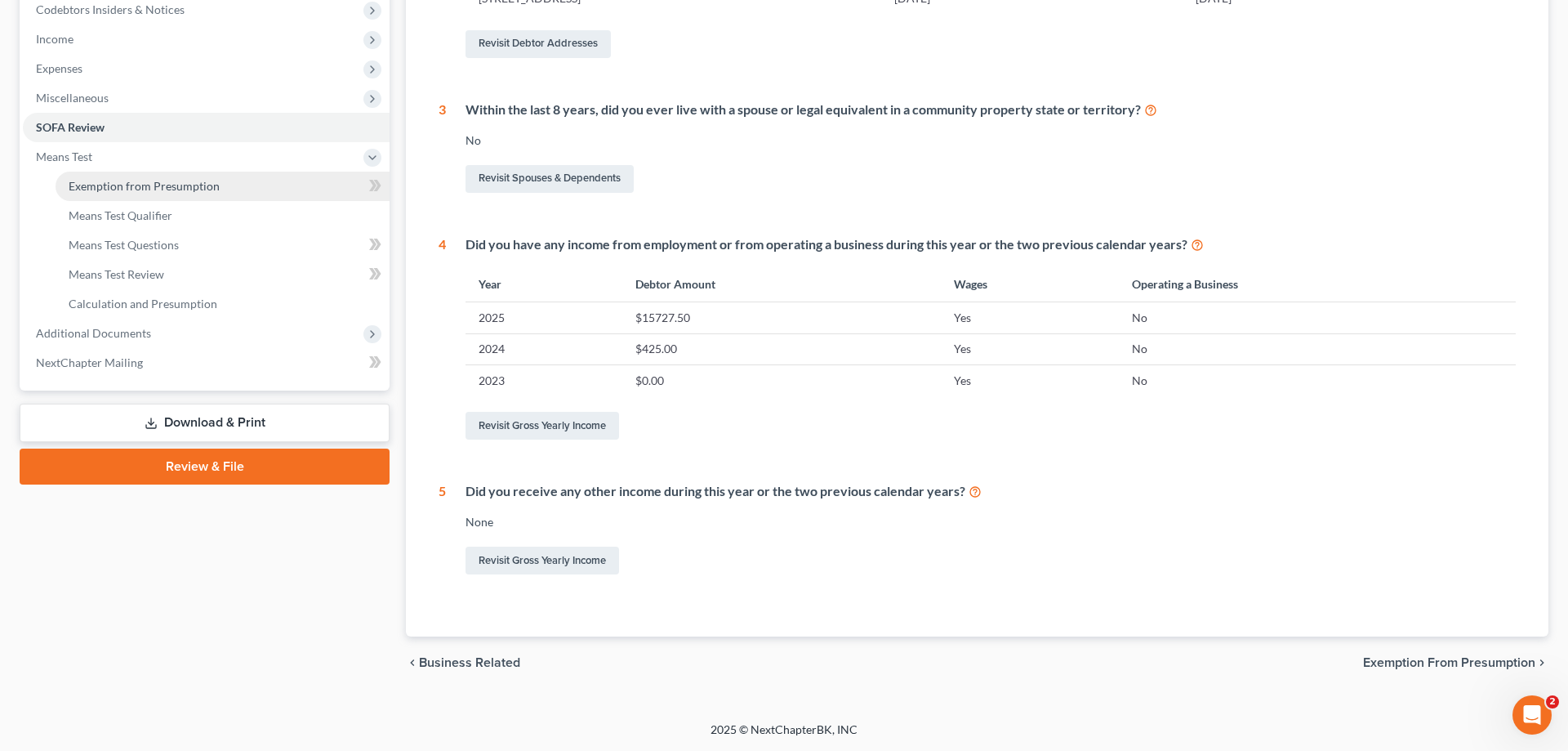
click at [164, 185] on span "Exemption from Presumption" at bounding box center [144, 186] width 151 height 14
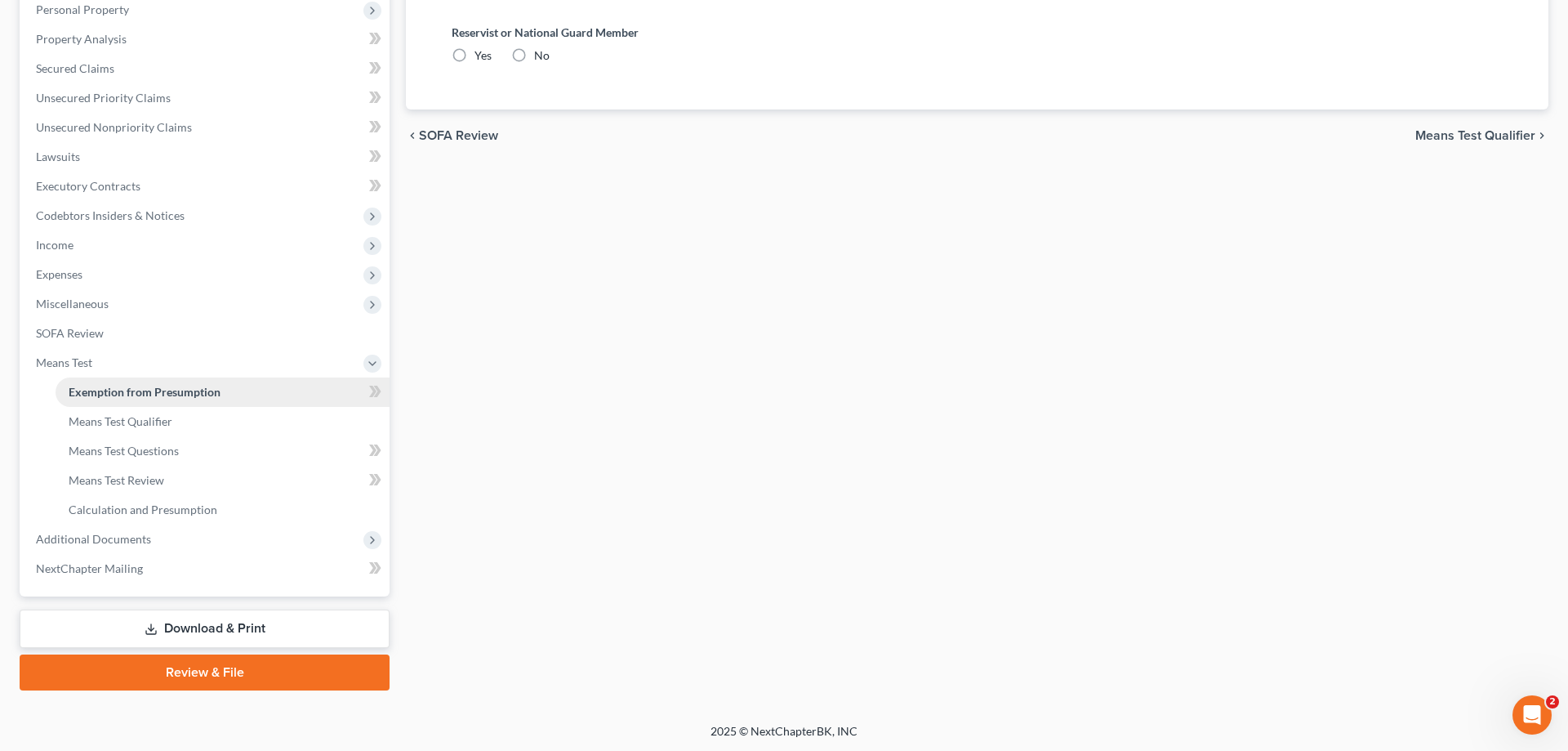
radio input "true"
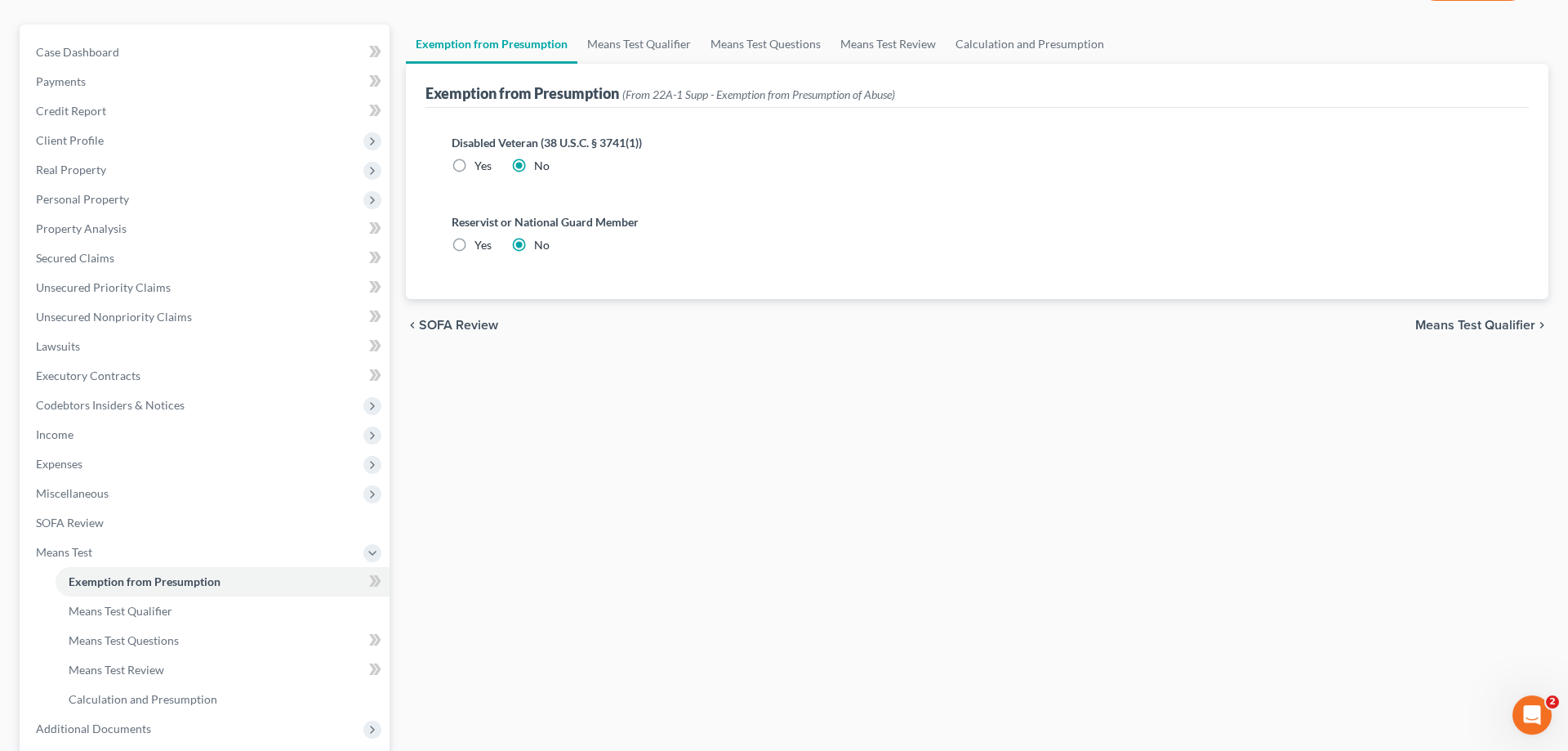
scroll to position [238, 0]
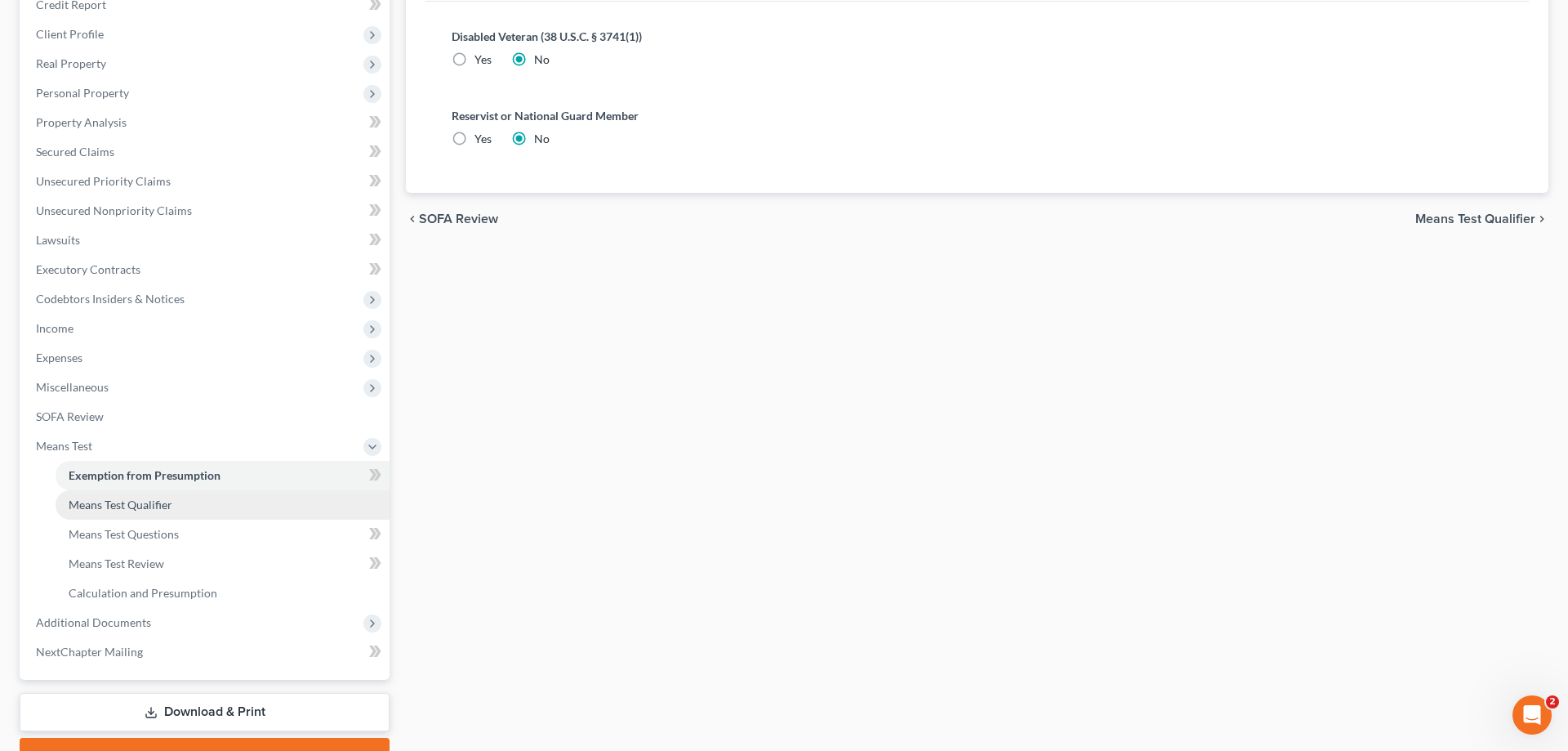
click at [146, 498] on span "Means Test Qualifier" at bounding box center [120, 504] width 104 height 14
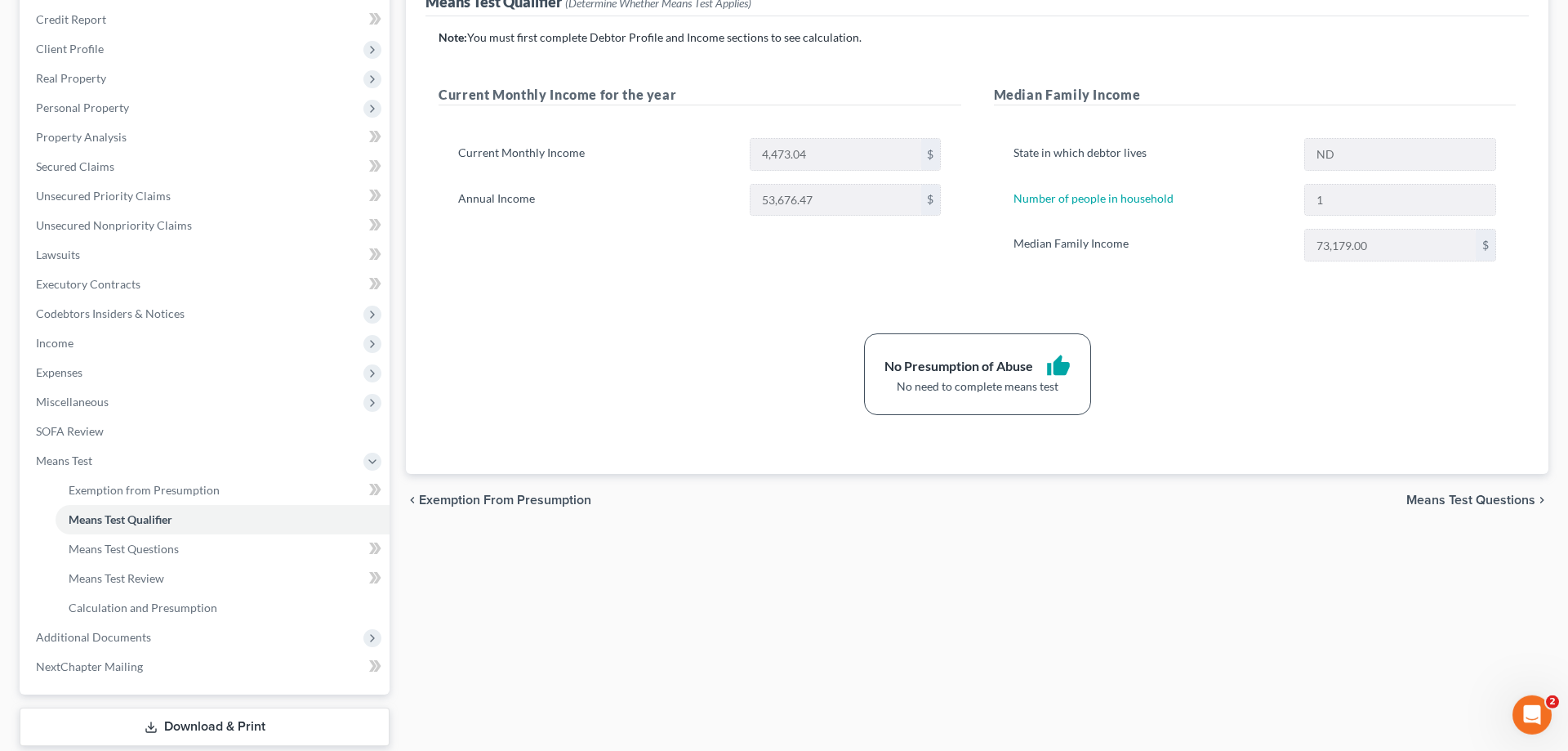
scroll to position [250, 0]
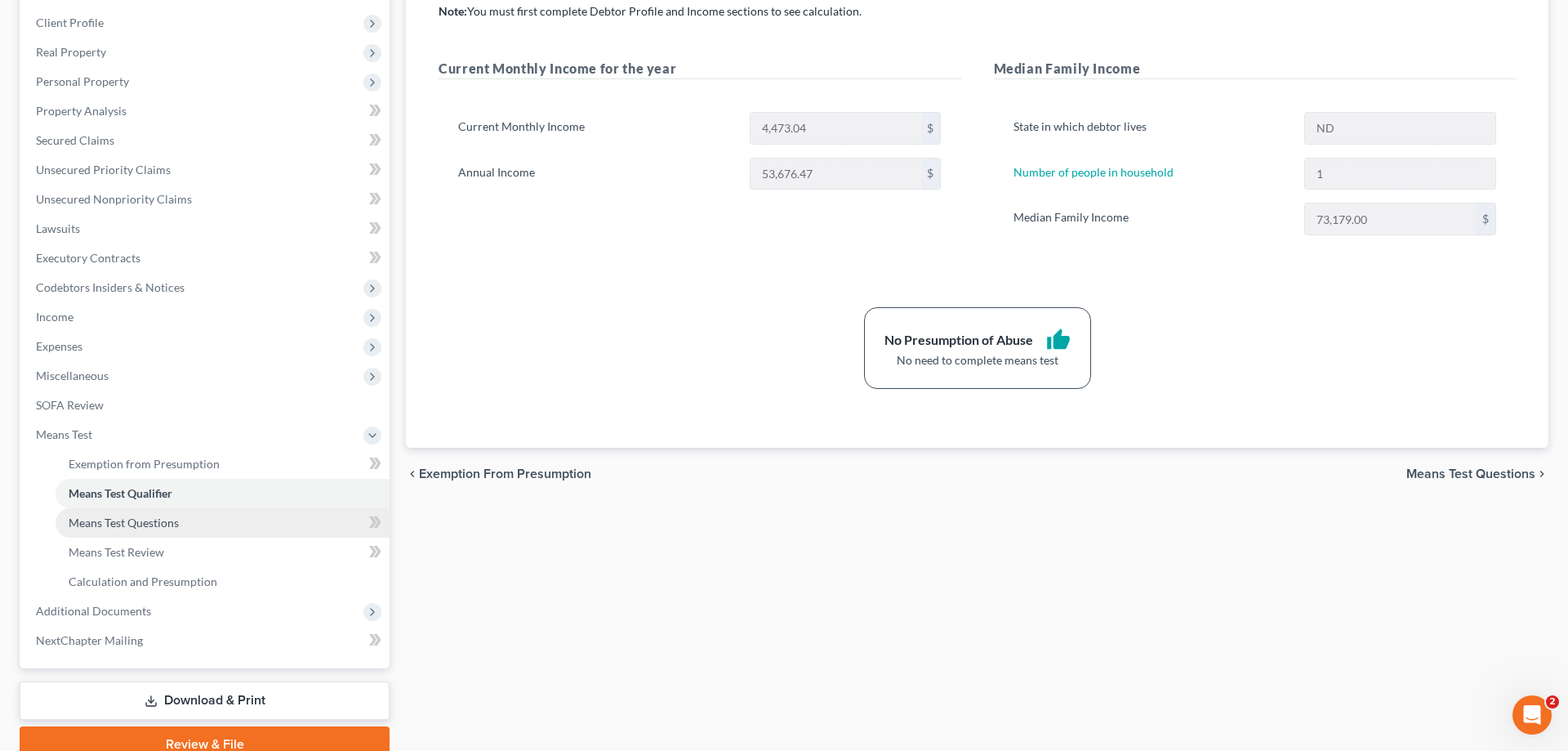
click at [159, 518] on span "Means Test Questions" at bounding box center [123, 523] width 110 height 14
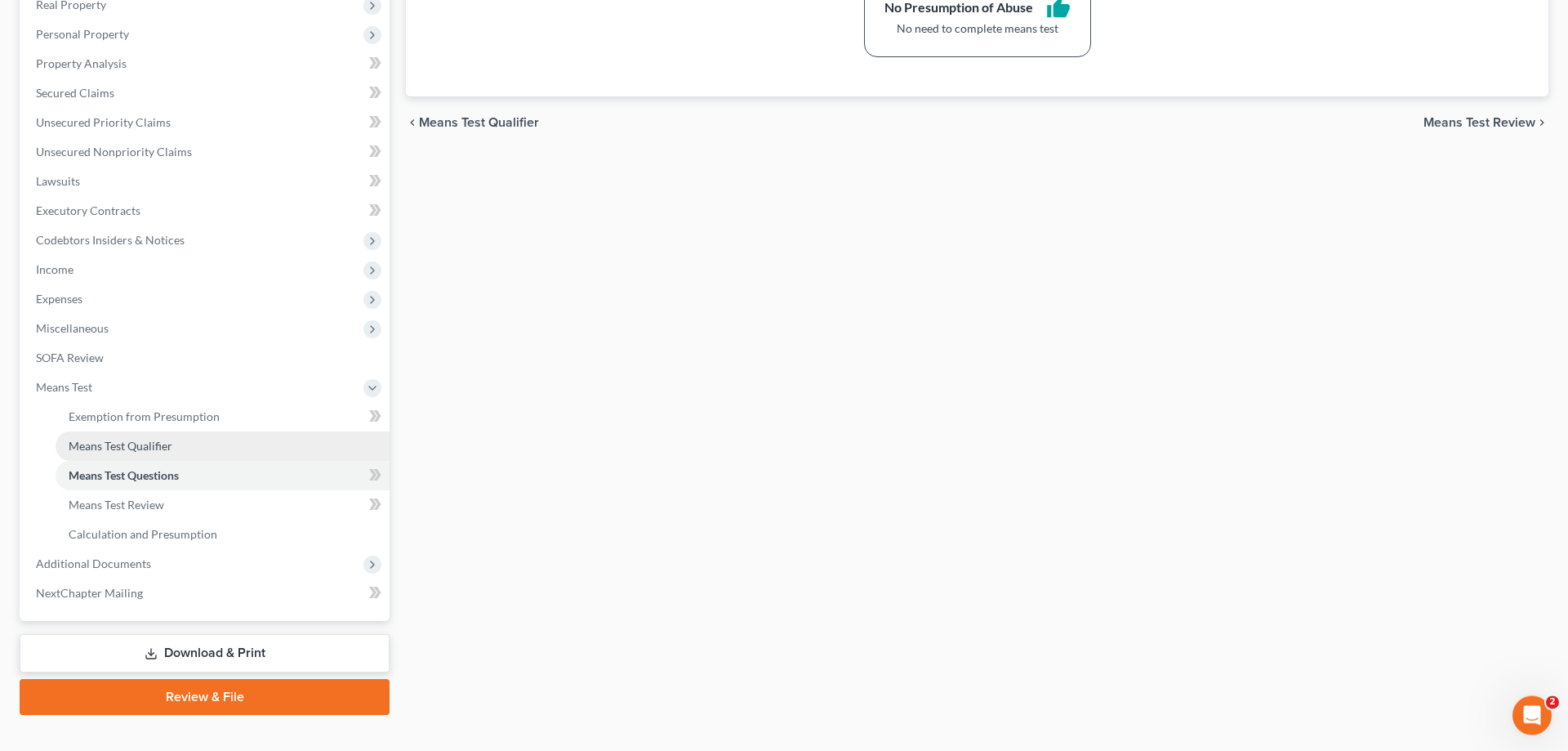
scroll to position [322, 0]
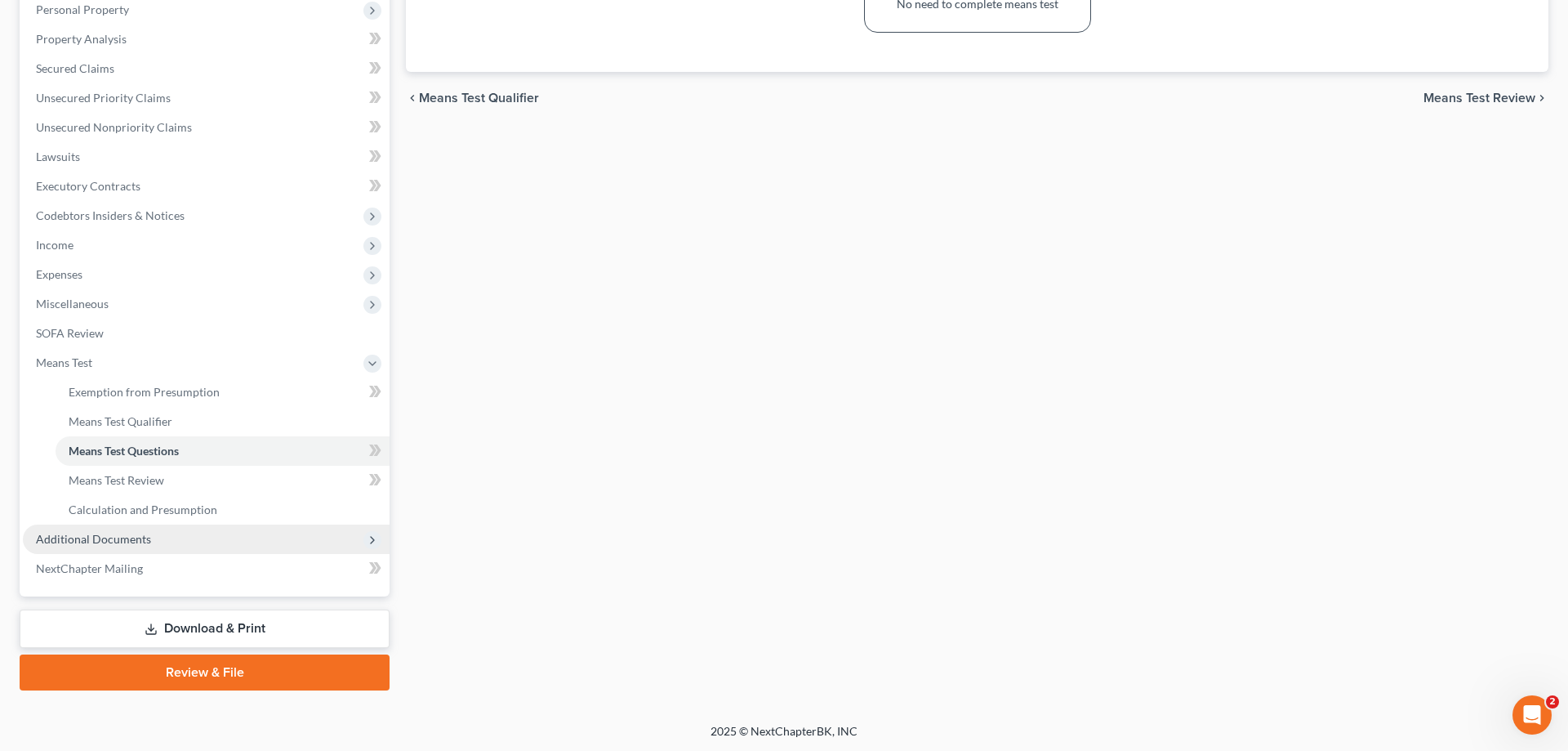
click at [114, 534] on span "Additional Documents" at bounding box center [94, 539] width 115 height 14
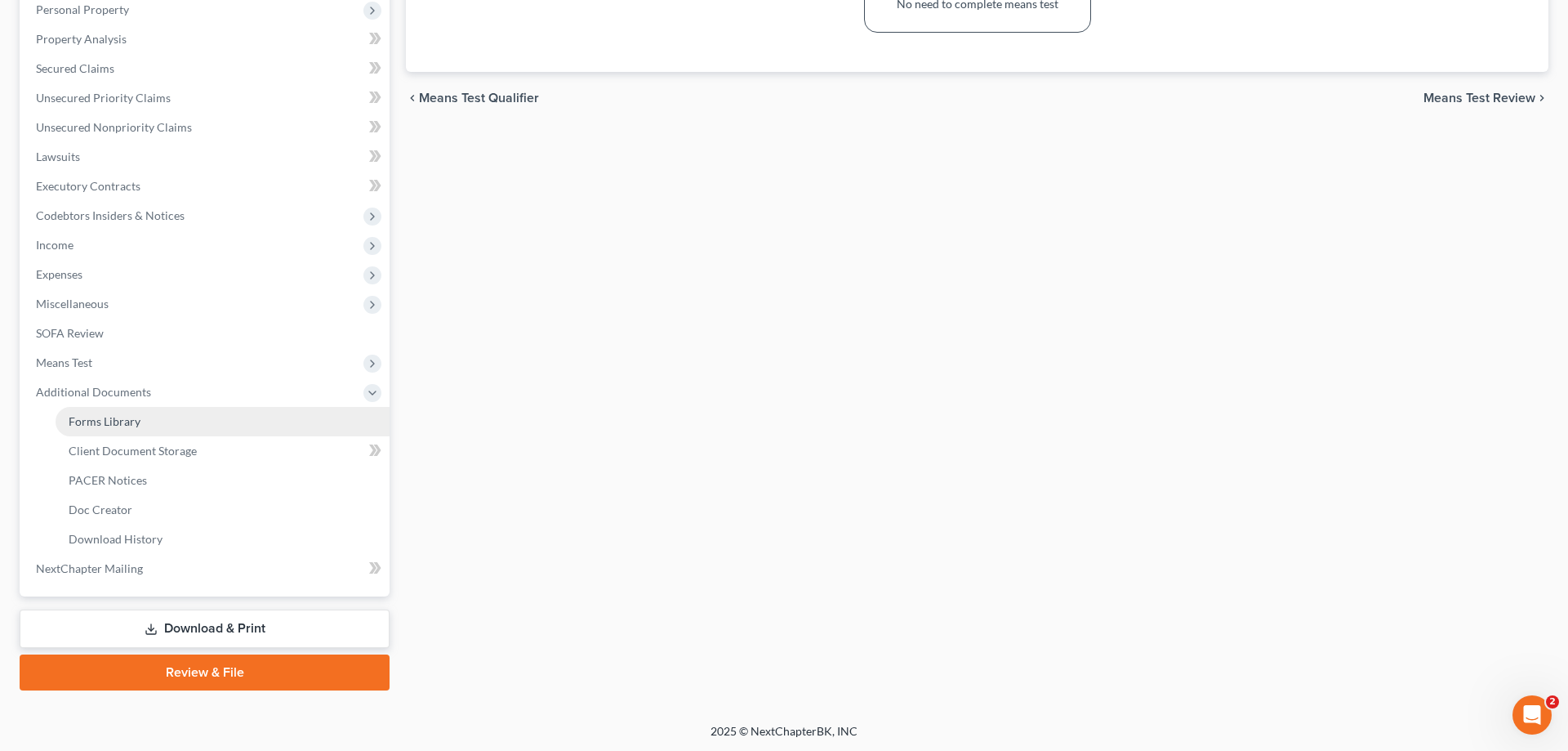
click at [114, 419] on span "Forms Library" at bounding box center [104, 421] width 72 height 14
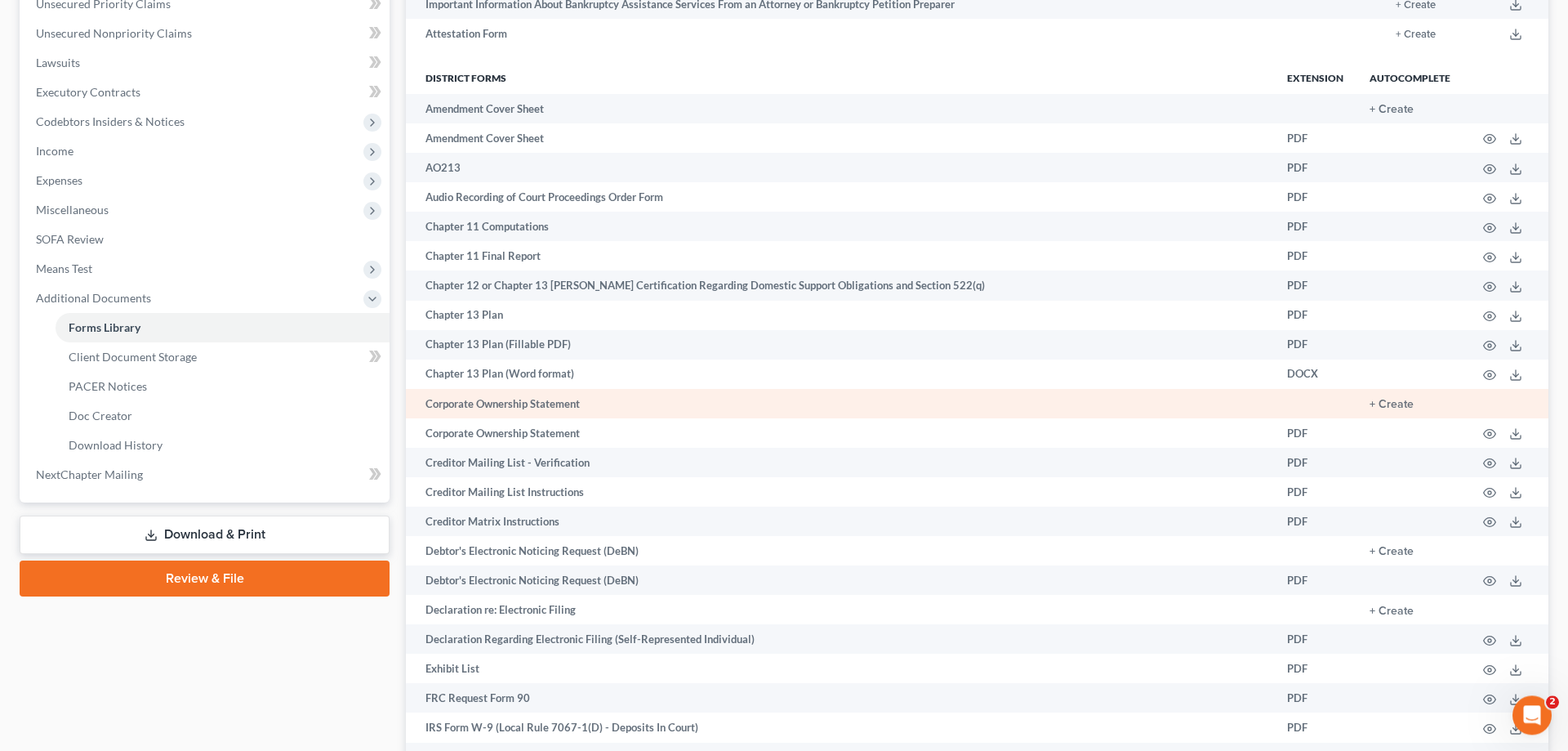
scroll to position [417, 0]
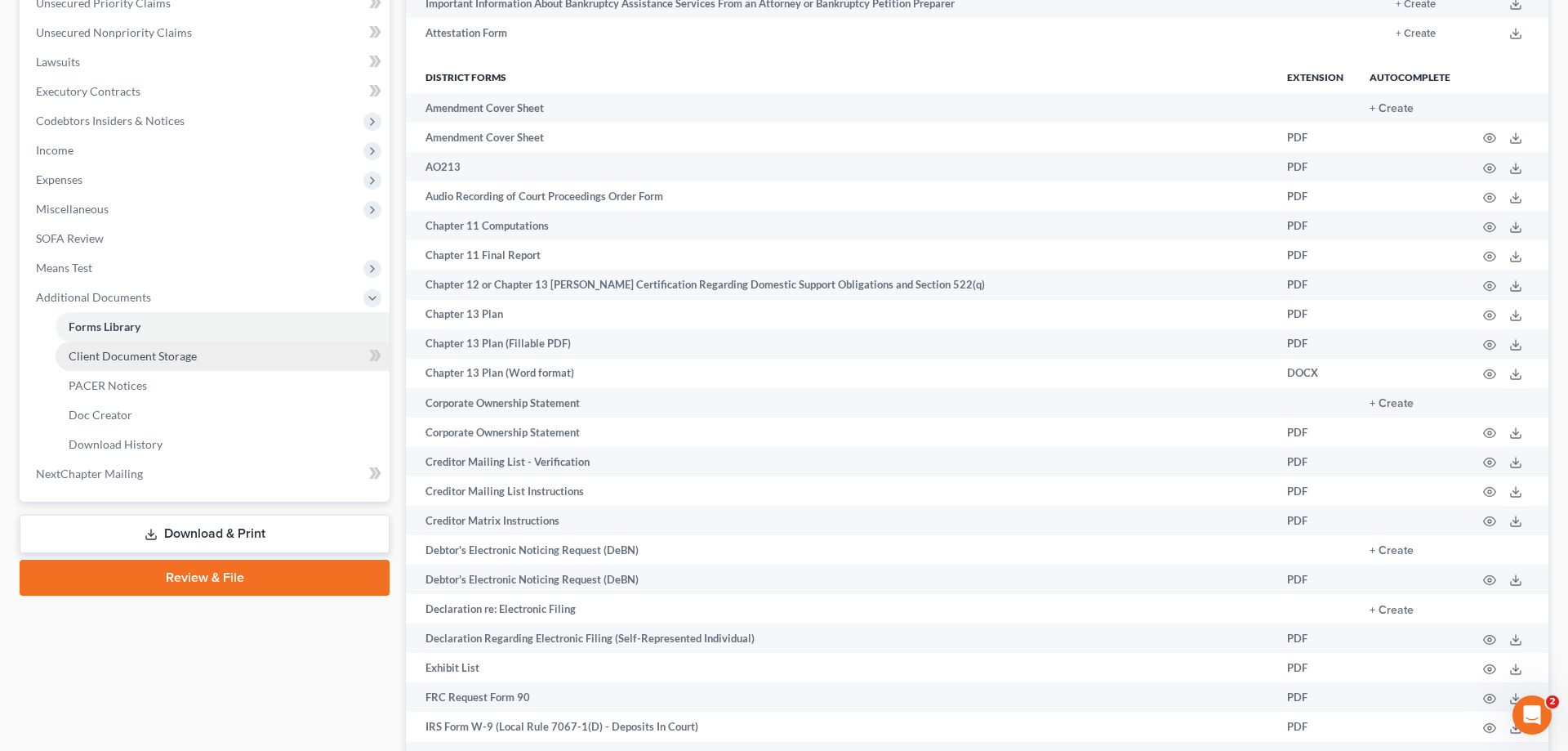
click at [145, 352] on span "Client Document Storage" at bounding box center [133, 356] width 128 height 14
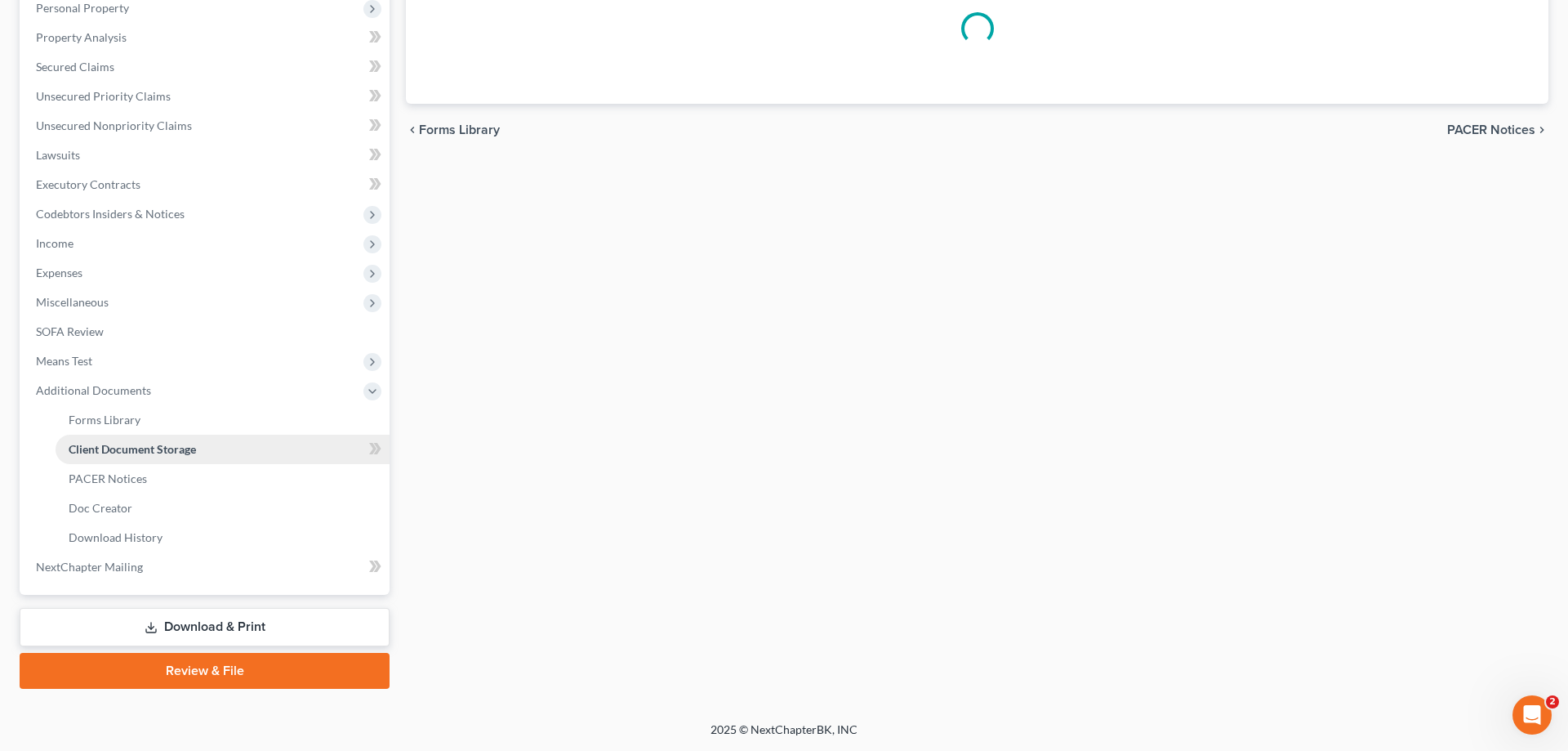
scroll to position [322, 0]
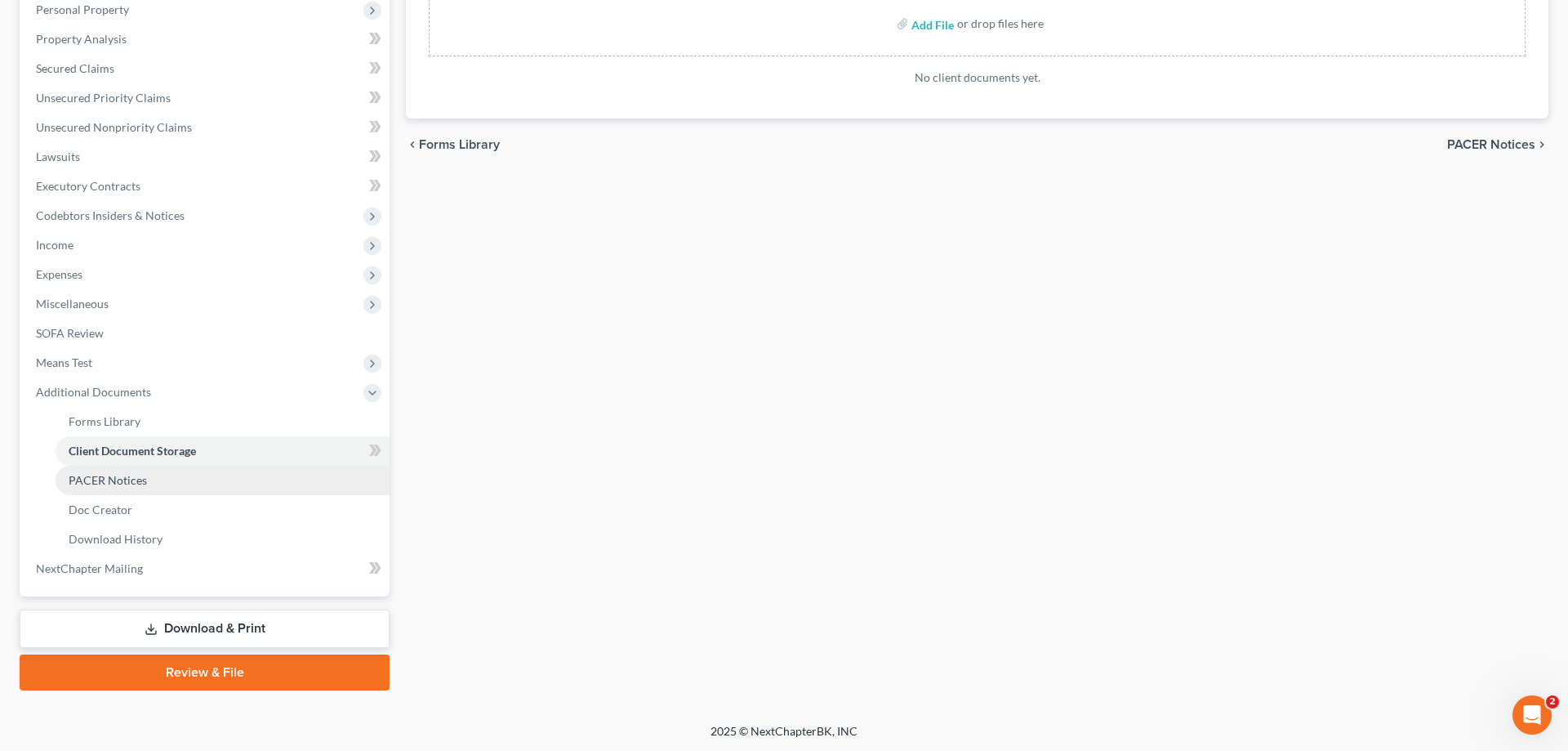
click at [134, 476] on span "PACER Notices" at bounding box center [107, 480] width 79 height 14
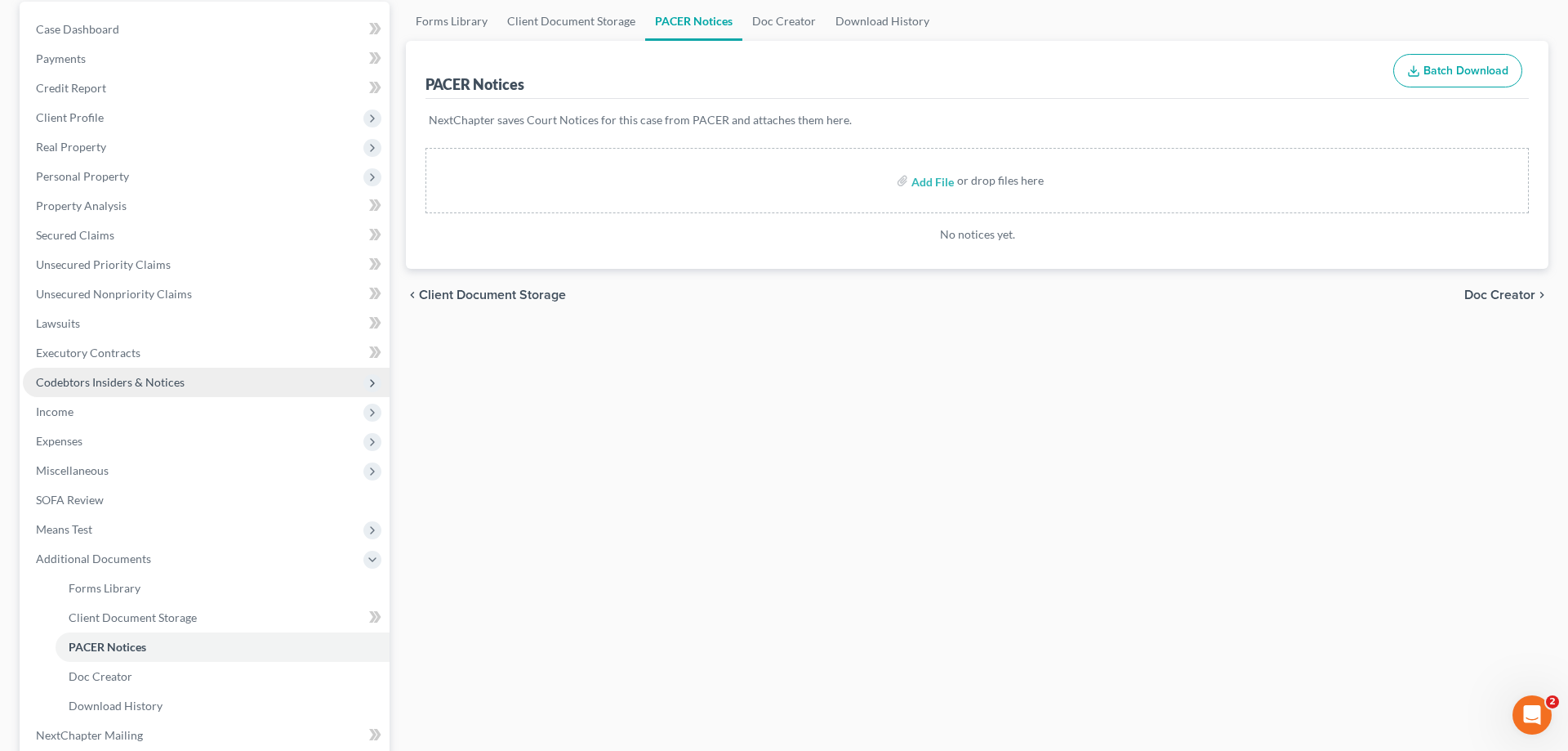
scroll to position [250, 0]
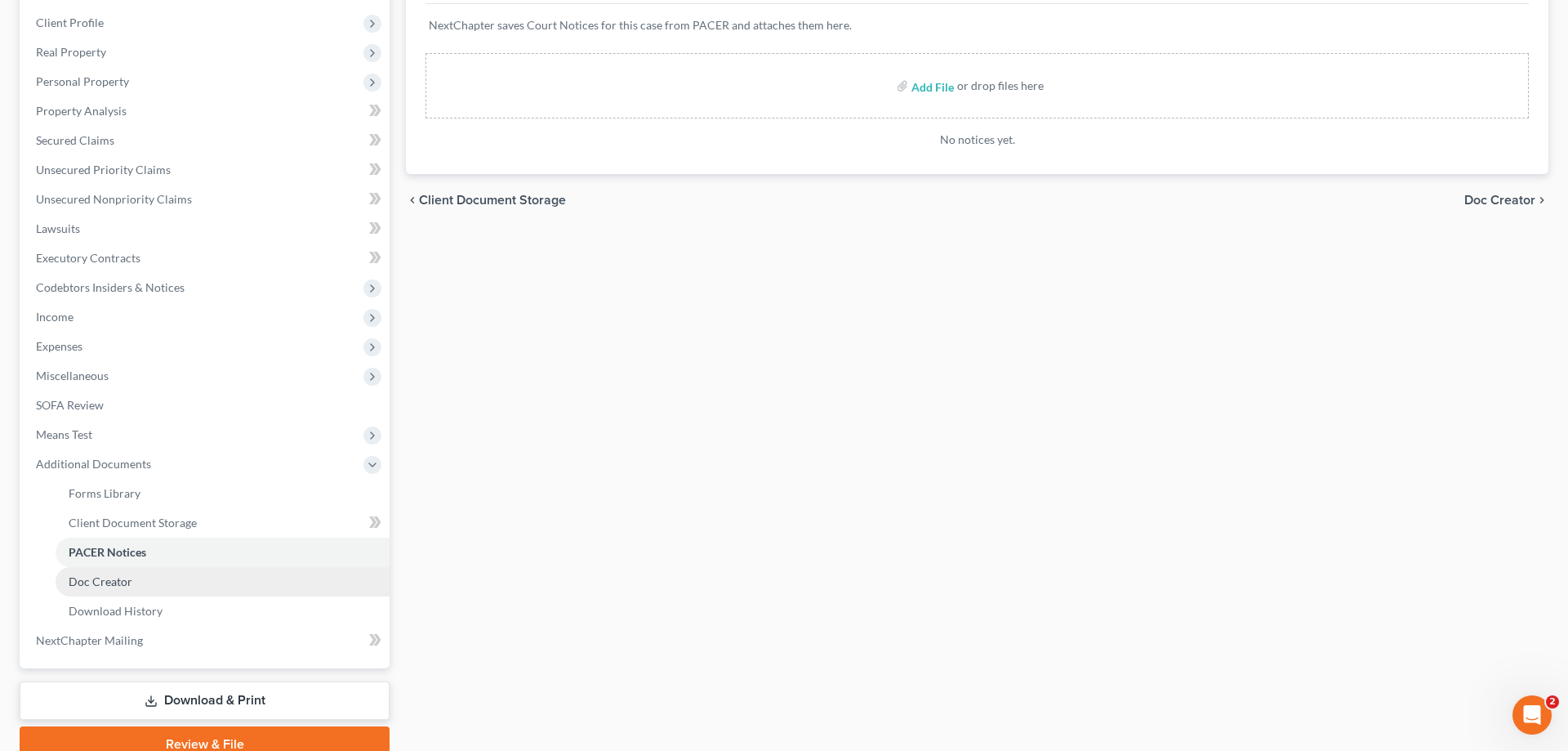
click at [118, 578] on span "Doc Creator" at bounding box center [100, 581] width 63 height 14
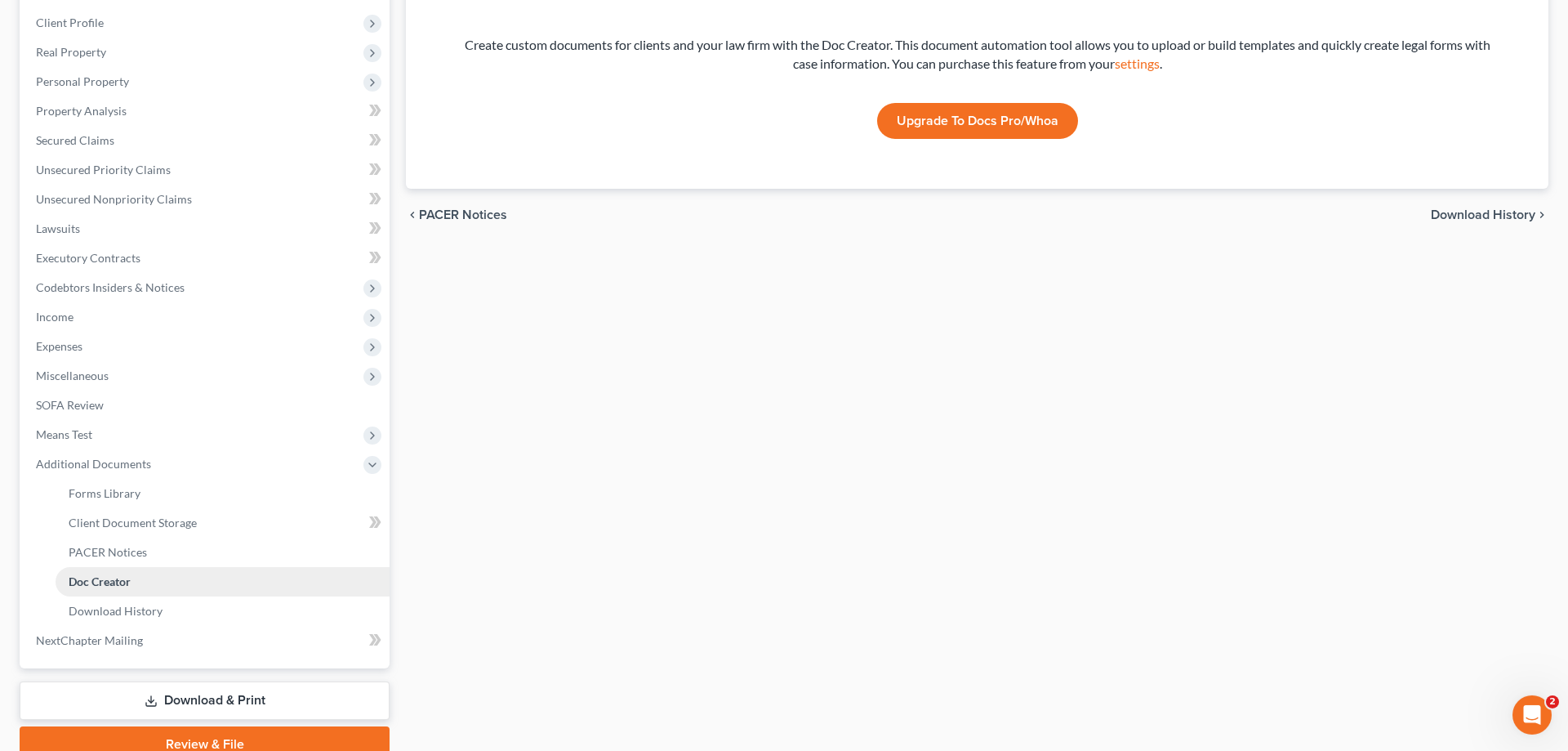
scroll to position [322, 0]
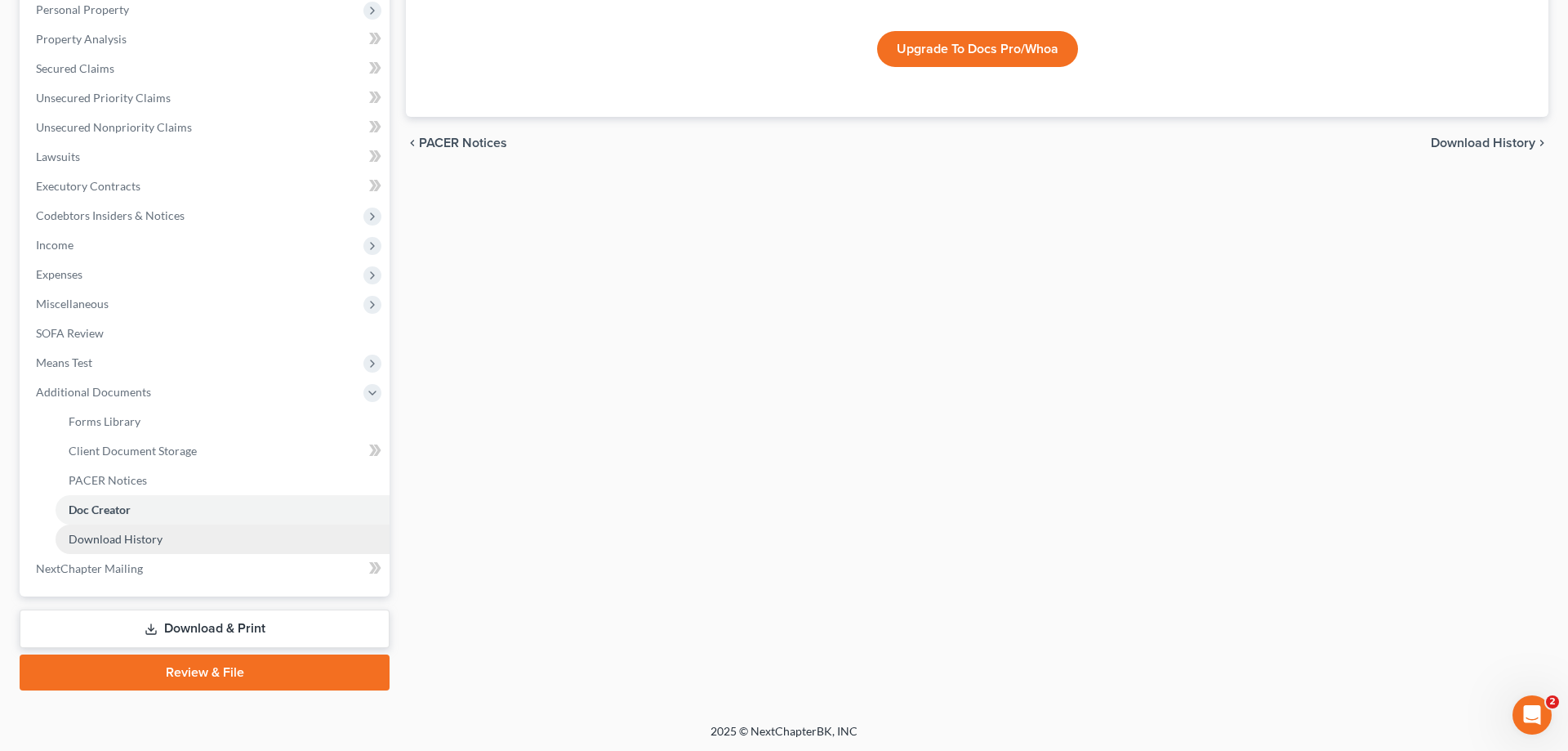
click at [137, 534] on span "Download History" at bounding box center [115, 539] width 94 height 14
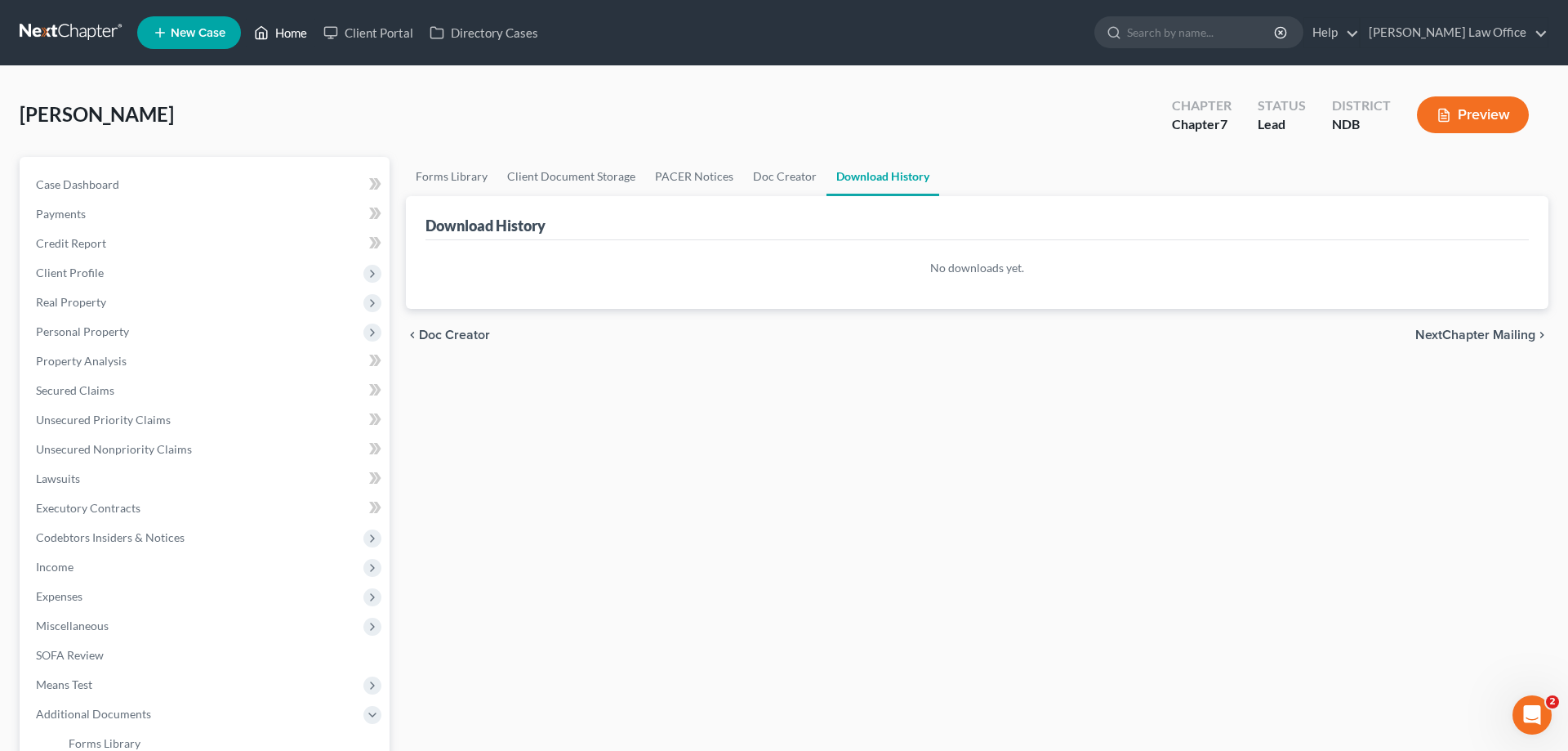
click at [291, 27] on link "Home" at bounding box center [281, 32] width 69 height 30
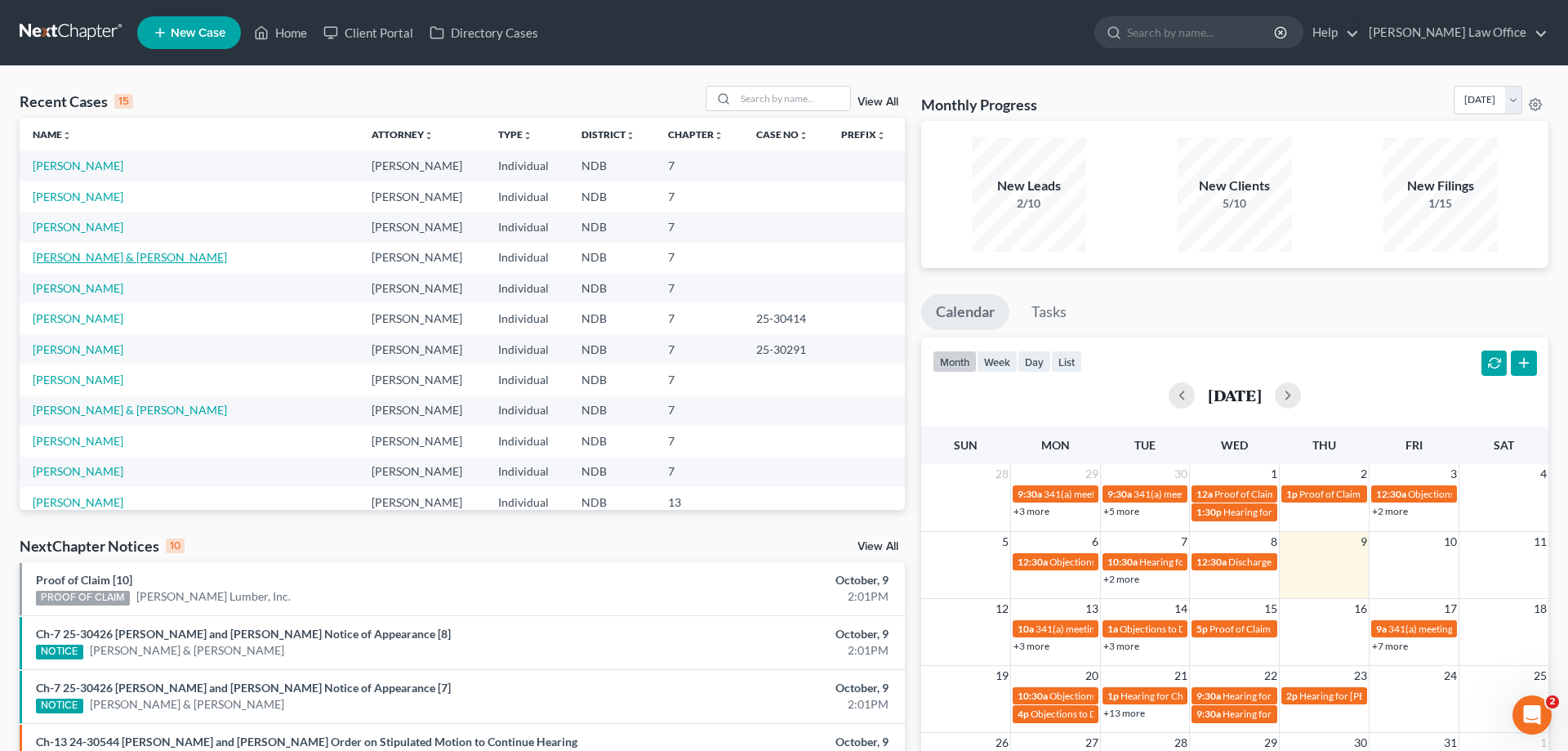
click at [131, 256] on link "[PERSON_NAME] & [PERSON_NAME]" at bounding box center [130, 257] width 194 height 14
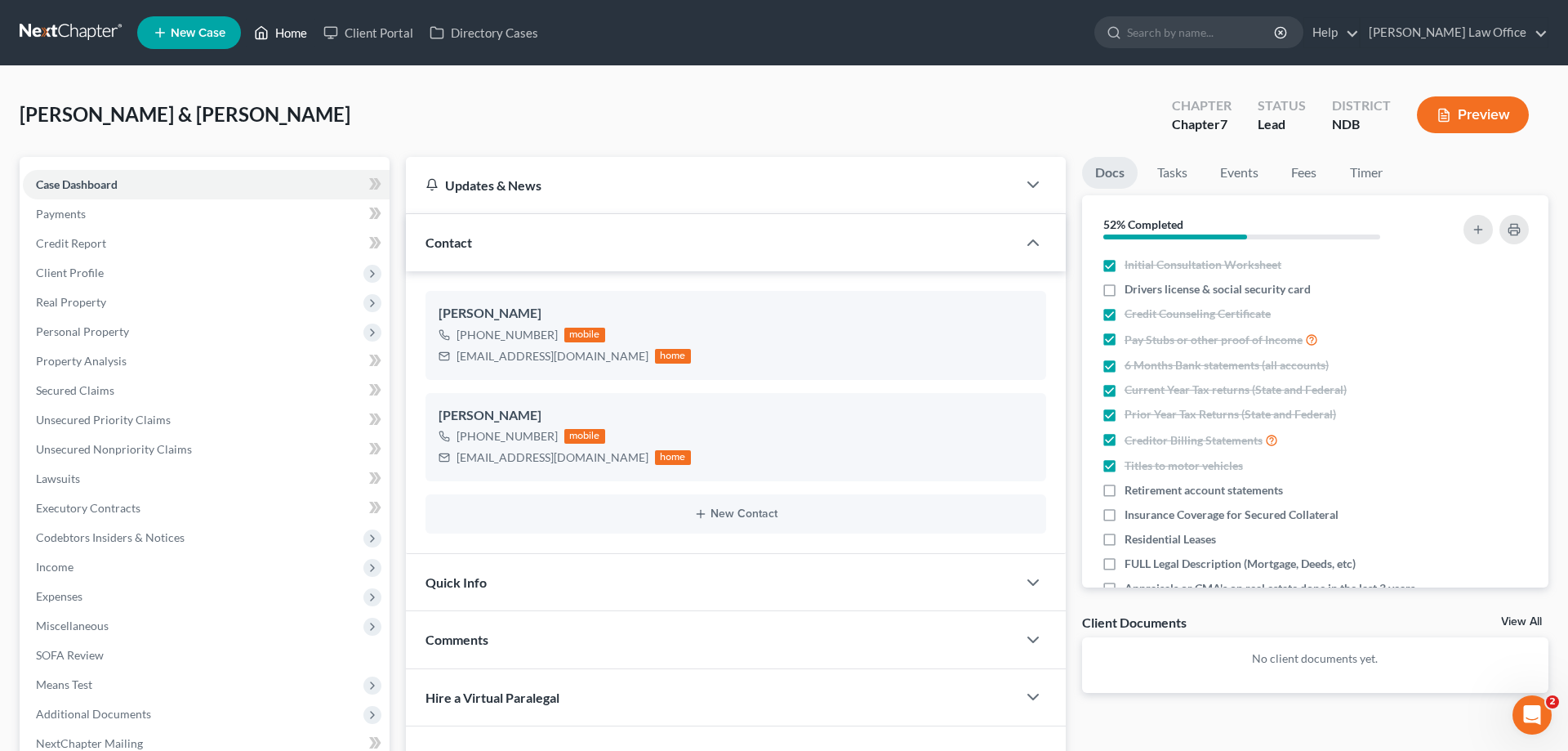
click at [287, 30] on link "Home" at bounding box center [281, 32] width 69 height 30
